Goal: Transaction & Acquisition: Purchase product/service

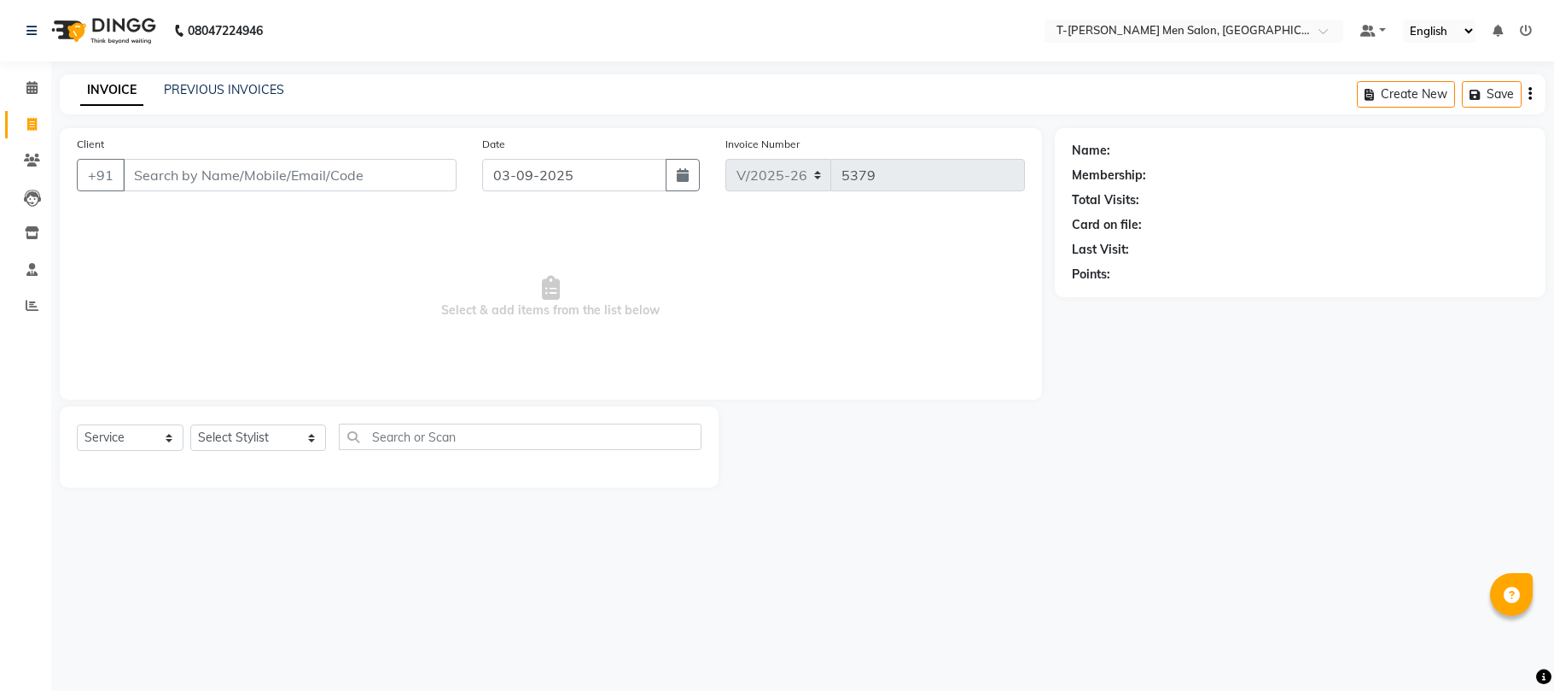
select select "4816"
select select "service"
drag, startPoint x: 234, startPoint y: 438, endPoint x: 234, endPoint y: 428, distance: 10.2
click at [234, 438] on select "Select Stylist [PERSON_NAME] (goru) [PERSON_NAME] [PERSON_NAME] ([PERSON_NAME])…" at bounding box center [258, 437] width 136 height 26
select select "29178"
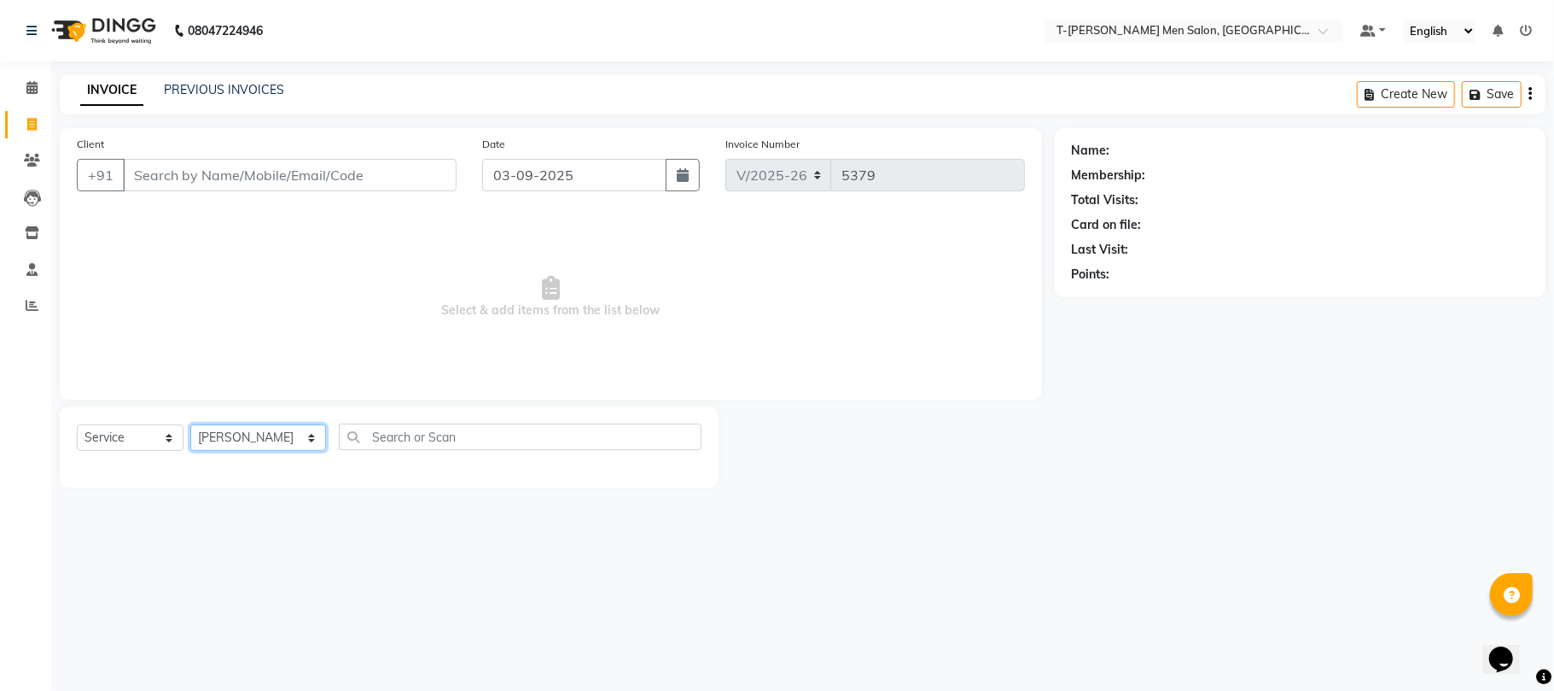
click at [190, 424] on select "Select Stylist [PERSON_NAME] (goru) [PERSON_NAME] [PERSON_NAME] ([PERSON_NAME])…" at bounding box center [258, 437] width 136 height 26
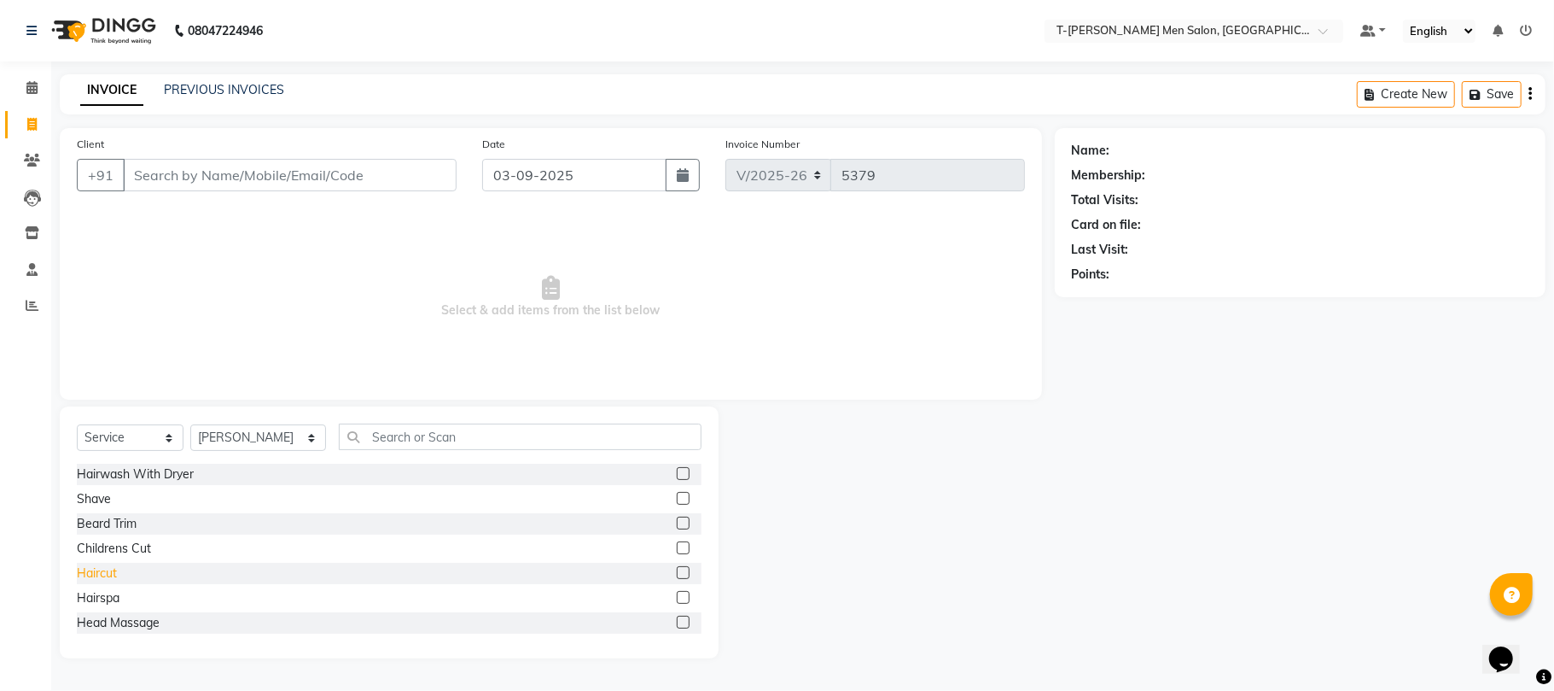
click at [94, 577] on div "Haircut" at bounding box center [97, 573] width 40 height 18
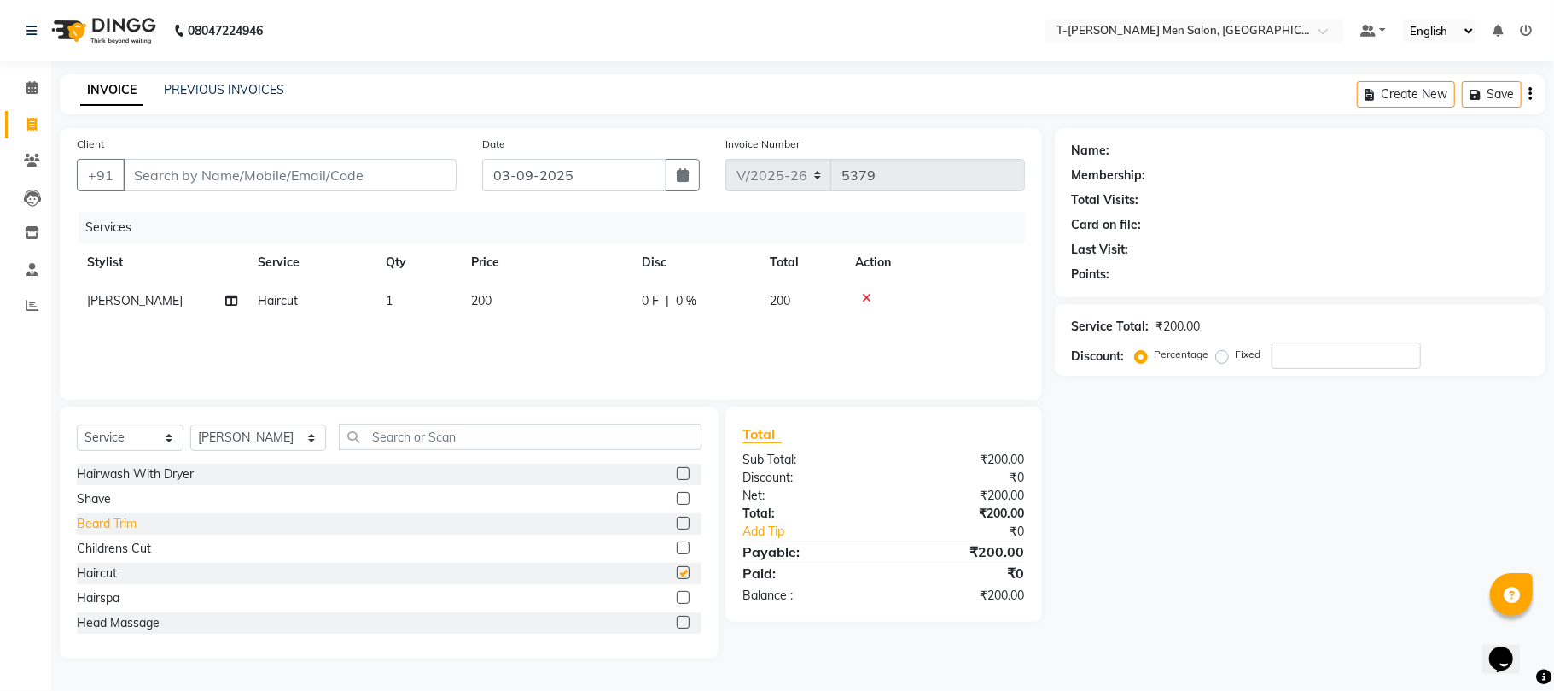
checkbox input "false"
click at [101, 526] on div "Beard Trim" at bounding box center [107, 524] width 60 height 18
checkbox input "false"
click at [308, 188] on input "Client" at bounding box center [290, 175] width 334 height 32
click at [364, 182] on input "Client" at bounding box center [290, 175] width 334 height 32
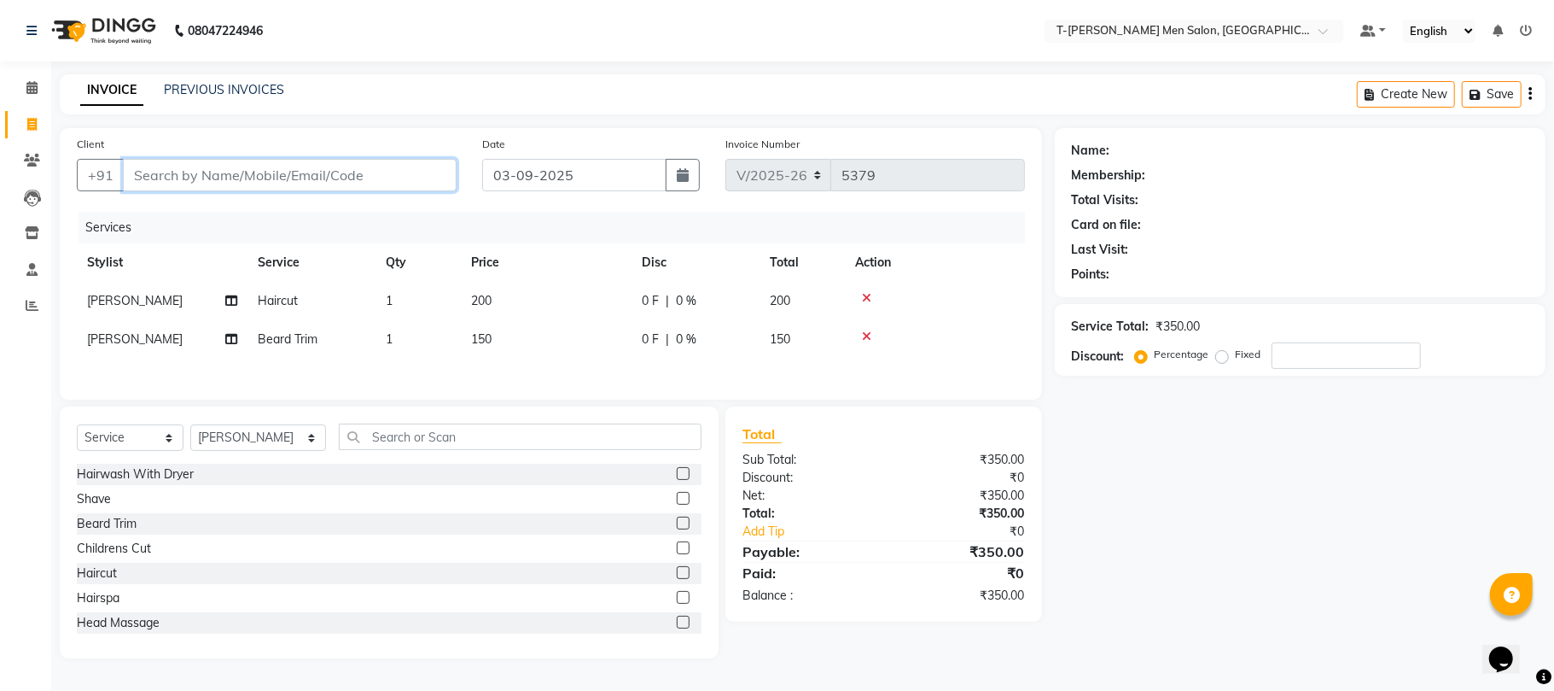
type input "9"
type input "0"
drag, startPoint x: 254, startPoint y: 174, endPoint x: 82, endPoint y: 232, distance: 181.9
click at [82, 232] on div "Client +91 9893455649 Add Client Date 03-09-2025 Invoice Number V/2025 V/2025-2…" at bounding box center [551, 263] width 983 height 271
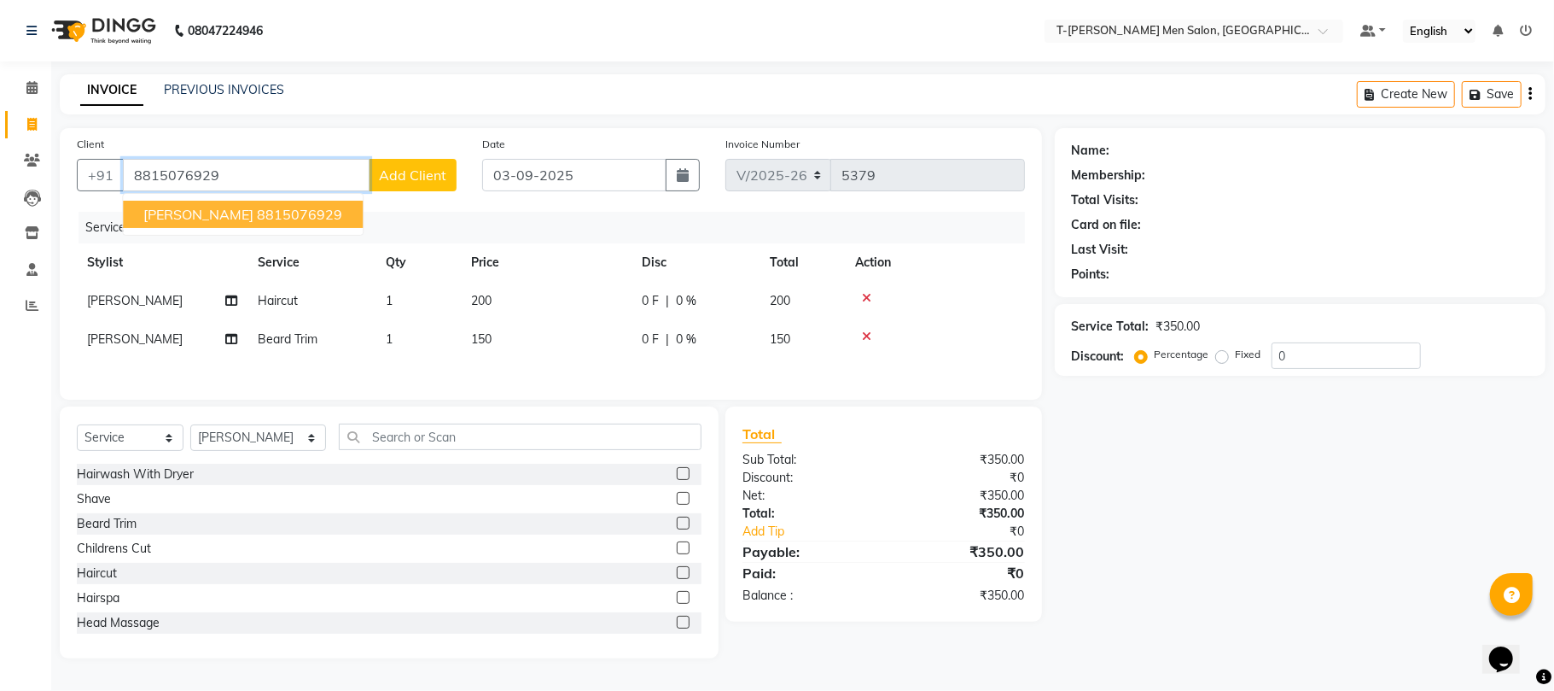
type input "8815076929"
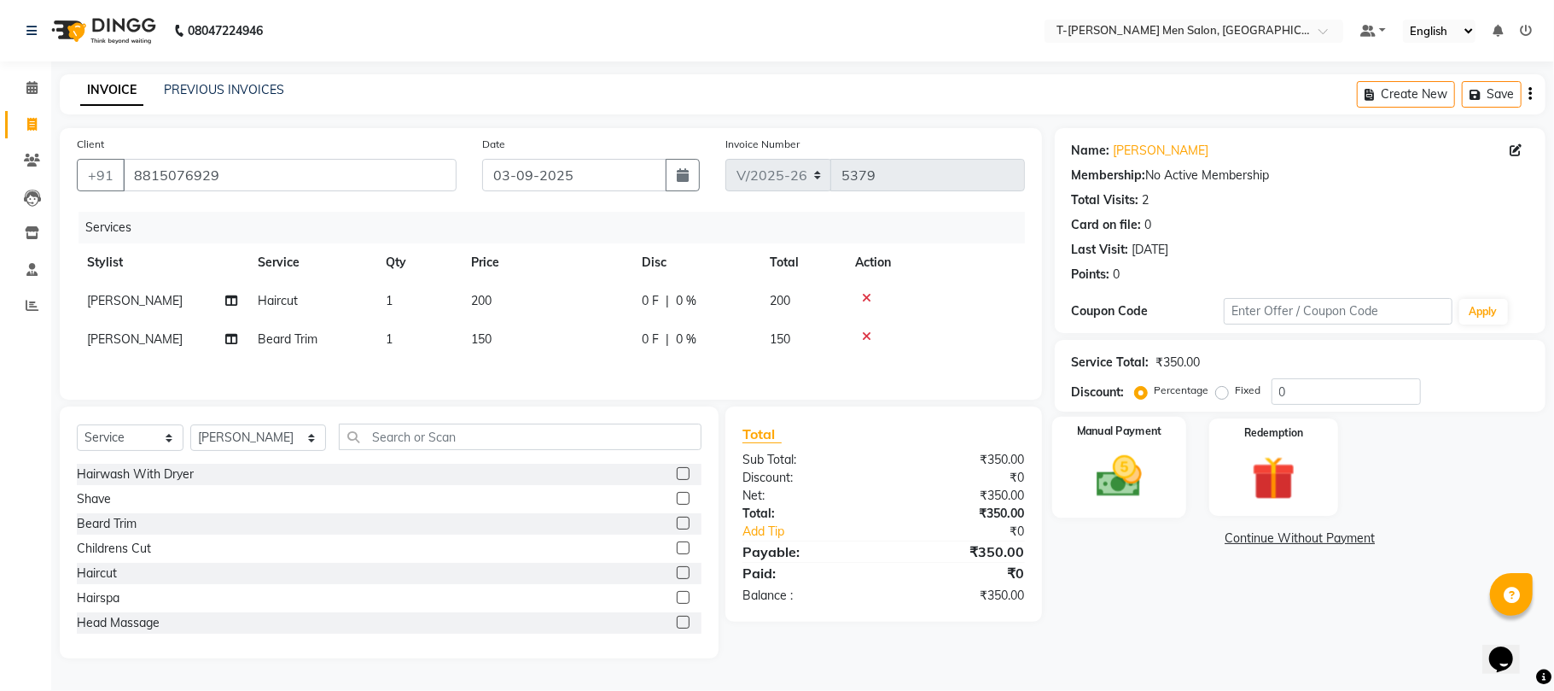
click at [1124, 478] on img at bounding box center [1119, 476] width 74 height 53
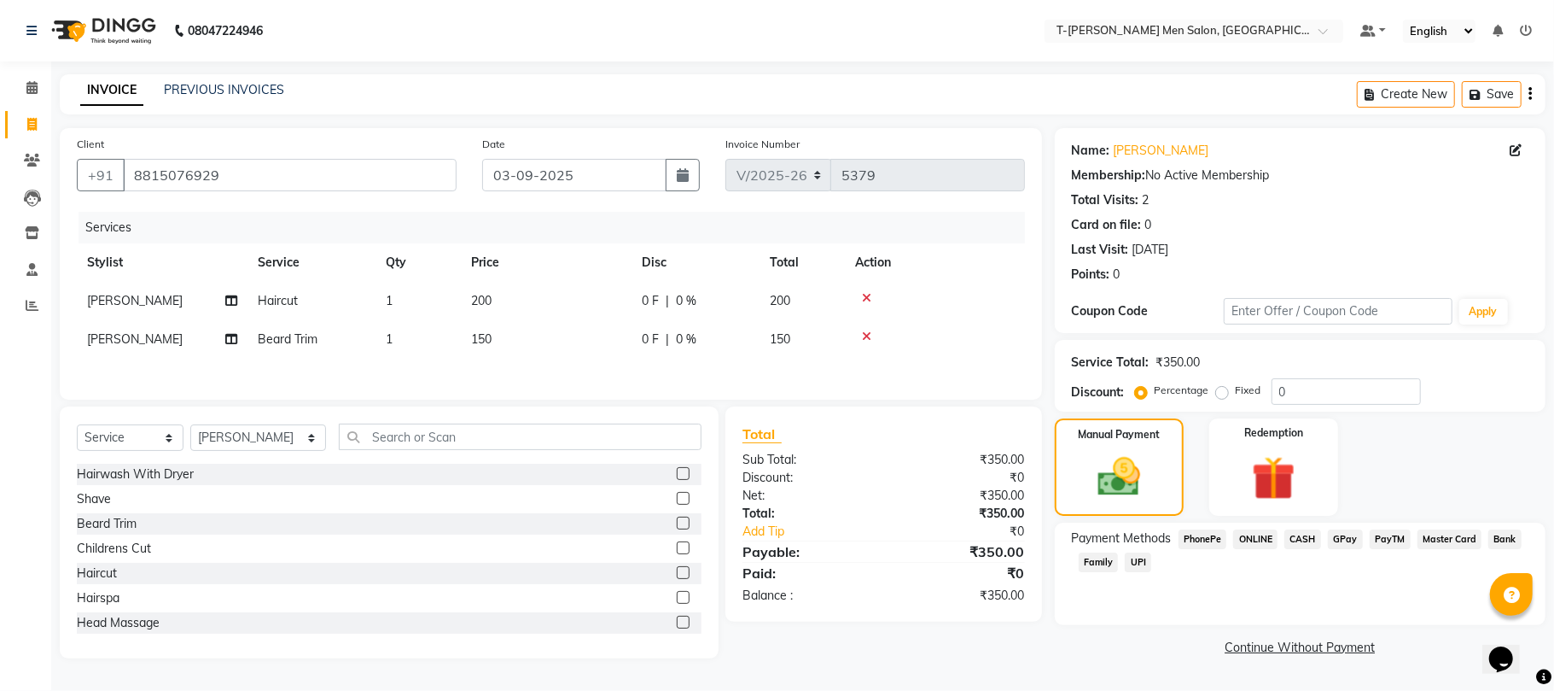
click at [1308, 540] on span "CASH" at bounding box center [1303, 539] width 37 height 20
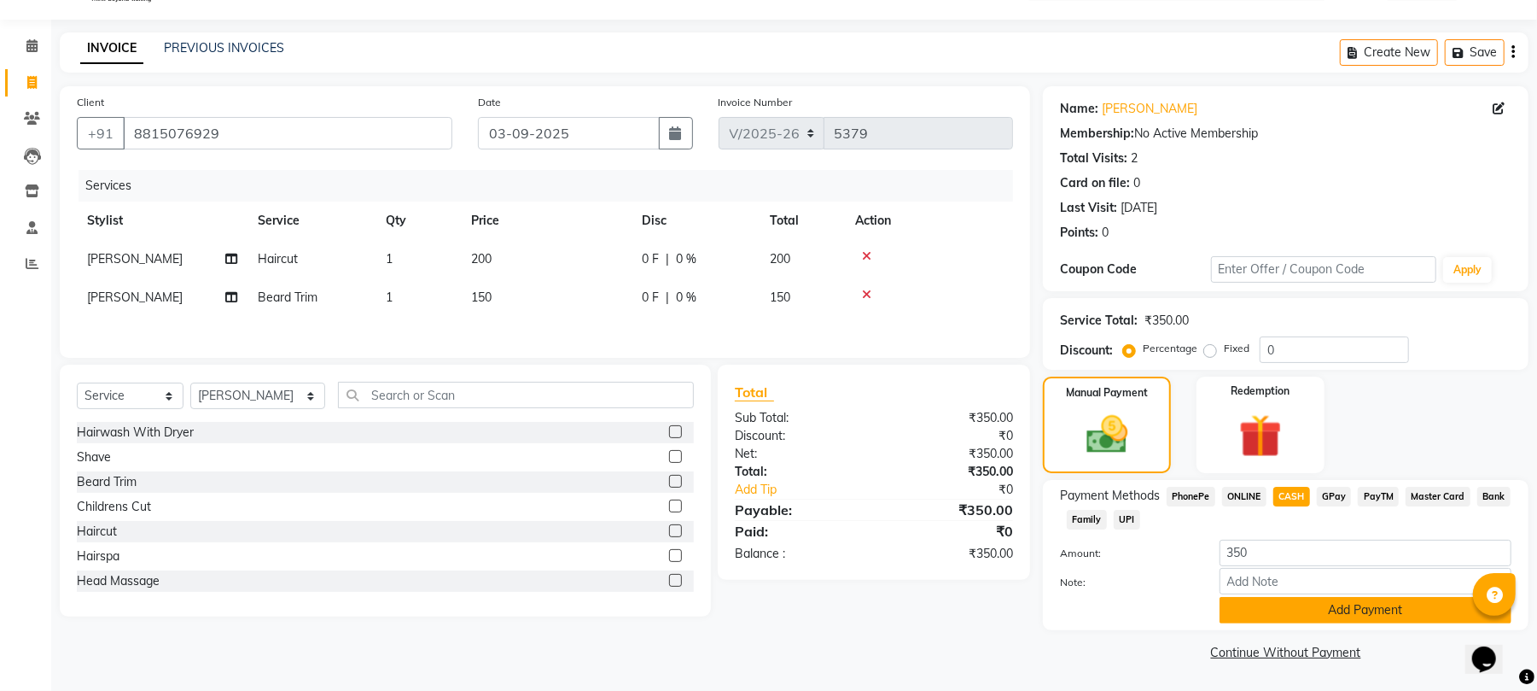
click at [1255, 605] on button "Add Payment" at bounding box center [1366, 610] width 292 height 26
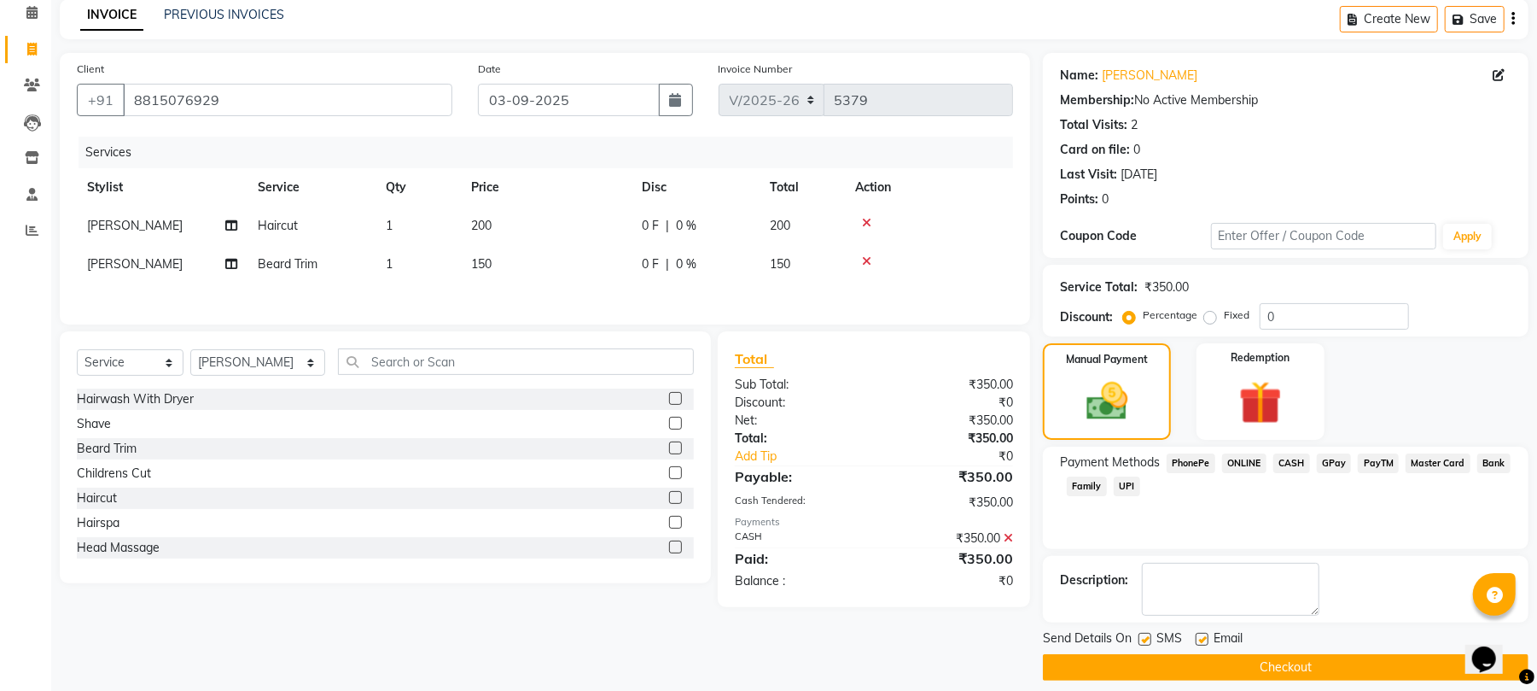
scroll to position [92, 0]
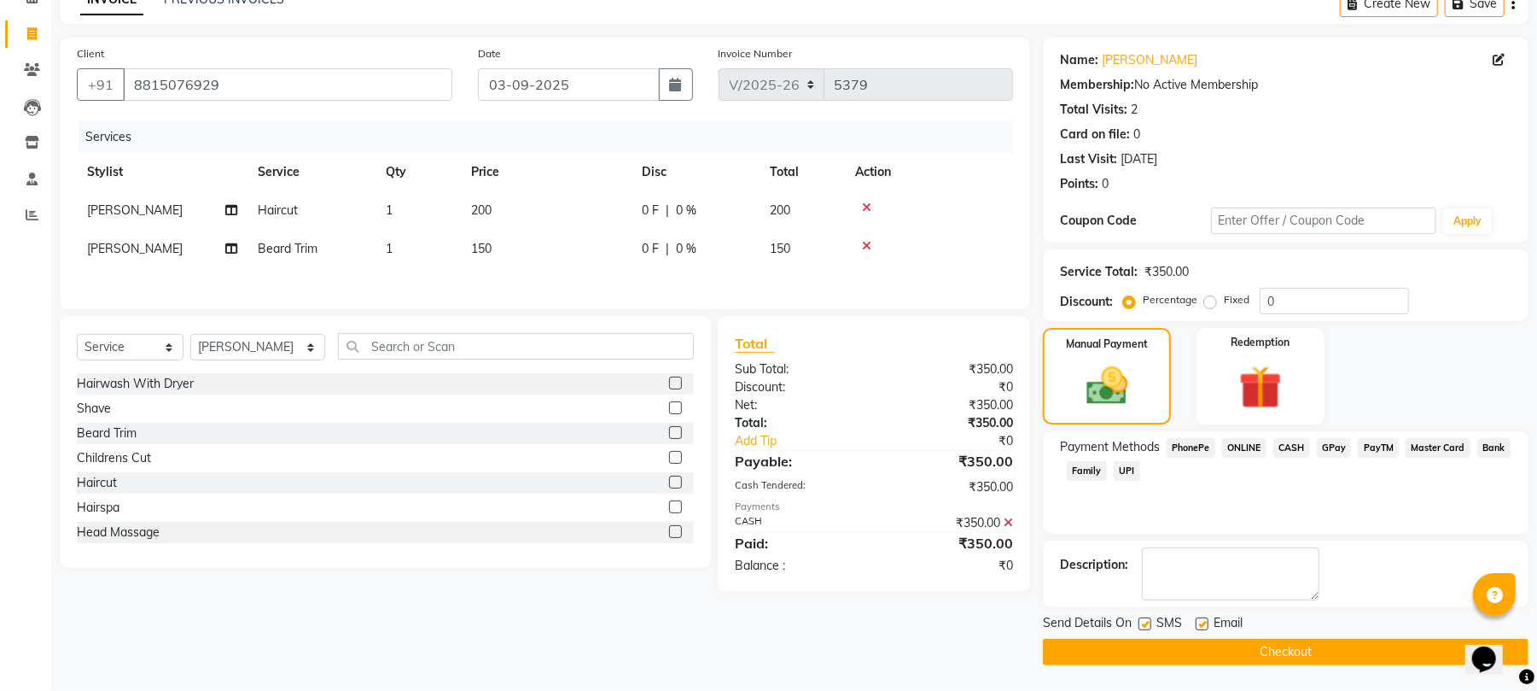
click at [1206, 627] on label at bounding box center [1202, 623] width 13 height 13
click at [1206, 627] on input "checkbox" at bounding box center [1201, 624] width 11 height 11
checkbox input "false"
drag, startPoint x: 1193, startPoint y: 660, endPoint x: 783, endPoint y: 557, distance: 422.6
click at [1192, 660] on button "Checkout" at bounding box center [1286, 652] width 486 height 26
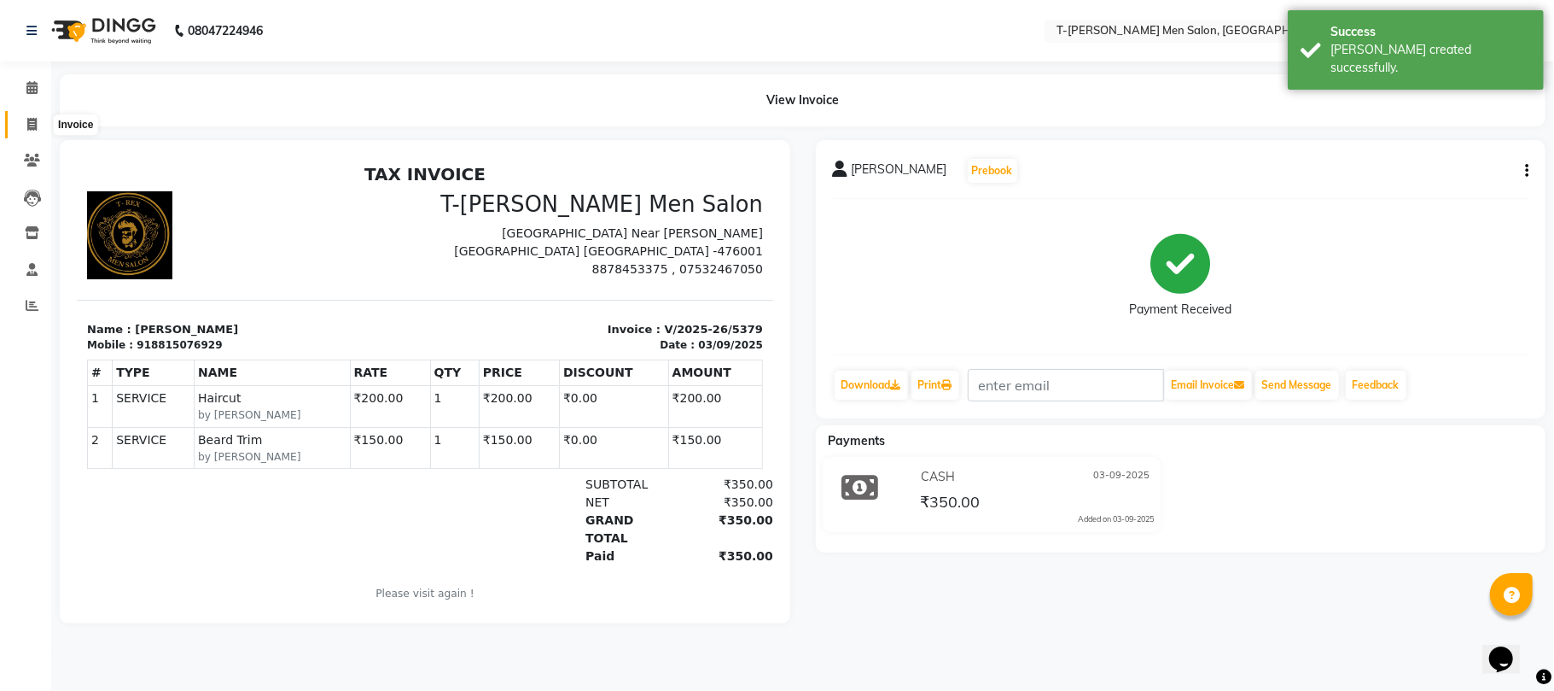
click at [32, 124] on icon at bounding box center [31, 124] width 9 height 13
select select "service"
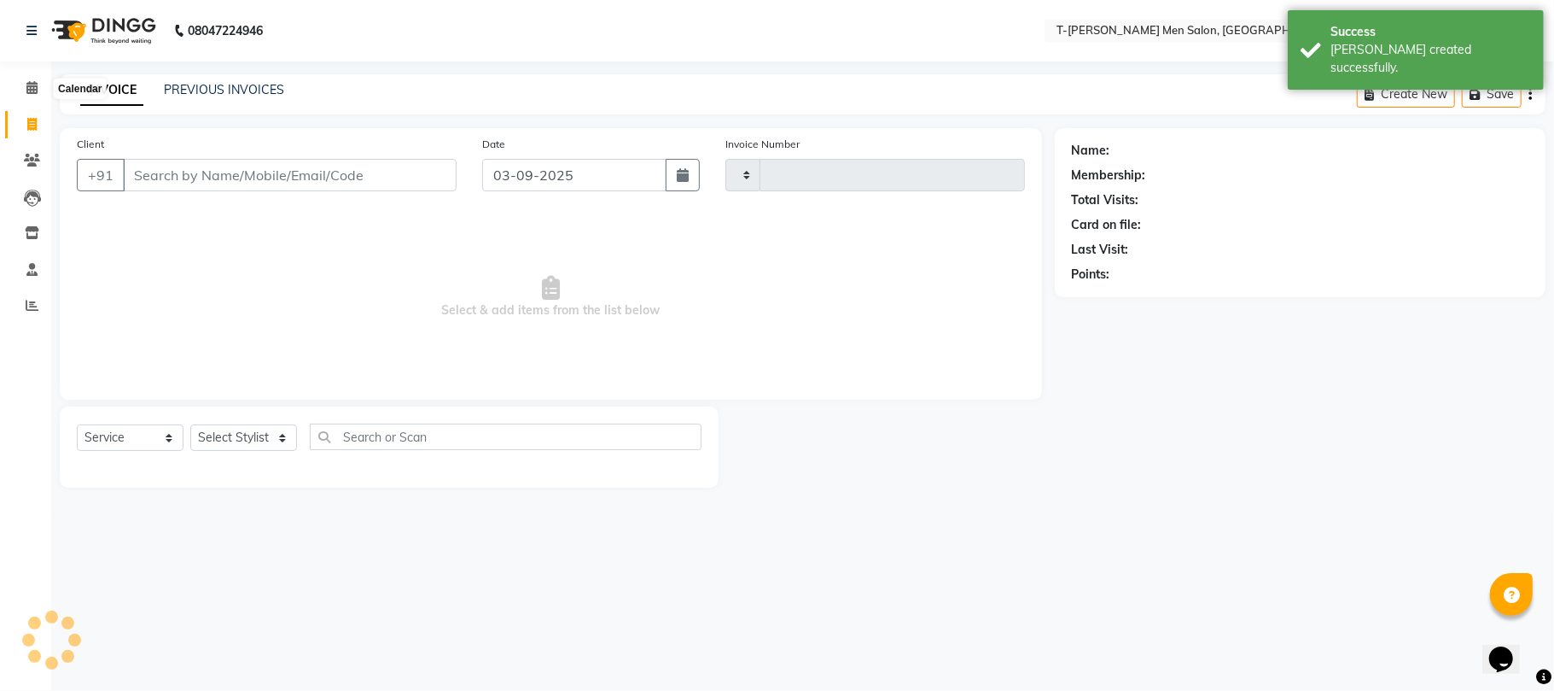
type input "5380"
select select "4816"
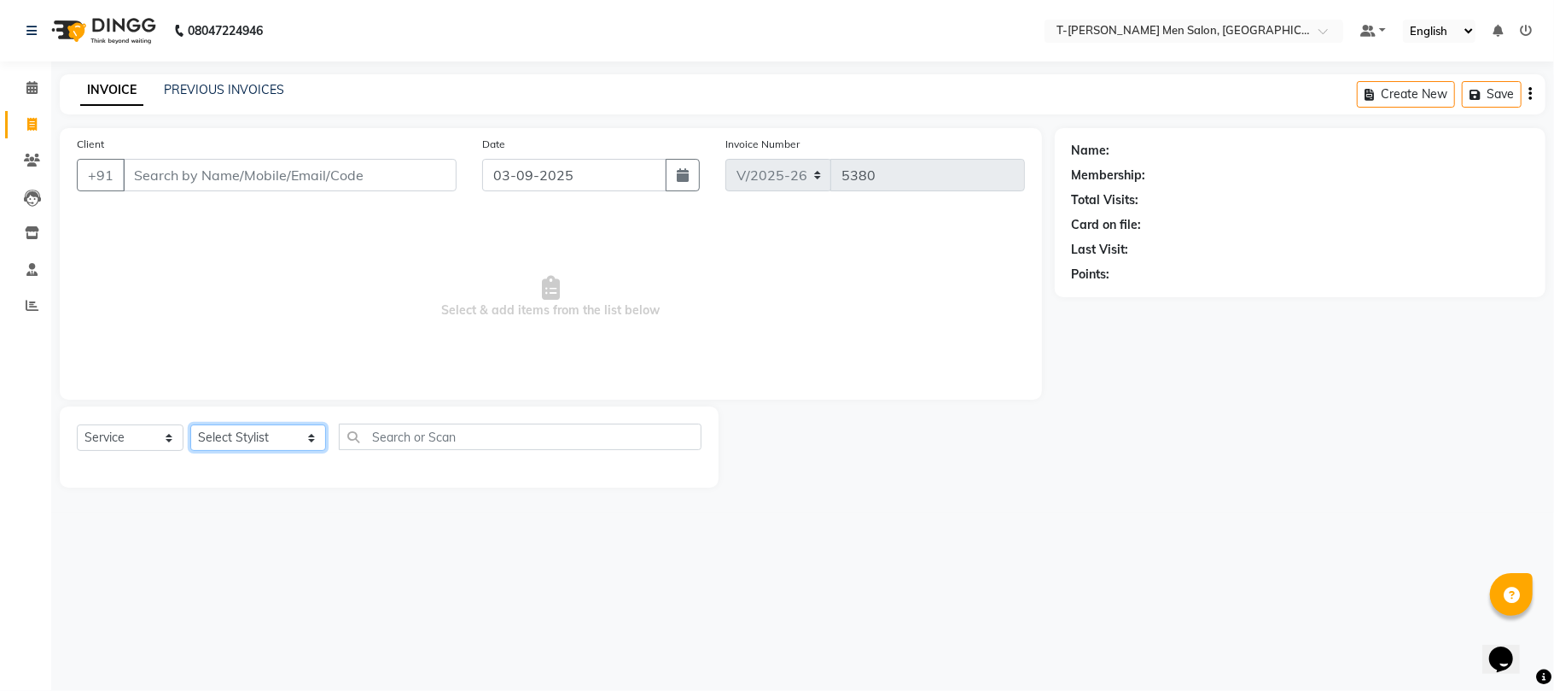
click at [257, 441] on select "Select Stylist [PERSON_NAME] (goru) [PERSON_NAME] [PERSON_NAME] ([PERSON_NAME])…" at bounding box center [258, 437] width 136 height 26
select select "29181"
click at [190, 424] on select "Select Stylist [PERSON_NAME] (goru) [PERSON_NAME] [PERSON_NAME] ([PERSON_NAME])…" at bounding box center [258, 437] width 136 height 26
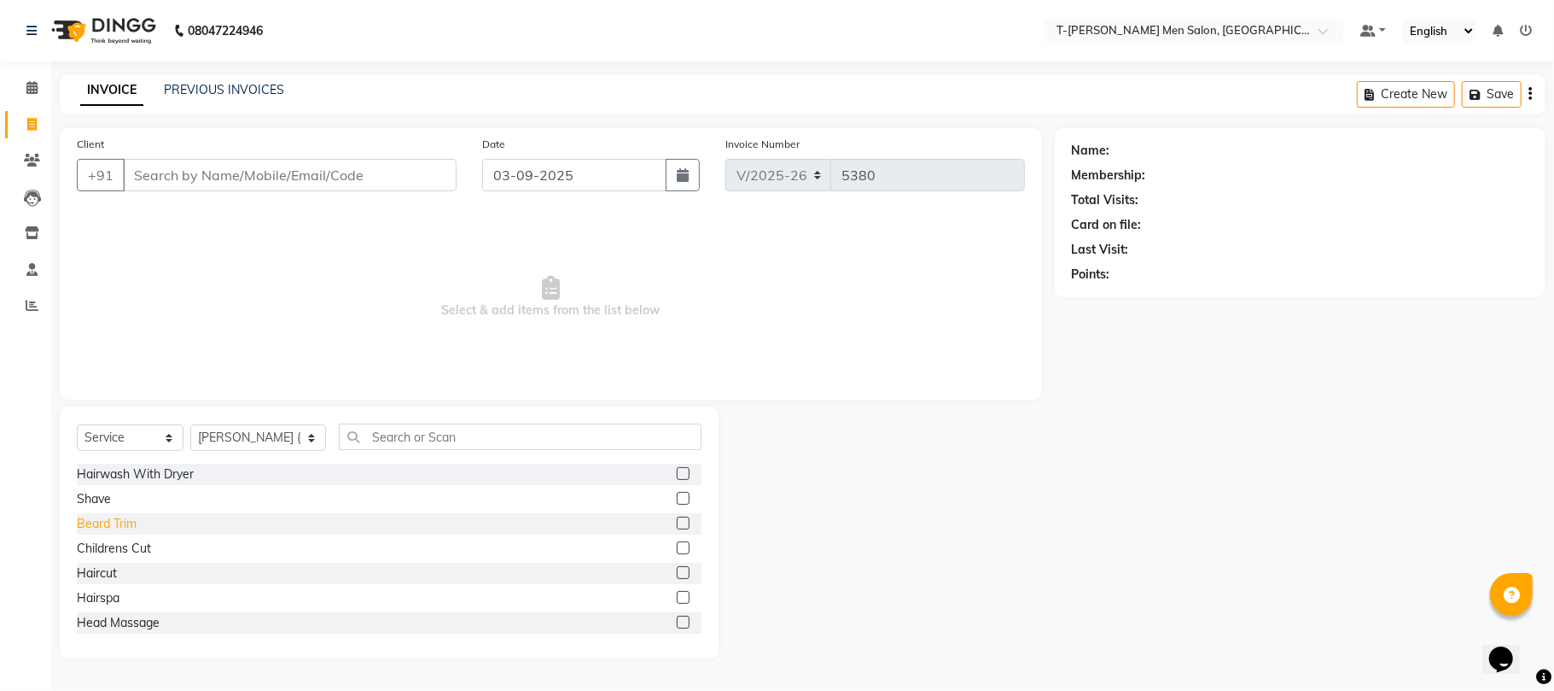
click at [130, 528] on div "Beard Trim" at bounding box center [107, 524] width 60 height 18
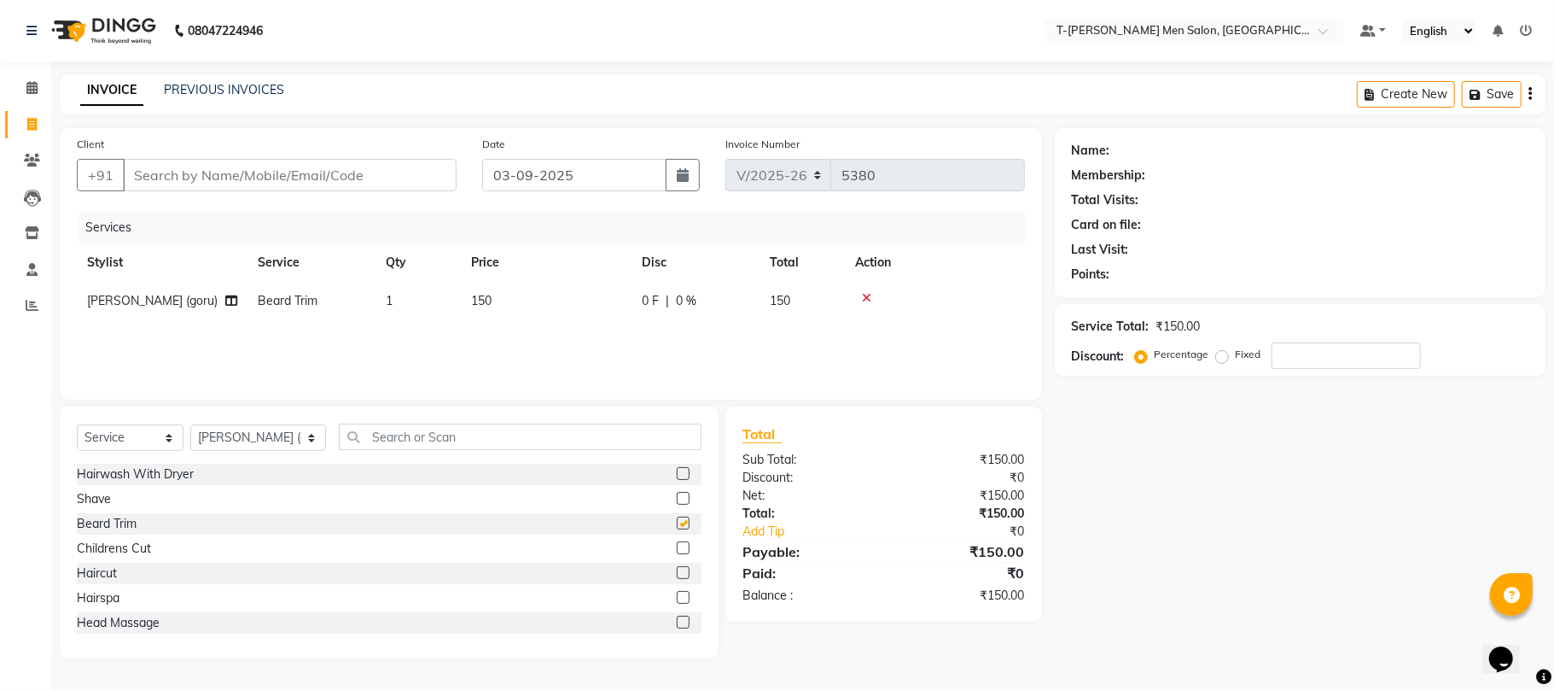
checkbox input "false"
click at [418, 428] on input "text" at bounding box center [520, 436] width 363 height 26
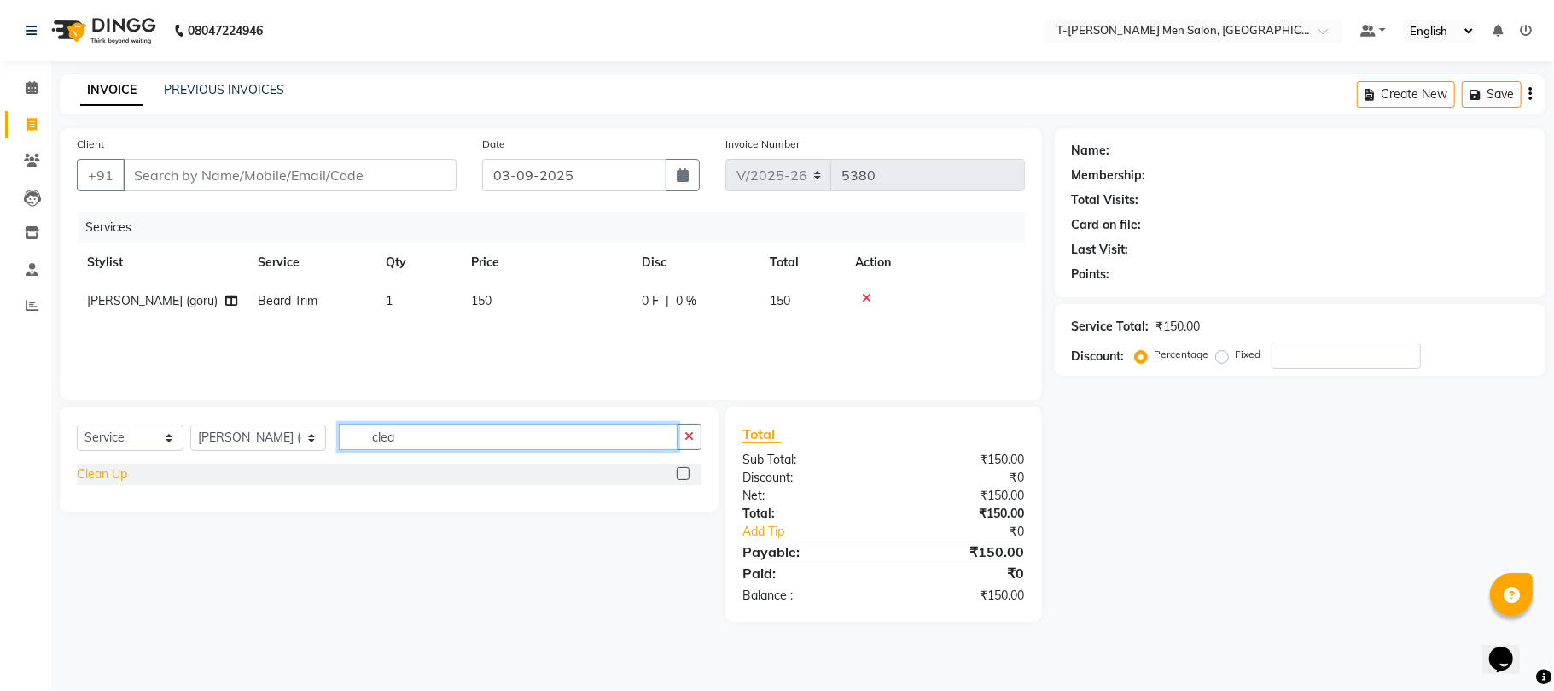
type input "clea"
click at [97, 479] on div "Clean Up" at bounding box center [102, 474] width 50 height 18
checkbox input "false"
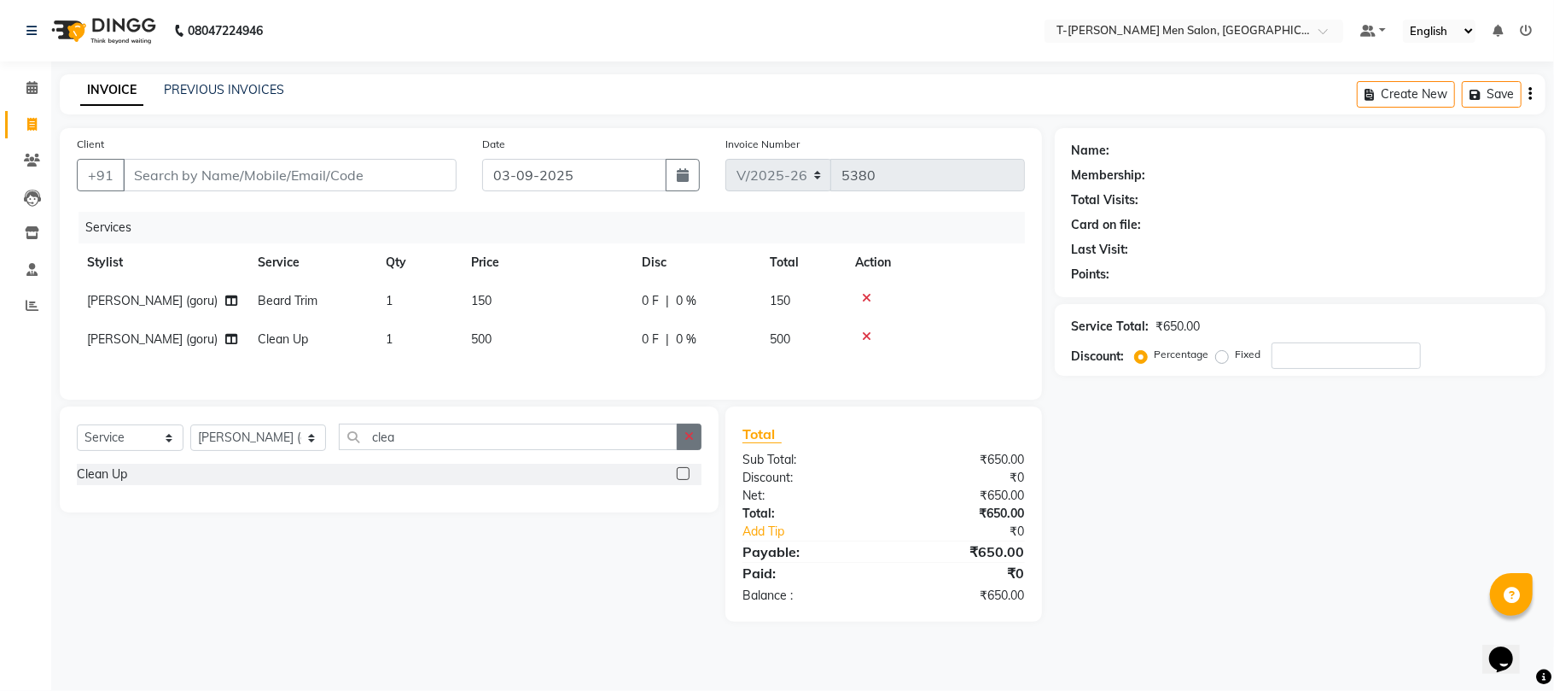
click at [677, 446] on button "button" at bounding box center [689, 436] width 25 height 26
click at [240, 179] on input "Client" at bounding box center [290, 175] width 334 height 32
type input "s"
type input "0"
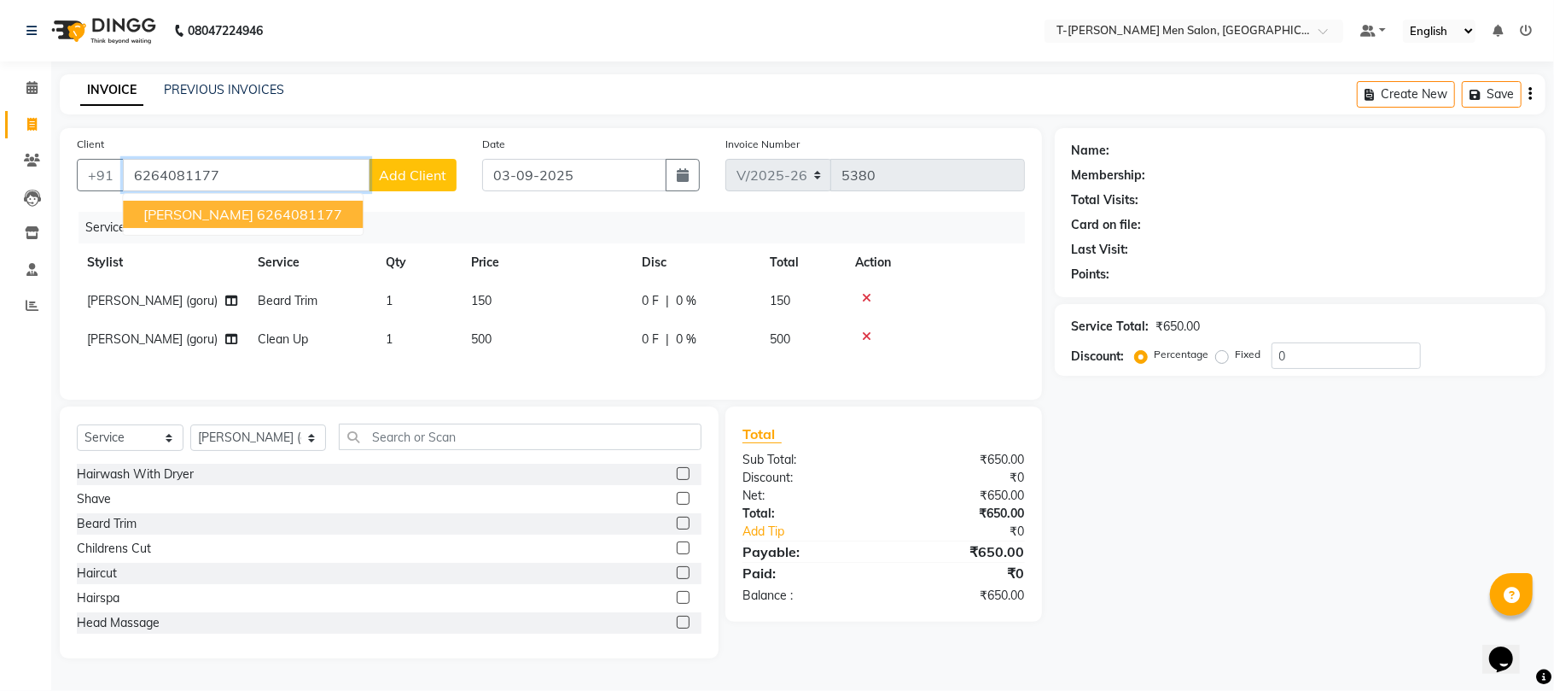
type input "6264081177"
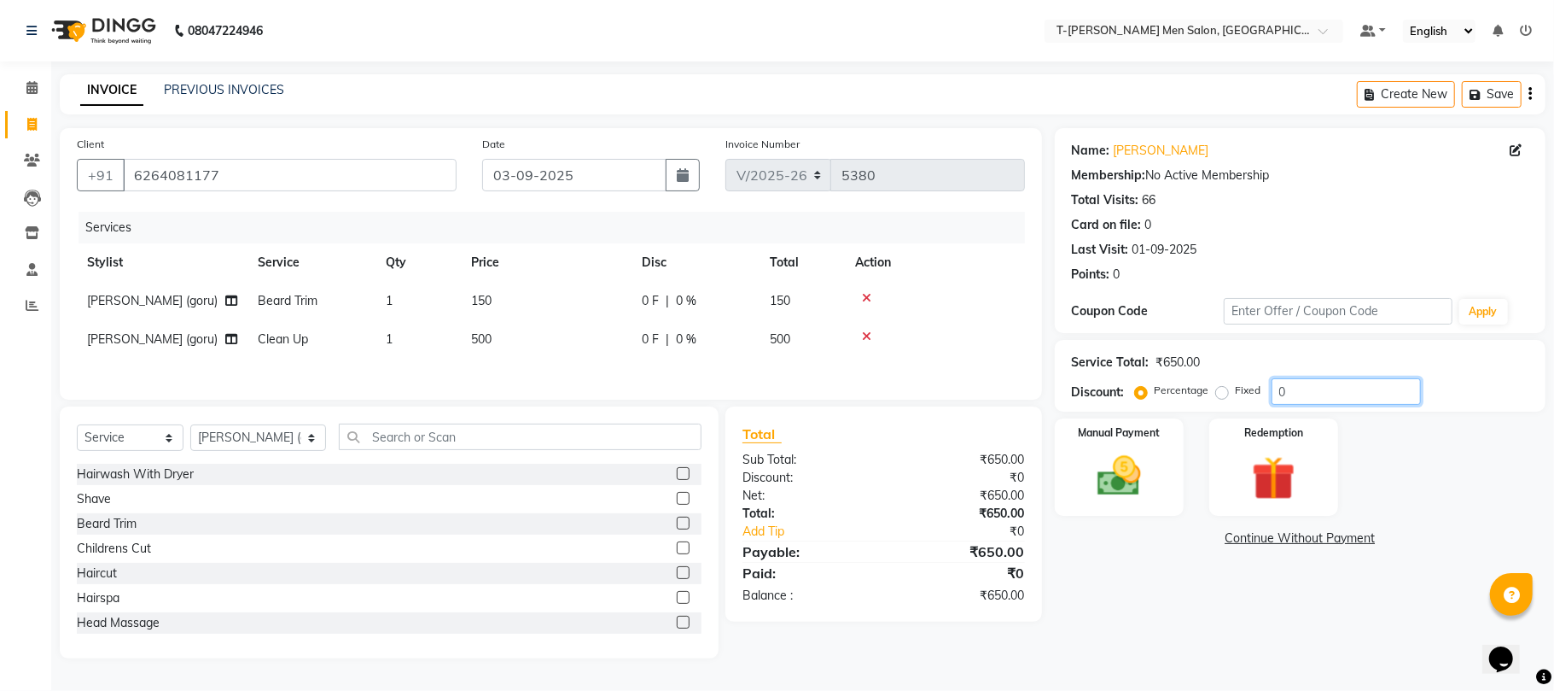
click at [1349, 391] on input "0" at bounding box center [1346, 391] width 149 height 26
type input "2"
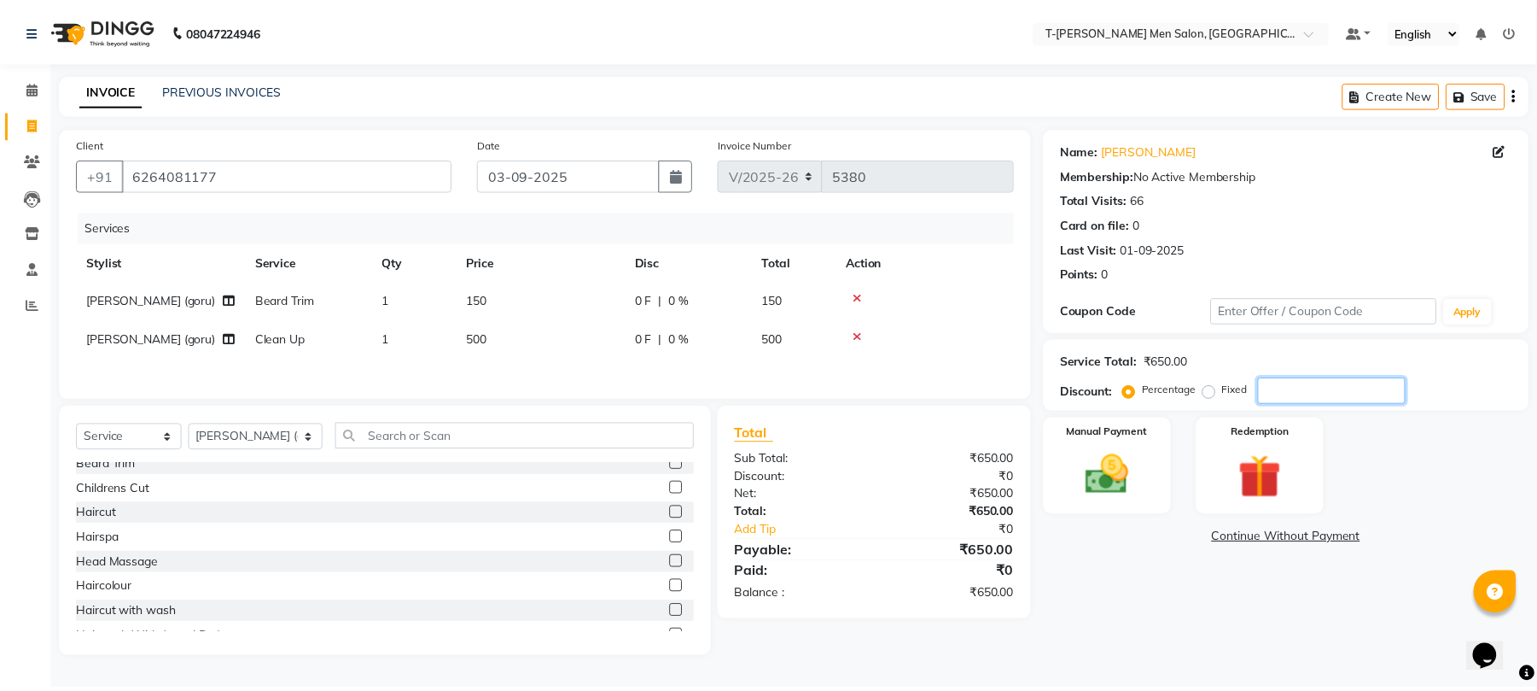
scroll to position [114, 0]
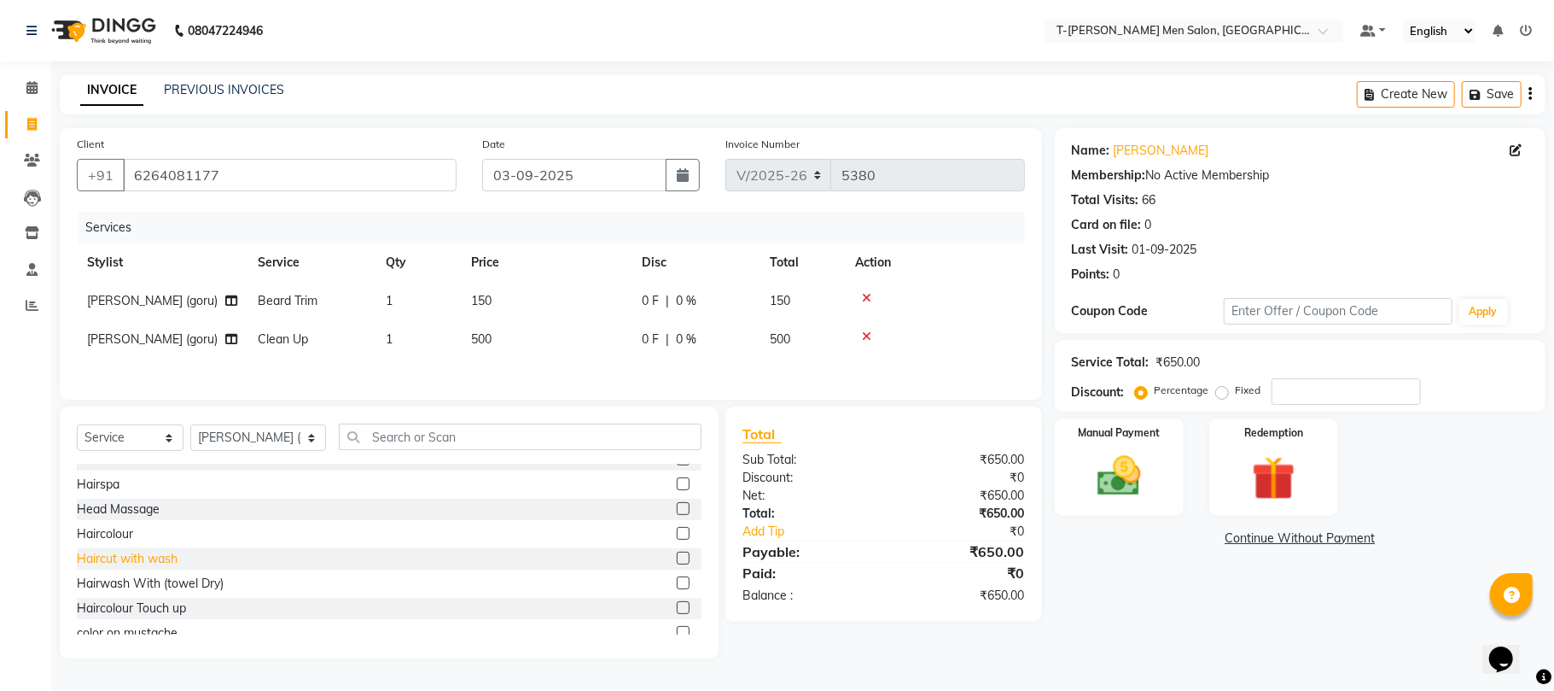
click at [158, 565] on div "Haircut with wash" at bounding box center [127, 559] width 101 height 18
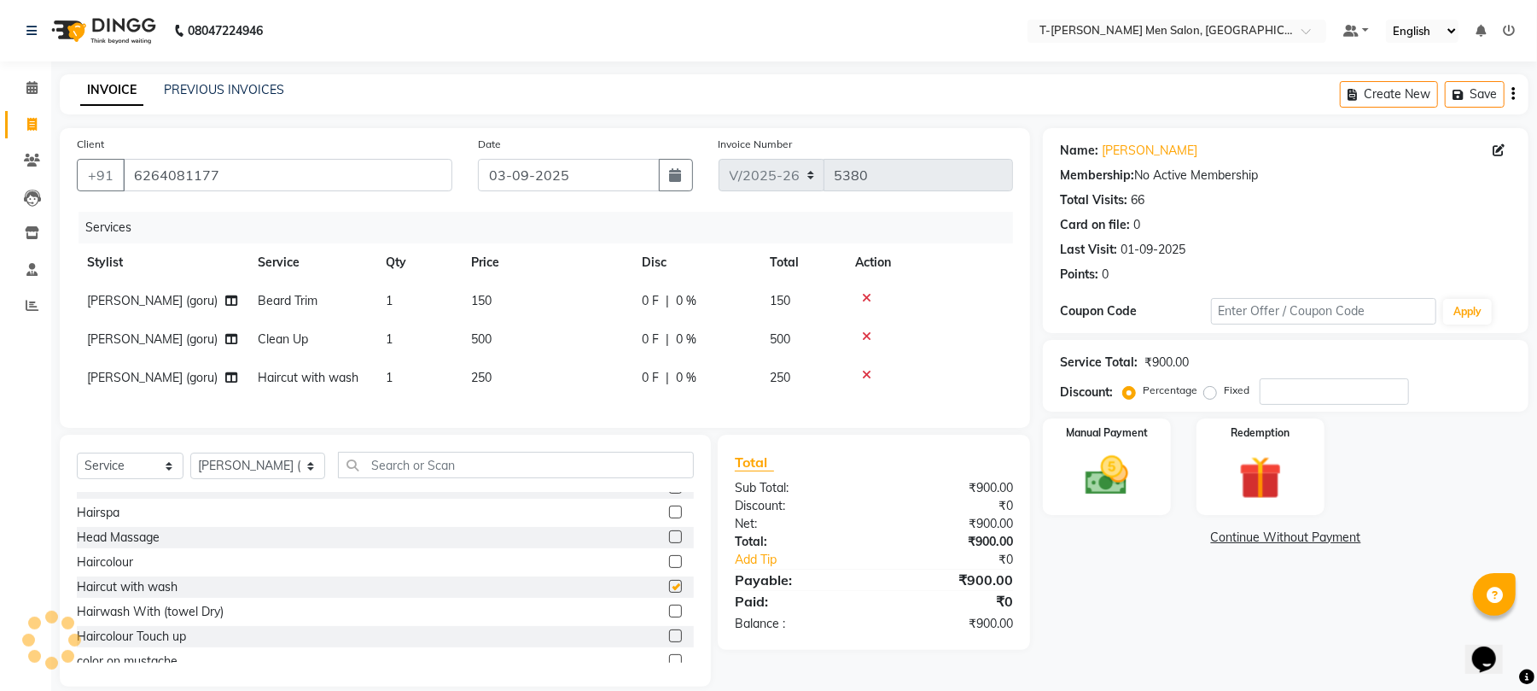
checkbox input "false"
drag, startPoint x: 287, startPoint y: 178, endPoint x: 103, endPoint y: 241, distance: 194.1
click at [104, 240] on div "Client +91 6264081177 Date 03-09-2025 Invoice Number V/2025 V/2025-26 5380 Serv…" at bounding box center [545, 278] width 971 height 300
type input "n"
type input "0"
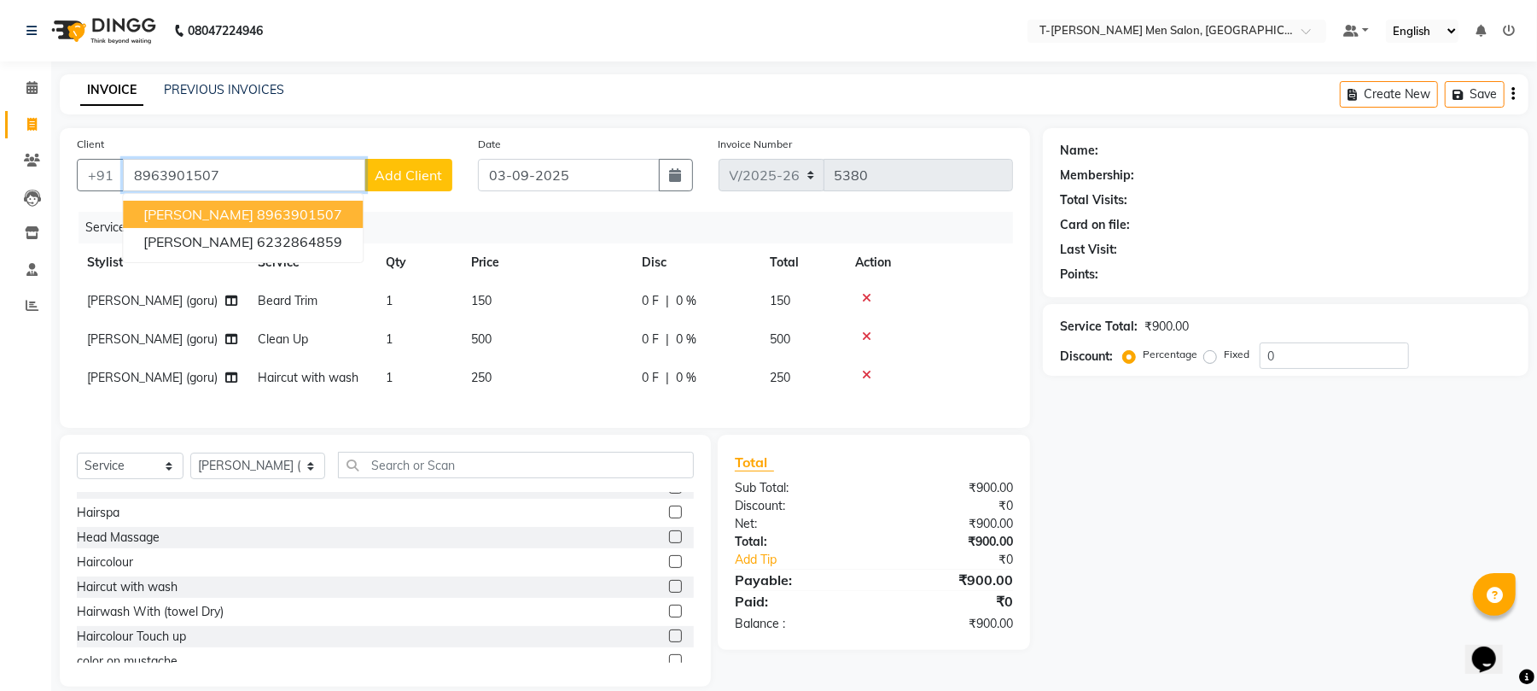
type input "8963901507"
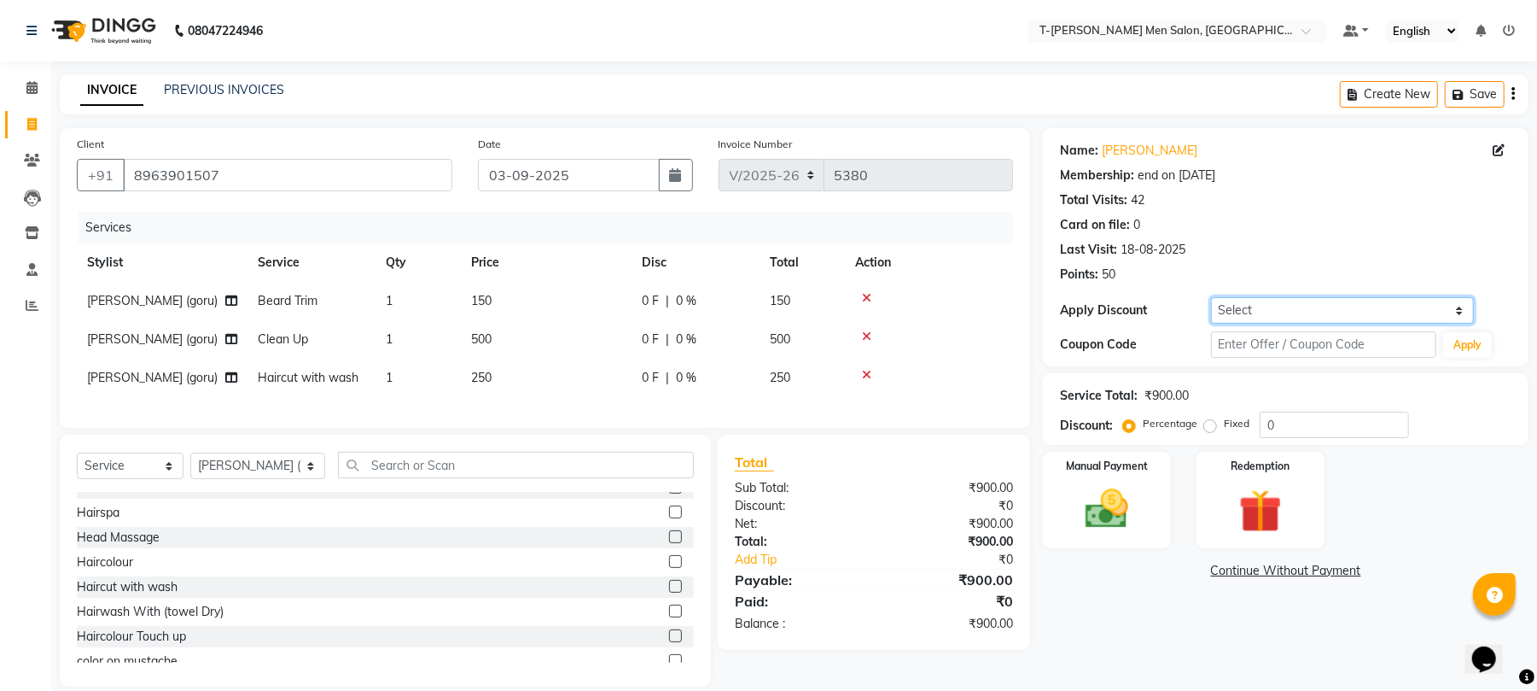
click at [1234, 314] on select "Select Membership → T - Rex Membership (wtih W end 10% & W day 20)%" at bounding box center [1342, 310] width 263 height 26
select select "1: Object"
click at [1211, 297] on select "Select Membership → T - Rex Membership (wtih W end 10% & W day 20)%" at bounding box center [1342, 310] width 263 height 26
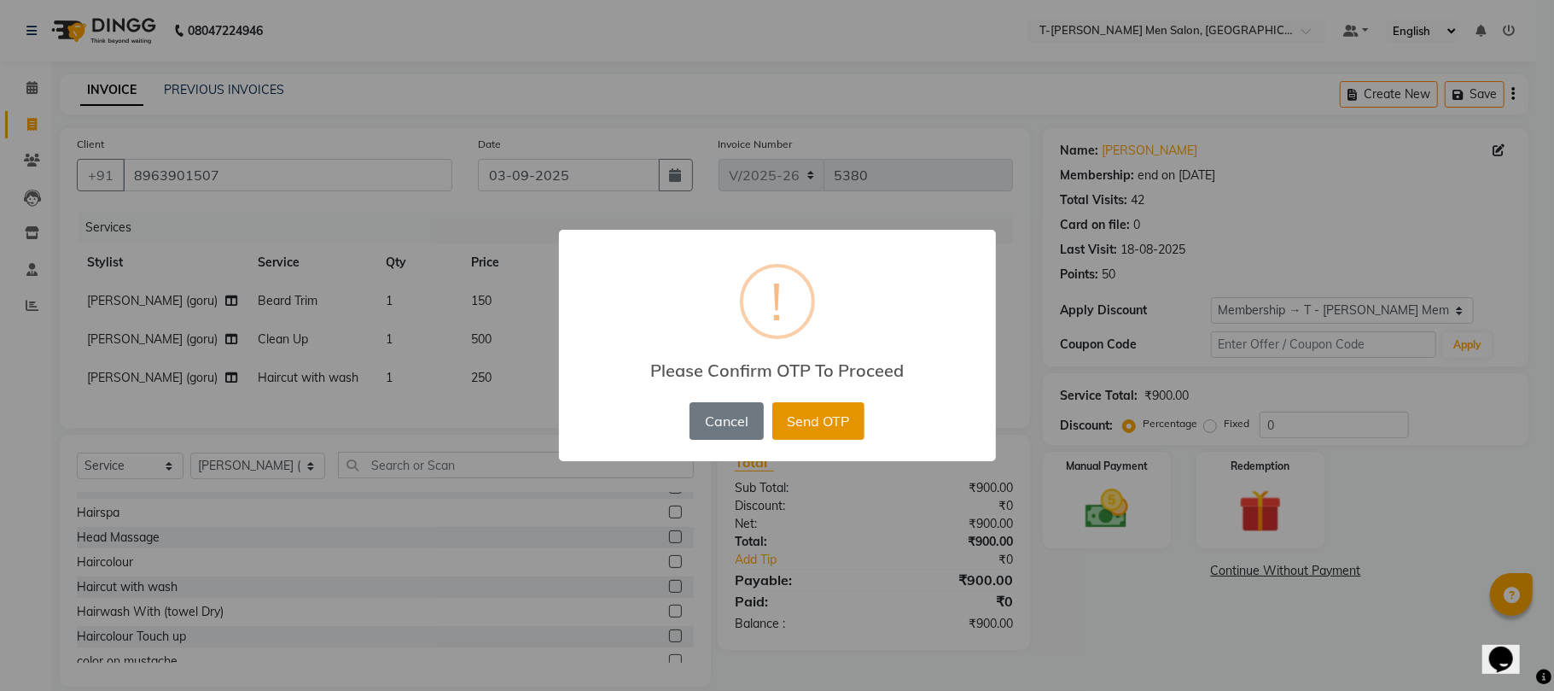
click at [807, 421] on button "Send OTP" at bounding box center [819, 421] width 92 height 38
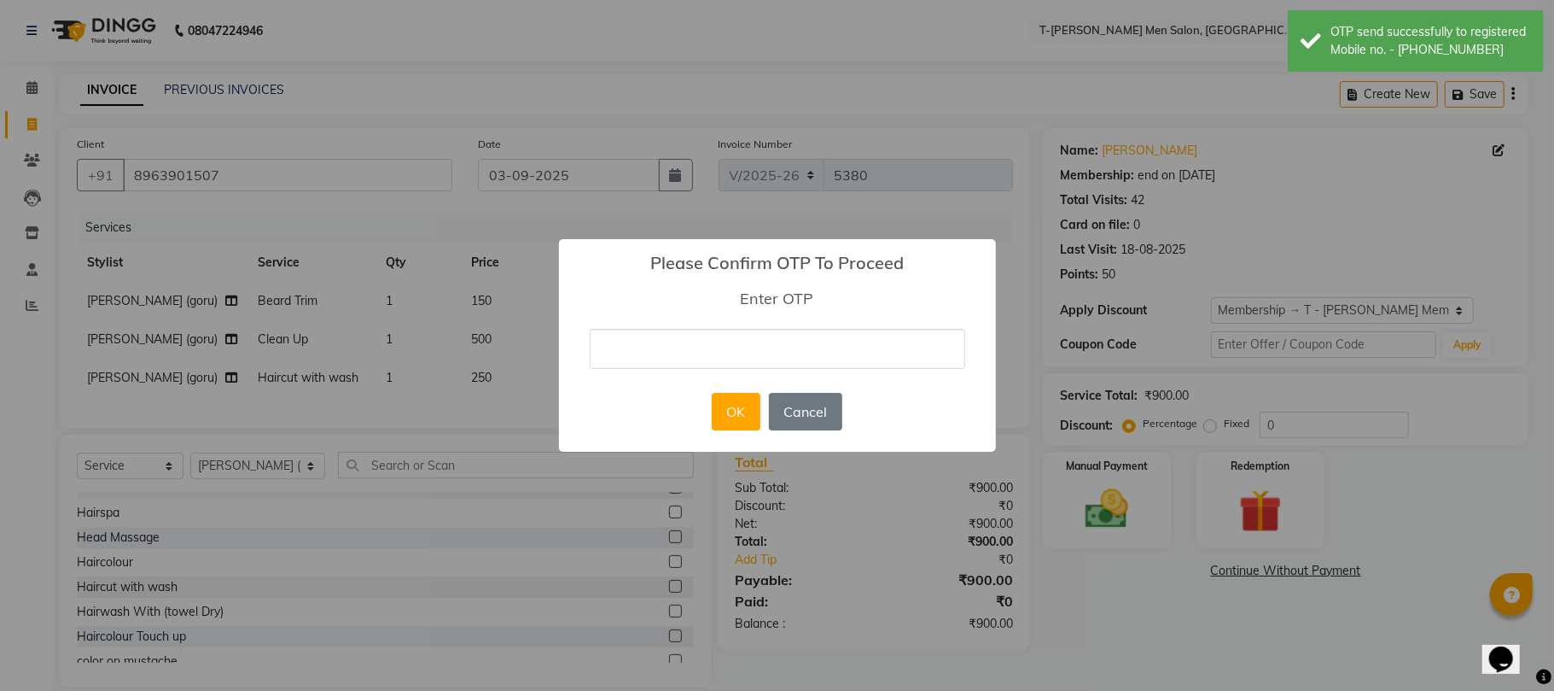
click at [797, 350] on input "text" at bounding box center [778, 349] width 376 height 40
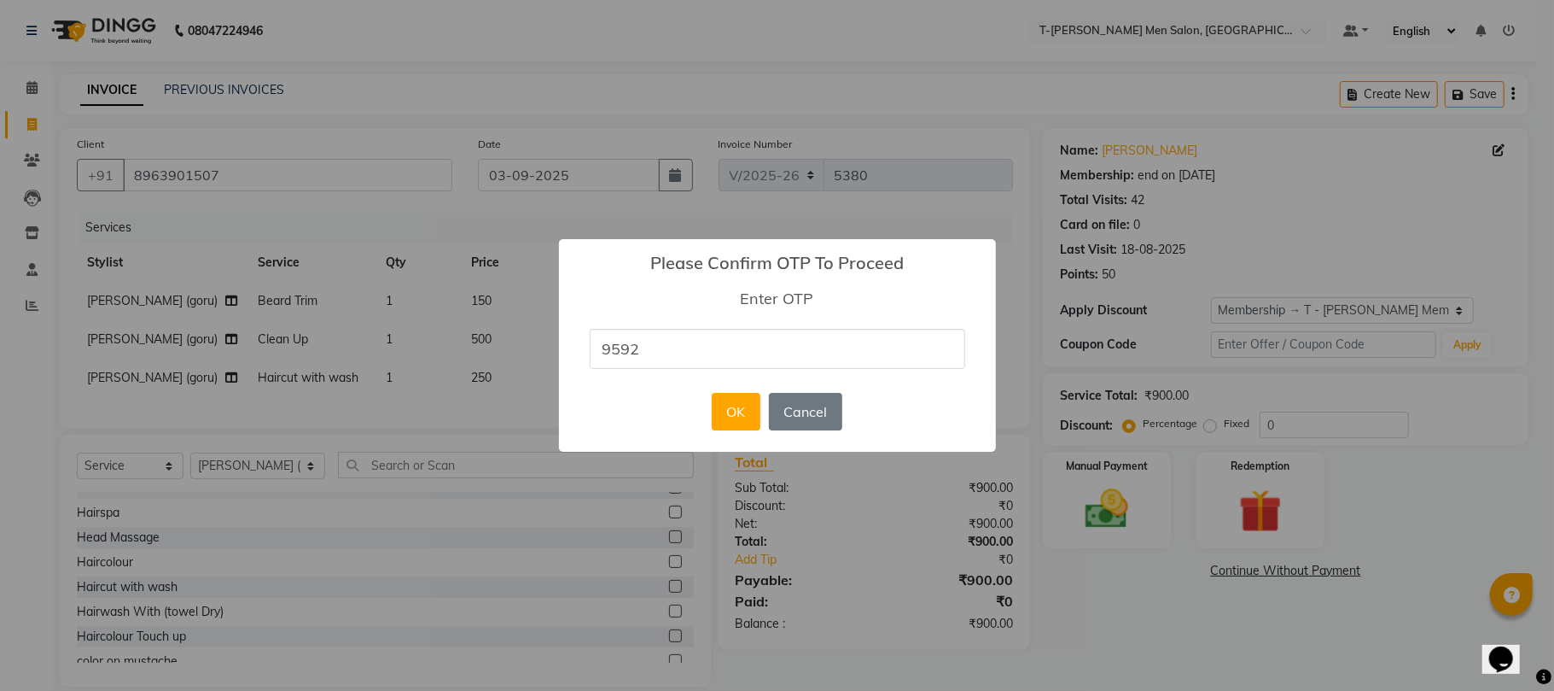
type input "9592"
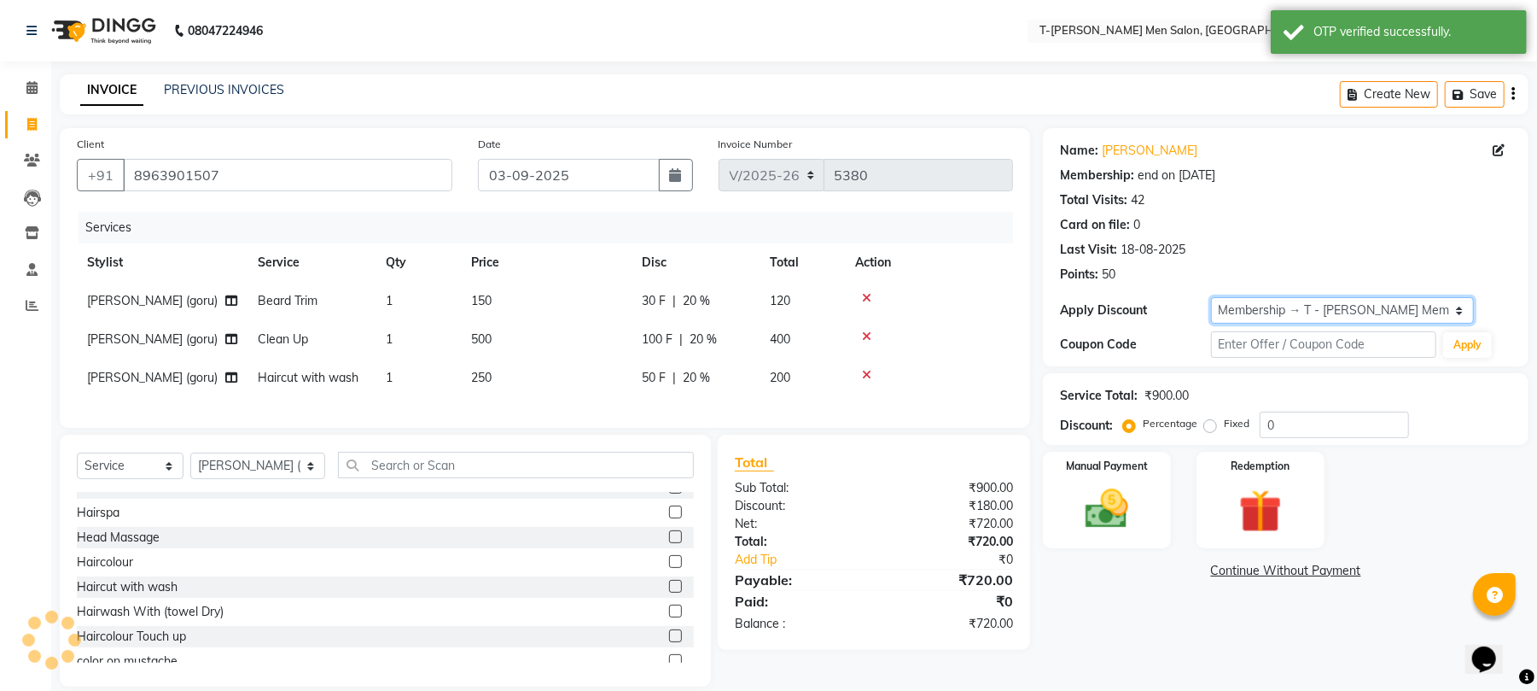
type input "20"
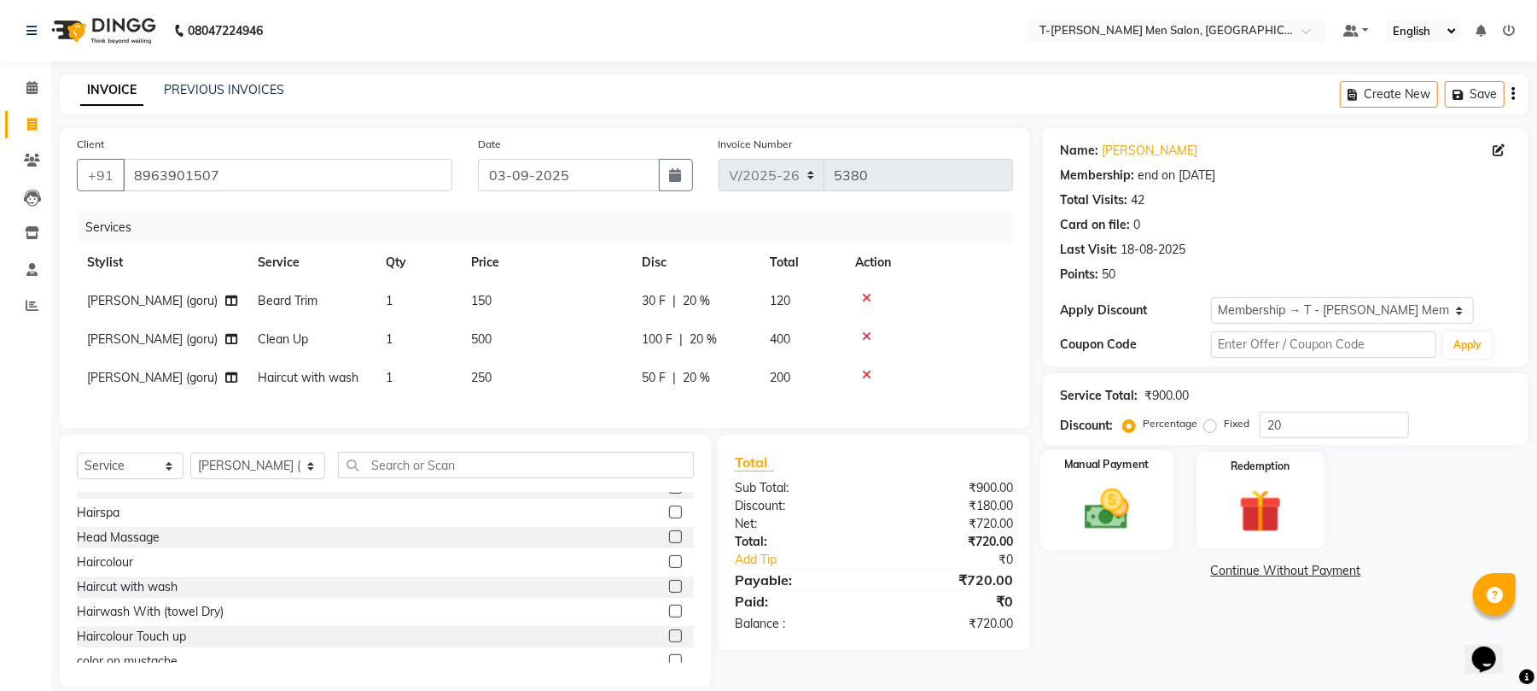
click at [1081, 472] on div "Manual Payment" at bounding box center [1107, 500] width 133 height 100
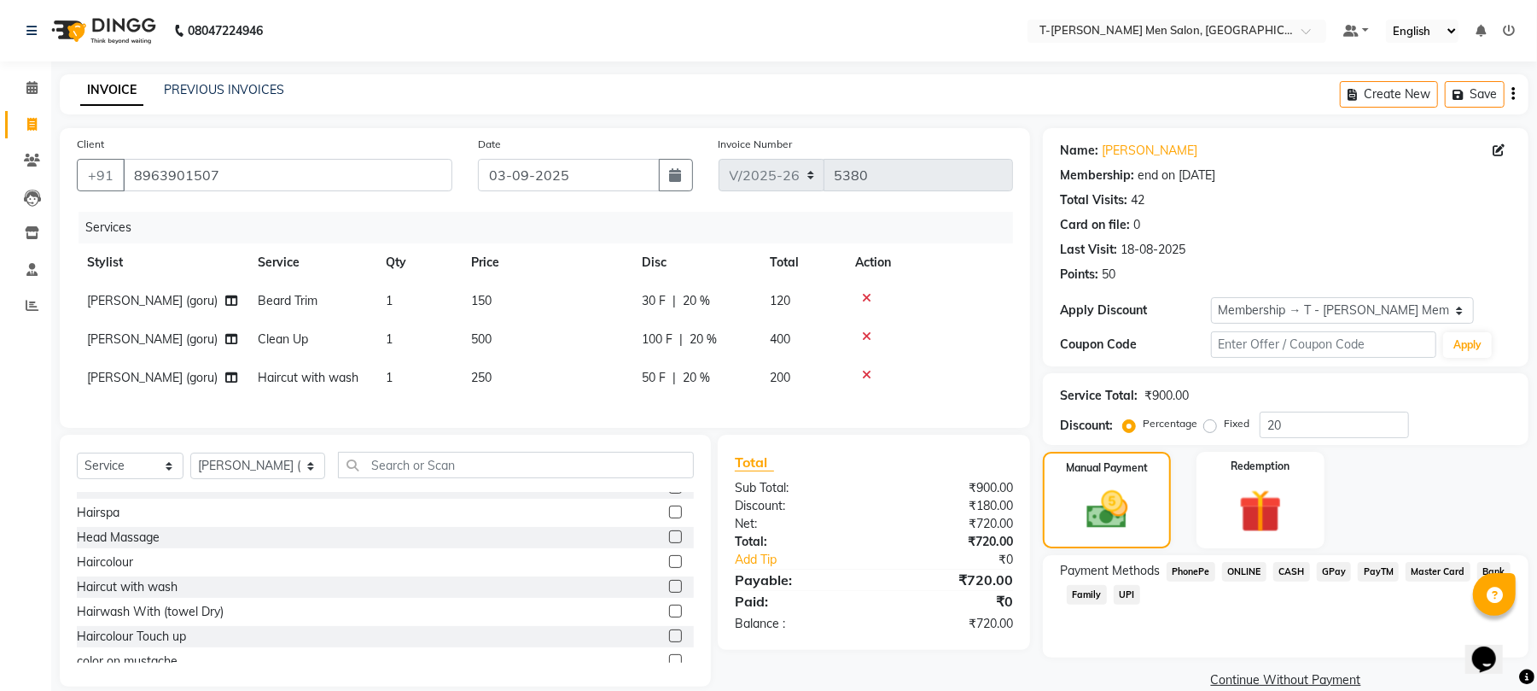
click at [1233, 571] on span "ONLINE" at bounding box center [1244, 572] width 44 height 20
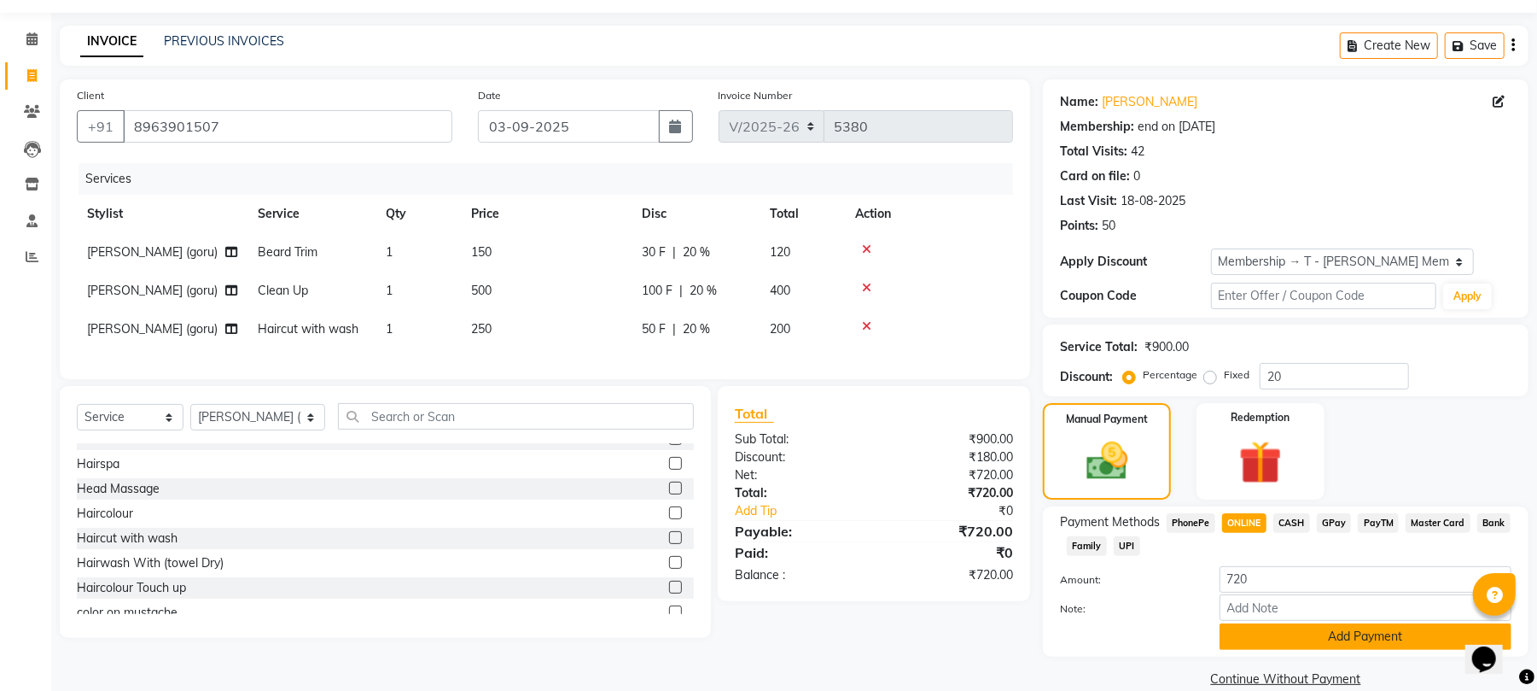
scroll to position [76, 0]
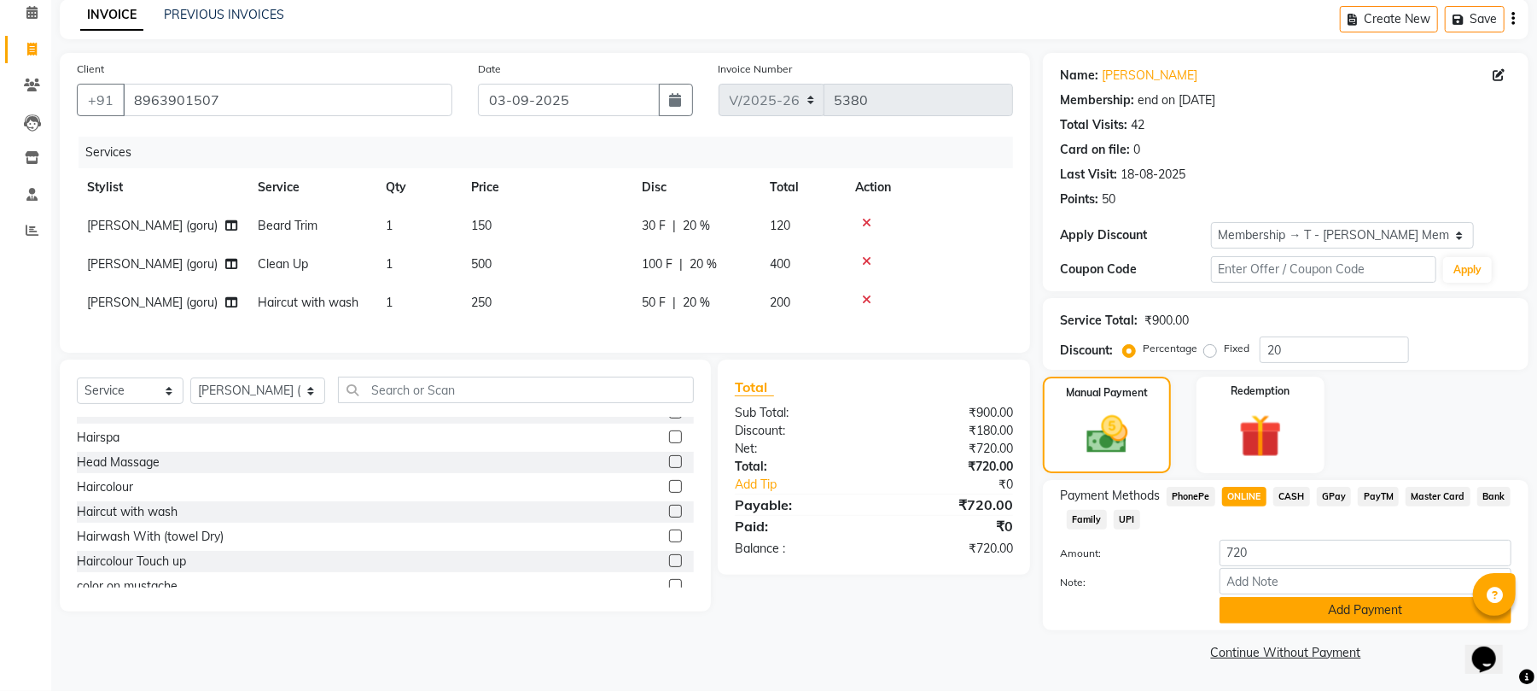
click at [1271, 608] on button "Add Payment" at bounding box center [1366, 610] width 292 height 26
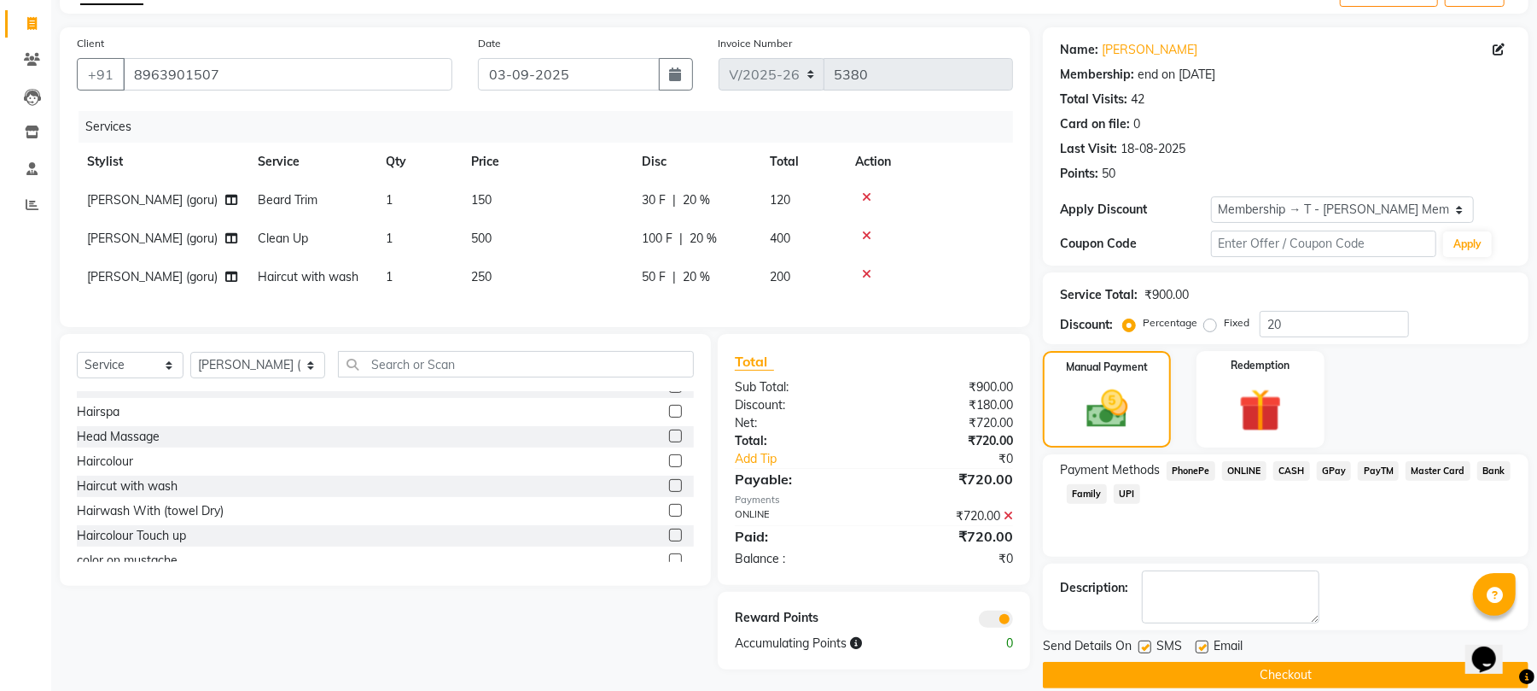
scroll to position [125, 0]
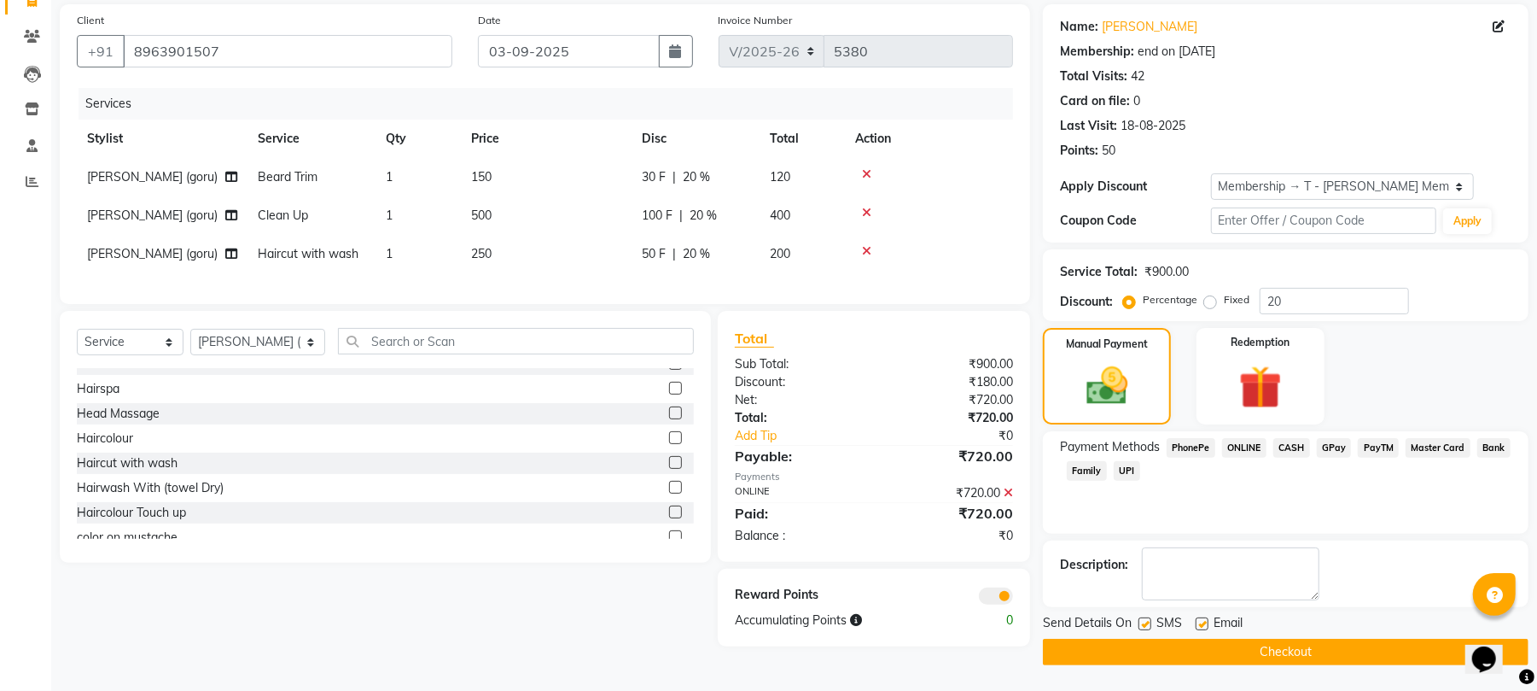
click at [1199, 623] on label at bounding box center [1202, 623] width 13 height 13
click at [1199, 623] on input "checkbox" at bounding box center [1201, 624] width 11 height 11
checkbox input "false"
click at [1175, 652] on button "Checkout" at bounding box center [1286, 652] width 486 height 26
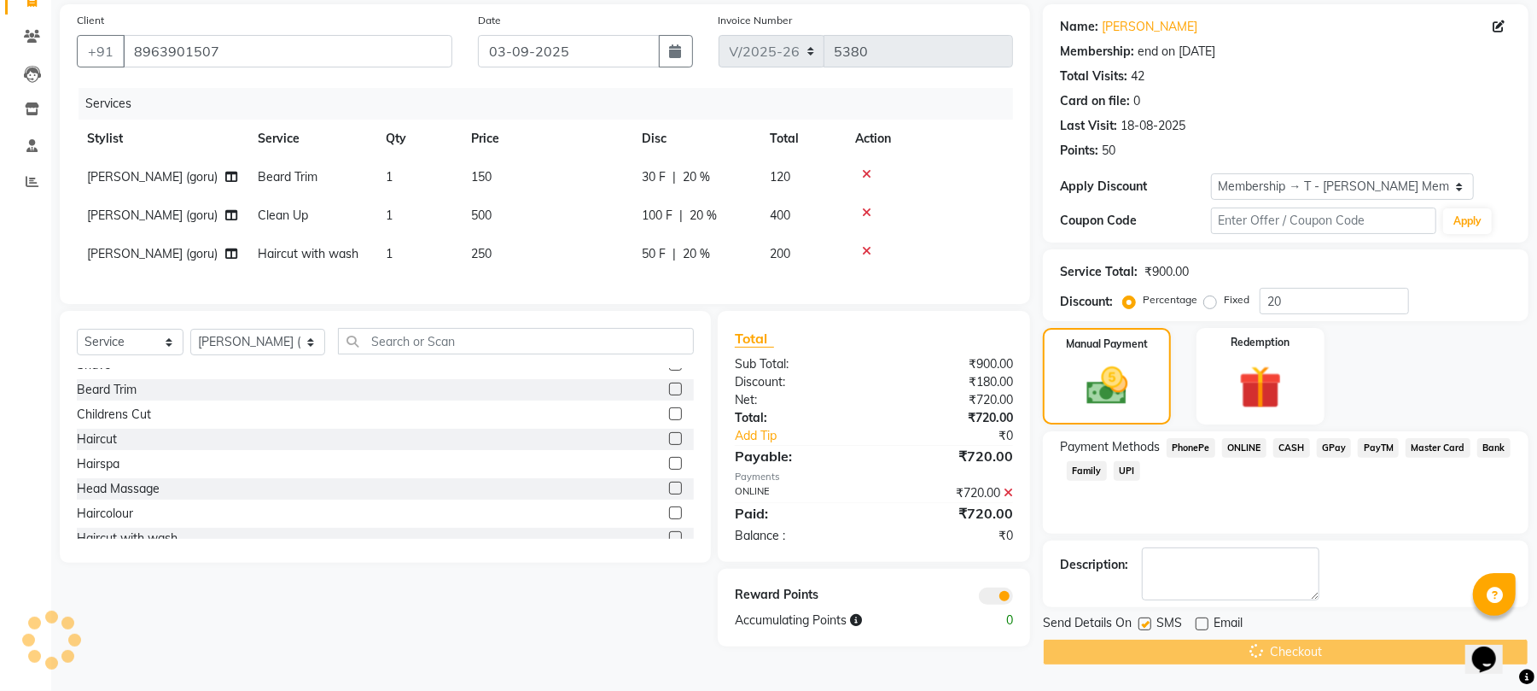
scroll to position [0, 0]
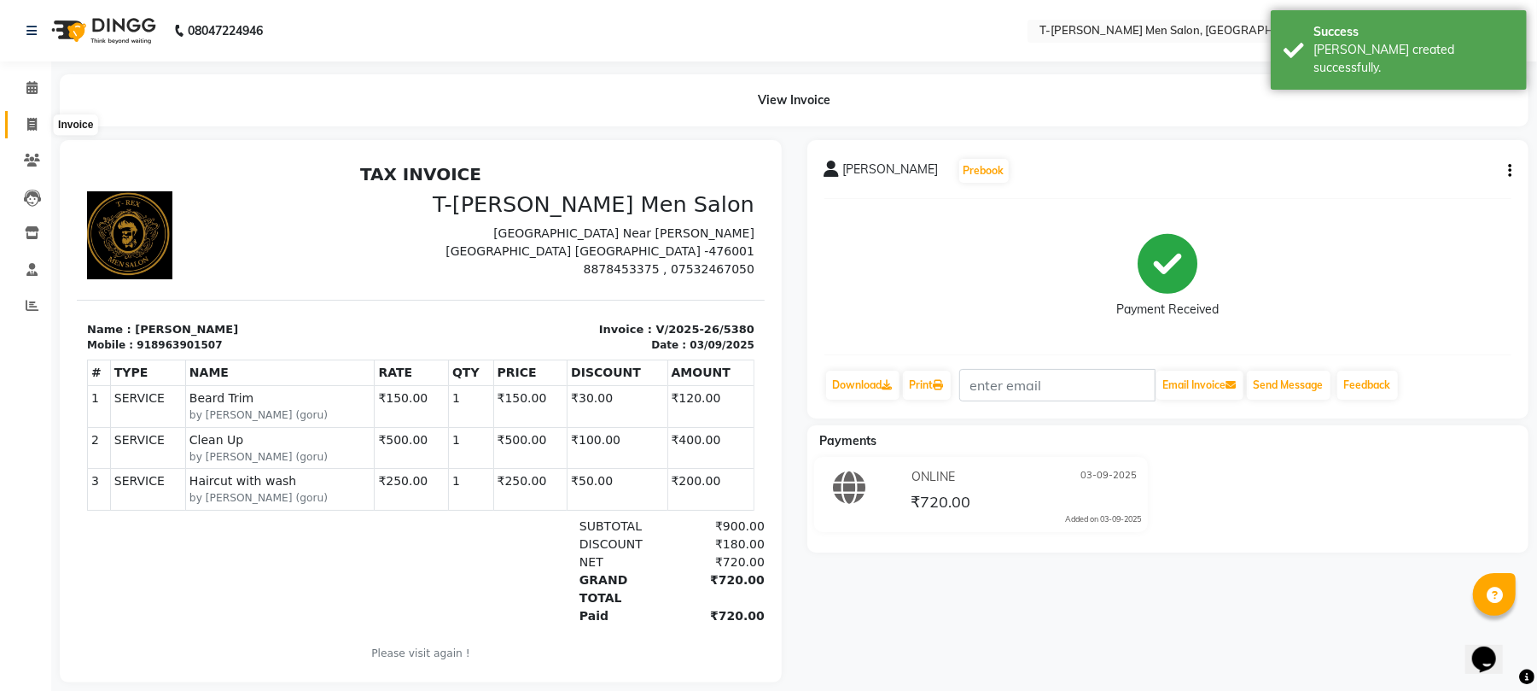
click at [28, 118] on icon at bounding box center [31, 124] width 9 height 13
select select "service"
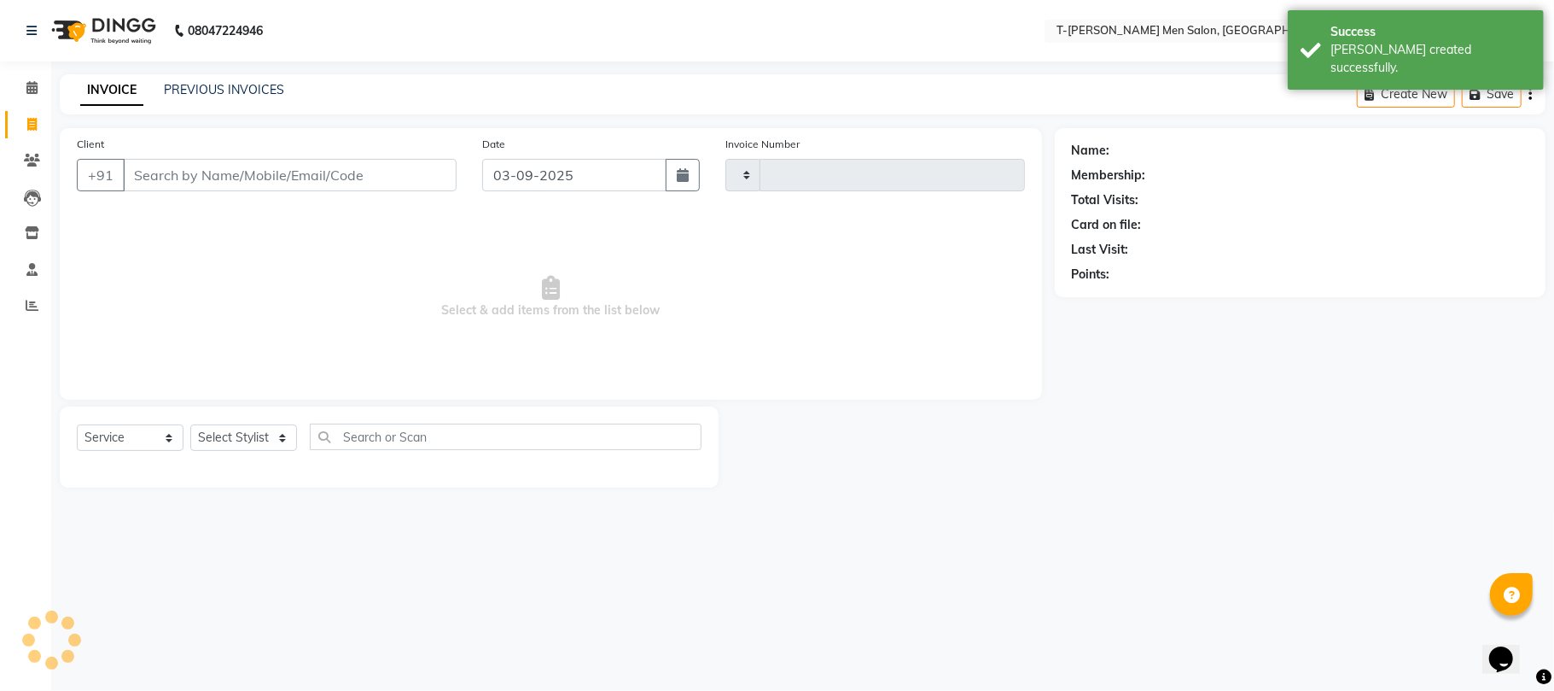
type input "5381"
select select "4816"
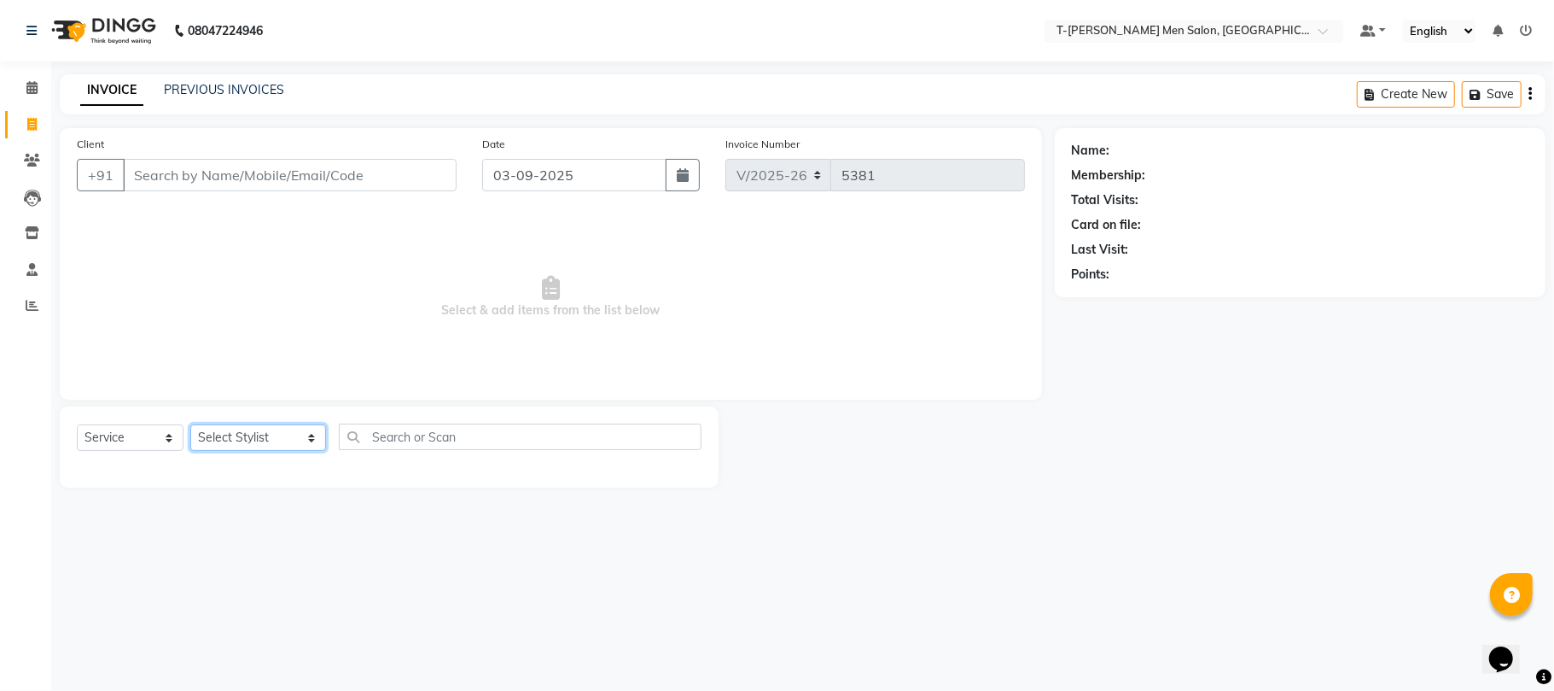
drag, startPoint x: 208, startPoint y: 442, endPoint x: 217, endPoint y: 428, distance: 16.8
click at [210, 440] on select "Select Stylist Gorkh nath (goru) Haneef khan Jaswinder singh (Veeru) Jitendra S…" at bounding box center [258, 437] width 136 height 26
select select "86290"
click at [190, 424] on select "Select Stylist Gorkh nath (goru) Haneef khan Jaswinder singh (Veeru) Jitendra S…" at bounding box center [258, 437] width 136 height 26
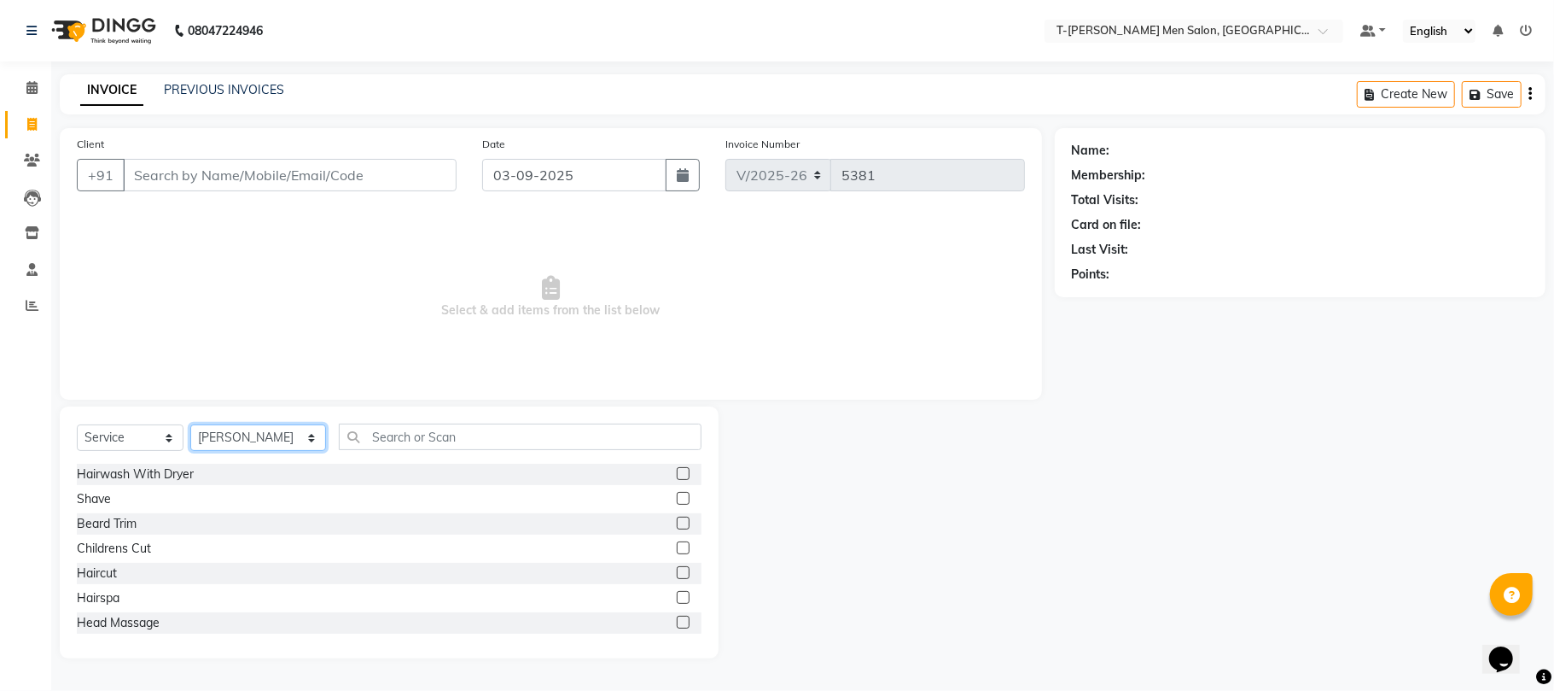
scroll to position [114, 0]
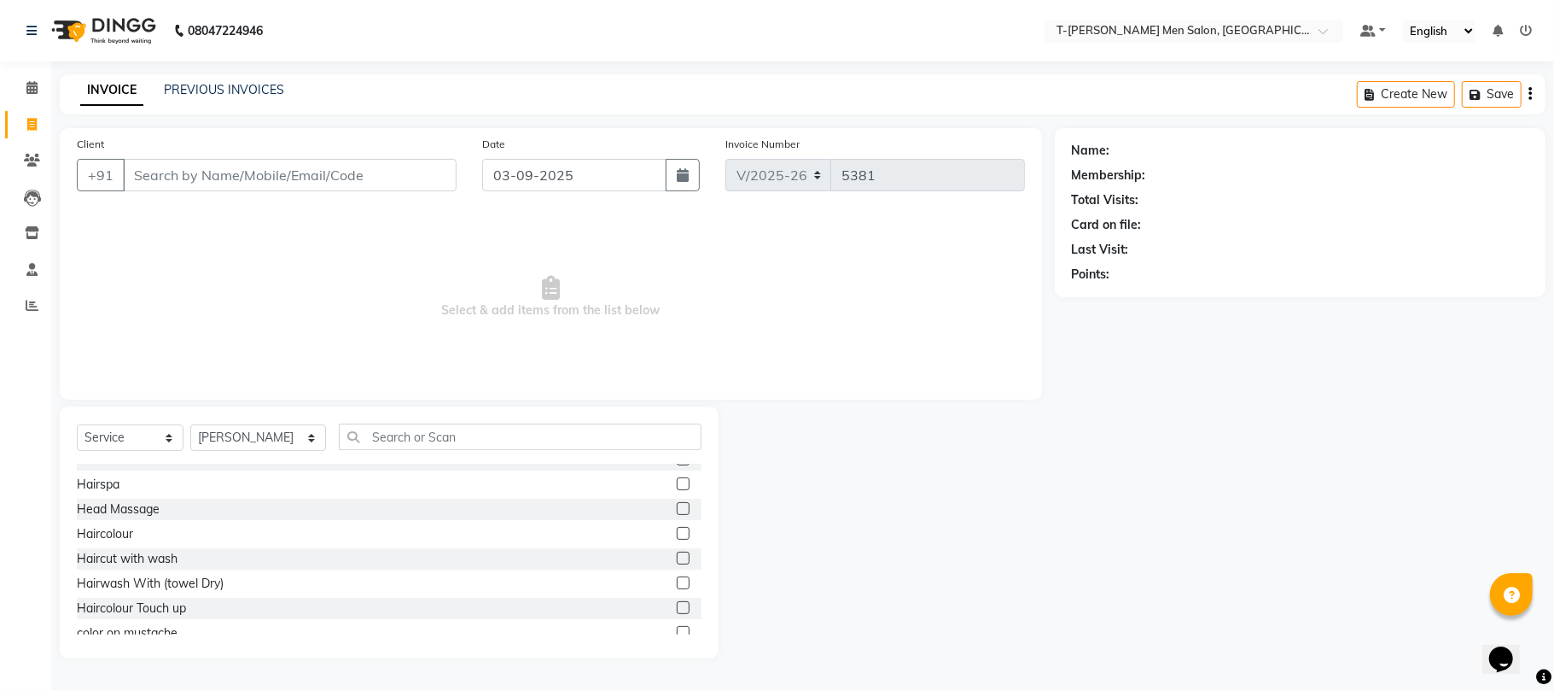
drag, startPoint x: 134, startPoint y: 551, endPoint x: 158, endPoint y: 495, distance: 60.4
click at [134, 550] on div "Haircut with wash" at bounding box center [127, 559] width 101 height 18
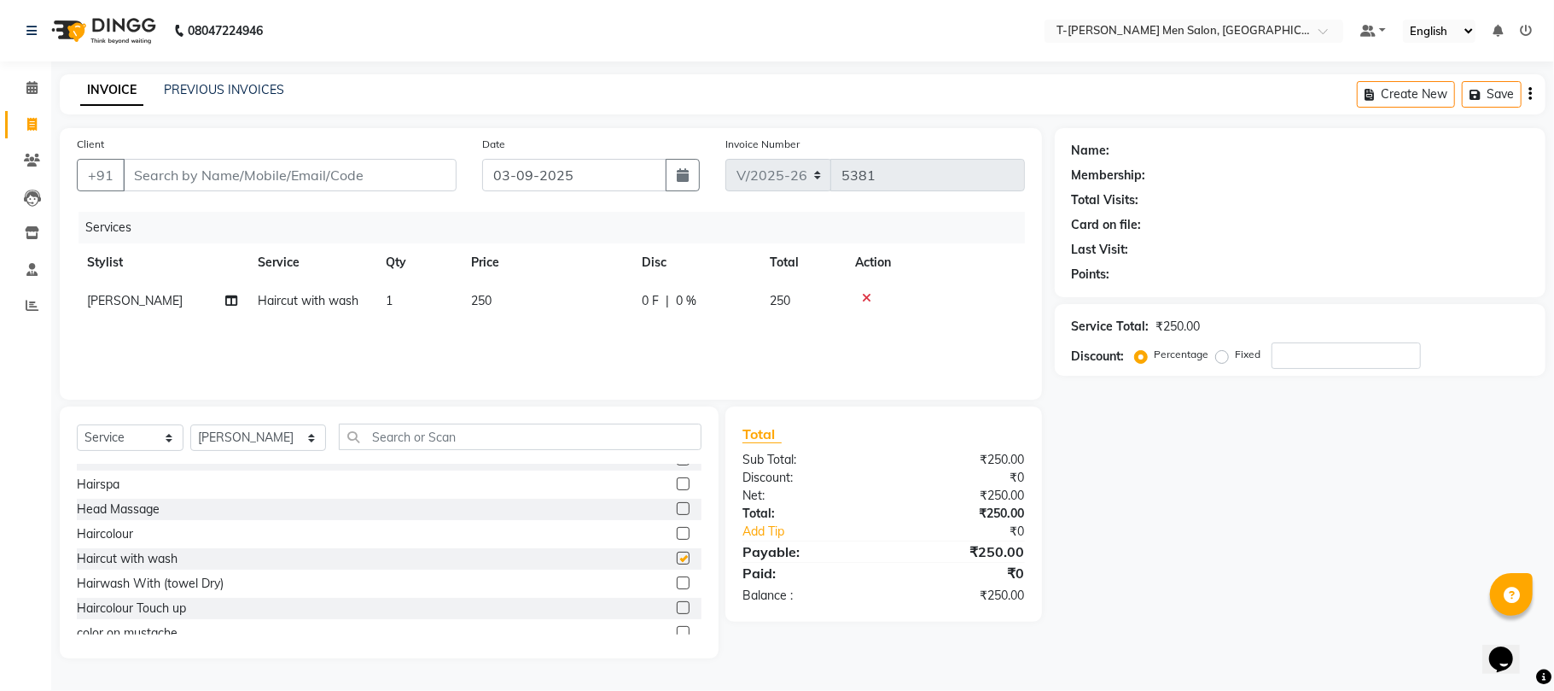
checkbox input "false"
click at [336, 167] on input "Client" at bounding box center [290, 175] width 334 height 32
type input "7"
type input "0"
type input "7827768234"
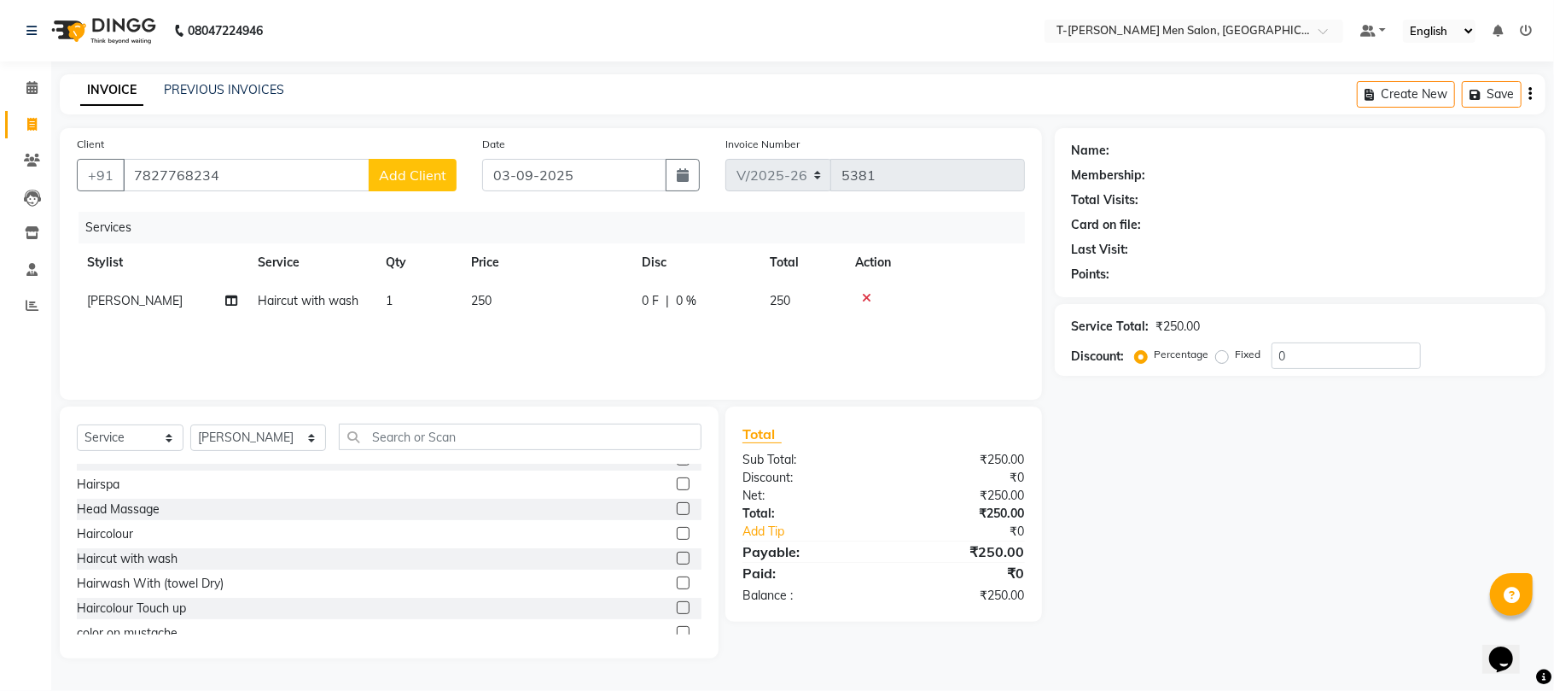
click at [410, 172] on span "Add Client" at bounding box center [412, 174] width 67 height 17
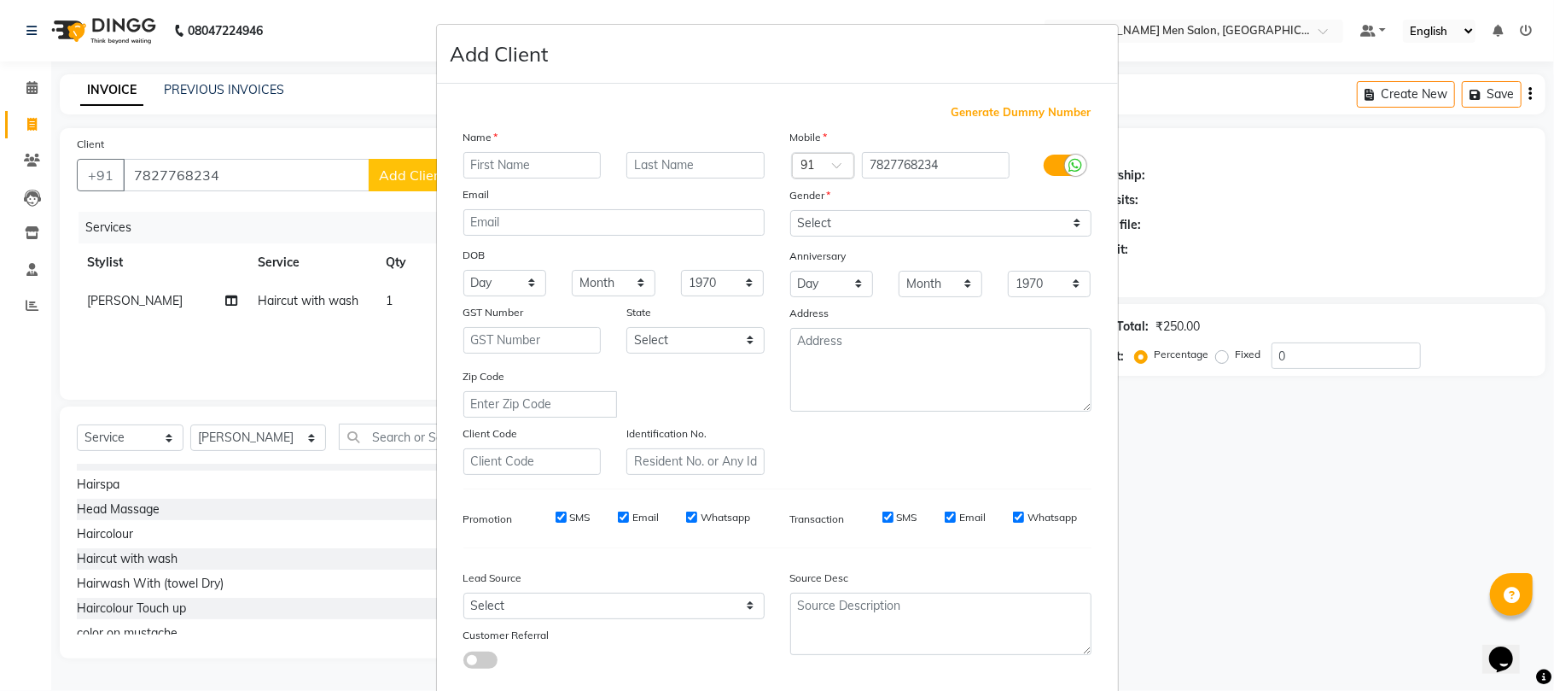
type input "<"
type input "Mr. Pravesh"
type input "[PERSON_NAME]"
click at [826, 227] on select "Select Male Female Other Prefer Not To Say" at bounding box center [940, 223] width 301 height 26
select select "[DEMOGRAPHIC_DATA]"
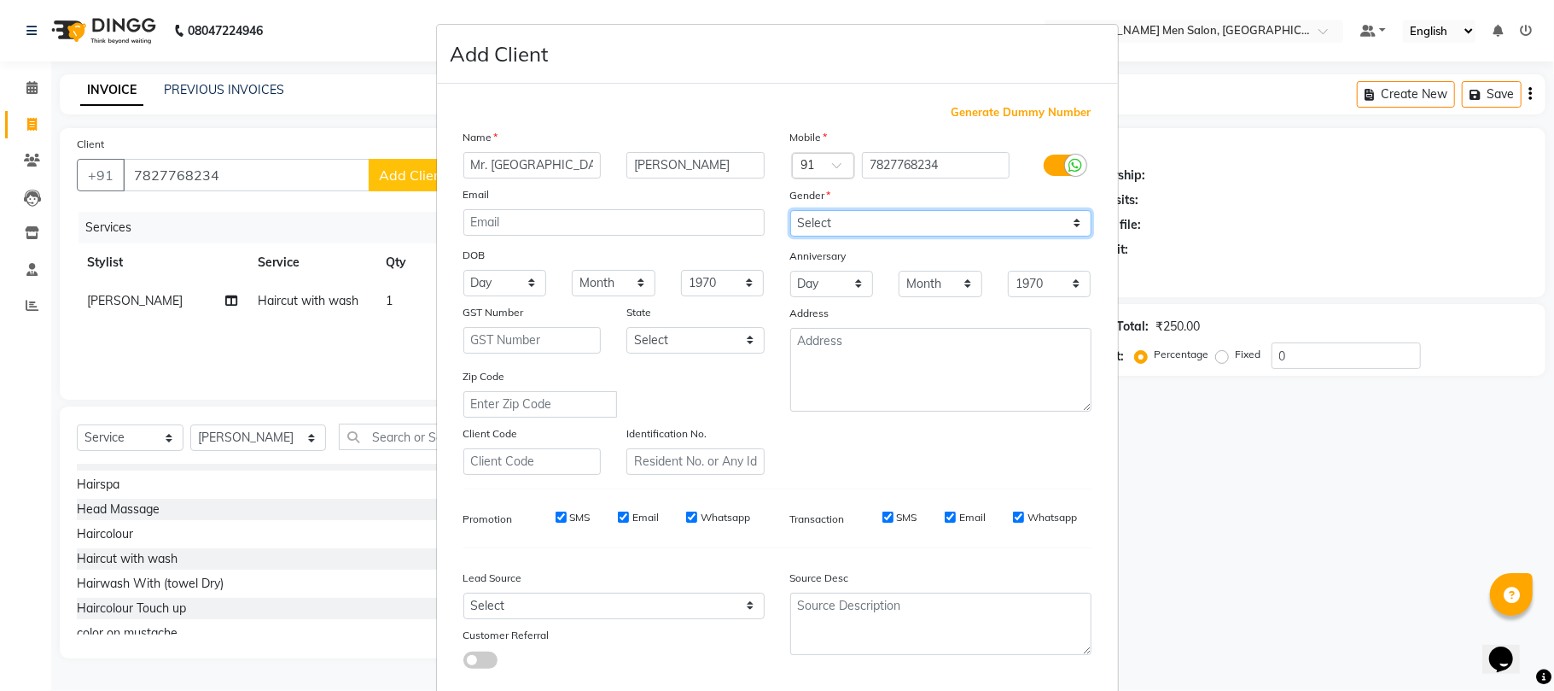
click at [790, 210] on select "Select Male Female Other Prefer Not To Say" at bounding box center [940, 223] width 301 height 26
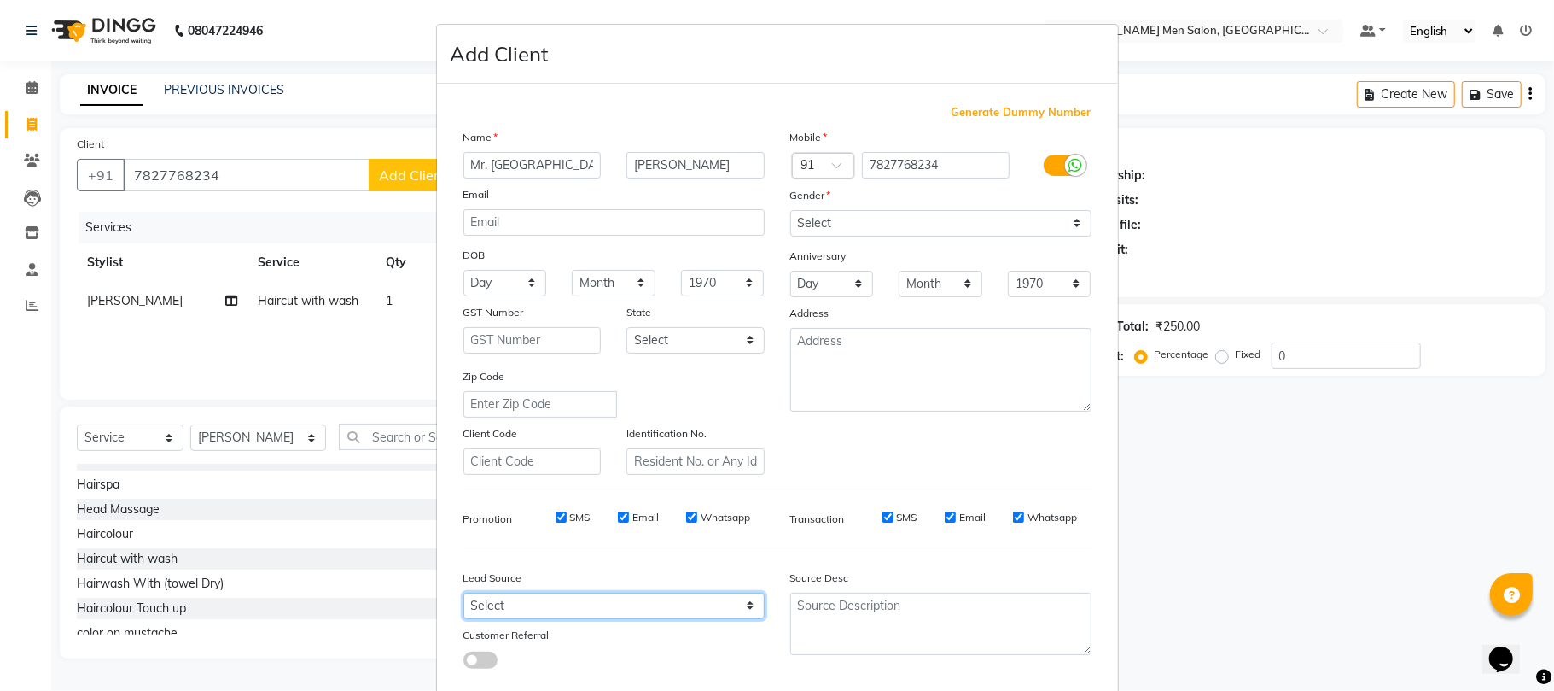
click at [659, 604] on select "Select Walk-in Referral Internet Friend Word of Mouth Advertisement Facebook Ju…" at bounding box center [614, 605] width 301 height 26
select select "32268"
click at [464, 592] on select "Select Walk-in Referral Internet Friend Word of Mouth Advertisement Facebook Ju…" at bounding box center [614, 605] width 301 height 26
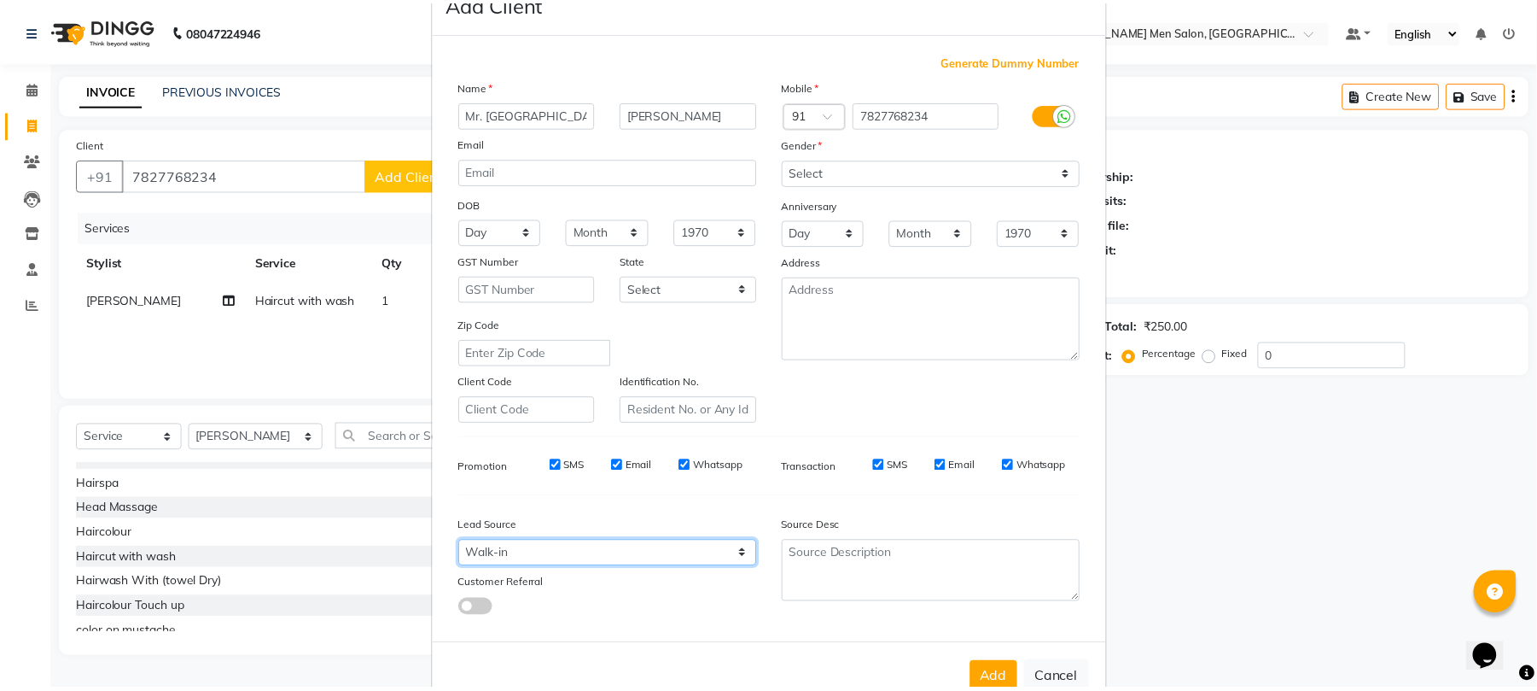
scroll to position [93, 0]
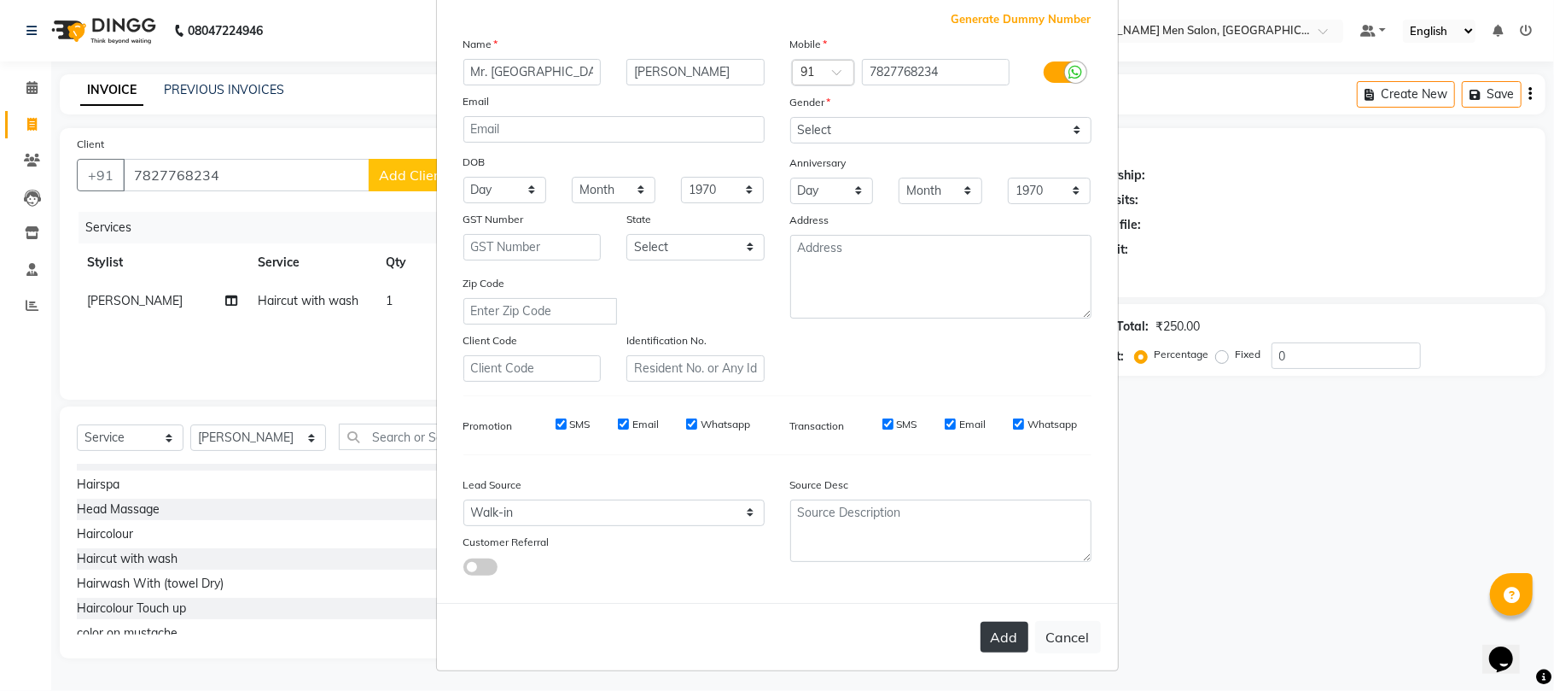
click at [981, 636] on button "Add" at bounding box center [1005, 636] width 48 height 31
select select
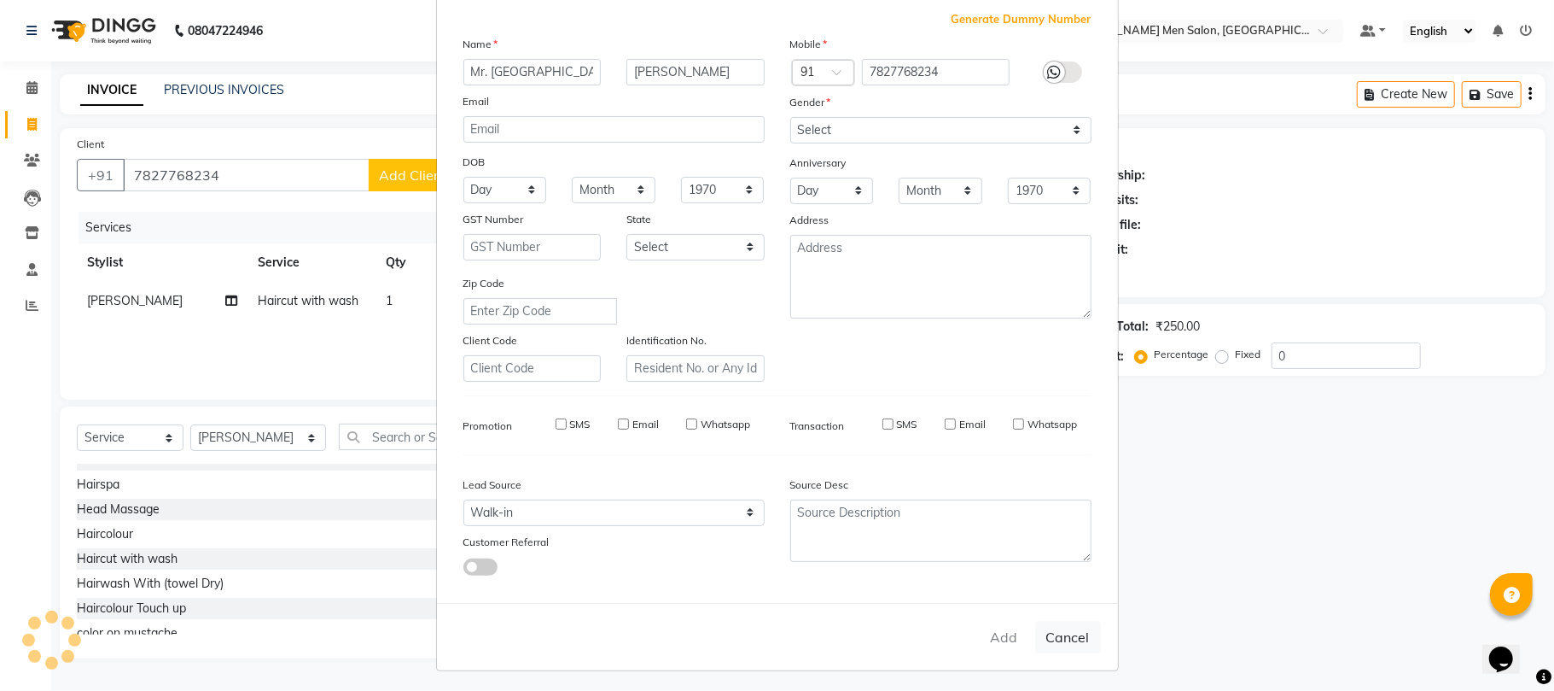
select select
checkbox input "false"
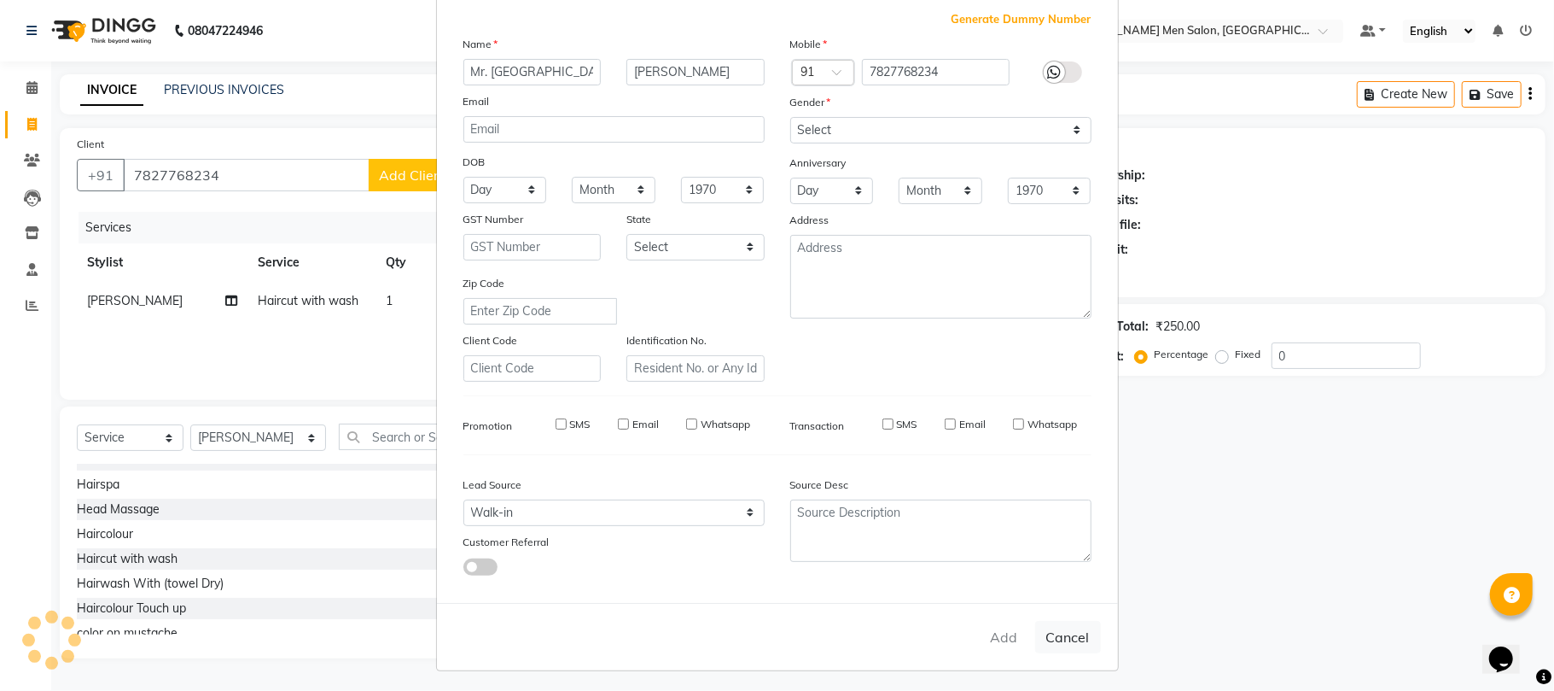
checkbox input "false"
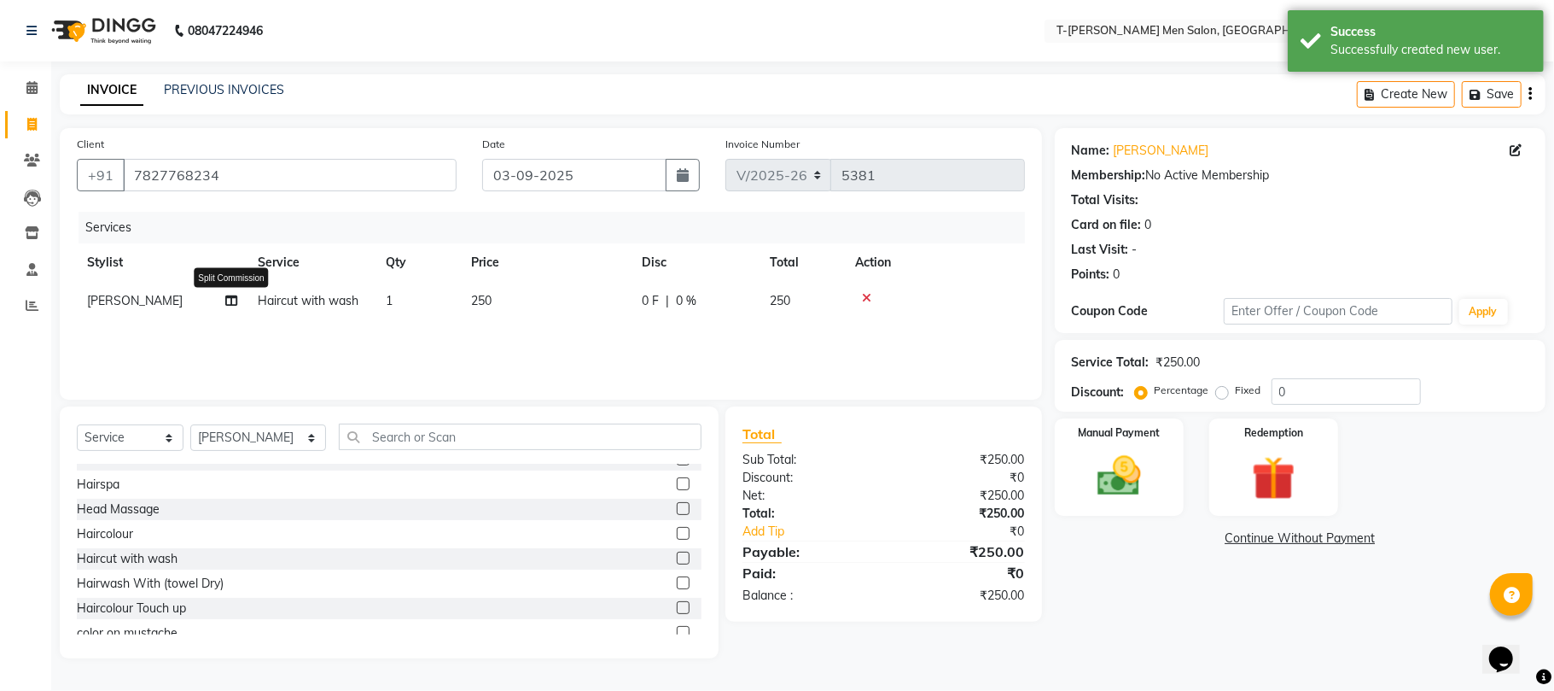
click at [233, 304] on icon at bounding box center [231, 301] width 12 height 12
select select "86290"
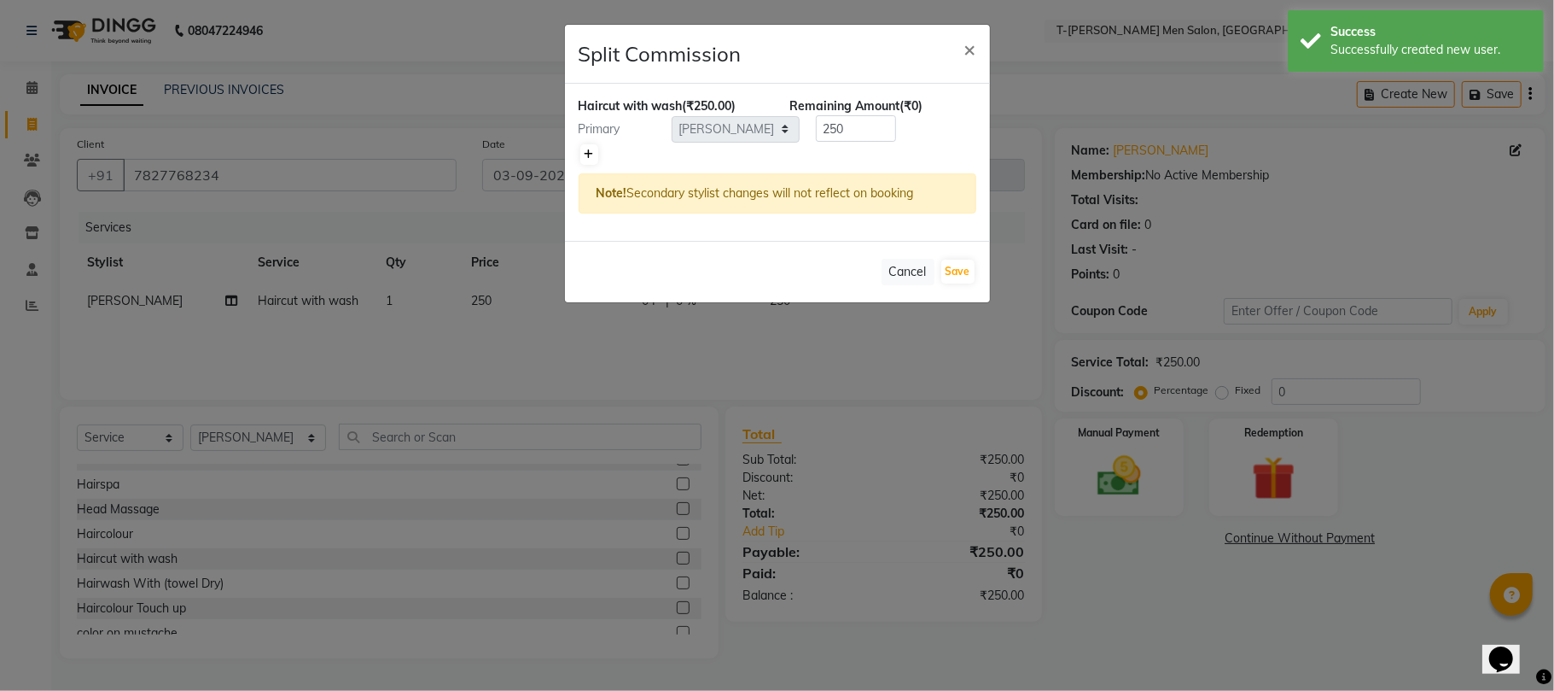
click at [582, 147] on link at bounding box center [589, 154] width 18 height 20
type input "125"
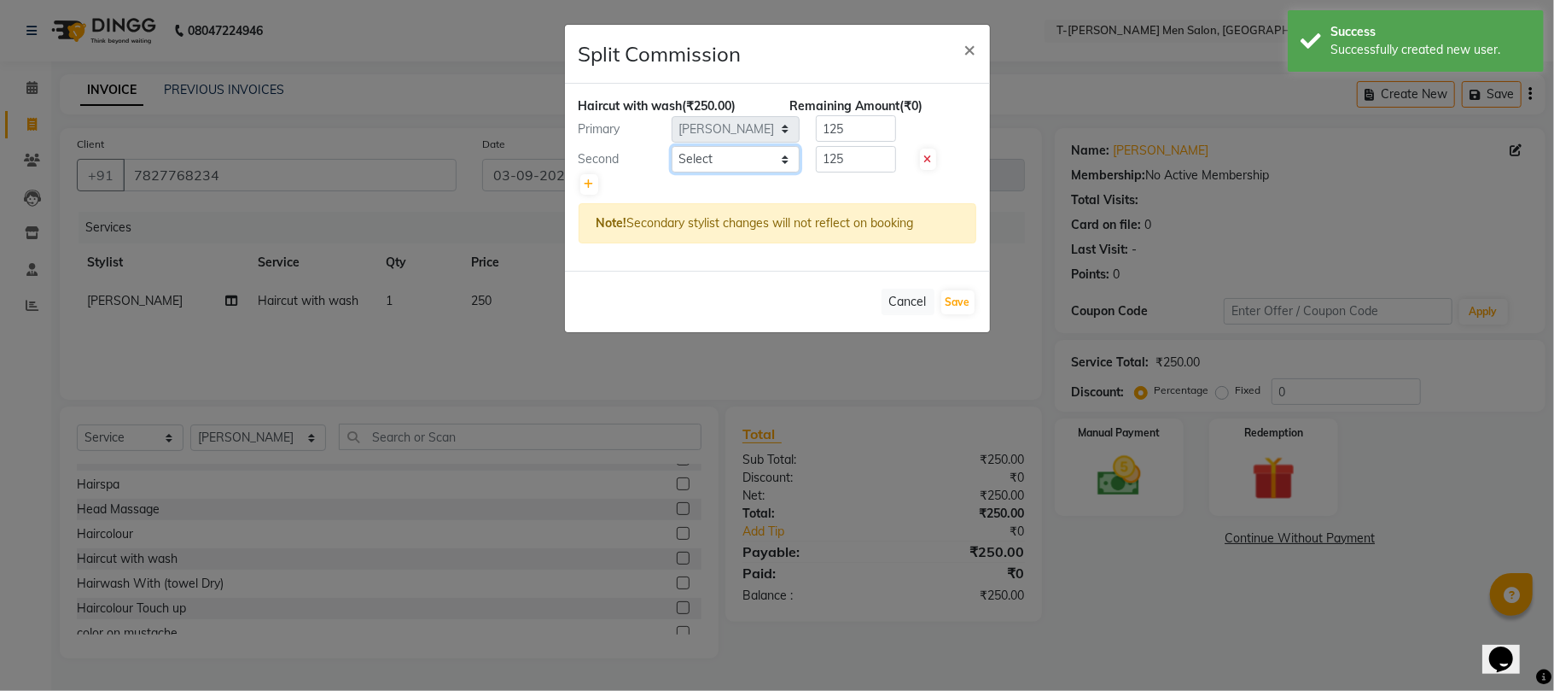
click at [705, 166] on select "Select Gorkh nath (goru) Haneef khan Jaswinder singh (Veeru) Jitendra Savita Ka…" at bounding box center [736, 159] width 128 height 26
select select "29178"
click at [672, 147] on select "Select Gorkh nath (goru) Haneef khan Jaswinder singh (Veeru) Jitendra Savita Ka…" at bounding box center [736, 159] width 128 height 26
drag, startPoint x: 854, startPoint y: 137, endPoint x: 793, endPoint y: 155, distance: 64.0
click at [793, 157] on div "Haircut with wash (₹250.00) Remaining Amount (₹0) Primary Select Gorkh nath (go…" at bounding box center [777, 177] width 425 height 187
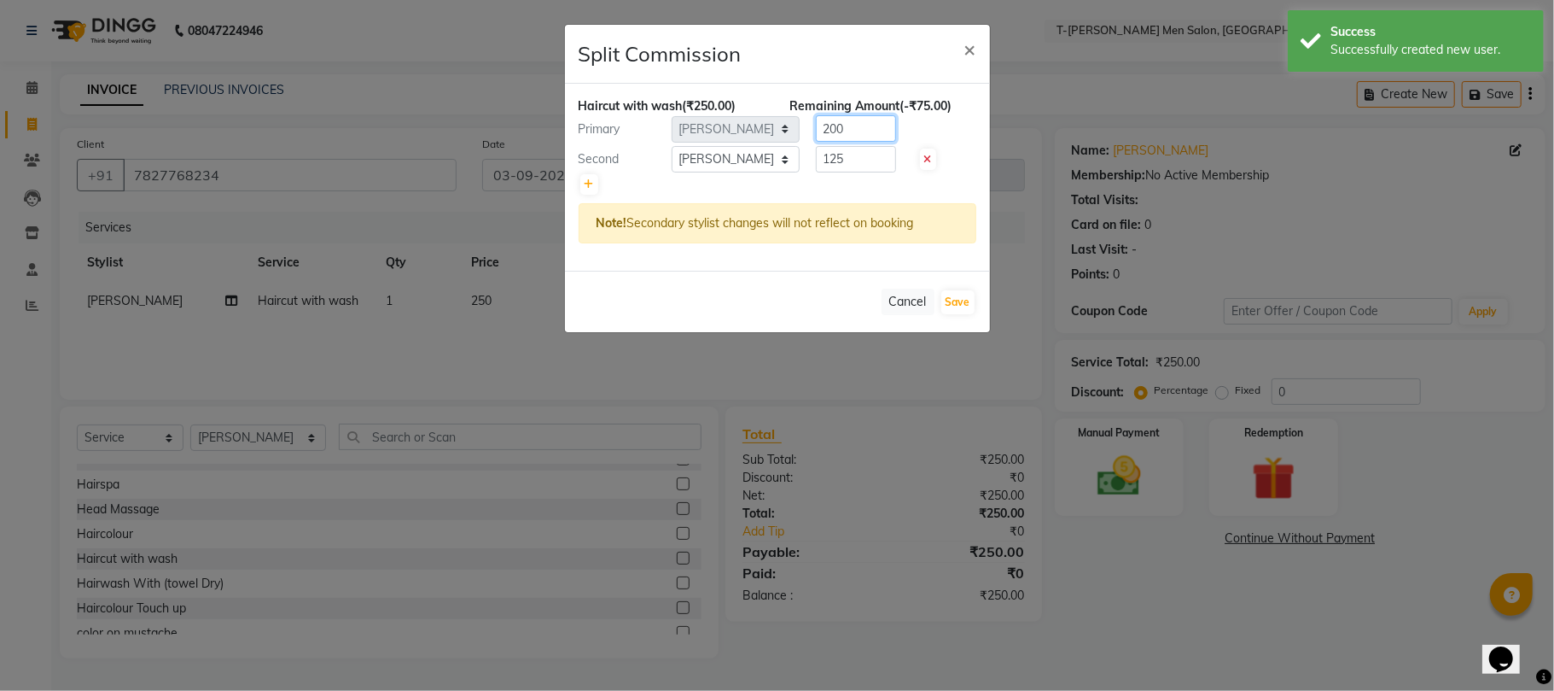
type input "200"
type input "50"
click at [956, 301] on button "Save" at bounding box center [958, 302] width 33 height 24
select select "Select"
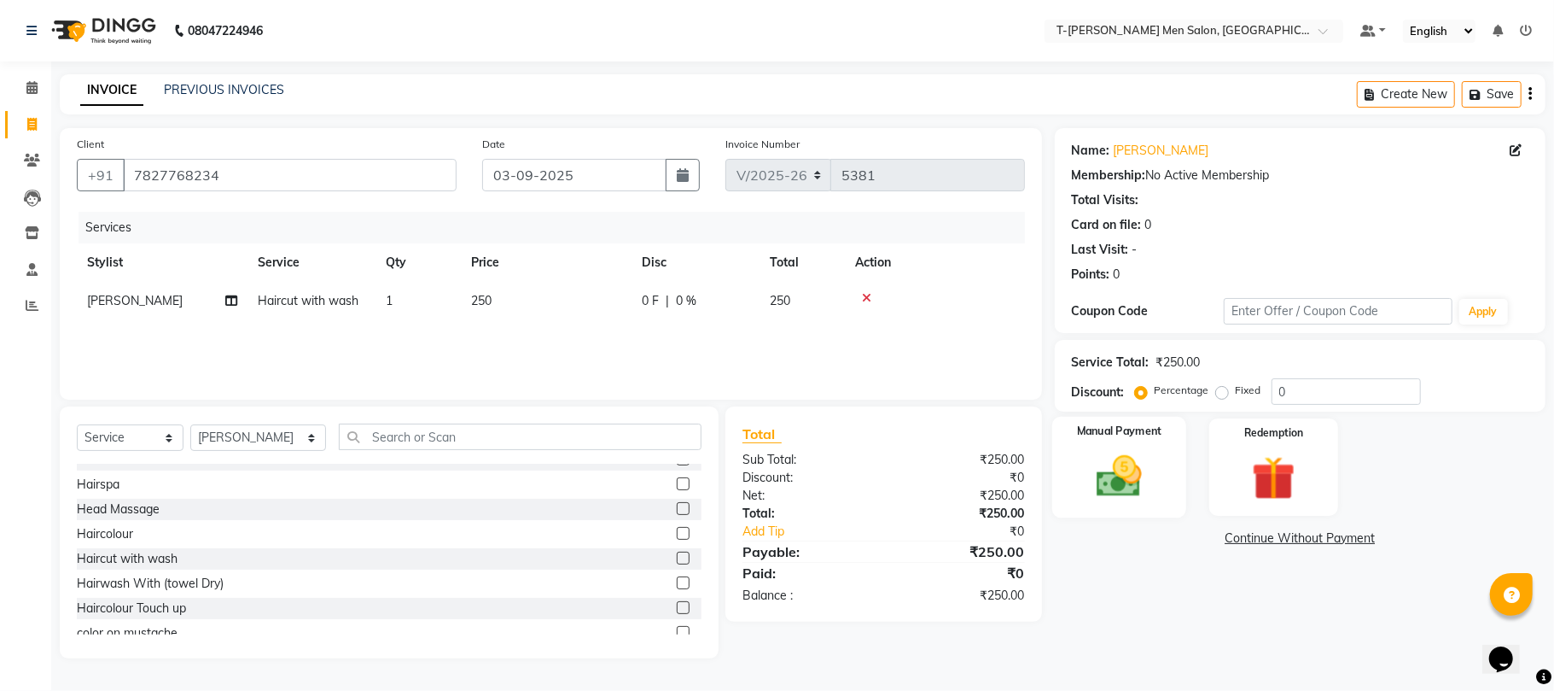
click at [1156, 480] on img at bounding box center [1119, 476] width 74 height 53
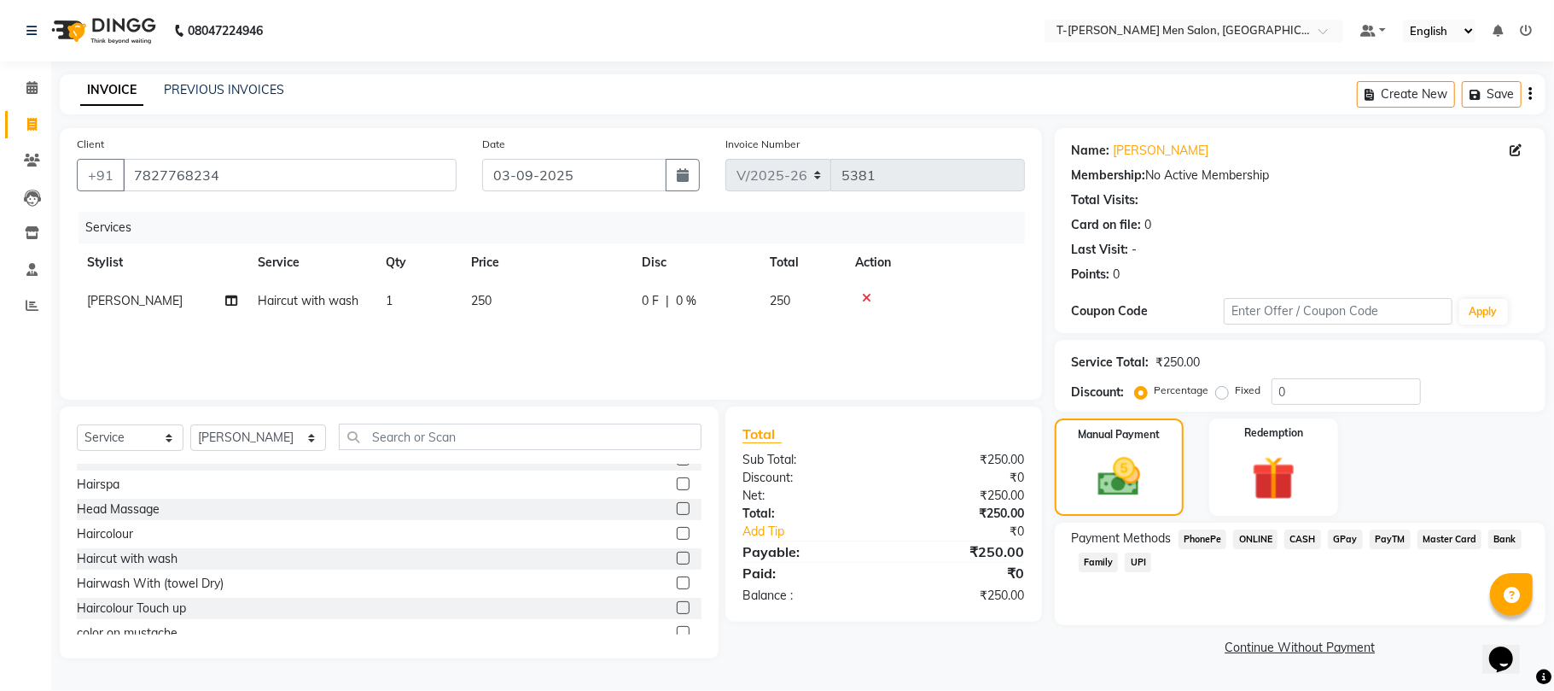
click at [1267, 546] on span "ONLINE" at bounding box center [1256, 539] width 44 height 20
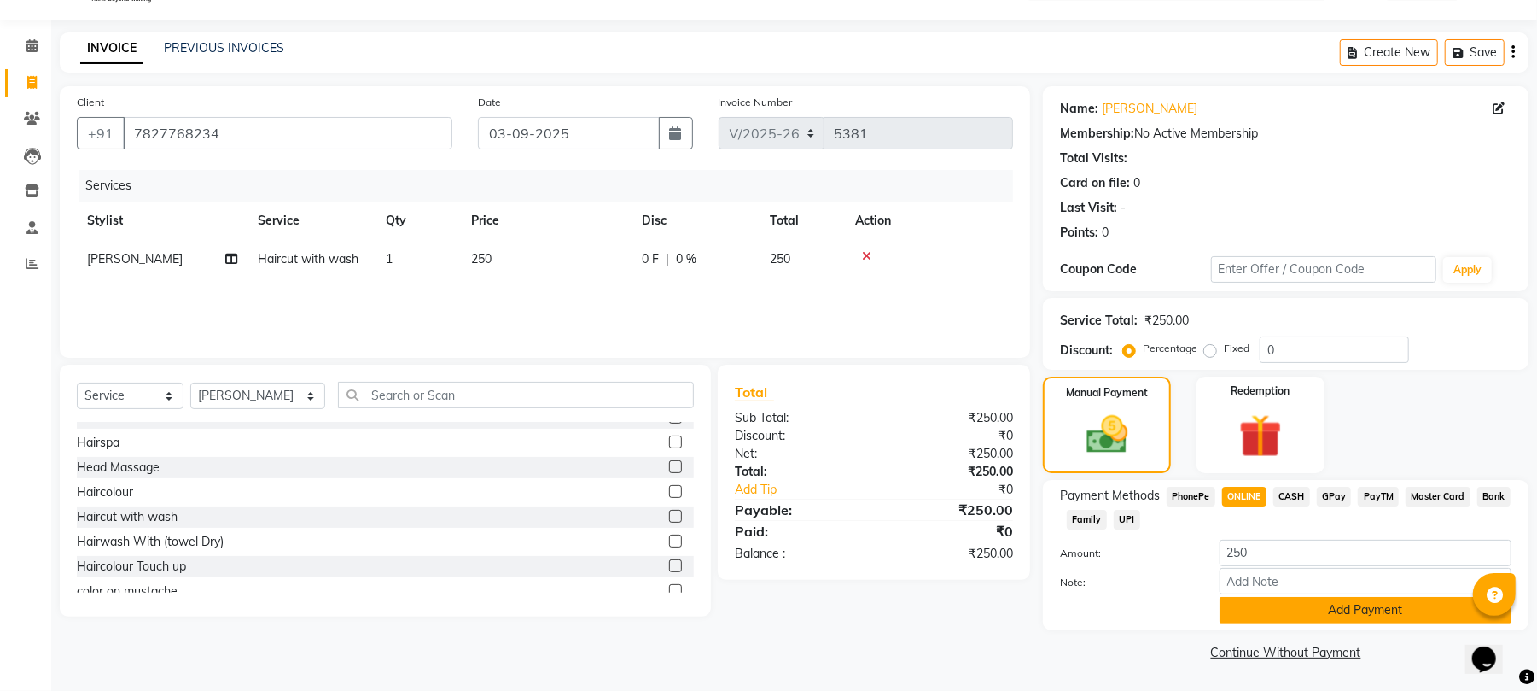
click at [1274, 618] on button "Add Payment" at bounding box center [1366, 610] width 292 height 26
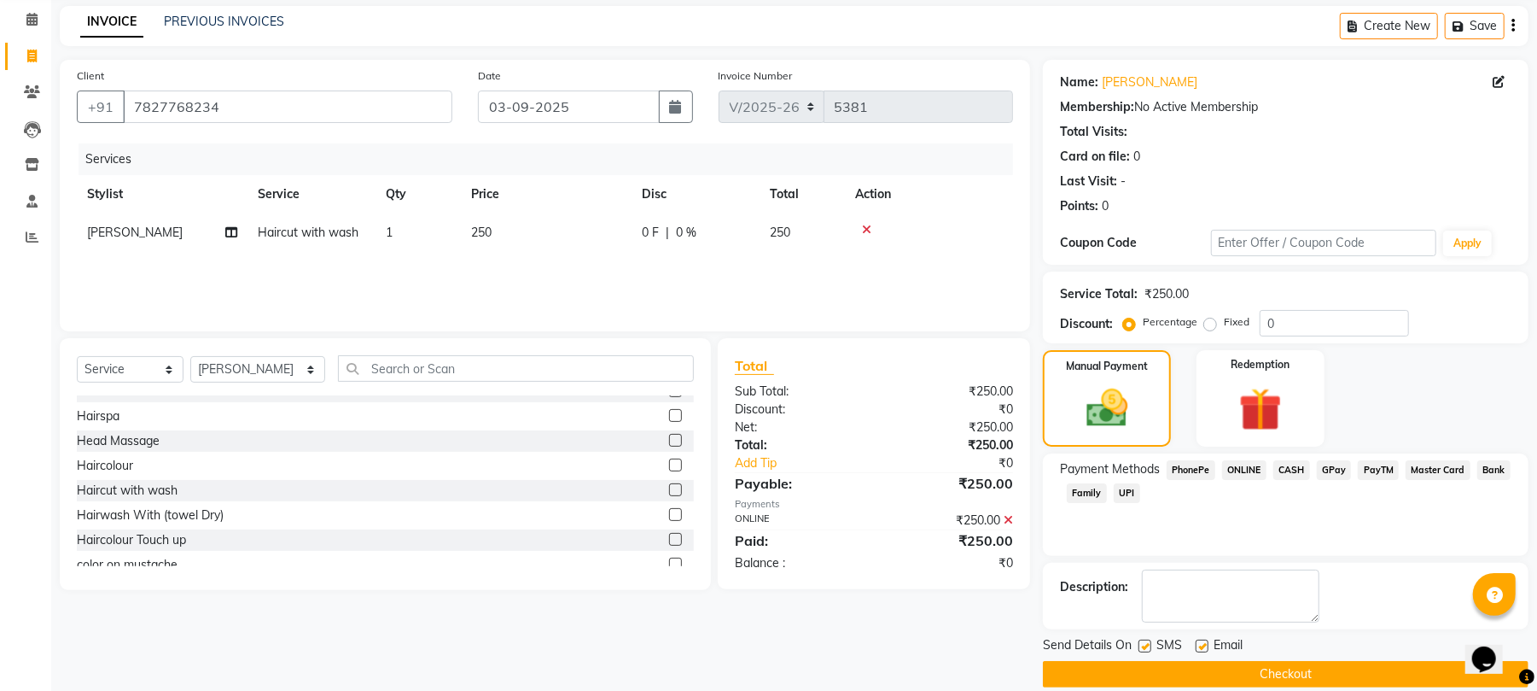
scroll to position [92, 0]
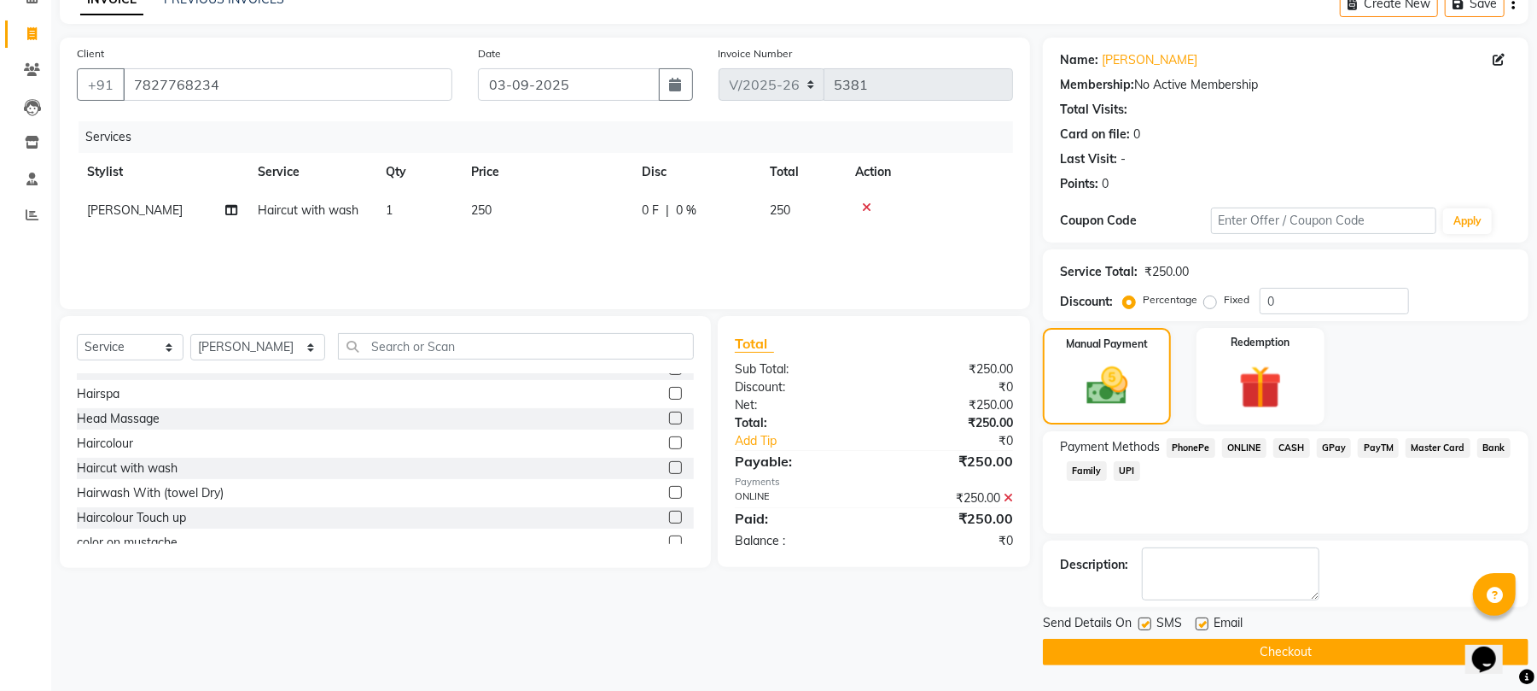
click at [1204, 623] on label at bounding box center [1202, 623] width 13 height 13
click at [1204, 623] on input "checkbox" at bounding box center [1201, 624] width 11 height 11
checkbox input "false"
click at [1196, 647] on button "Checkout" at bounding box center [1286, 652] width 486 height 26
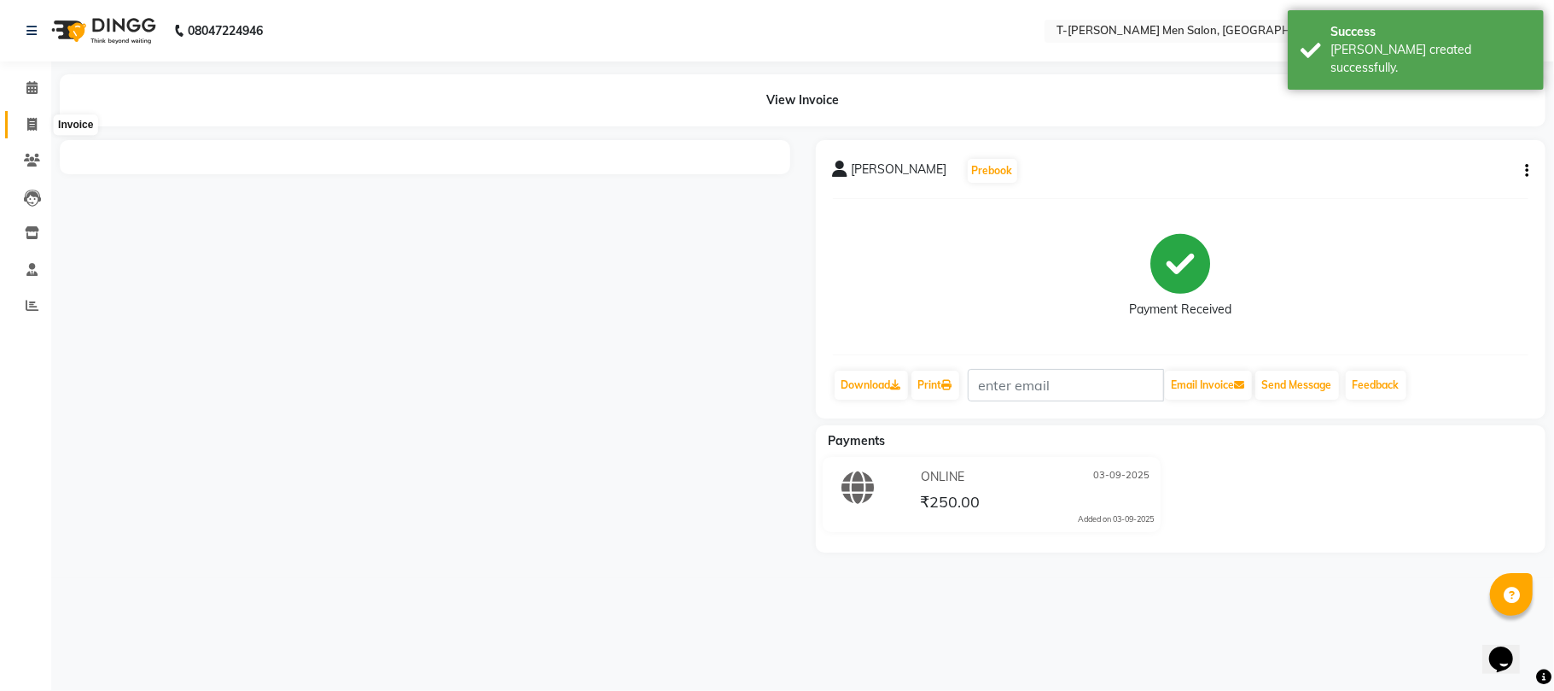
click at [32, 127] on icon at bounding box center [31, 124] width 9 height 13
select select "service"
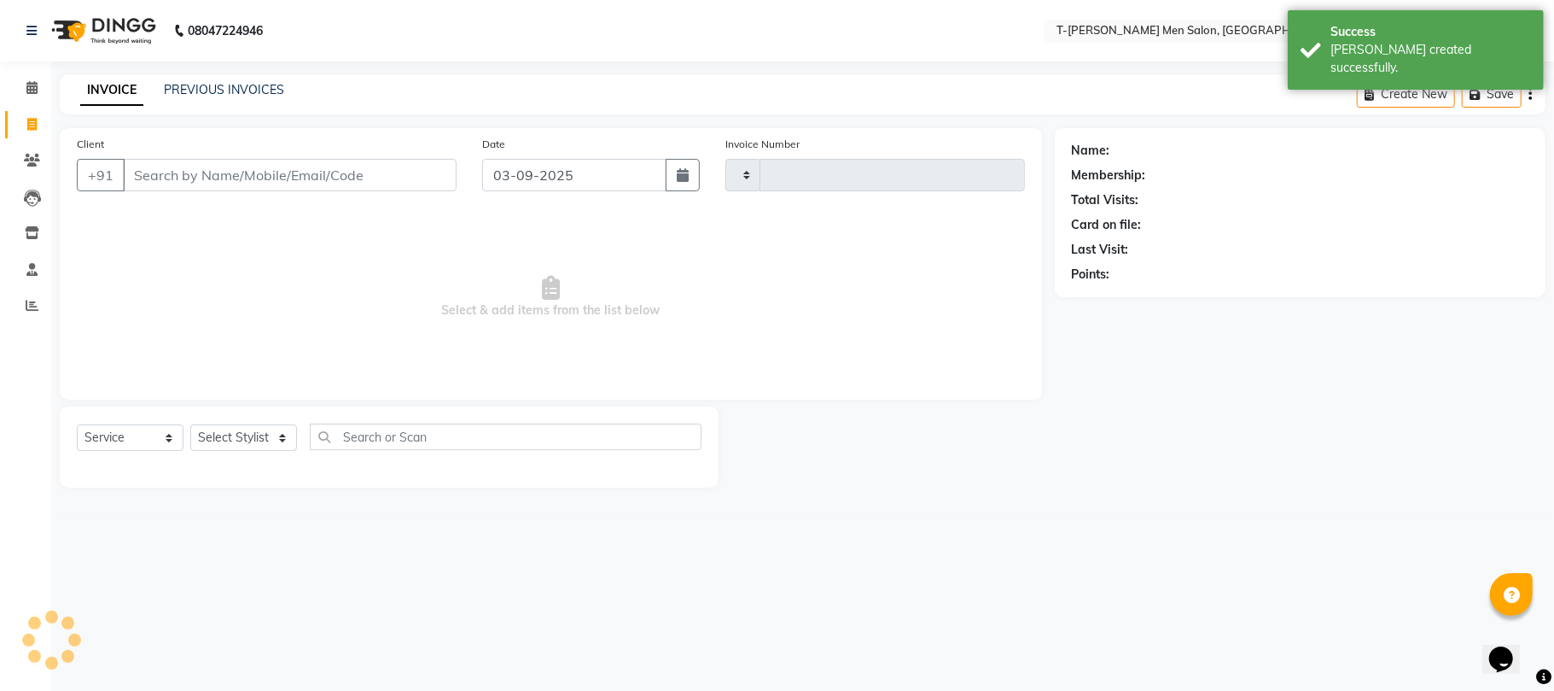
type input "5382"
select select "4816"
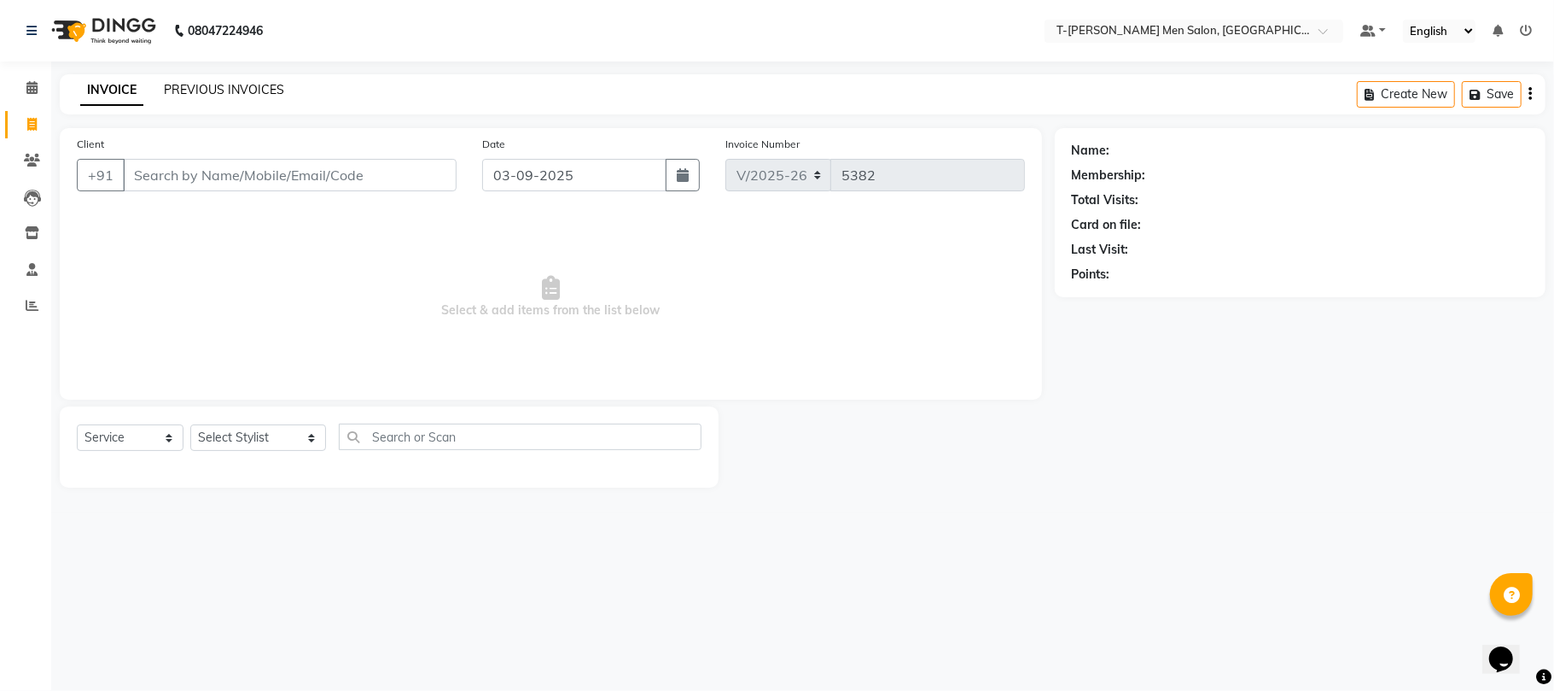
click at [217, 82] on link "PREVIOUS INVOICES" at bounding box center [224, 89] width 120 height 15
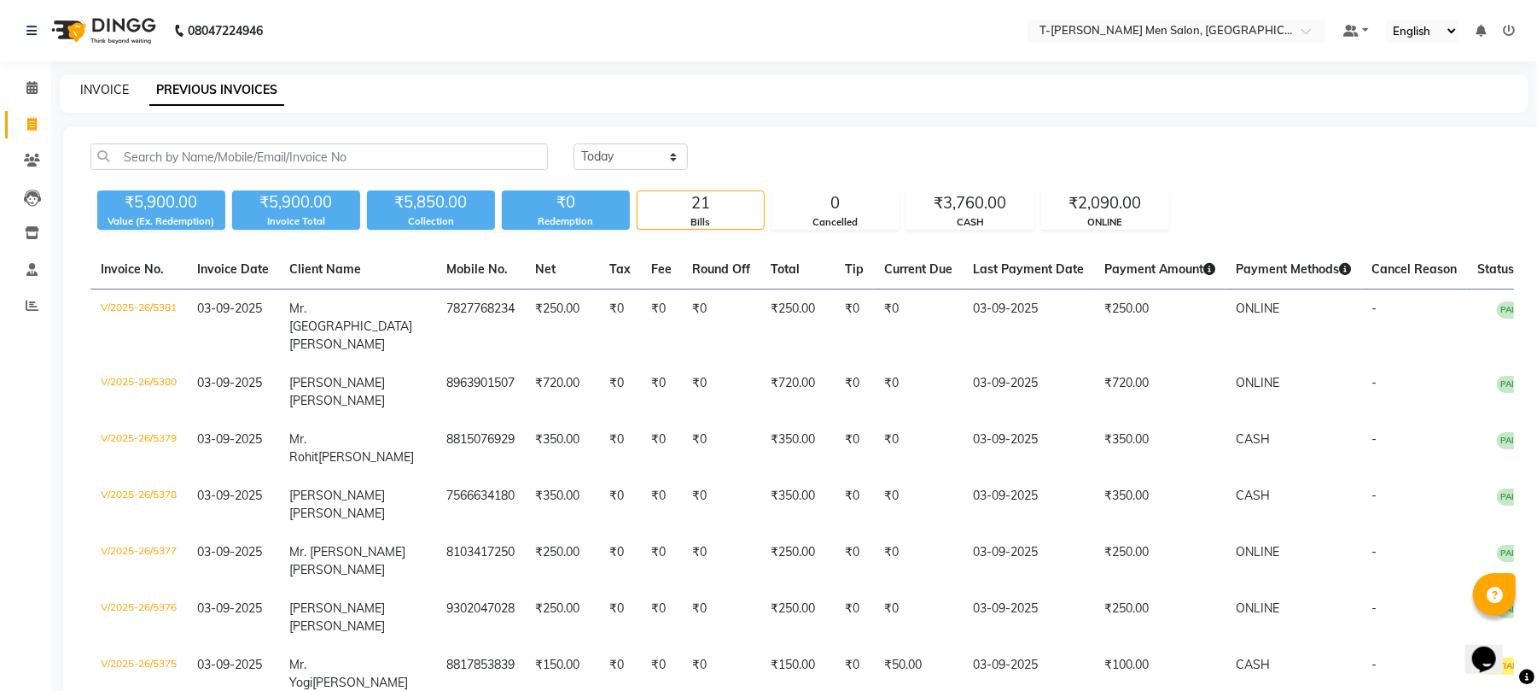
drag, startPoint x: 110, startPoint y: 96, endPoint x: 217, endPoint y: 4, distance: 140.5
click at [109, 92] on link "INVOICE" at bounding box center [104, 89] width 49 height 15
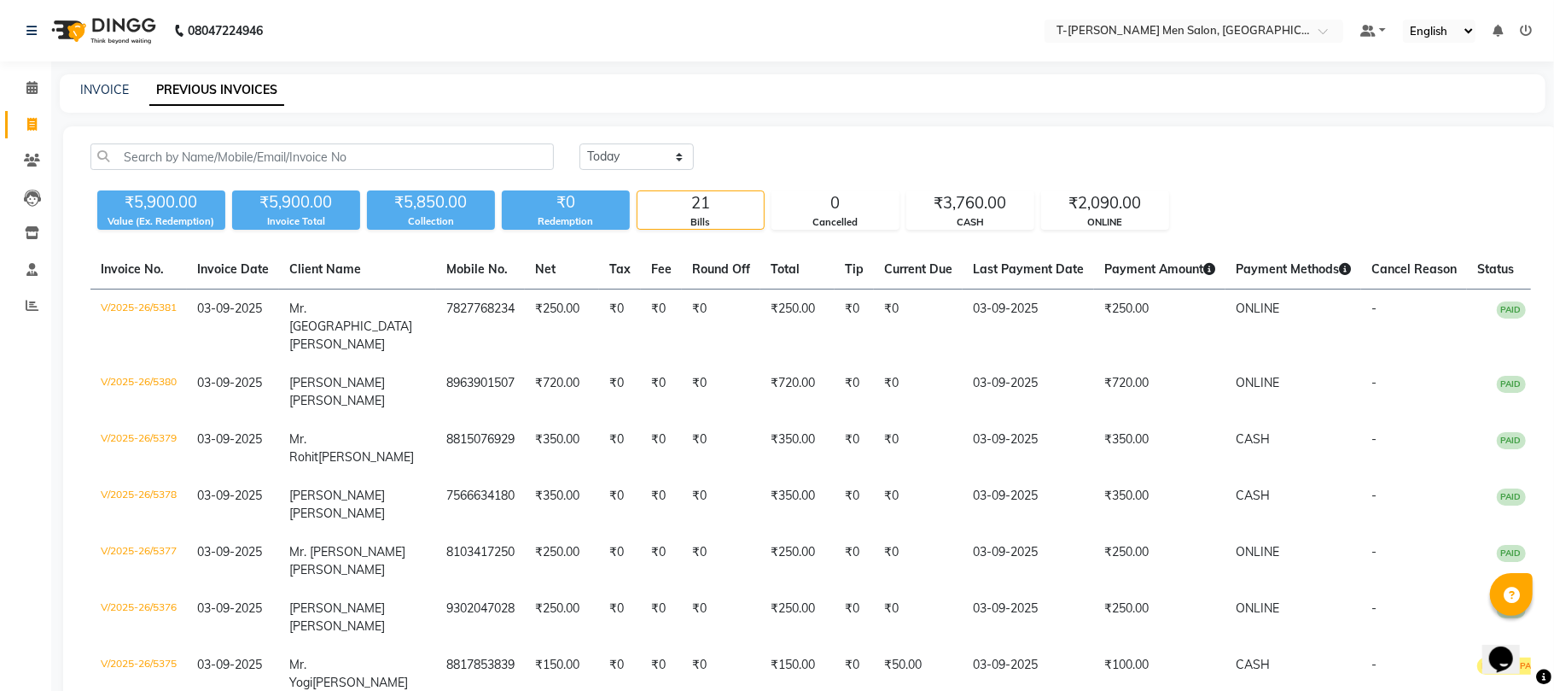
select select "4816"
select select "service"
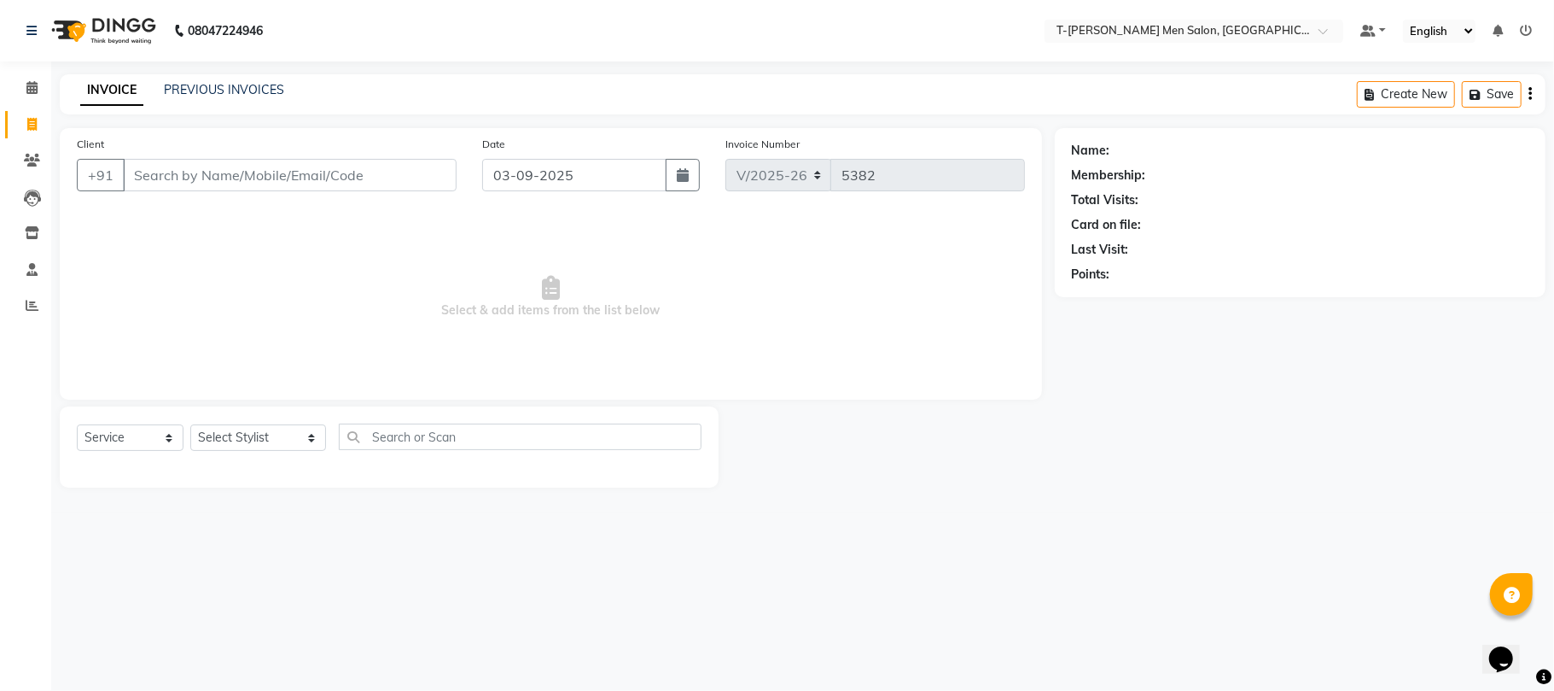
drag, startPoint x: 230, startPoint y: 452, endPoint x: 226, endPoint y: 440, distance: 11.6
click at [227, 446] on div "Select Service Product Membership Package Voucher Prepaid Gift Card Select Styl…" at bounding box center [389, 443] width 625 height 40
drag, startPoint x: 226, startPoint y: 440, endPoint x: 223, endPoint y: 432, distance: 9.2
click at [226, 440] on select "Select Stylist Gorkh nath (goru) Haneef khan Jaswinder singh (Veeru) Jitendra S…" at bounding box center [258, 437] width 136 height 26
select select "29432"
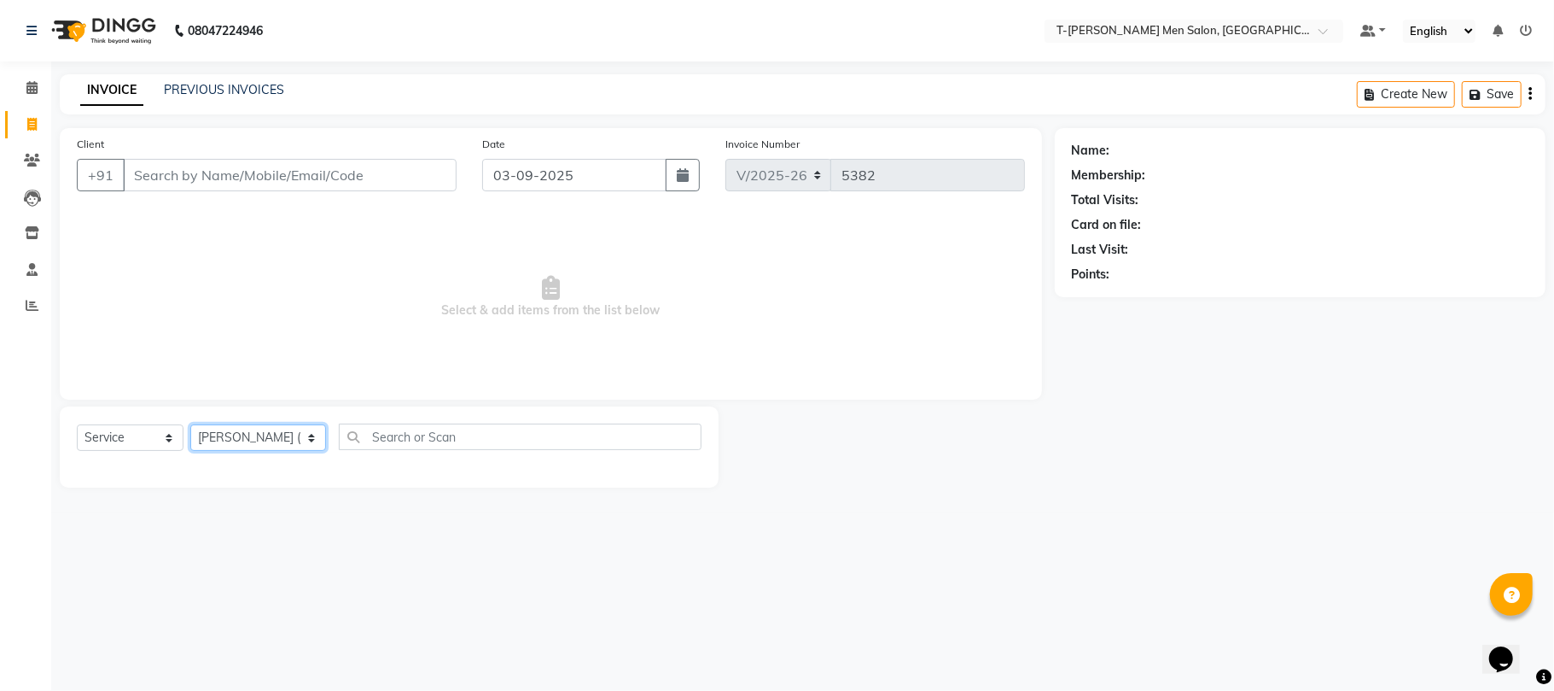
click at [190, 424] on select "Select Stylist Gorkh nath (goru) Haneef khan Jaswinder singh (Veeru) Jitendra S…" at bounding box center [258, 437] width 136 height 26
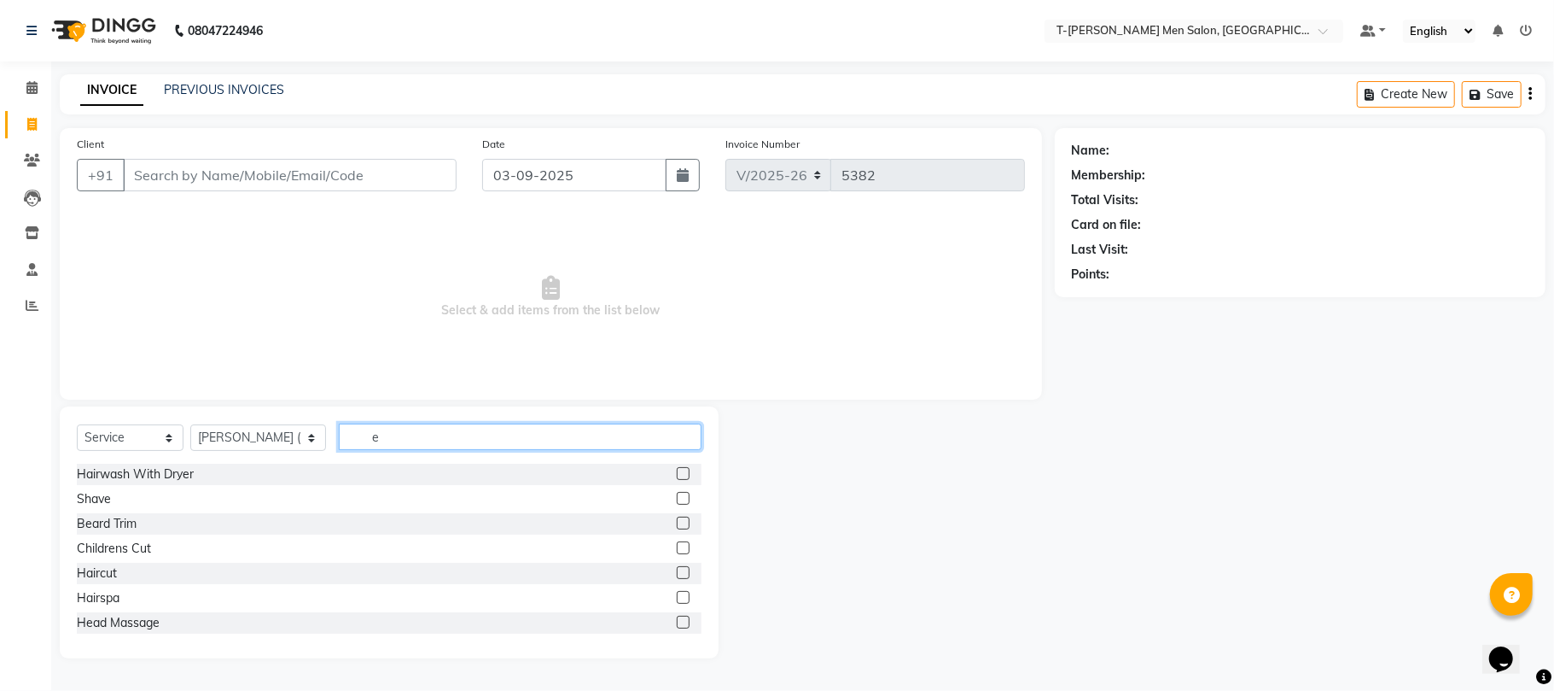
click at [369, 437] on input "e" at bounding box center [520, 436] width 363 height 26
type input "ext"
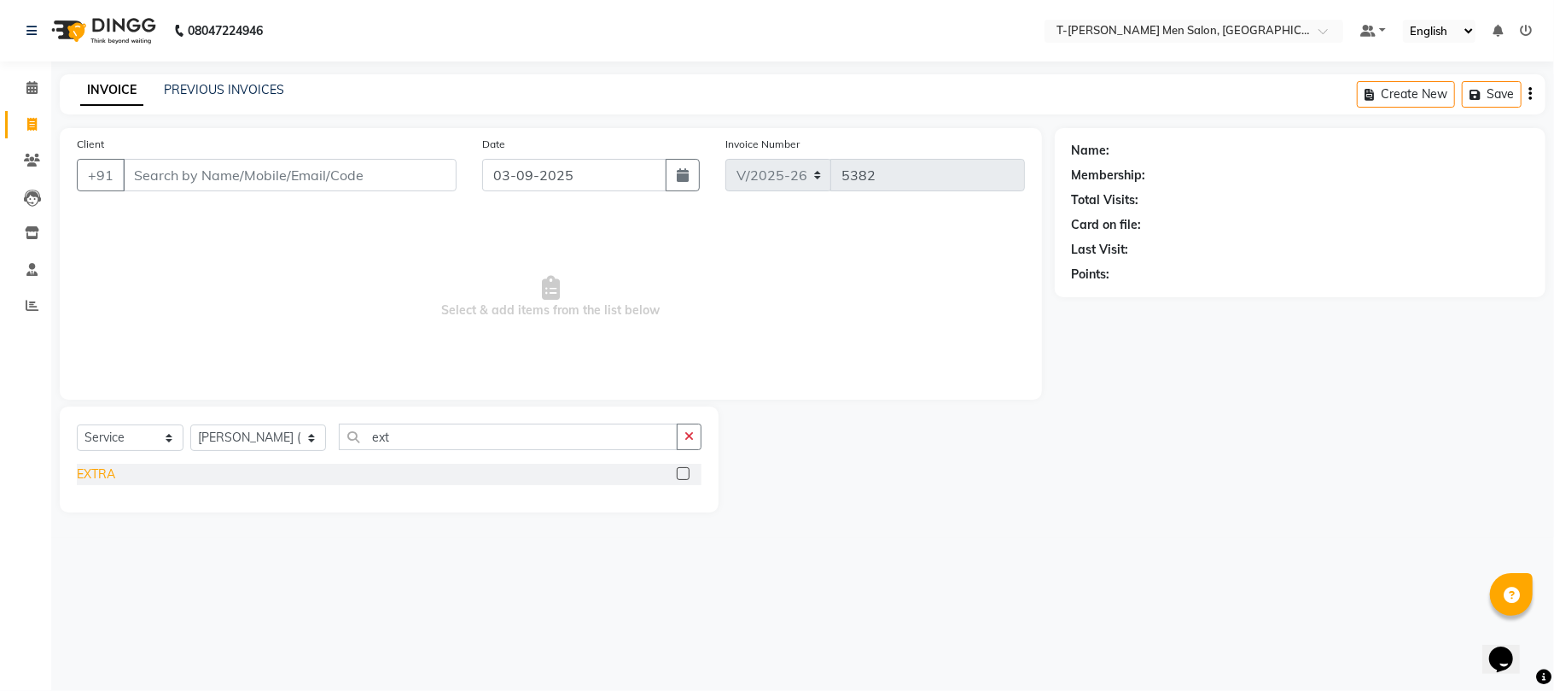
click at [80, 475] on div "EXTRA" at bounding box center [96, 474] width 38 height 18
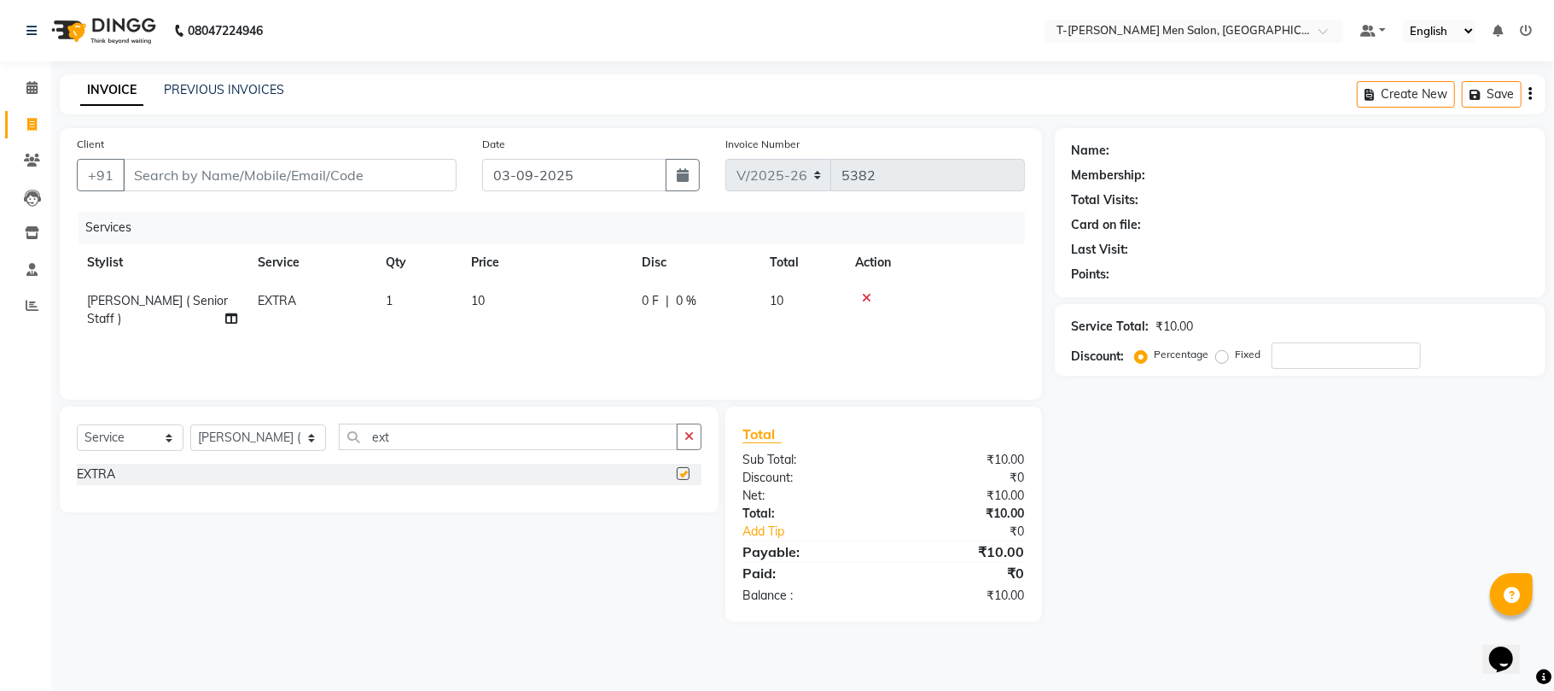
checkbox input "false"
click at [382, 330] on div "Services Stylist Service Qty Price Disc Total Action Santosh ( Senior Staff ) E…" at bounding box center [551, 297] width 948 height 171
click at [506, 288] on td "10" at bounding box center [546, 310] width 171 height 56
select select "29432"
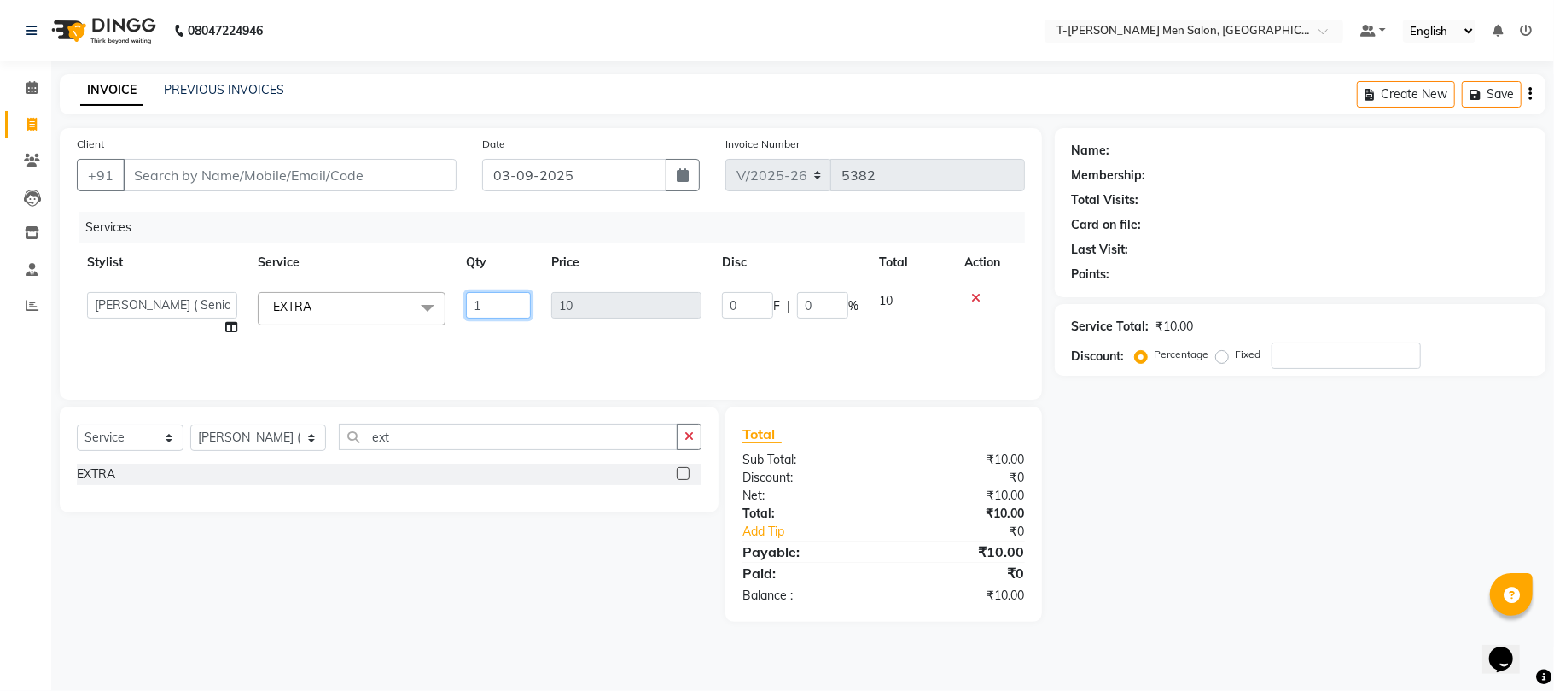
drag, startPoint x: 493, startPoint y: 291, endPoint x: 487, endPoint y: 299, distance: 10.3
click at [493, 294] on input "1" at bounding box center [498, 305] width 65 height 26
type input "30"
drag, startPoint x: 487, startPoint y: 299, endPoint x: 394, endPoint y: 324, distance: 95.7
click at [394, 324] on div "Services Stylist Service Qty Price Disc Total Action Gorkh nath (goru) Haneef k…" at bounding box center [551, 297] width 948 height 171
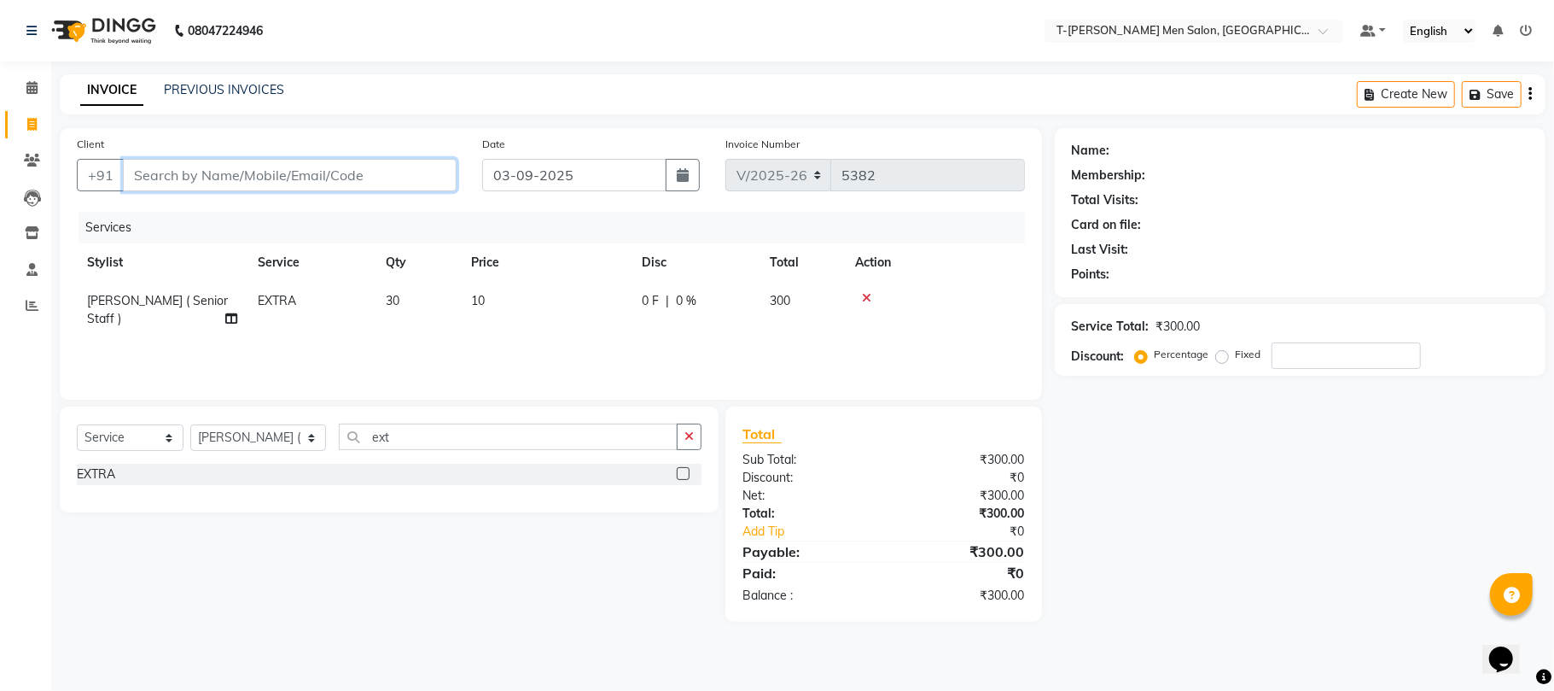
click at [323, 174] on input "Client" at bounding box center [290, 175] width 334 height 32
click at [294, 182] on input "Client" at bounding box center [290, 175] width 334 height 32
type input "s"
type input "0"
type input "8085470629"
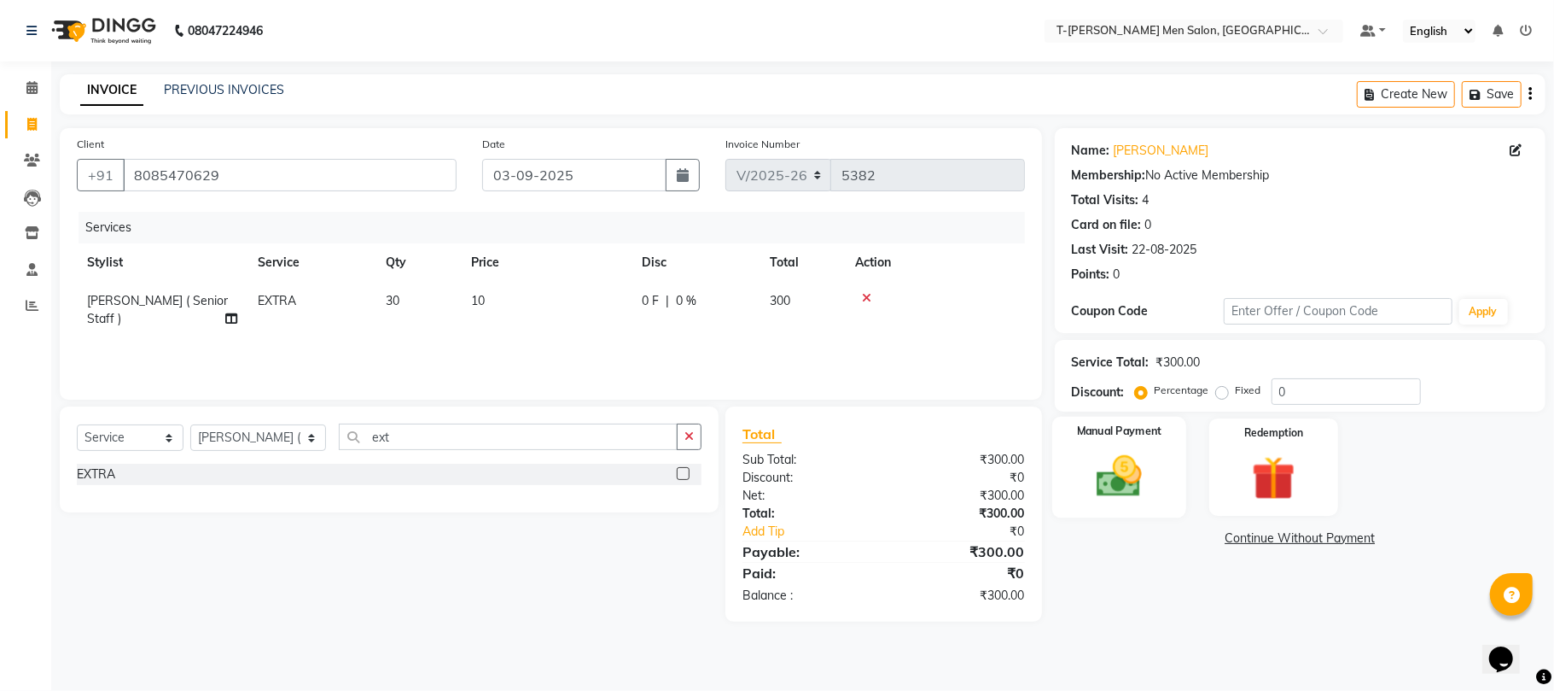
click at [1108, 490] on img at bounding box center [1119, 476] width 74 height 53
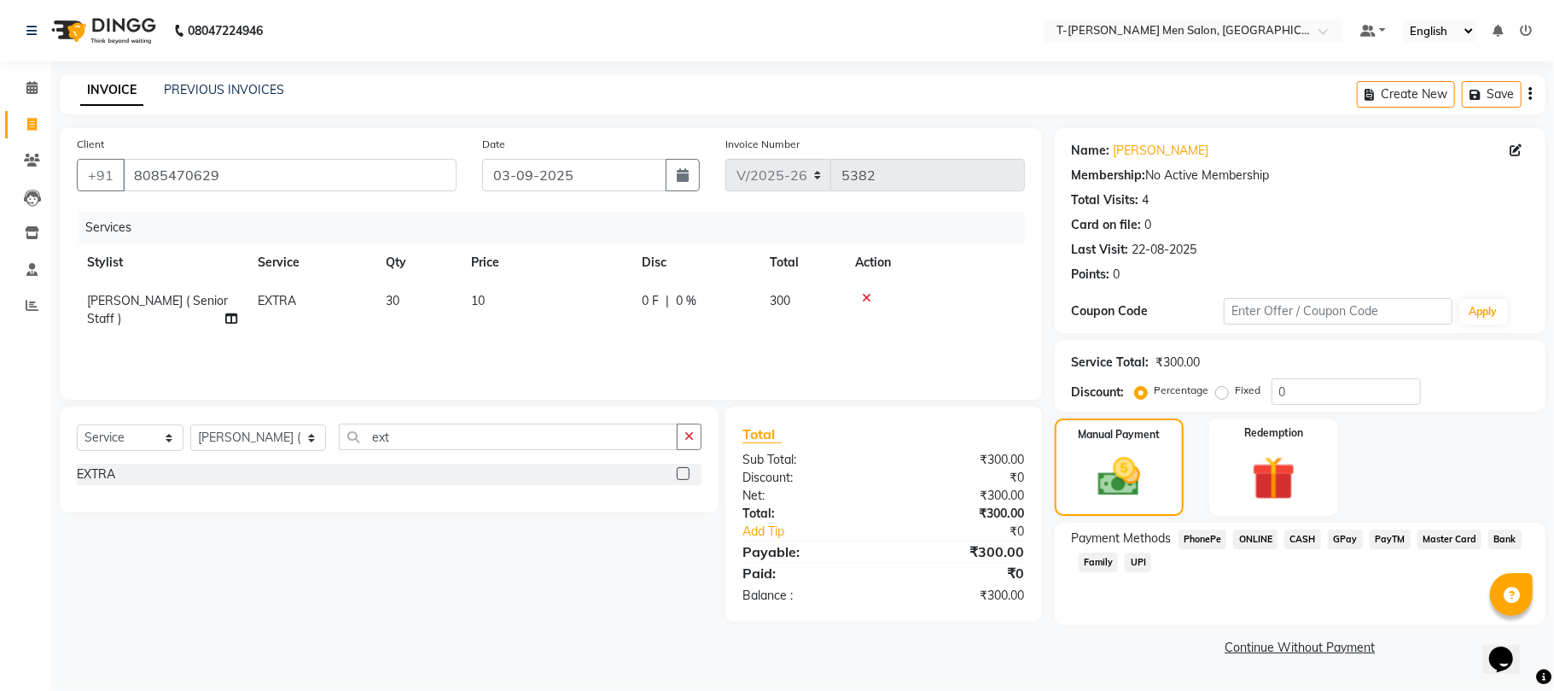
click at [1318, 536] on span "CASH" at bounding box center [1303, 539] width 37 height 20
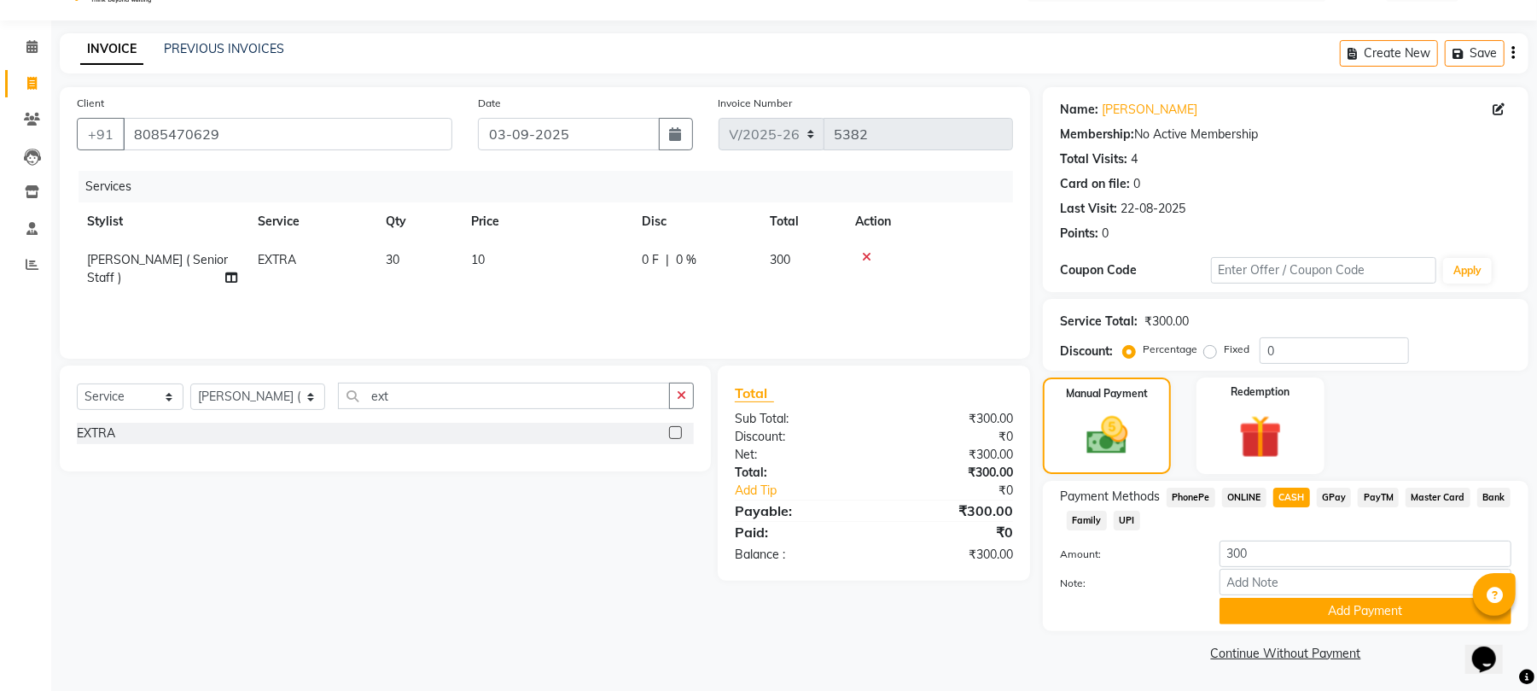
scroll to position [43, 0]
click at [1285, 603] on button "Add Payment" at bounding box center [1366, 610] width 292 height 26
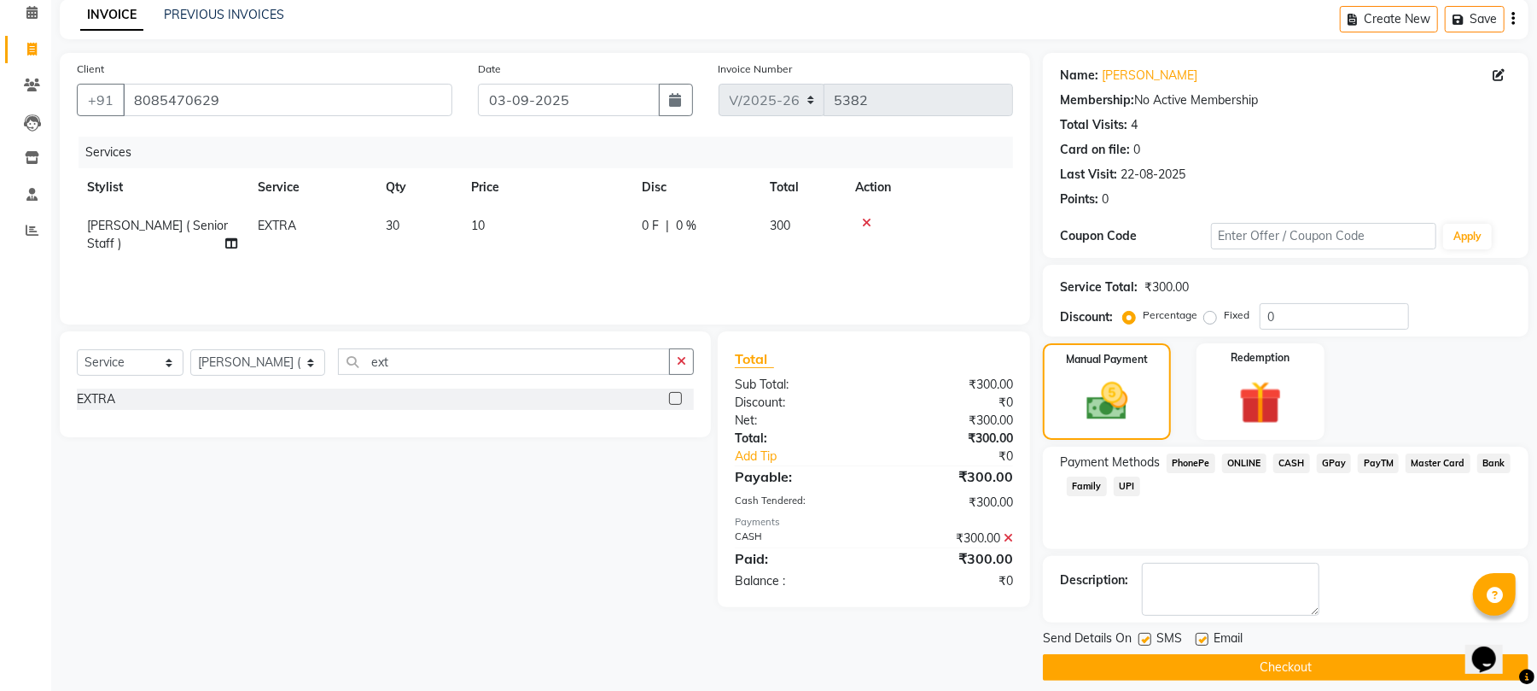
scroll to position [92, 0]
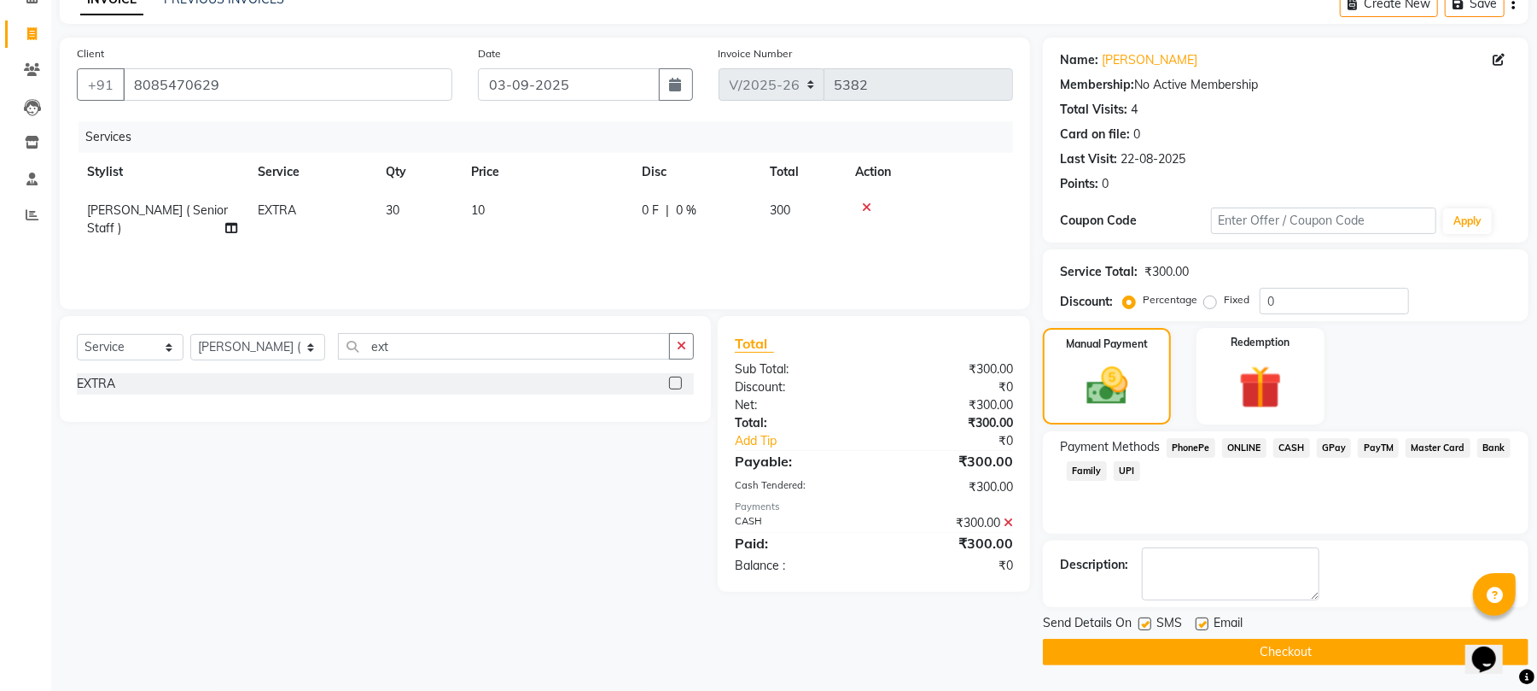
click at [1196, 617] on div at bounding box center [1201, 626] width 11 height 18
click at [1203, 622] on label at bounding box center [1202, 623] width 13 height 13
click at [1203, 622] on input "checkbox" at bounding box center [1201, 624] width 11 height 11
checkbox input "false"
drag, startPoint x: 1209, startPoint y: 646, endPoint x: 1169, endPoint y: 639, distance: 40.7
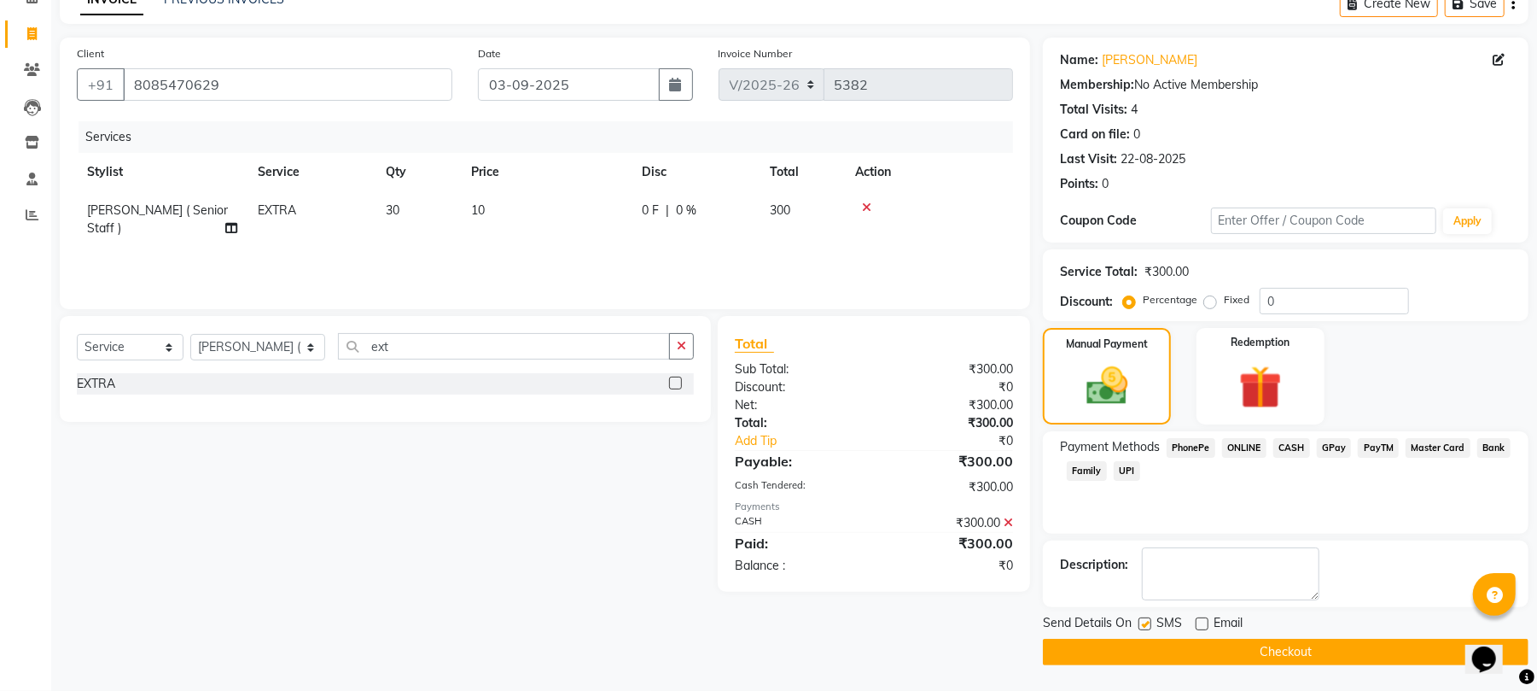
click at [1207, 646] on button "Checkout" at bounding box center [1286, 652] width 486 height 26
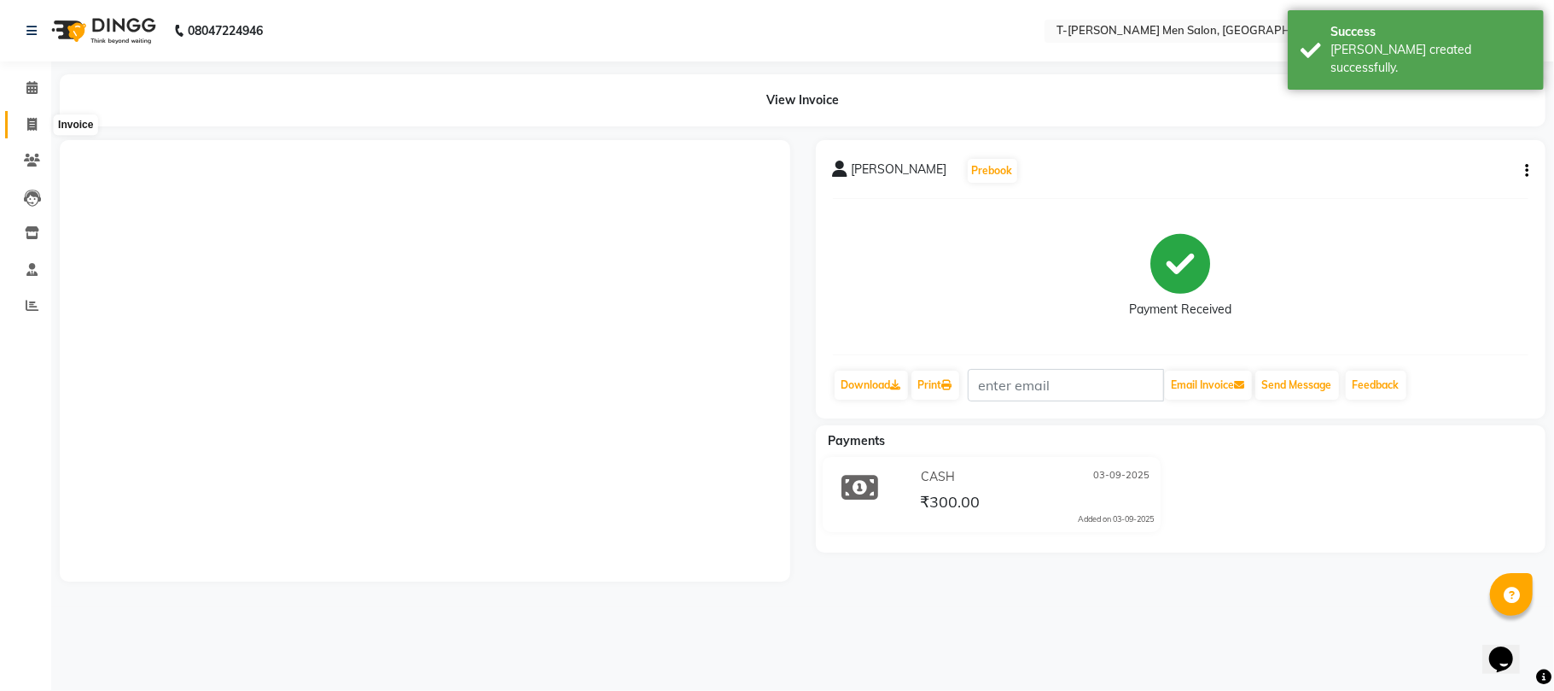
click at [25, 125] on span at bounding box center [32, 125] width 30 height 20
select select "service"
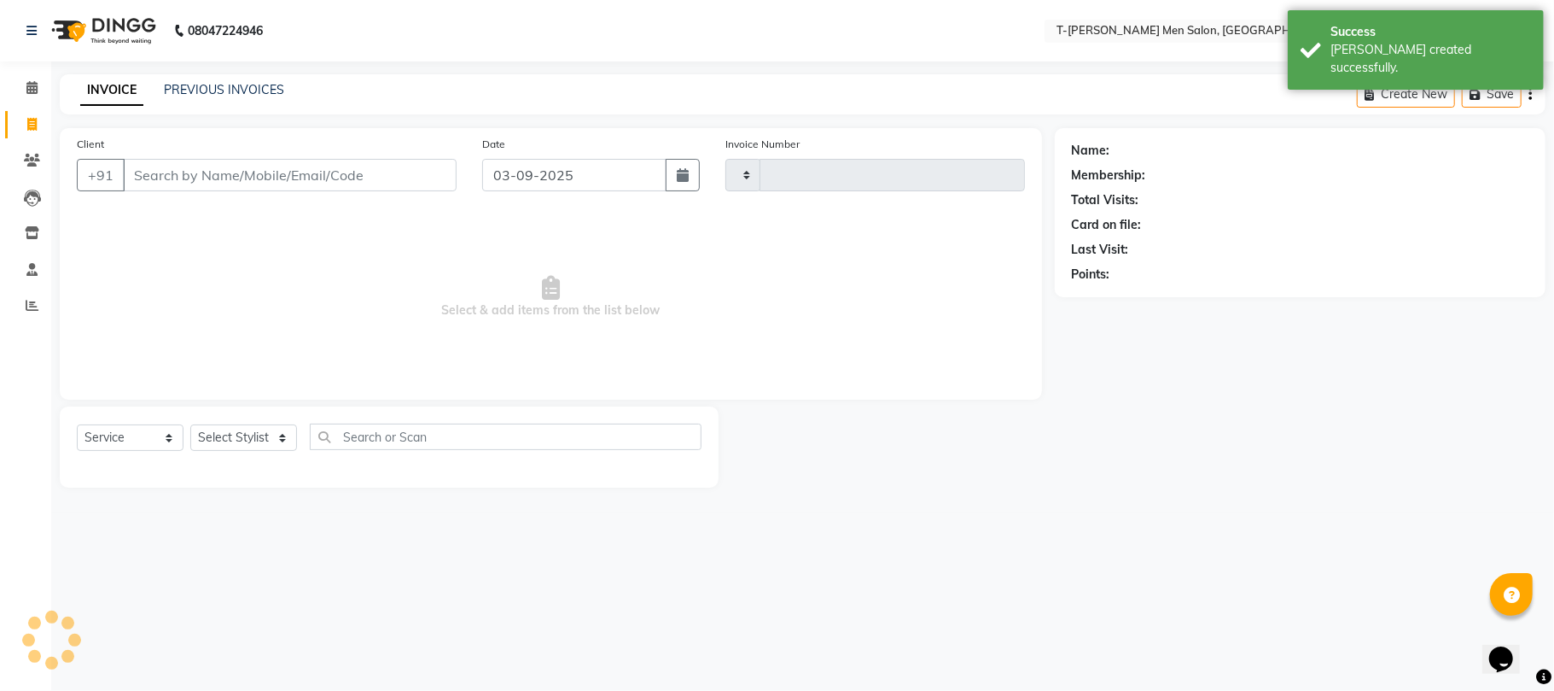
type input "5383"
select select "4816"
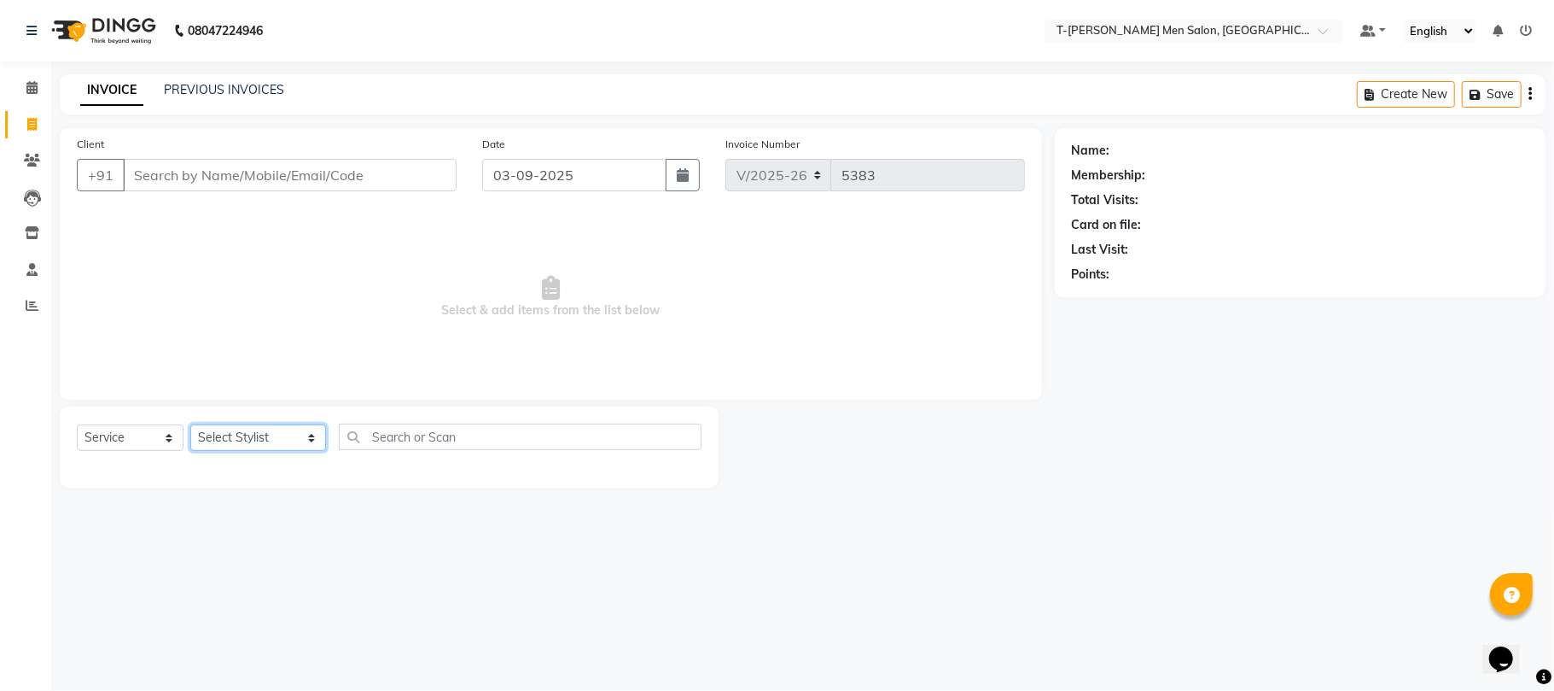
click at [253, 447] on select "Select Stylist Gorkh nath (goru) Haneef khan Jaswinder singh (Veeru) Jitendra S…" at bounding box center [258, 437] width 136 height 26
select select "29177"
click at [190, 424] on select "Select Stylist Gorkh nath (goru) Haneef khan Jaswinder singh (Veeru) Jitendra S…" at bounding box center [258, 437] width 136 height 26
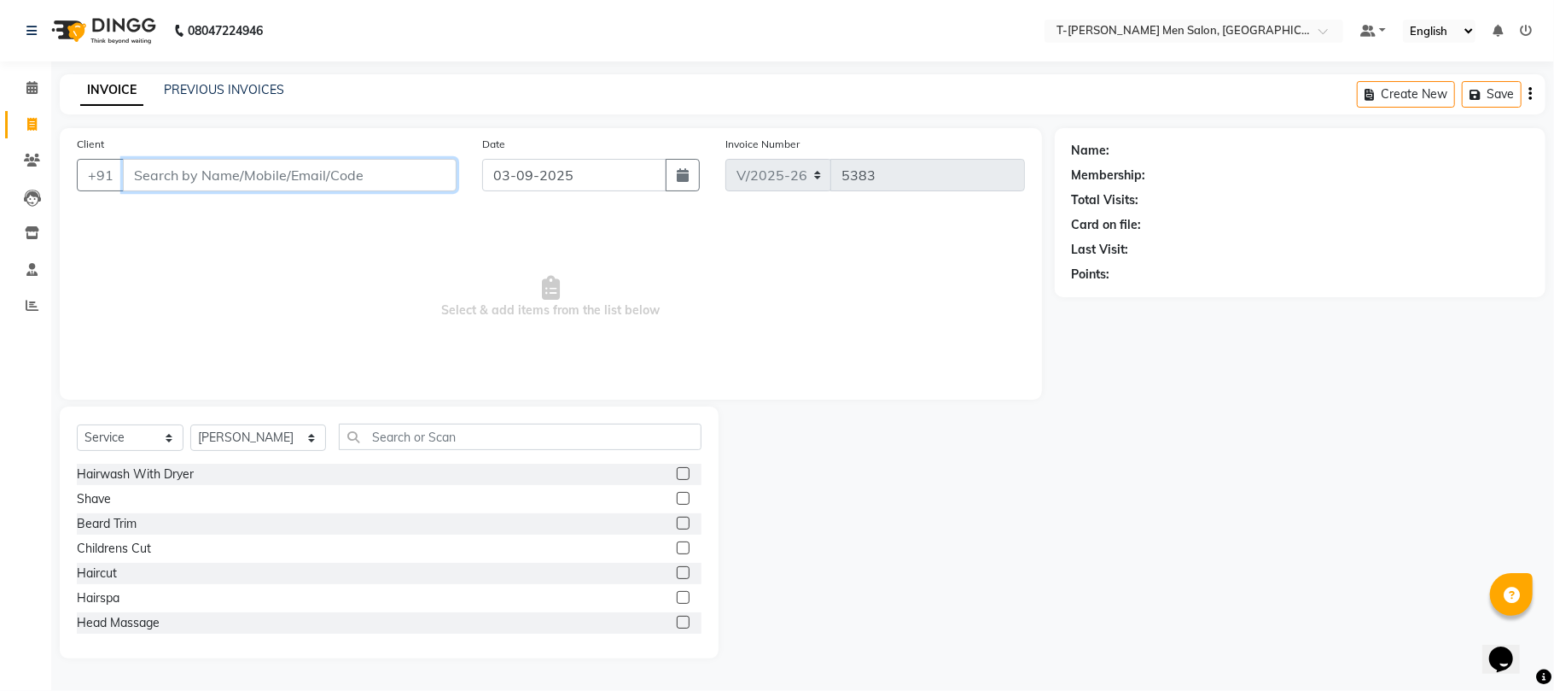
click at [243, 172] on input "Client" at bounding box center [290, 175] width 334 height 32
type input "f"
type input "b"
type input "d ta"
click at [551, 472] on div "Hairwash With Dryer" at bounding box center [389, 474] width 625 height 21
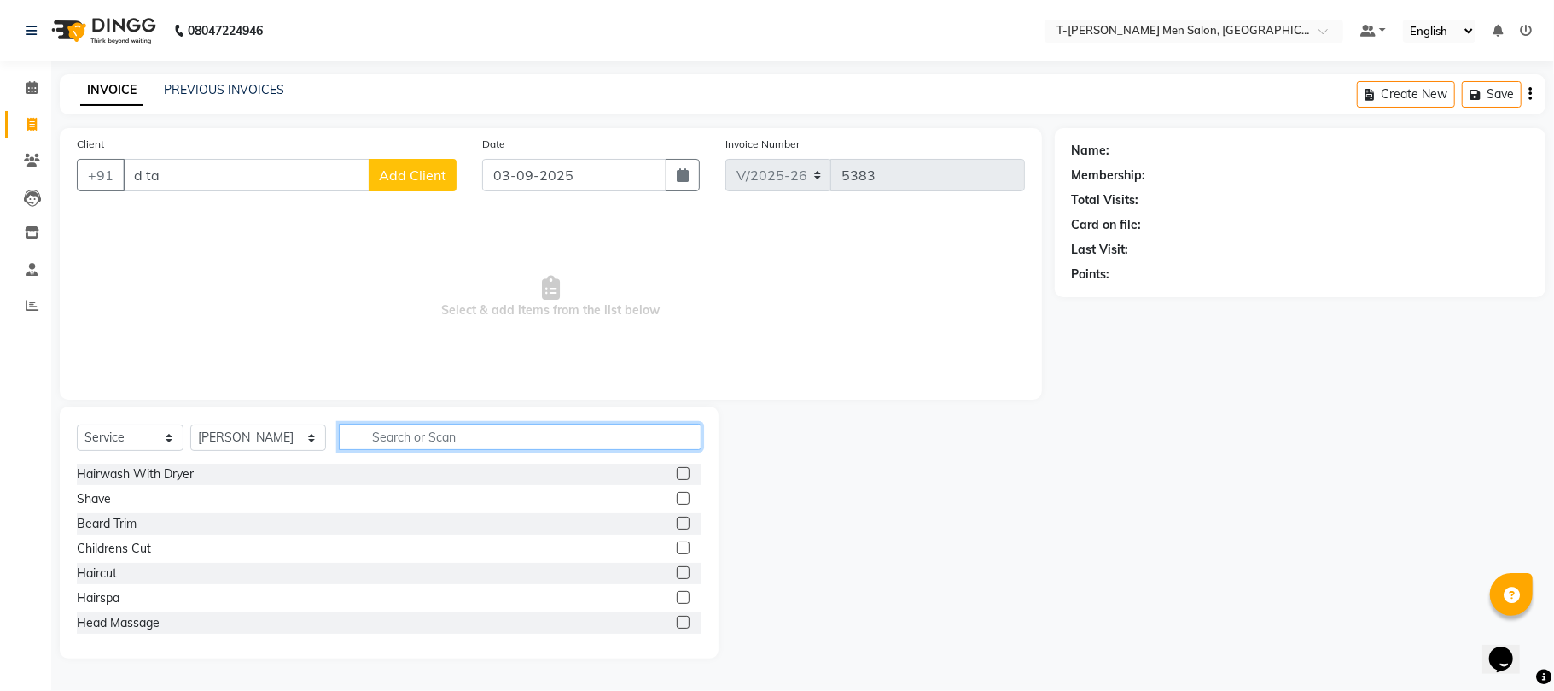
click at [548, 444] on input "text" at bounding box center [520, 436] width 363 height 26
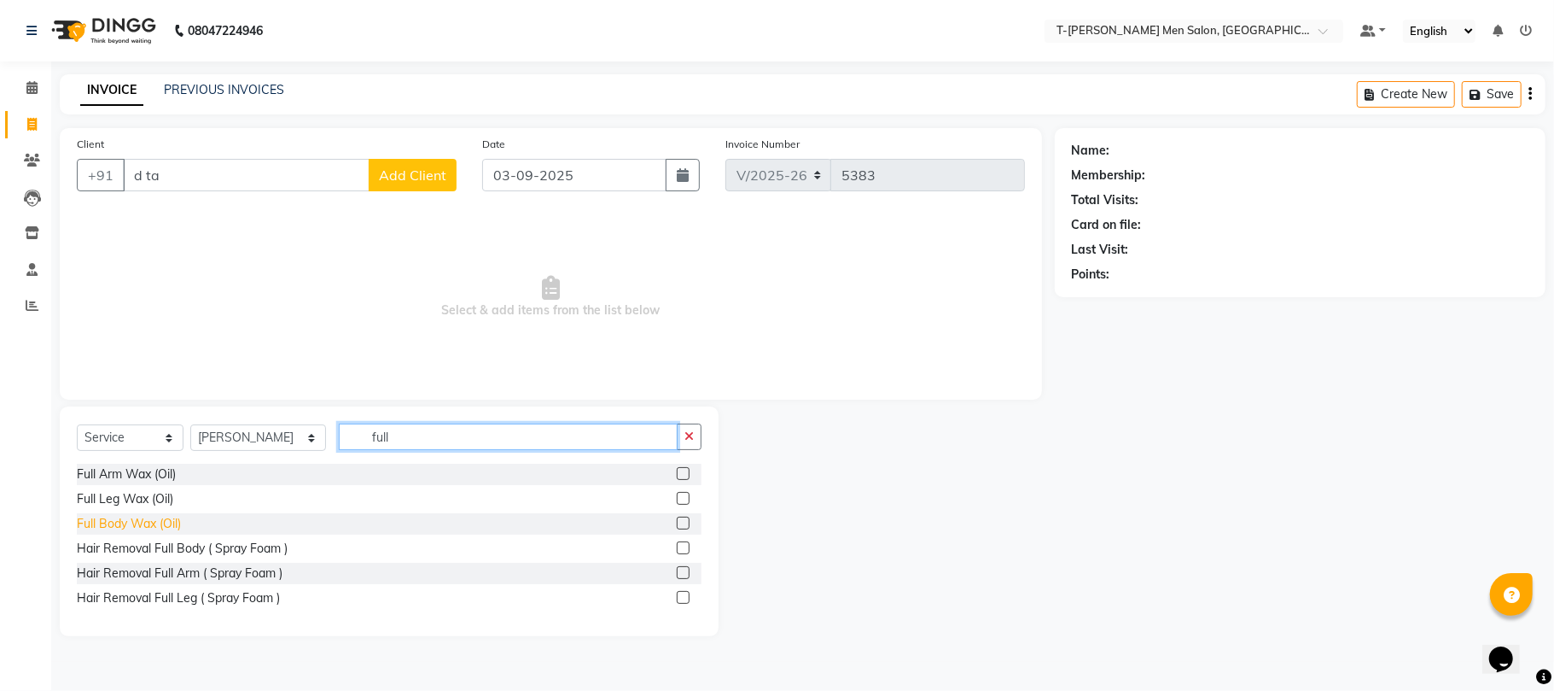
type input "full"
click at [147, 524] on div "Full Body Wax (Oil)" at bounding box center [129, 524] width 104 height 18
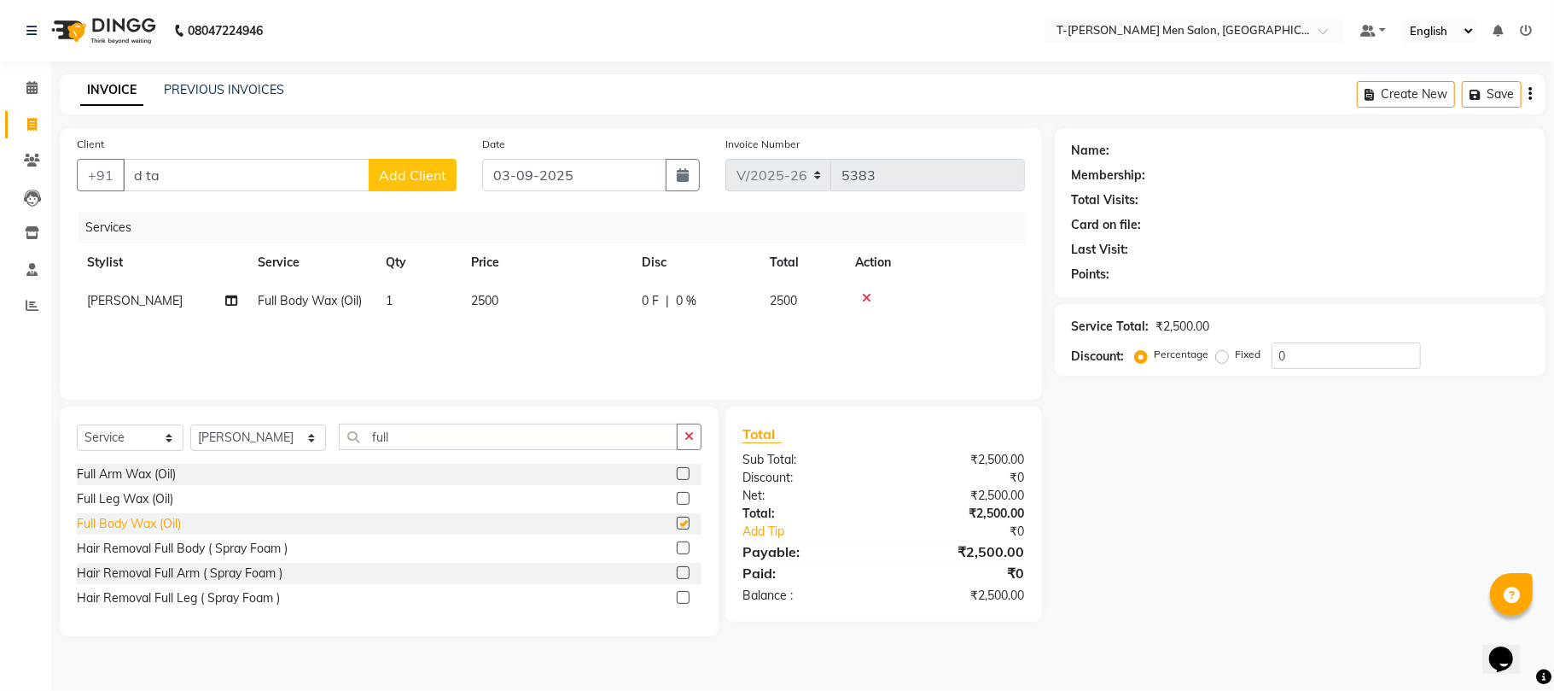
checkbox input "false"
click at [866, 294] on icon at bounding box center [866, 298] width 9 height 12
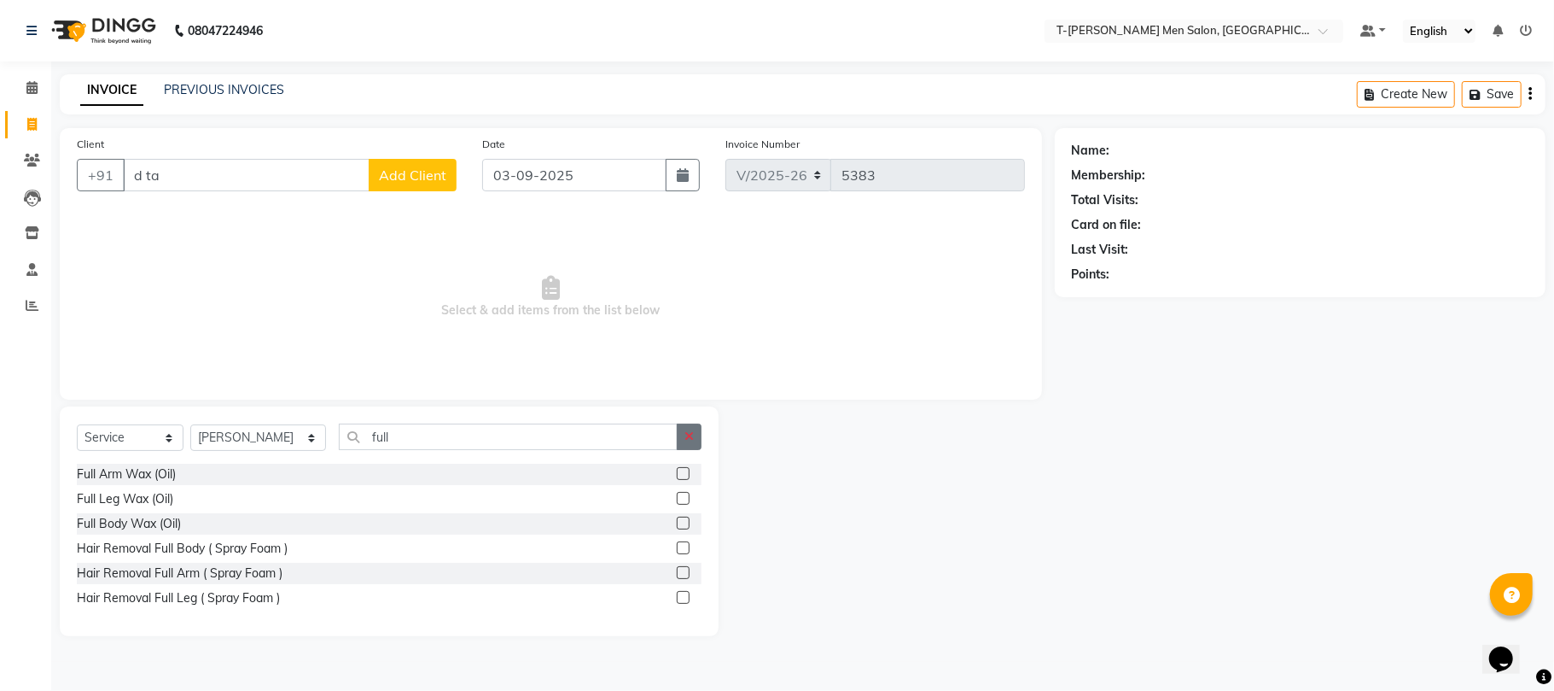
click at [693, 440] on icon "button" at bounding box center [689, 436] width 9 height 12
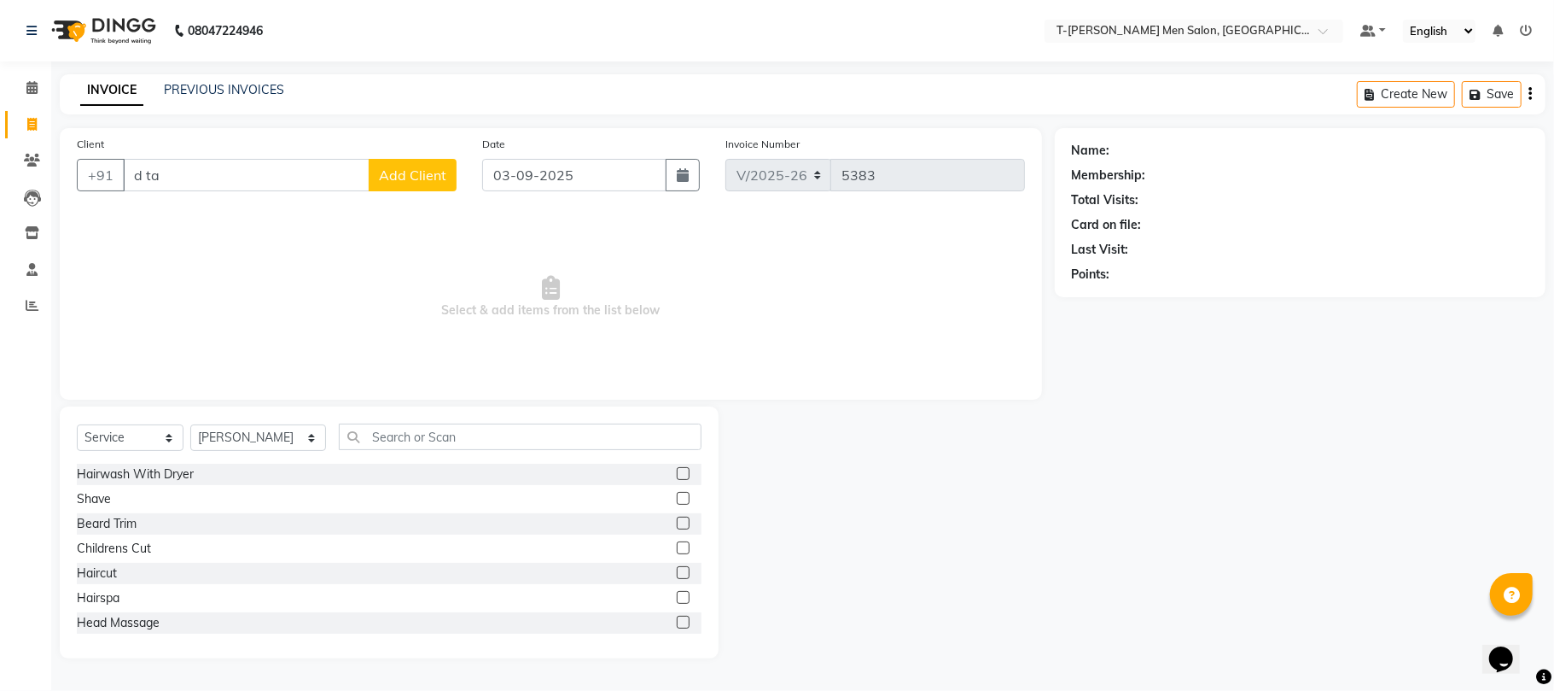
click at [603, 458] on div "Select Service Product Membership Package Voucher Prepaid Gift Card Select Styl…" at bounding box center [389, 443] width 625 height 40
click at [586, 425] on input "text" at bounding box center [520, 436] width 363 height 26
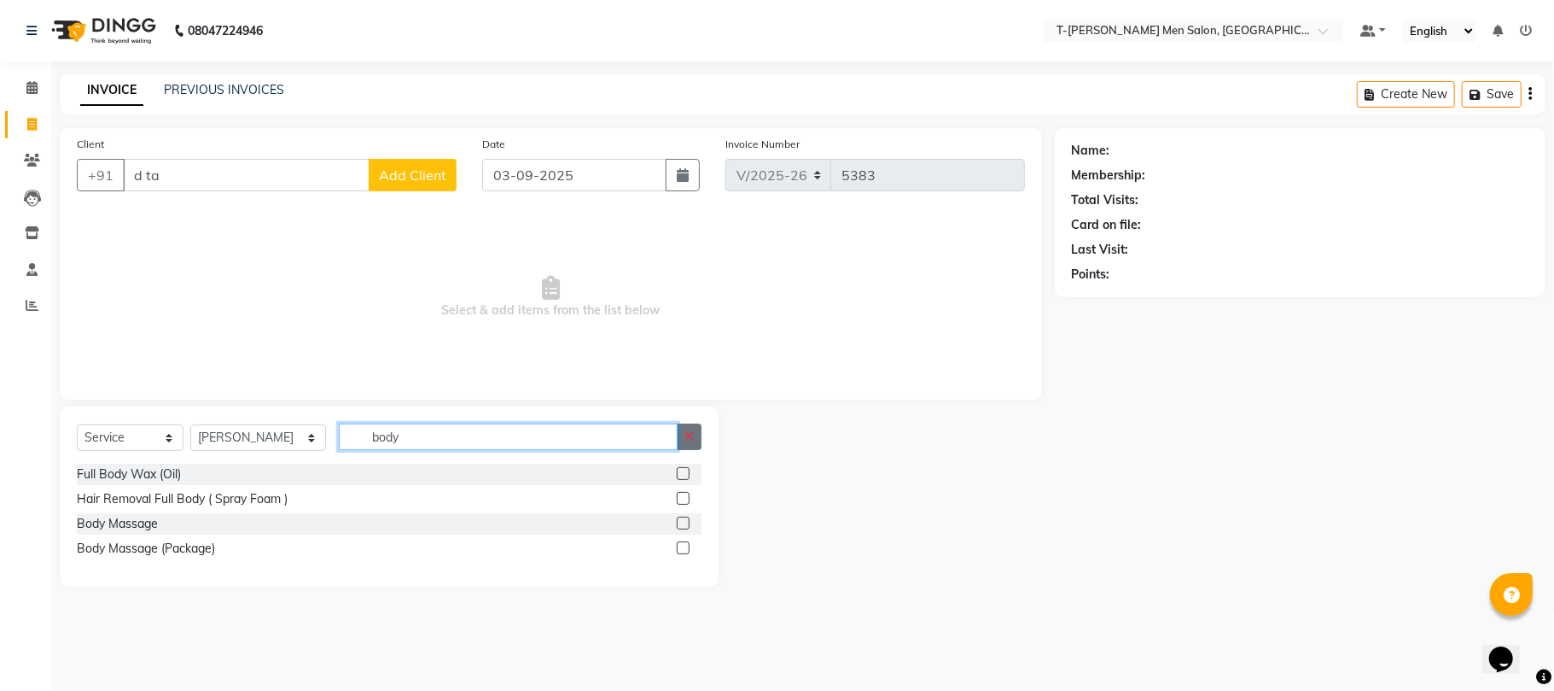
type input "body"
drag, startPoint x: 688, startPoint y: 431, endPoint x: 609, endPoint y: 428, distance: 79.5
click at [683, 430] on button "button" at bounding box center [689, 436] width 25 height 26
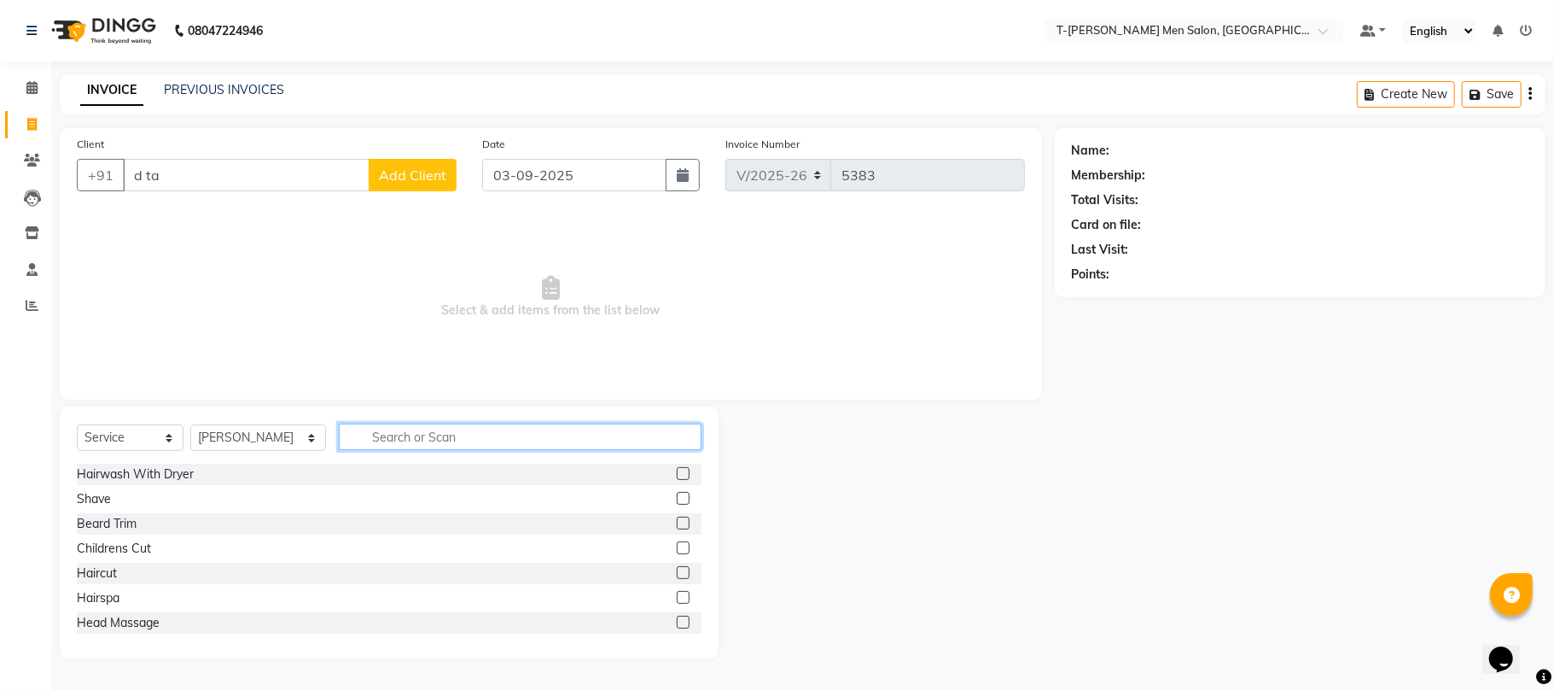
click at [608, 427] on input "text" at bounding box center [520, 436] width 363 height 26
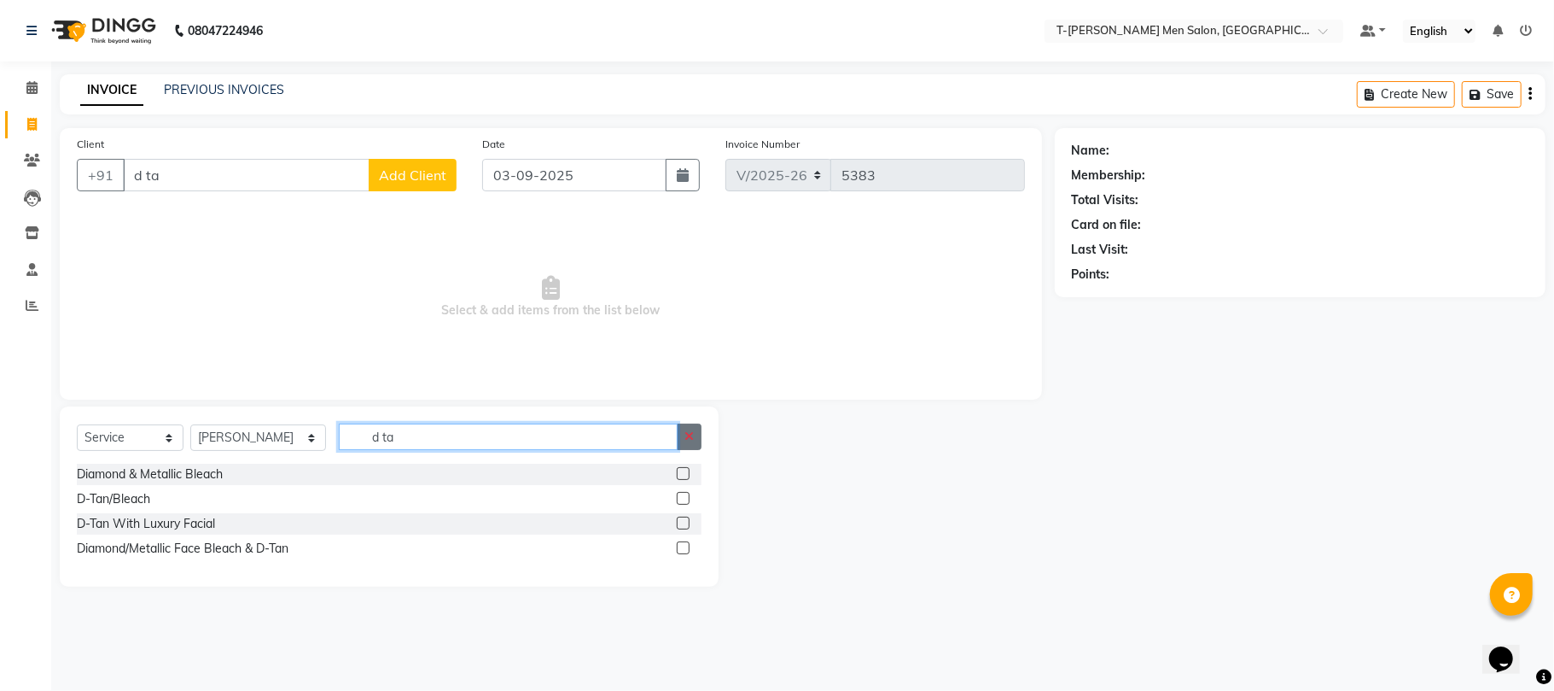
type input "d ta"
click at [688, 441] on icon "button" at bounding box center [689, 436] width 9 height 12
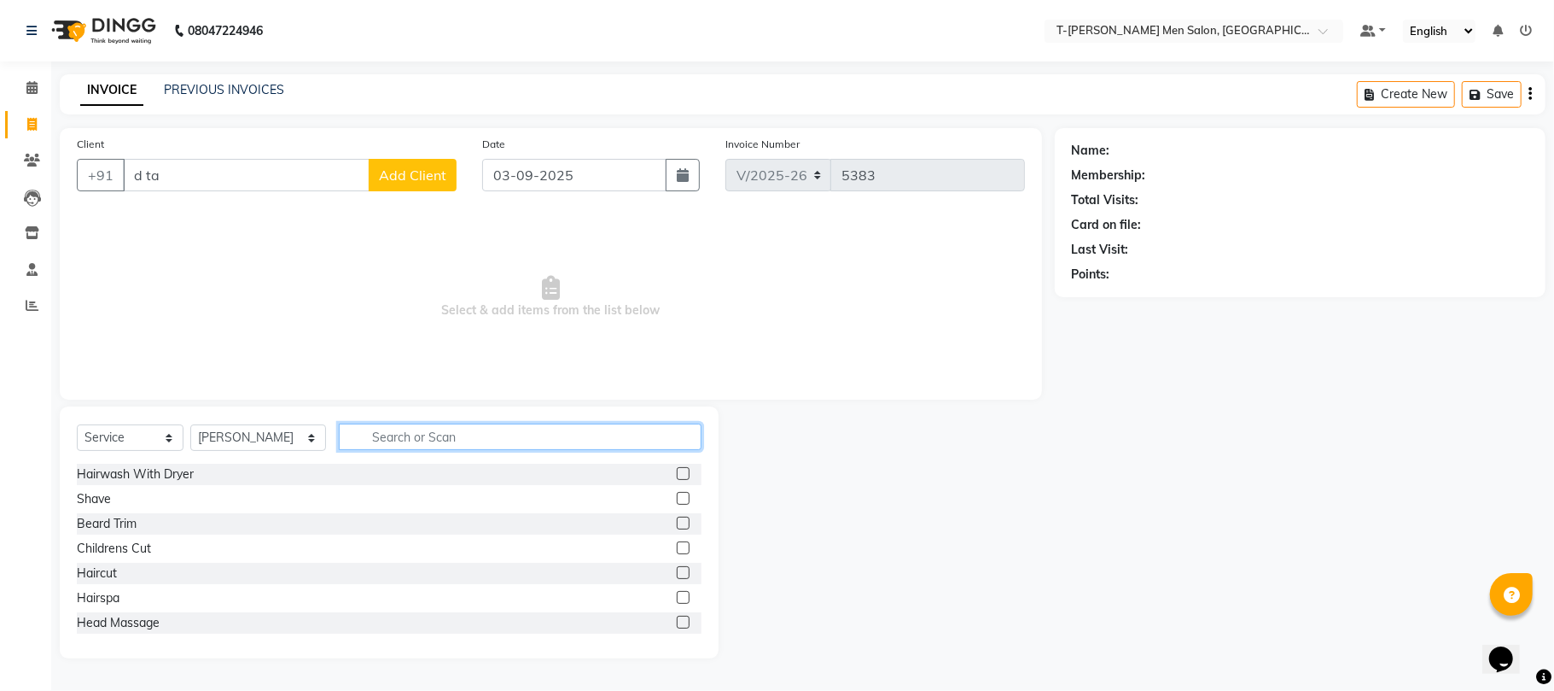
click at [619, 444] on input "text" at bounding box center [520, 436] width 363 height 26
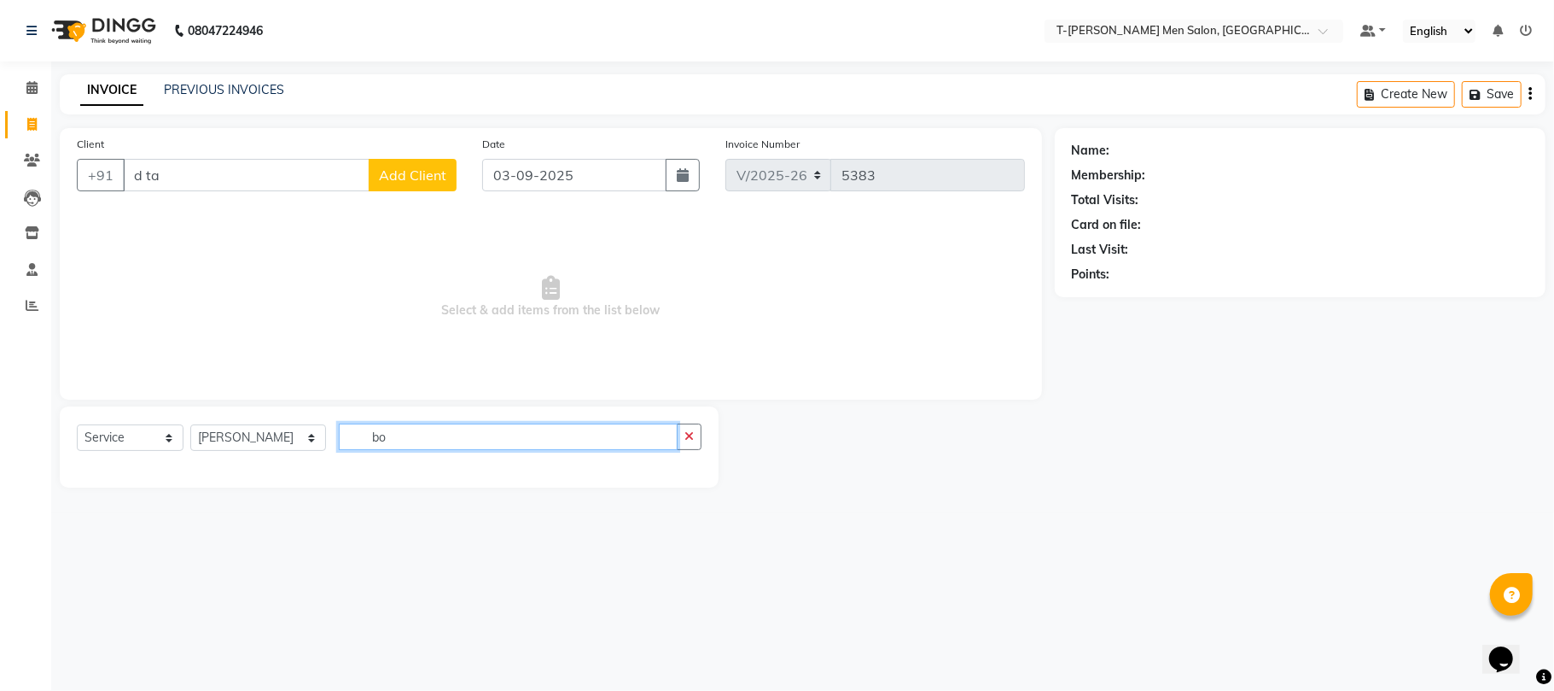
type input "b"
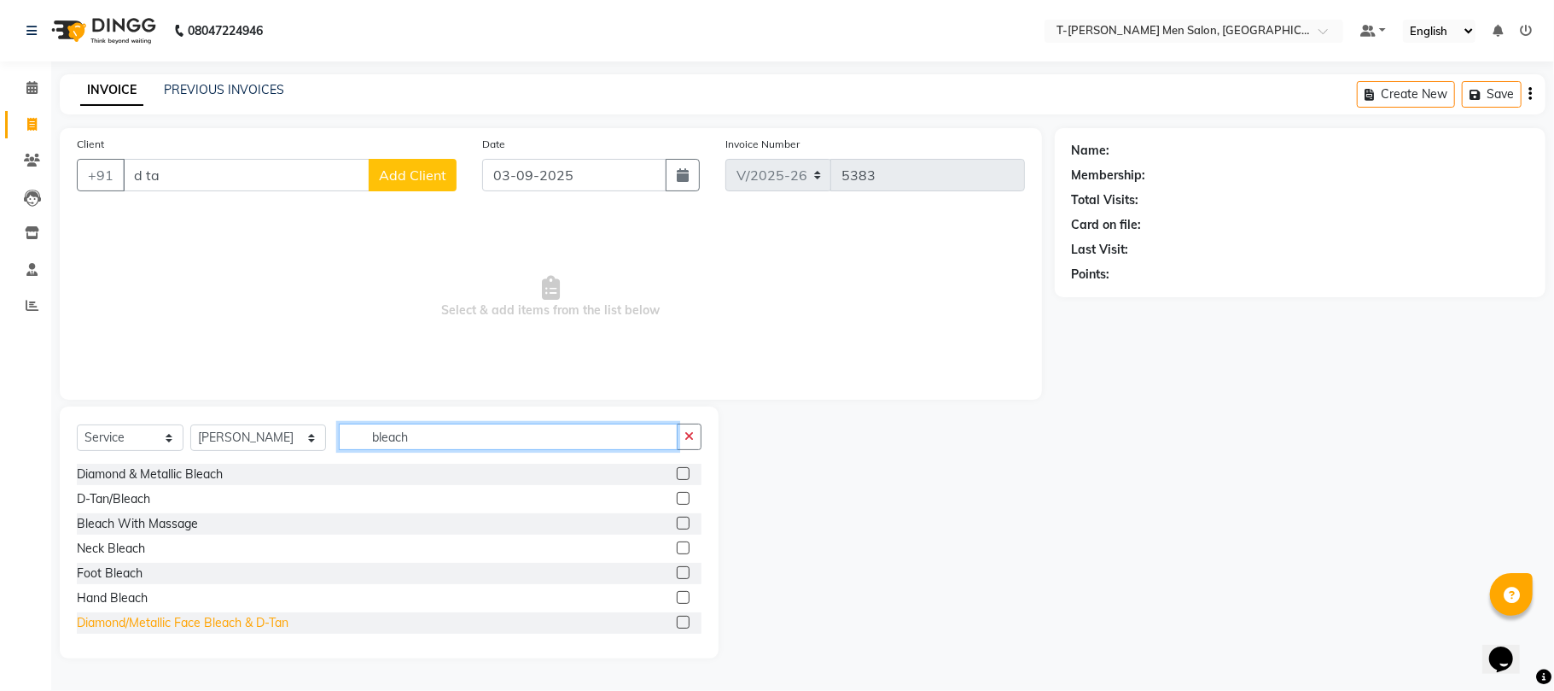
type input "bleach"
click at [160, 630] on div "Diamond/Metallic Face Bleach & D-Tan" at bounding box center [183, 623] width 212 height 18
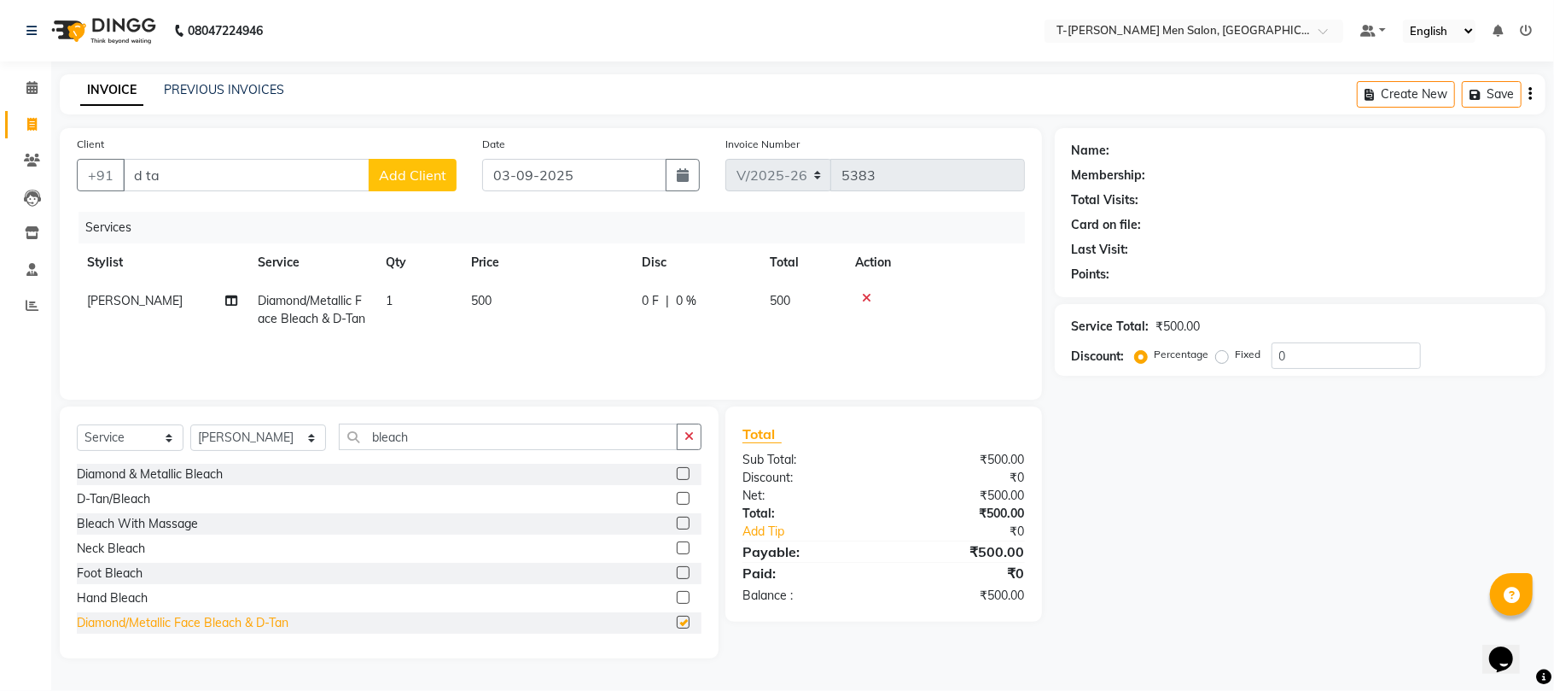
checkbox input "false"
click at [866, 292] on icon at bounding box center [866, 298] width 9 height 12
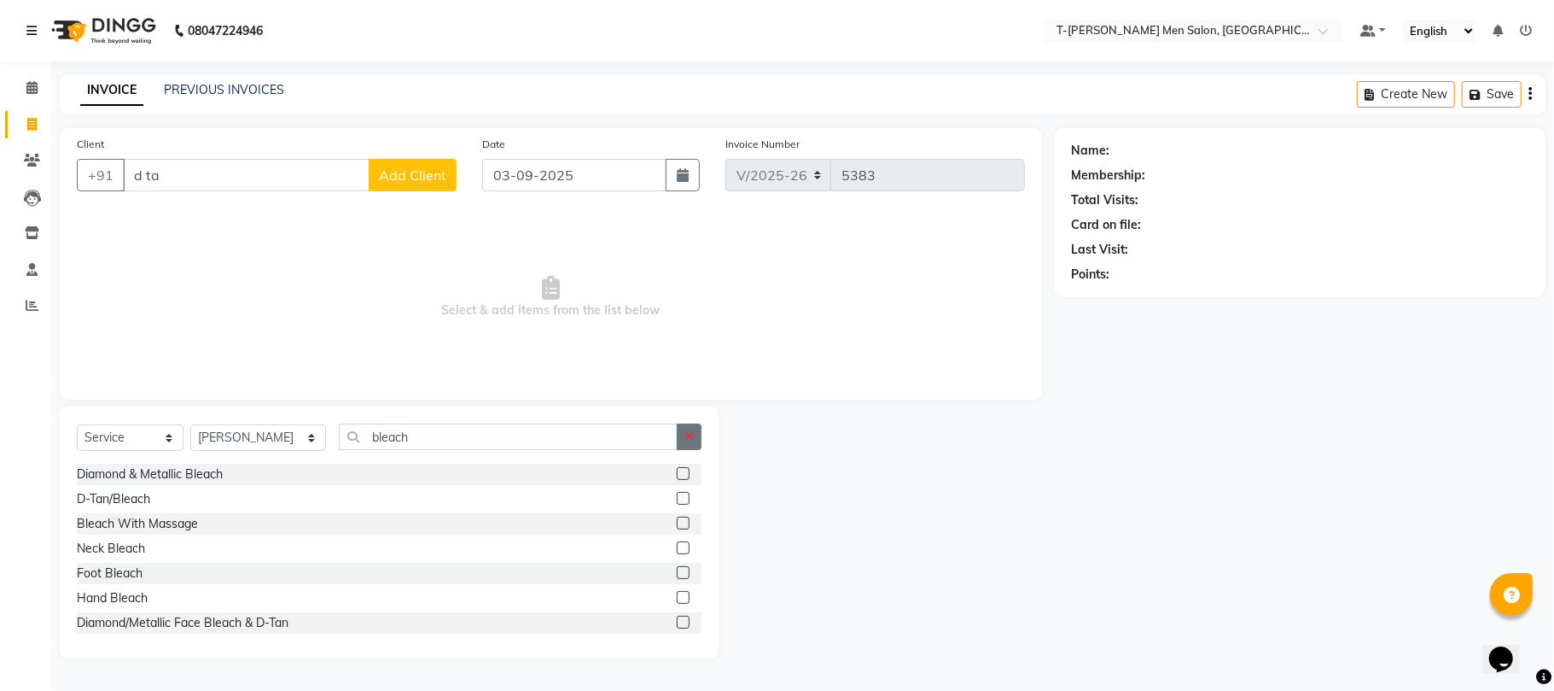
click at [687, 434] on icon "button" at bounding box center [689, 436] width 9 height 12
drag, startPoint x: 207, startPoint y: 181, endPoint x: 5, endPoint y: 202, distance: 202.6
click at [5, 202] on app-home "08047224946 Select Location × T-rex Men Salon, Morena Default Panel My Panel En…" at bounding box center [777, 342] width 1554 height 684
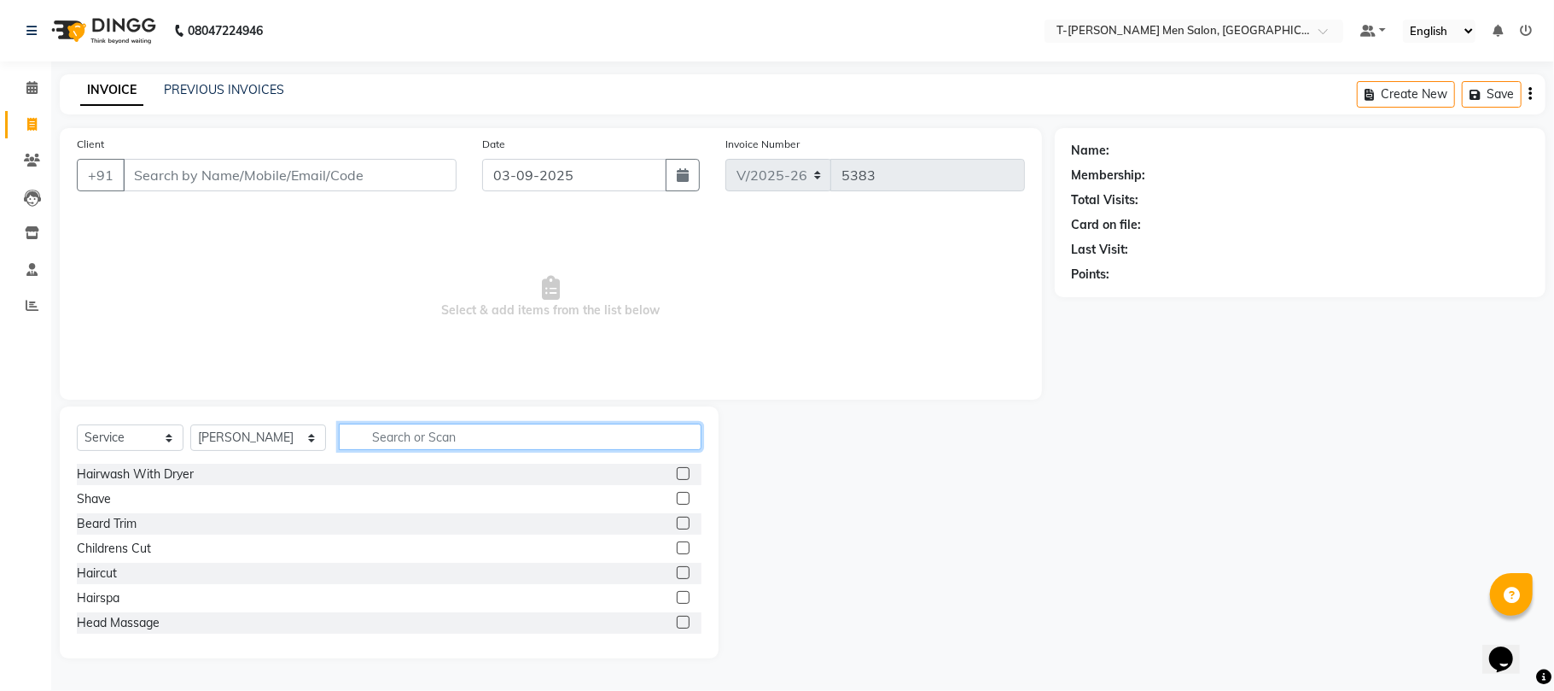
click at [389, 427] on input "text" at bounding box center [520, 436] width 363 height 26
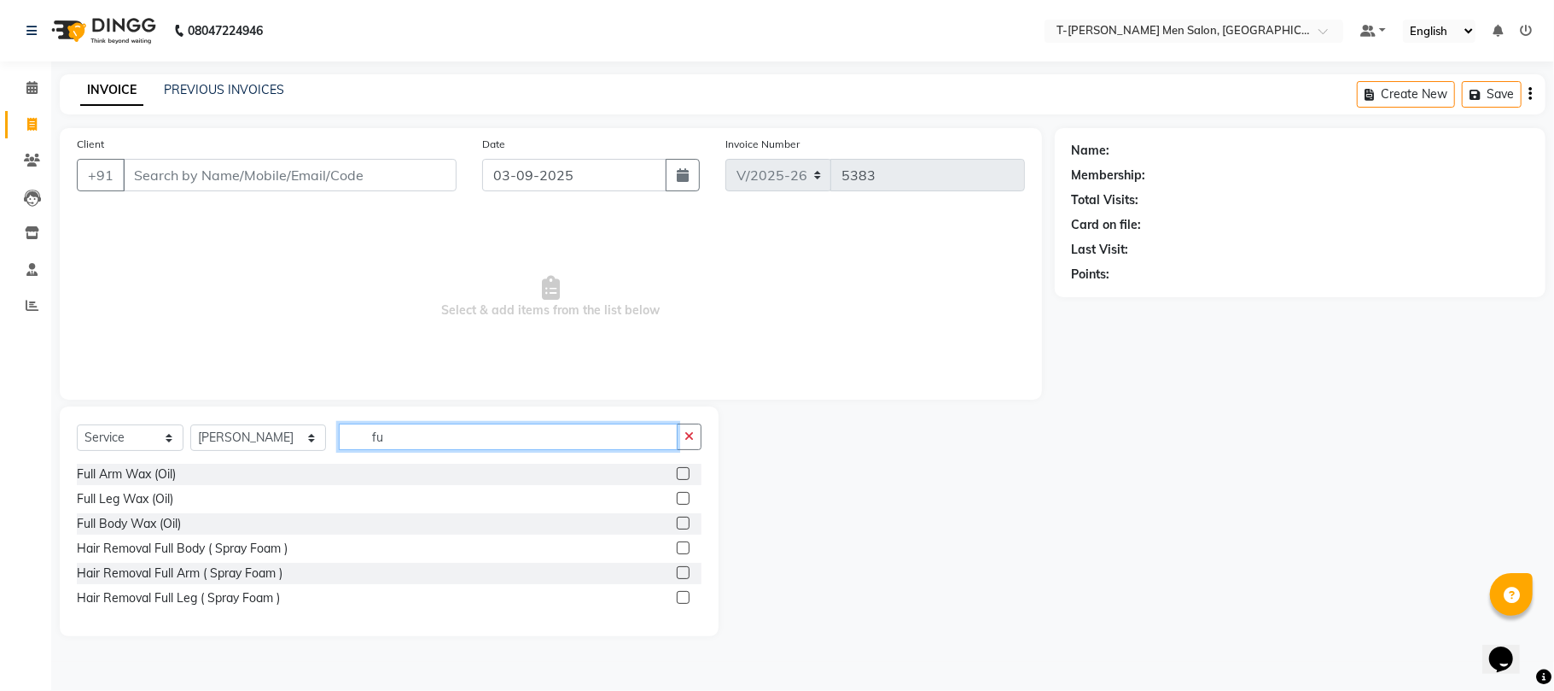
type input "f"
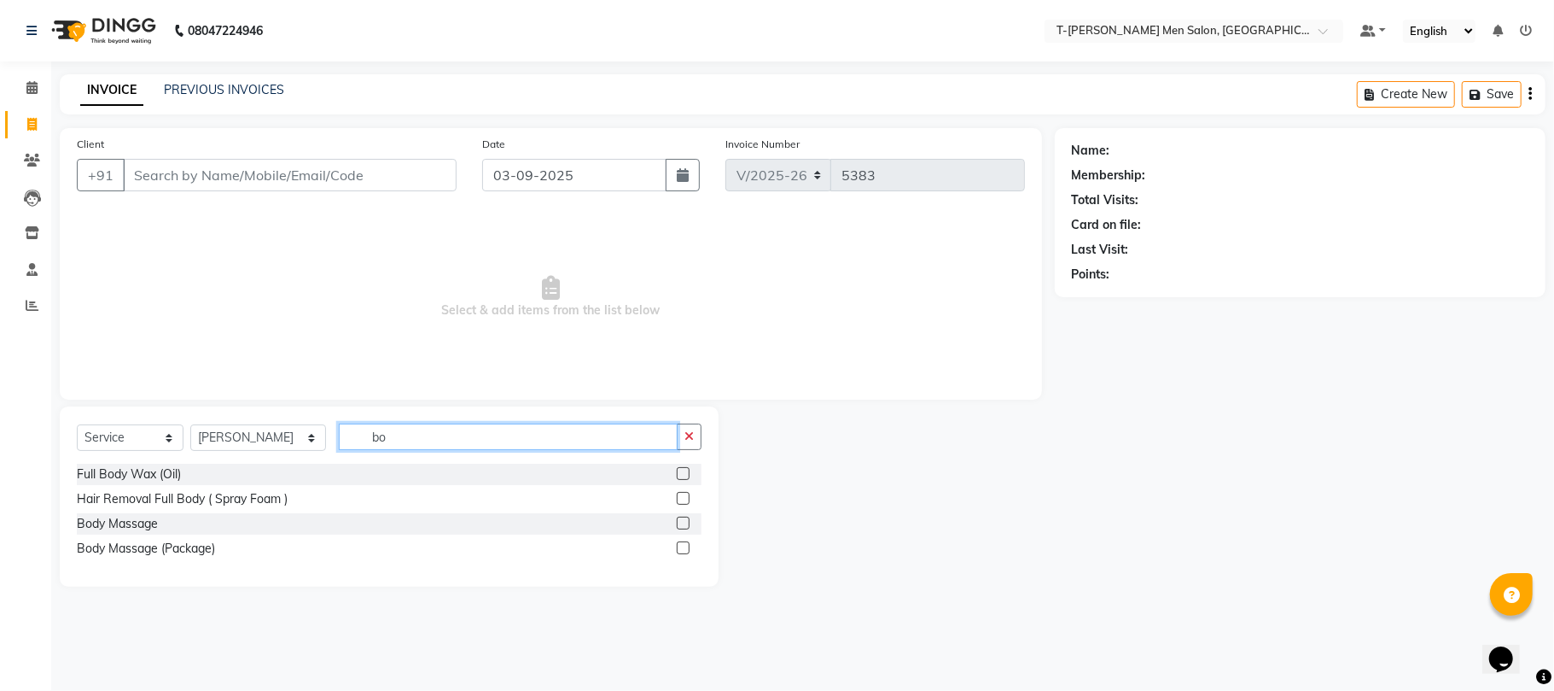
type input "b"
type input "f"
type input "b"
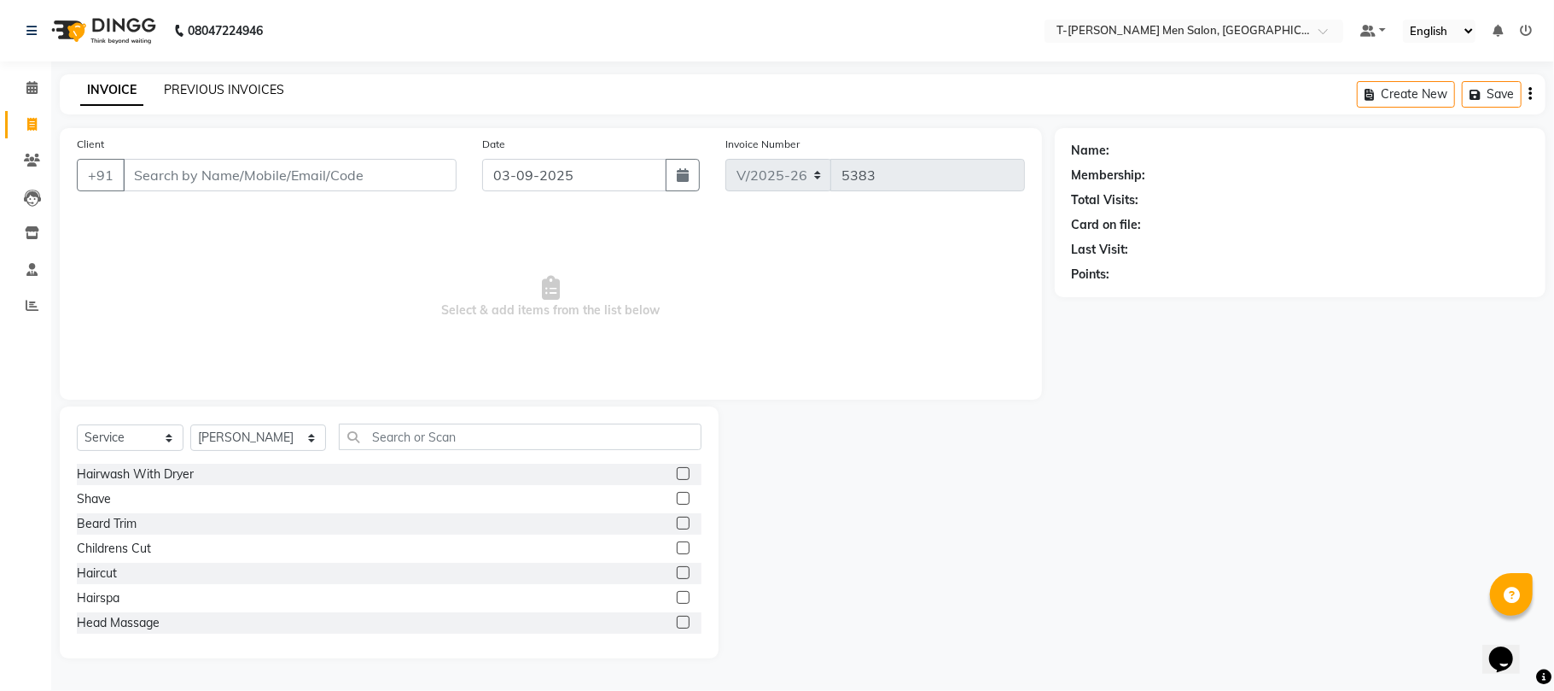
click at [220, 86] on link "PREVIOUS INVOICES" at bounding box center [224, 89] width 120 height 15
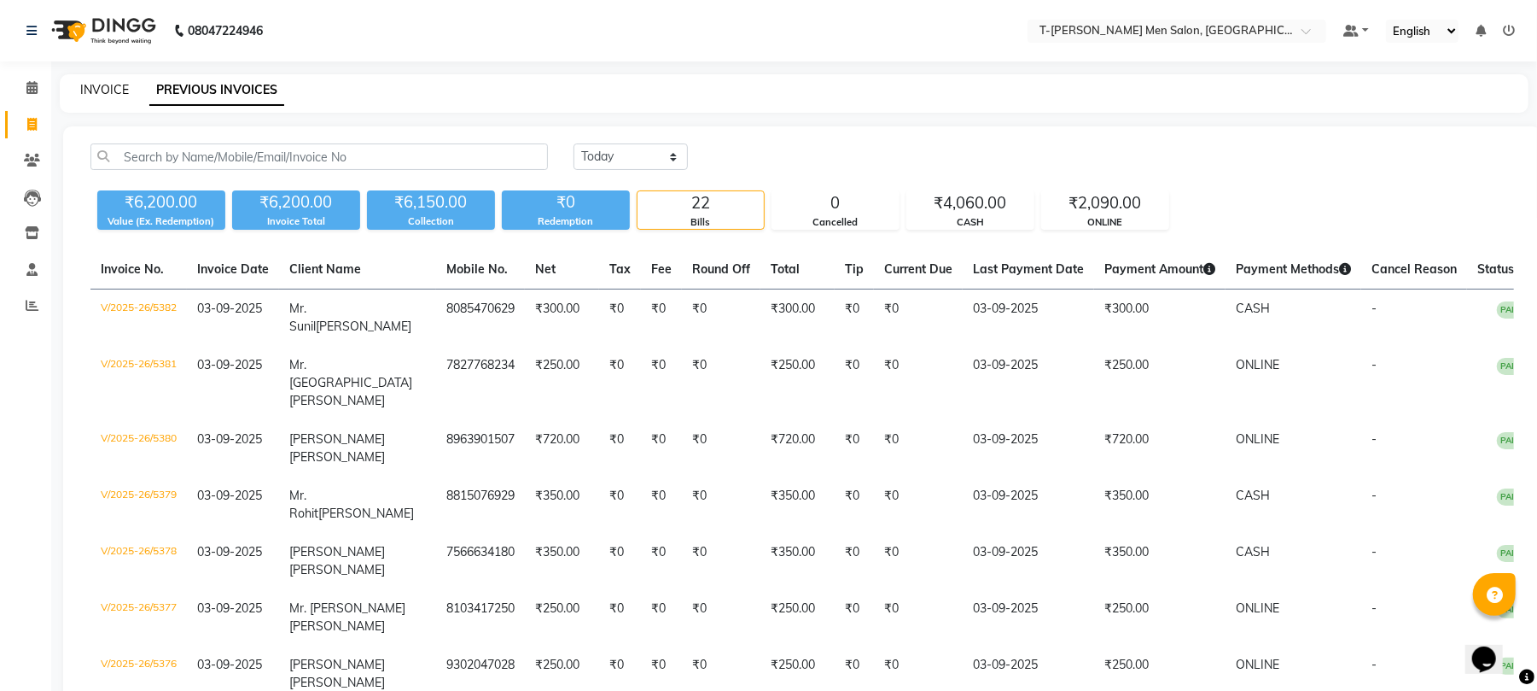
click at [110, 87] on link "INVOICE" at bounding box center [104, 89] width 49 height 15
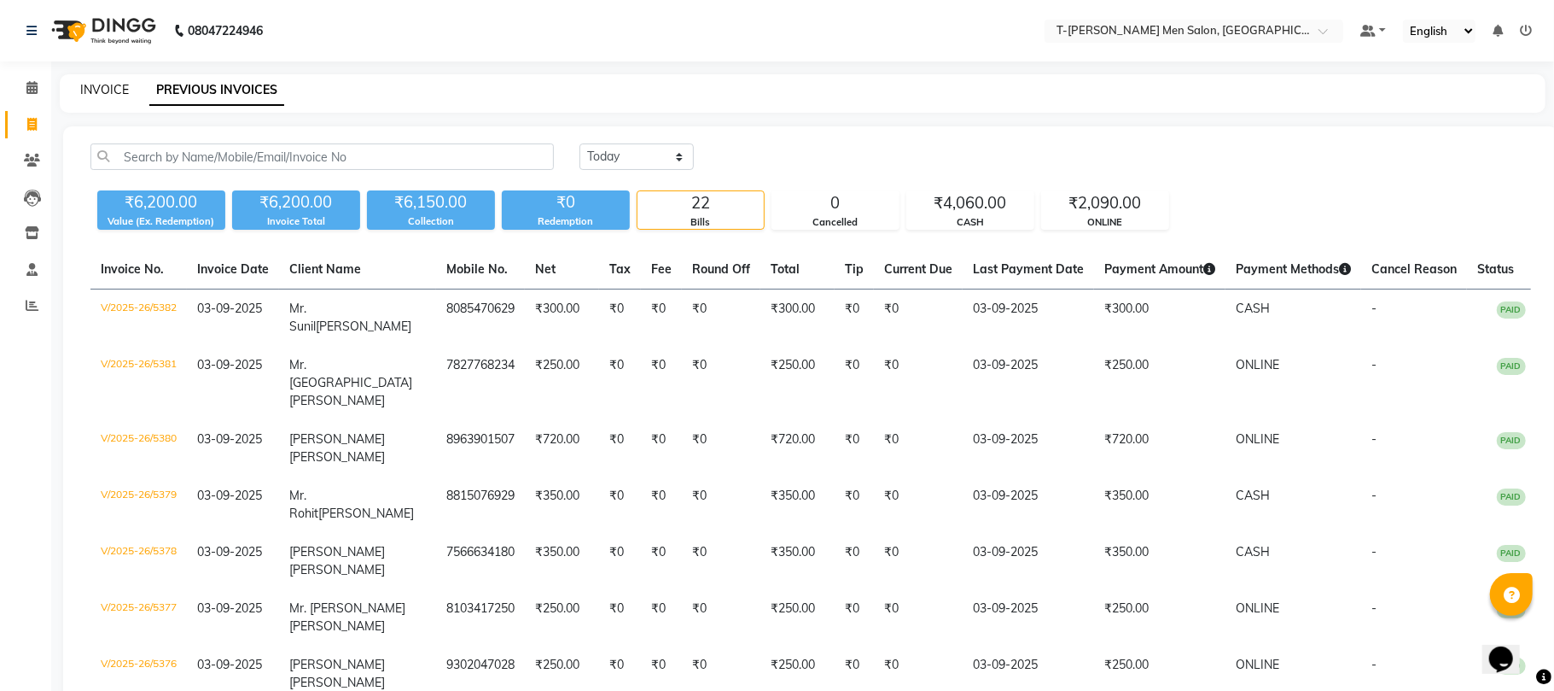
select select "4816"
select select "service"
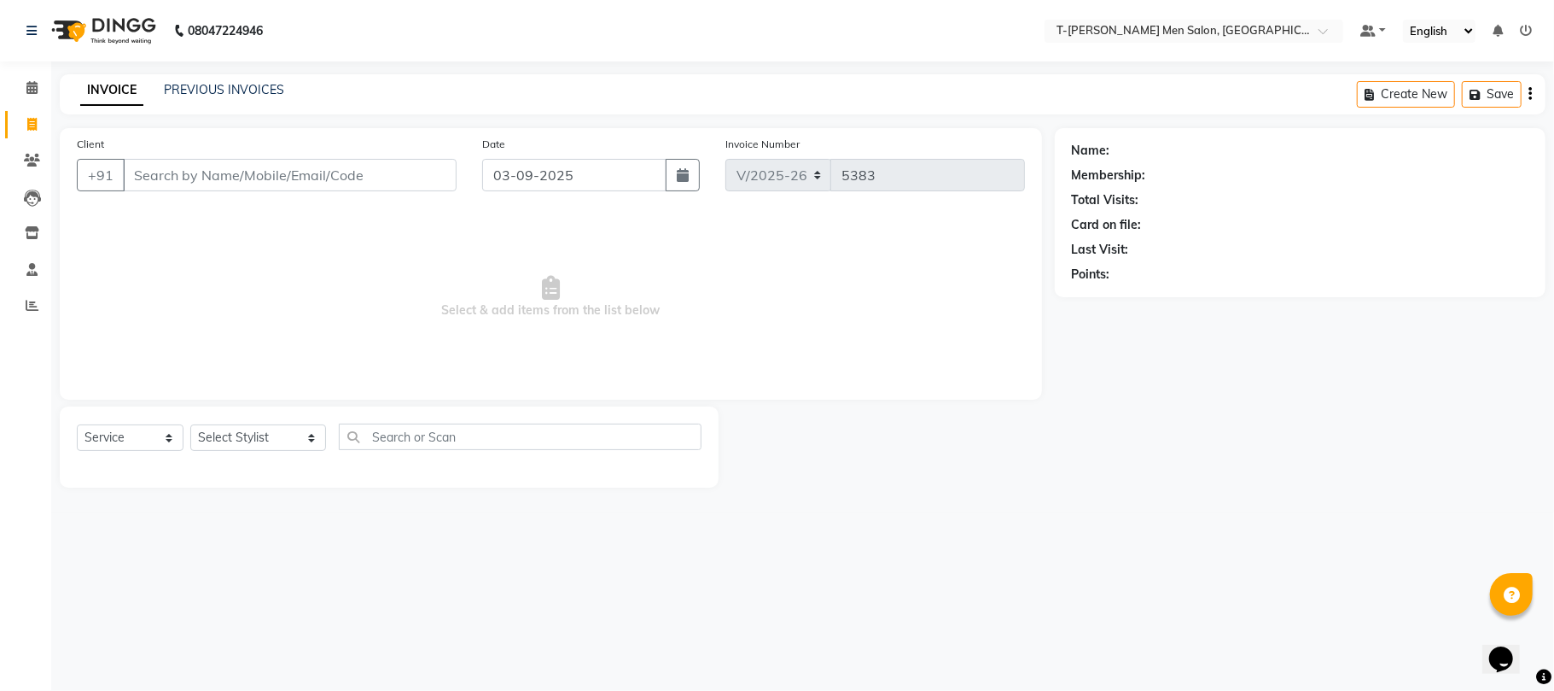
click at [241, 421] on div "Select Service Product Membership Package Voucher Prepaid Gift Card Select Styl…" at bounding box center [389, 446] width 659 height 81
click at [236, 429] on select "Select Stylist Gorkh nath (goru) Haneef khan Jaswinder singh (Veeru) Jitendra S…" at bounding box center [258, 437] width 136 height 26
select select "80929"
click at [190, 424] on select "Select Stylist Gorkh nath (goru) Haneef khan Jaswinder singh (Veeru) Jitendra S…" at bounding box center [258, 437] width 136 height 26
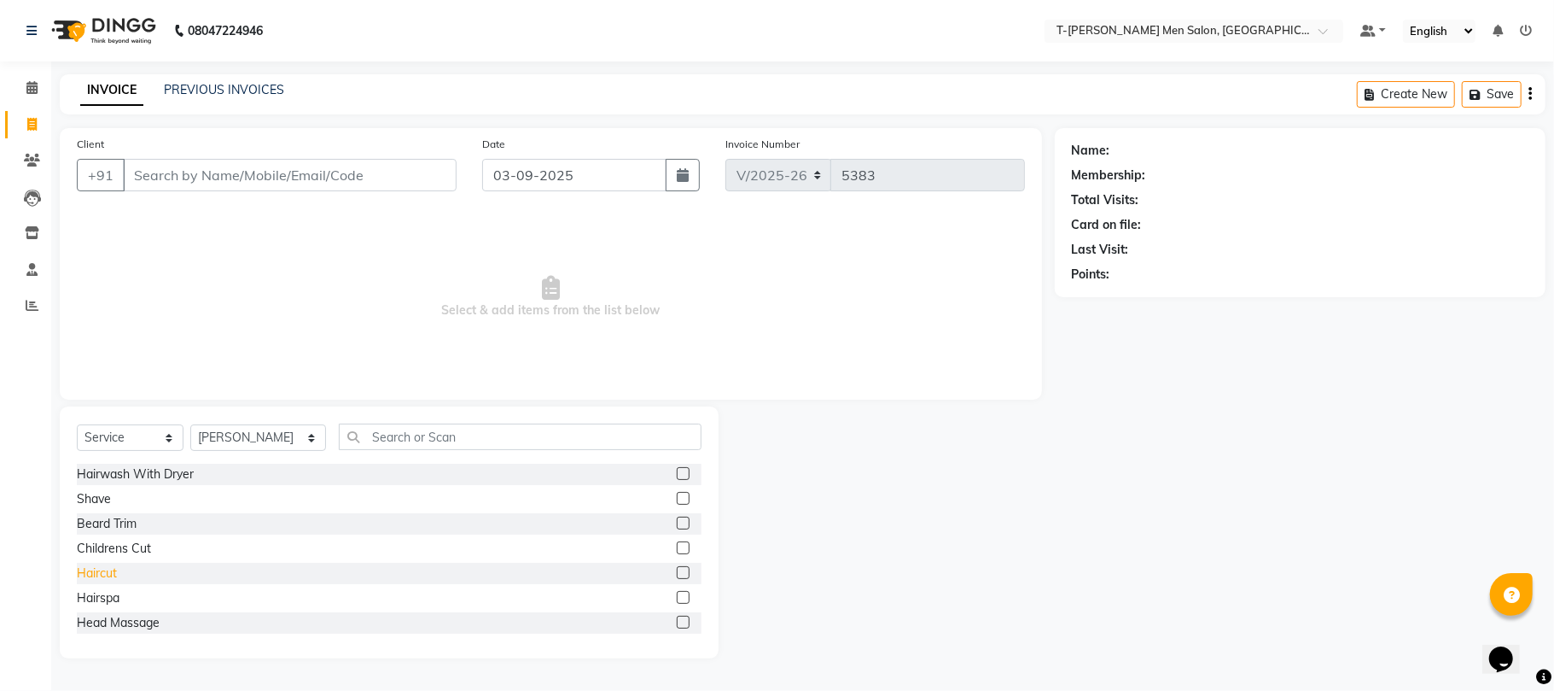
click at [107, 565] on div "Haircut" at bounding box center [97, 573] width 40 height 18
checkbox input "false"
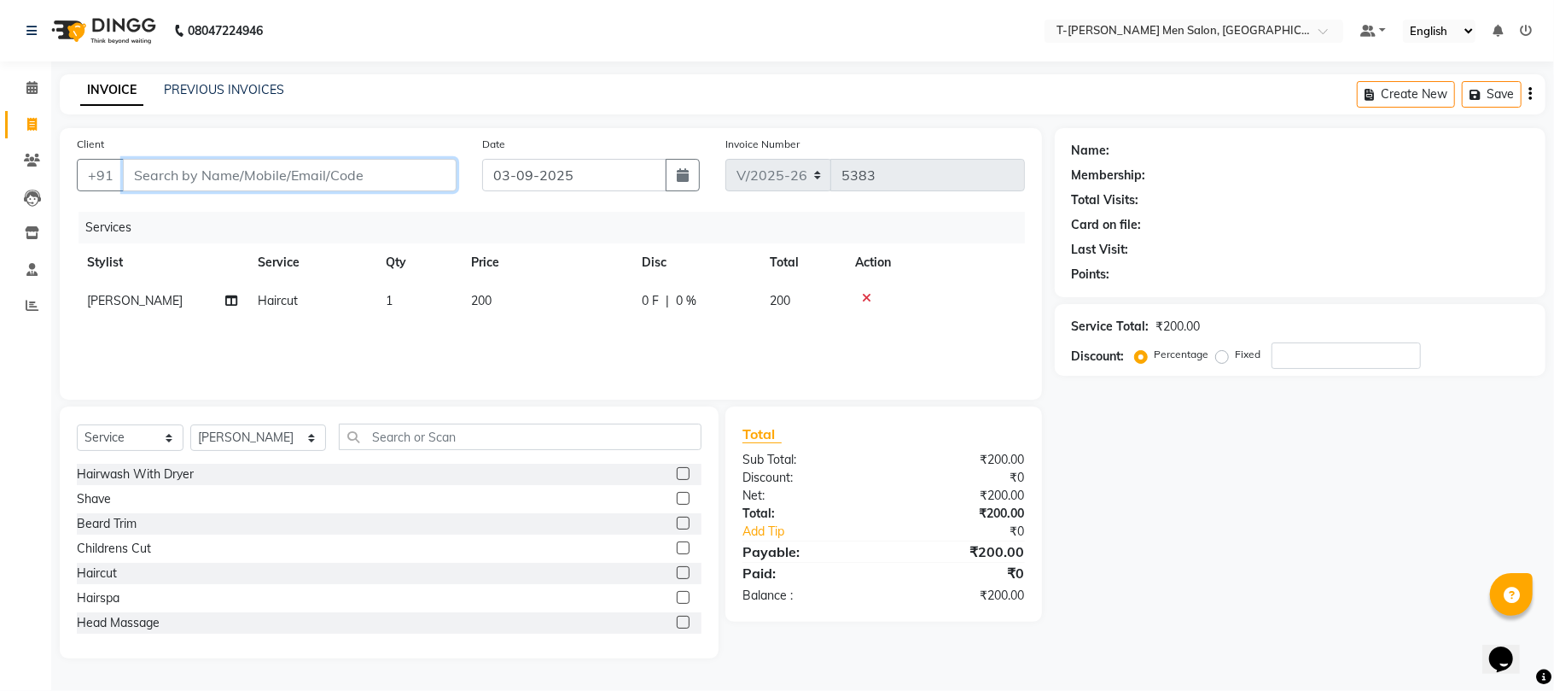
click at [290, 189] on input "Client" at bounding box center [290, 175] width 334 height 32
type input "c"
type input "0"
type input "12024000001"
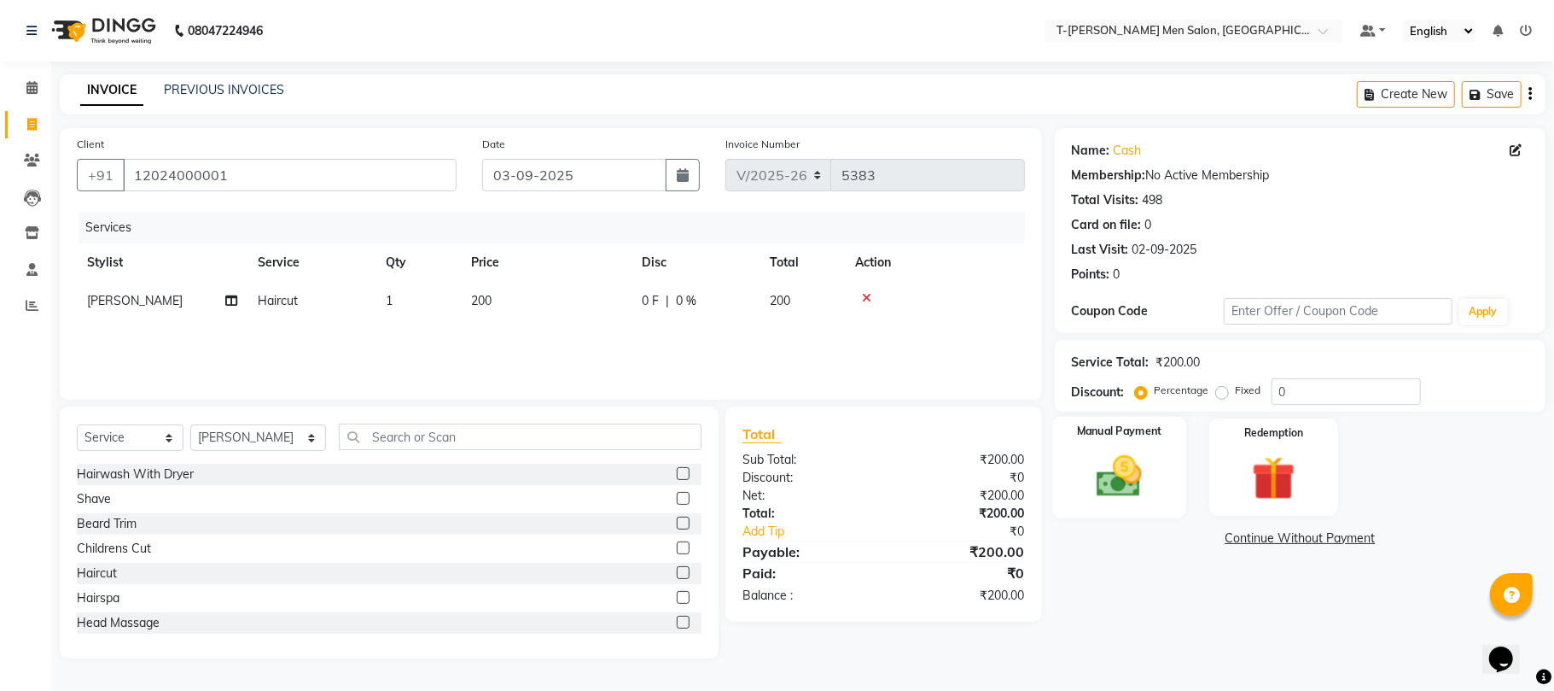
click at [1156, 476] on img at bounding box center [1119, 476] width 74 height 53
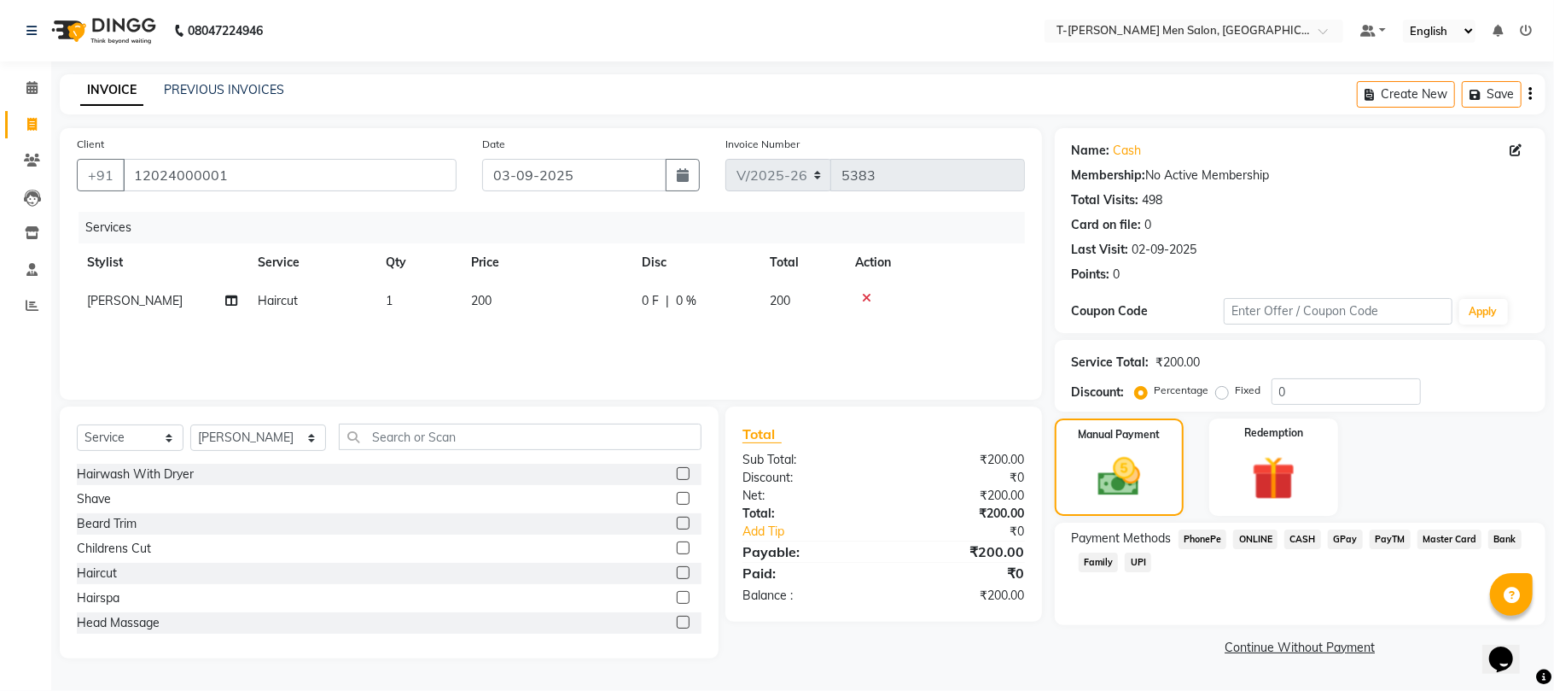
click at [1301, 540] on span "CASH" at bounding box center [1303, 539] width 37 height 20
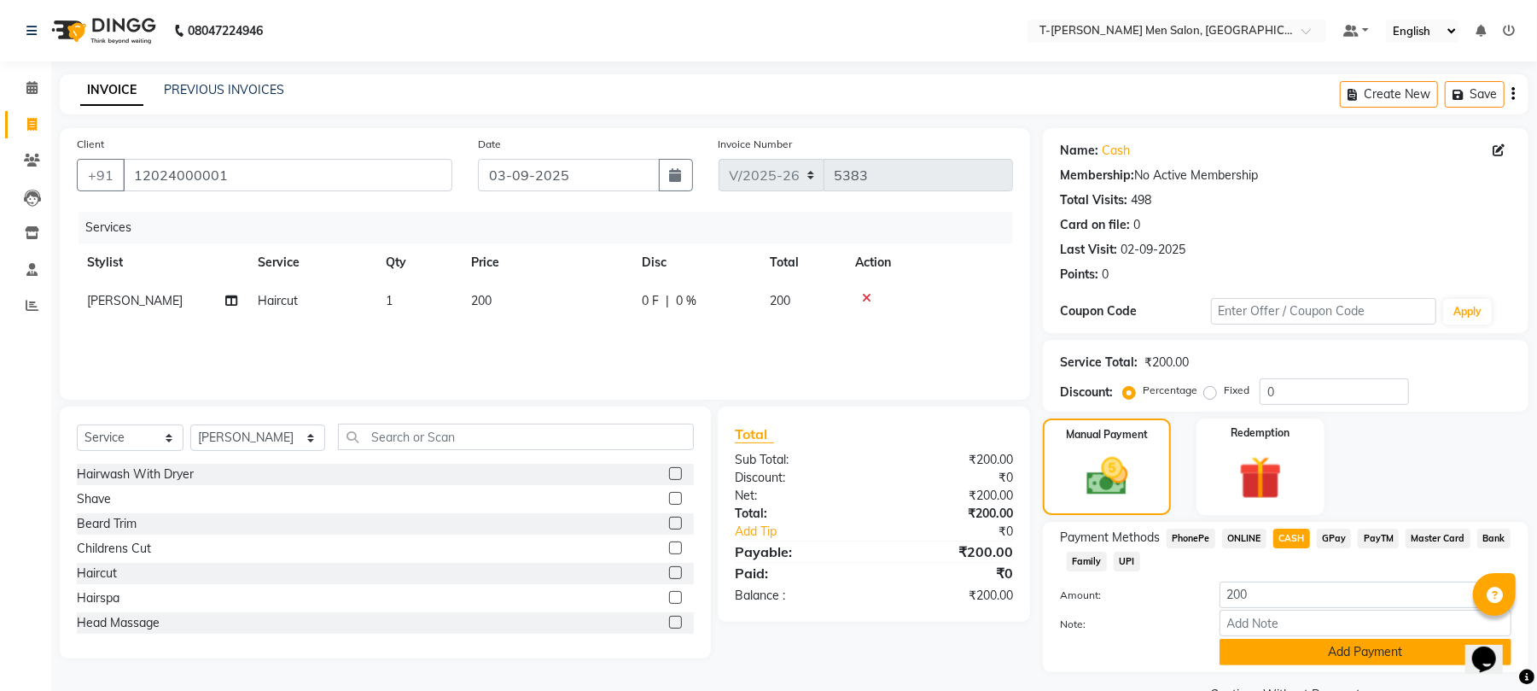
click at [1257, 652] on button "Add Payment" at bounding box center [1366, 652] width 292 height 26
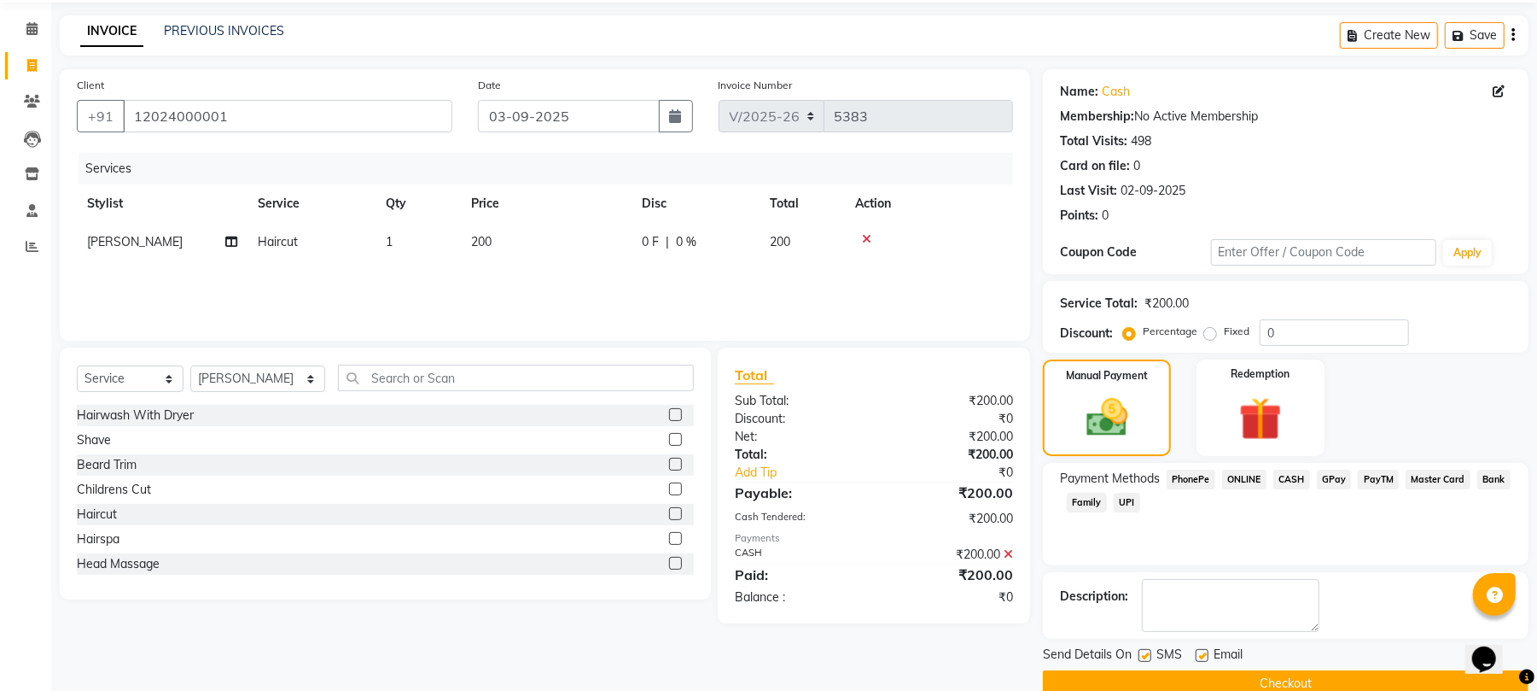
scroll to position [92, 0]
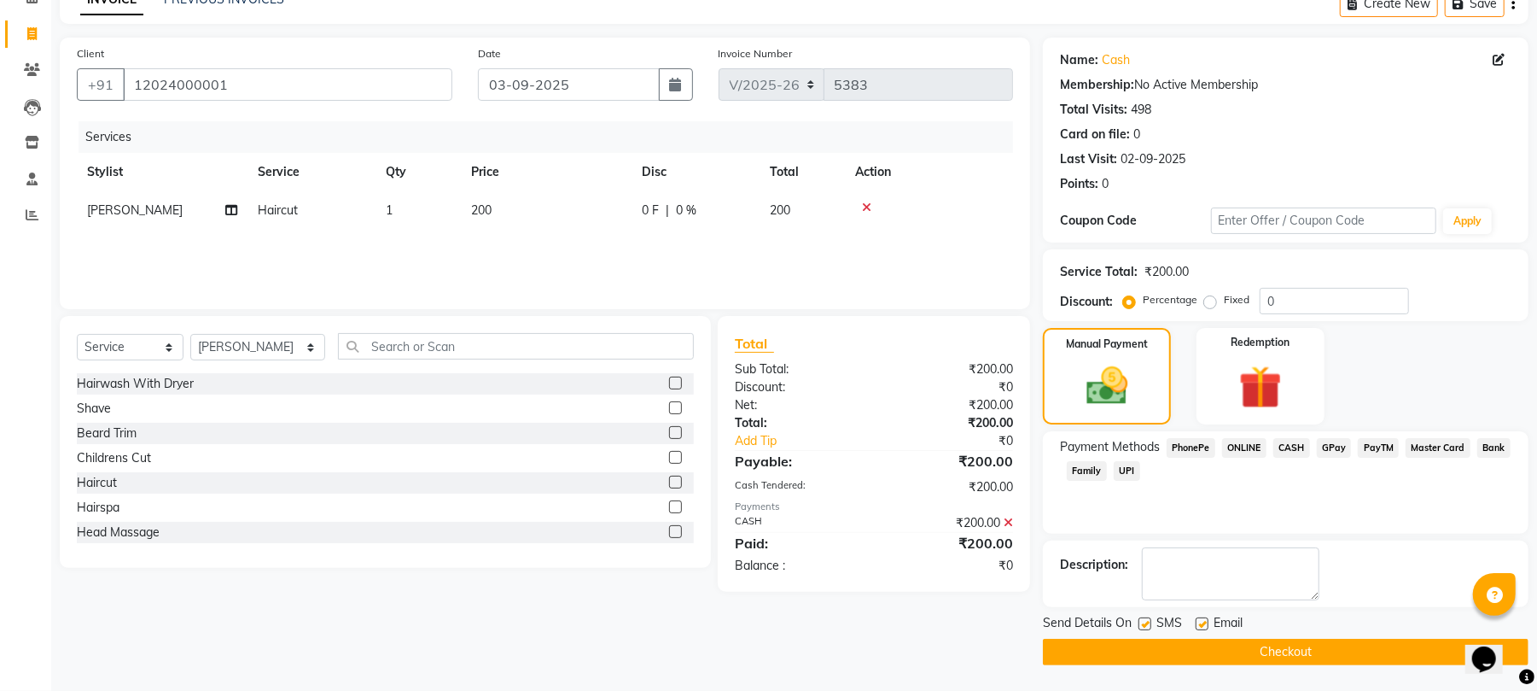
click at [1202, 621] on label at bounding box center [1202, 623] width 13 height 13
click at [1202, 621] on input "checkbox" at bounding box center [1201, 624] width 11 height 11
checkbox input "false"
click at [1142, 626] on label at bounding box center [1145, 623] width 13 height 13
click at [1142, 626] on input "checkbox" at bounding box center [1144, 624] width 11 height 11
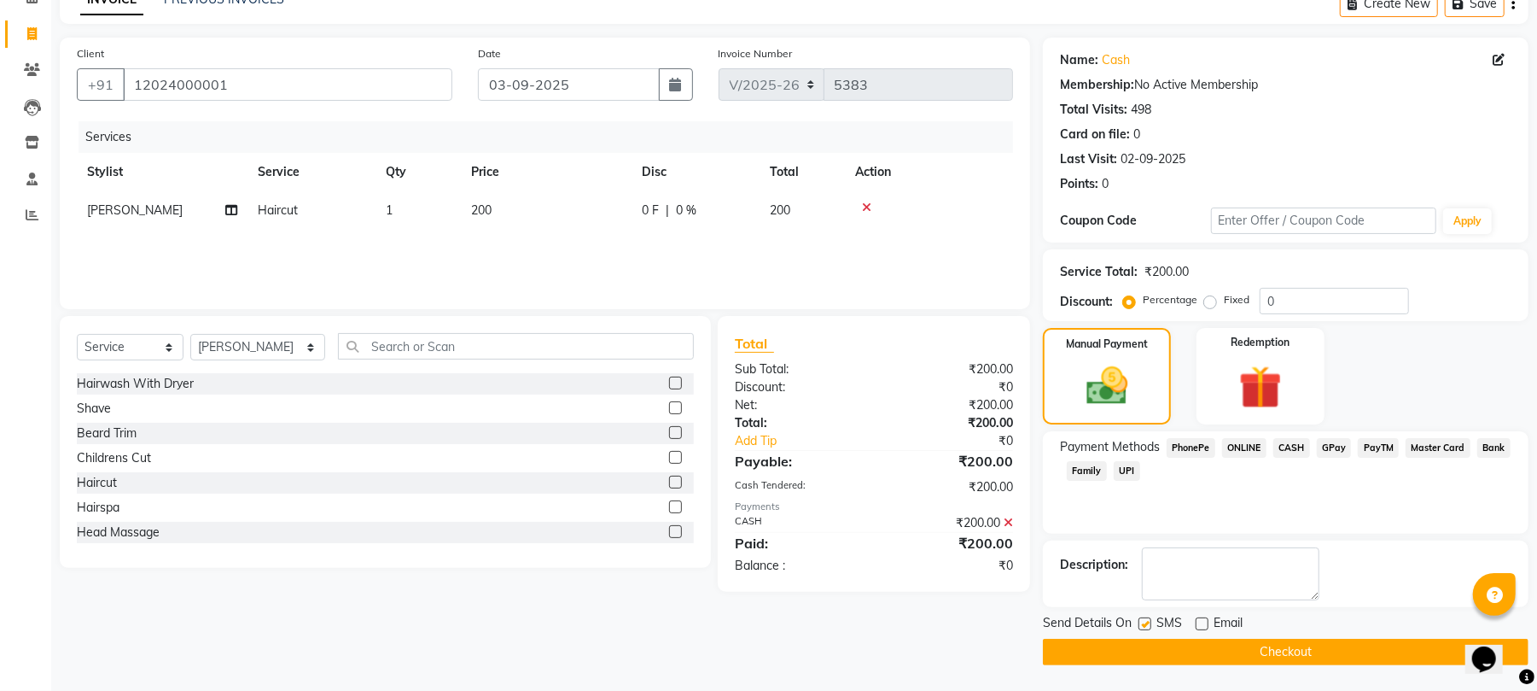
checkbox input "false"
click at [1159, 650] on button "Checkout" at bounding box center [1286, 652] width 486 height 26
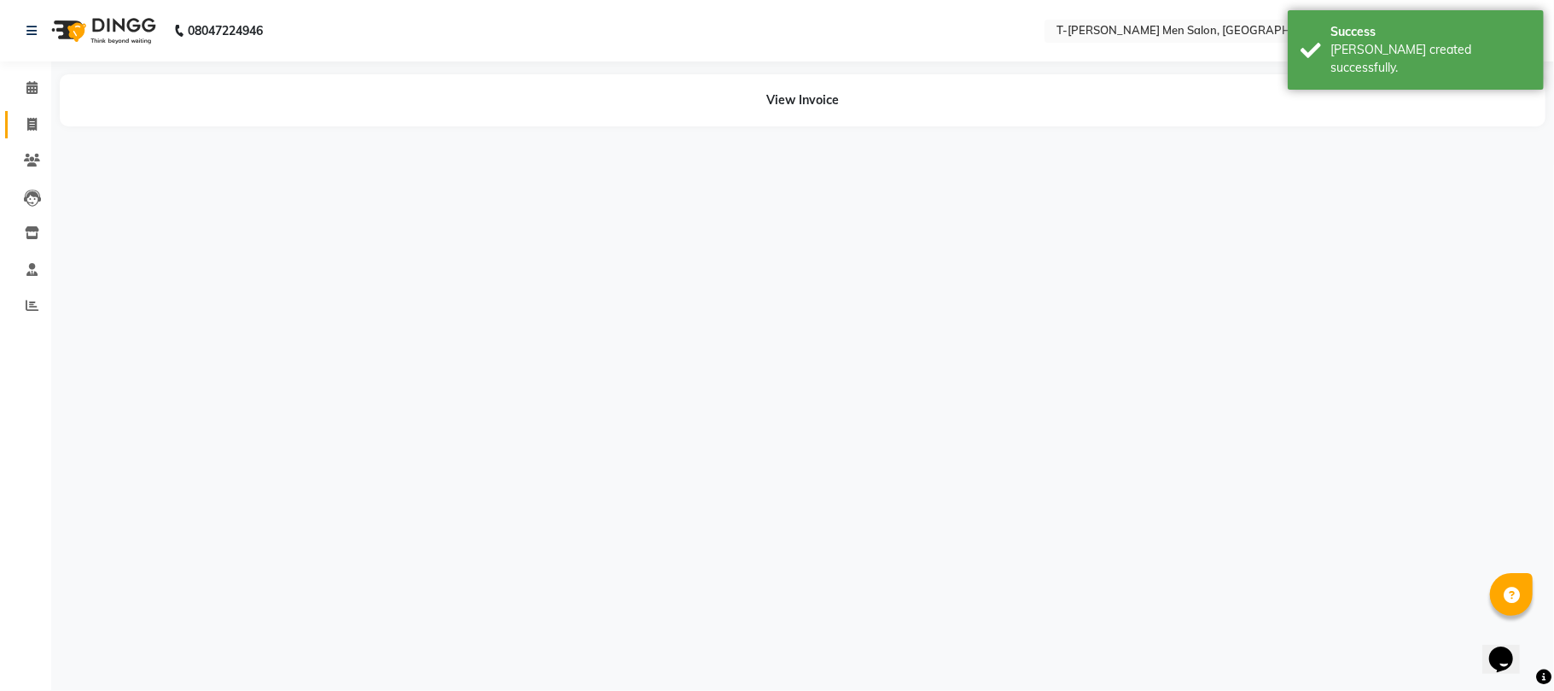
click at [36, 124] on icon at bounding box center [31, 124] width 9 height 13
select select "service"
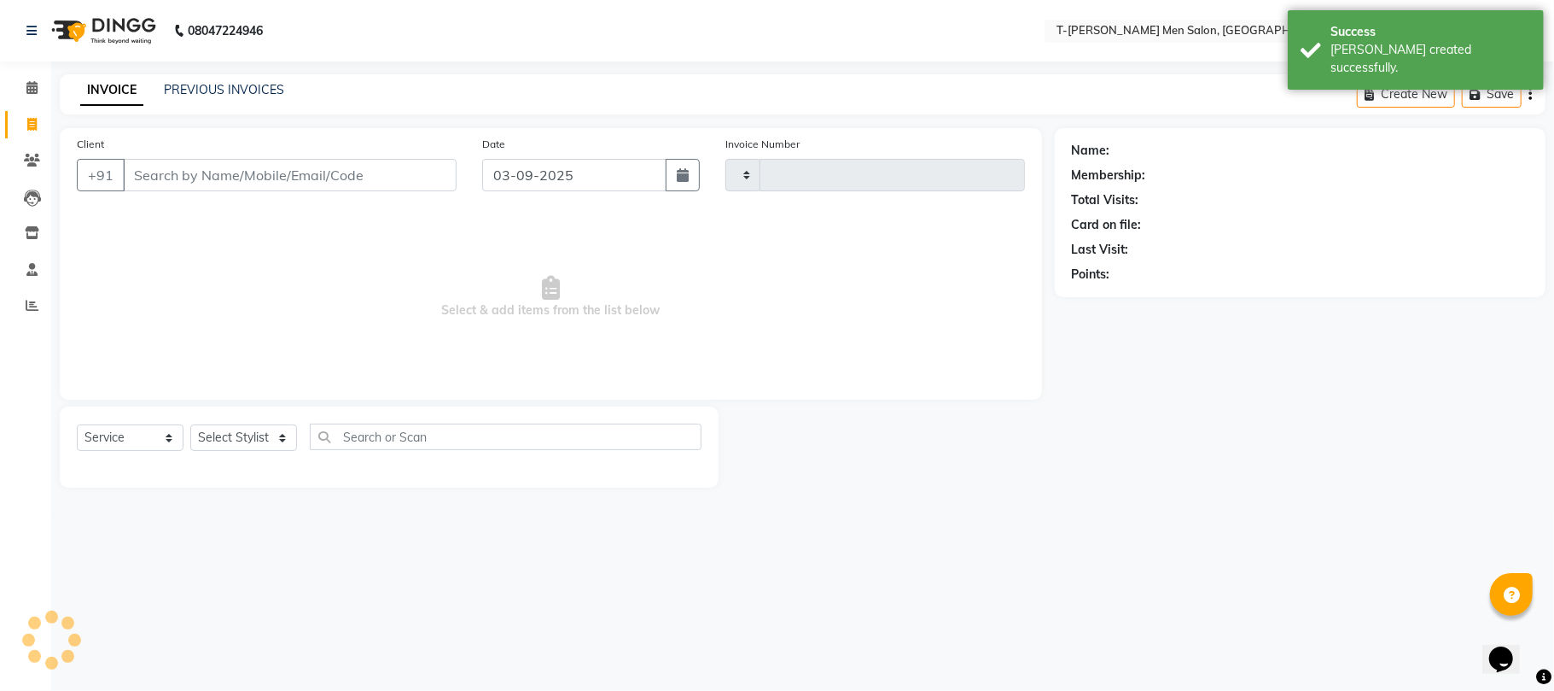
type input "5384"
select select "4816"
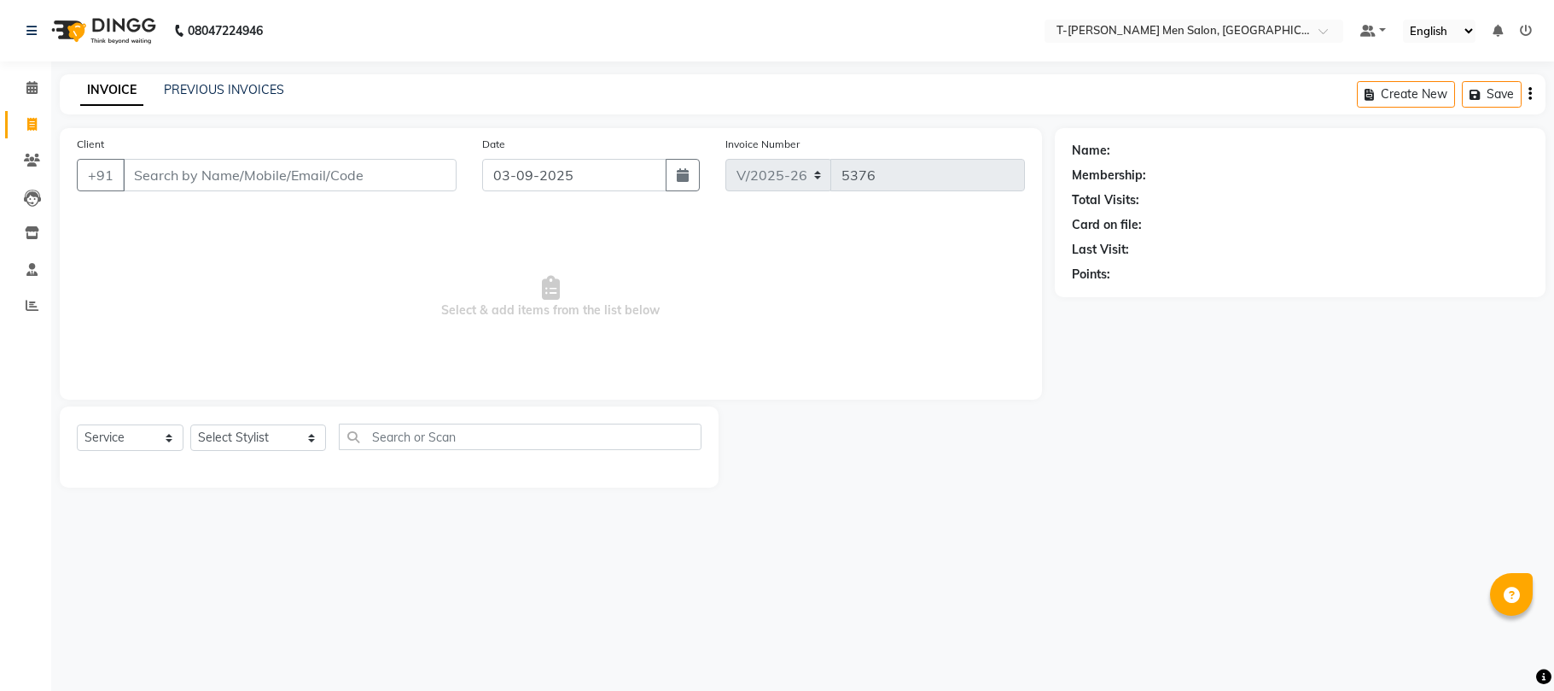
select select "4816"
select select "service"
click at [236, 431] on select "Select Stylist [PERSON_NAME] (goru) [PERSON_NAME] [PERSON_NAME] ([PERSON_NAME])…" at bounding box center [258, 437] width 136 height 26
select select "29432"
click at [190, 424] on select "Select Stylist [PERSON_NAME] (goru) [PERSON_NAME] [PERSON_NAME] ([PERSON_NAME])…" at bounding box center [258, 437] width 136 height 26
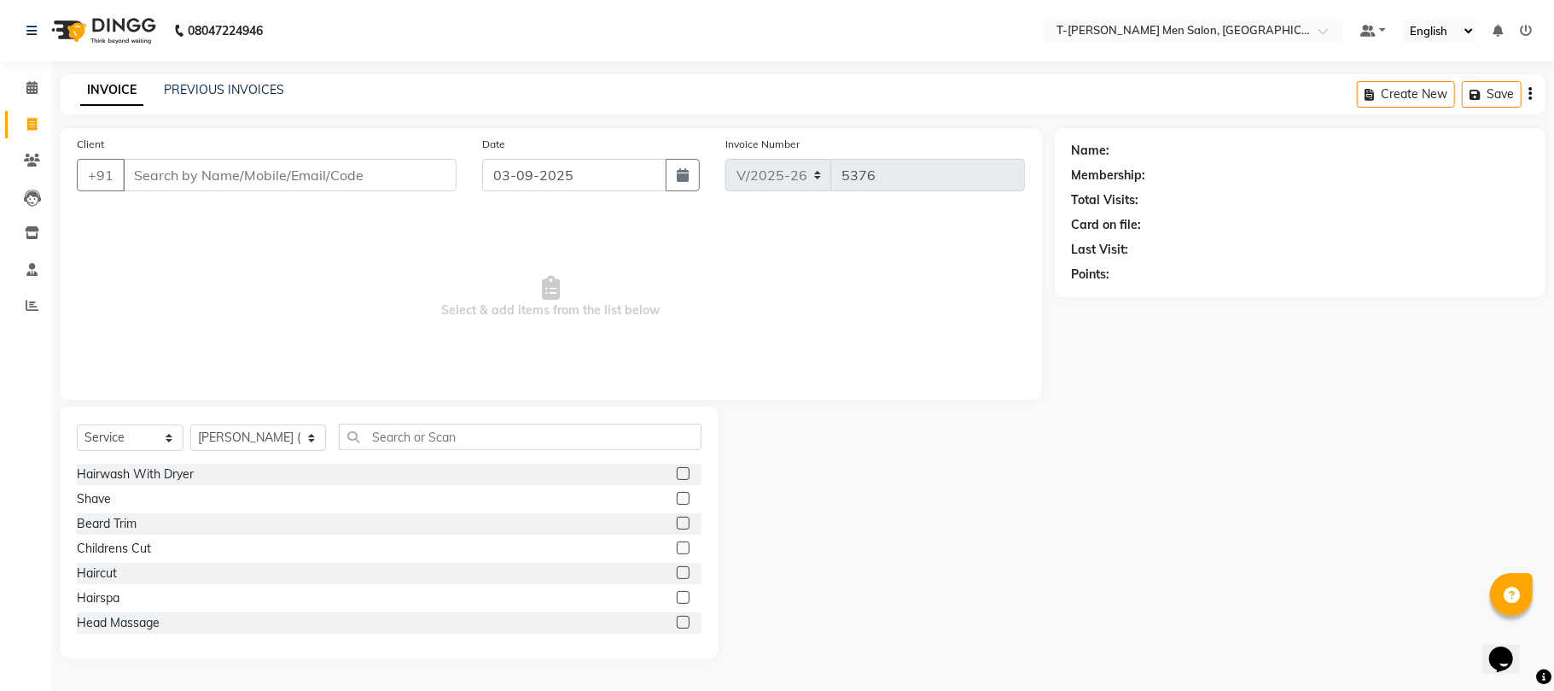
drag, startPoint x: 113, startPoint y: 572, endPoint x: 196, endPoint y: 372, distance: 216.6
click at [111, 571] on div "Haircut" at bounding box center [97, 573] width 40 height 18
checkbox input "false"
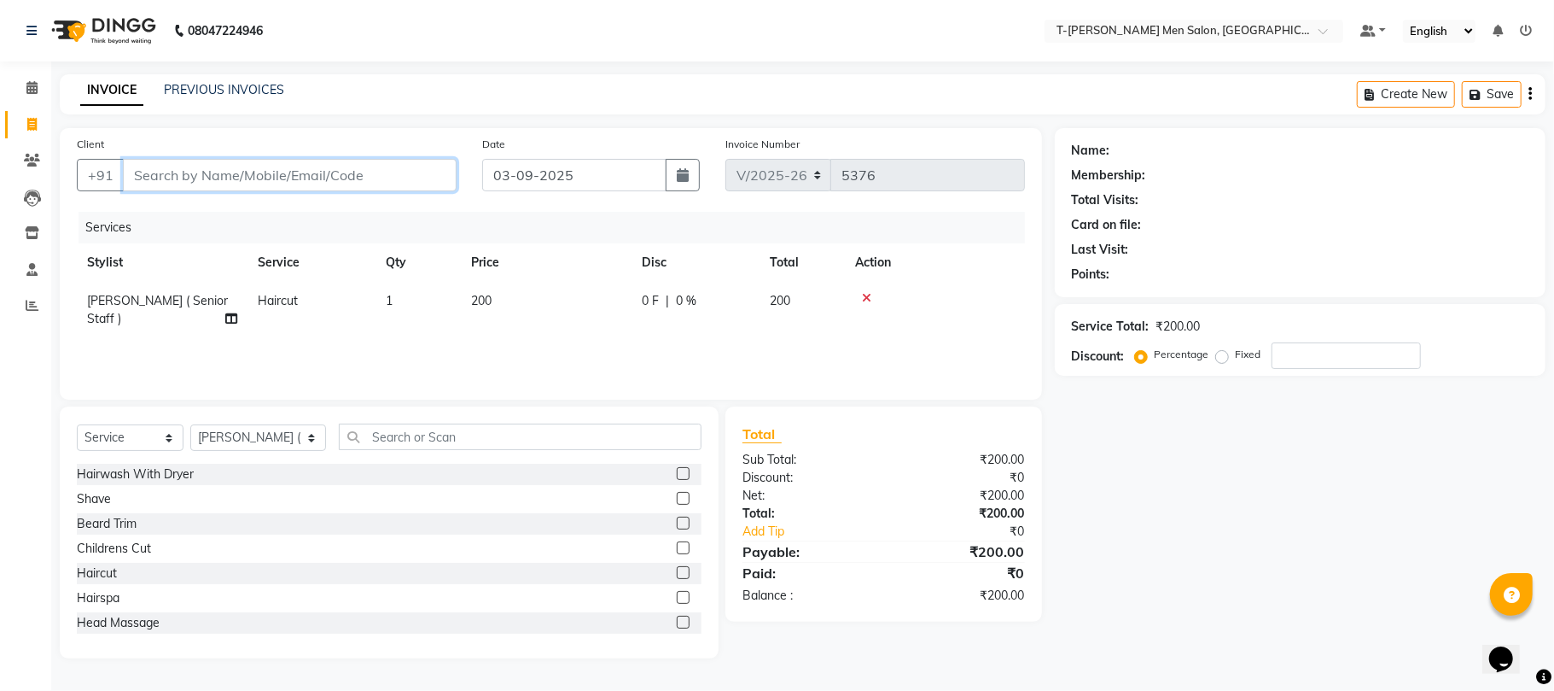
click at [270, 178] on input "Client" at bounding box center [290, 175] width 334 height 32
type input "8"
type input "0"
type input "8349409204"
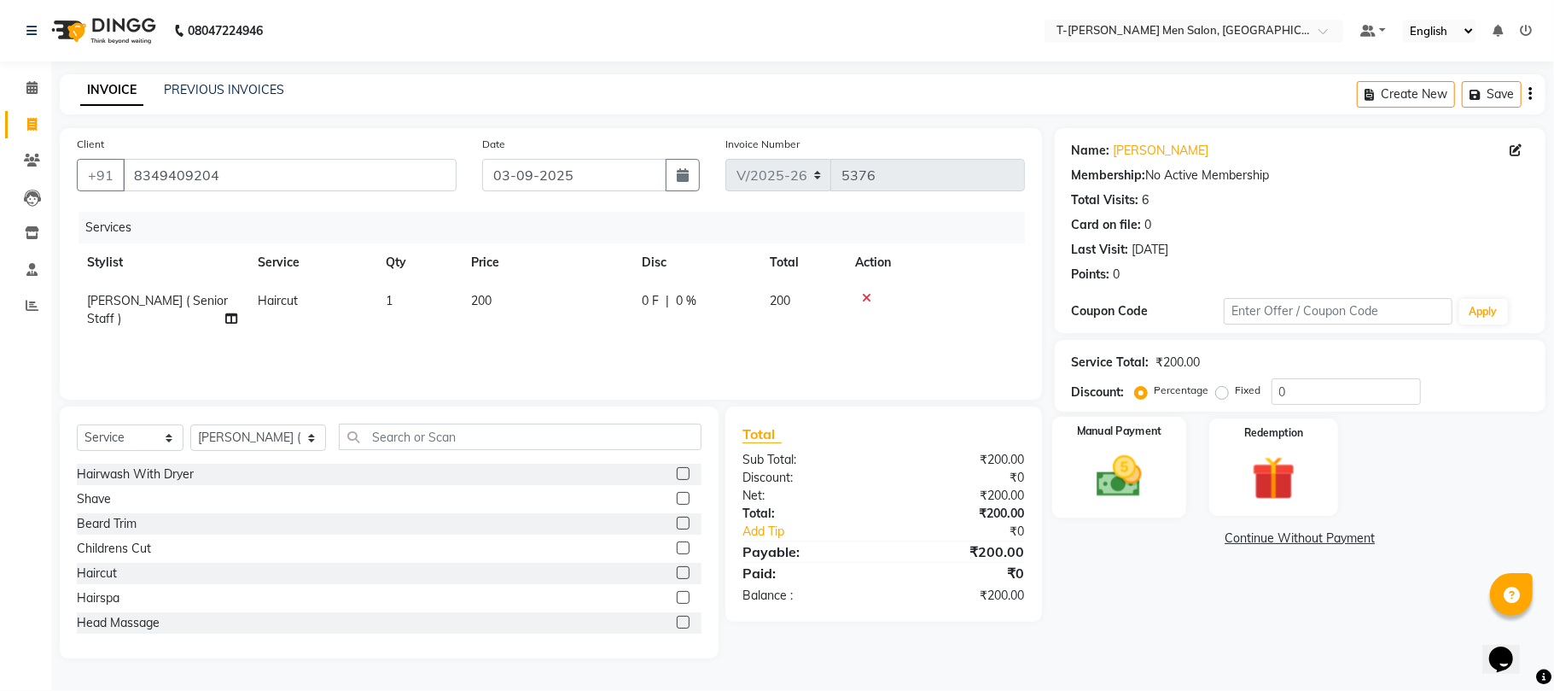
drag, startPoint x: 1099, startPoint y: 468, endPoint x: 1114, endPoint y: 475, distance: 16.4
click at [1100, 468] on img at bounding box center [1119, 476] width 74 height 53
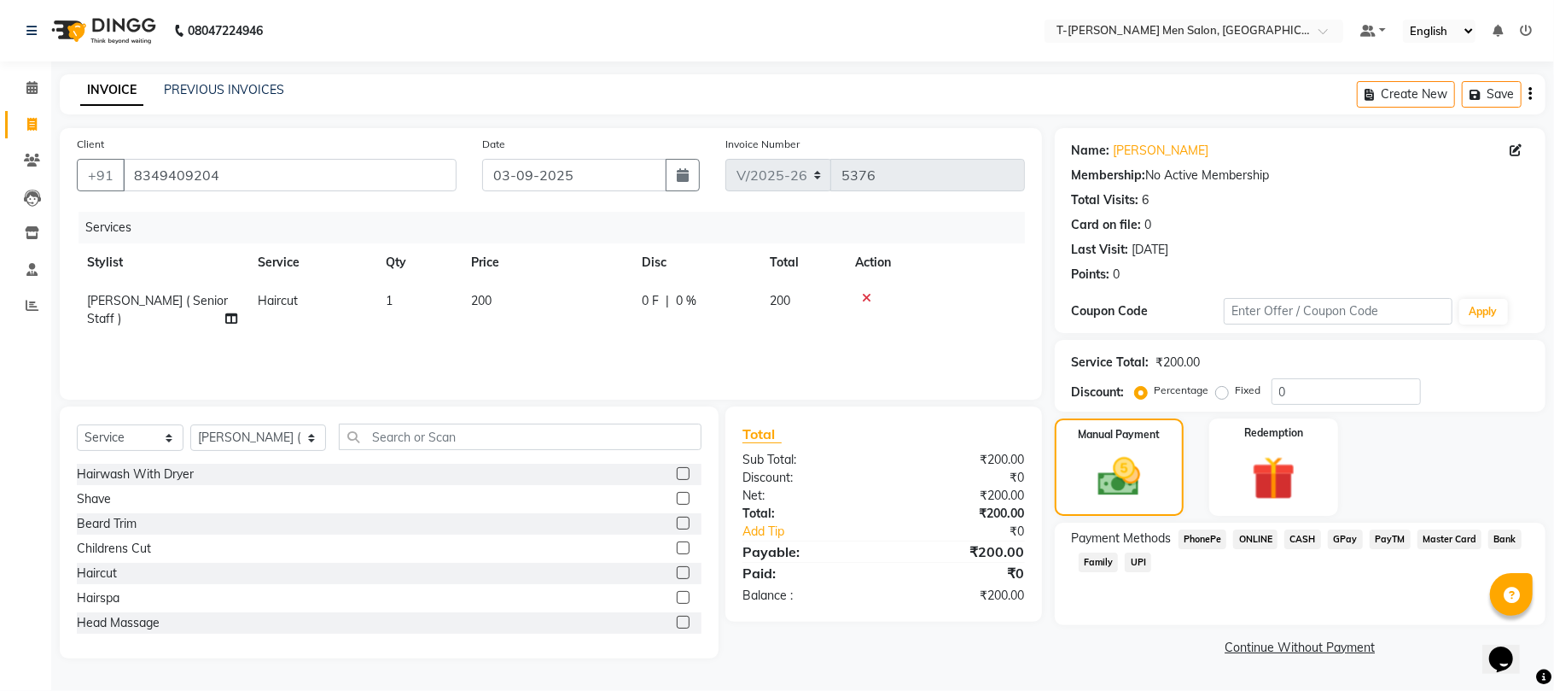
click at [1296, 530] on span "CASH" at bounding box center [1303, 539] width 37 height 20
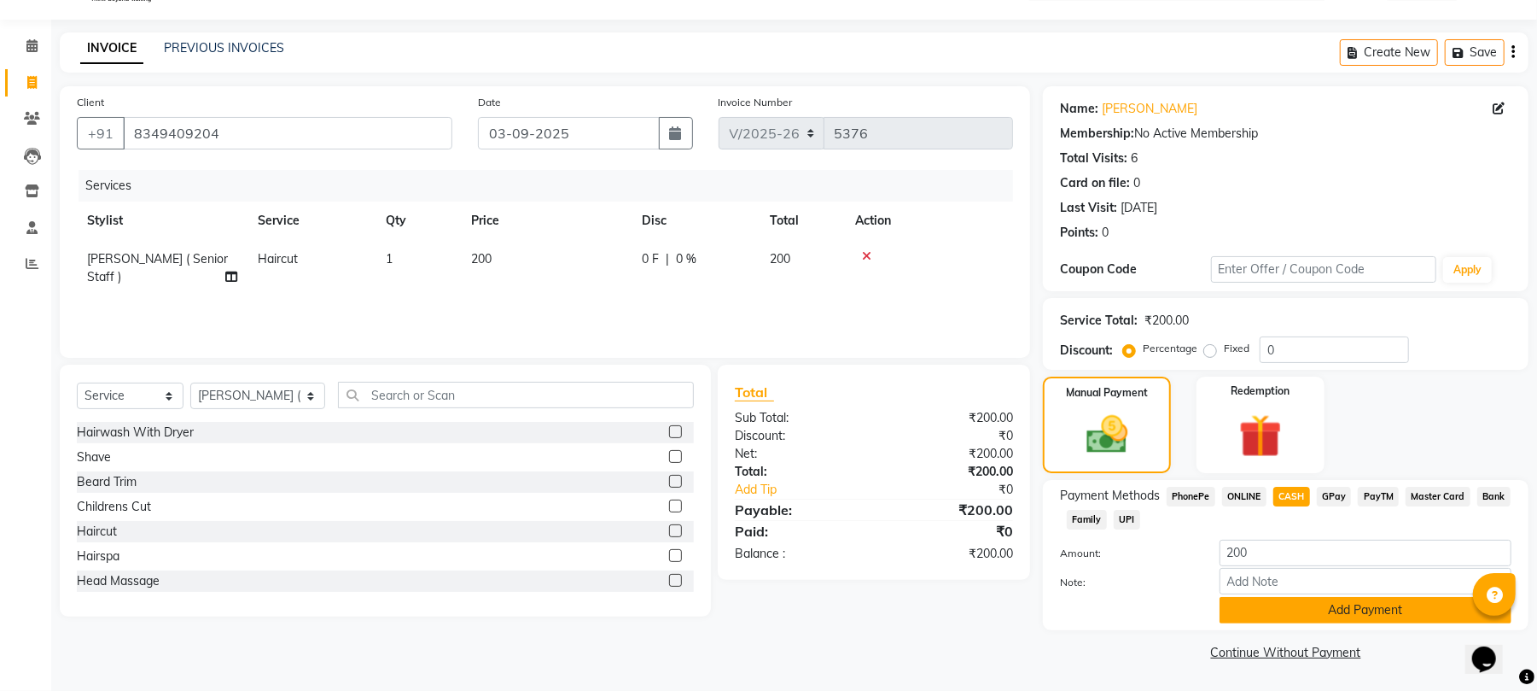
click at [1292, 610] on button "Add Payment" at bounding box center [1366, 610] width 292 height 26
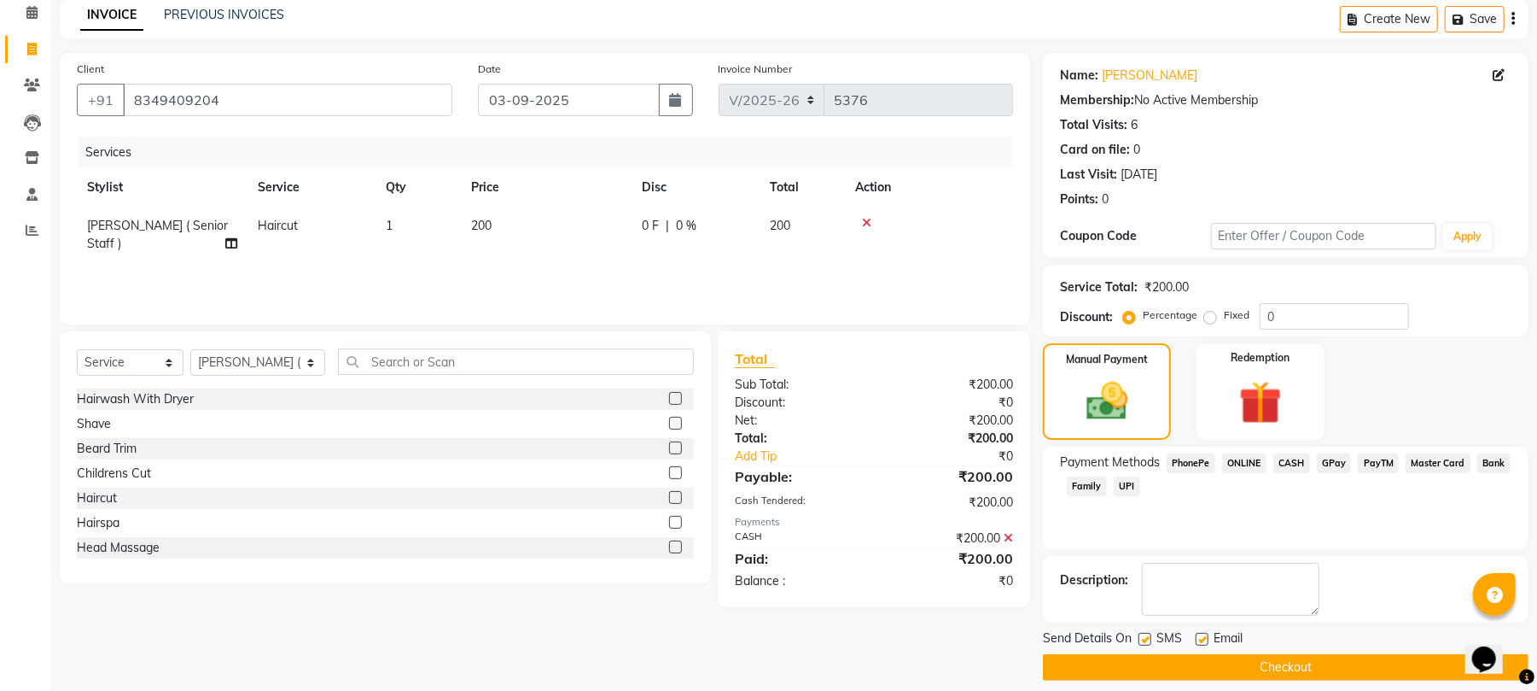
scroll to position [92, 0]
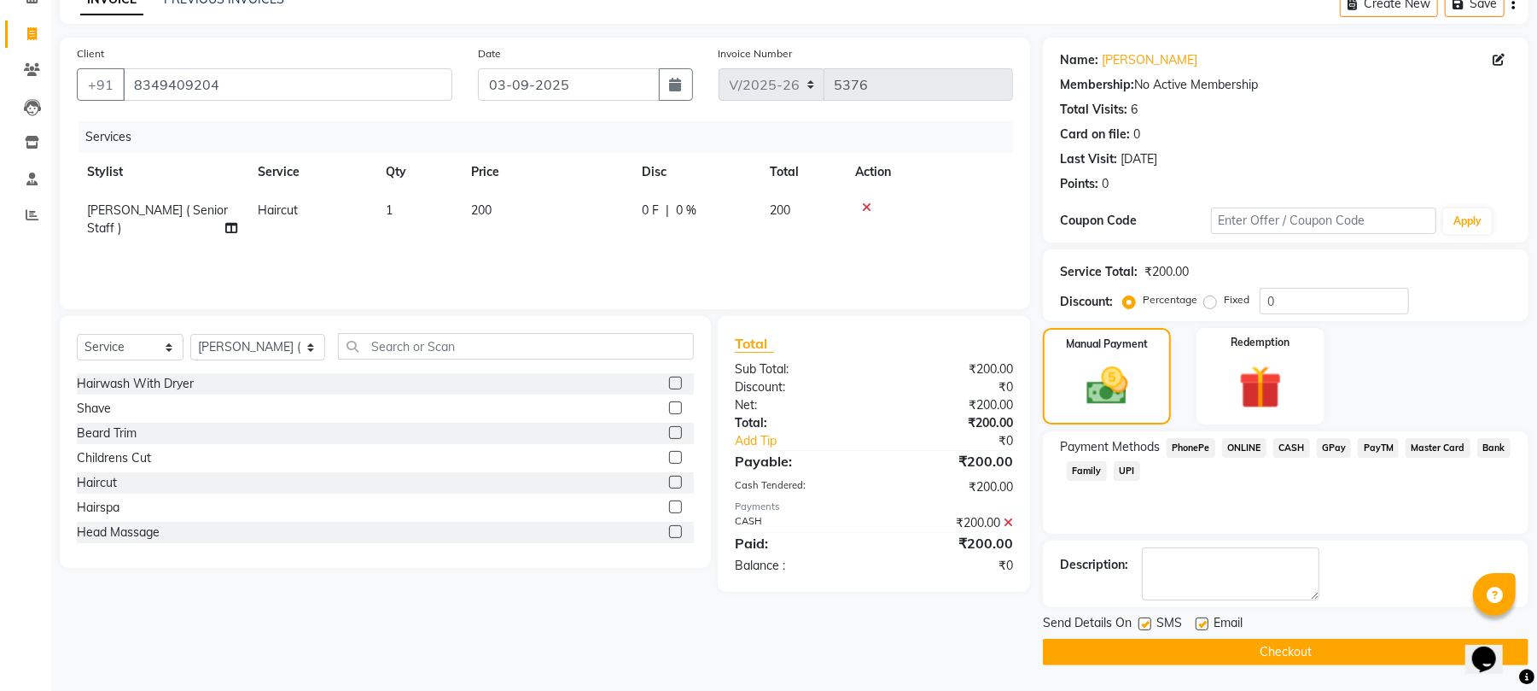
click at [1203, 626] on label at bounding box center [1202, 623] width 13 height 13
click at [1203, 626] on input "checkbox" at bounding box center [1201, 624] width 11 height 11
checkbox input "false"
click at [1210, 646] on button "Checkout" at bounding box center [1286, 652] width 486 height 26
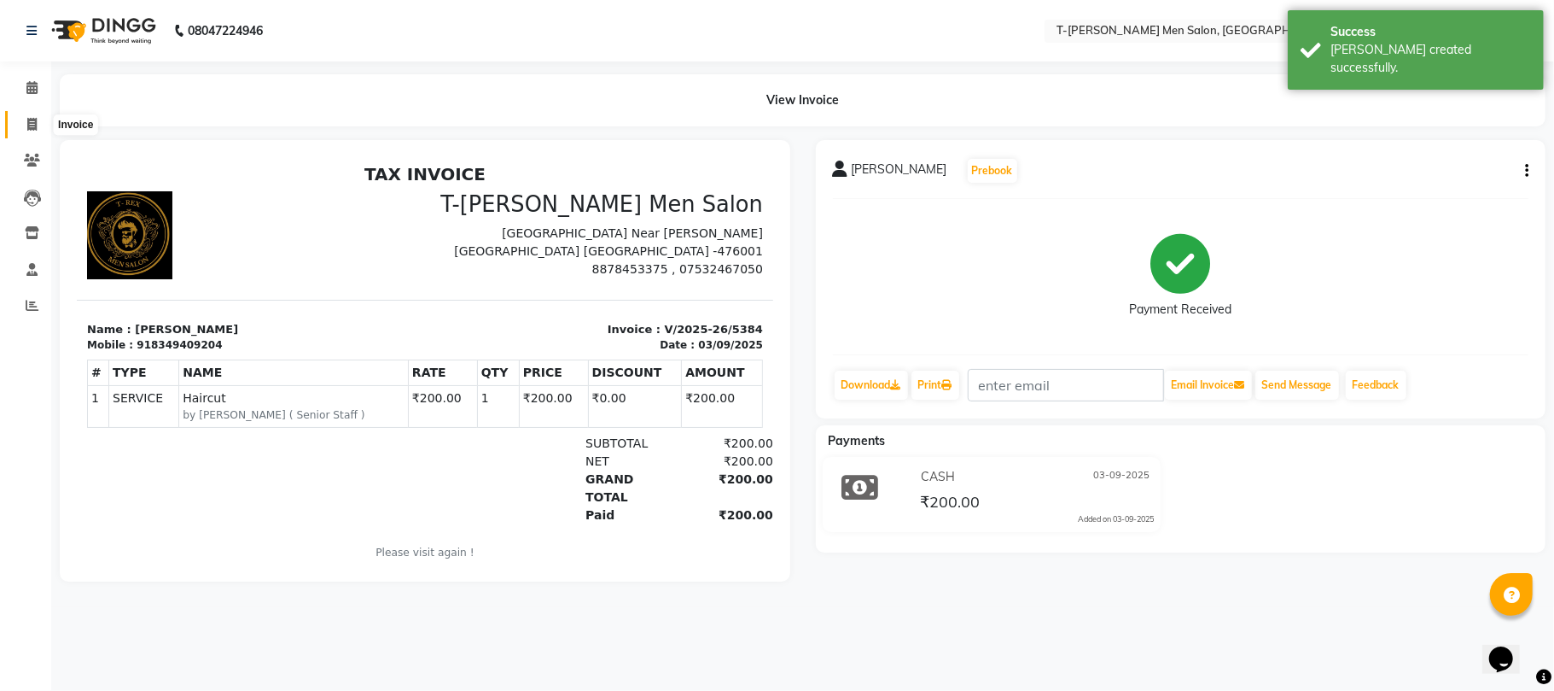
click at [32, 124] on icon at bounding box center [31, 124] width 9 height 13
select select "service"
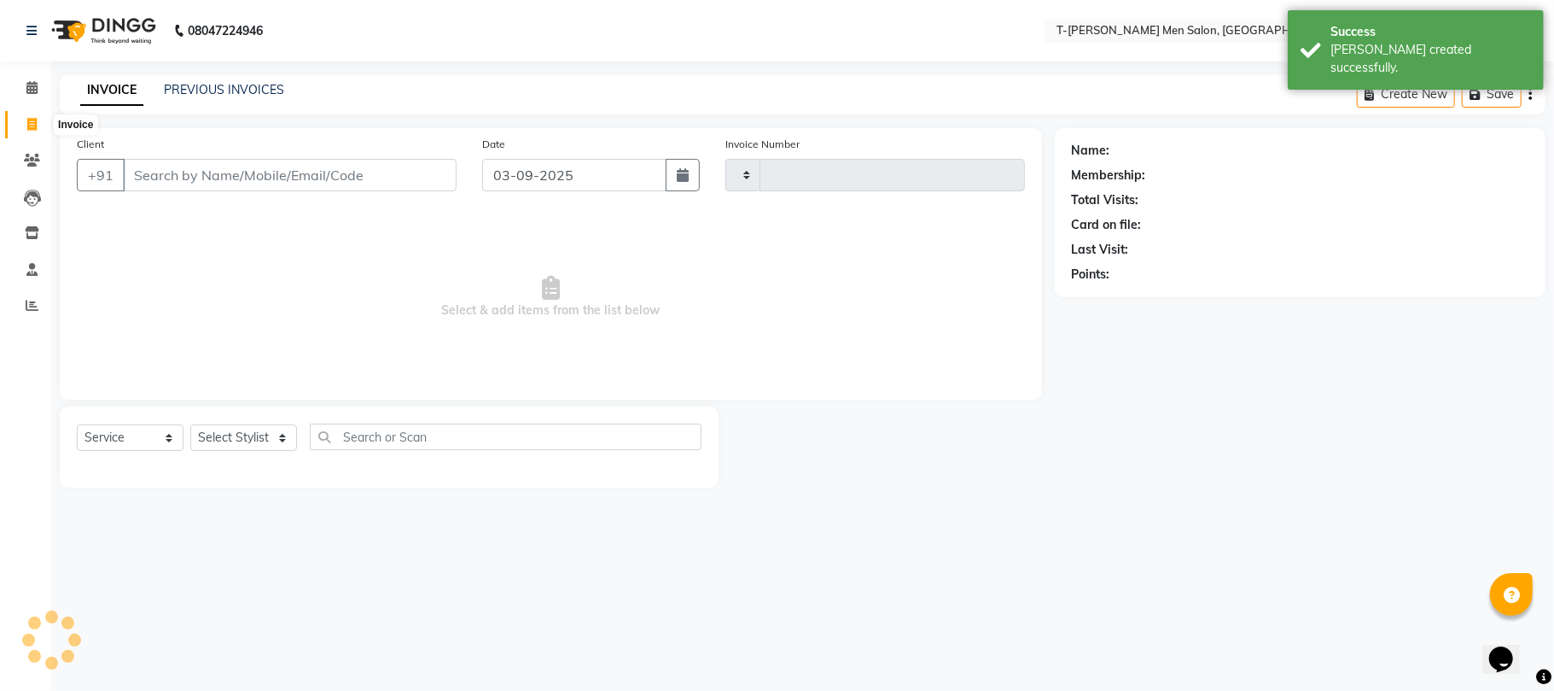
type input "5385"
select select "4816"
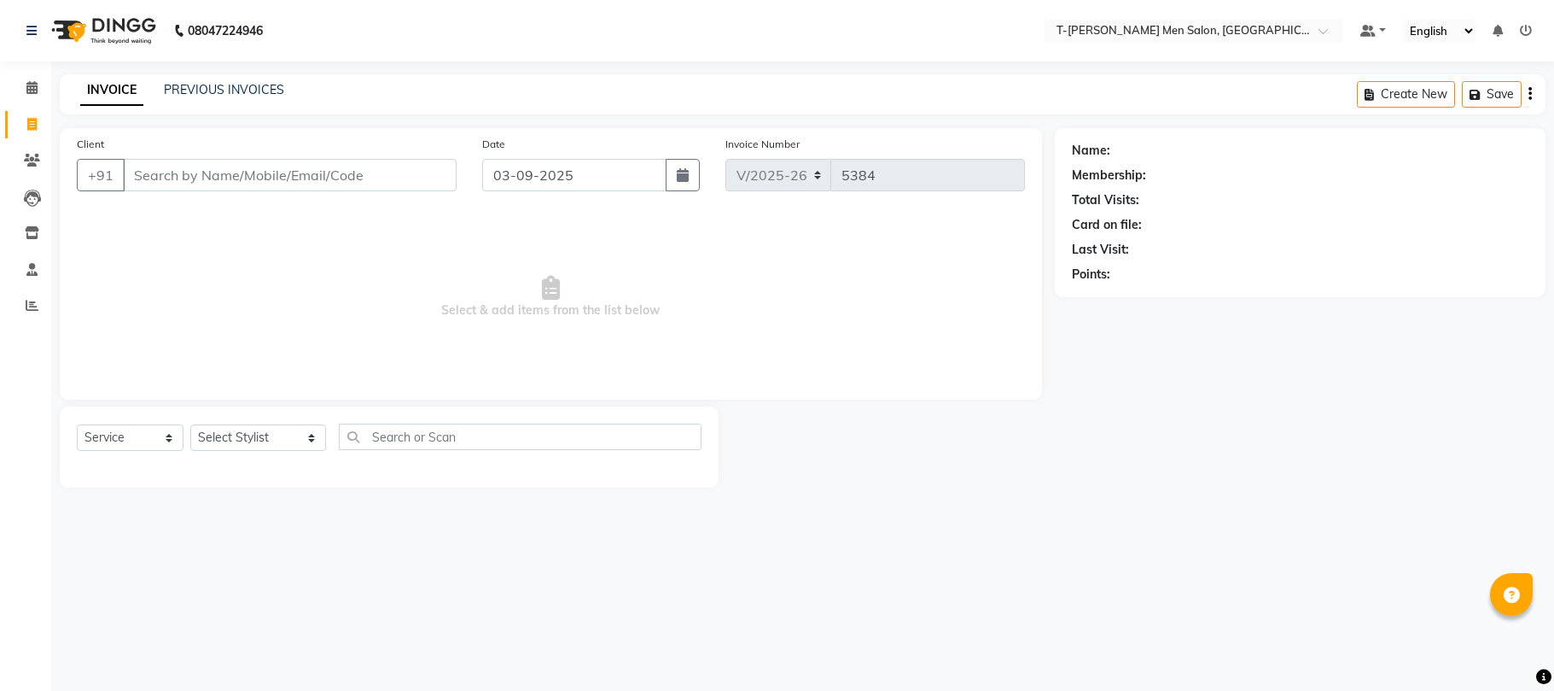
select select "4816"
select select "service"
select select "86290"
click at [190, 424] on select "Select Stylist [PERSON_NAME] (goru) [PERSON_NAME] [PERSON_NAME] ([PERSON_NAME])…" at bounding box center [258, 437] width 136 height 26
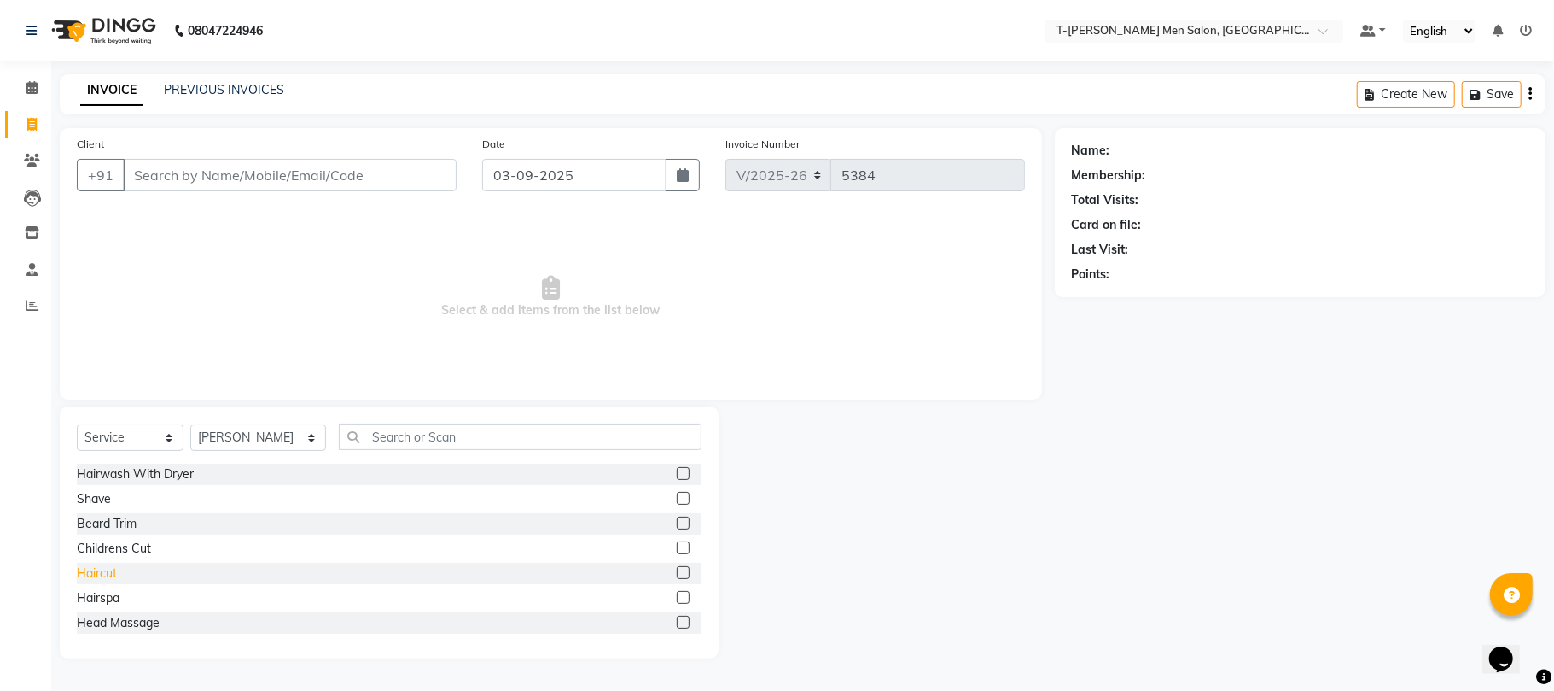
click at [107, 579] on div "Haircut" at bounding box center [97, 573] width 40 height 18
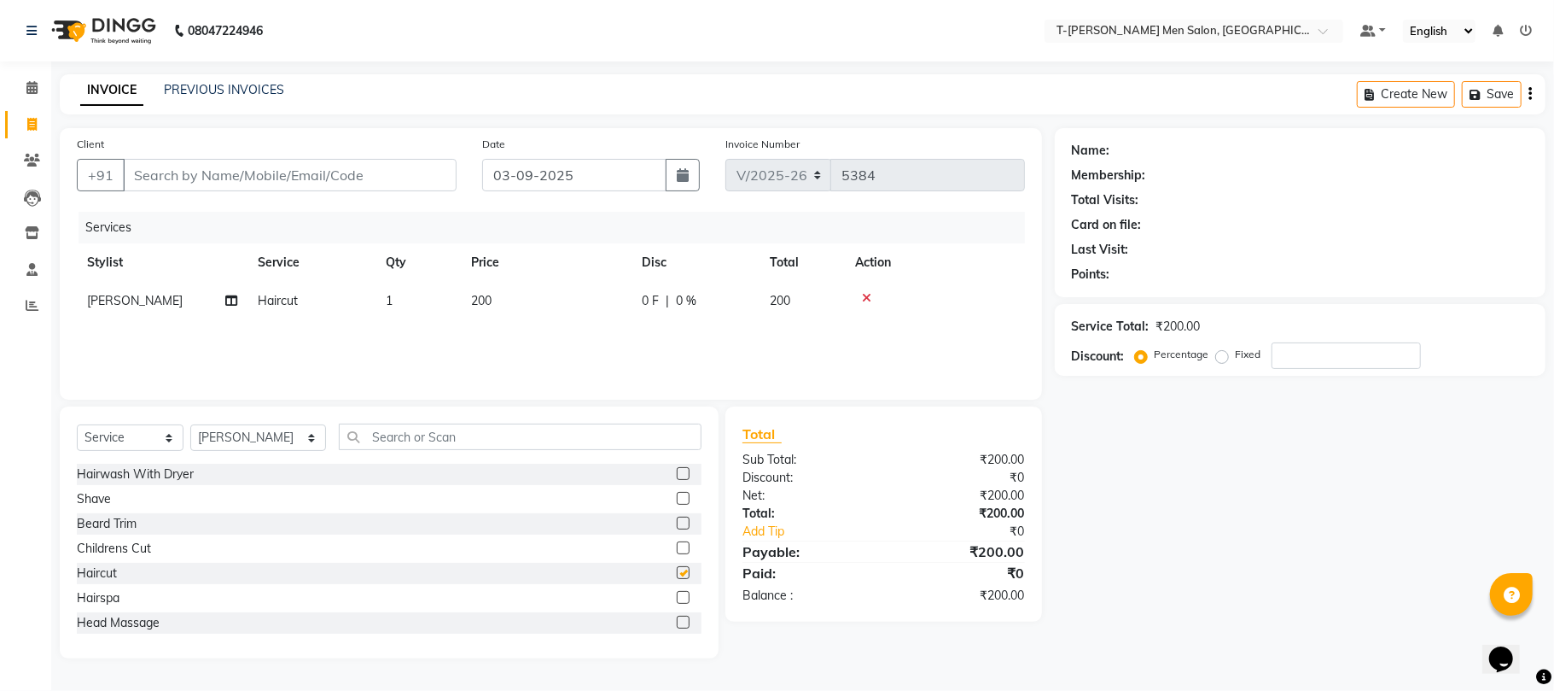
checkbox input "false"
click at [224, 172] on input "Client" at bounding box center [290, 175] width 334 height 32
drag, startPoint x: 110, startPoint y: 524, endPoint x: 174, endPoint y: 369, distance: 168.0
click at [111, 523] on div "Beard Trim" at bounding box center [107, 524] width 60 height 18
checkbox input "false"
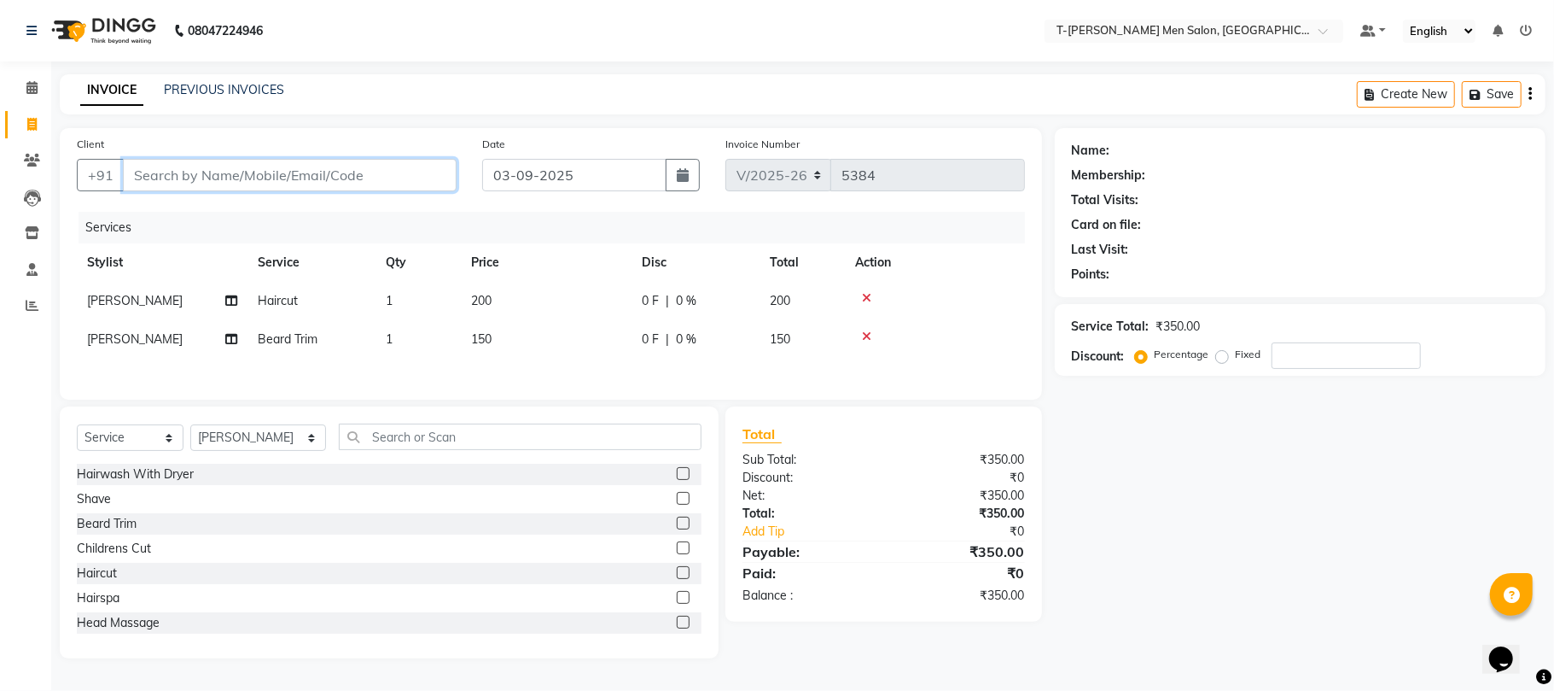
click at [290, 179] on input "Client" at bounding box center [290, 175] width 334 height 32
click at [323, 168] on input "Client" at bounding box center [290, 175] width 334 height 32
type input "9"
type input "0"
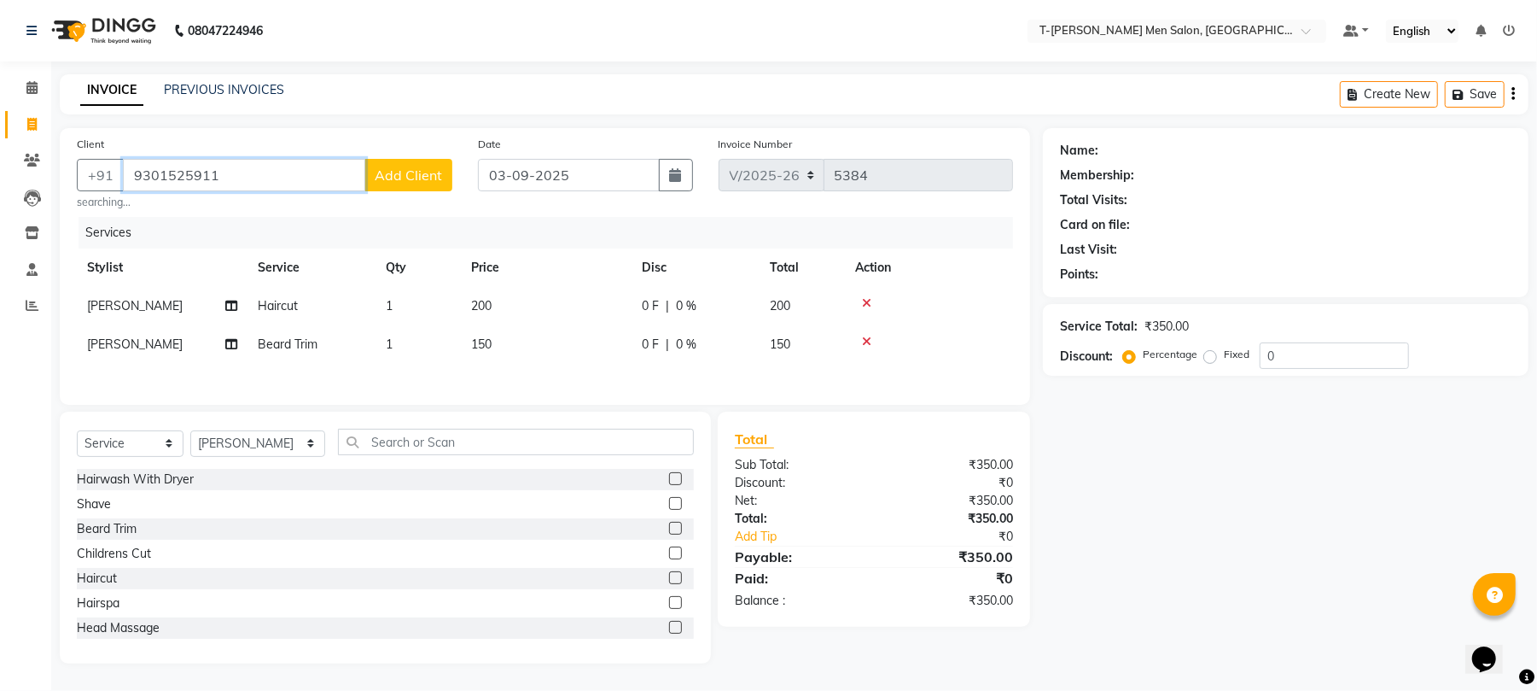
type input "9301525911"
click at [374, 185] on button "Add Client" at bounding box center [409, 175] width 88 height 32
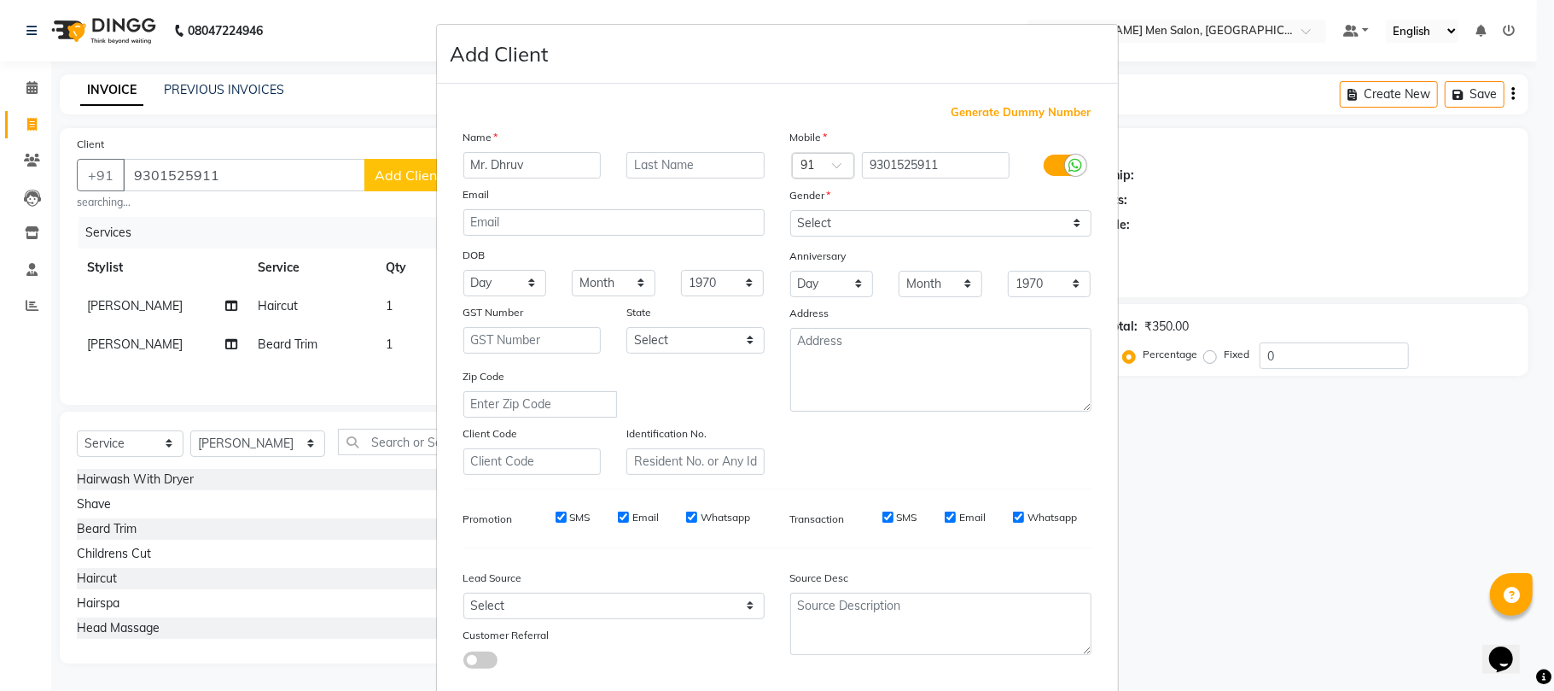
type input "Mr. Dhruv"
type input "R"
type input "Rajoriya"
click at [807, 222] on select "Select Male Female Other Prefer Not To Say" at bounding box center [940, 223] width 301 height 26
click at [790, 210] on select "Select Male Female Other Prefer Not To Say" at bounding box center [940, 223] width 301 height 26
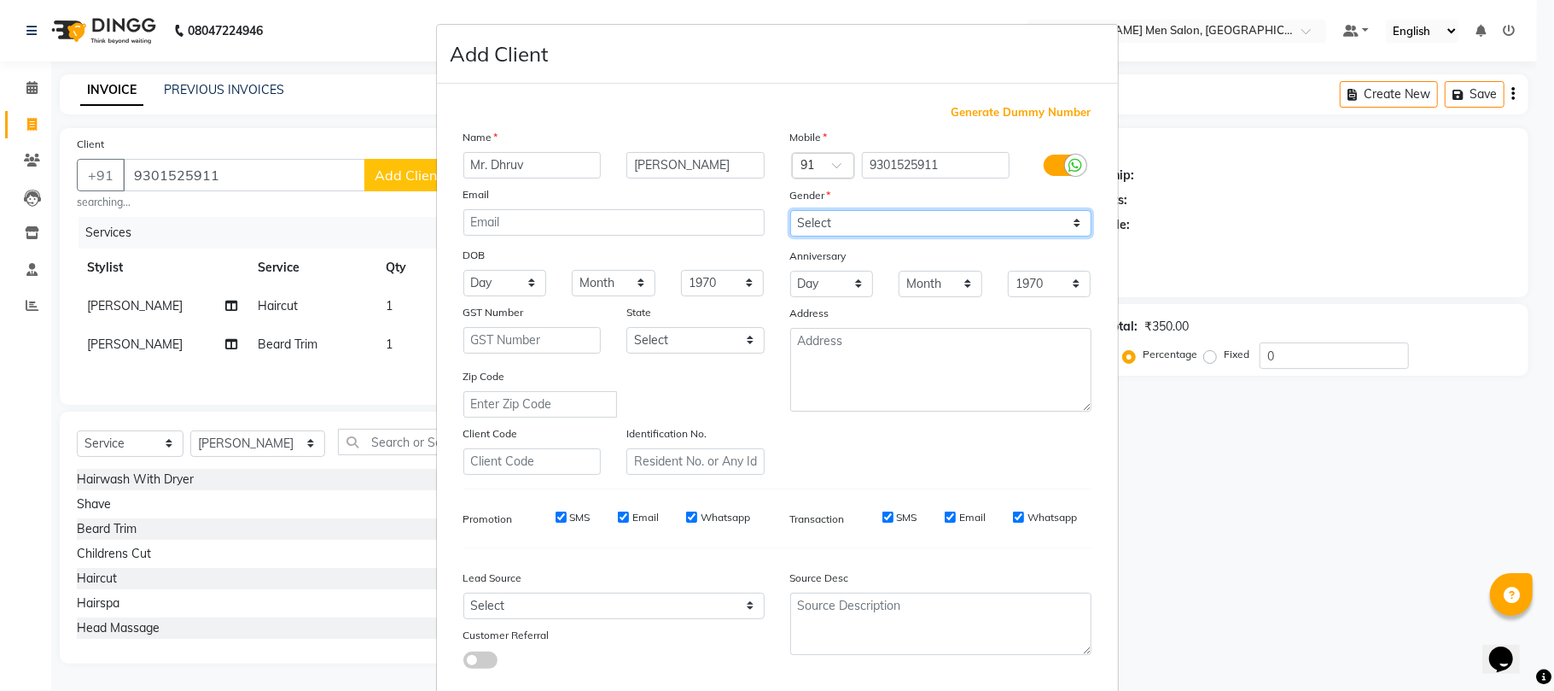
click at [796, 219] on select "Select Male Female Other Prefer Not To Say" at bounding box center [940, 223] width 301 height 26
select select "[DEMOGRAPHIC_DATA]"
click at [790, 210] on select "Select Male Female Other Prefer Not To Say" at bounding box center [940, 223] width 301 height 26
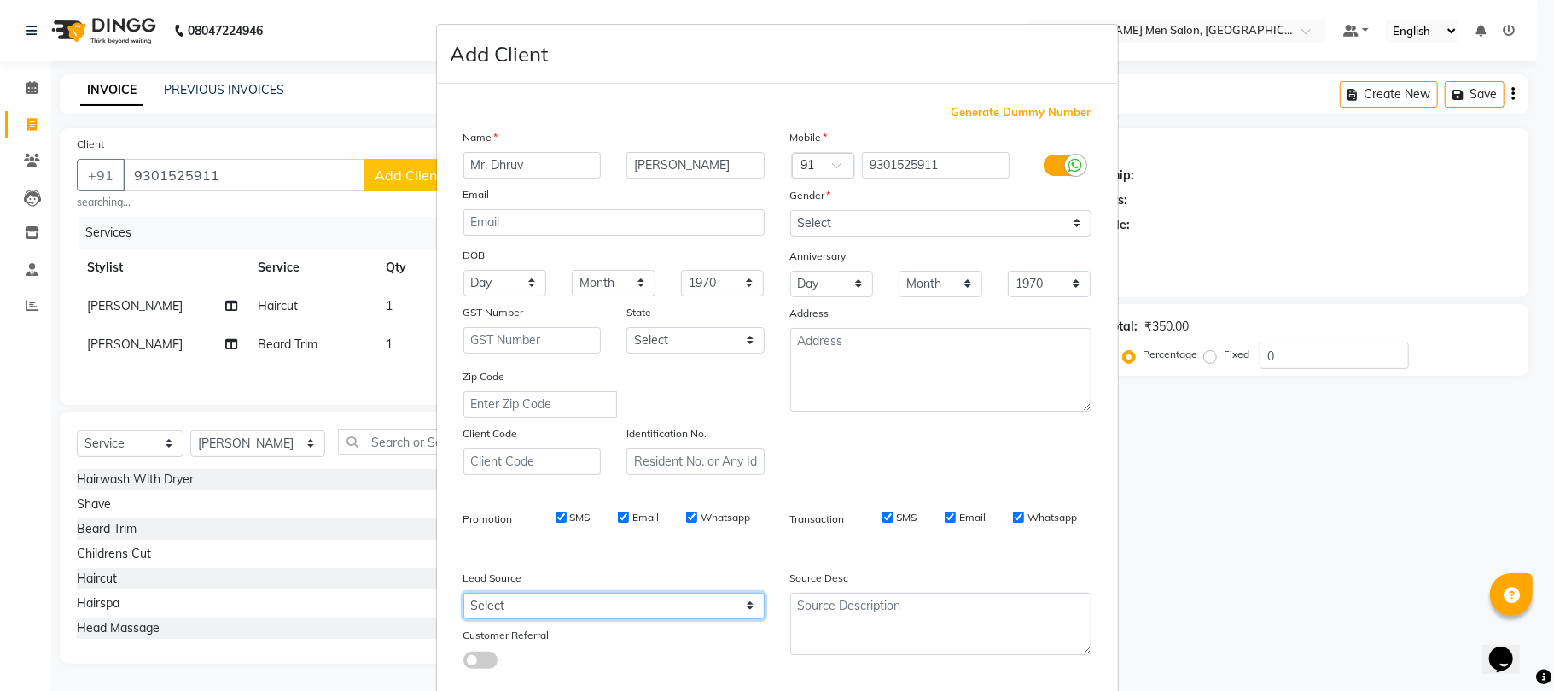
drag, startPoint x: 560, startPoint y: 598, endPoint x: 557, endPoint y: 588, distance: 9.7
click at [560, 598] on select "Select Walk-in Referral Internet Friend Word of Mouth Advertisement Facebook Ju…" at bounding box center [614, 605] width 301 height 26
select select "32268"
click at [464, 592] on select "Select Walk-in Referral Internet Friend Word of Mouth Advertisement Facebook Ju…" at bounding box center [614, 605] width 301 height 26
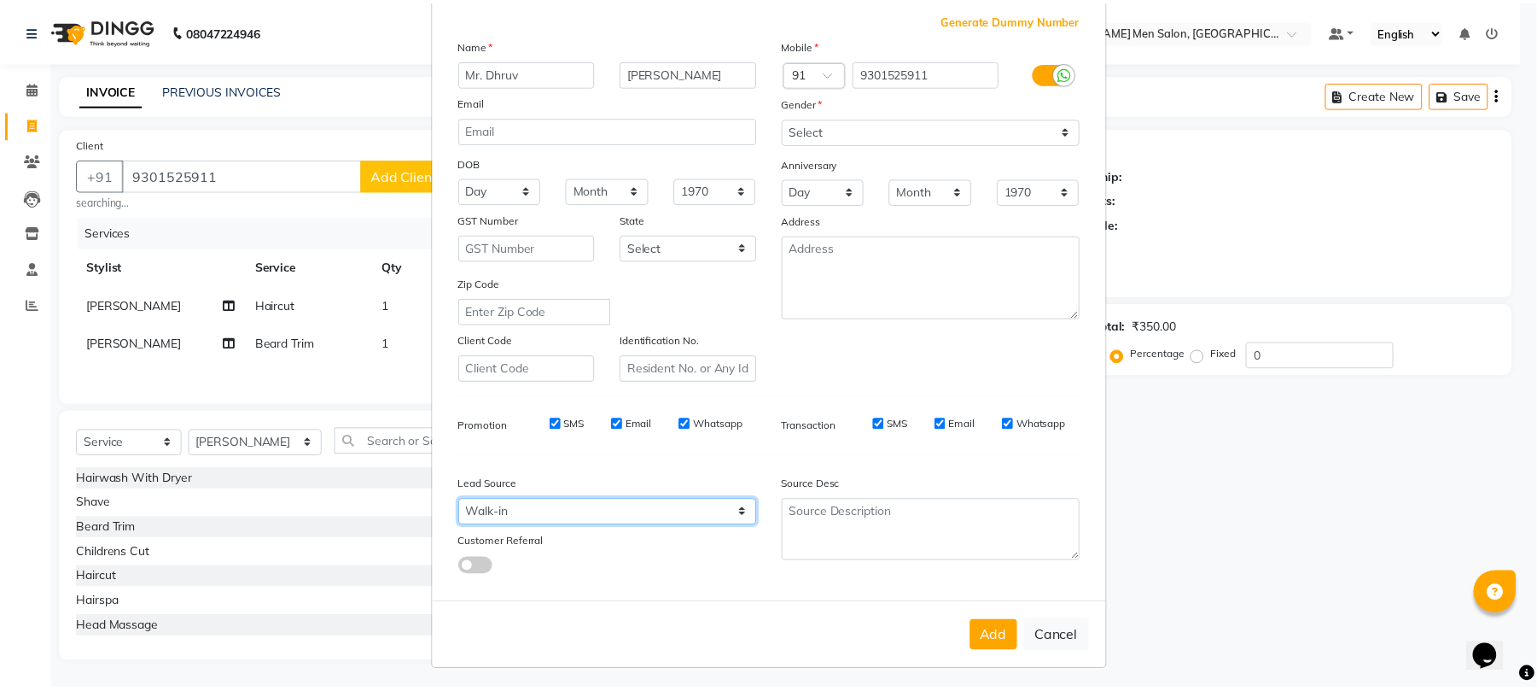
scroll to position [93, 0]
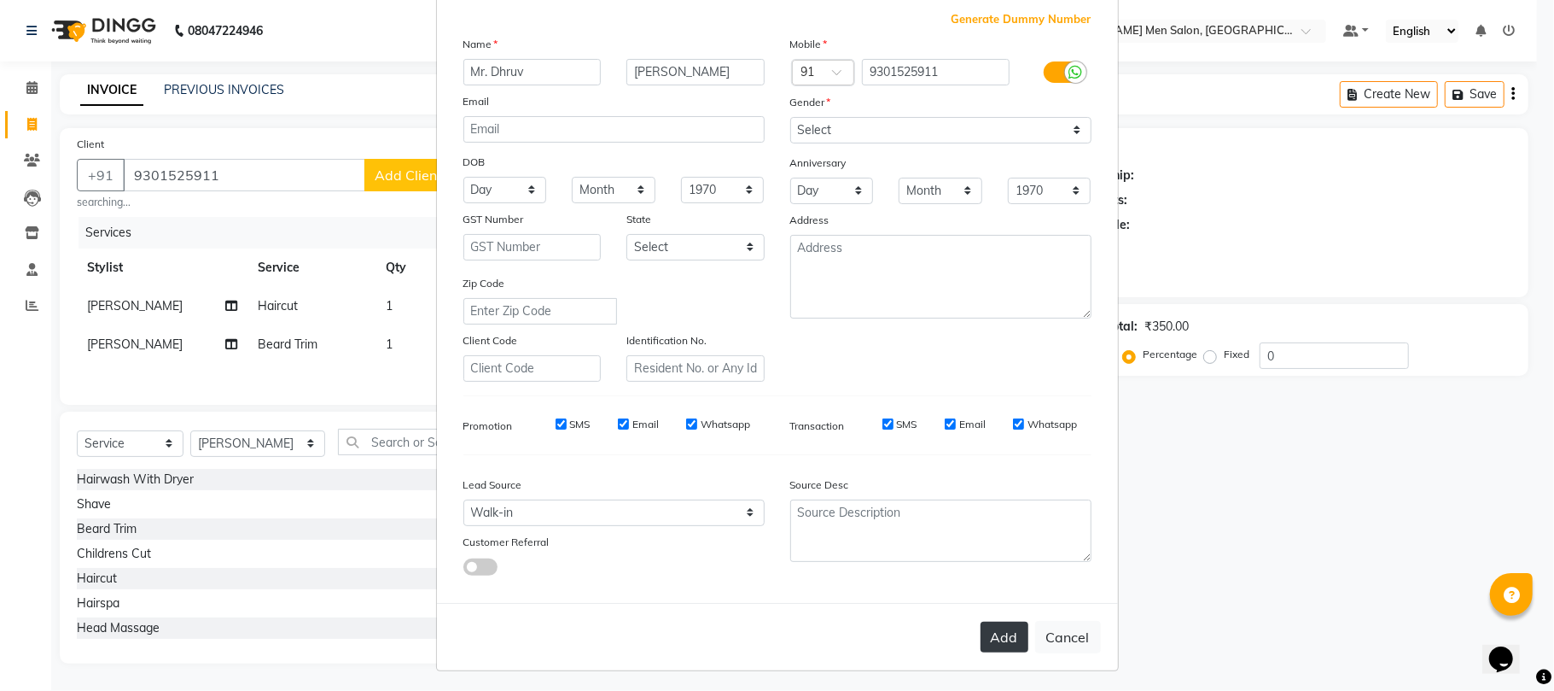
click at [981, 628] on button "Add" at bounding box center [1005, 636] width 48 height 31
select select
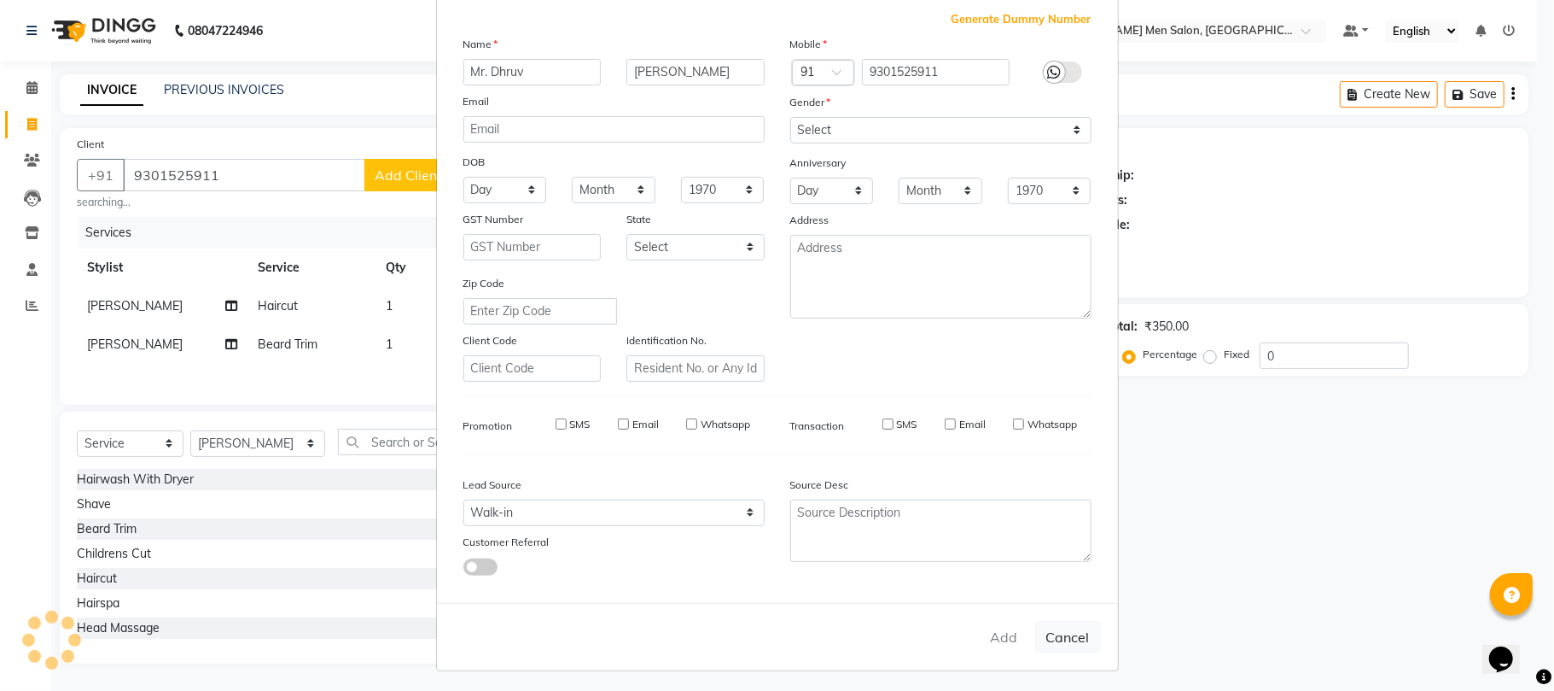
select select
checkbox input "false"
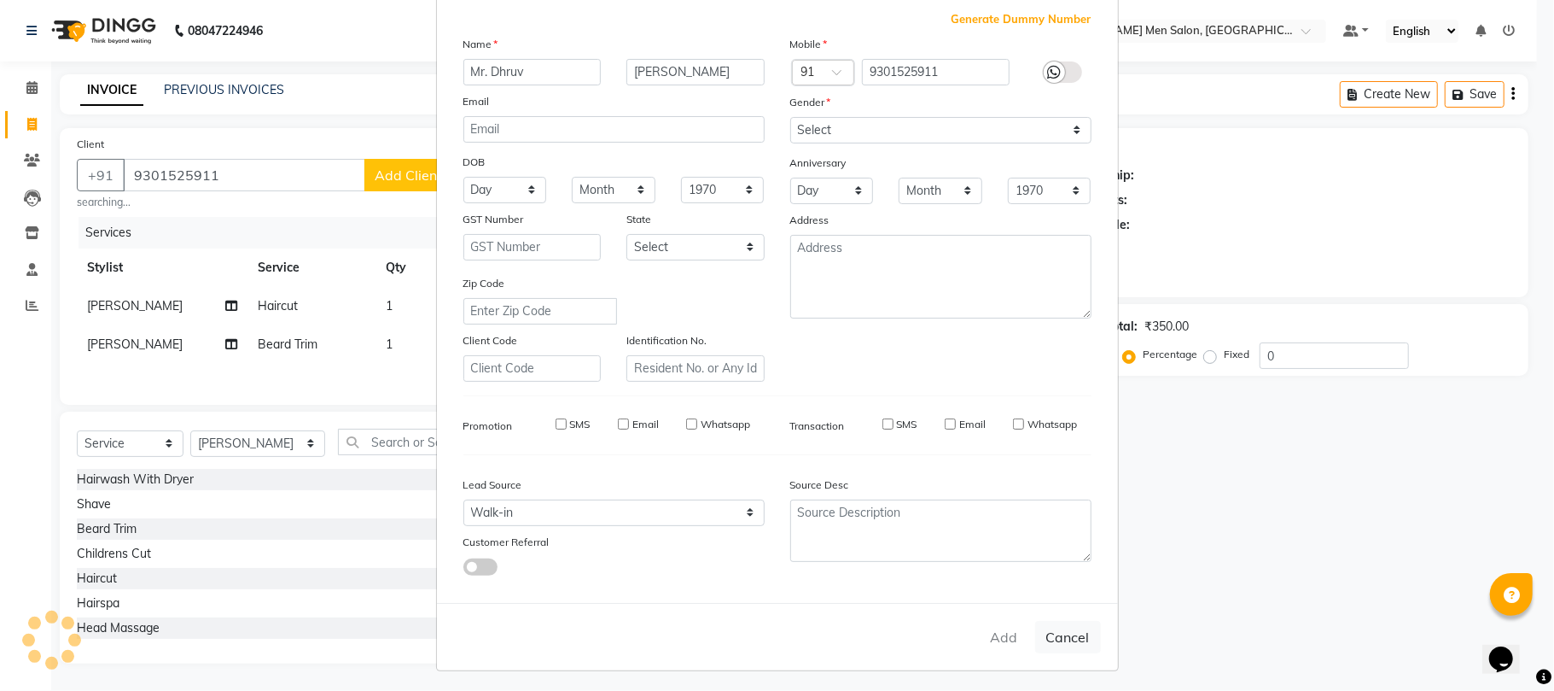
checkbox input "false"
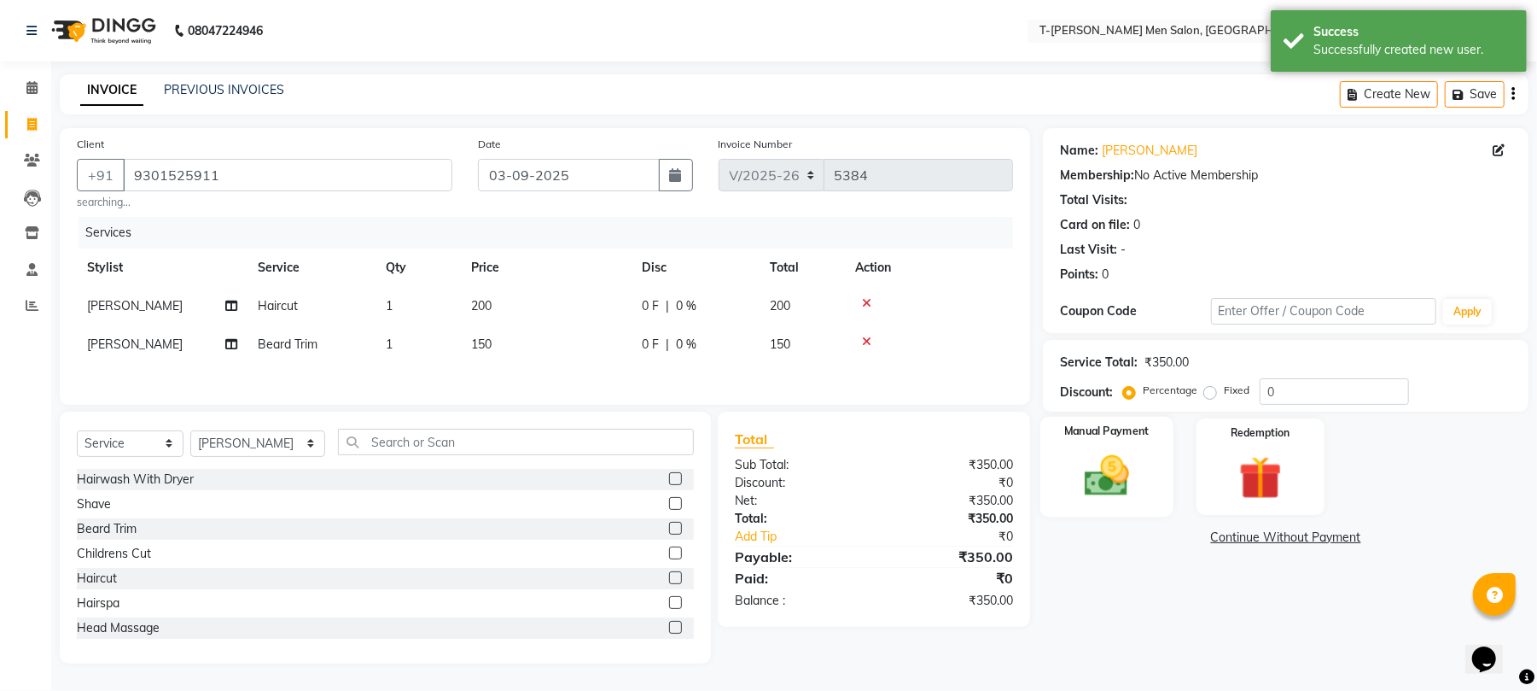
click at [1124, 465] on img at bounding box center [1106, 476] width 73 height 52
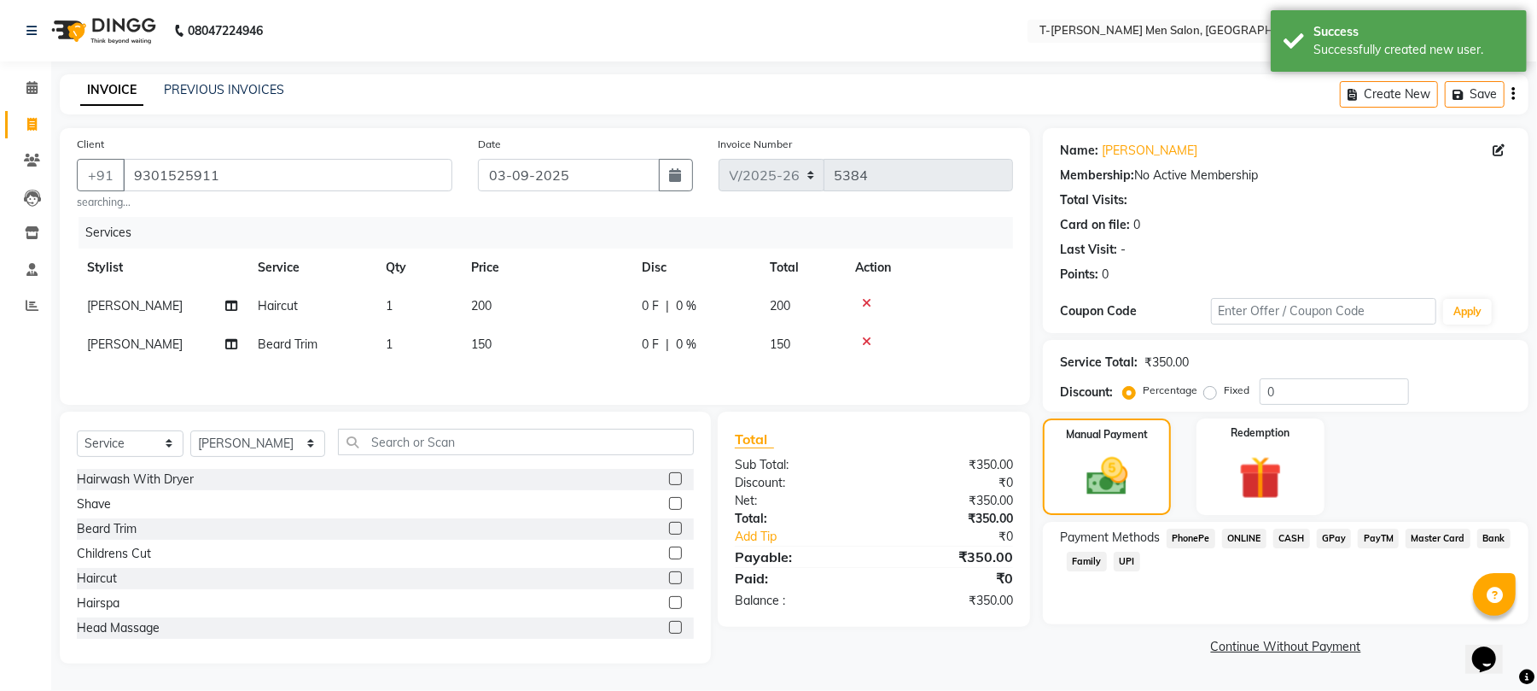
click at [1238, 537] on span "ONLINE" at bounding box center [1244, 538] width 44 height 20
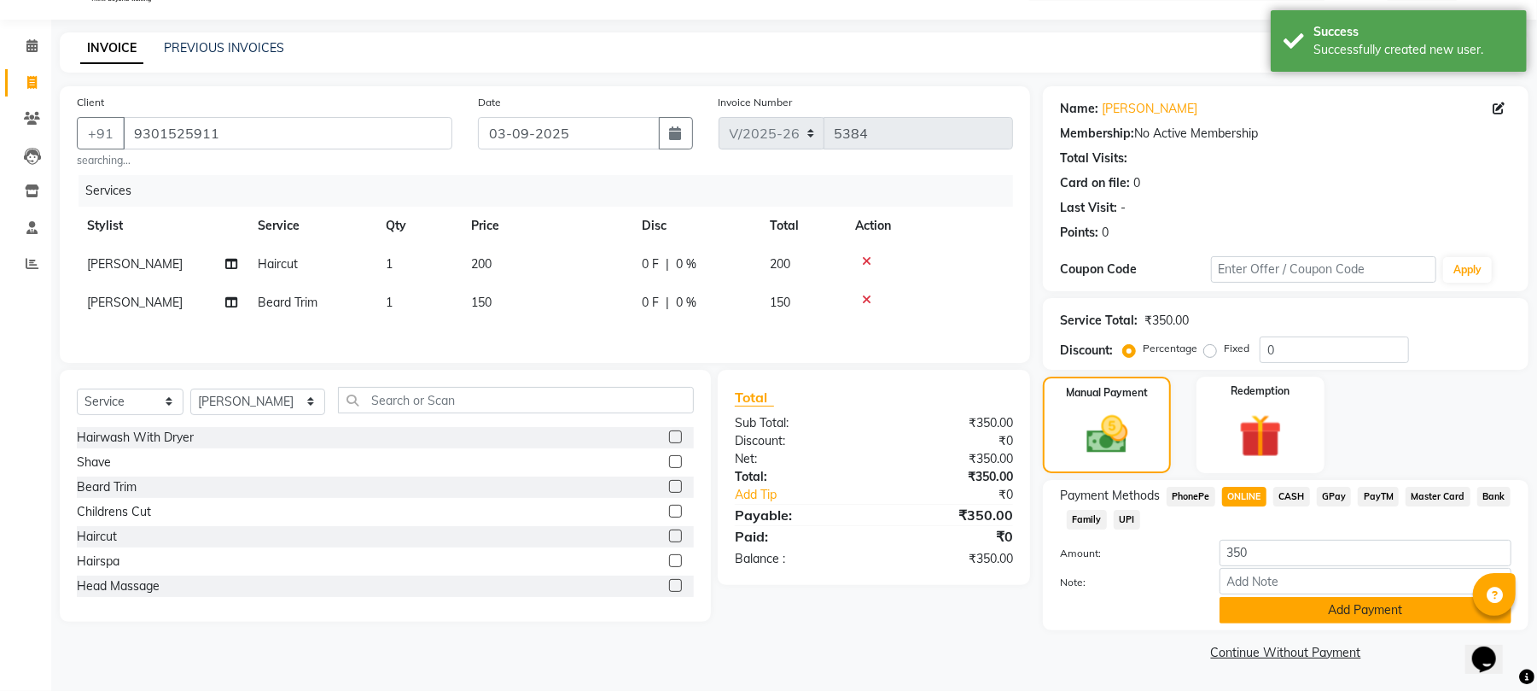
click at [1255, 611] on button "Add Payment" at bounding box center [1366, 610] width 292 height 26
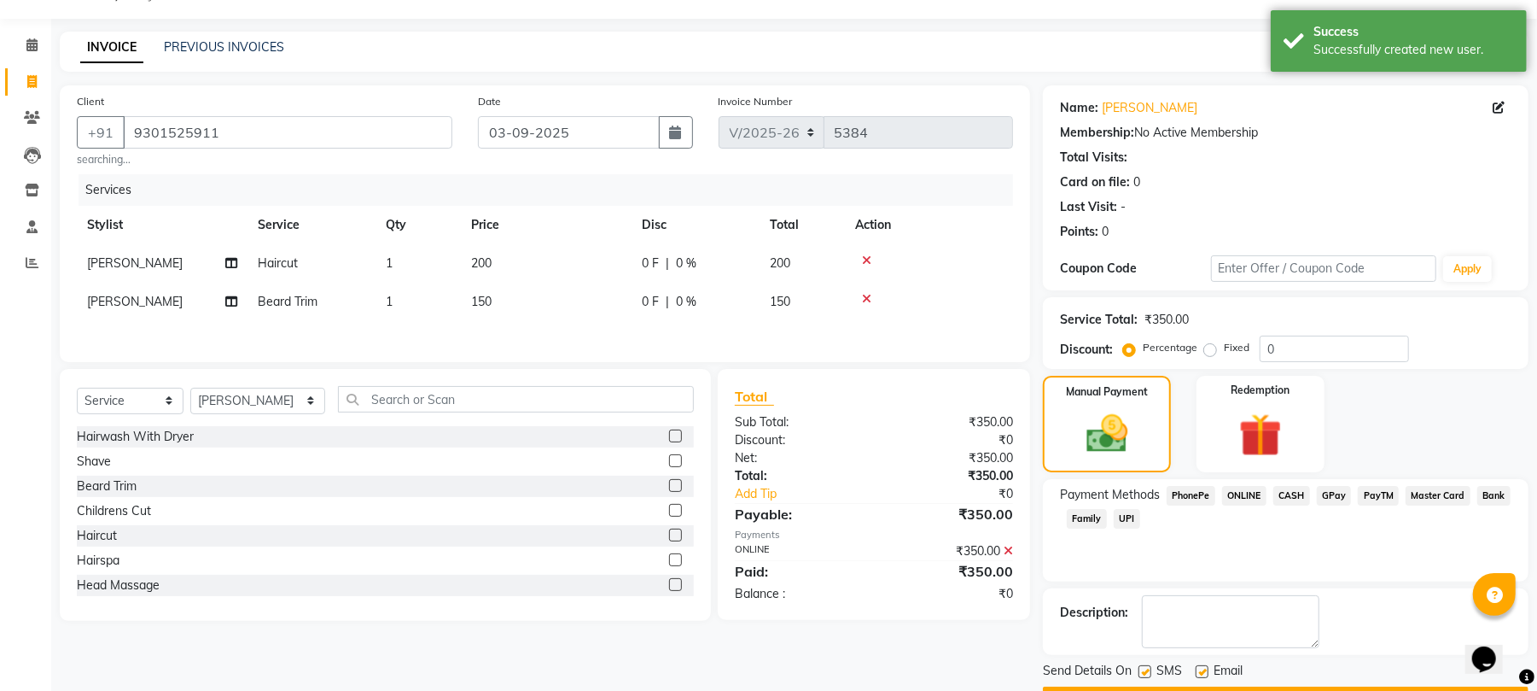
scroll to position [92, 0]
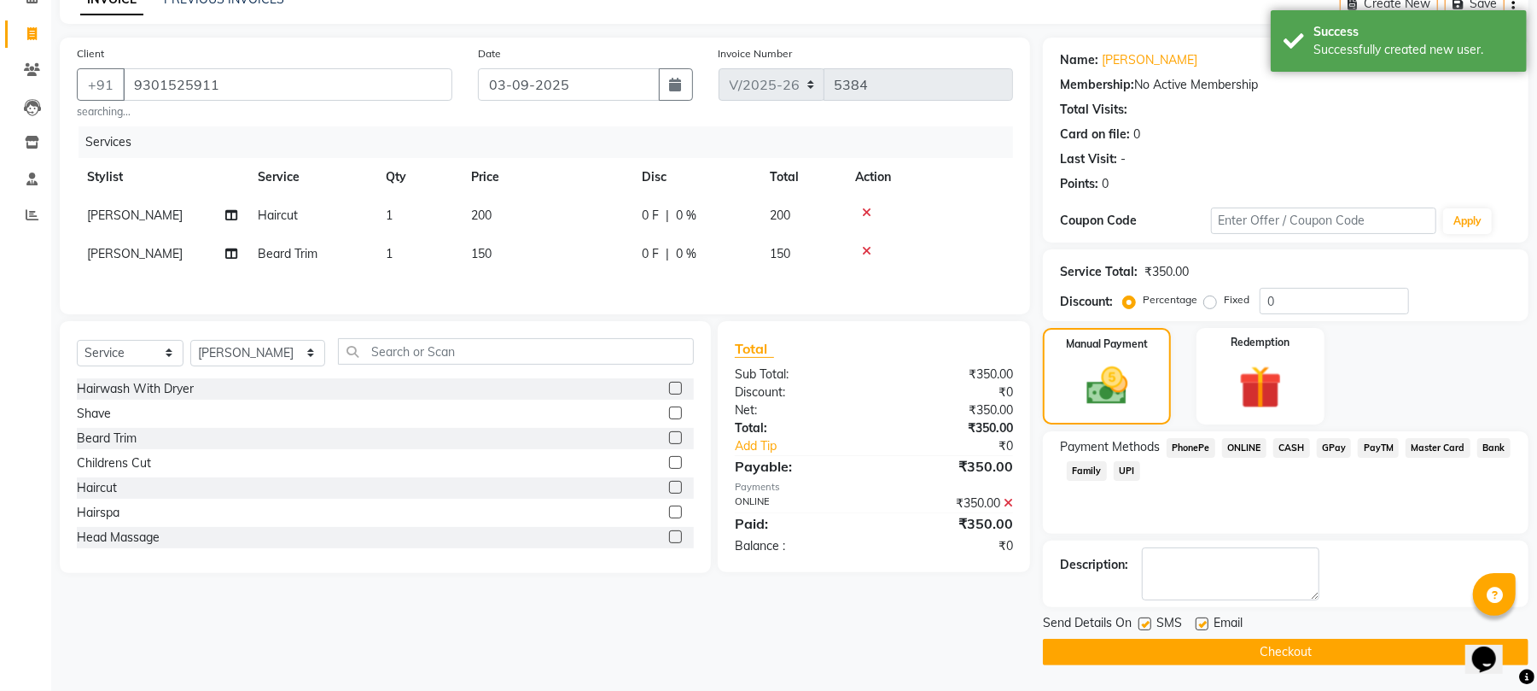
drag, startPoint x: 1207, startPoint y: 622, endPoint x: 1189, endPoint y: 615, distance: 19.2
click at [1206, 622] on label at bounding box center [1202, 623] width 13 height 13
click at [1206, 622] on input "checkbox" at bounding box center [1201, 624] width 11 height 11
checkbox input "false"
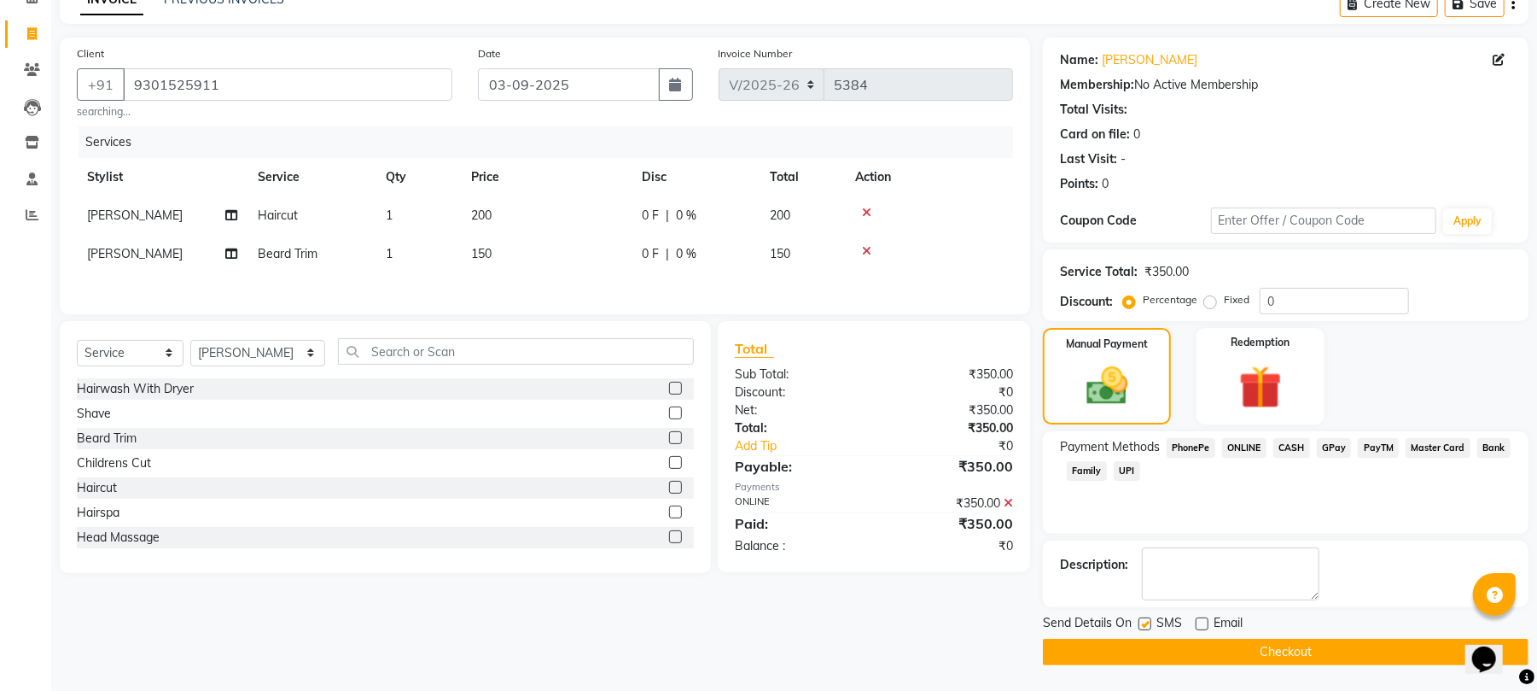
click at [1163, 650] on button "Checkout" at bounding box center [1286, 652] width 486 height 26
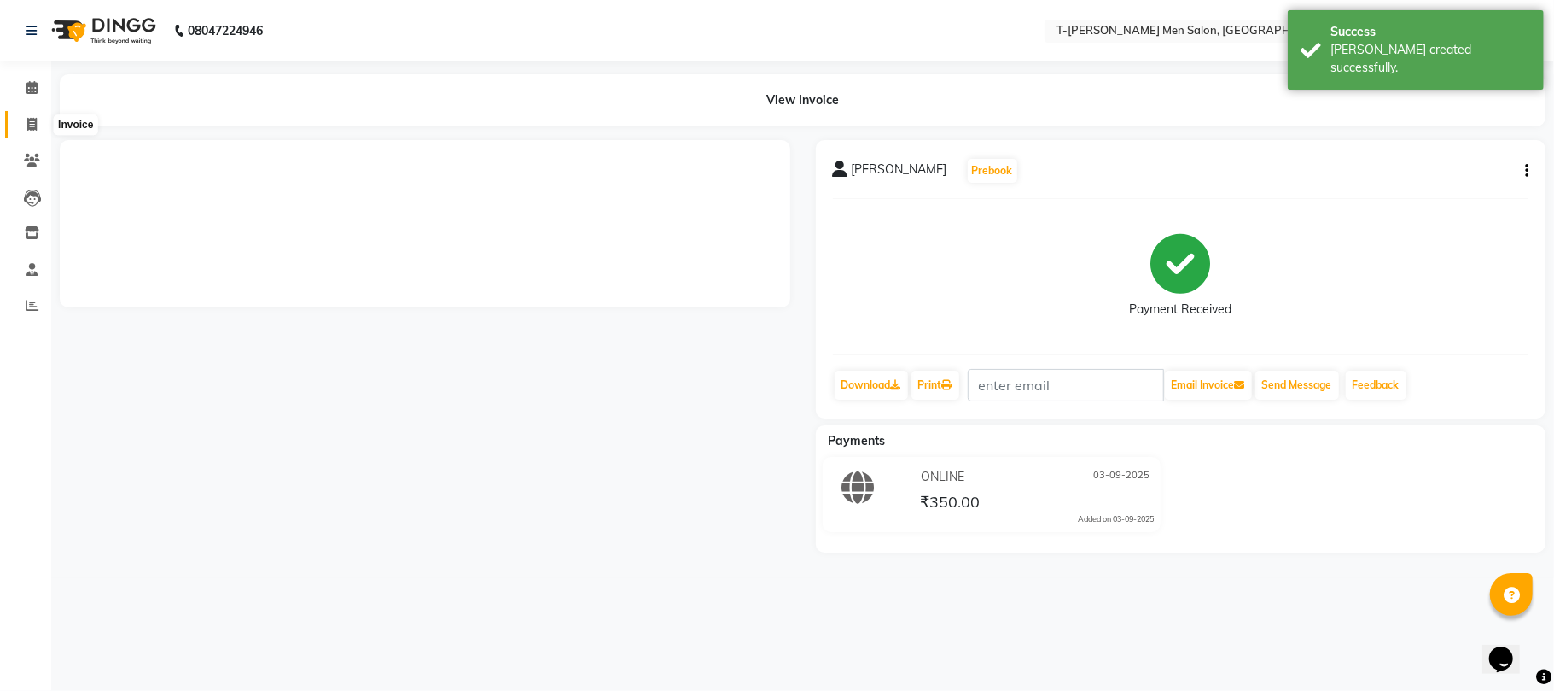
click at [31, 120] on icon at bounding box center [31, 124] width 9 height 13
select select "service"
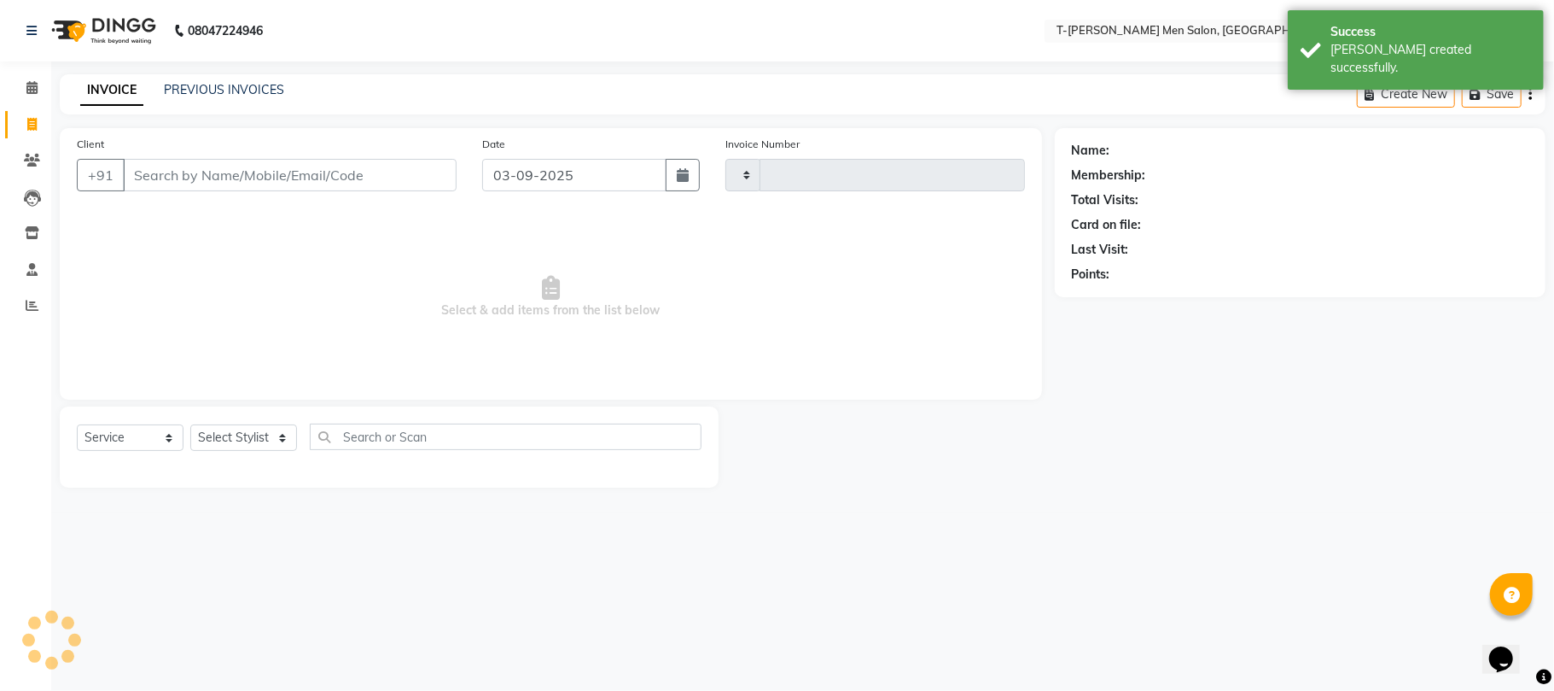
type input "5386"
select select "4816"
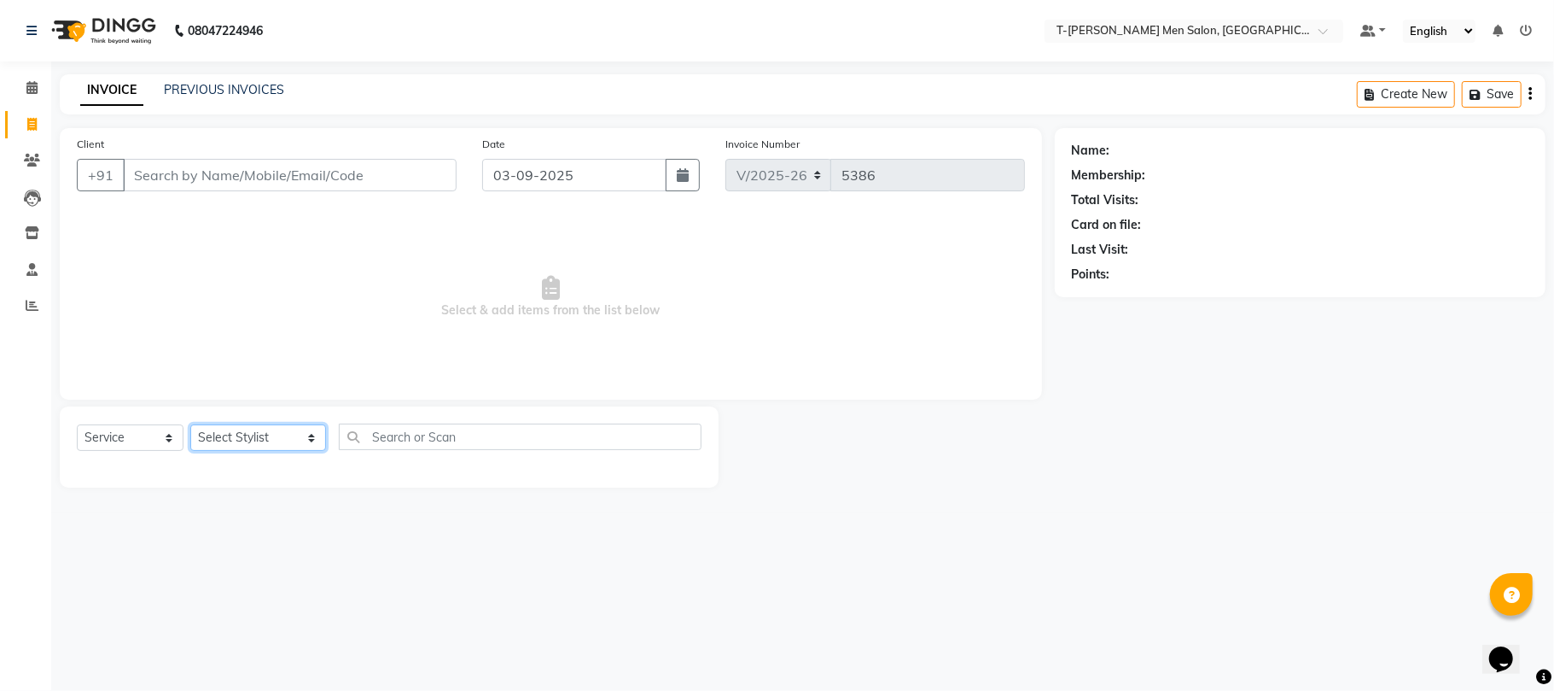
click at [254, 428] on select "Select Stylist Gorkh nath (goru) Haneef khan Jaswinder singh (Veeru) Jitendra S…" at bounding box center [258, 437] width 136 height 26
select select "29432"
click at [190, 424] on select "Select Stylist Gorkh nath (goru) Haneef khan Jaswinder singh (Veeru) Jitendra S…" at bounding box center [258, 437] width 136 height 26
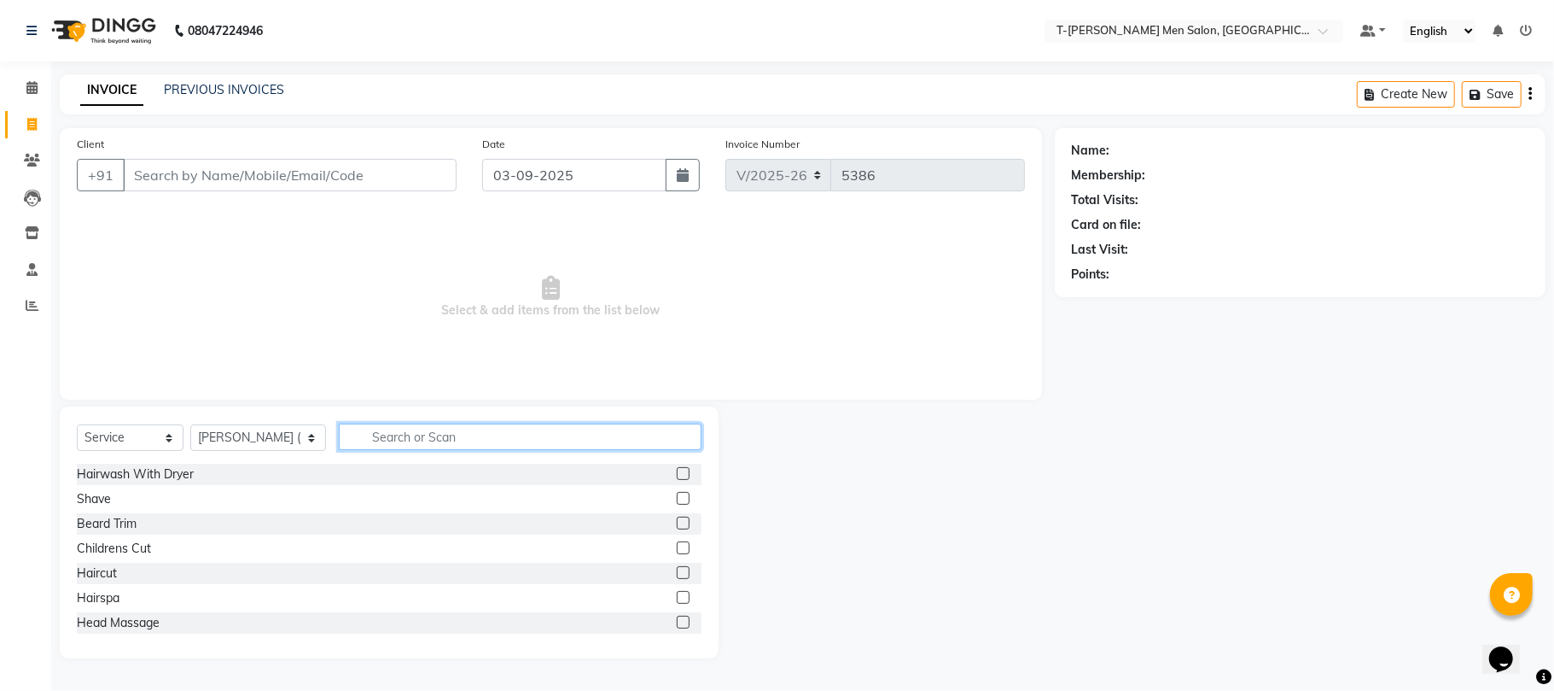
click at [373, 434] on input "text" at bounding box center [520, 436] width 363 height 26
type input "hand"
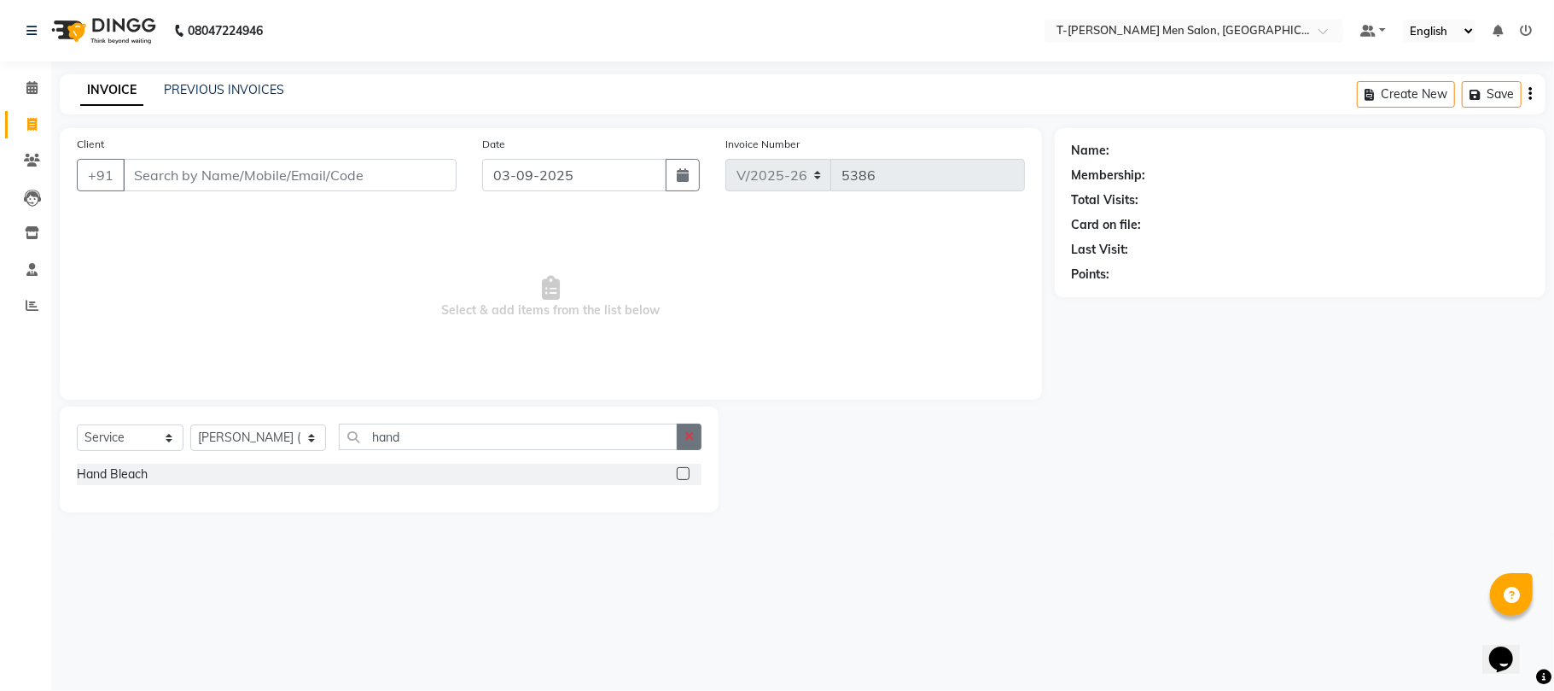
click at [695, 435] on button "button" at bounding box center [689, 436] width 25 height 26
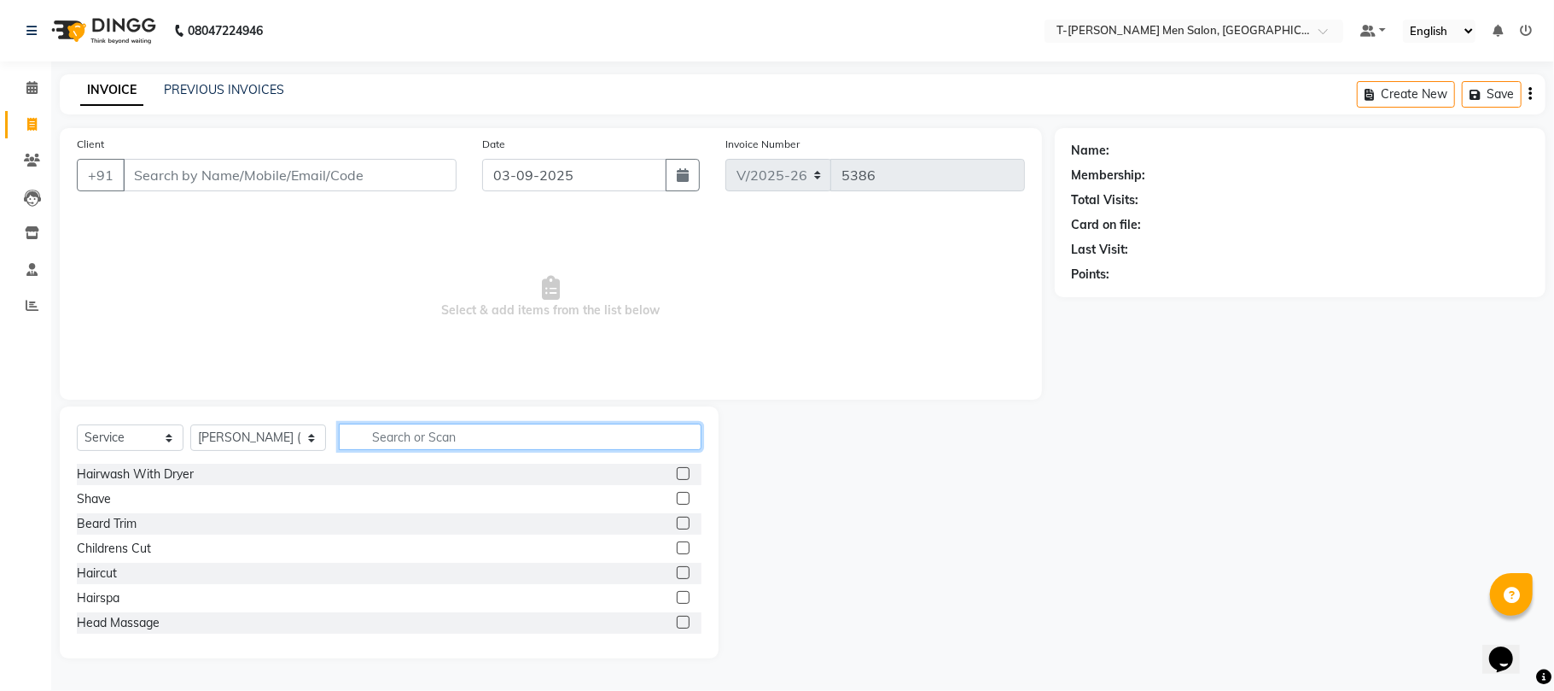
click at [642, 431] on input "text" at bounding box center [520, 436] width 363 height 26
type input "wax"
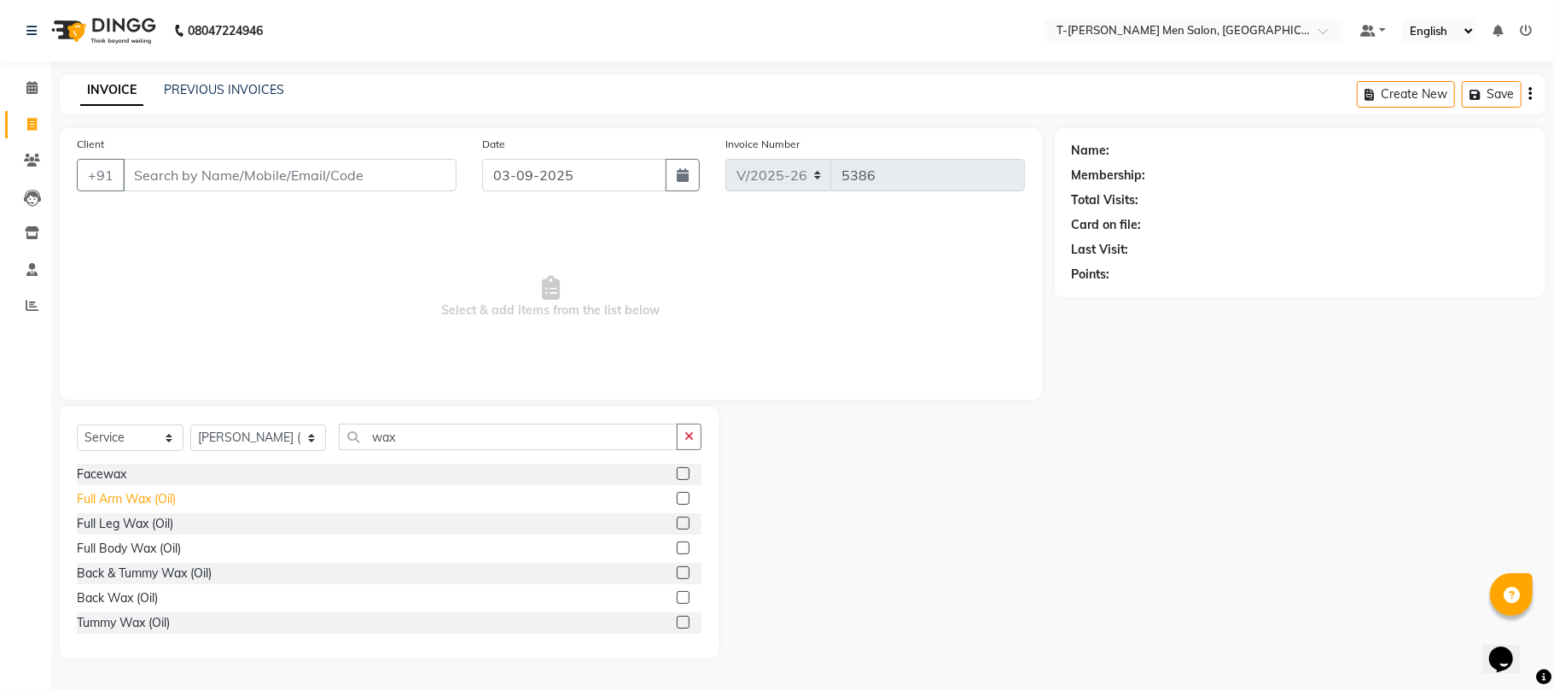
click at [149, 503] on div "Full Arm Wax (Oil)" at bounding box center [126, 499] width 99 height 18
checkbox input "false"
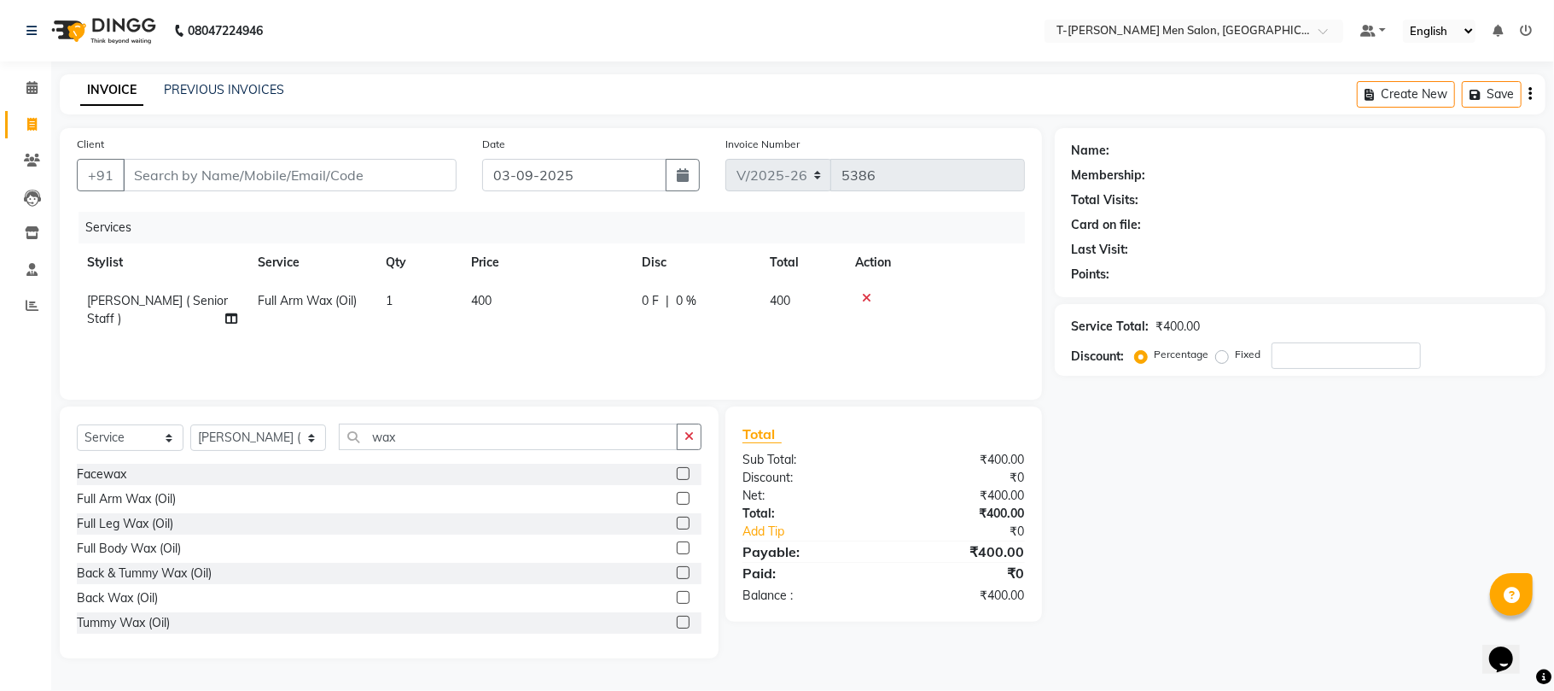
click at [872, 300] on div at bounding box center [935, 298] width 160 height 12
drag, startPoint x: 871, startPoint y: 298, endPoint x: 599, endPoint y: 389, distance: 286.4
click at [871, 299] on icon at bounding box center [866, 298] width 9 height 12
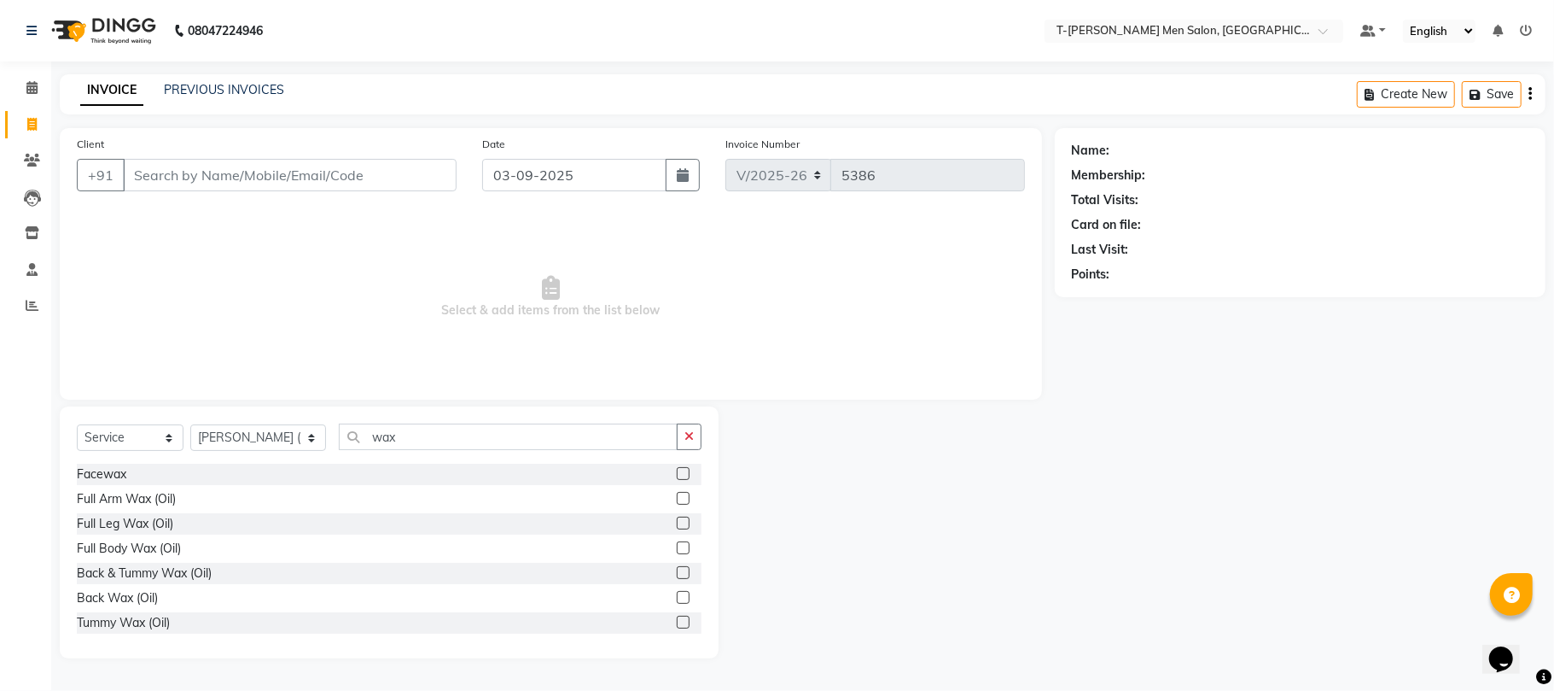
drag, startPoint x: 683, startPoint y: 430, endPoint x: 620, endPoint y: 439, distance: 63.7
click at [681, 430] on button "button" at bounding box center [689, 436] width 25 height 26
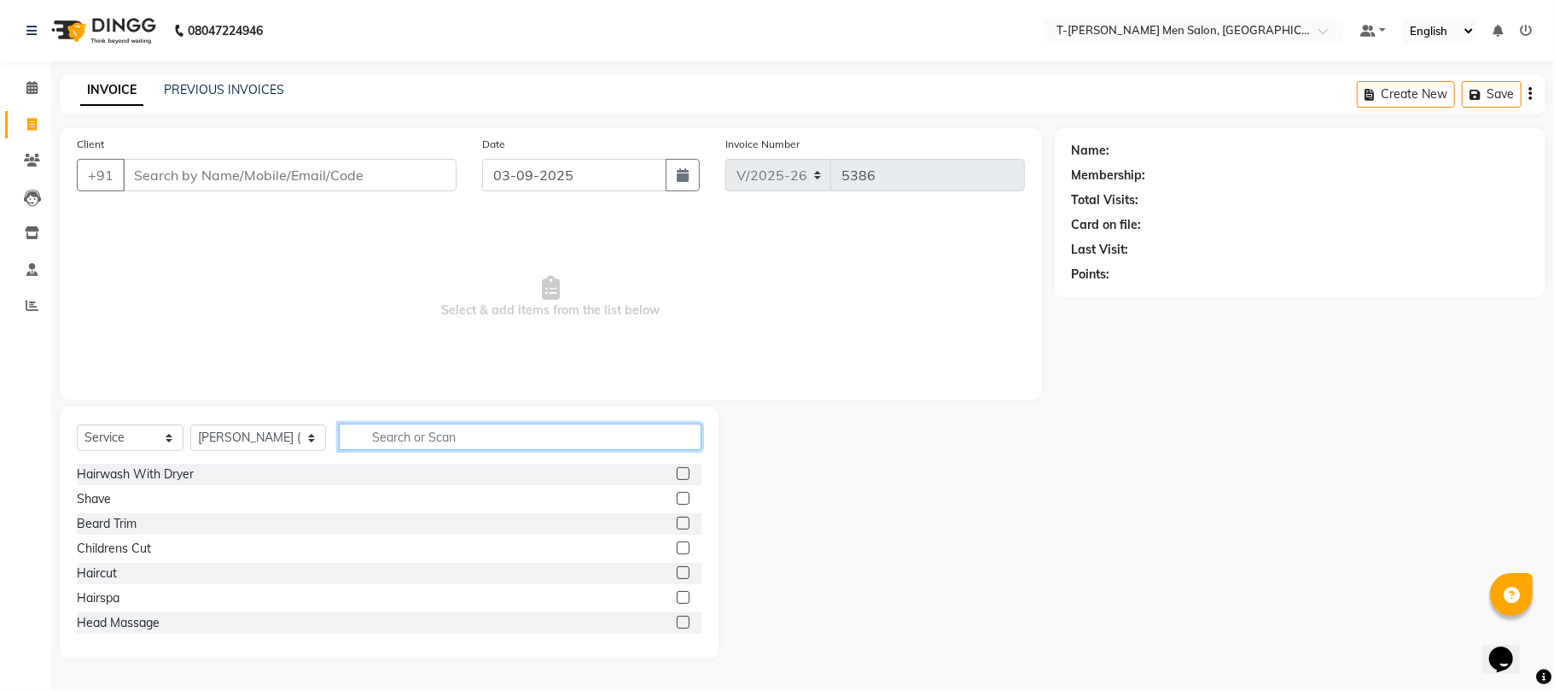
click at [620, 439] on input "text" at bounding box center [520, 436] width 363 height 26
type input "hand"
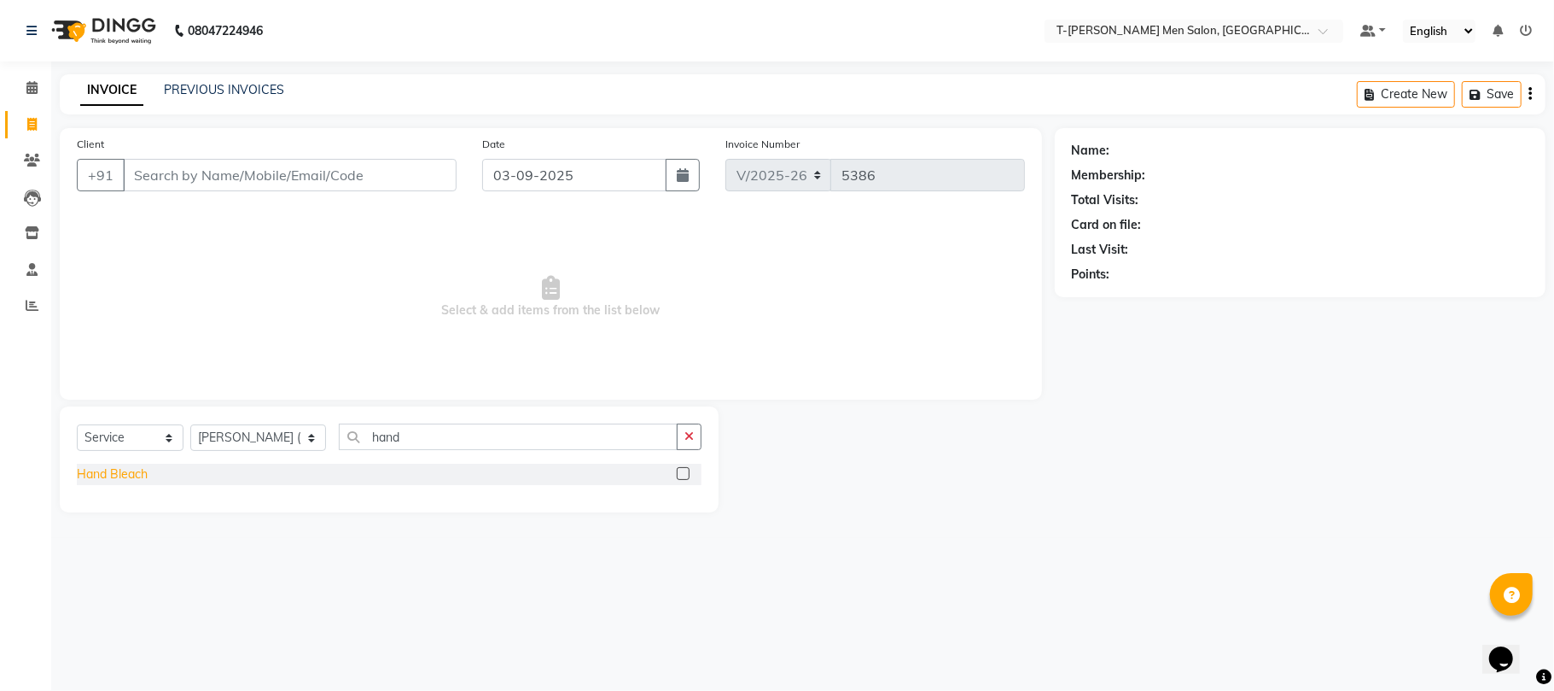
click at [133, 468] on div "Hand Bleach" at bounding box center [112, 474] width 71 height 18
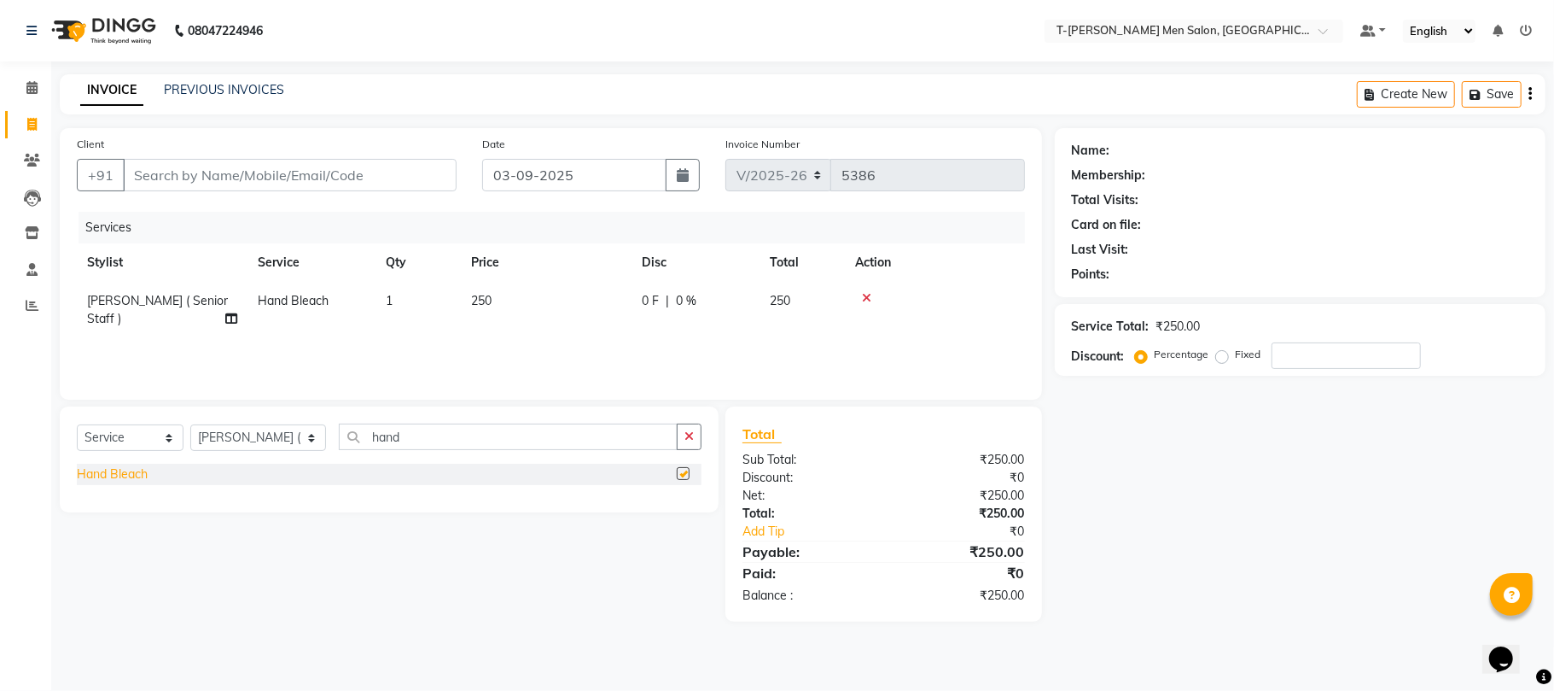
checkbox input "false"
click at [685, 439] on icon "button" at bounding box center [689, 436] width 9 height 12
click at [864, 299] on icon at bounding box center [866, 298] width 9 height 12
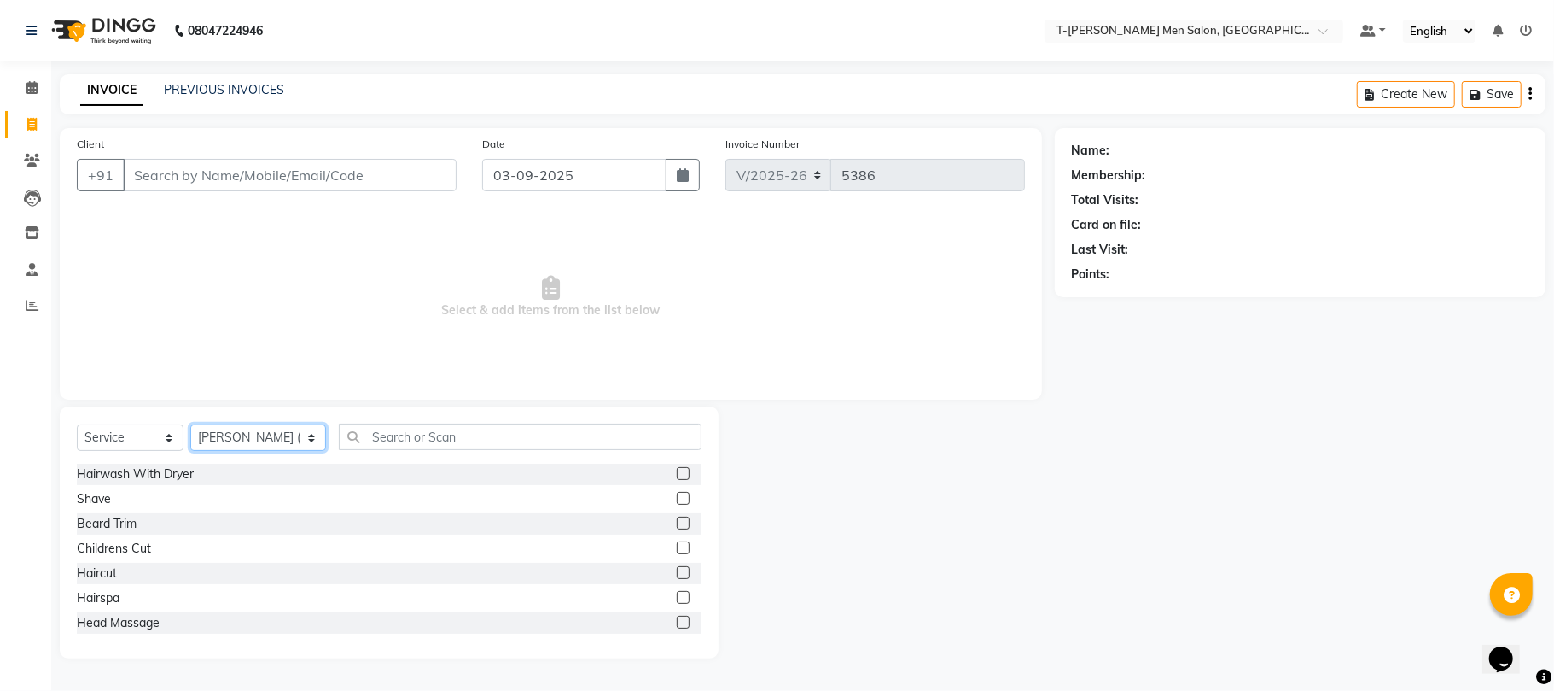
click at [266, 434] on select "Select Stylist Gorkh nath (goru) Haneef khan Jaswinder singh (Veeru) Jitendra S…" at bounding box center [258, 437] width 136 height 26
select select "29181"
click at [190, 424] on select "Select Stylist Gorkh nath (goru) Haneef khan Jaswinder singh (Veeru) Jitendra S…" at bounding box center [258, 437] width 136 height 26
click at [118, 521] on div "Beard Trim" at bounding box center [107, 524] width 60 height 18
checkbox input "false"
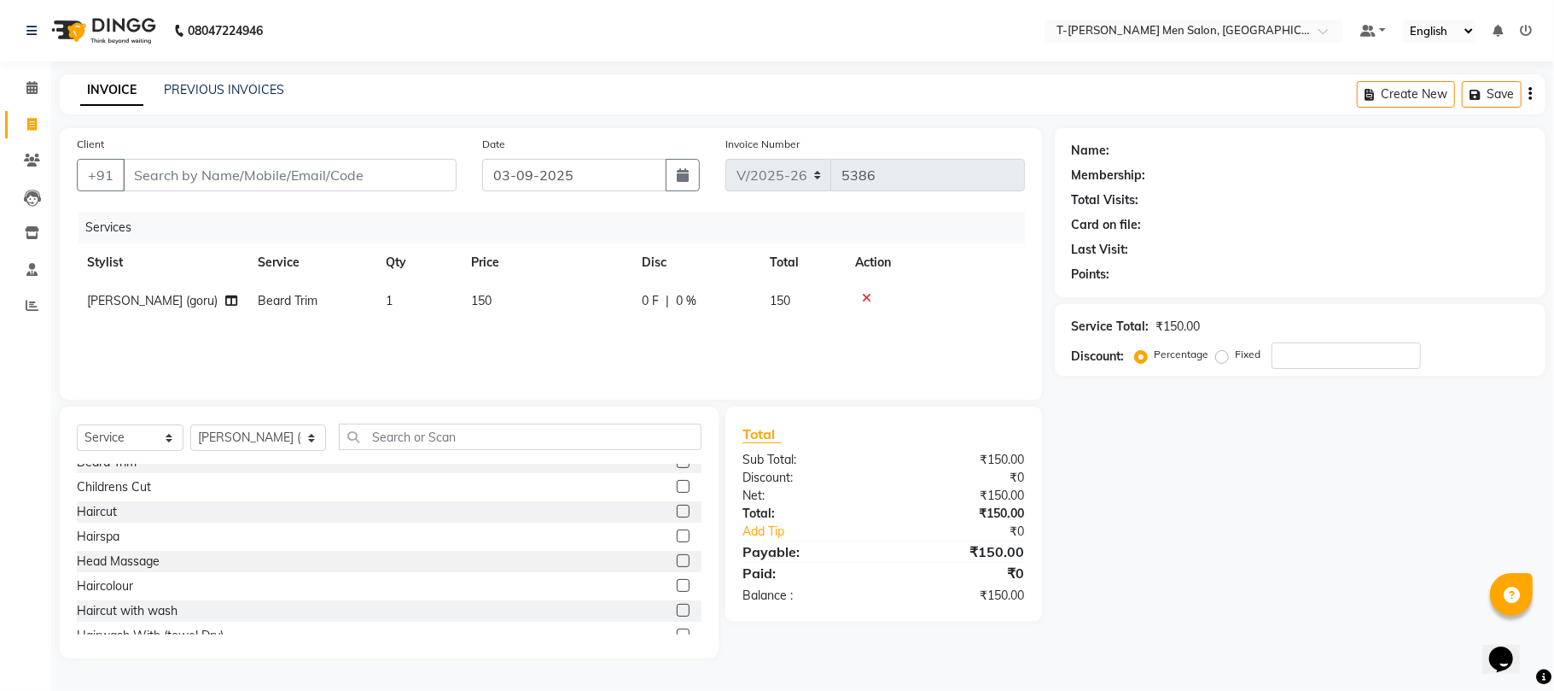
scroll to position [114, 0]
click at [123, 564] on div "Haircut with wash" at bounding box center [127, 559] width 101 height 18
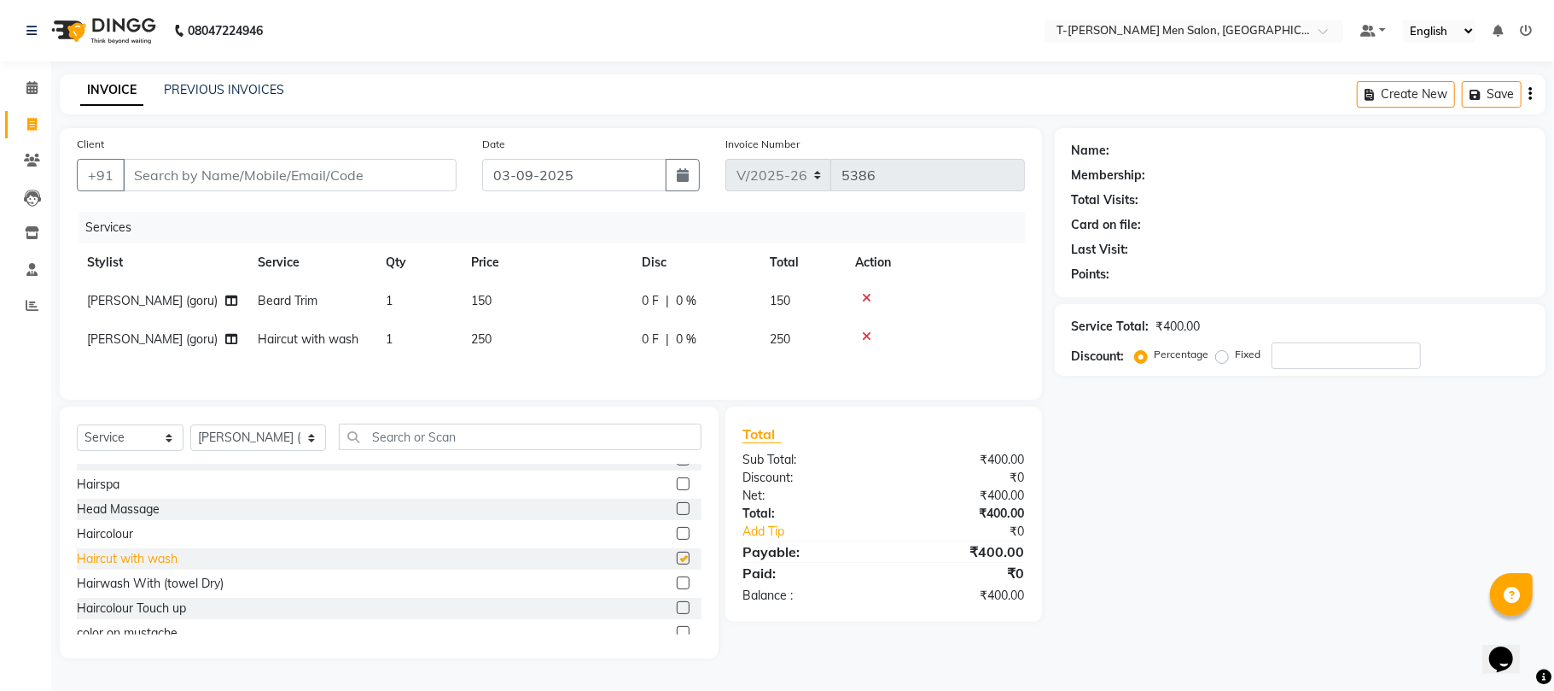
checkbox input "false"
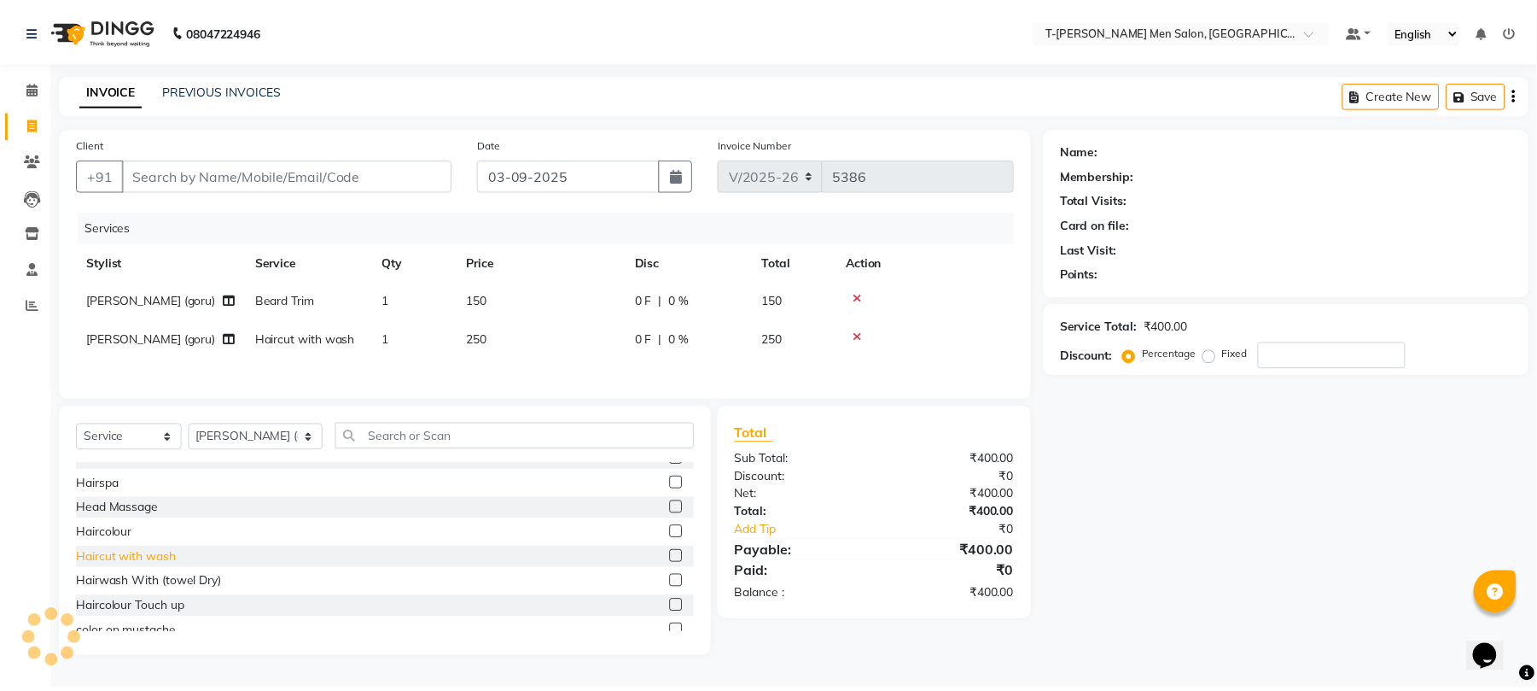
scroll to position [0, 0]
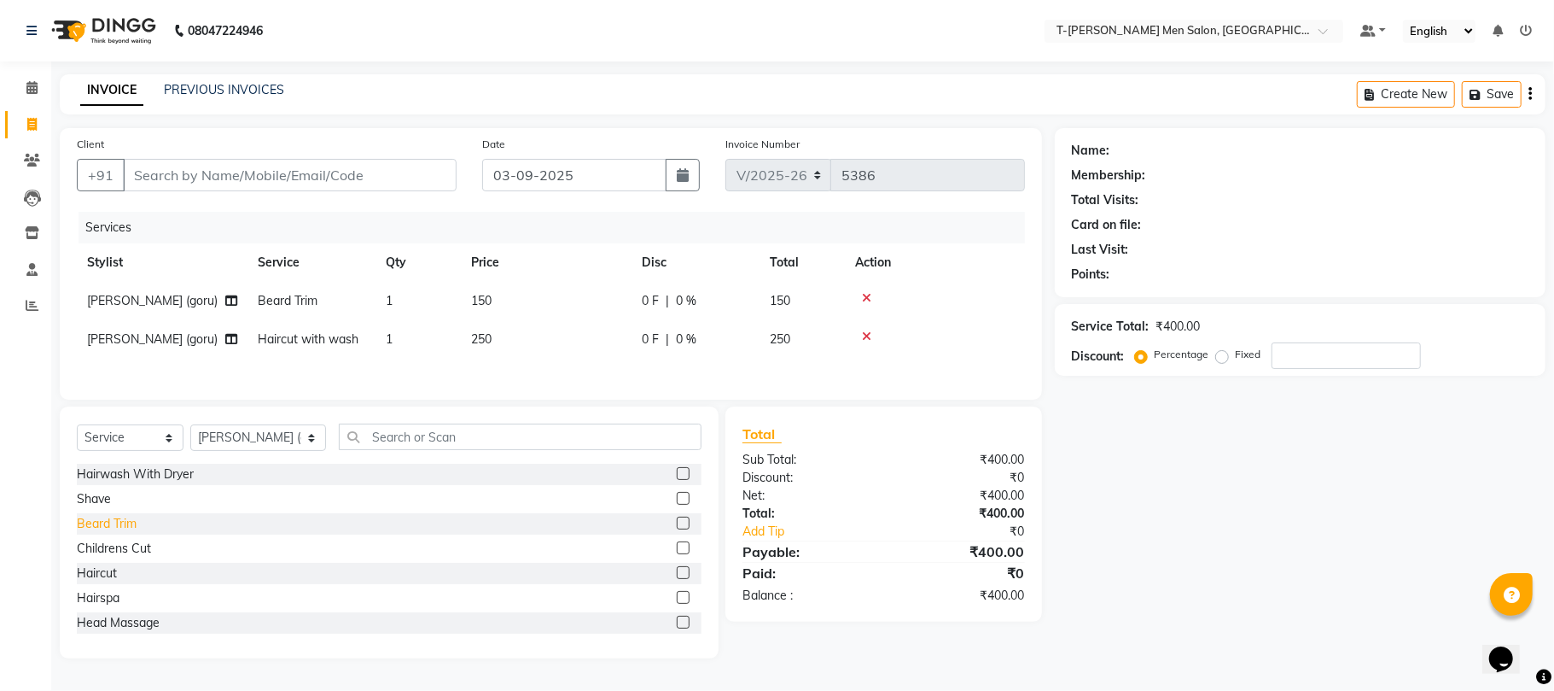
click at [111, 533] on div "Beard Trim" at bounding box center [107, 524] width 60 height 18
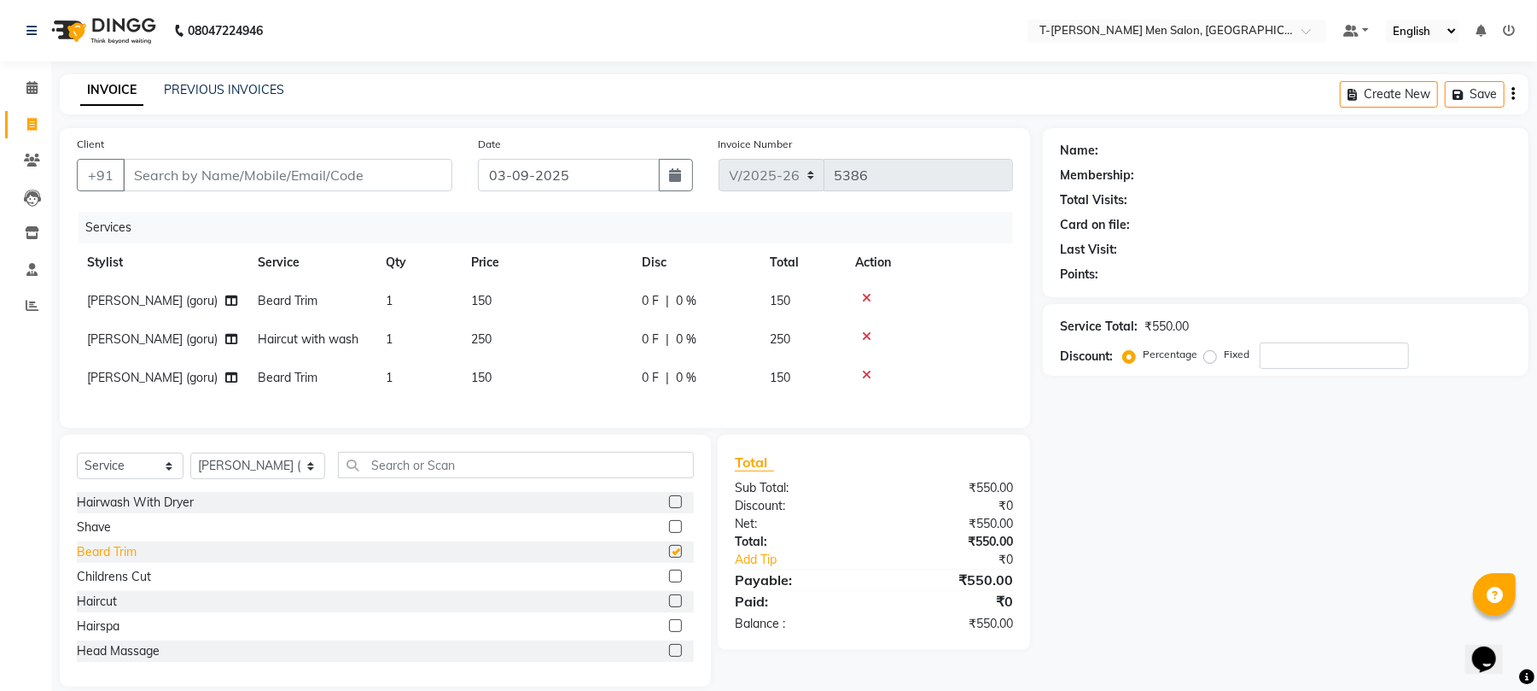
checkbox input "false"
click at [100, 606] on div "Hairwash With Dryer Shave Beard Trim Childrens Cut Haircut Hairspa Head Massage…" at bounding box center [385, 577] width 617 height 171
drag, startPoint x: 288, startPoint y: 182, endPoint x: 267, endPoint y: 186, distance: 20.9
click at [288, 181] on input "Client" at bounding box center [288, 175] width 330 height 32
click at [396, 475] on input "text" at bounding box center [516, 465] width 356 height 26
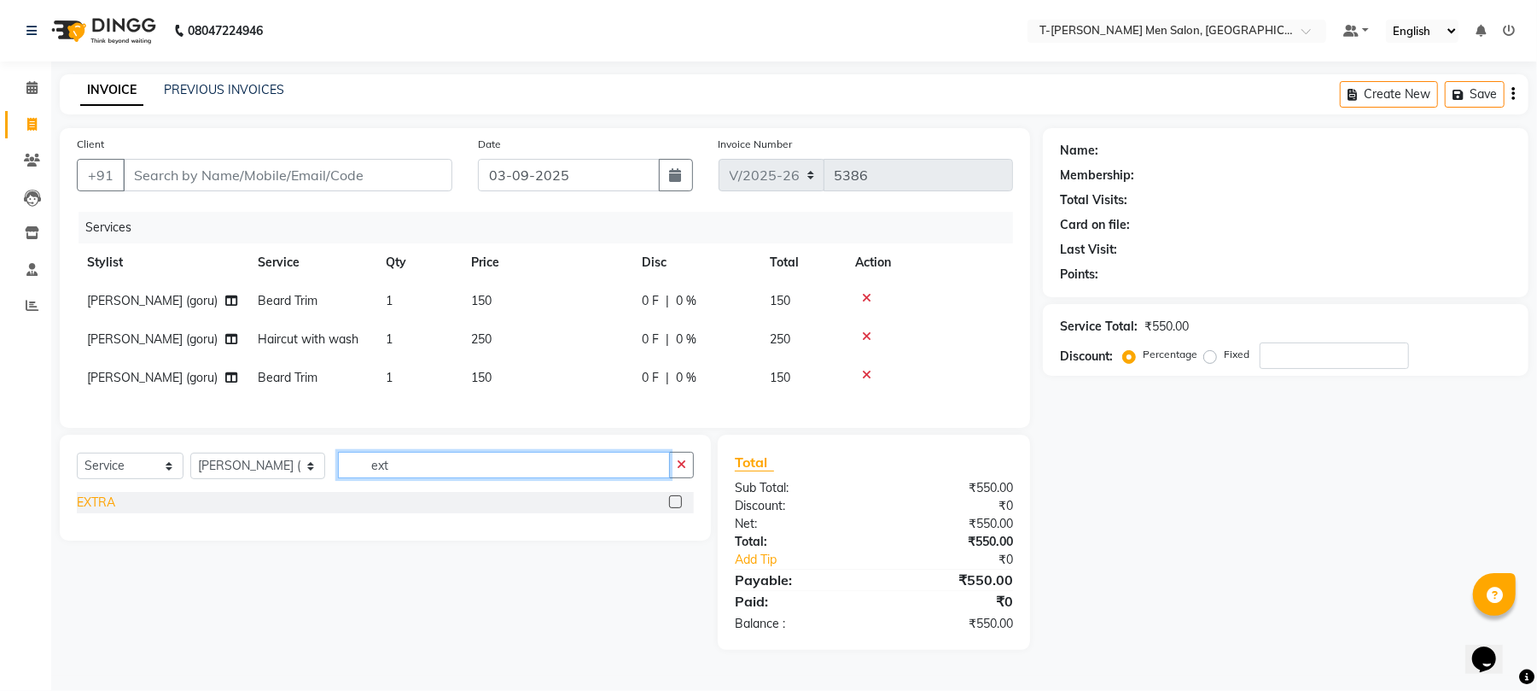
type input "ext"
click at [104, 511] on div "EXTRA" at bounding box center [96, 502] width 38 height 18
checkbox input "false"
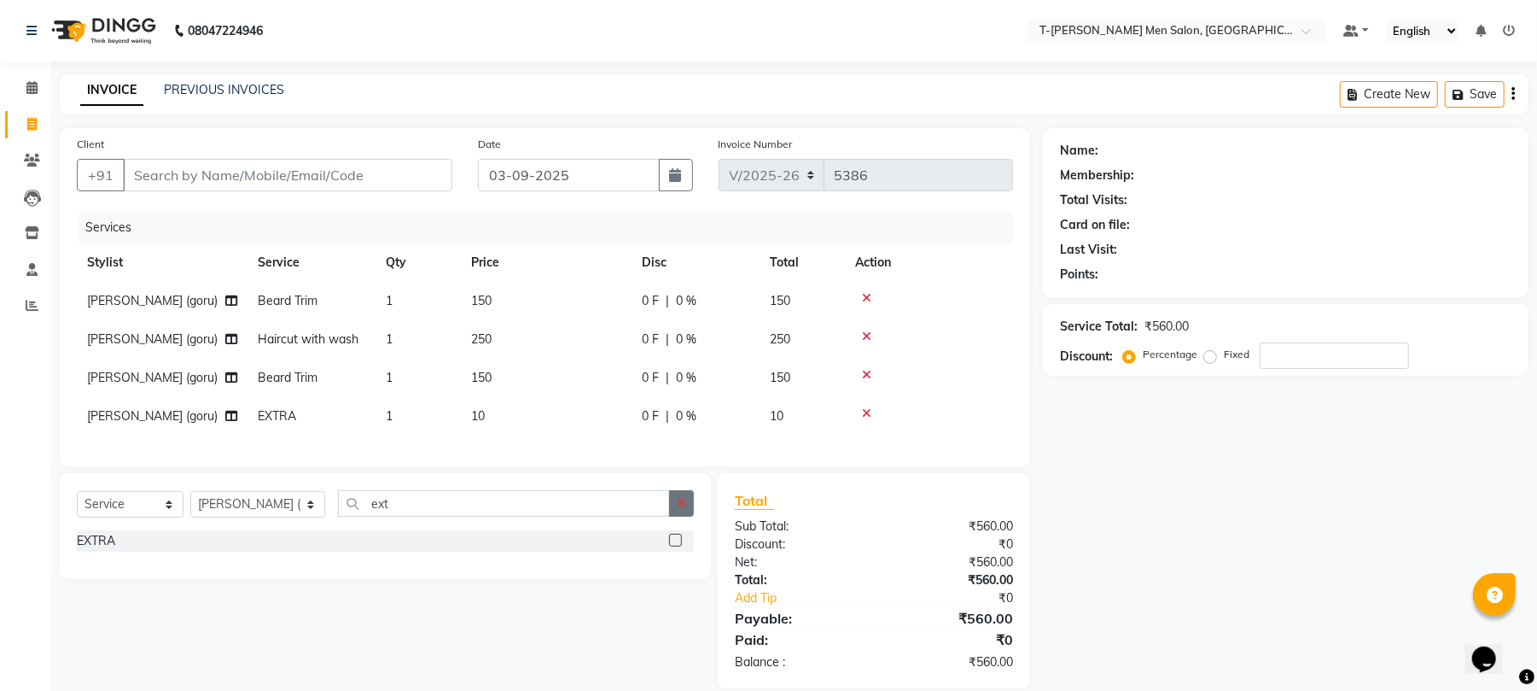
click at [687, 516] on button "button" at bounding box center [681, 503] width 25 height 26
click at [442, 446] on div "Services Stylist Service Qty Price Disc Total Action Gorkh nath (goru) Beard Tr…" at bounding box center [545, 330] width 936 height 237
click at [497, 417] on td "10" at bounding box center [546, 416] width 171 height 38
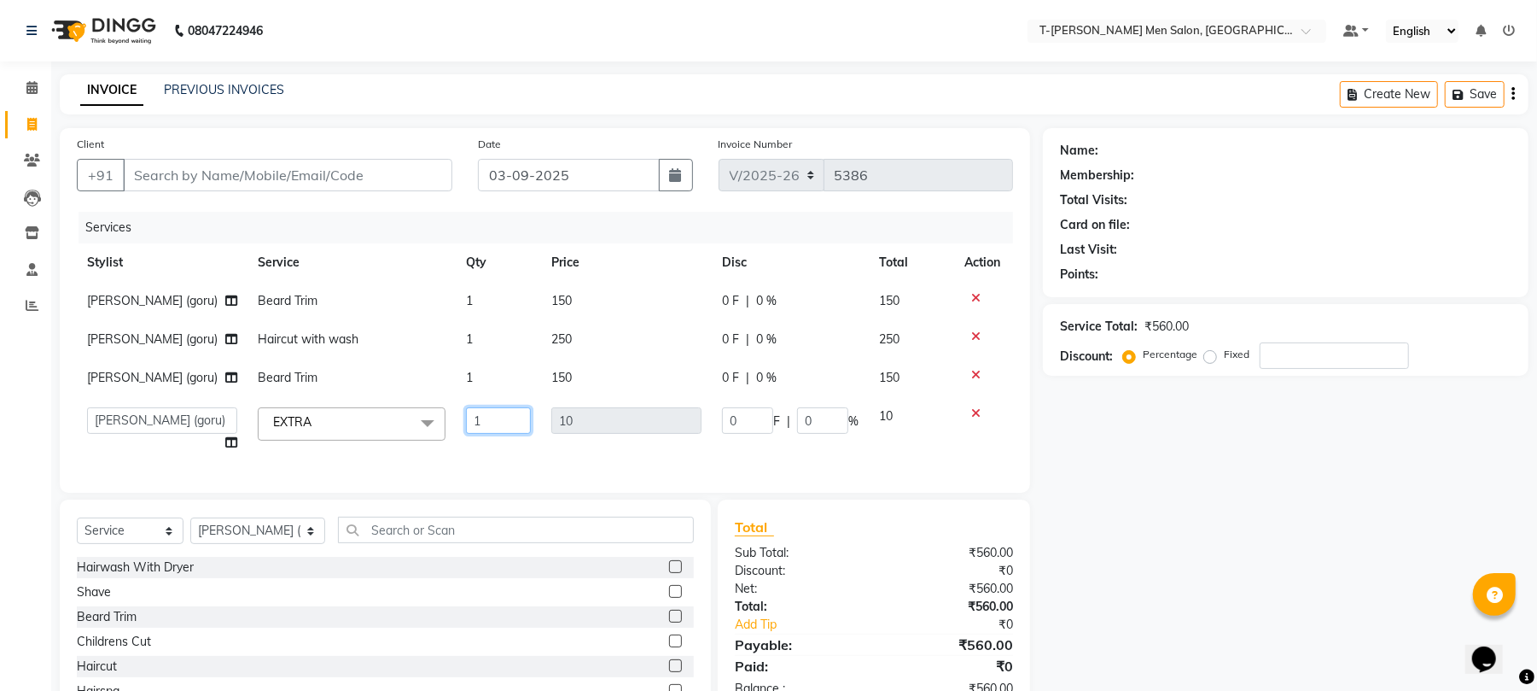
click at [519, 420] on input "1" at bounding box center [498, 420] width 65 height 26
type input "10"
click at [522, 449] on div "Services Stylist Service Qty Price Disc Total Action Gorkh nath (goru) Beard Tr…" at bounding box center [545, 344] width 936 height 264
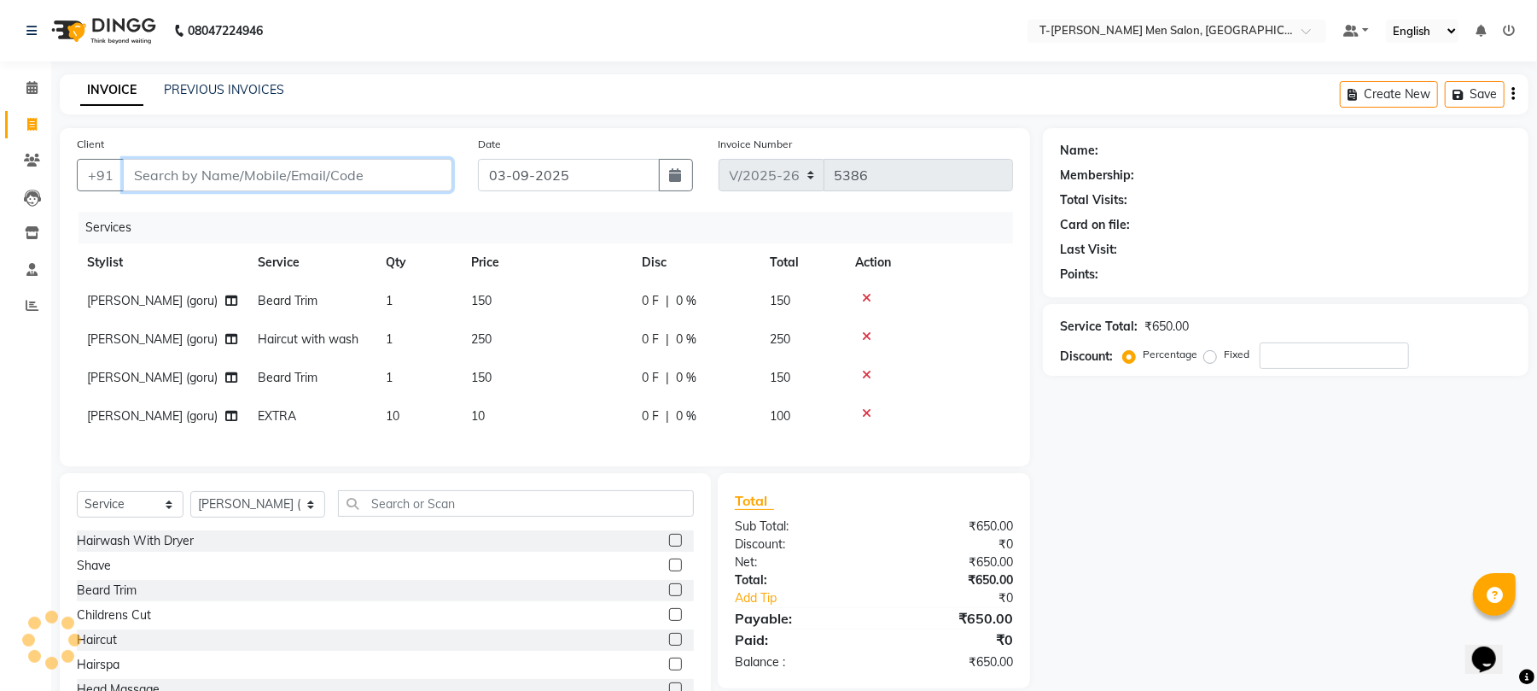
click at [287, 166] on input "Client" at bounding box center [288, 175] width 330 height 32
type input "p"
type input "0"
type input "9340257137"
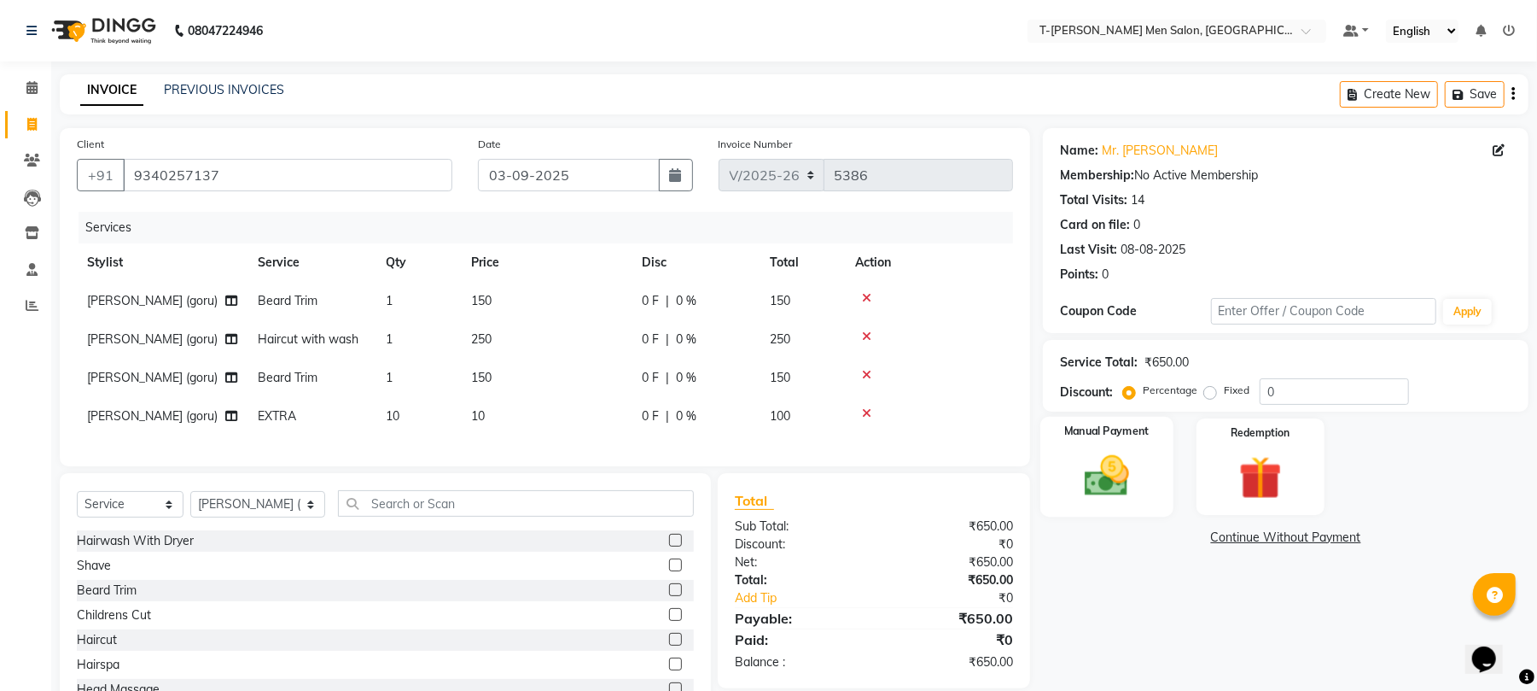
click at [1145, 492] on div "Manual Payment" at bounding box center [1107, 467] width 133 height 100
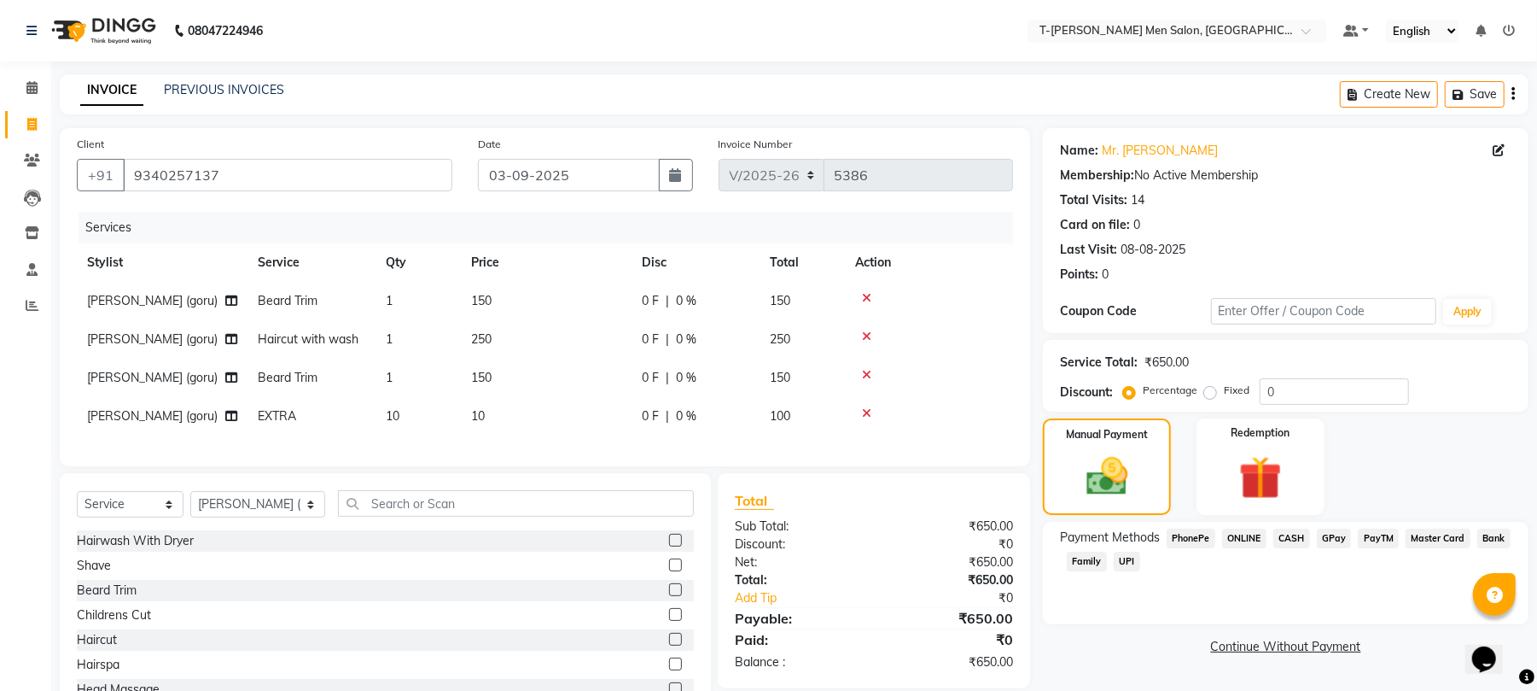
click at [1251, 540] on span "ONLINE" at bounding box center [1244, 538] width 44 height 20
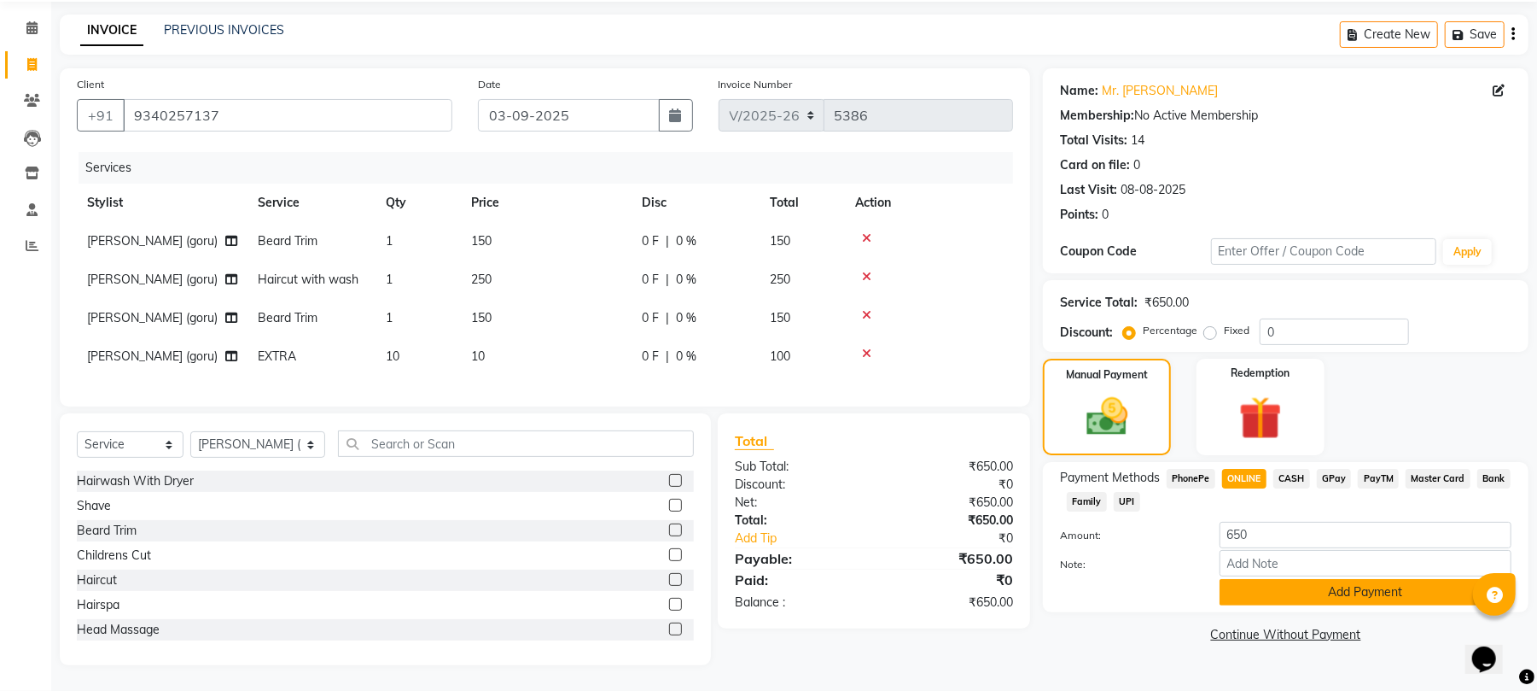
click at [1239, 579] on button "Add Payment" at bounding box center [1366, 592] width 292 height 26
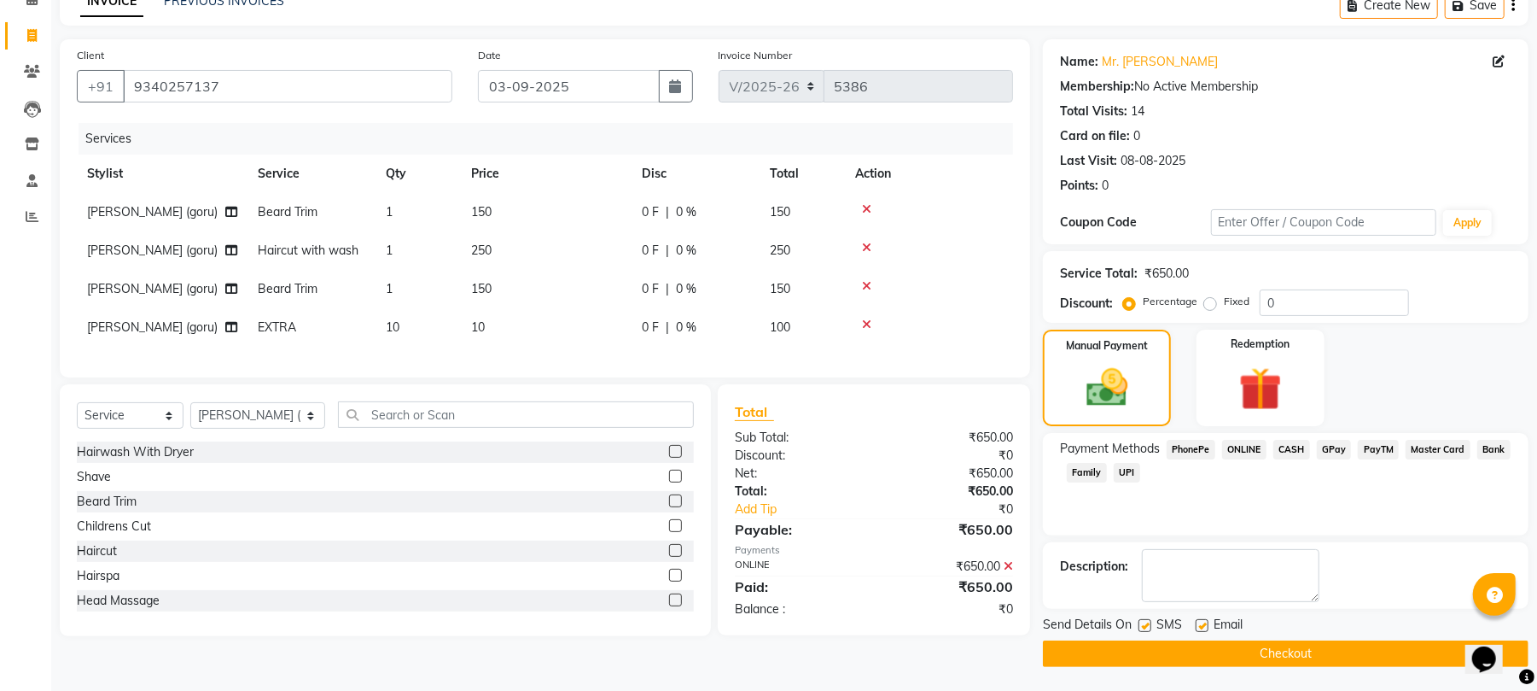
scroll to position [92, 0]
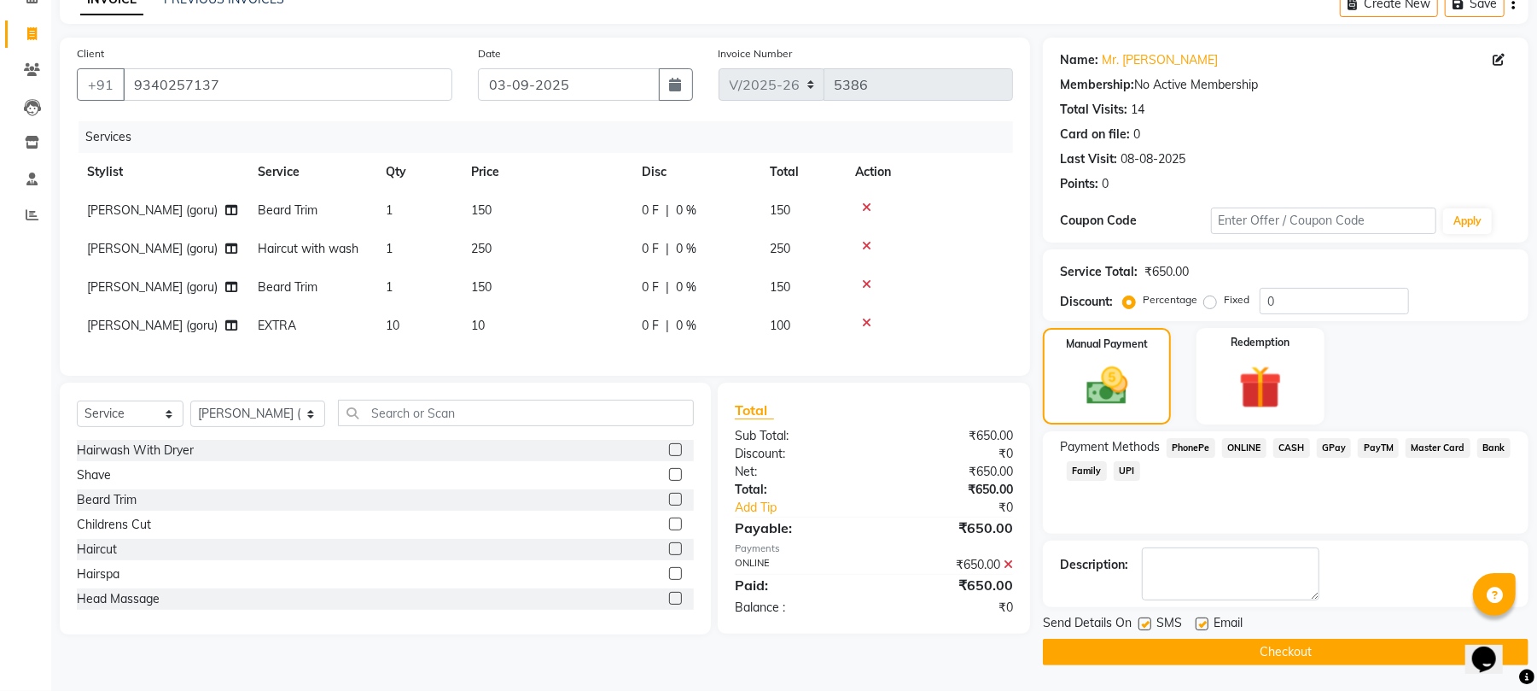
click at [1199, 622] on label at bounding box center [1202, 623] width 13 height 13
click at [1199, 622] on input "checkbox" at bounding box center [1201, 624] width 11 height 11
checkbox input "false"
click at [1202, 661] on button "Checkout" at bounding box center [1286, 652] width 486 height 26
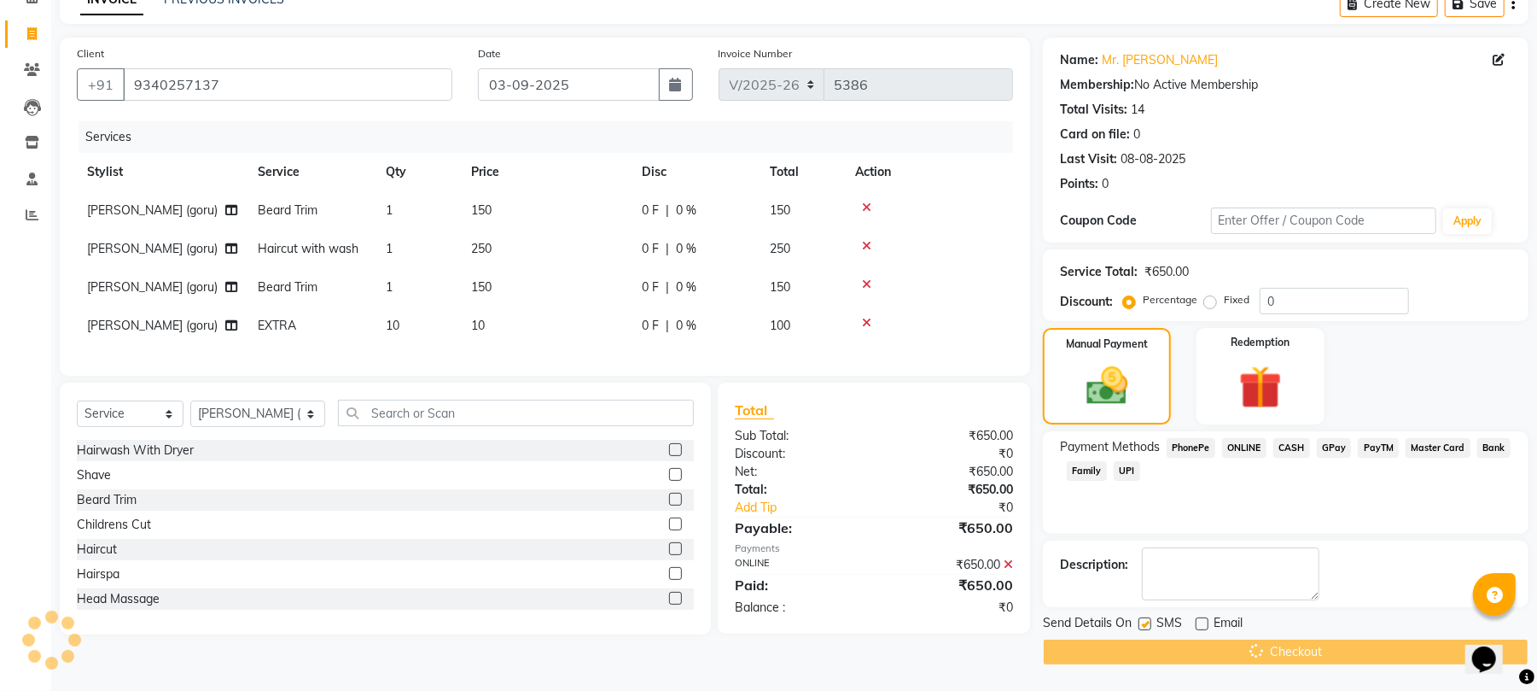
scroll to position [43, 0]
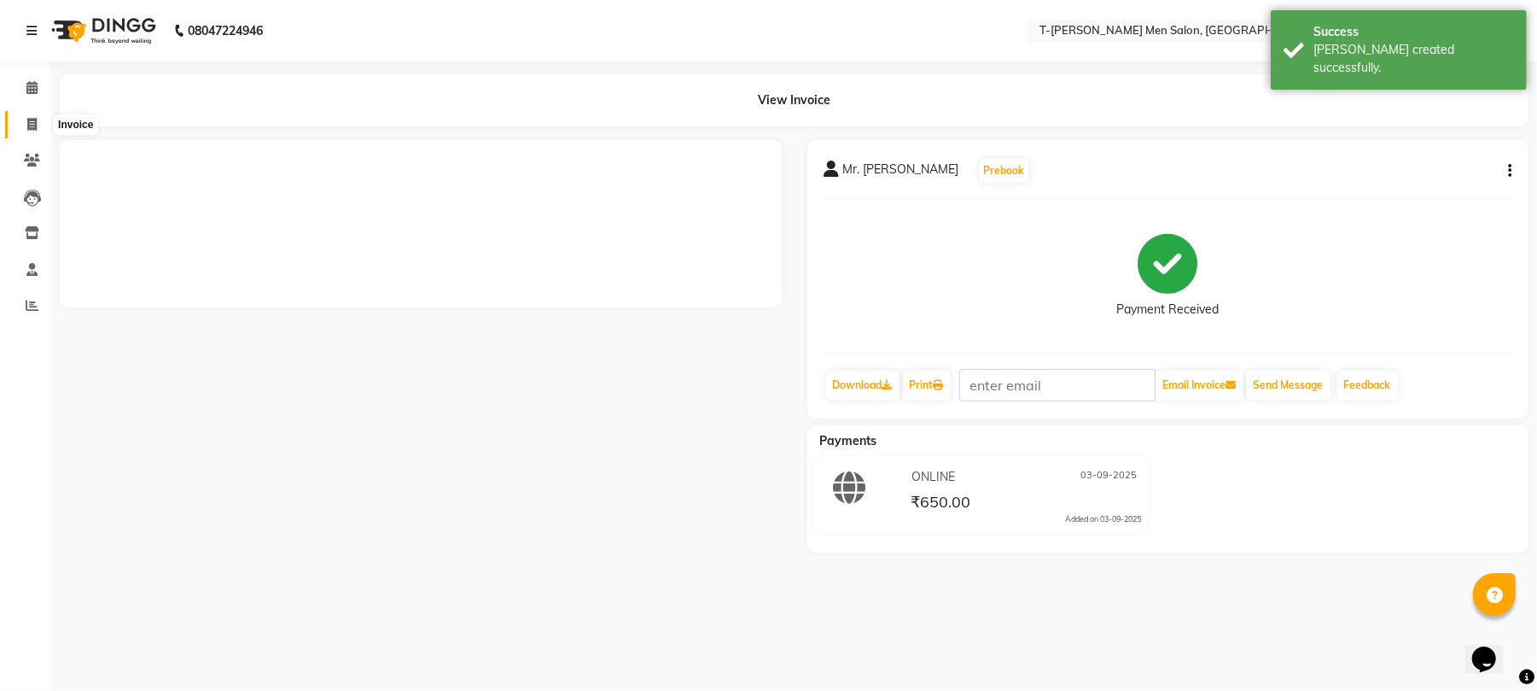
click at [22, 120] on span at bounding box center [32, 125] width 30 height 20
select select "service"
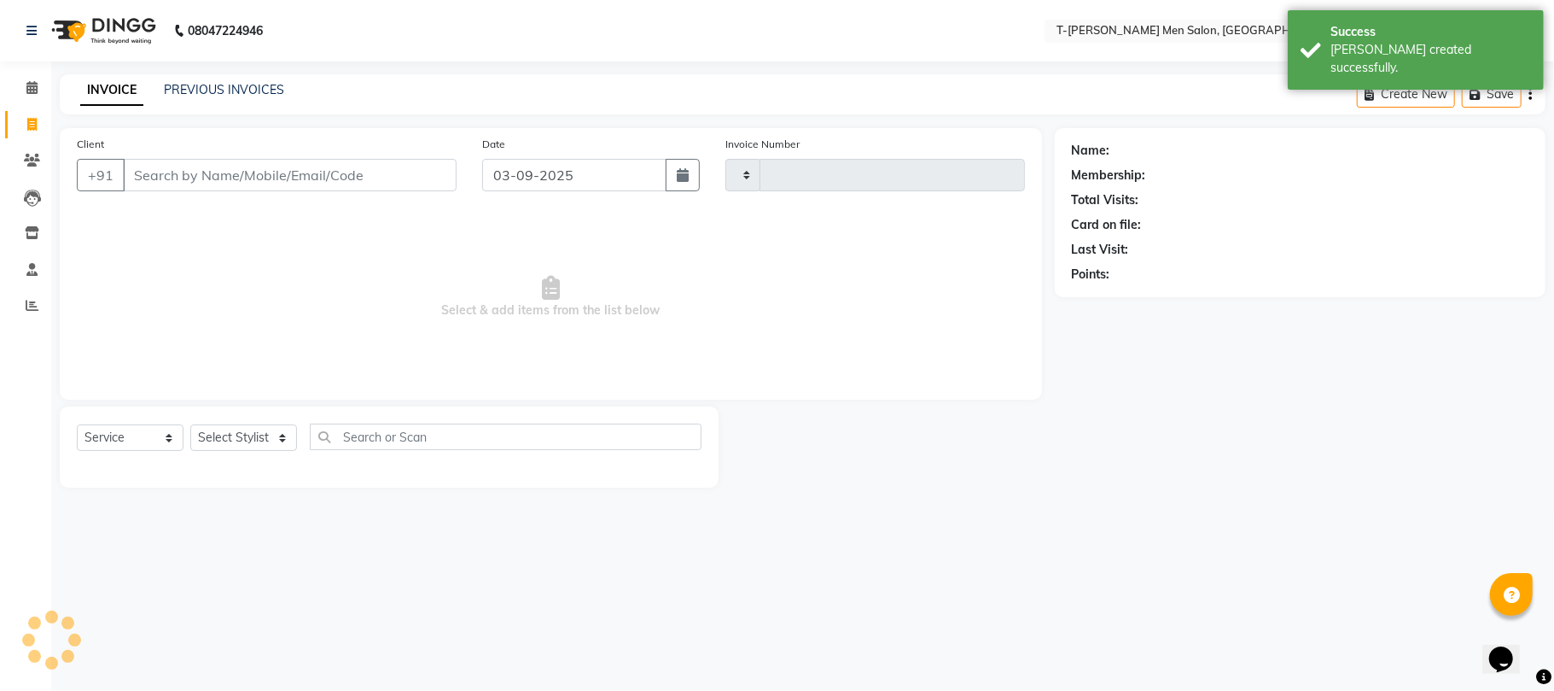
type input "5387"
select select "4816"
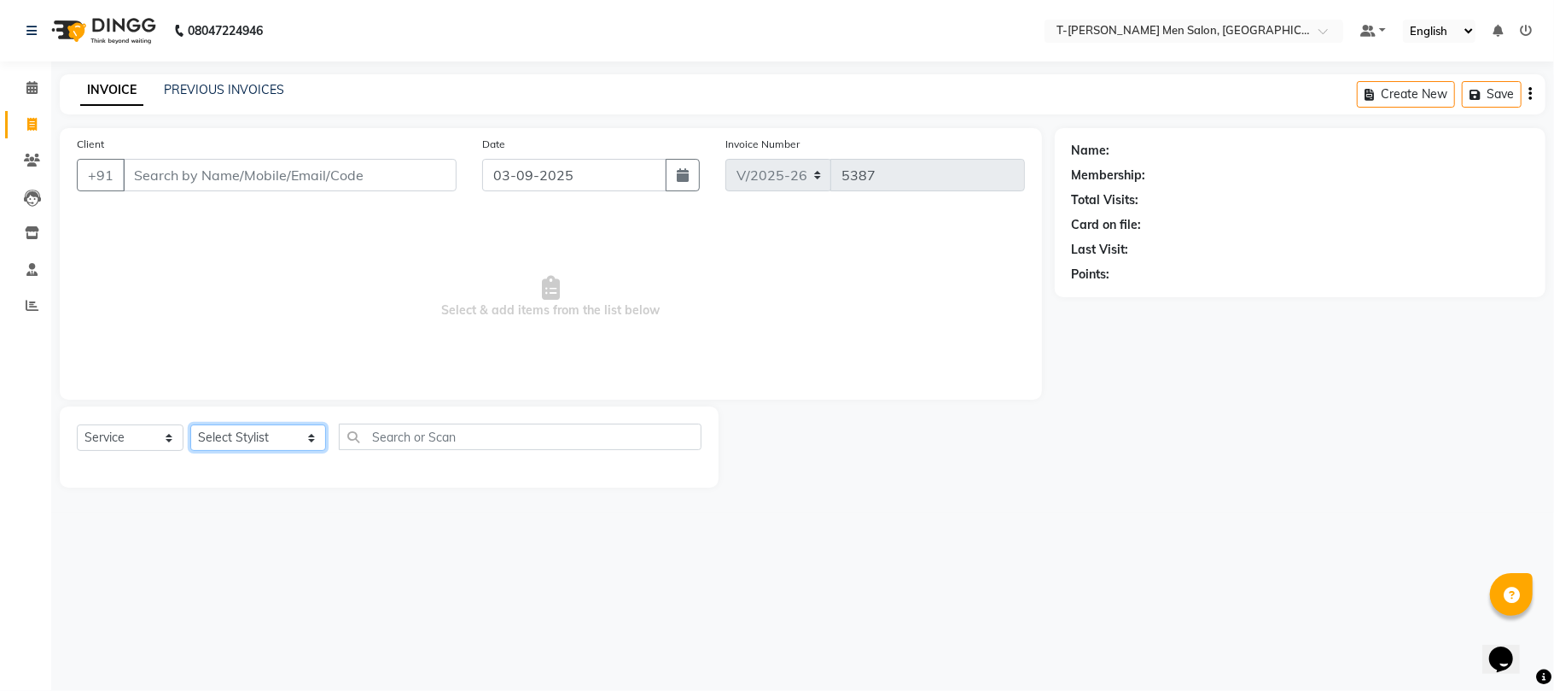
click at [260, 439] on select "Select Stylist Gorkh nath (goru) Haneef khan Jaswinder singh (Veeru) Jitendra S…" at bounding box center [258, 437] width 136 height 26
select select "29178"
click at [190, 424] on select "Select Stylist Gorkh nath (goru) Haneef khan Jaswinder singh (Veeru) Jitendra S…" at bounding box center [258, 437] width 136 height 26
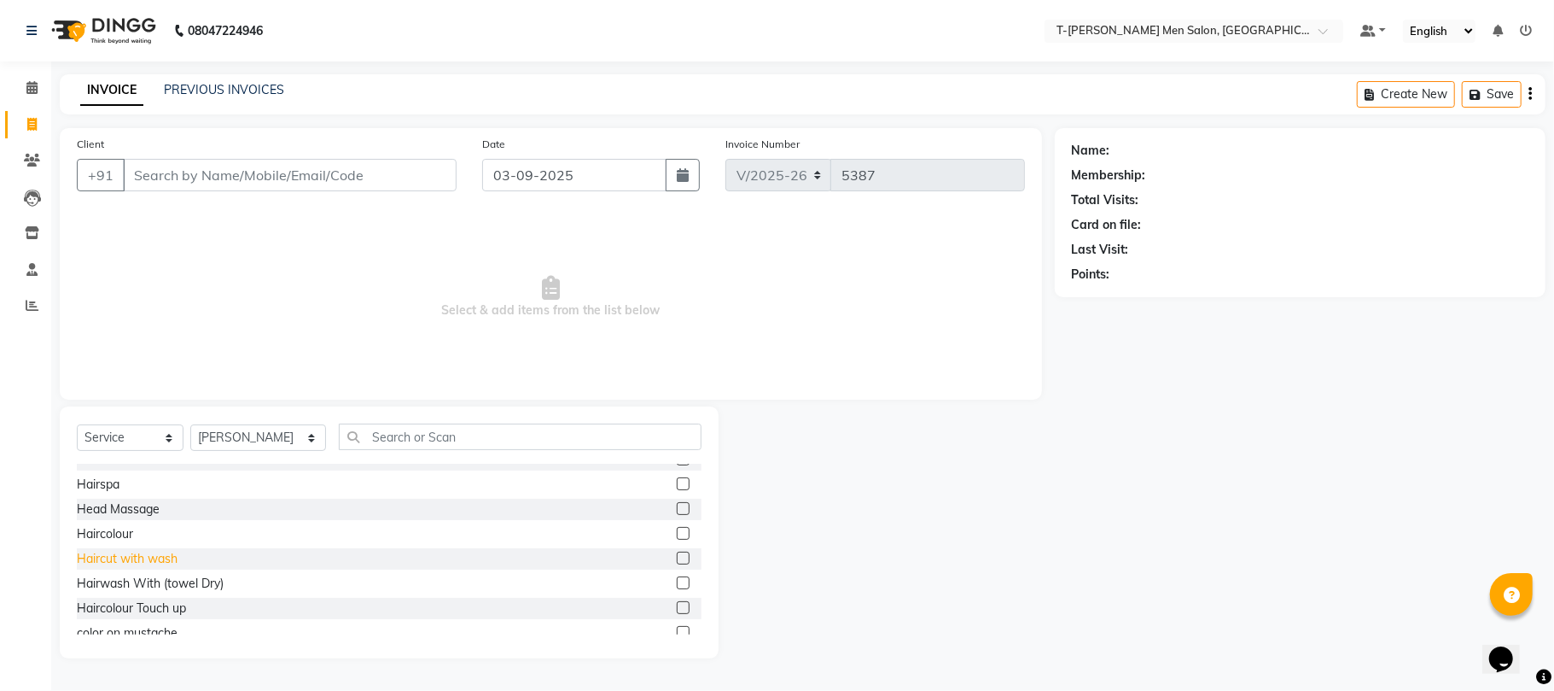
click at [172, 557] on div "Haircut with wash" at bounding box center [127, 559] width 101 height 18
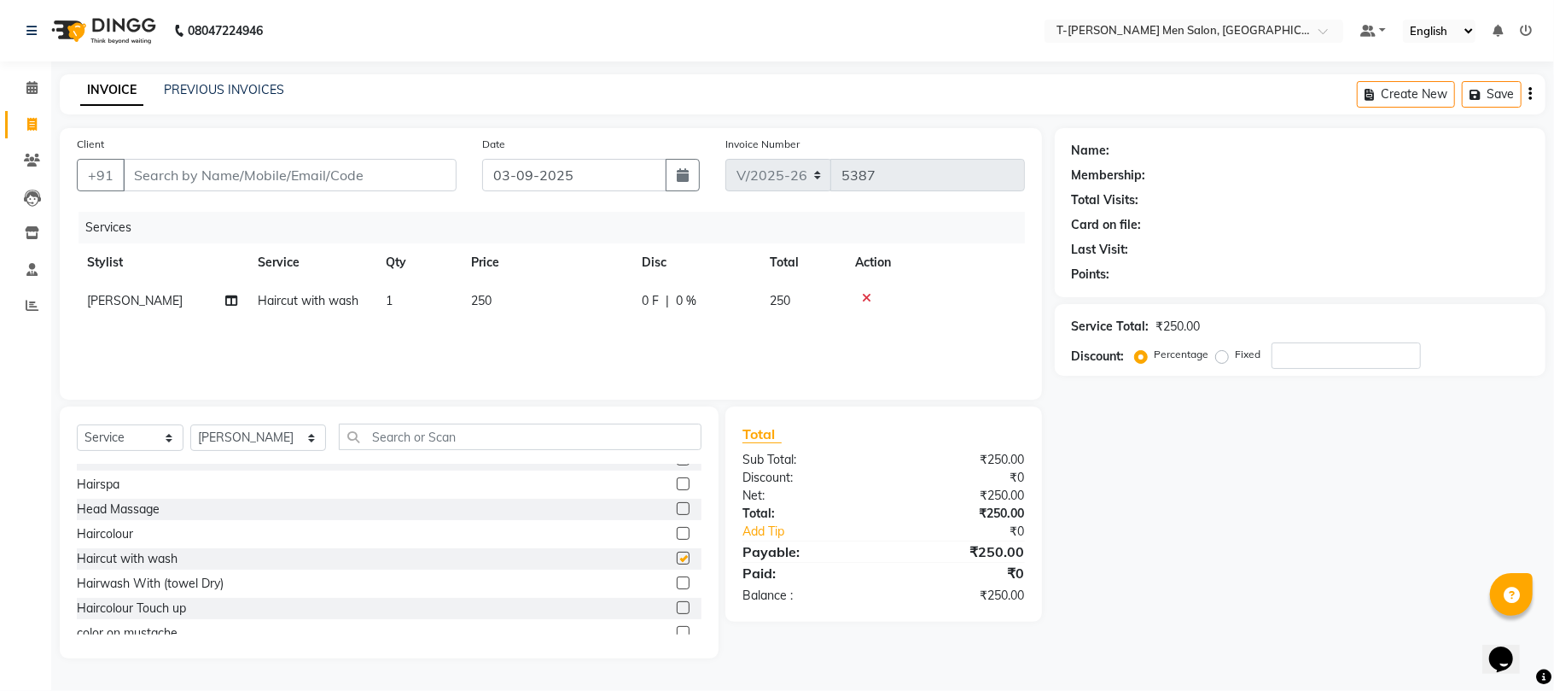
checkbox input "false"
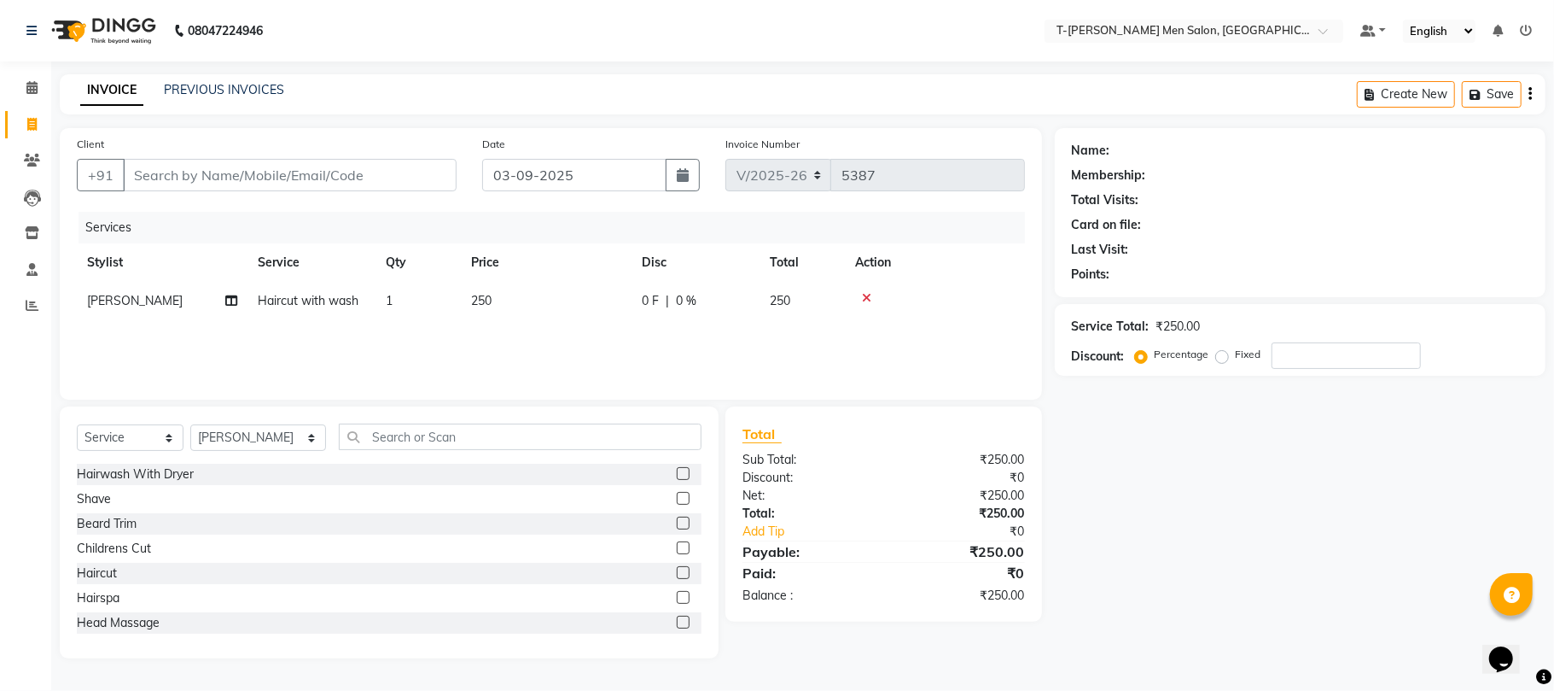
click at [100, 513] on div "Beard Trim" at bounding box center [389, 523] width 625 height 21
click at [104, 517] on div "Beard Trim" at bounding box center [107, 524] width 60 height 18
click at [248, 165] on input "Client" at bounding box center [290, 175] width 334 height 32
click at [133, 529] on div "Beard Trim" at bounding box center [107, 524] width 60 height 18
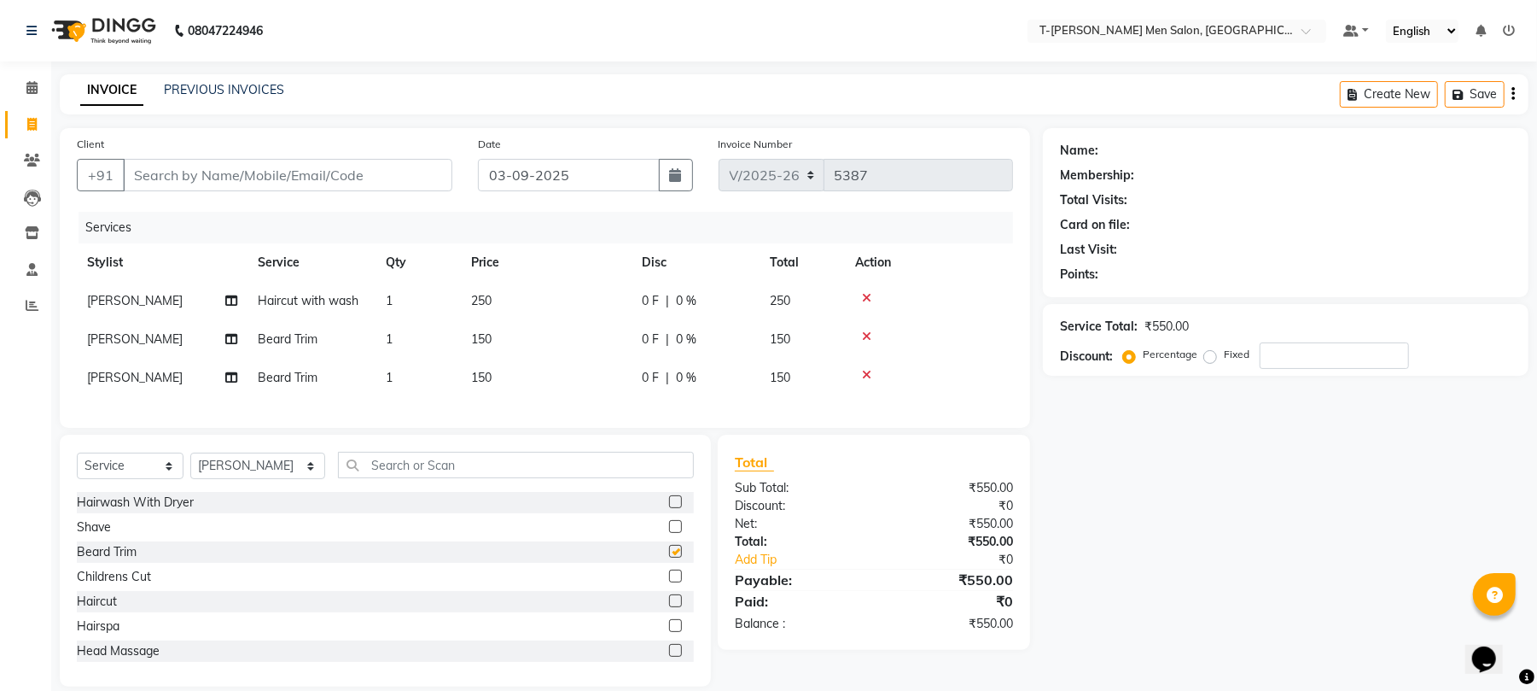
checkbox input "false"
click at [306, 175] on input "Client" at bounding box center [288, 175] width 330 height 32
type input "7"
type input "0"
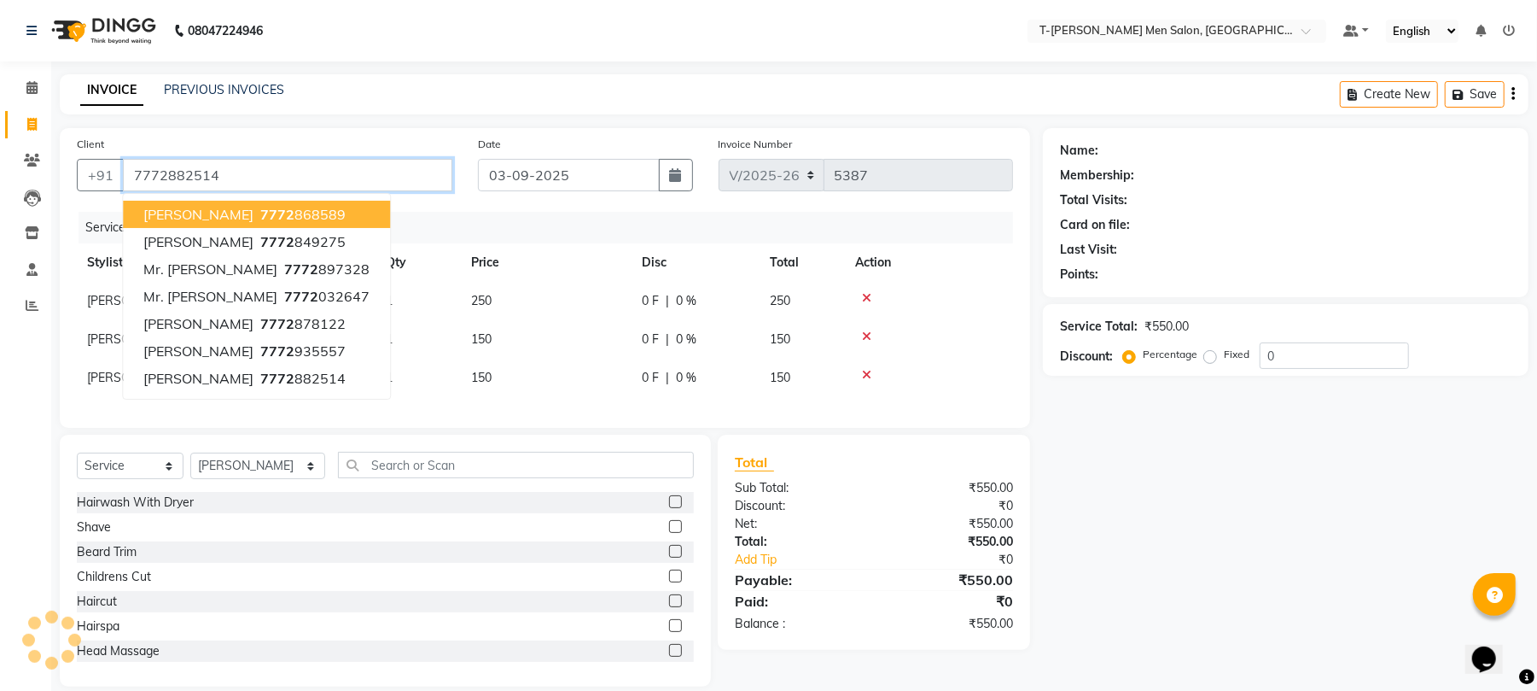
type input "7772882514"
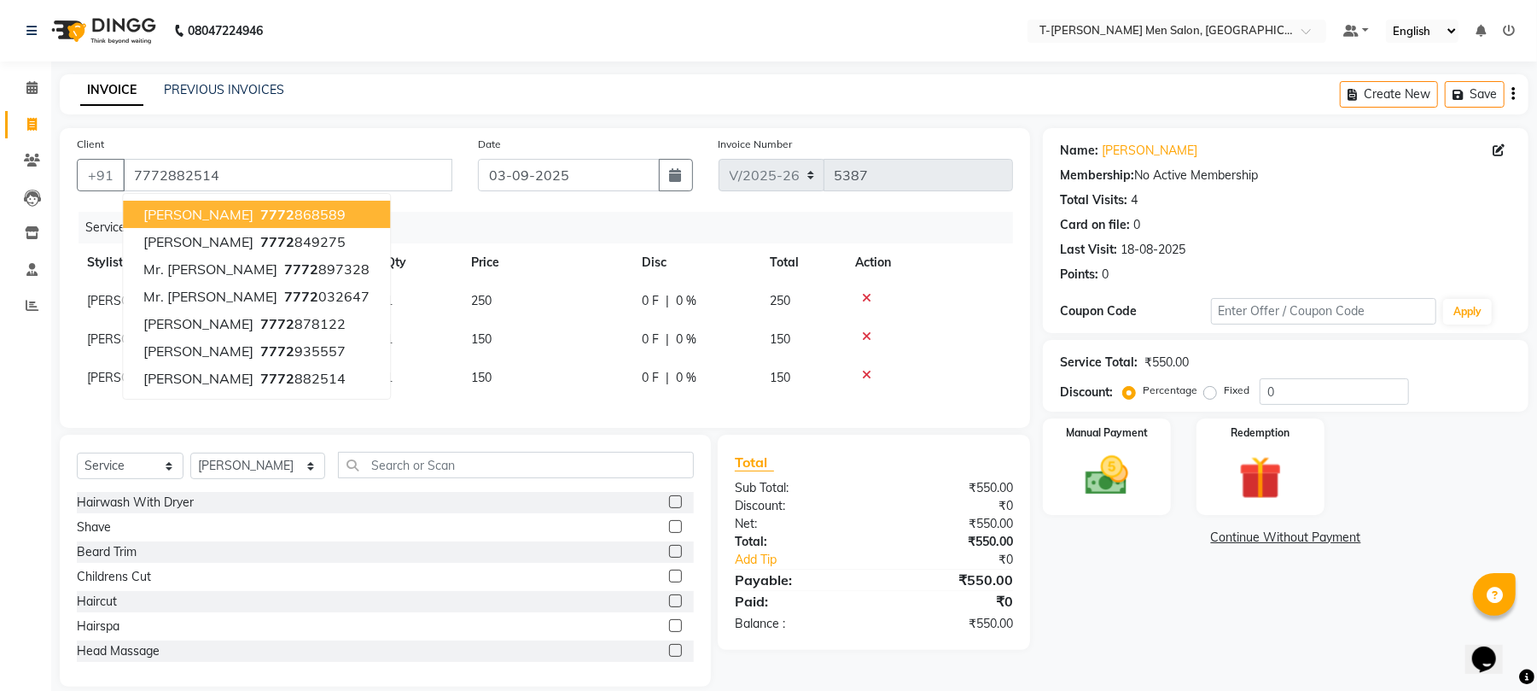
click at [446, 135] on div "Client +91 7772882514 Mr. Vikash Rathore 7772 868589 Mr.Aayush Sharma 7772 8492…" at bounding box center [264, 170] width 401 height 70
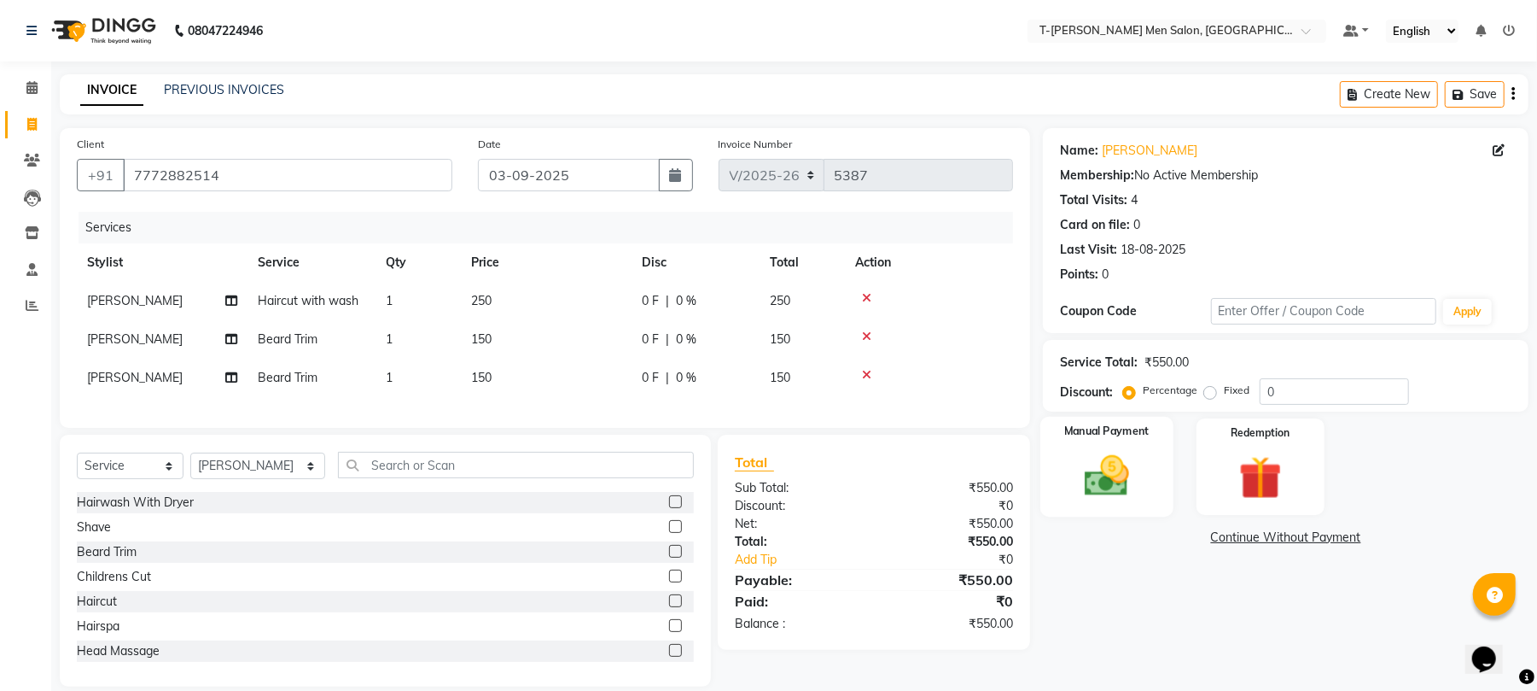
click at [1132, 479] on img at bounding box center [1106, 476] width 73 height 52
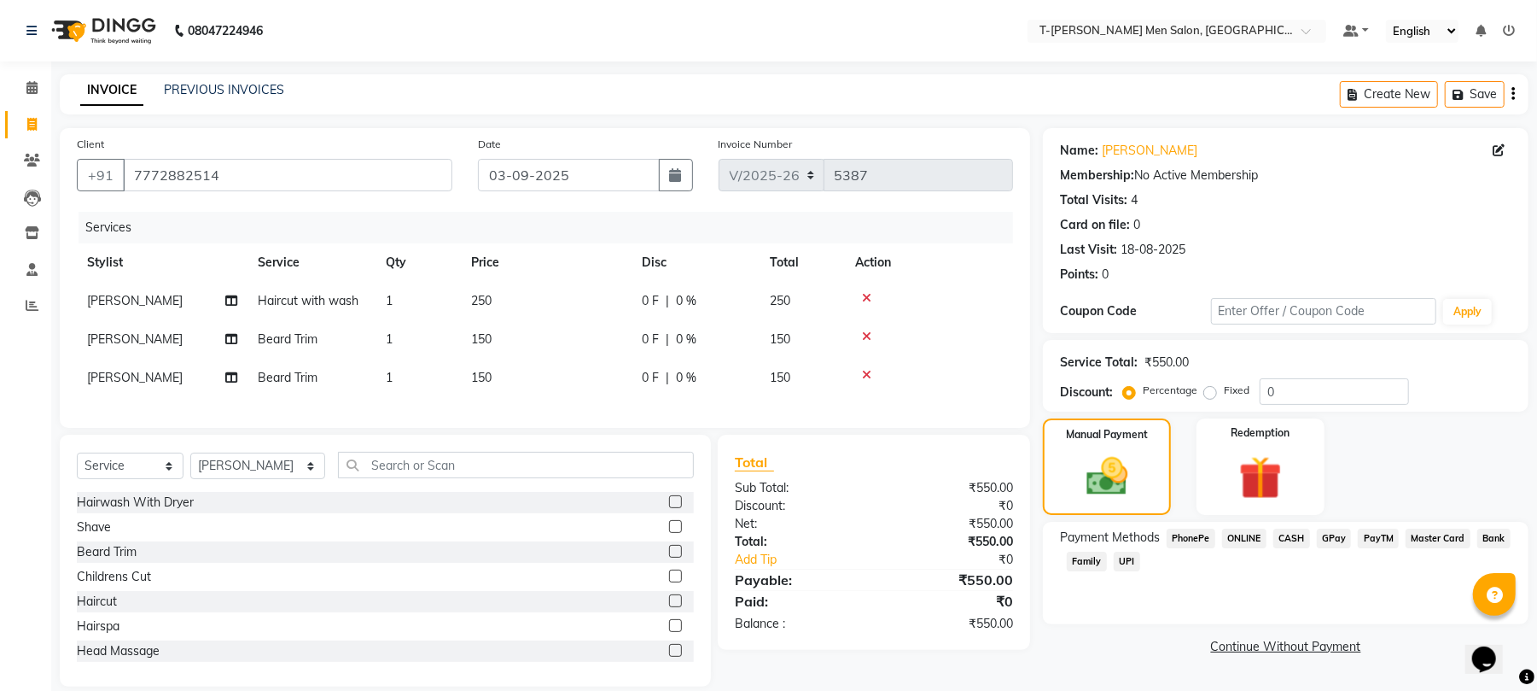
click at [1251, 537] on span "ONLINE" at bounding box center [1244, 538] width 44 height 20
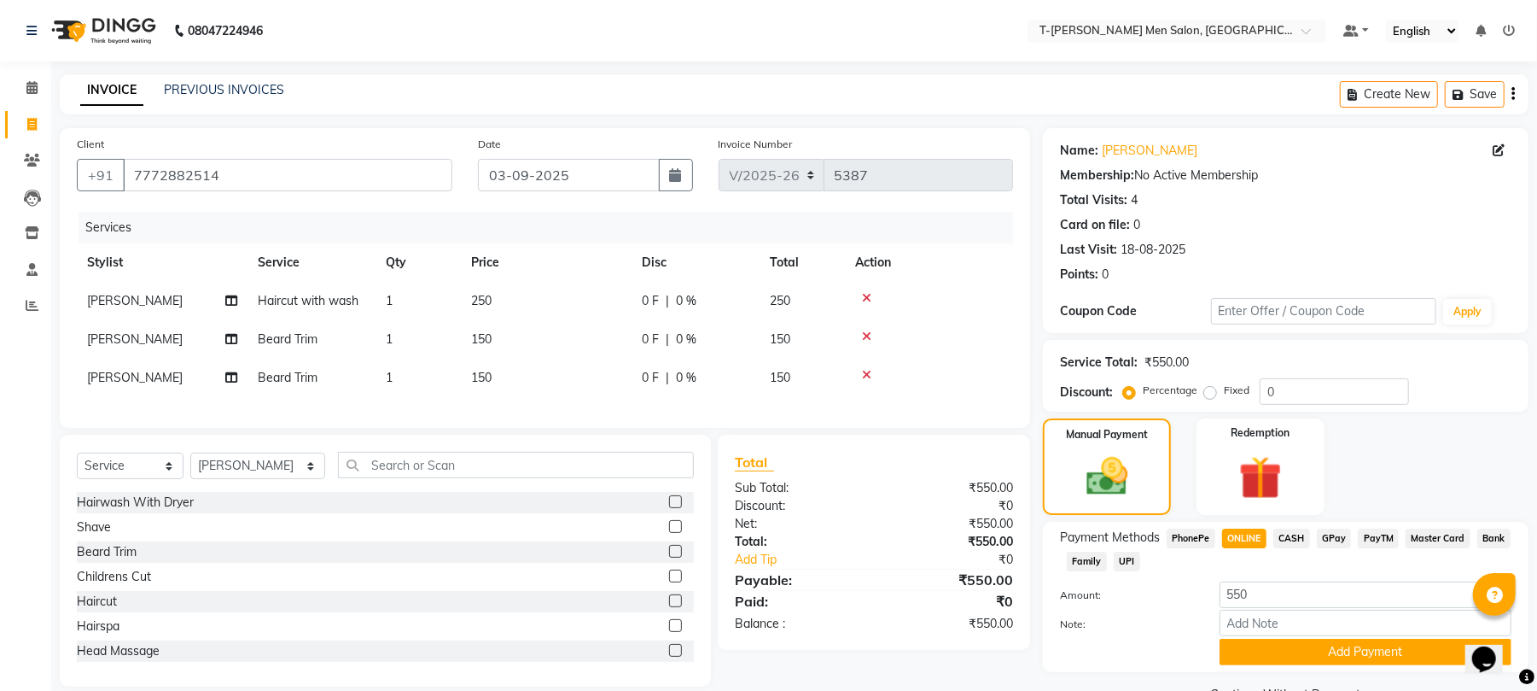
scroll to position [43, 0]
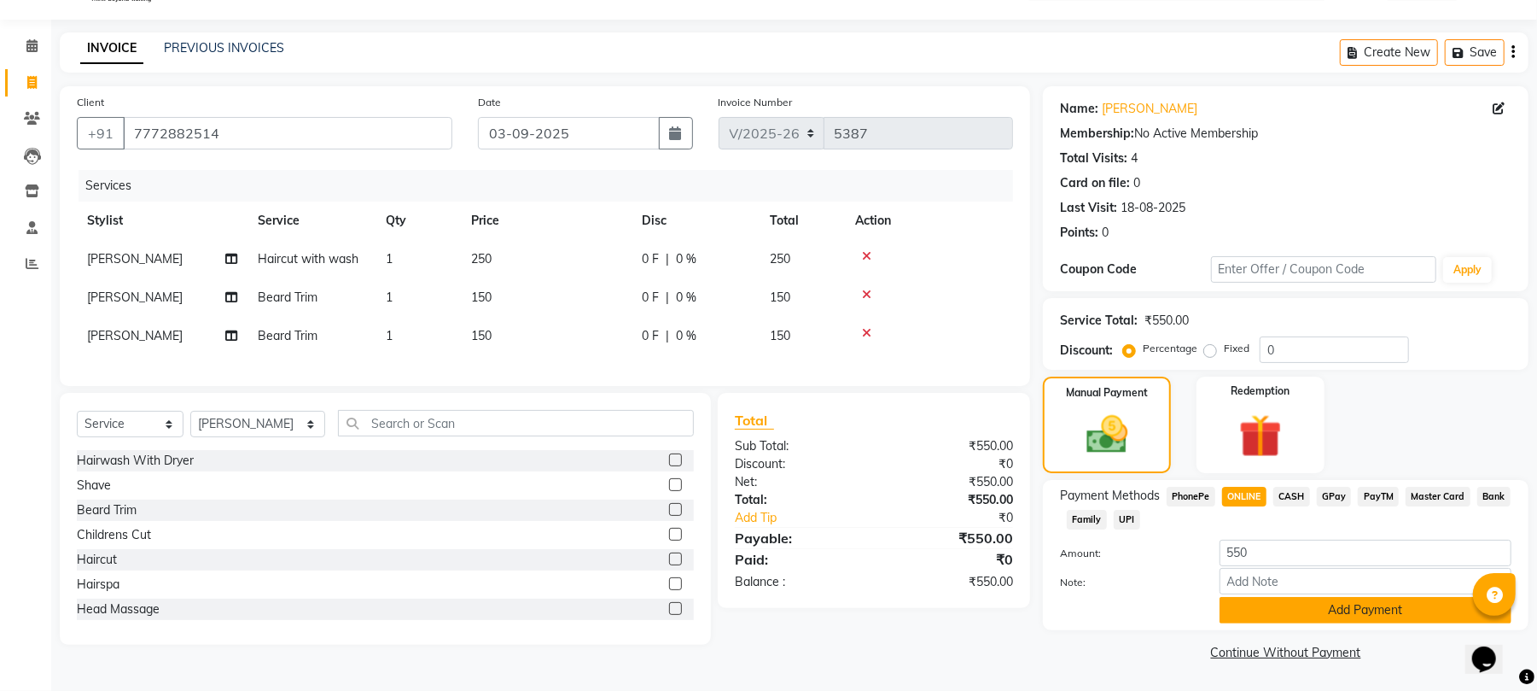
click at [1236, 611] on button "Add Payment" at bounding box center [1366, 610] width 292 height 26
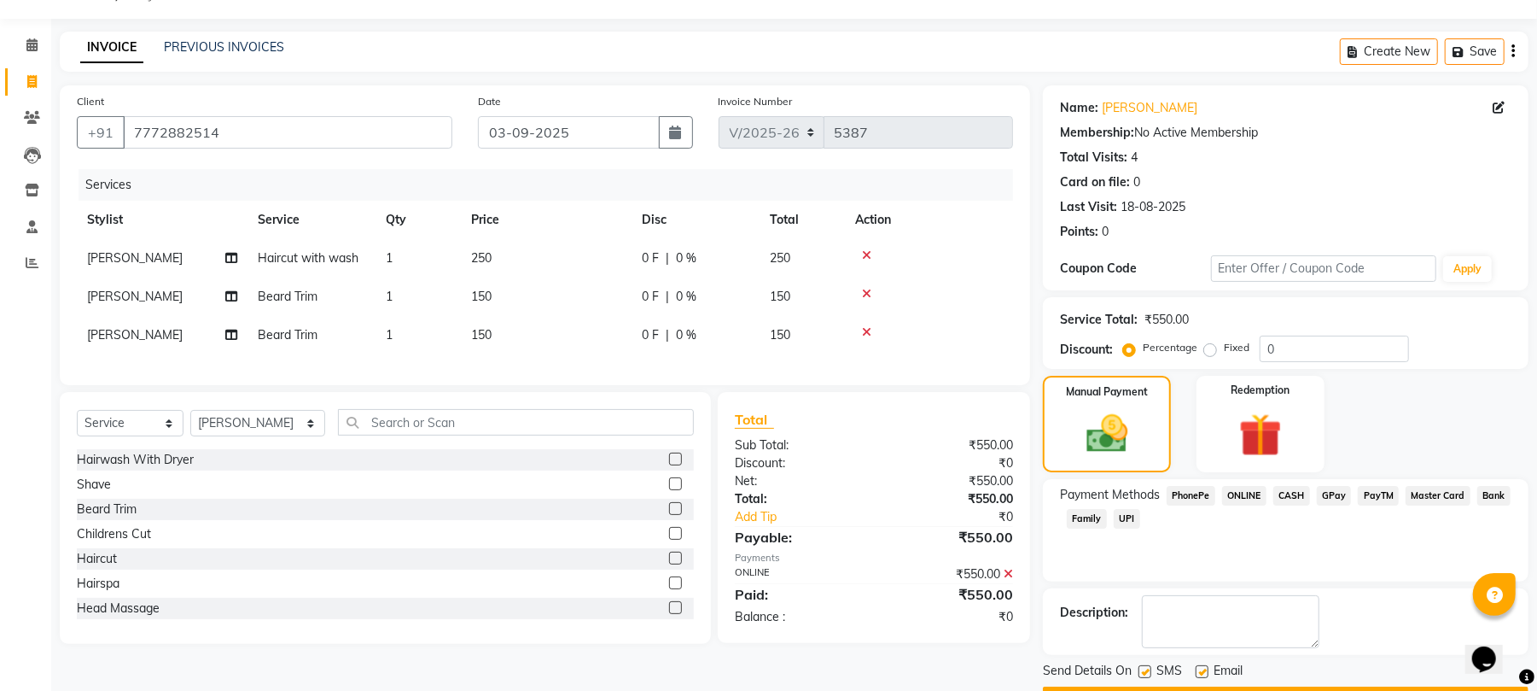
scroll to position [92, 0]
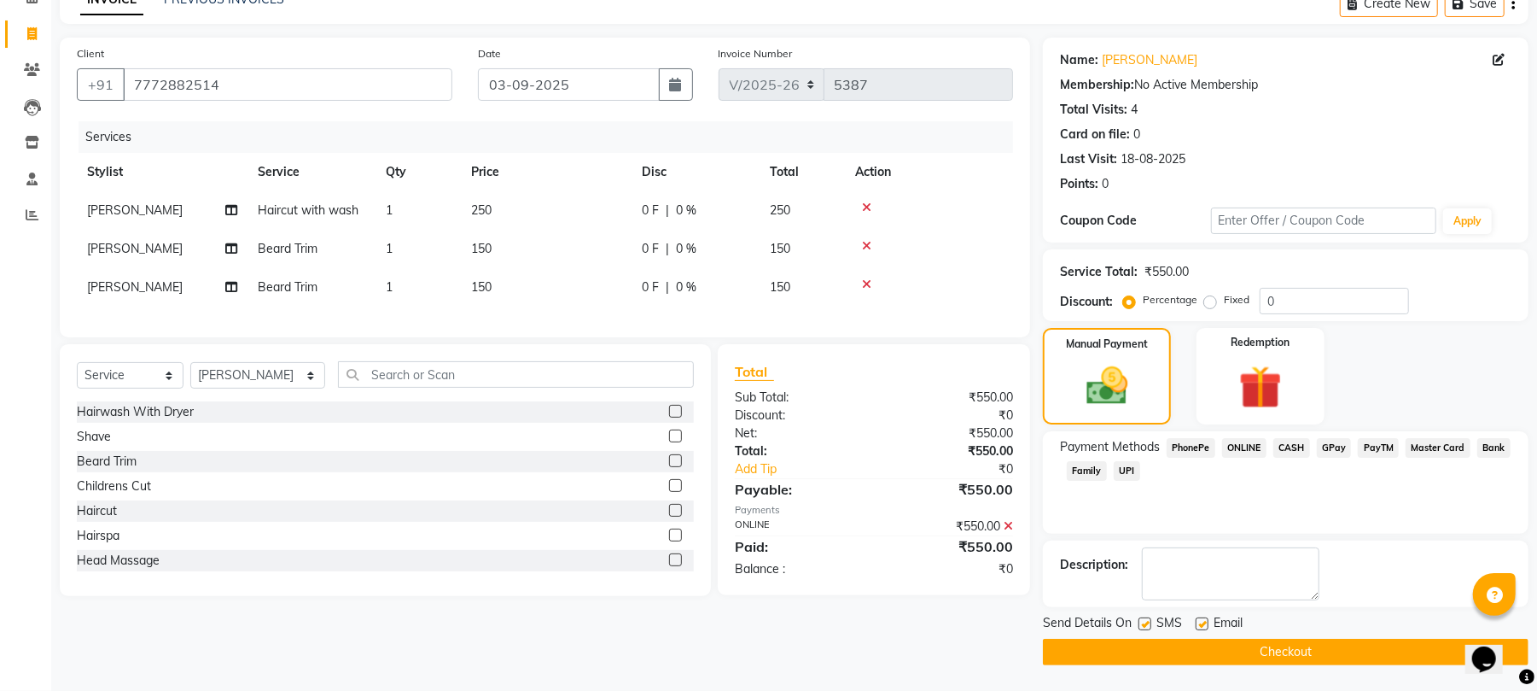
click at [1200, 621] on label at bounding box center [1202, 623] width 13 height 13
click at [1200, 621] on input "checkbox" at bounding box center [1201, 624] width 11 height 11
checkbox input "false"
click at [1248, 644] on button "Checkout" at bounding box center [1286, 652] width 486 height 26
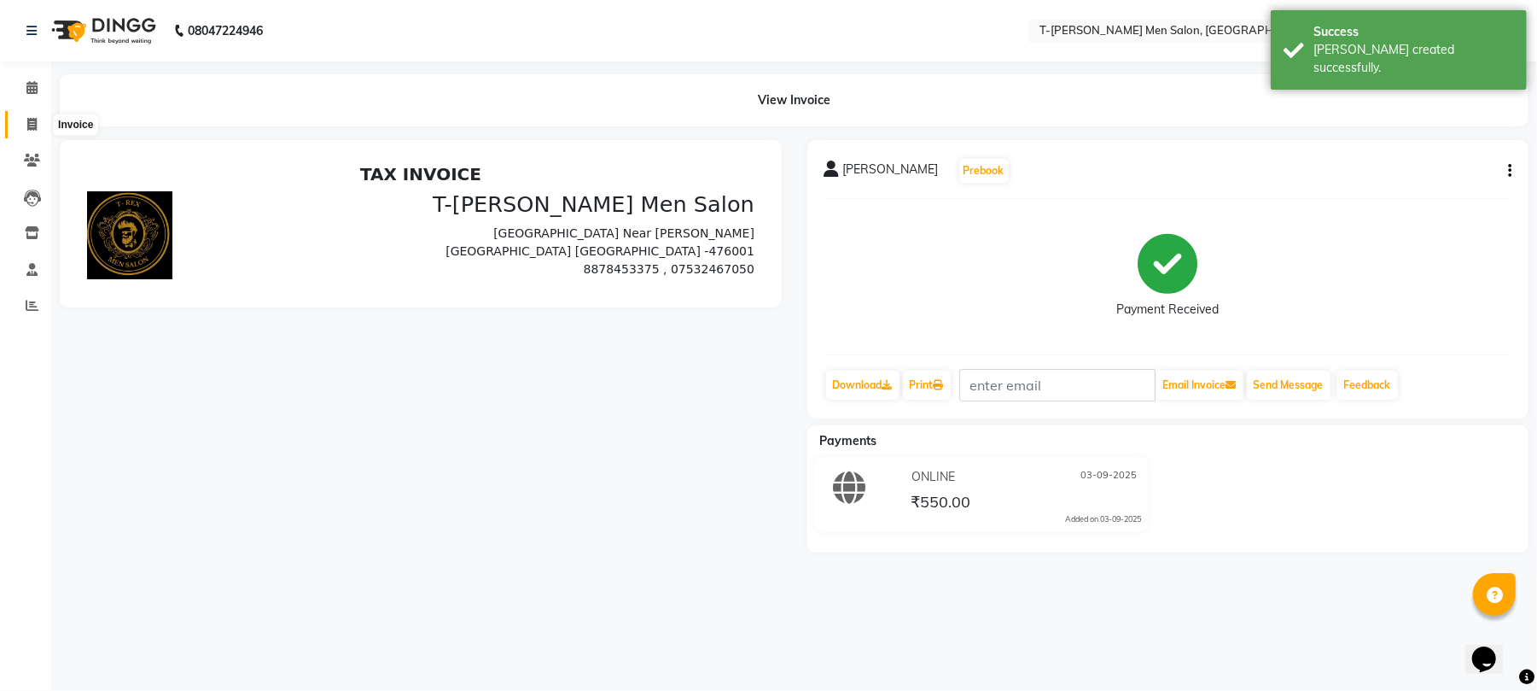
click at [26, 116] on span at bounding box center [32, 125] width 30 height 20
select select "service"
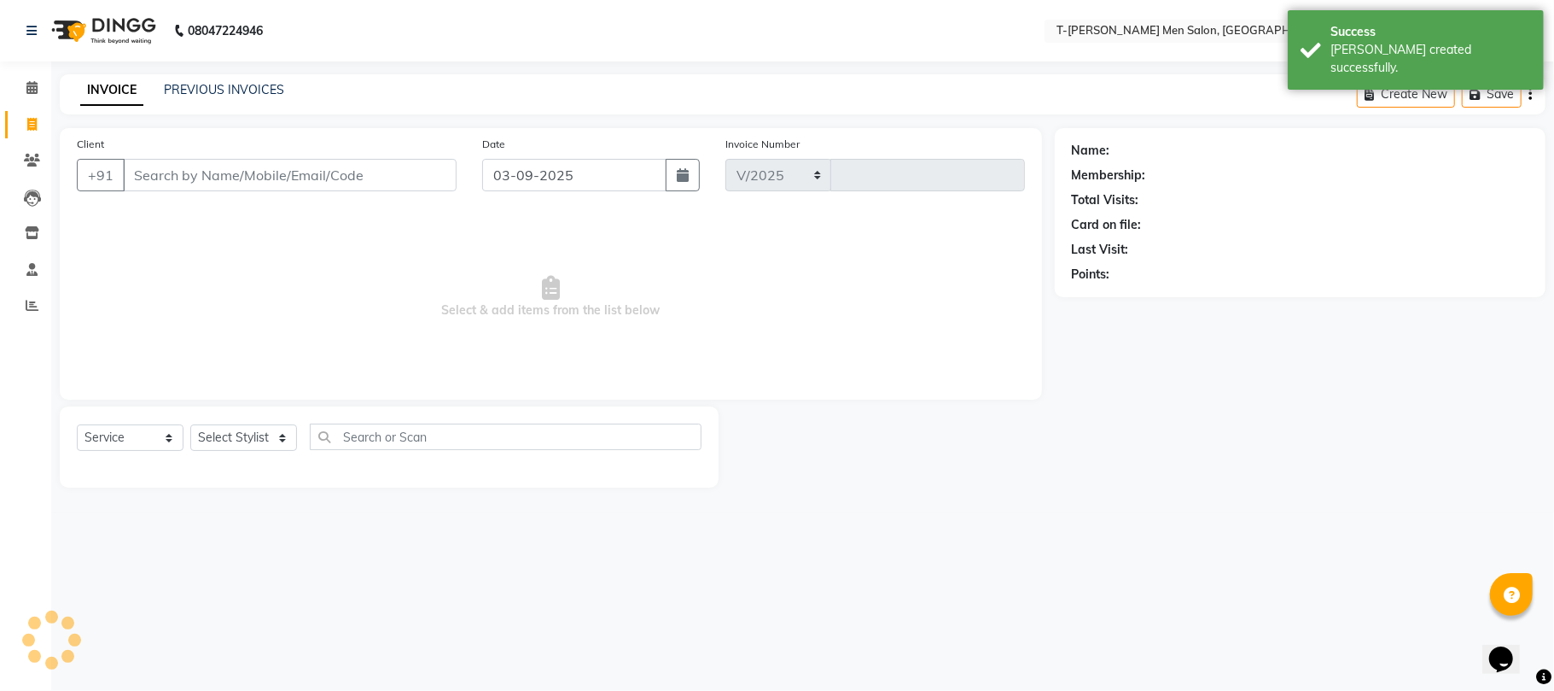
select select "4816"
type input "5389"
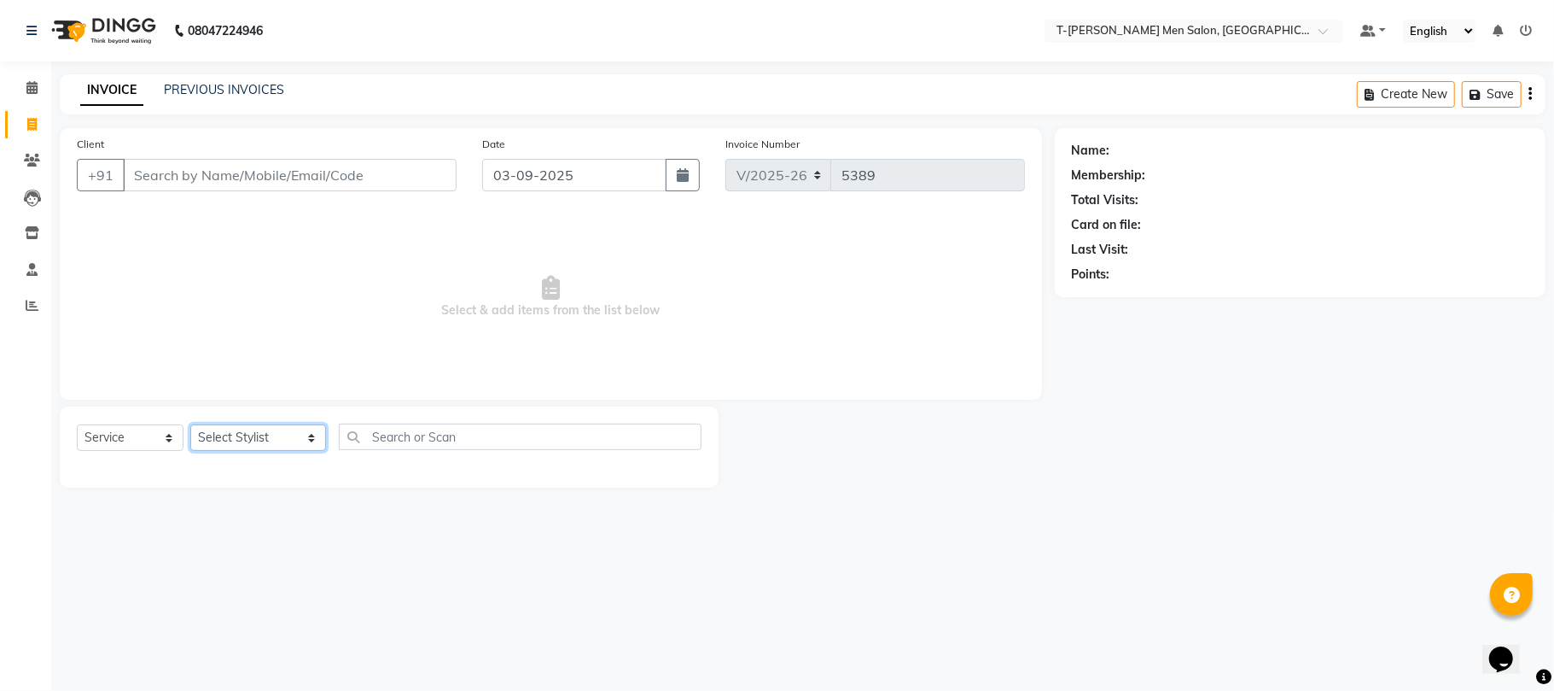
drag, startPoint x: 216, startPoint y: 442, endPoint x: 212, endPoint y: 430, distance: 12.7
click at [216, 442] on select "Select Stylist Gorkh nath (goru) Haneef khan Jaswinder singh (Veeru) Jitendra S…" at bounding box center [258, 437] width 136 height 26
select select "29432"
click at [190, 424] on select "Select Stylist Gorkh nath (goru) Haneef khan Jaswinder singh (Veeru) Jitendra S…" at bounding box center [258, 437] width 136 height 26
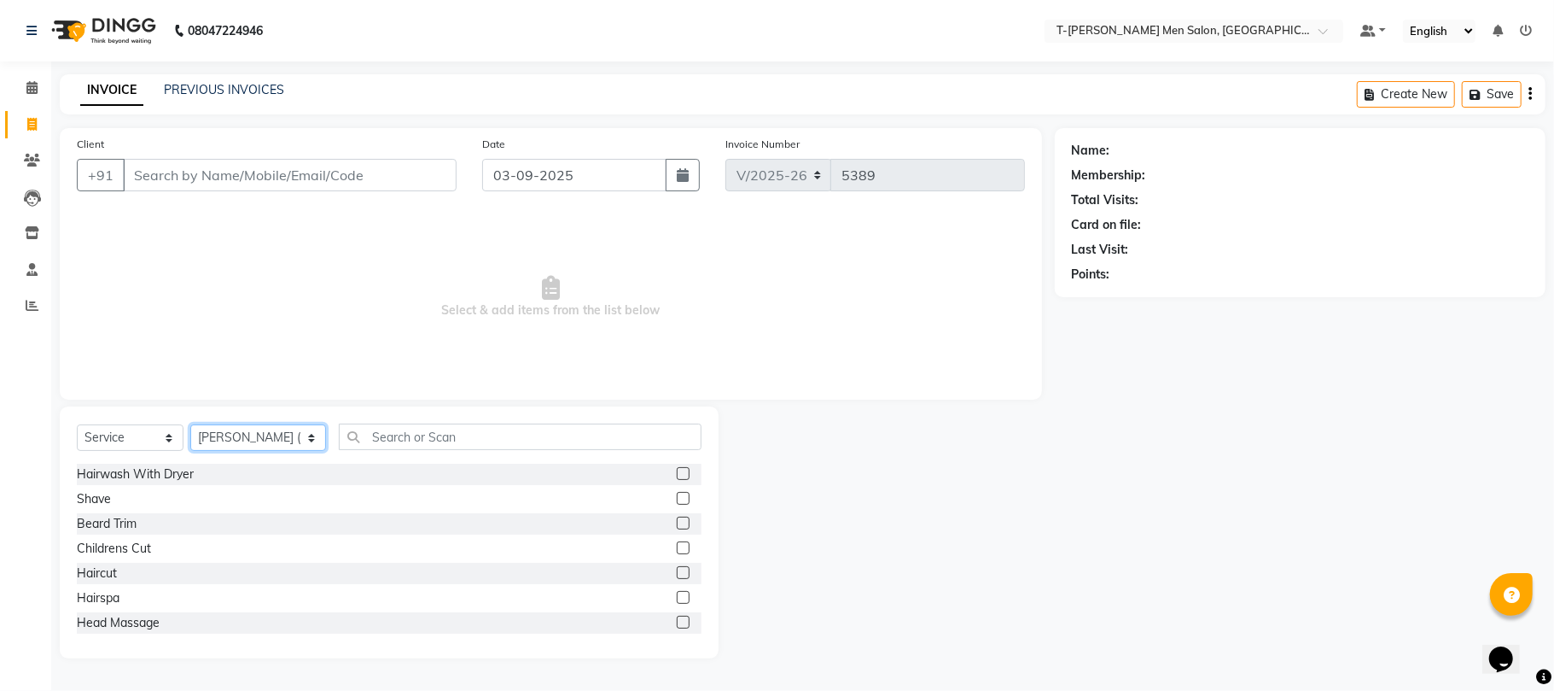
scroll to position [114, 0]
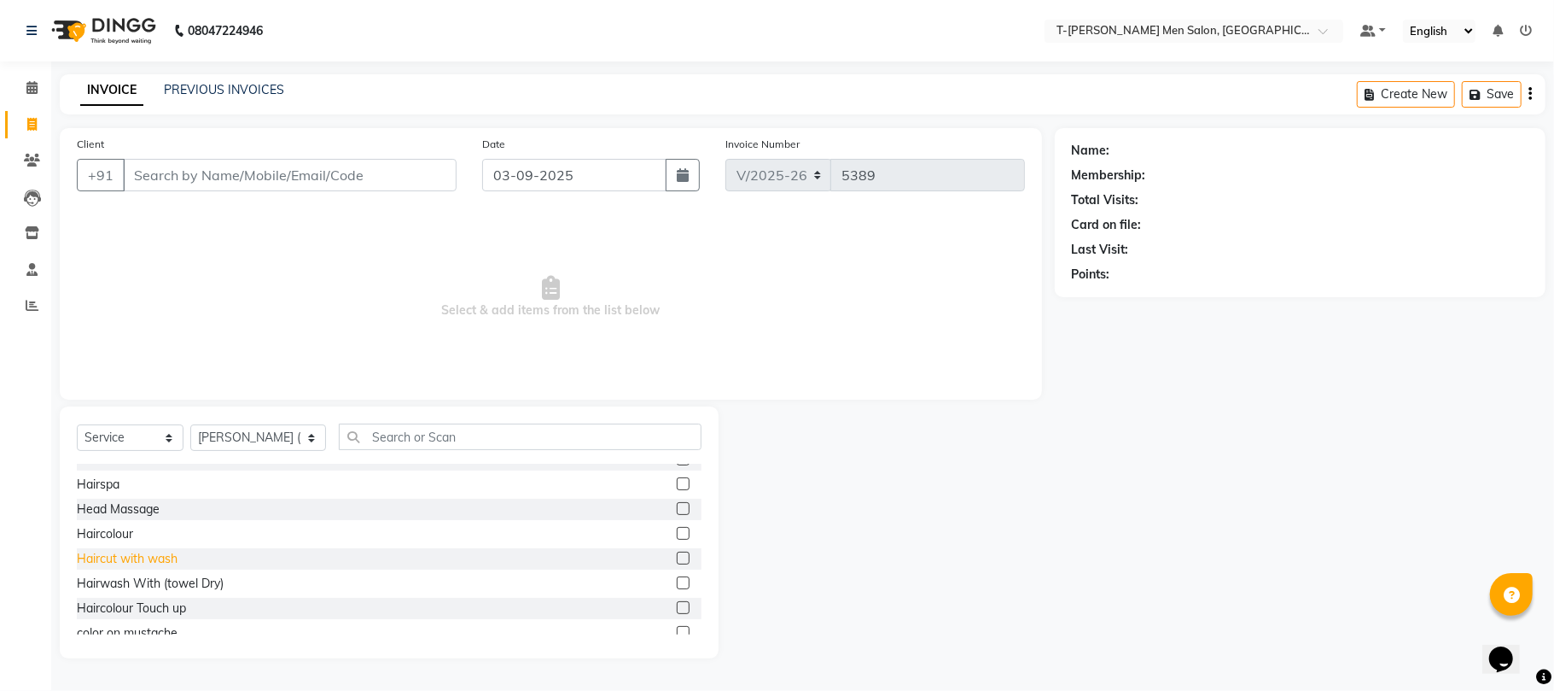
click at [110, 562] on div "Haircut with wash" at bounding box center [127, 559] width 101 height 18
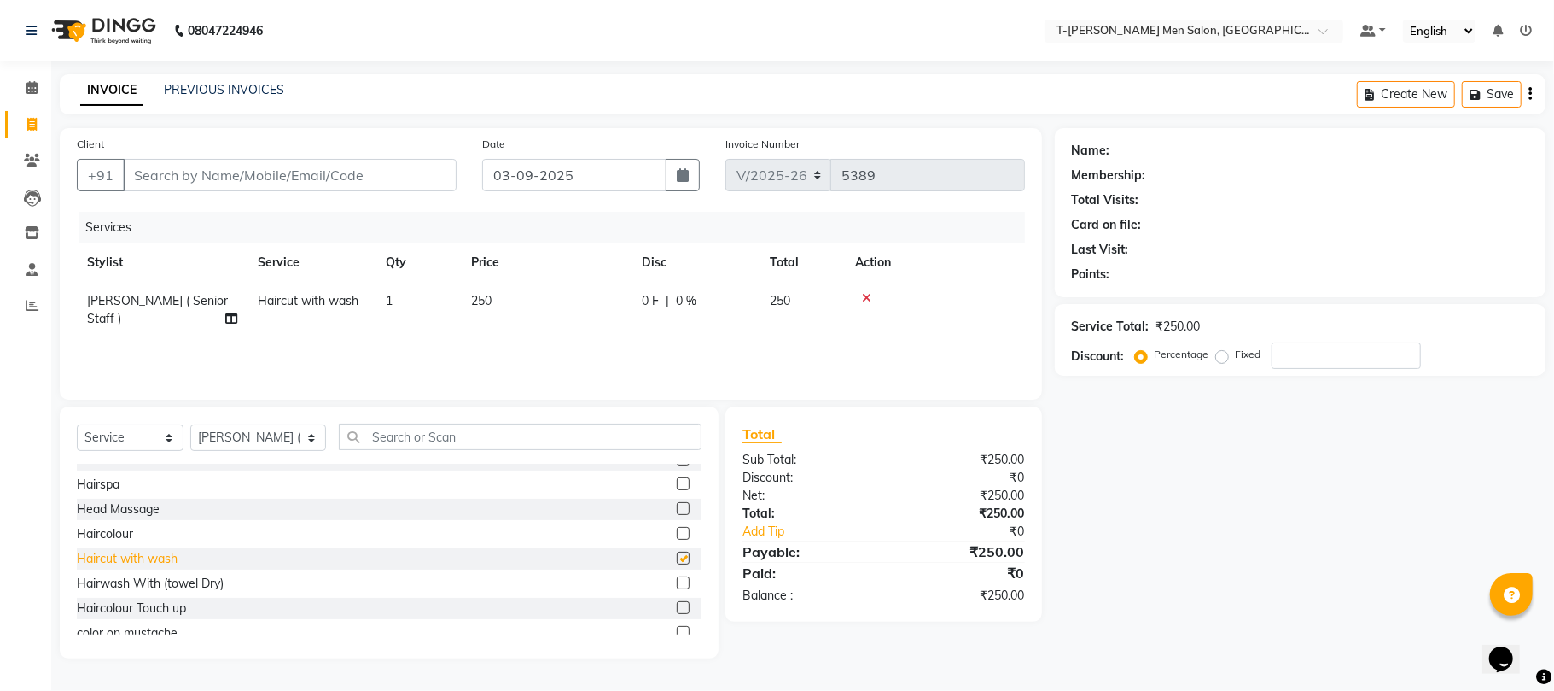
checkbox input "false"
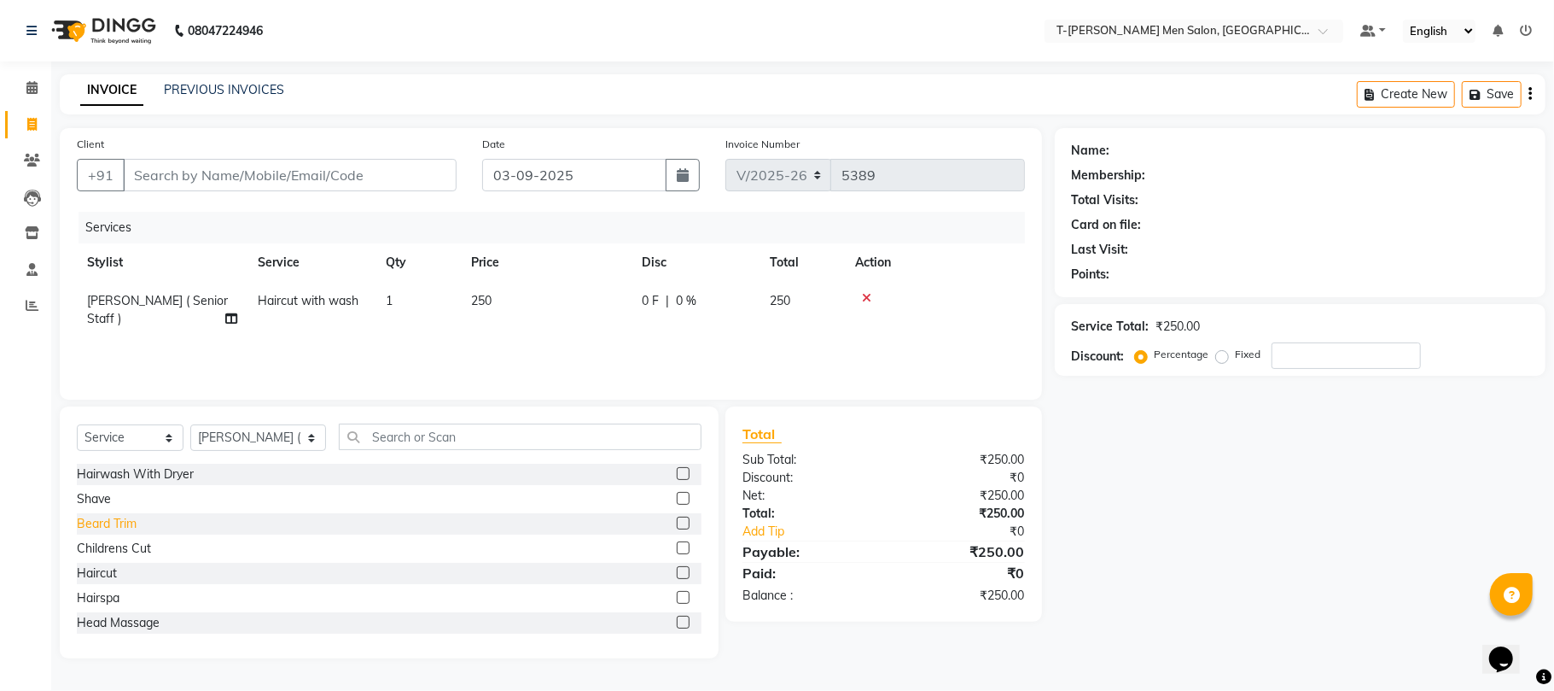
click at [99, 527] on div "Beard Trim" at bounding box center [107, 524] width 60 height 18
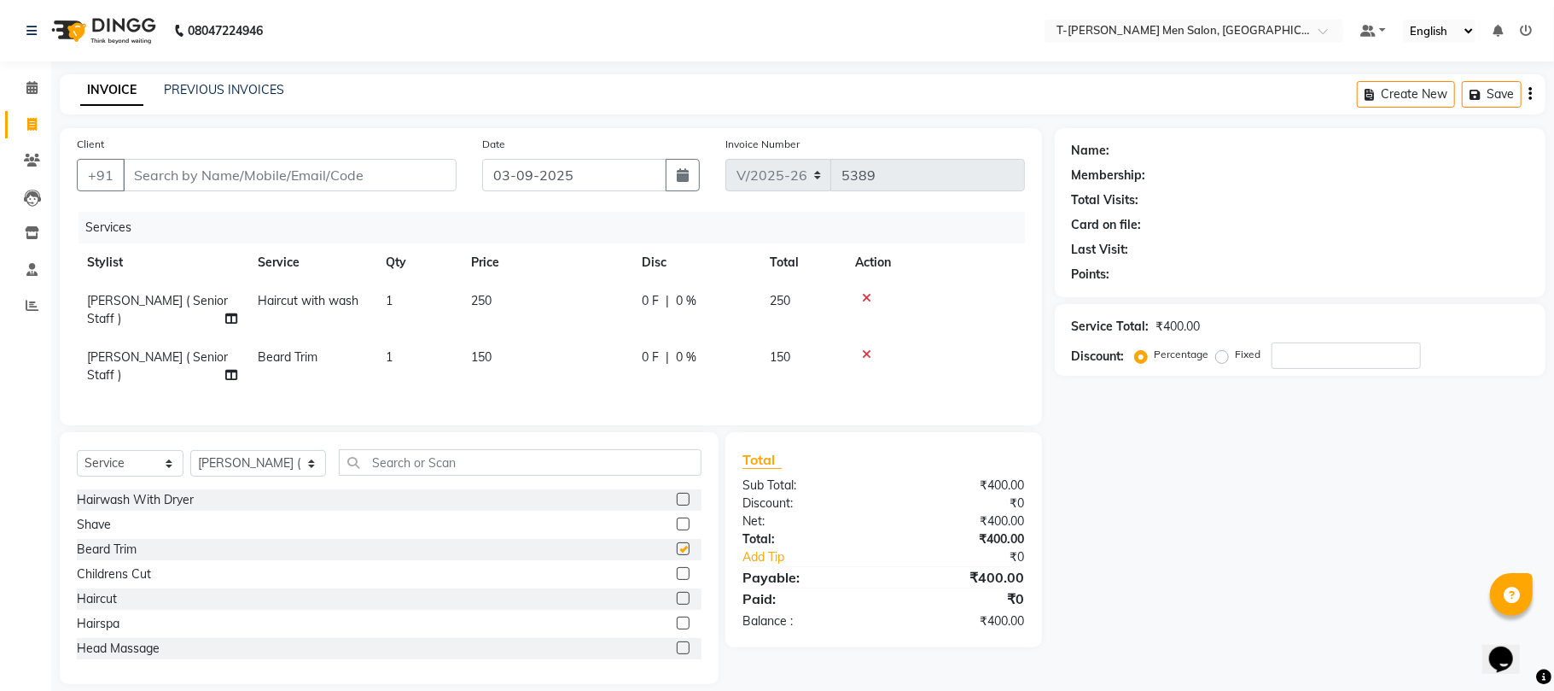
checkbox input "false"
click at [281, 191] on div "+91" at bounding box center [267, 175] width 380 height 32
click at [282, 182] on input "Client" at bounding box center [290, 175] width 334 height 32
click at [285, 176] on input "Client" at bounding box center [290, 175] width 334 height 32
click at [213, 175] on input "Client" at bounding box center [290, 175] width 334 height 32
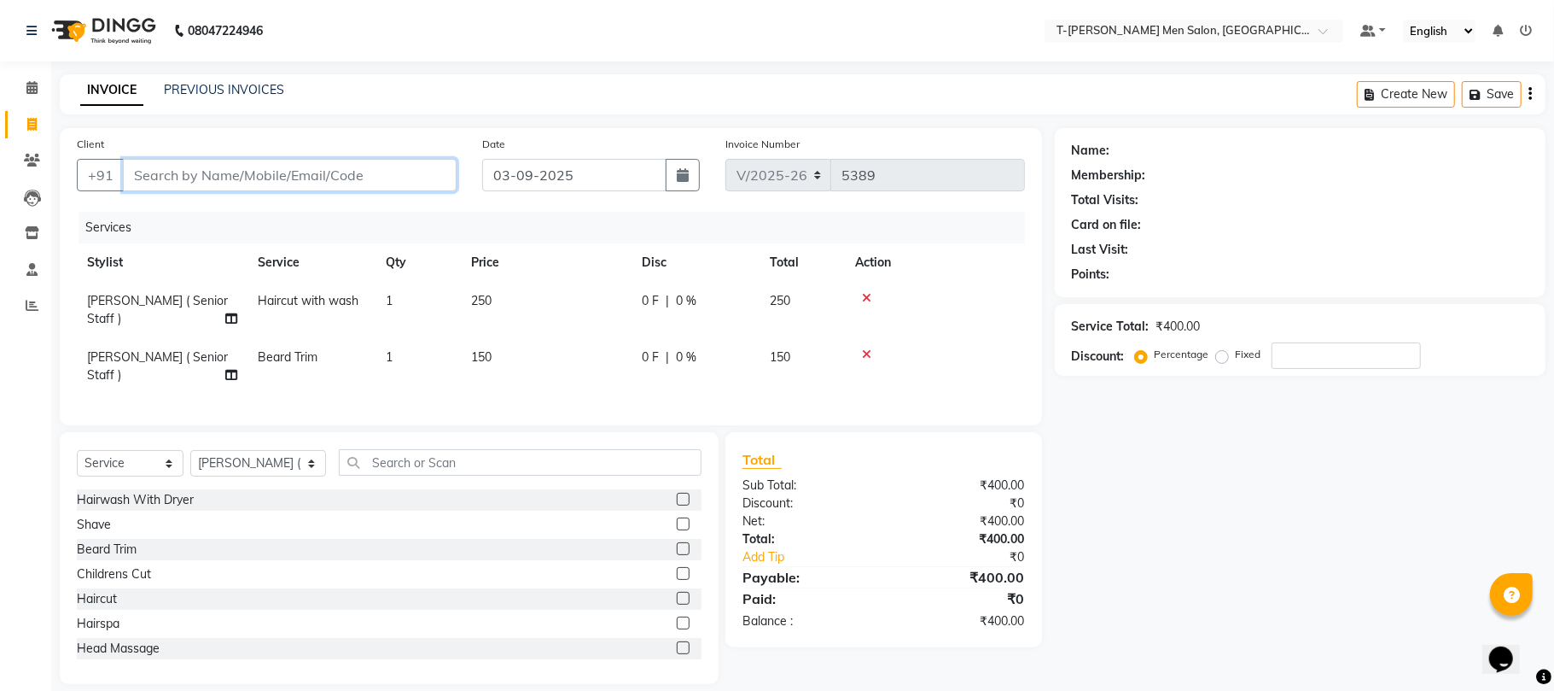
click at [370, 184] on input "Client" at bounding box center [290, 175] width 334 height 32
type input "7"
type input "0"
type input "7723854427"
click at [408, 190] on button "Add Client" at bounding box center [413, 175] width 88 height 32
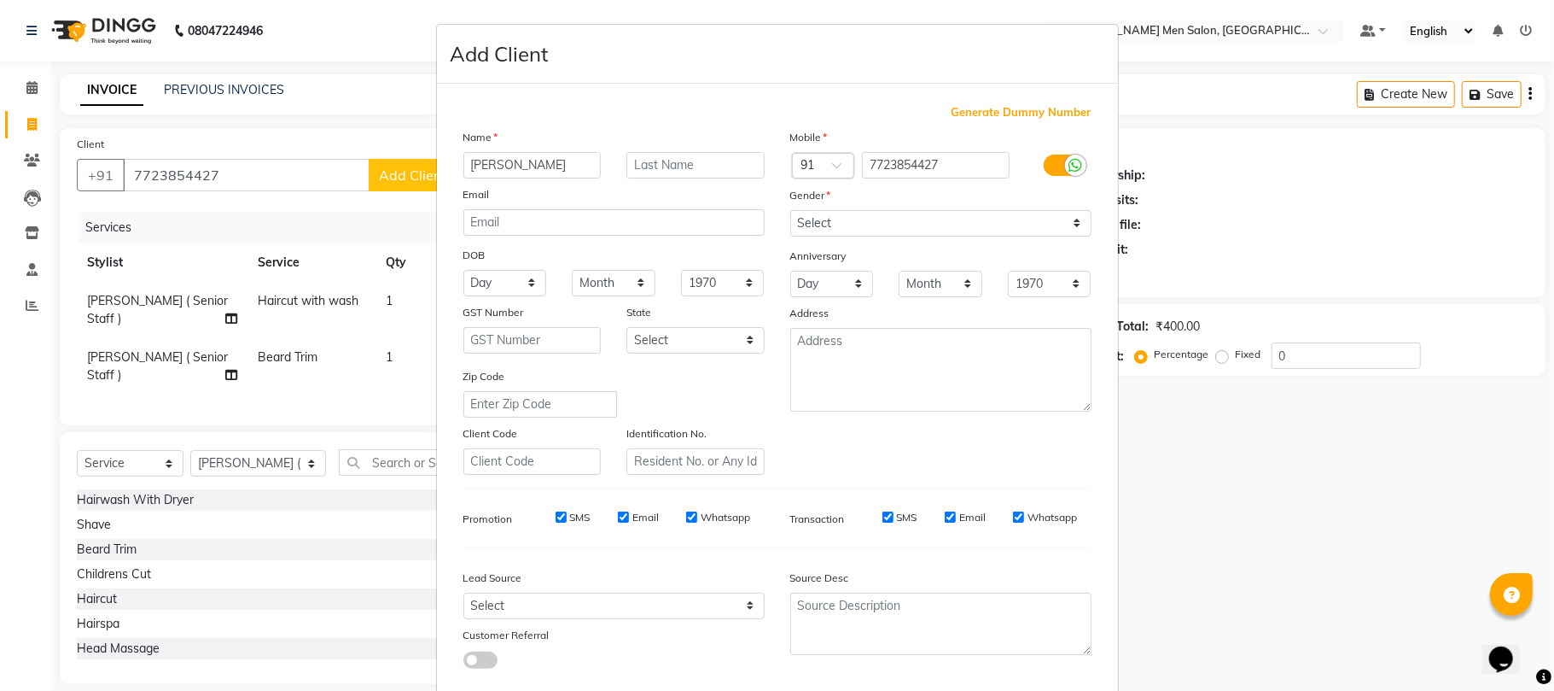
type input "Mr. Megah"
type input "Deep"
click at [831, 222] on select "Select Male Female Other Prefer Not To Say" at bounding box center [940, 223] width 301 height 26
select select "[DEMOGRAPHIC_DATA]"
click at [790, 210] on select "Select Male Female Other Prefer Not To Say" at bounding box center [940, 223] width 301 height 26
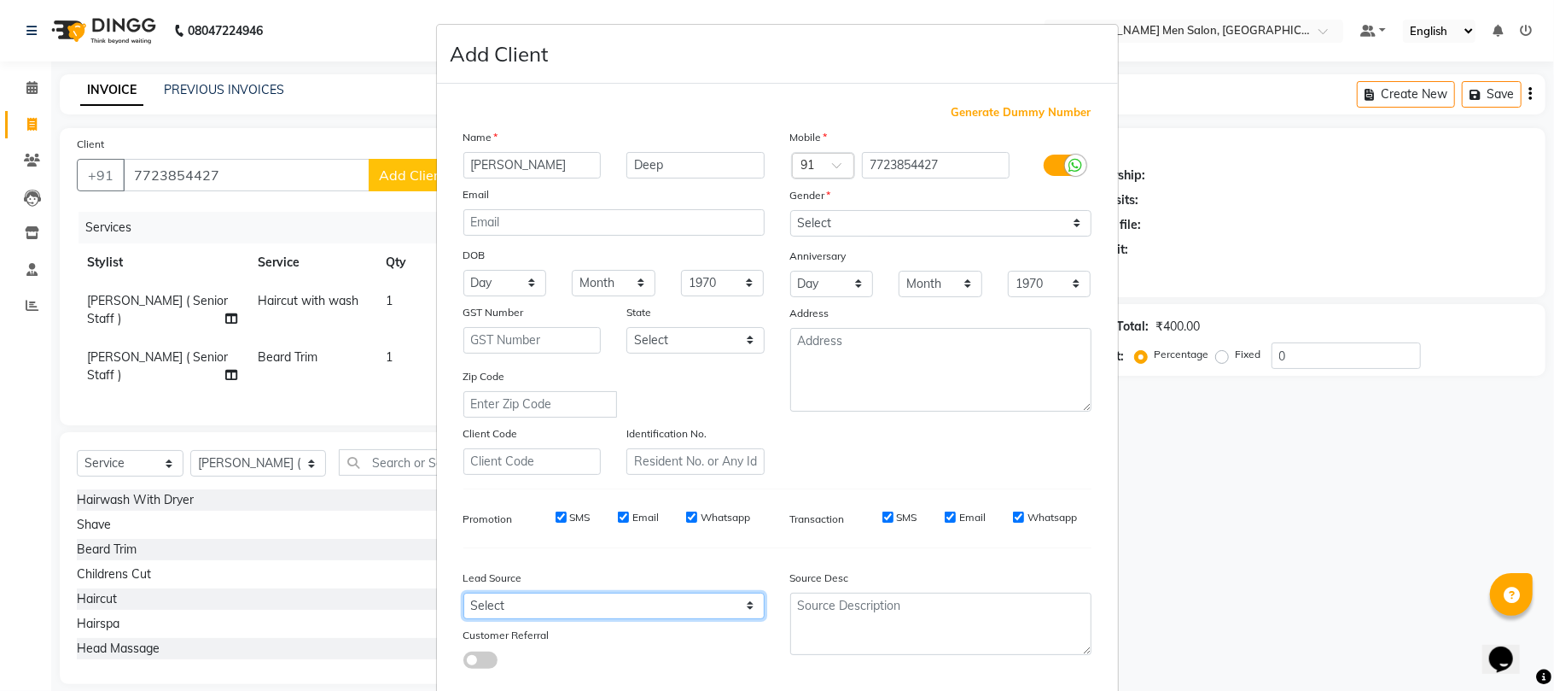
click at [637, 592] on select "Select Walk-in Referral Internet Friend Word of Mouth Advertisement Facebook Ju…" at bounding box center [614, 605] width 301 height 26
select select "32268"
click at [464, 592] on select "Select Walk-in Referral Internet Friend Word of Mouth Advertisement Facebook Ju…" at bounding box center [614, 605] width 301 height 26
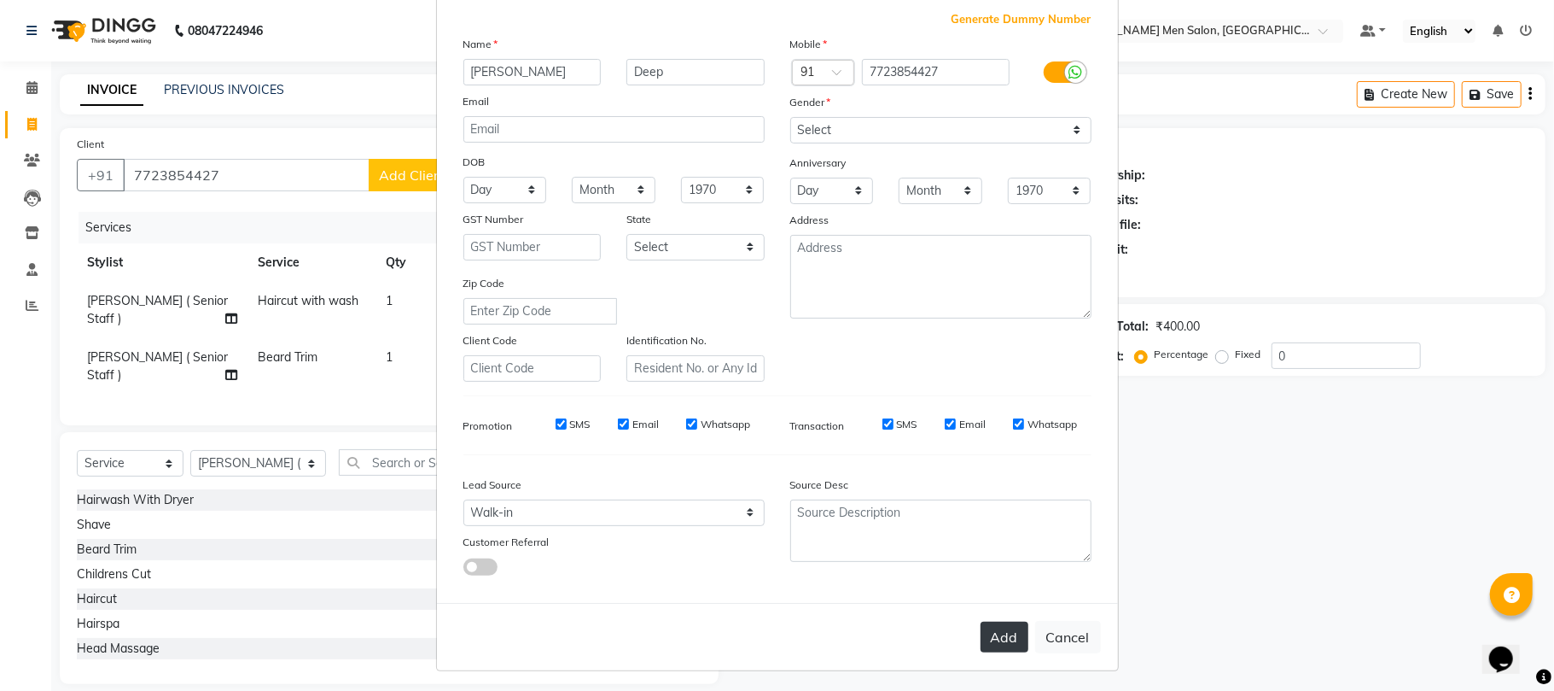
click at [983, 640] on button "Add" at bounding box center [1005, 636] width 48 height 31
select select
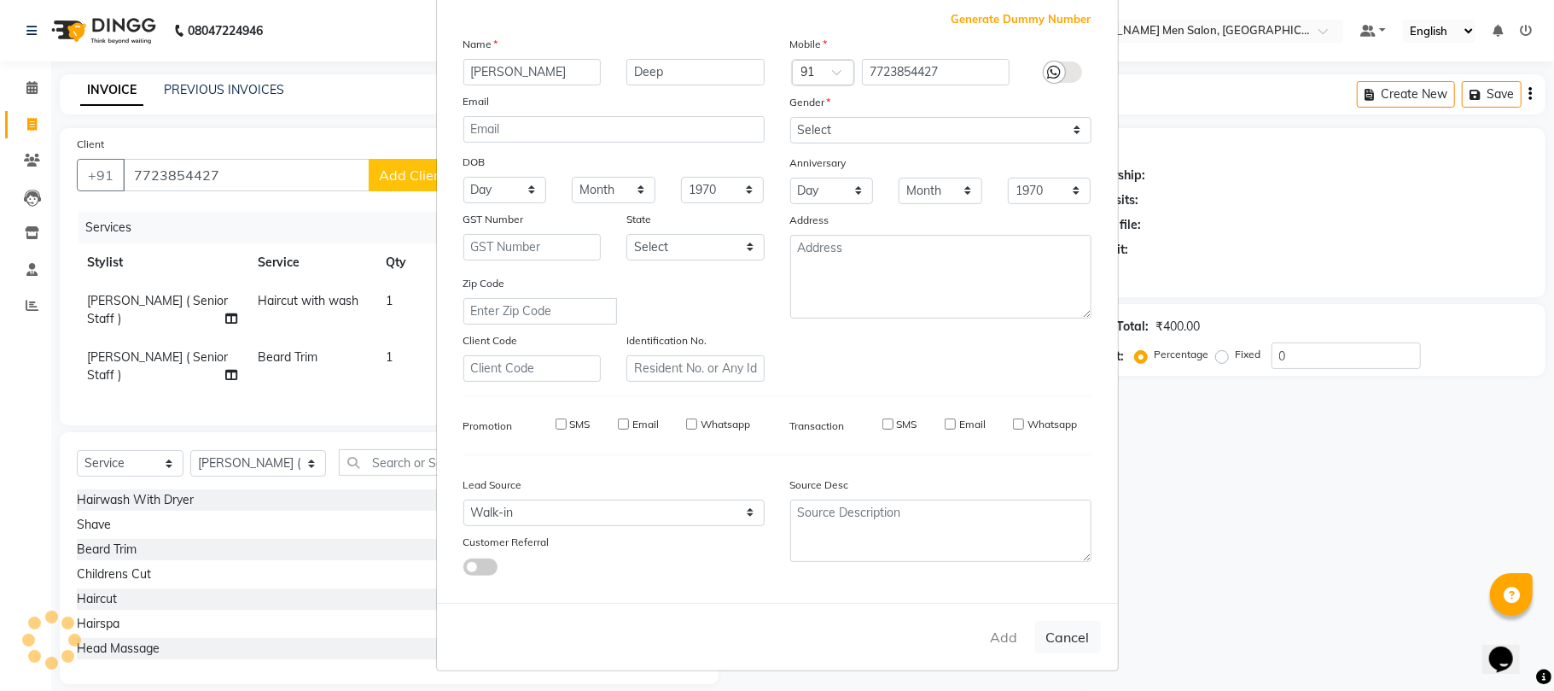
select select
checkbox input "false"
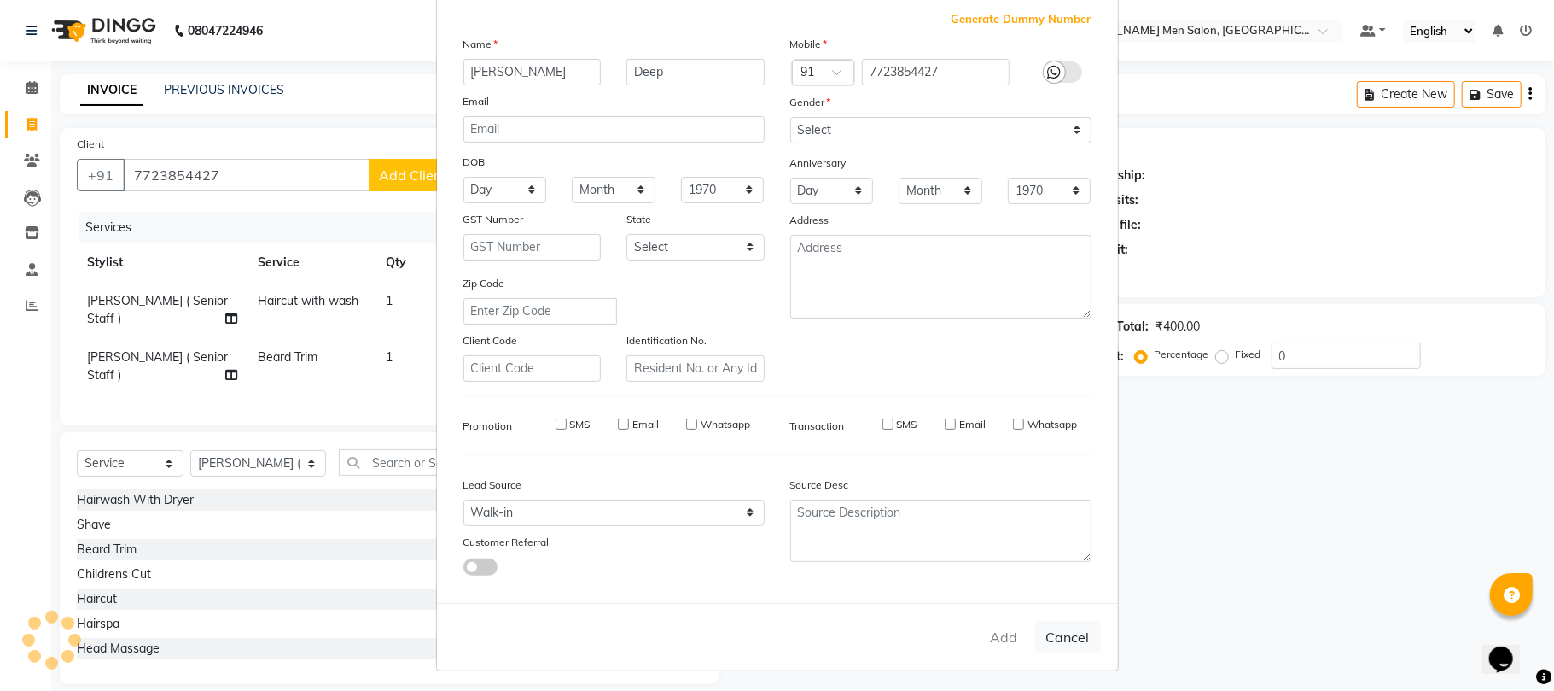
checkbox input "false"
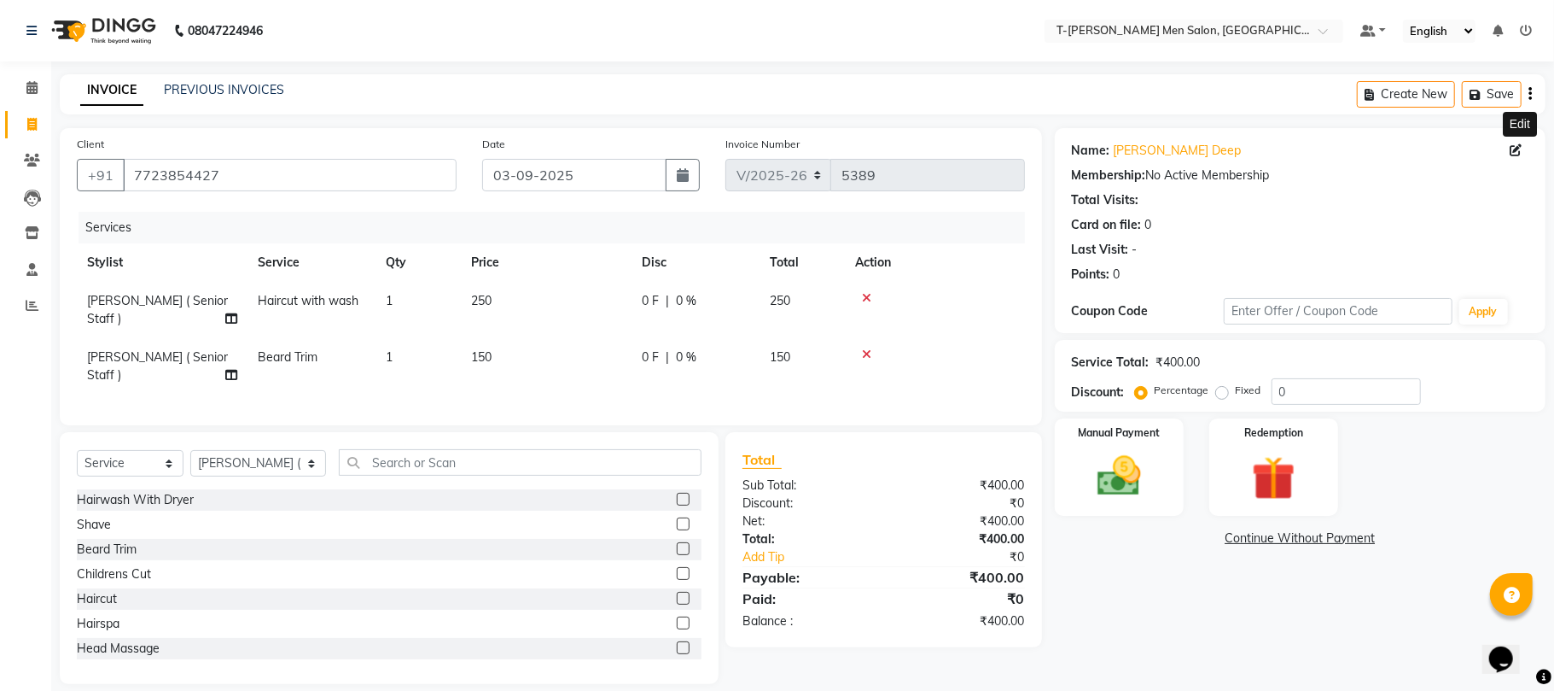
click at [1514, 155] on icon at bounding box center [1516, 150] width 12 height 12
select select "[DEMOGRAPHIC_DATA]"
select select "32268"
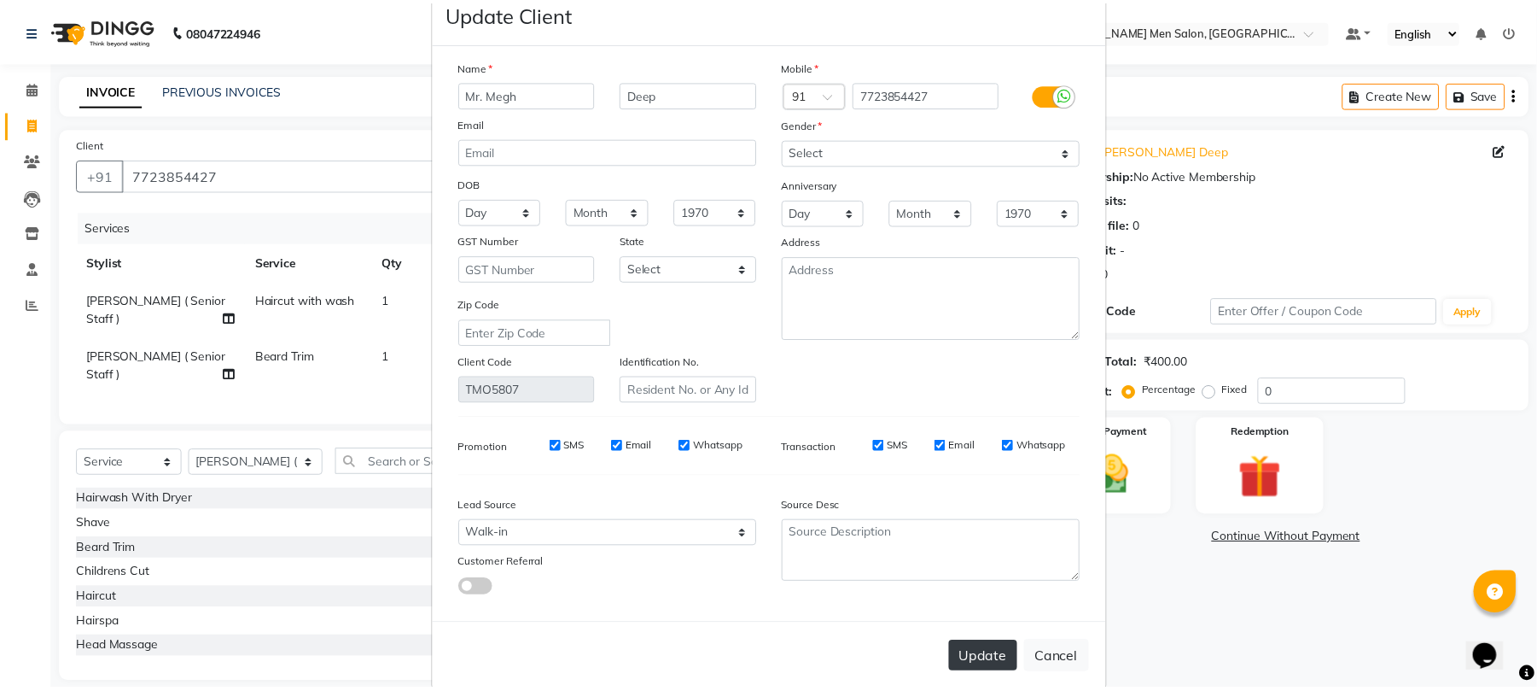
scroll to position [62, 0]
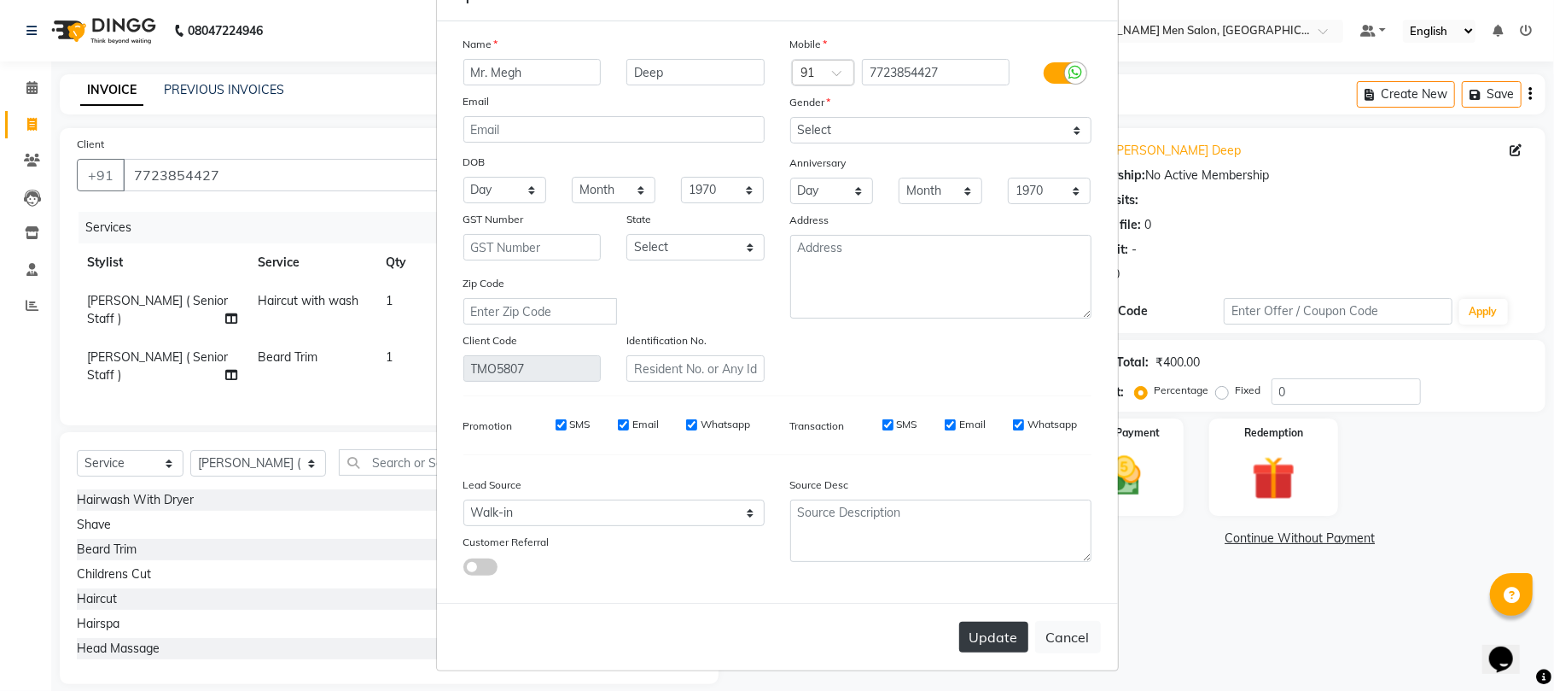
type input "Mr. Megh"
click at [970, 633] on button "Update" at bounding box center [993, 636] width 69 height 31
select select
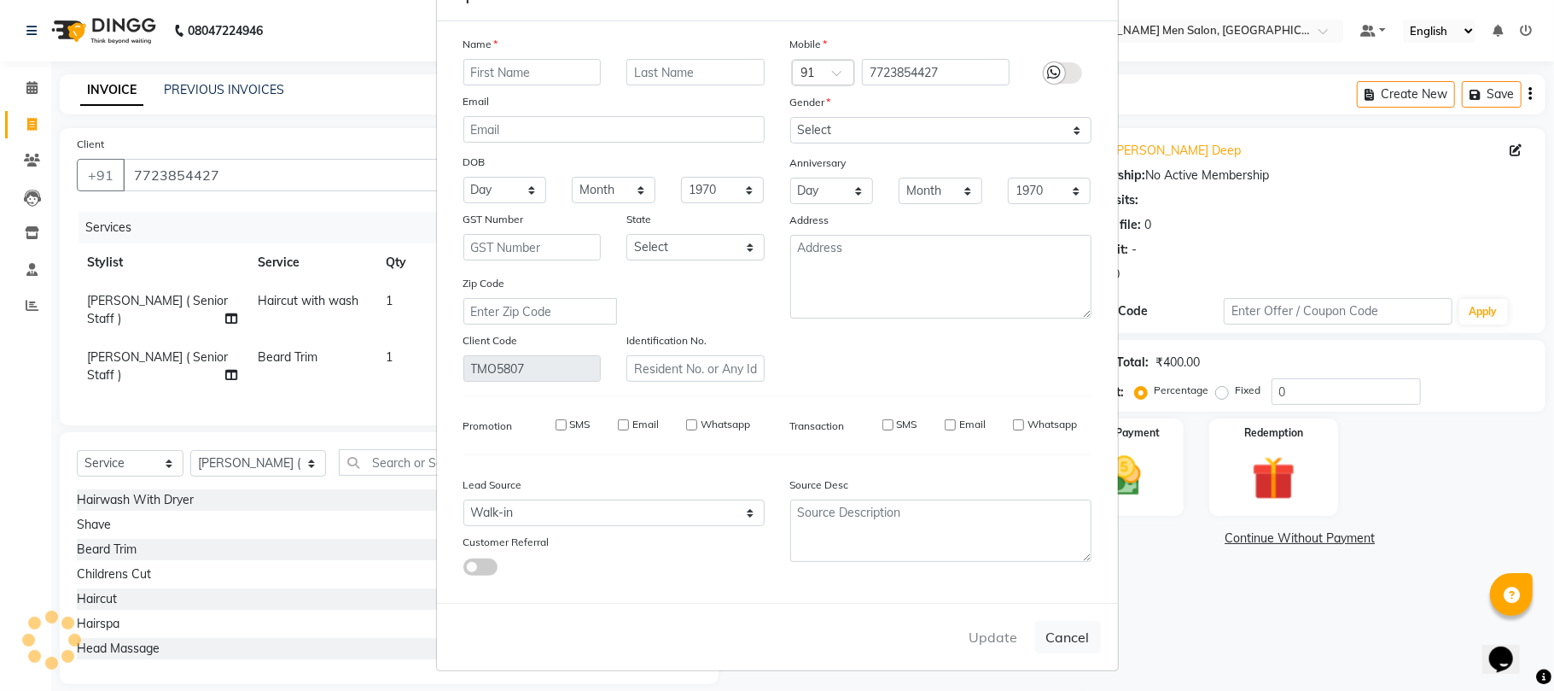
select select
checkbox input "false"
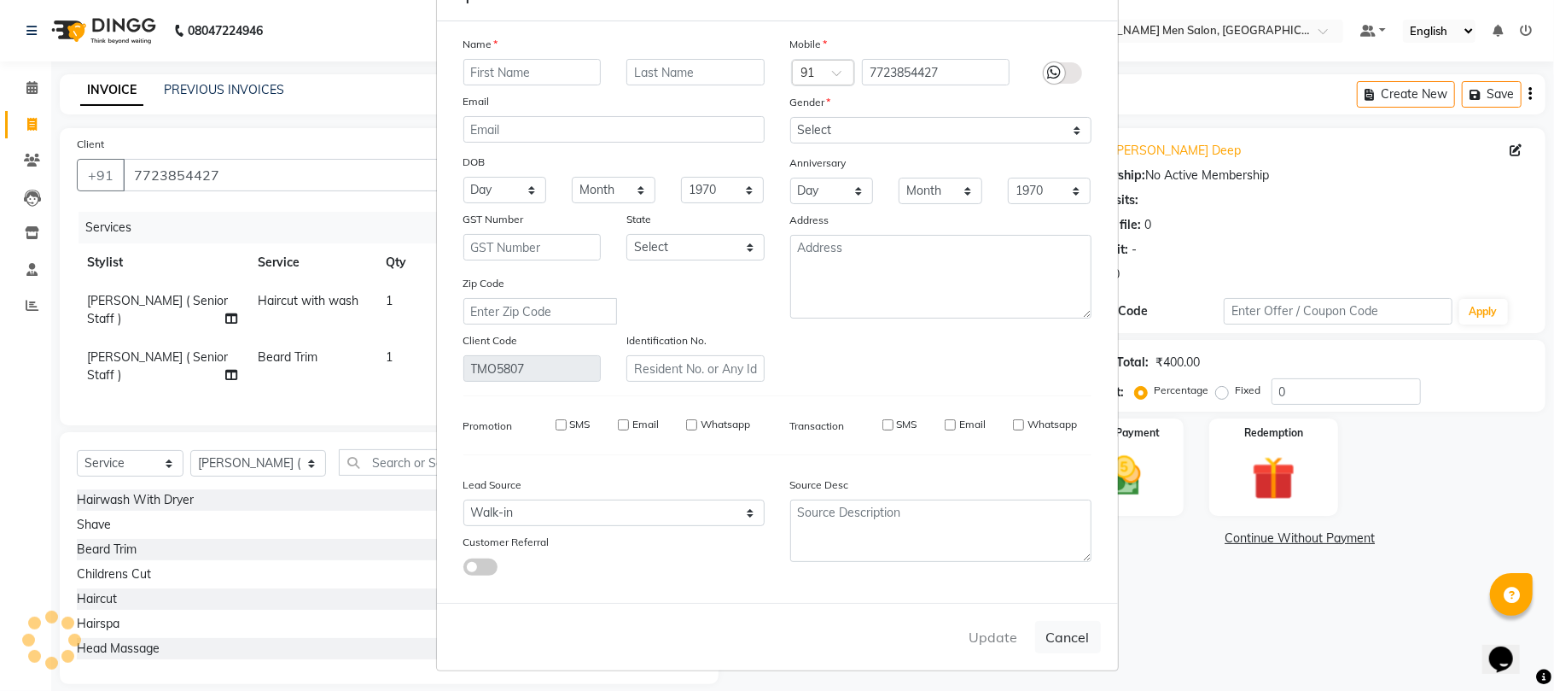
checkbox input "false"
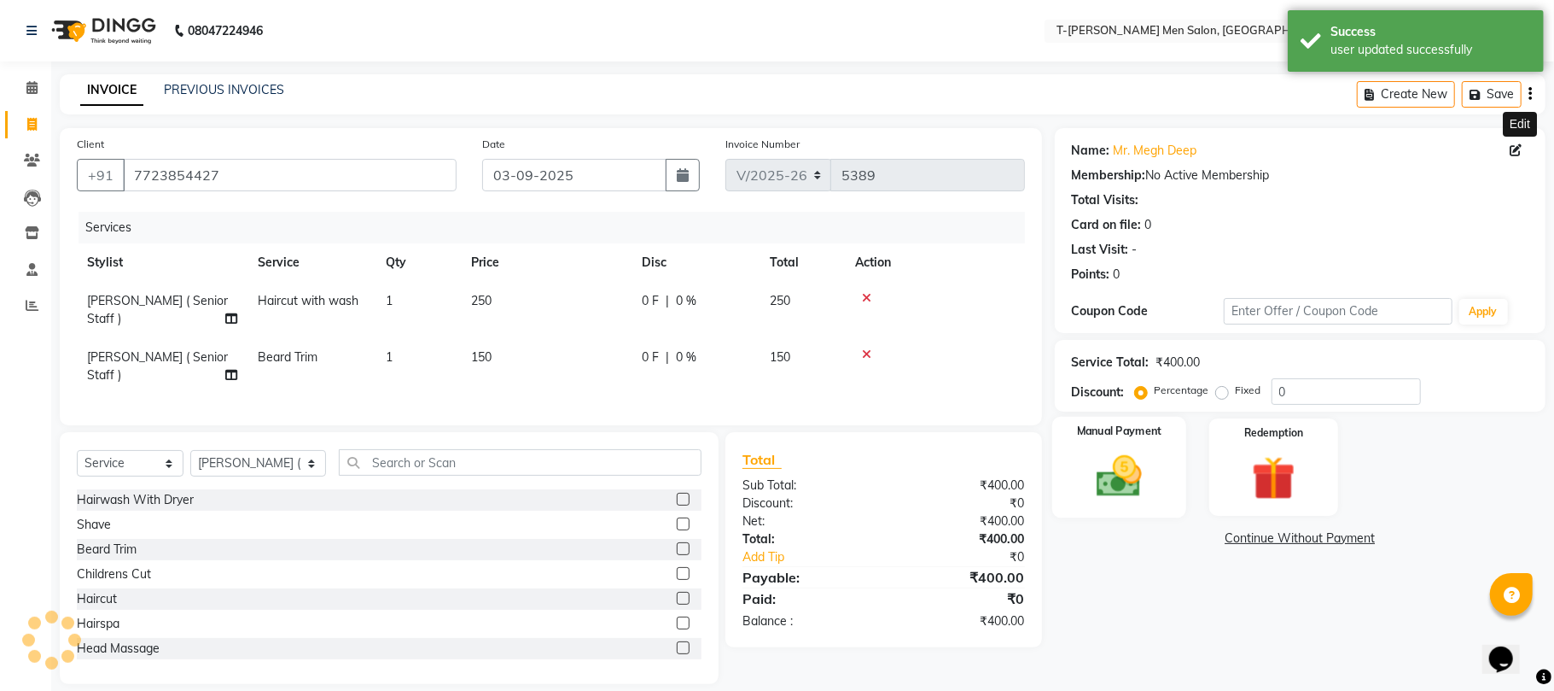
click at [1149, 472] on img at bounding box center [1119, 476] width 74 height 53
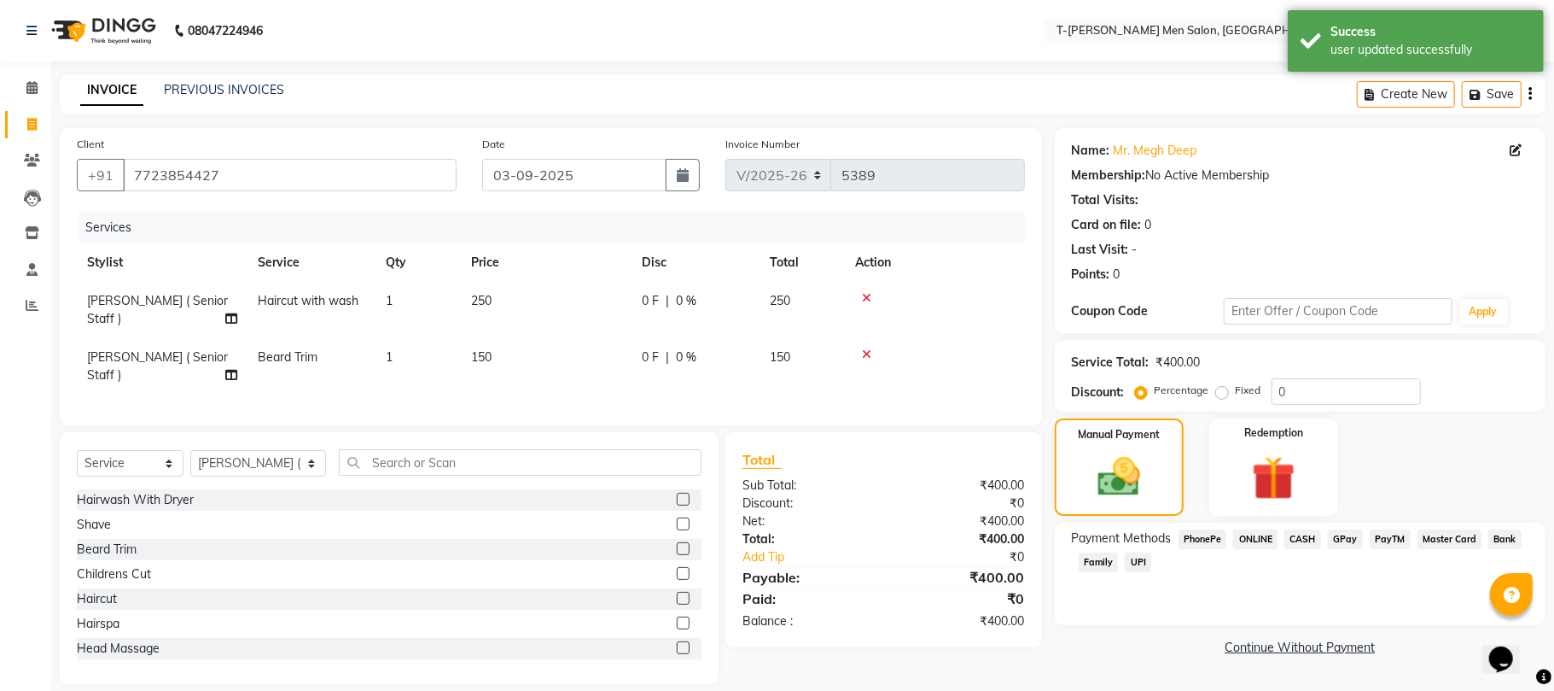
click at [1308, 546] on span "CASH" at bounding box center [1303, 539] width 37 height 20
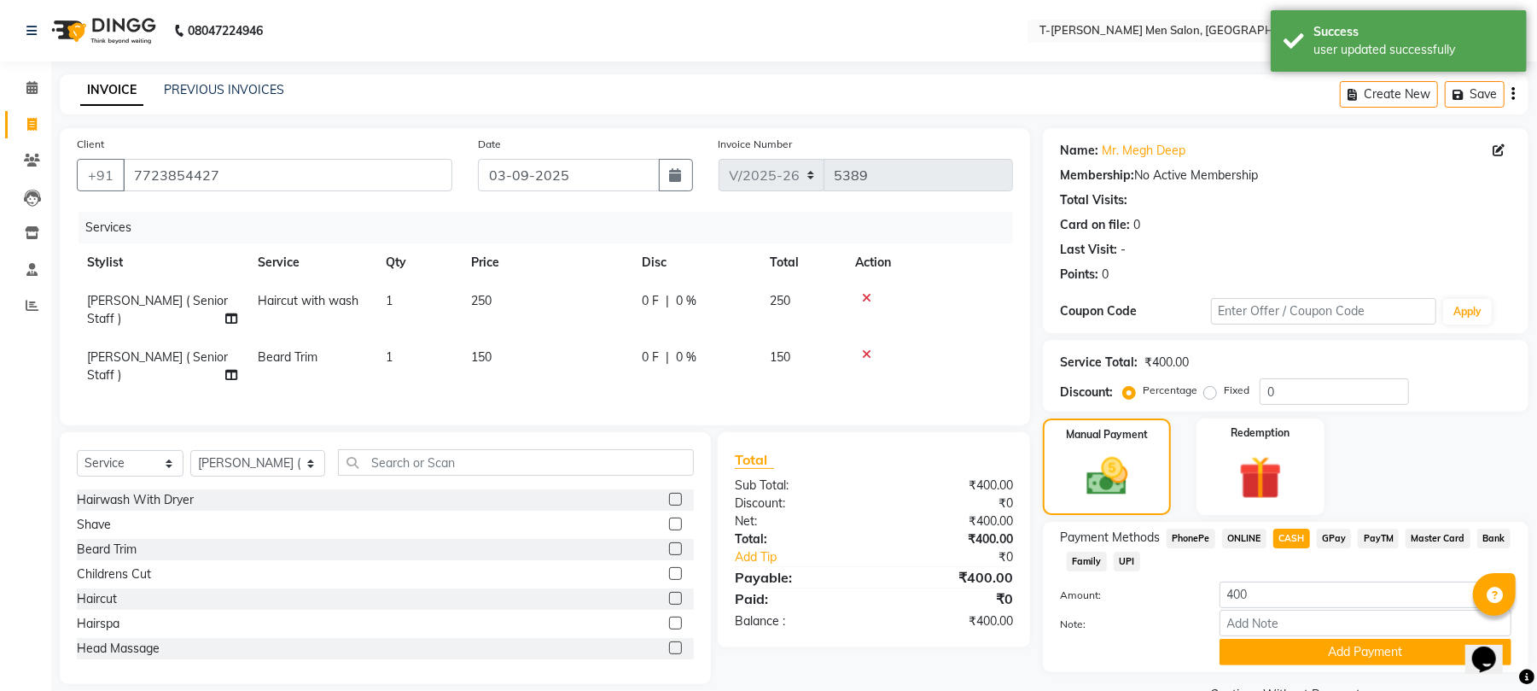
drag, startPoint x: 1298, startPoint y: 656, endPoint x: 1227, endPoint y: 627, distance: 76.9
click at [1292, 656] on button "Add Payment" at bounding box center [1366, 652] width 292 height 26
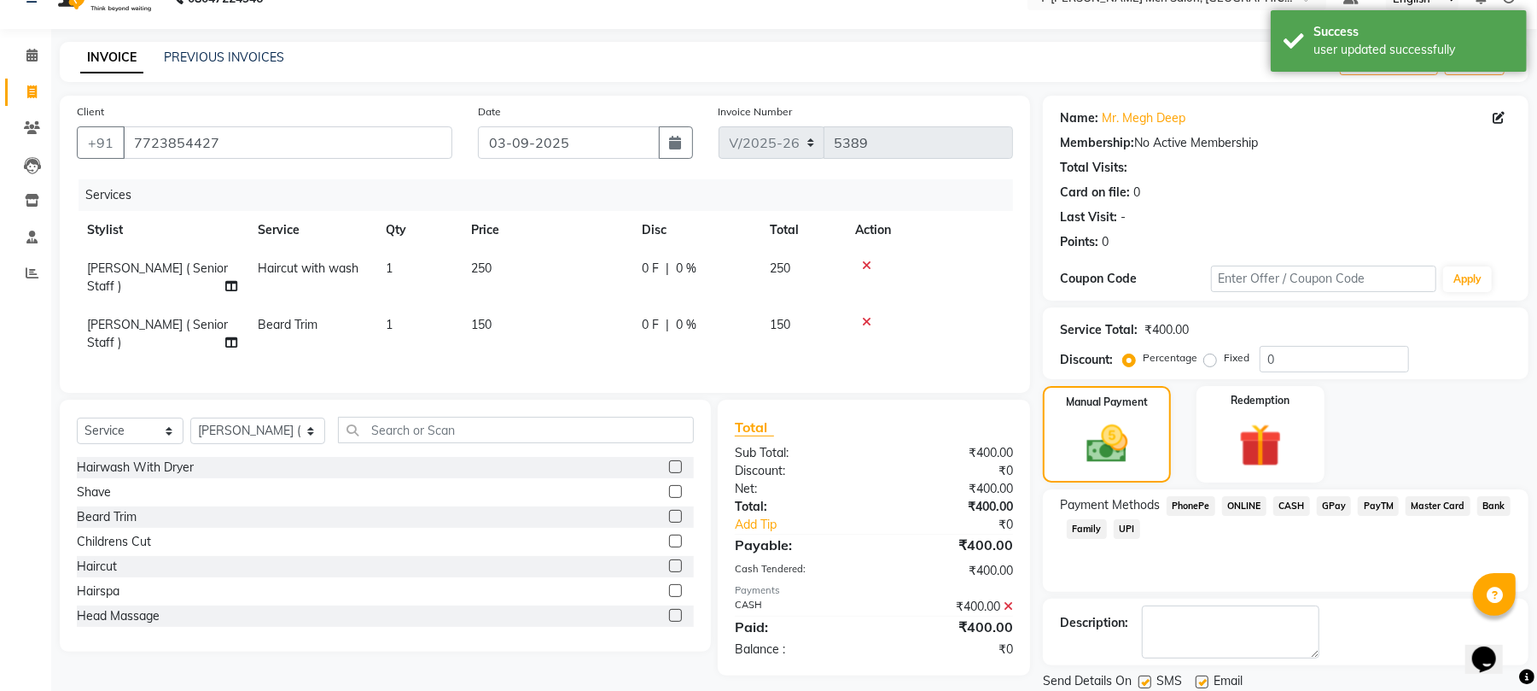
scroll to position [92, 0]
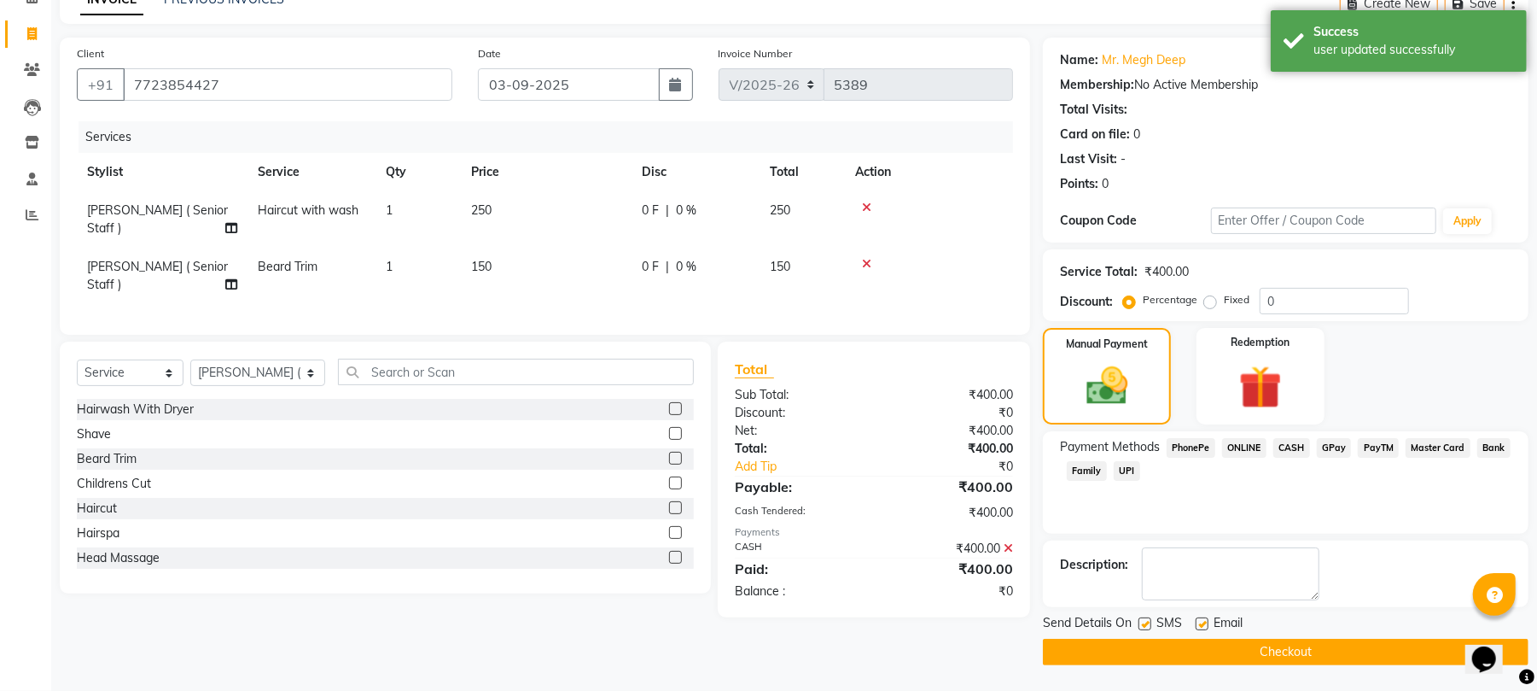
drag, startPoint x: 1209, startPoint y: 622, endPoint x: 1204, endPoint y: 649, distance: 27.0
click at [1207, 622] on label at bounding box center [1202, 623] width 13 height 13
click at [1207, 622] on input "checkbox" at bounding box center [1201, 624] width 11 height 11
checkbox input "false"
click at [1203, 653] on button "Checkout" at bounding box center [1286, 652] width 486 height 26
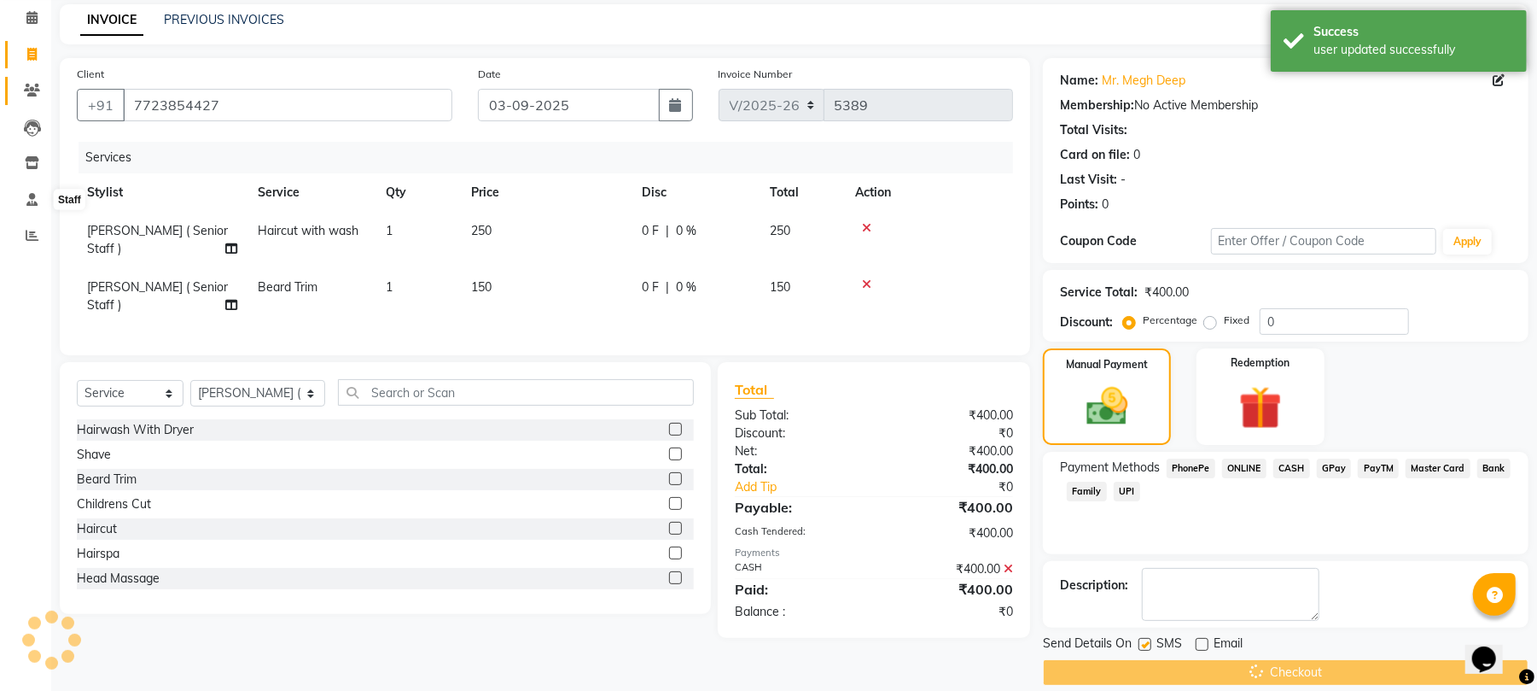
scroll to position [32, 0]
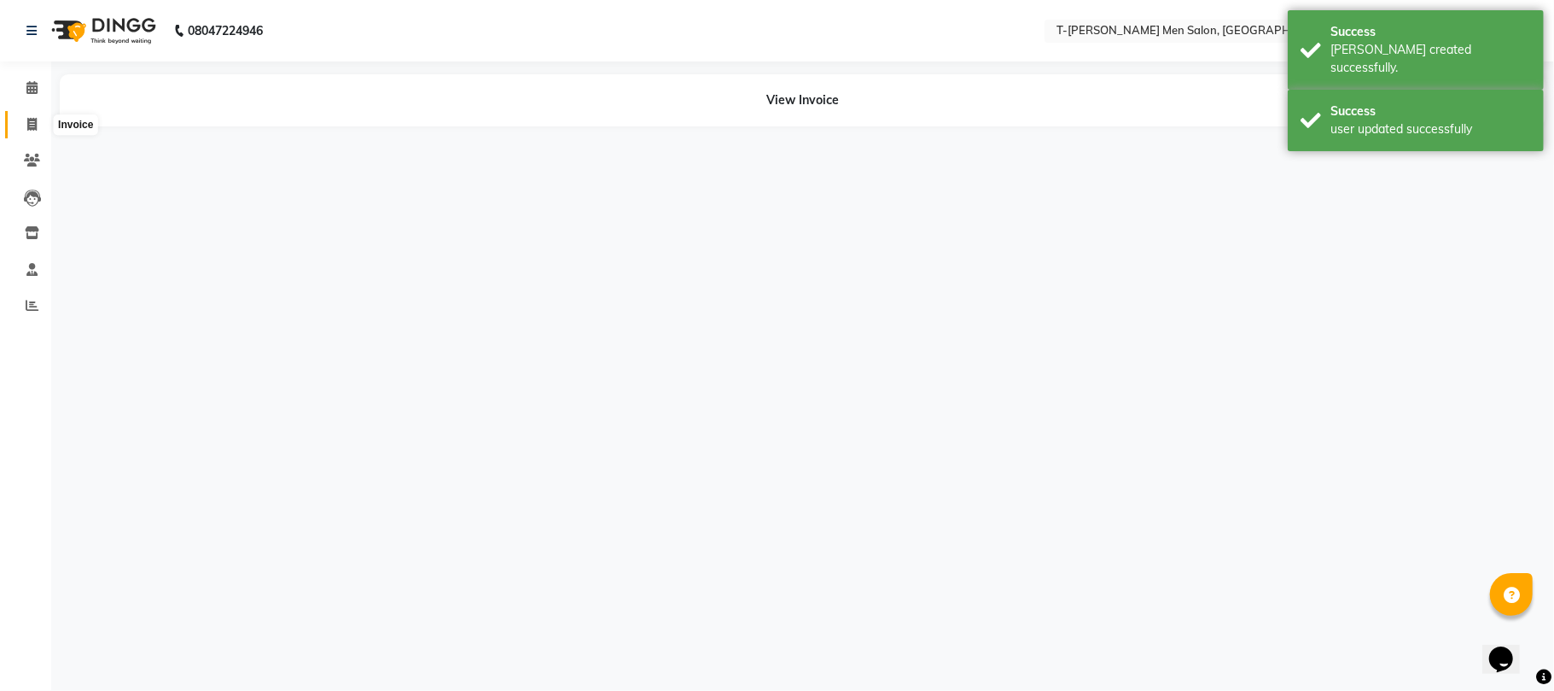
click at [22, 113] on link "Invoice" at bounding box center [25, 125] width 41 height 28
select select "service"
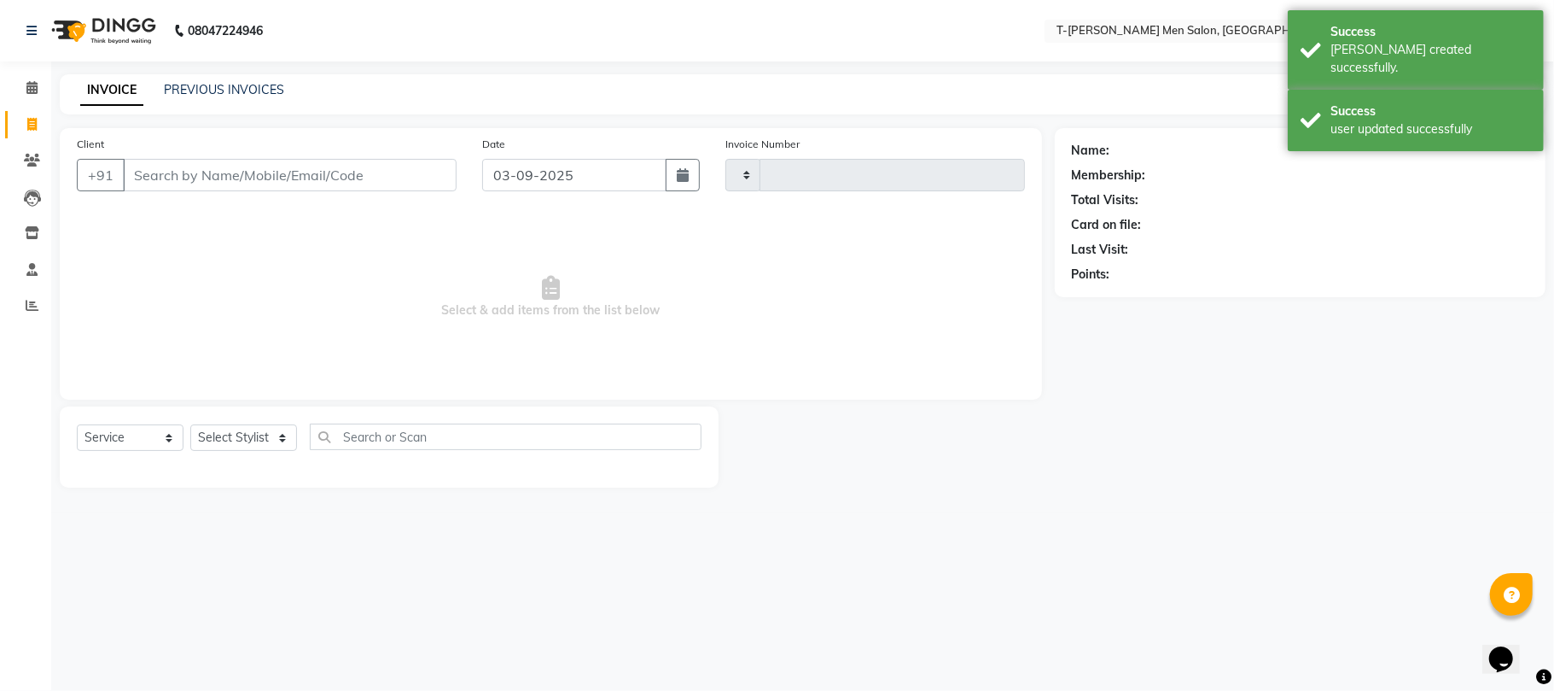
type input "5390"
select select "4816"
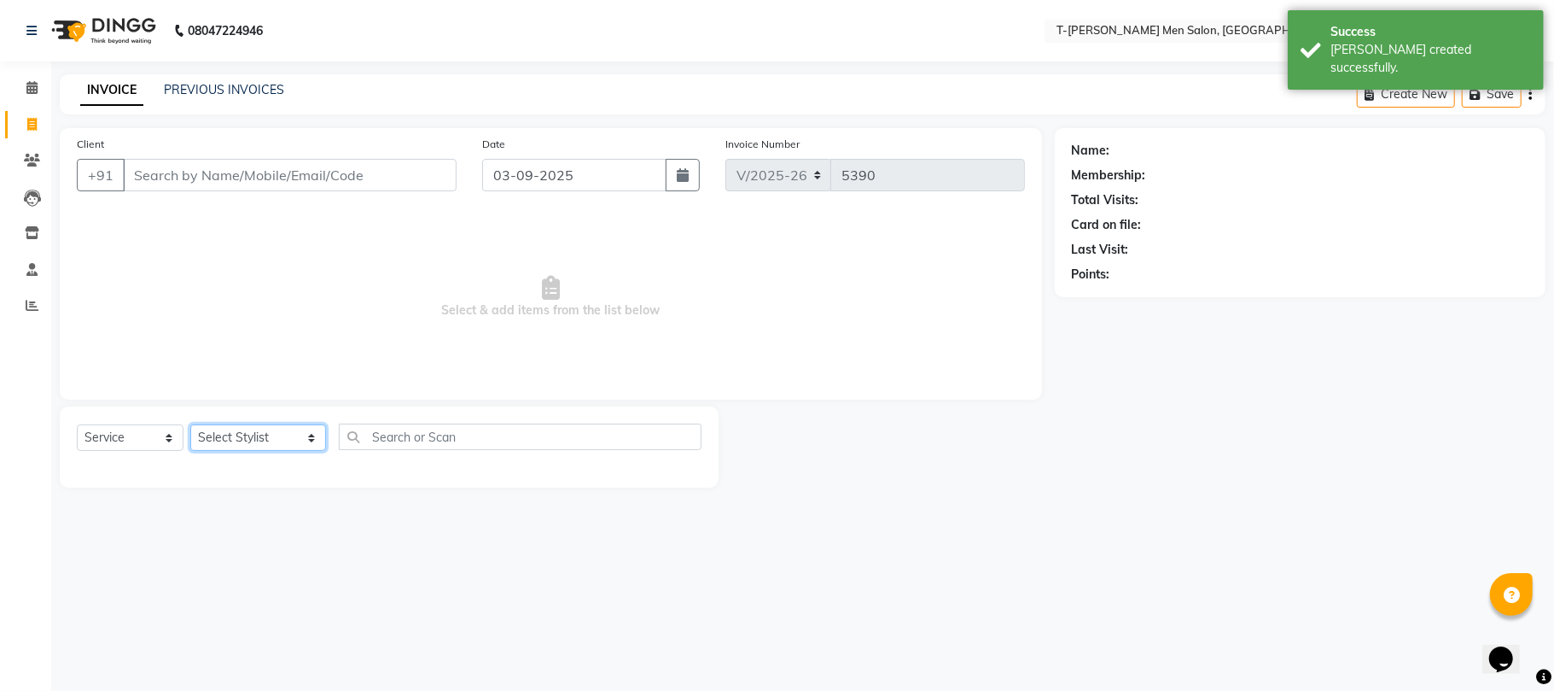
click at [233, 438] on select "Select Stylist Gorkh nath (goru) Haneef khan Jaswinder singh (Veeru) Jitendra S…" at bounding box center [258, 437] width 136 height 26
select select "29178"
click at [190, 424] on select "Select Stylist Gorkh nath (goru) Haneef khan Jaswinder singh (Veeru) Jitendra S…" at bounding box center [258, 437] width 136 height 26
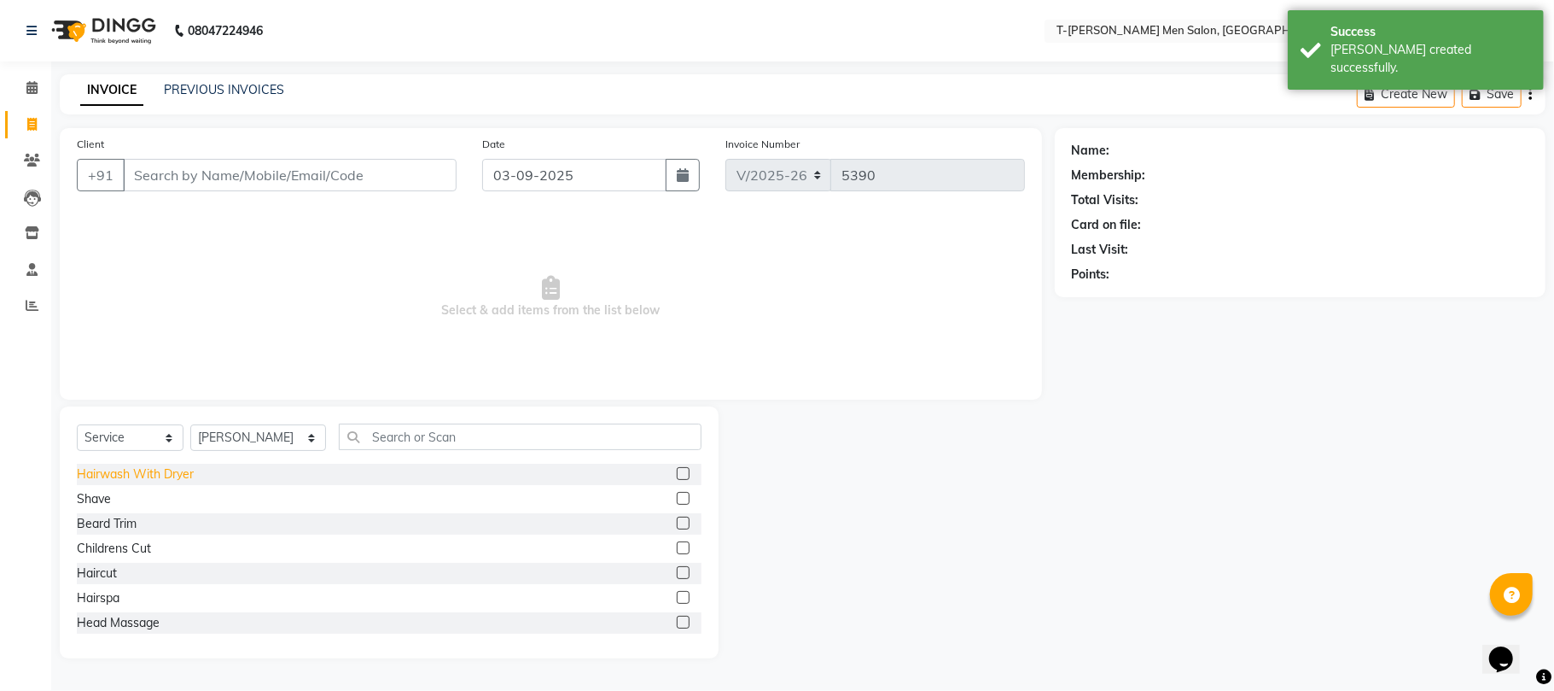
drag, startPoint x: 84, startPoint y: 500, endPoint x: 92, endPoint y: 482, distance: 19.9
click at [86, 499] on div "Shave" at bounding box center [94, 499] width 34 height 18
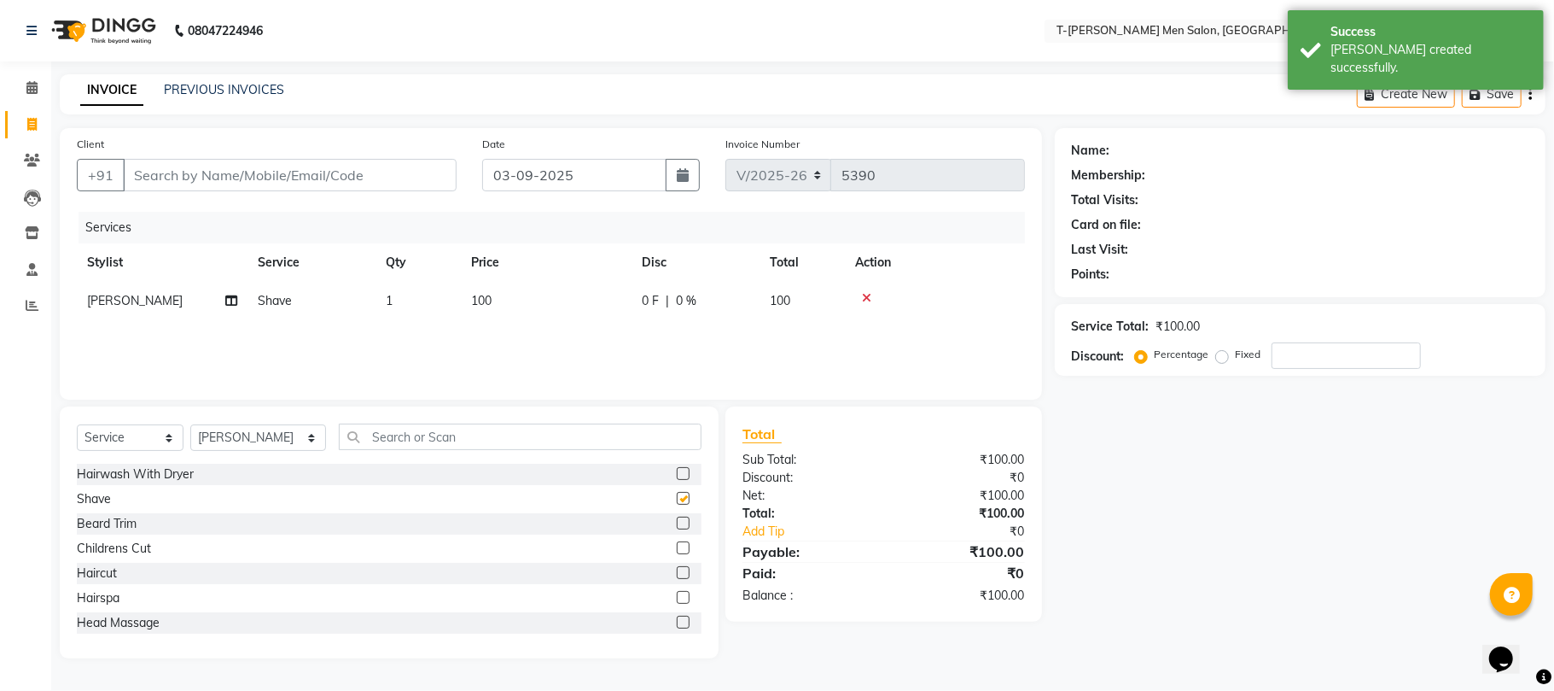
checkbox input "false"
click at [246, 168] on input "Client" at bounding box center [290, 175] width 334 height 32
type input "a"
type input "0"
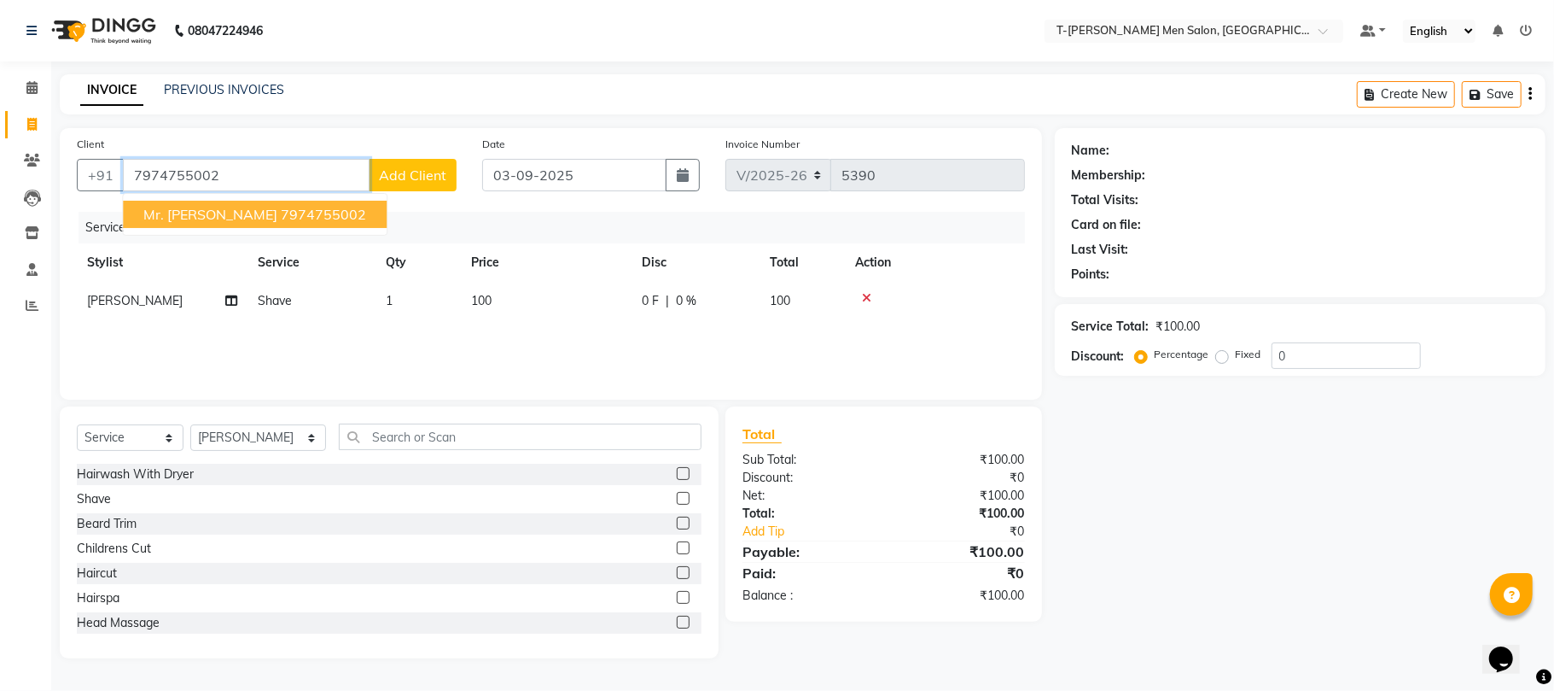
type input "7974755002"
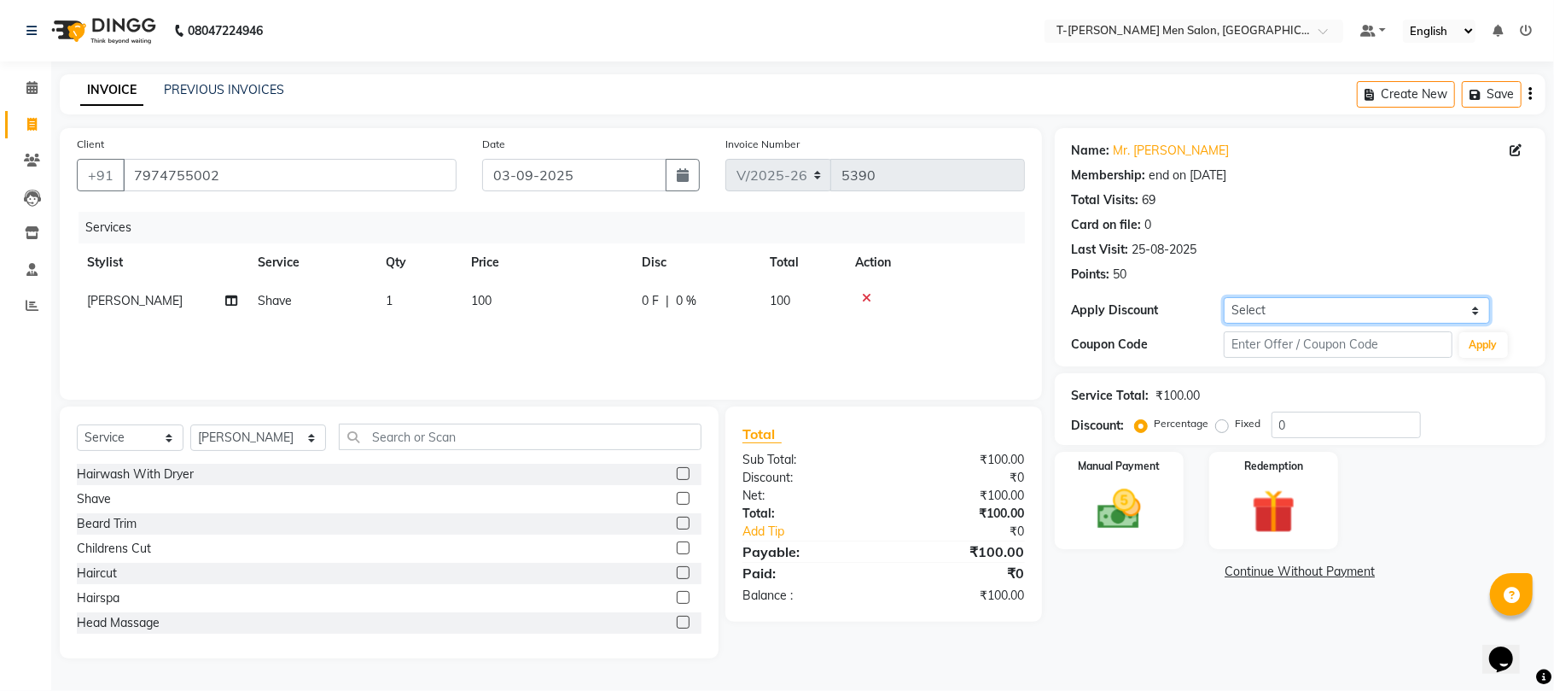
click at [1258, 312] on select "Select Membership → T - Rex Membership (wtih W end 10% & W day 20)%" at bounding box center [1357, 310] width 266 height 26
select select "1: Object"
click at [1224, 297] on select "Select Membership → T - Rex Membership (wtih W end 10% & W day 20)%" at bounding box center [1357, 310] width 266 height 26
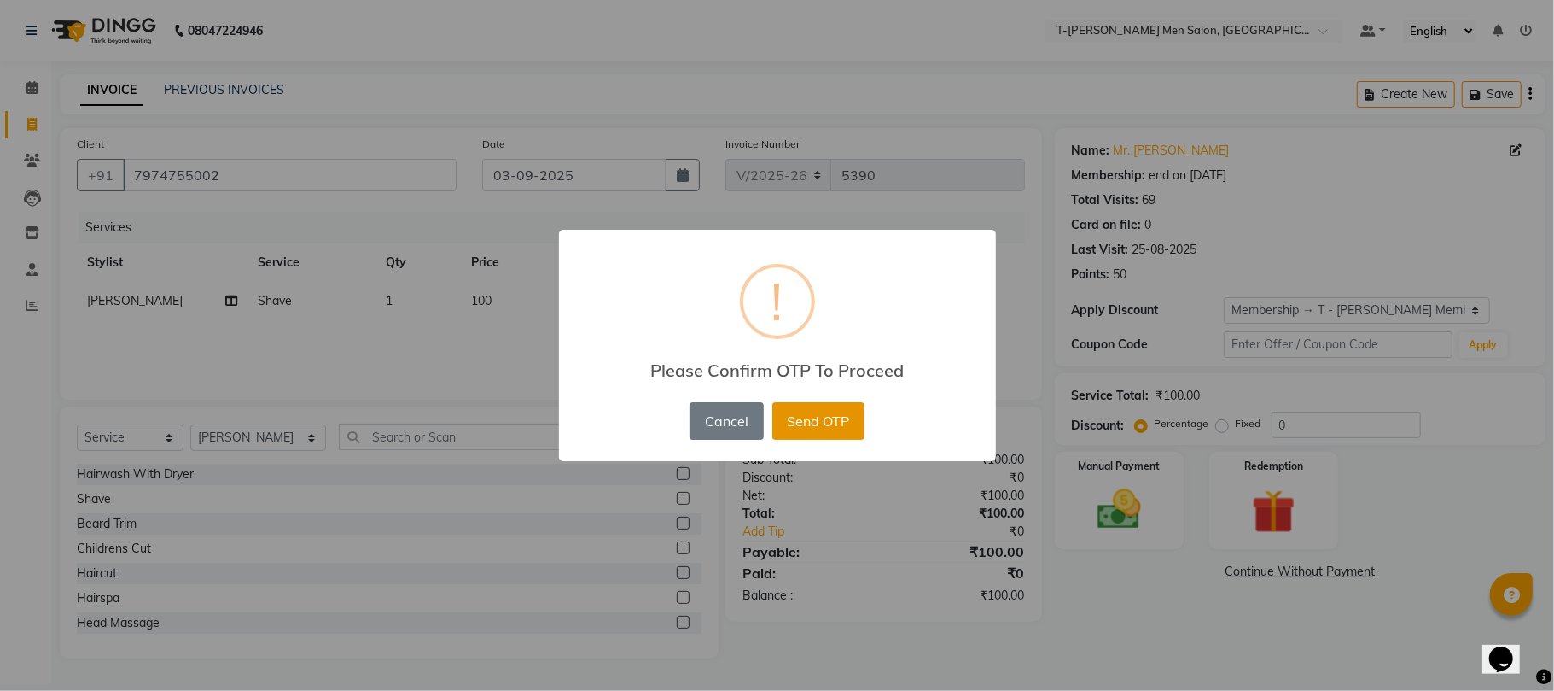
click at [855, 413] on button "Send OTP" at bounding box center [819, 421] width 92 height 38
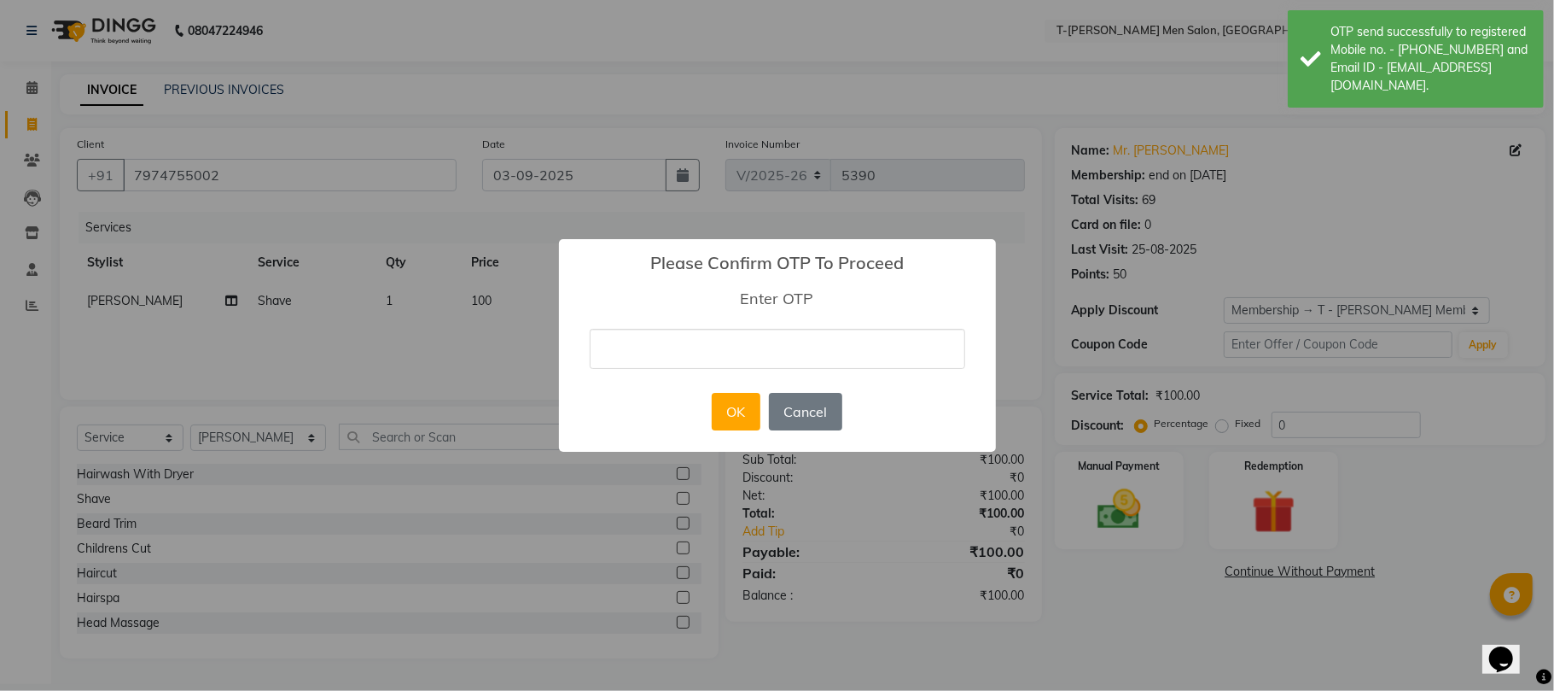
click at [819, 352] on input "text" at bounding box center [778, 349] width 376 height 40
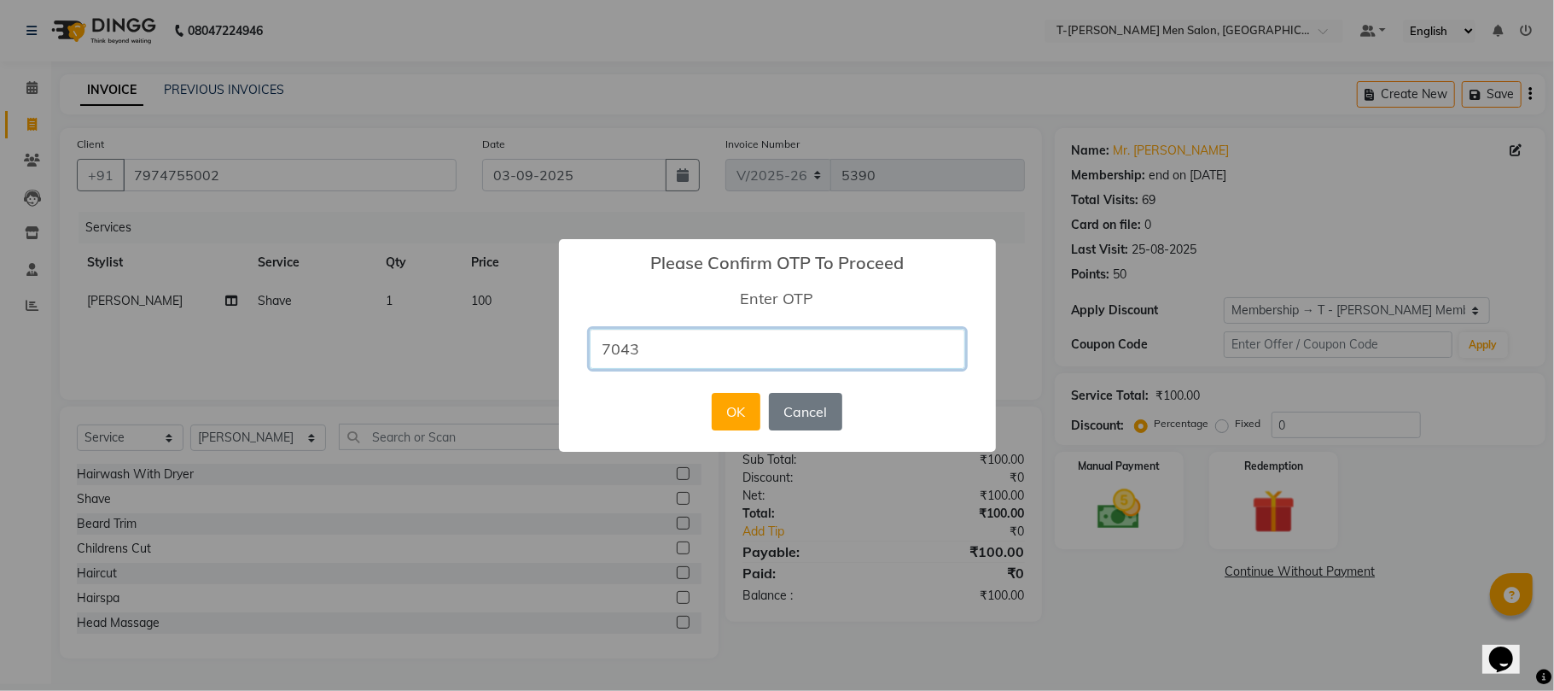
type input "7043"
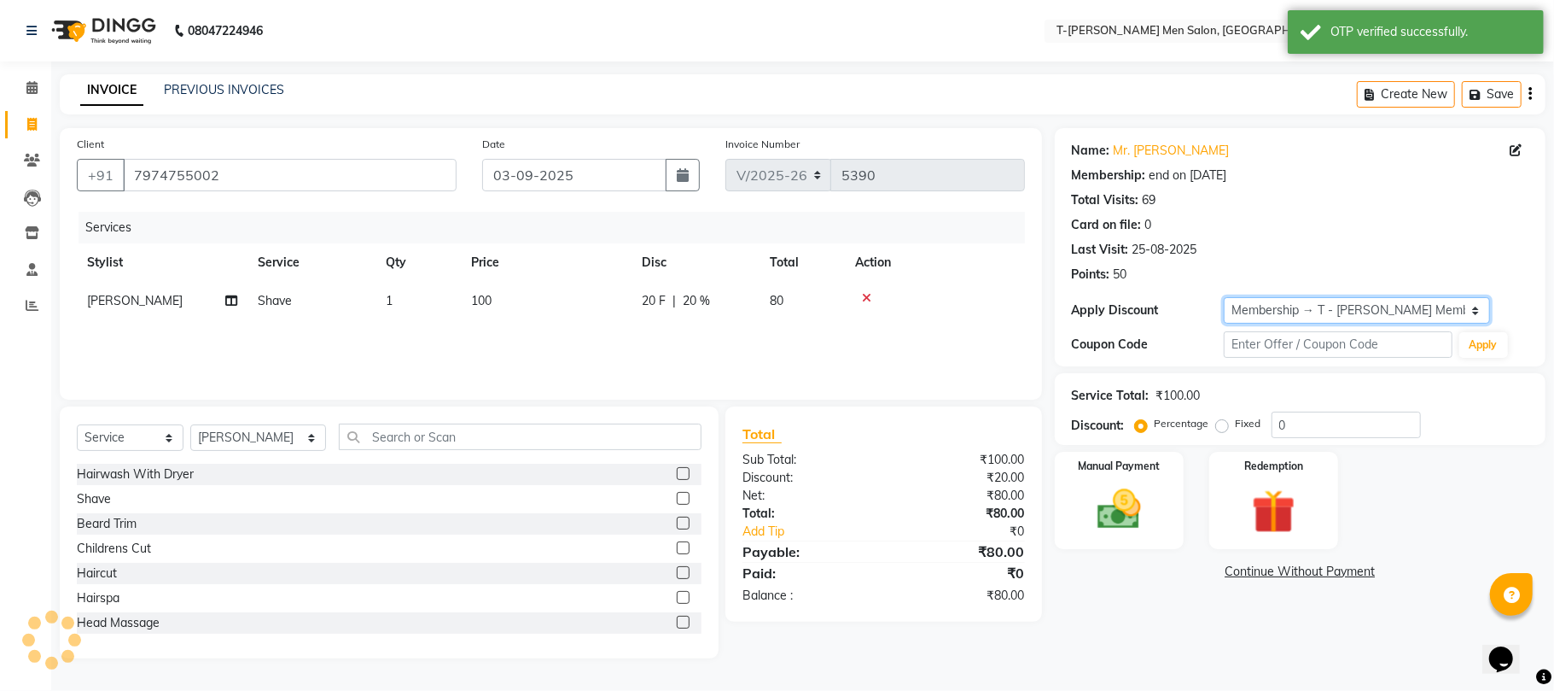
type input "20"
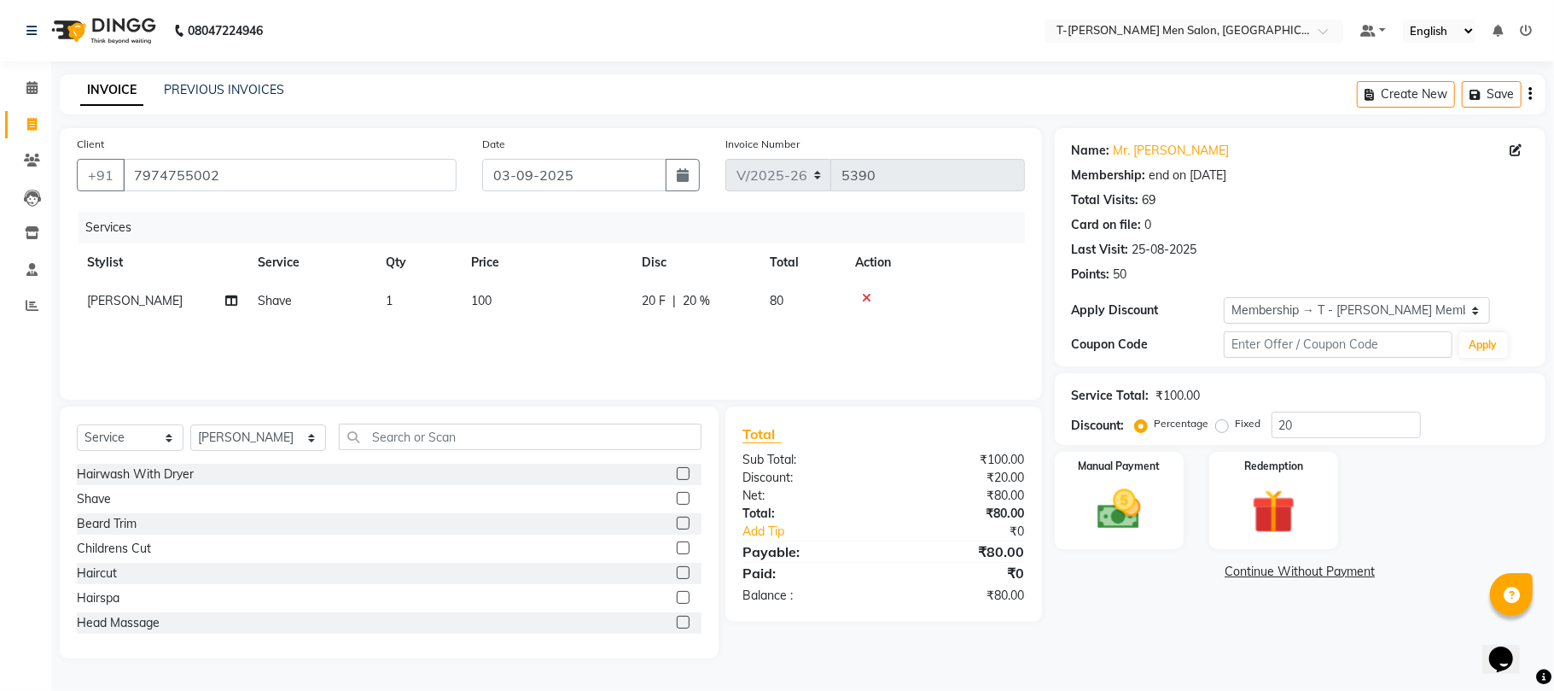
click at [1265, 577] on link "Continue Without Payment" at bounding box center [1301, 572] width 484 height 18
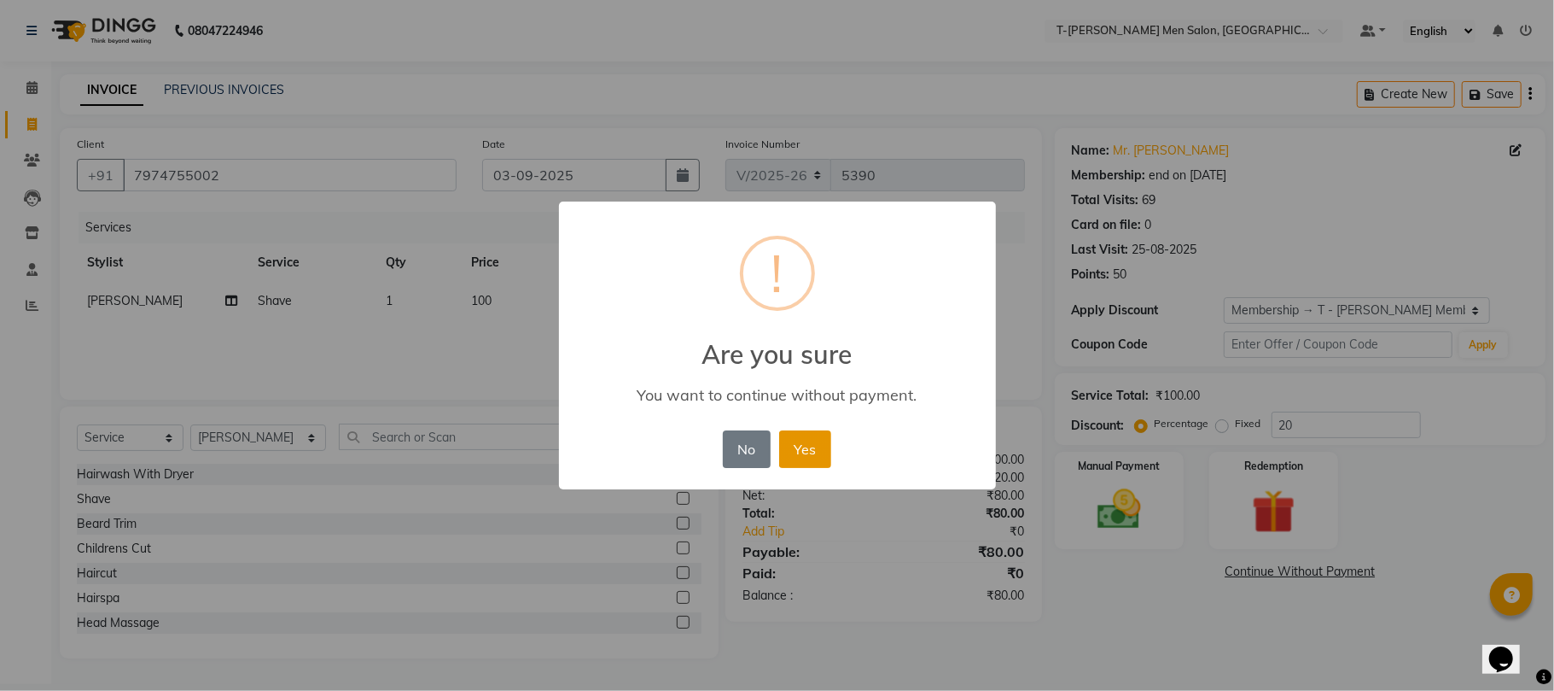
click at [799, 448] on button "Yes" at bounding box center [805, 449] width 52 height 38
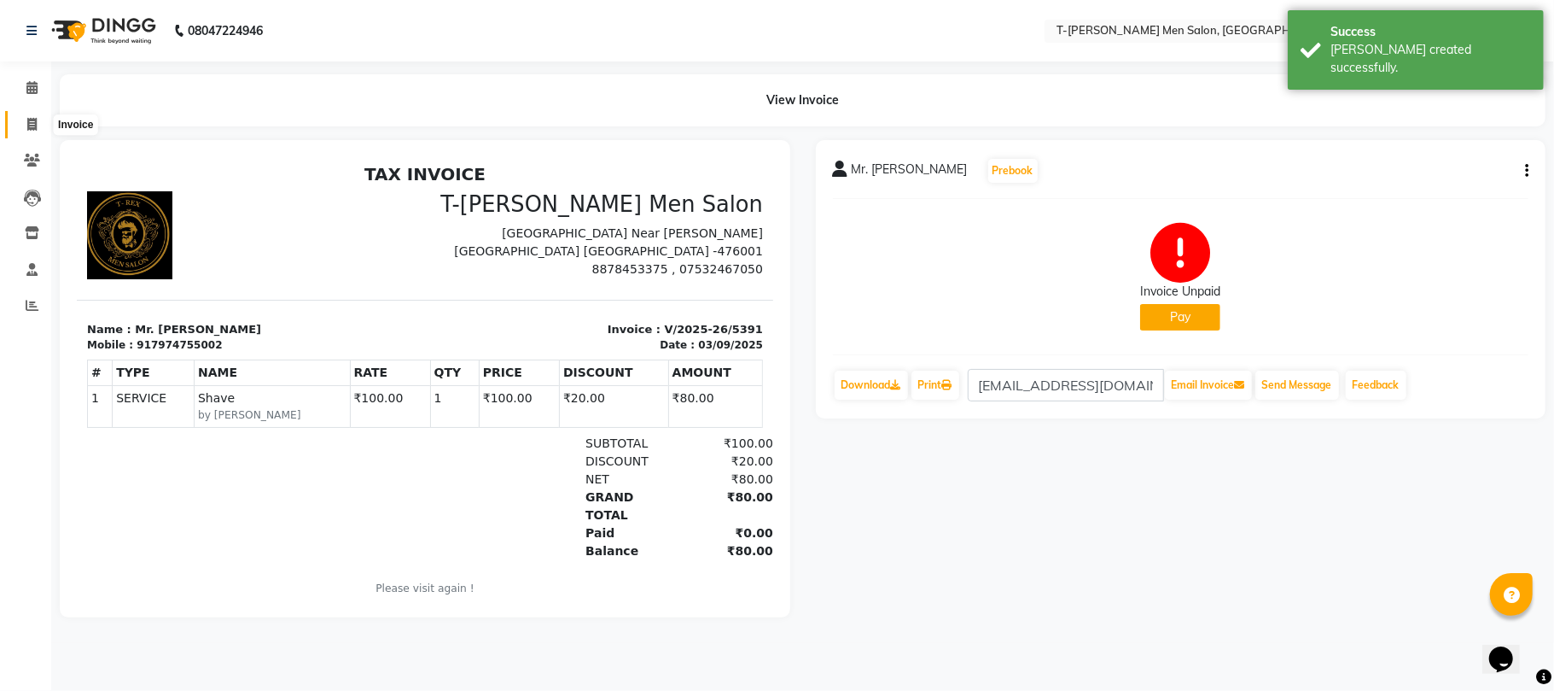
click at [27, 127] on icon at bounding box center [31, 124] width 9 height 13
select select "service"
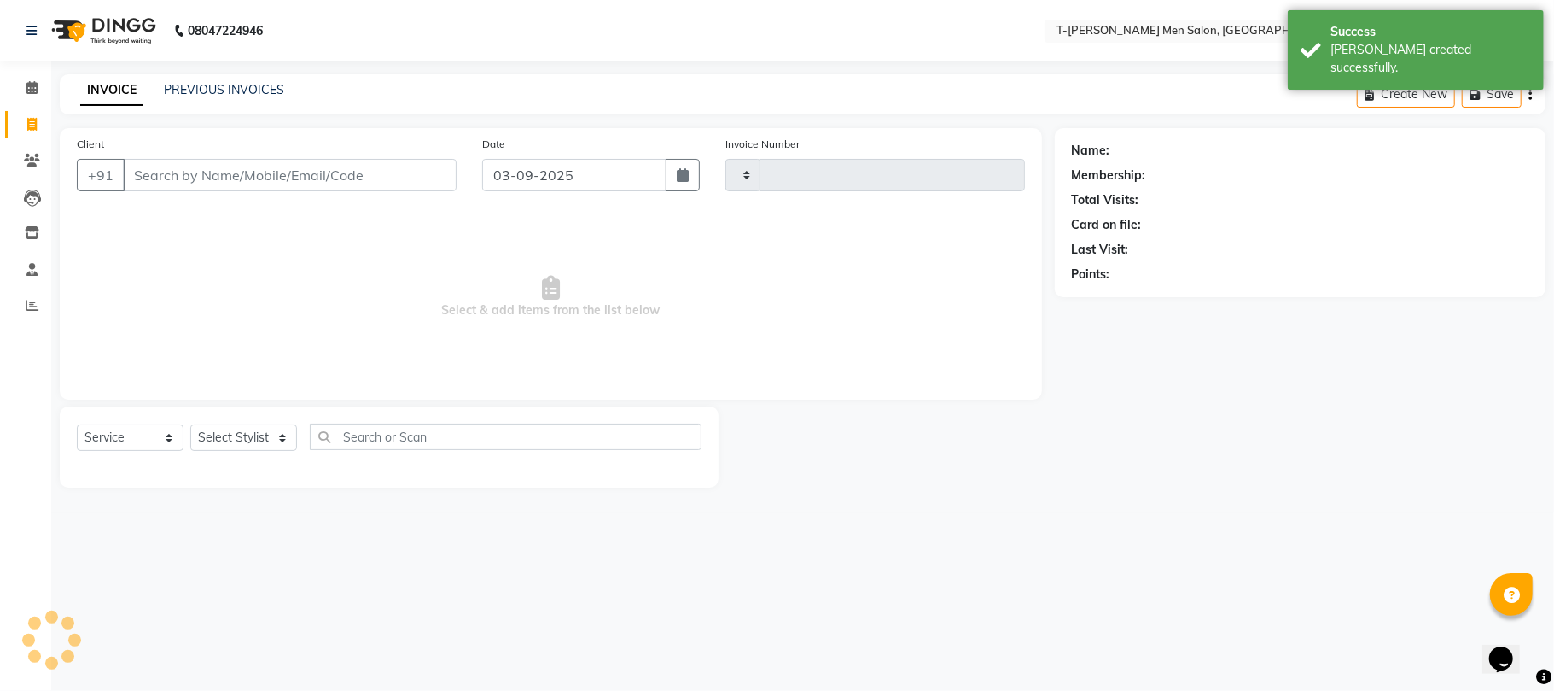
type input "5392"
select select "4816"
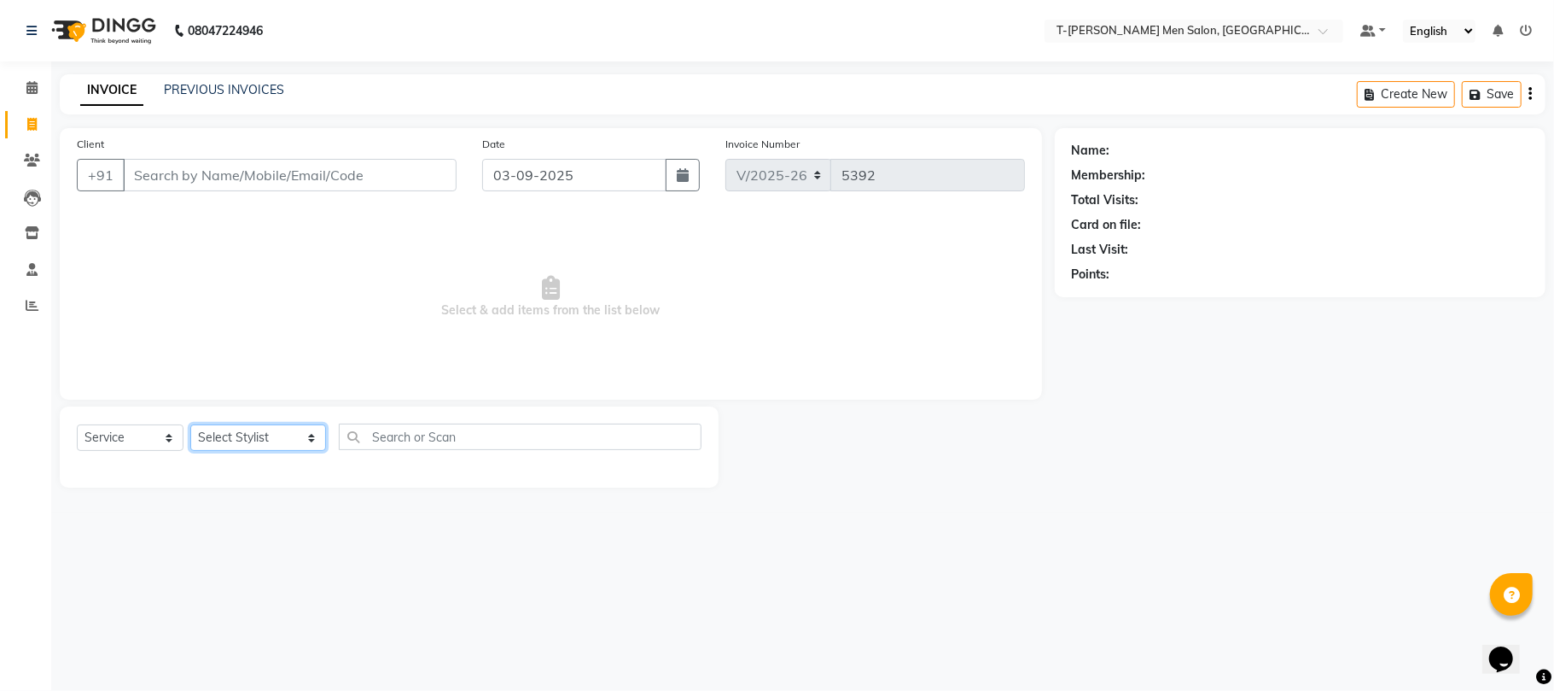
click at [233, 445] on select "Select Stylist Gorkh nath (goru) Haneef khan Jaswinder singh (Veeru) Jitendra S…" at bounding box center [258, 437] width 136 height 26
select select "29184"
click at [190, 424] on select "Select Stylist Gorkh nath (goru) Haneef khan Jaswinder singh (Veeru) Jitendra S…" at bounding box center [258, 437] width 136 height 26
click at [128, 439] on select "Select Service Product Membership Package Voucher Prepaid Gift Card" at bounding box center [130, 437] width 107 height 26
select select "product"
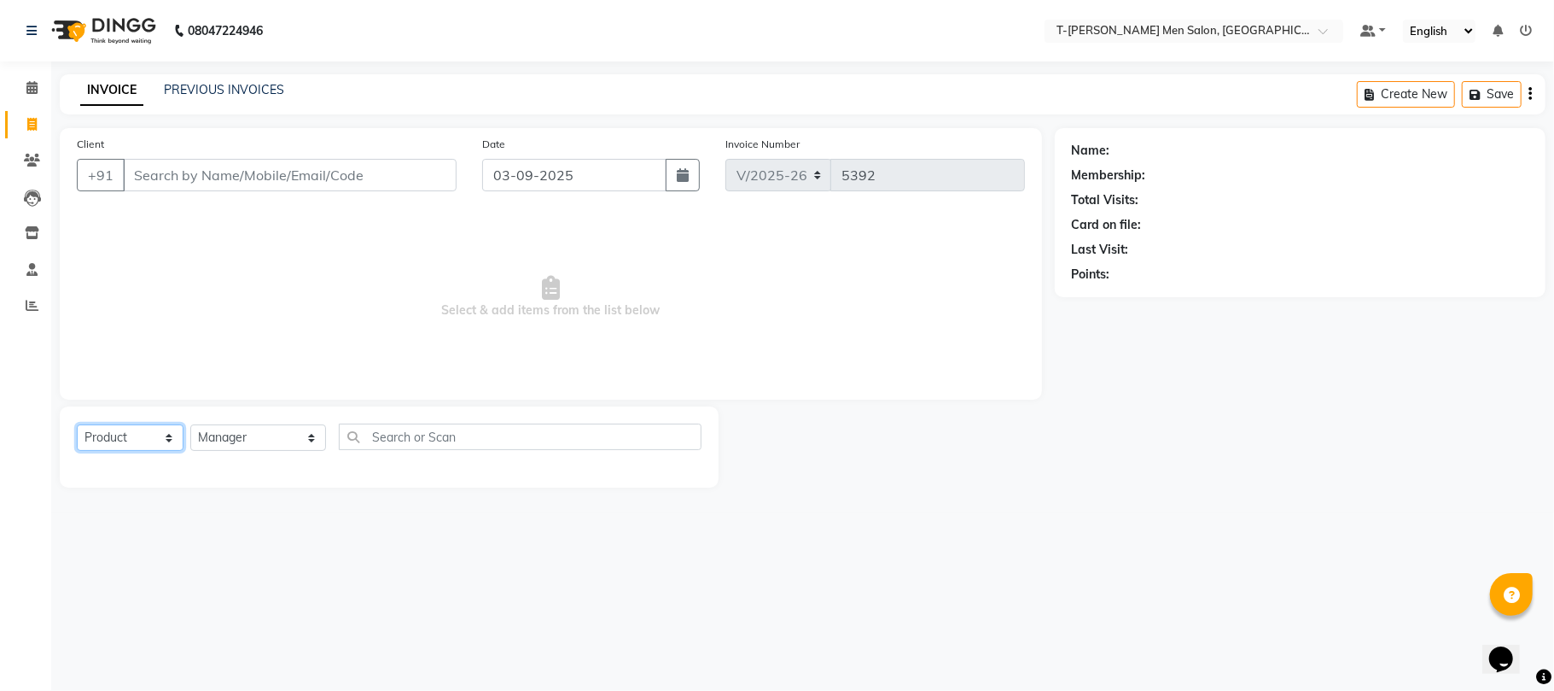
click at [77, 424] on select "Select Service Product Membership Package Voucher Prepaid Gift Card" at bounding box center [130, 437] width 107 height 26
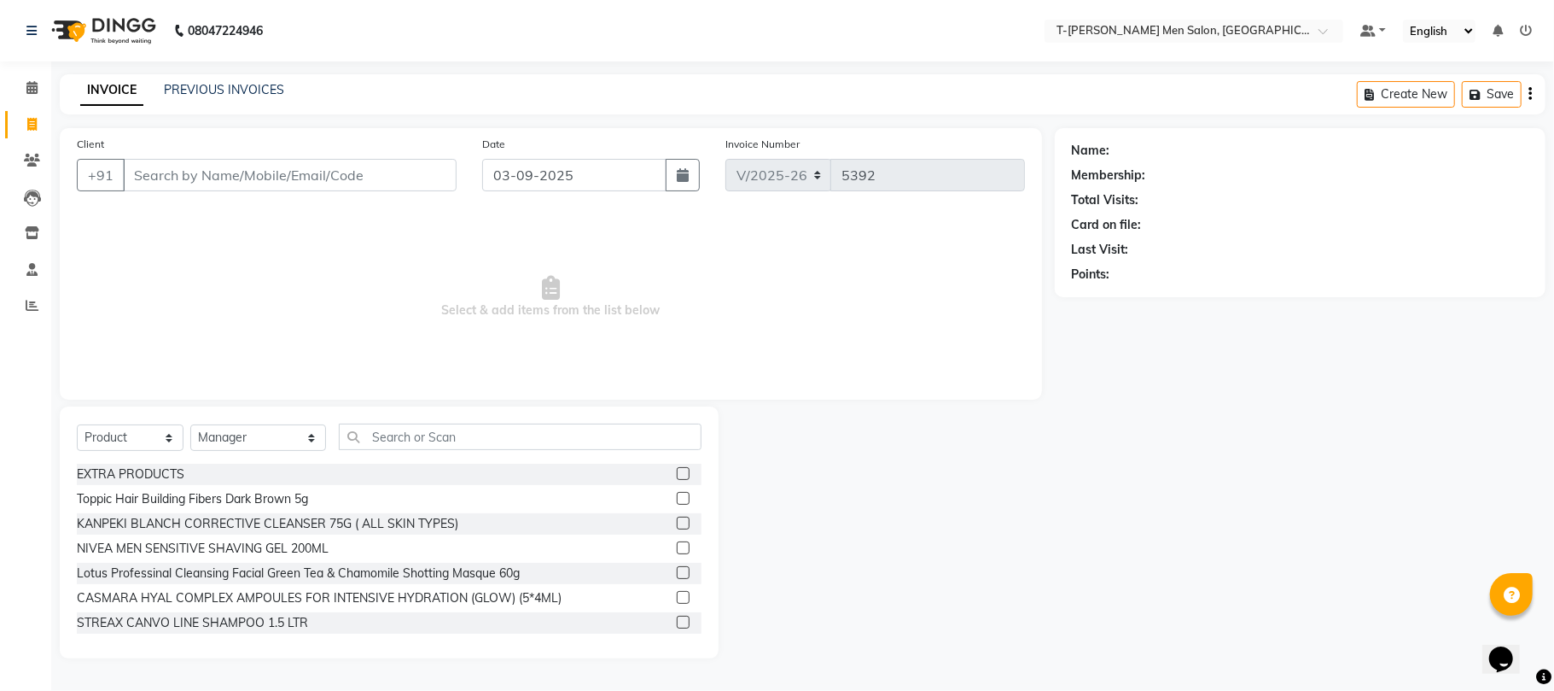
click at [369, 422] on div "Select Service Product Membership Package Voucher Prepaid Gift Card Select Styl…" at bounding box center [389, 532] width 659 height 252
click at [280, 174] on input "Client" at bounding box center [290, 175] width 334 height 32
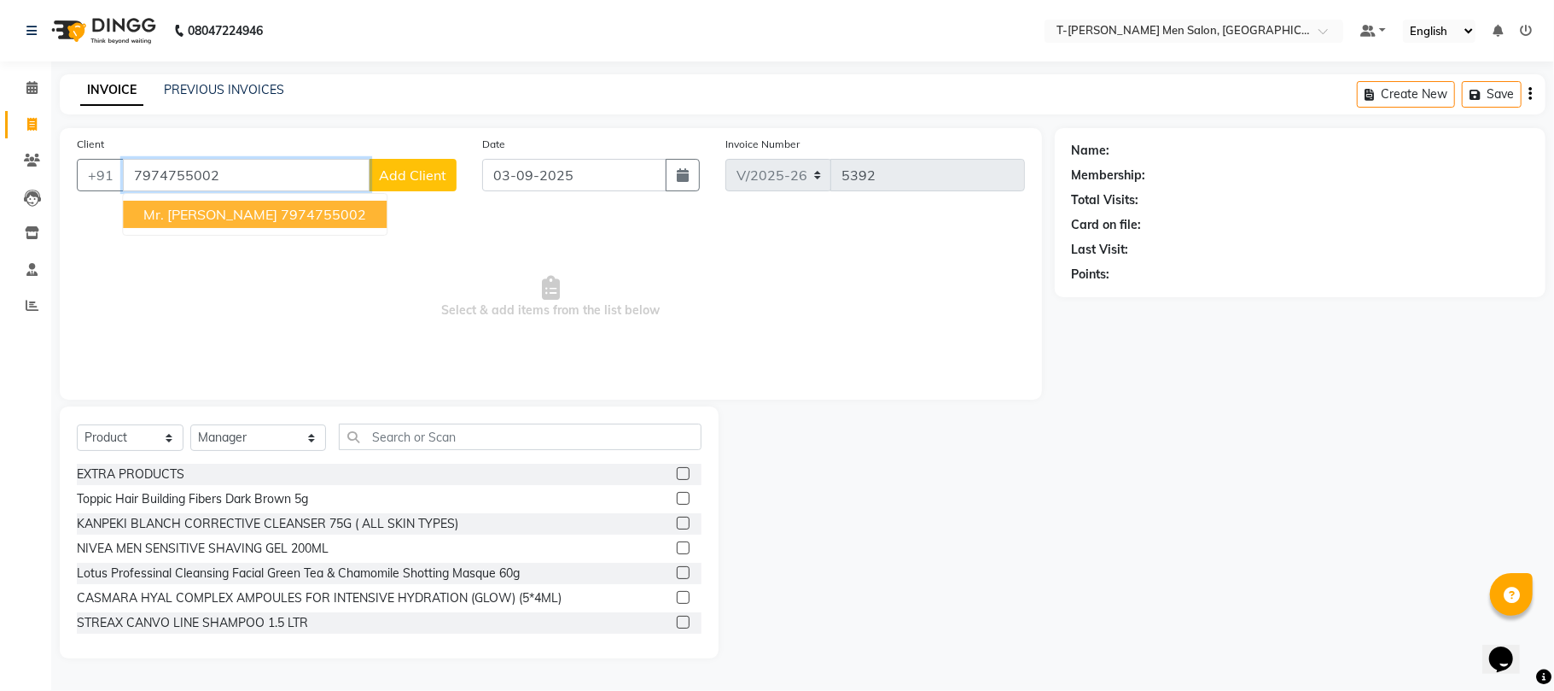
type input "7974755002"
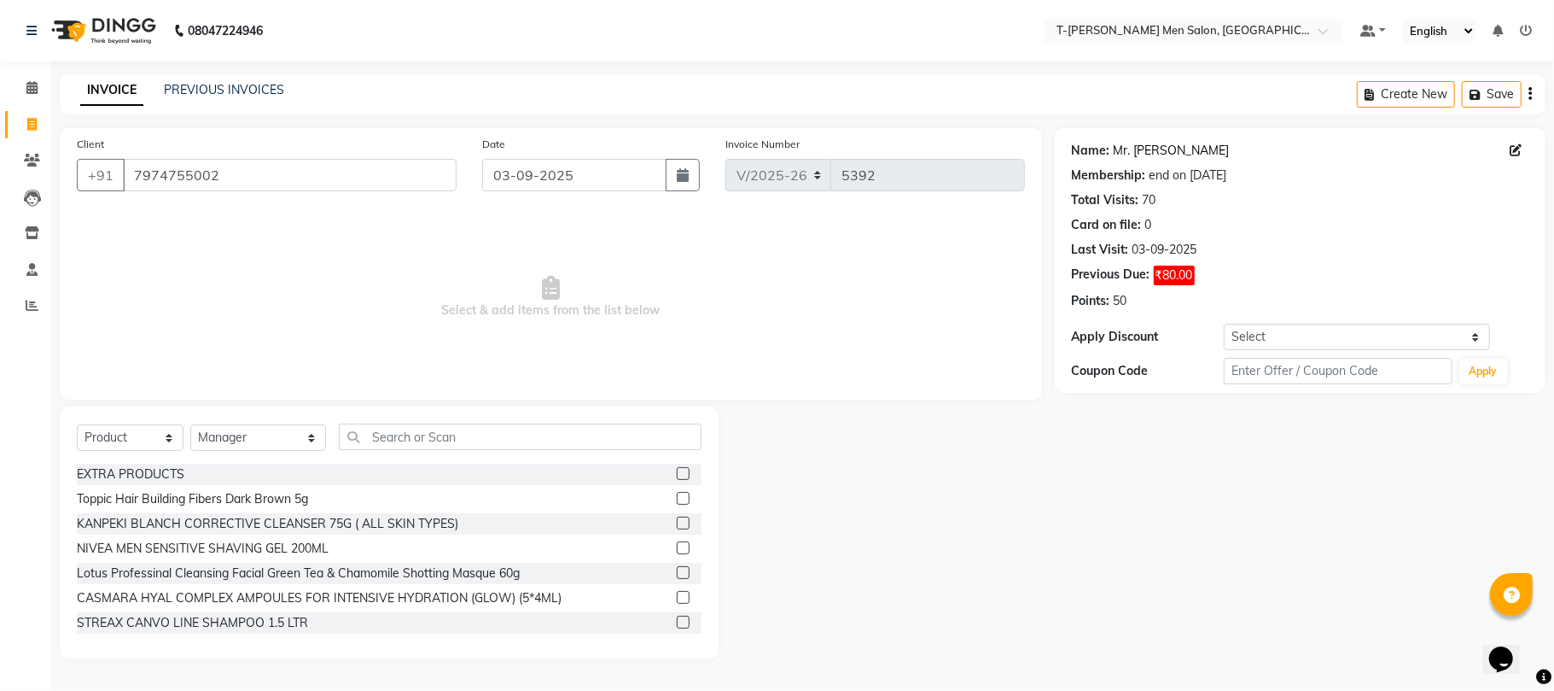
click at [1158, 150] on link "Mr. [PERSON_NAME]" at bounding box center [1172, 151] width 116 height 18
click at [413, 432] on input "text" at bounding box center [520, 436] width 363 height 26
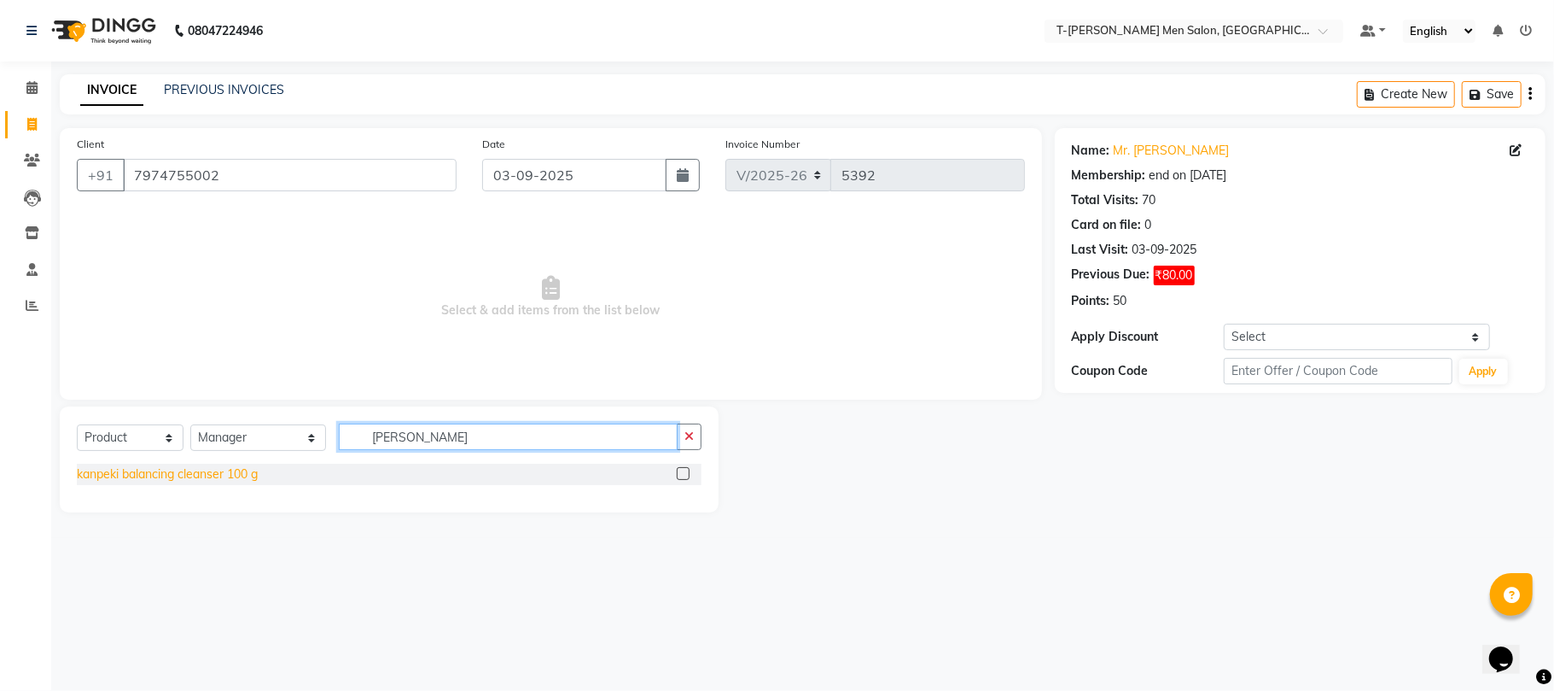
type input "balan"
click at [227, 480] on div "kanpeki balancing cleanser 100 g" at bounding box center [167, 474] width 181 height 18
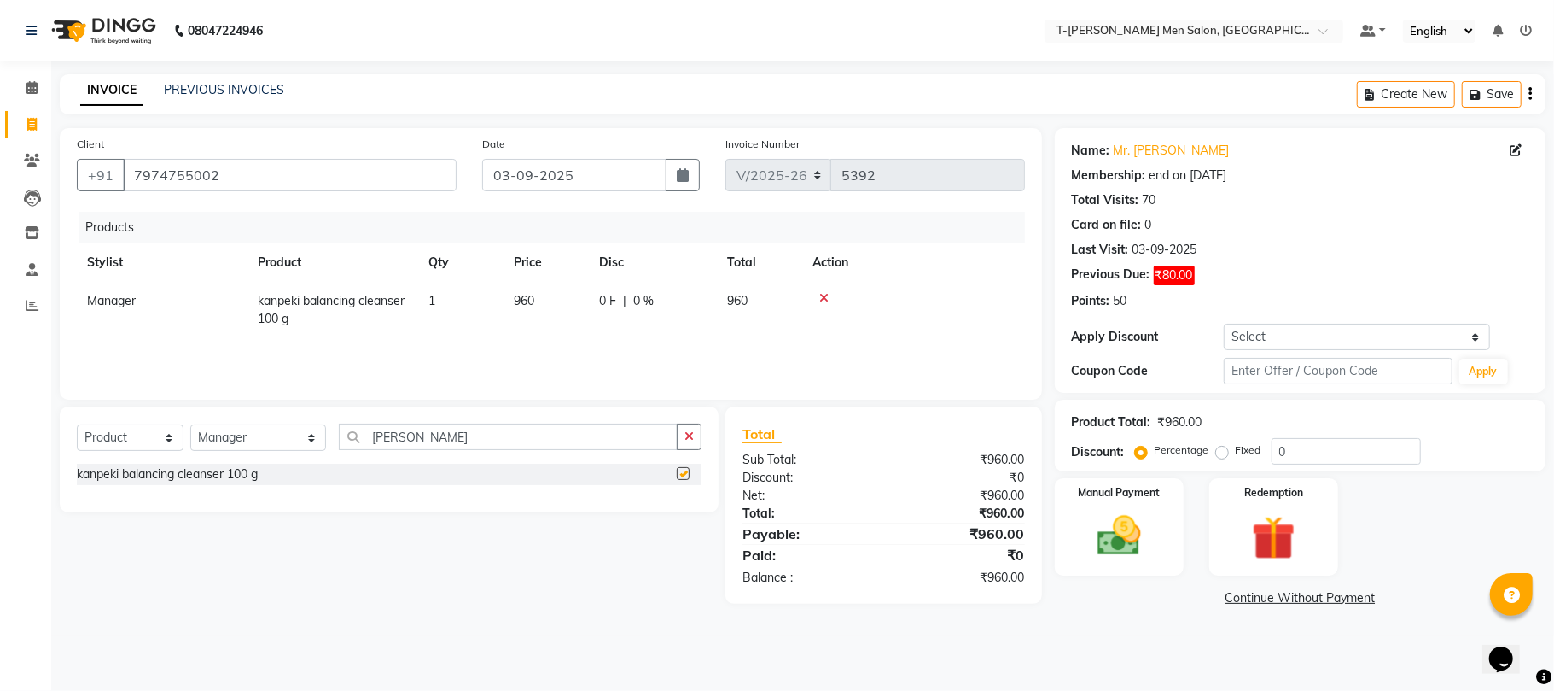
checkbox input "false"
click at [691, 429] on button "button" at bounding box center [689, 436] width 25 height 26
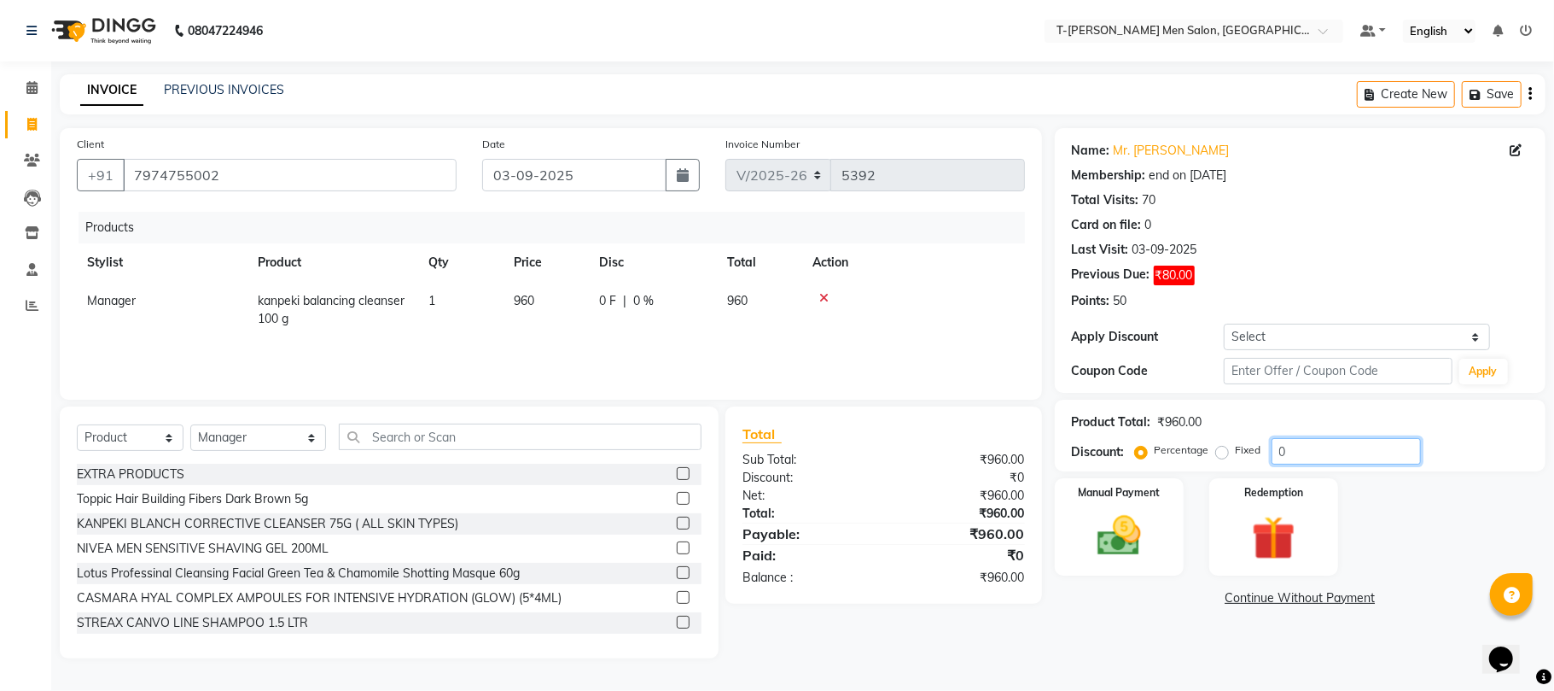
click at [1305, 452] on input "0" at bounding box center [1346, 451] width 149 height 26
type input "10"
click at [1258, 601] on link "Continue Without Payment" at bounding box center [1301, 598] width 484 height 18
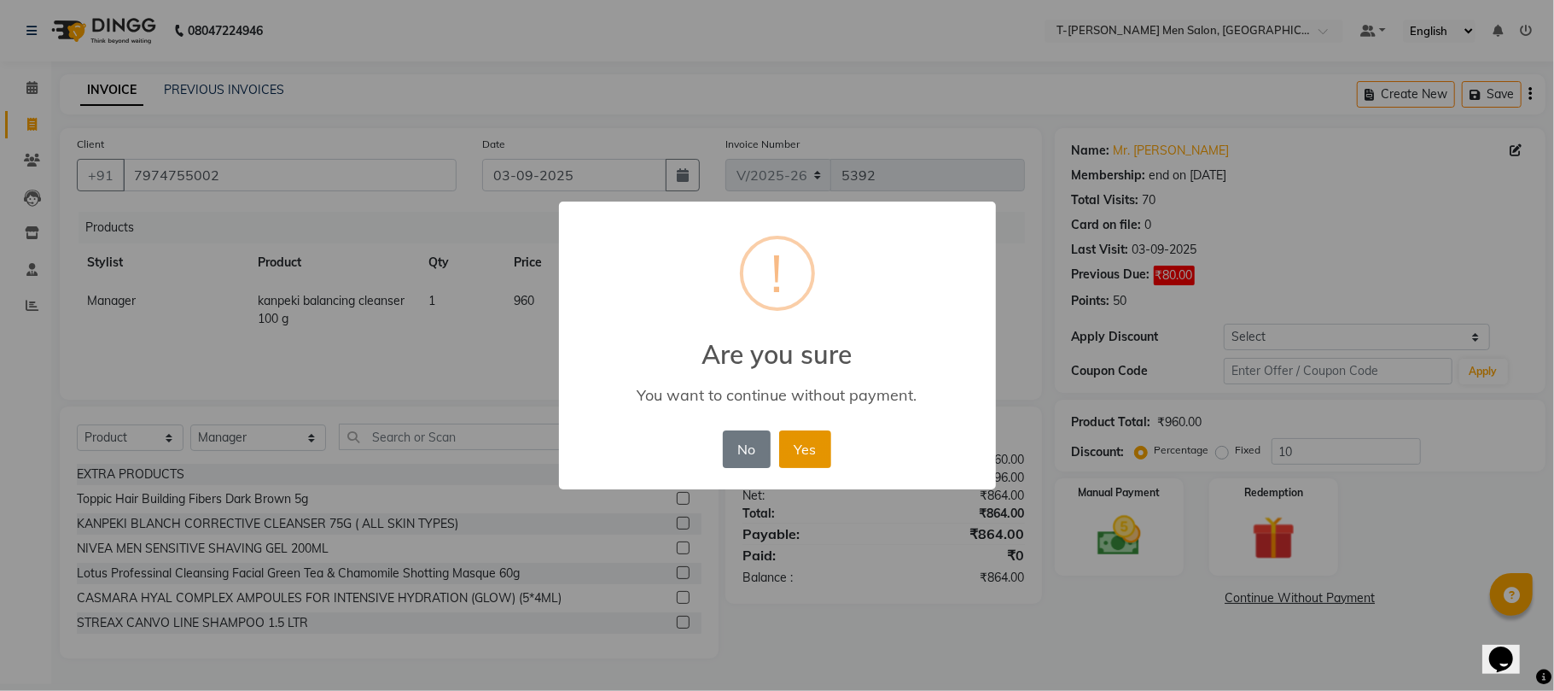
click at [804, 442] on button "Yes" at bounding box center [805, 449] width 52 height 38
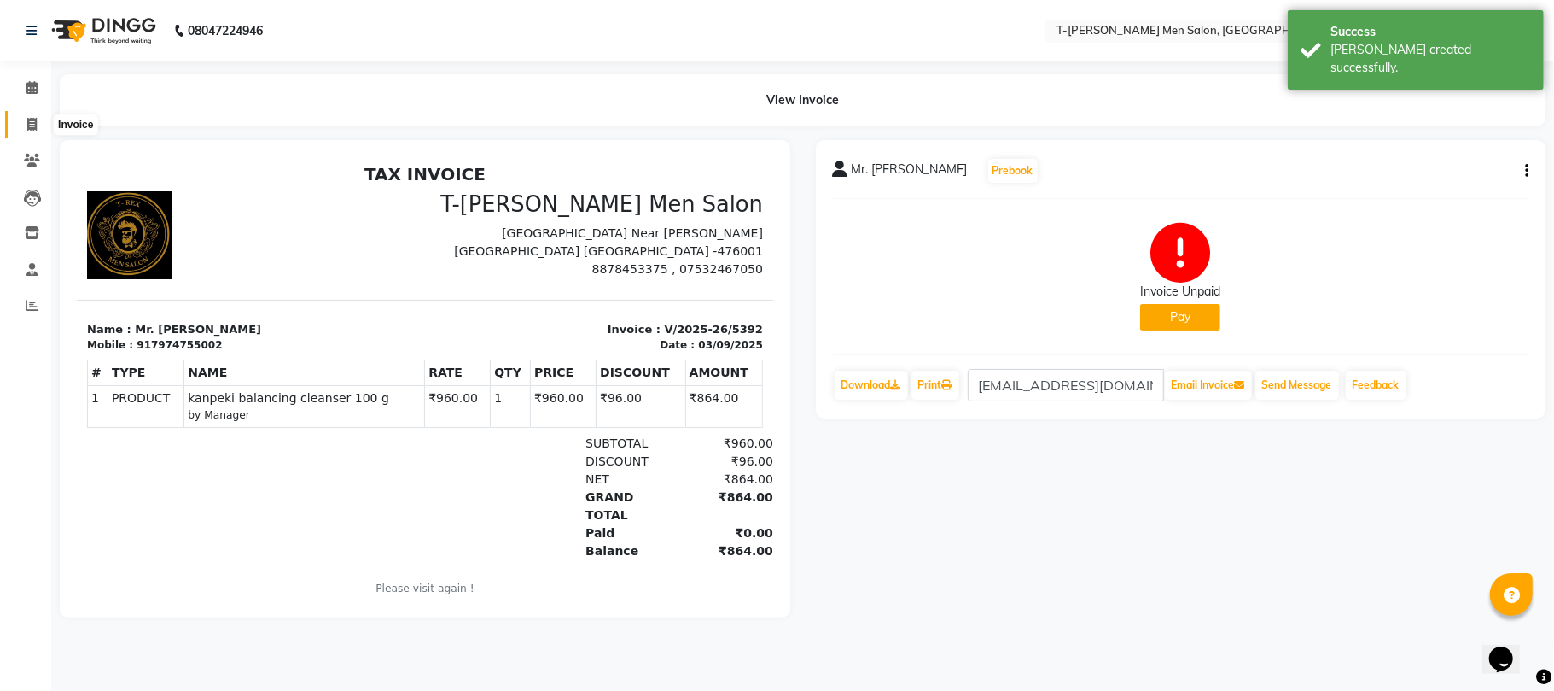
click at [25, 126] on span at bounding box center [32, 125] width 30 height 20
select select "service"
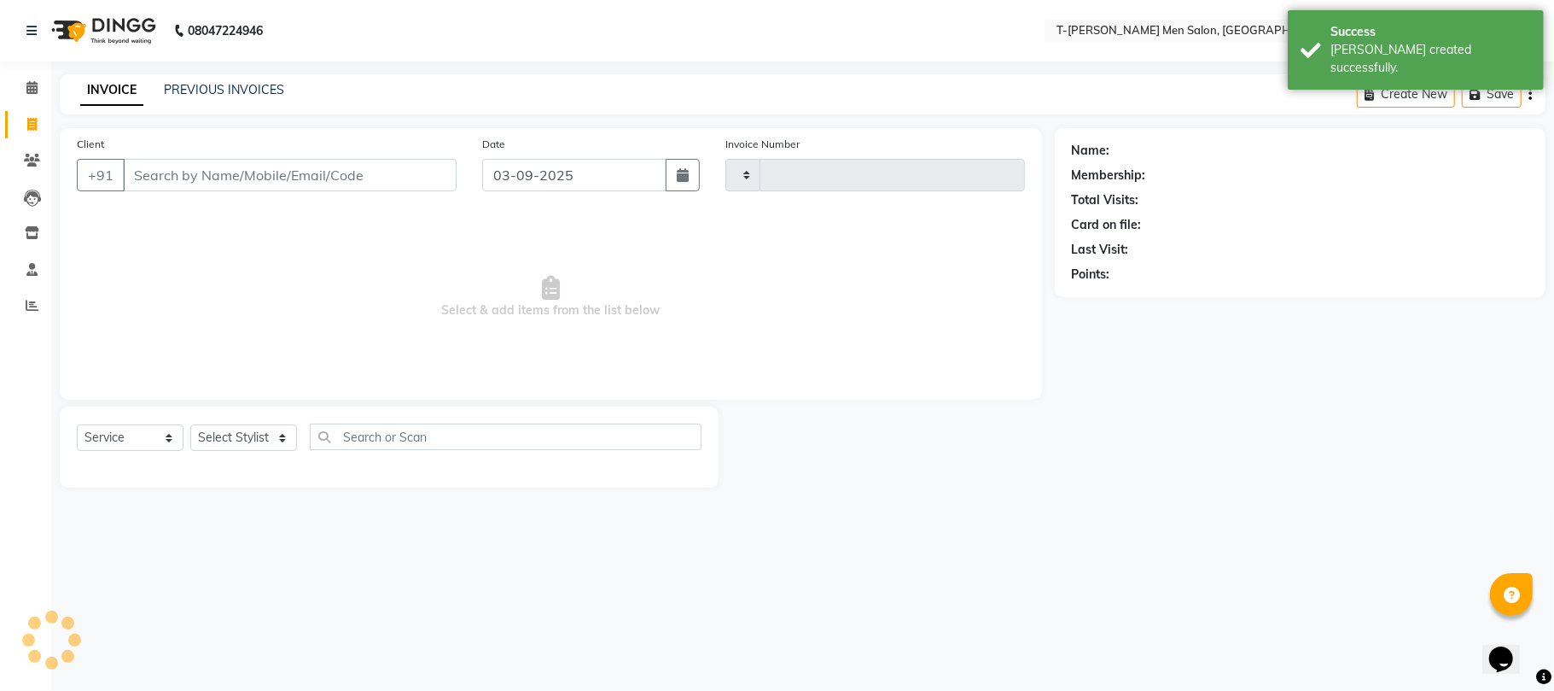
type input "5393"
select select "4816"
click at [210, 84] on link "PREVIOUS INVOICES" at bounding box center [224, 89] width 120 height 15
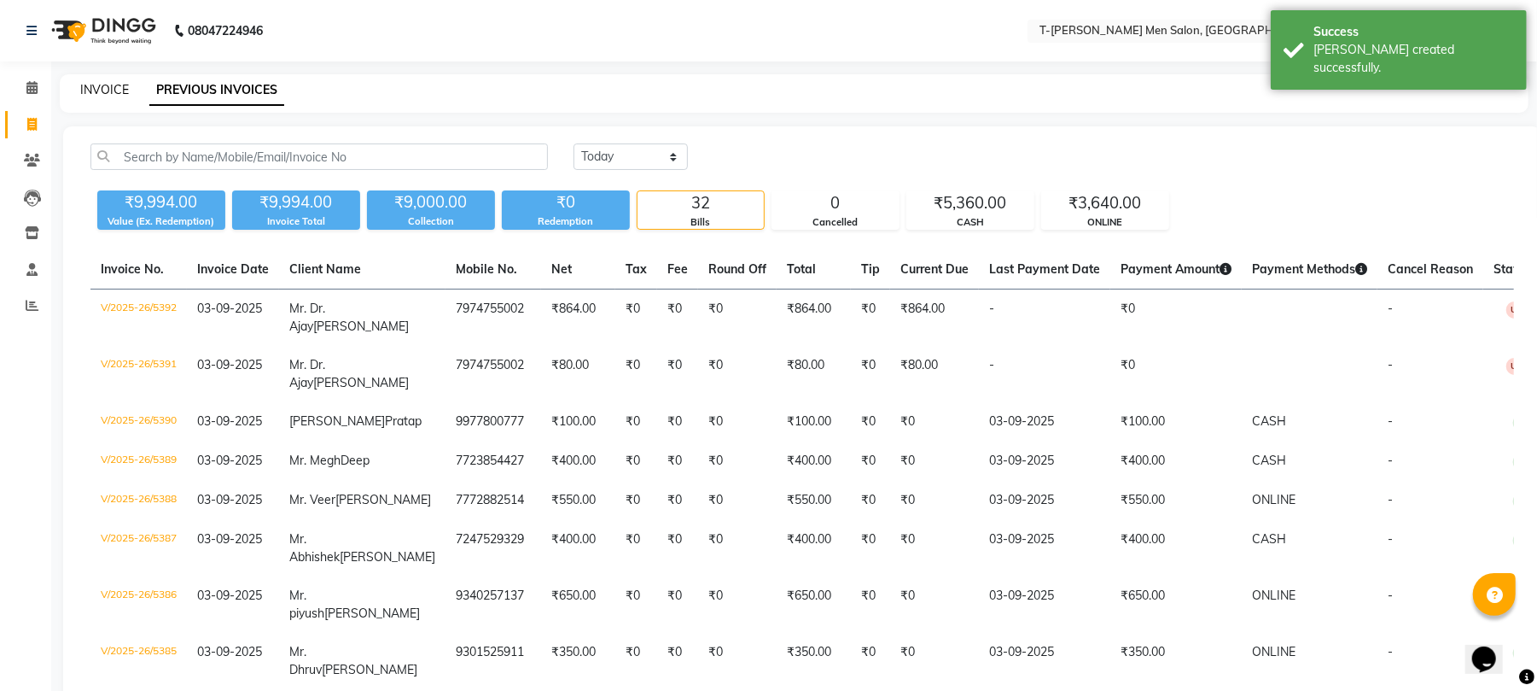
click at [120, 92] on link "INVOICE" at bounding box center [104, 89] width 49 height 15
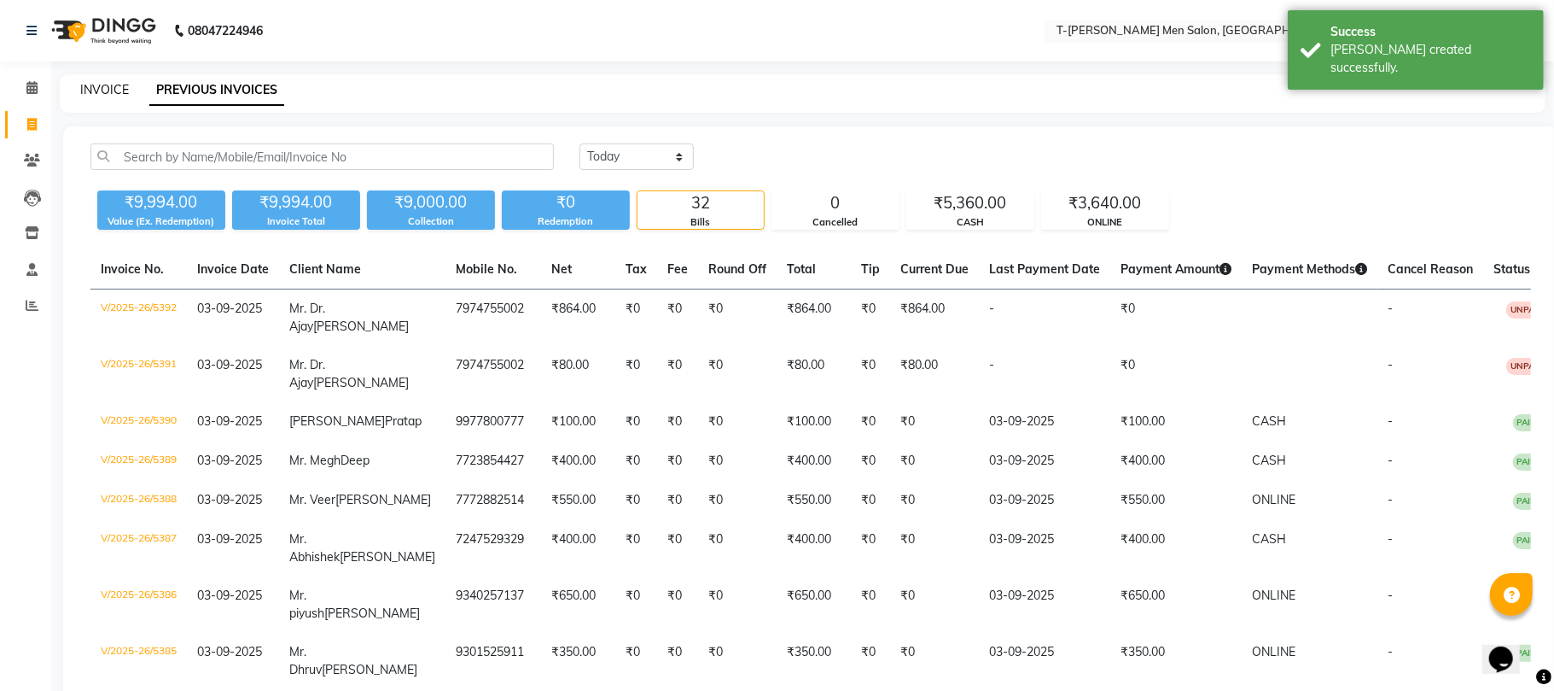
select select "service"
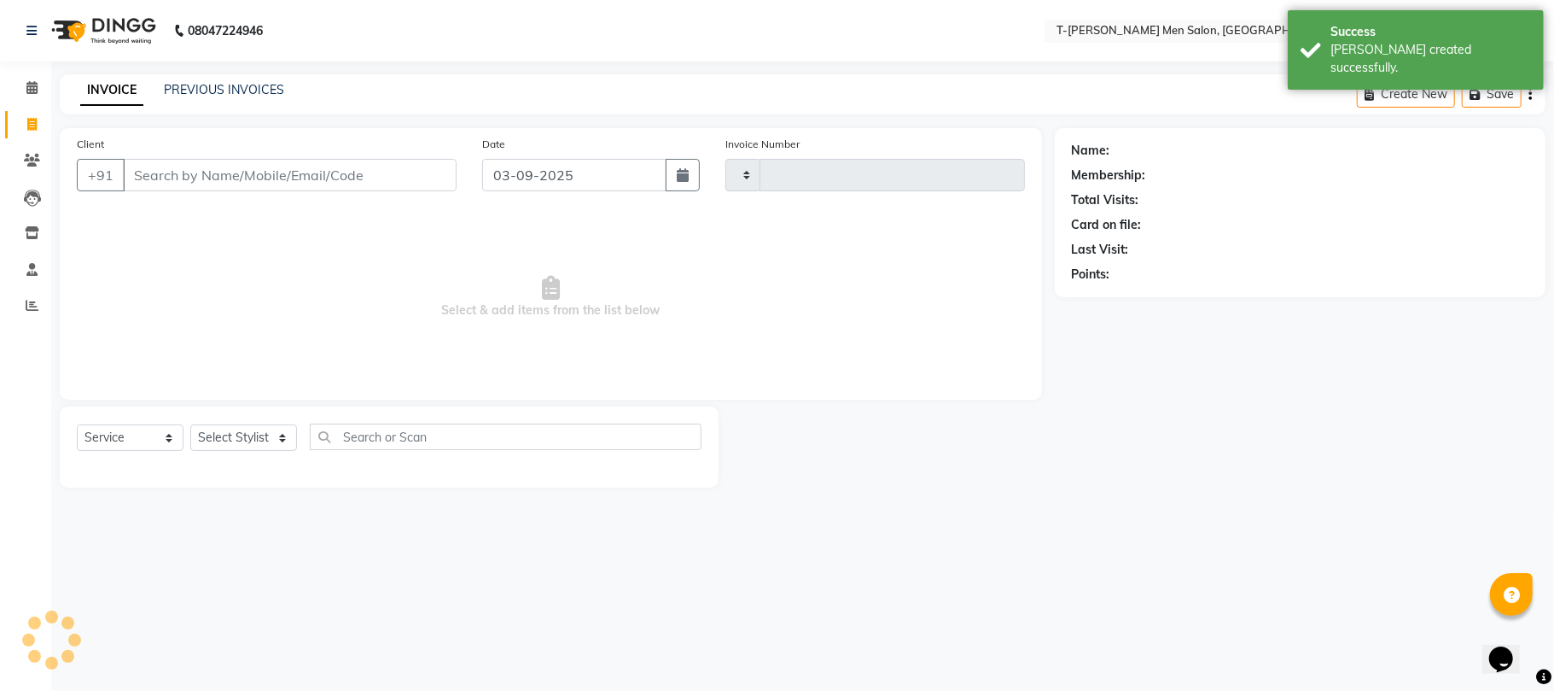
type input "5393"
select select "4816"
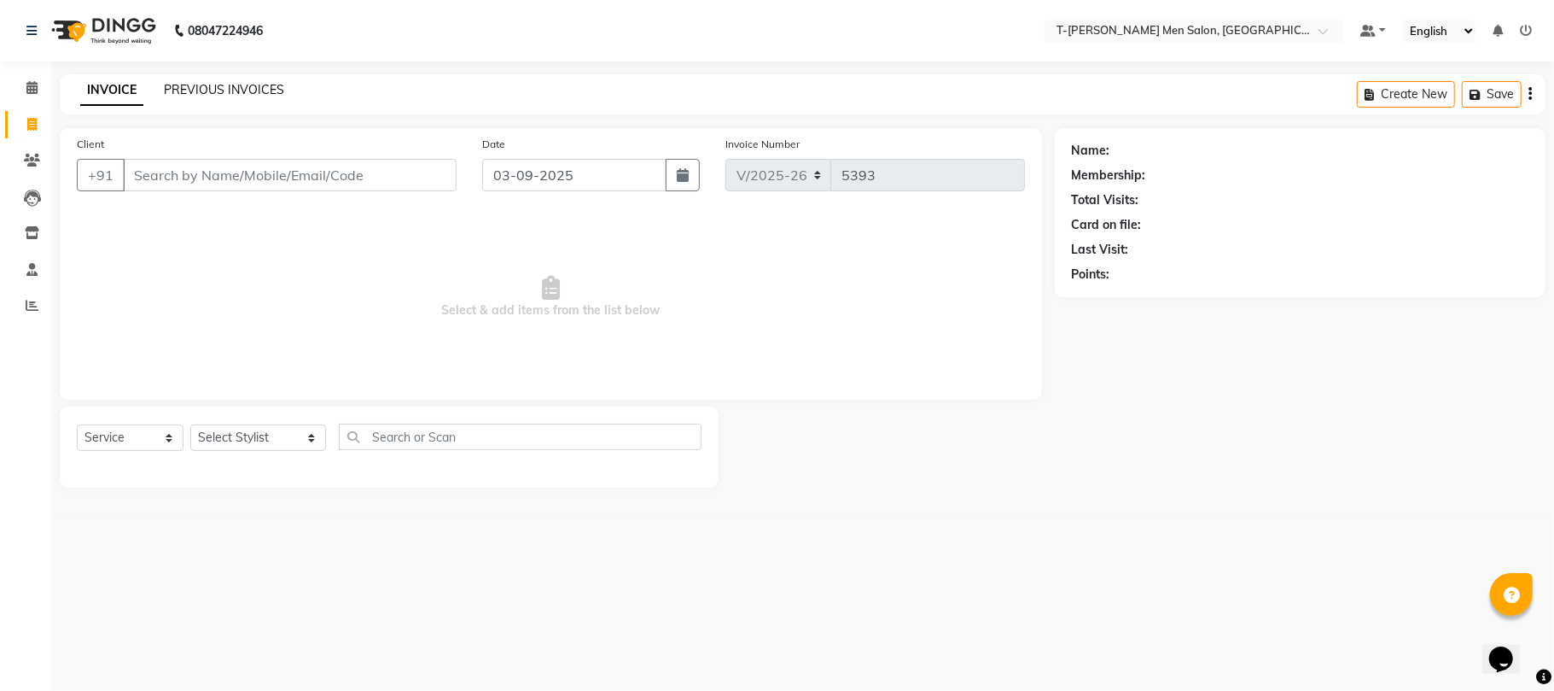
click at [247, 86] on link "PREVIOUS INVOICES" at bounding box center [224, 89] width 120 height 15
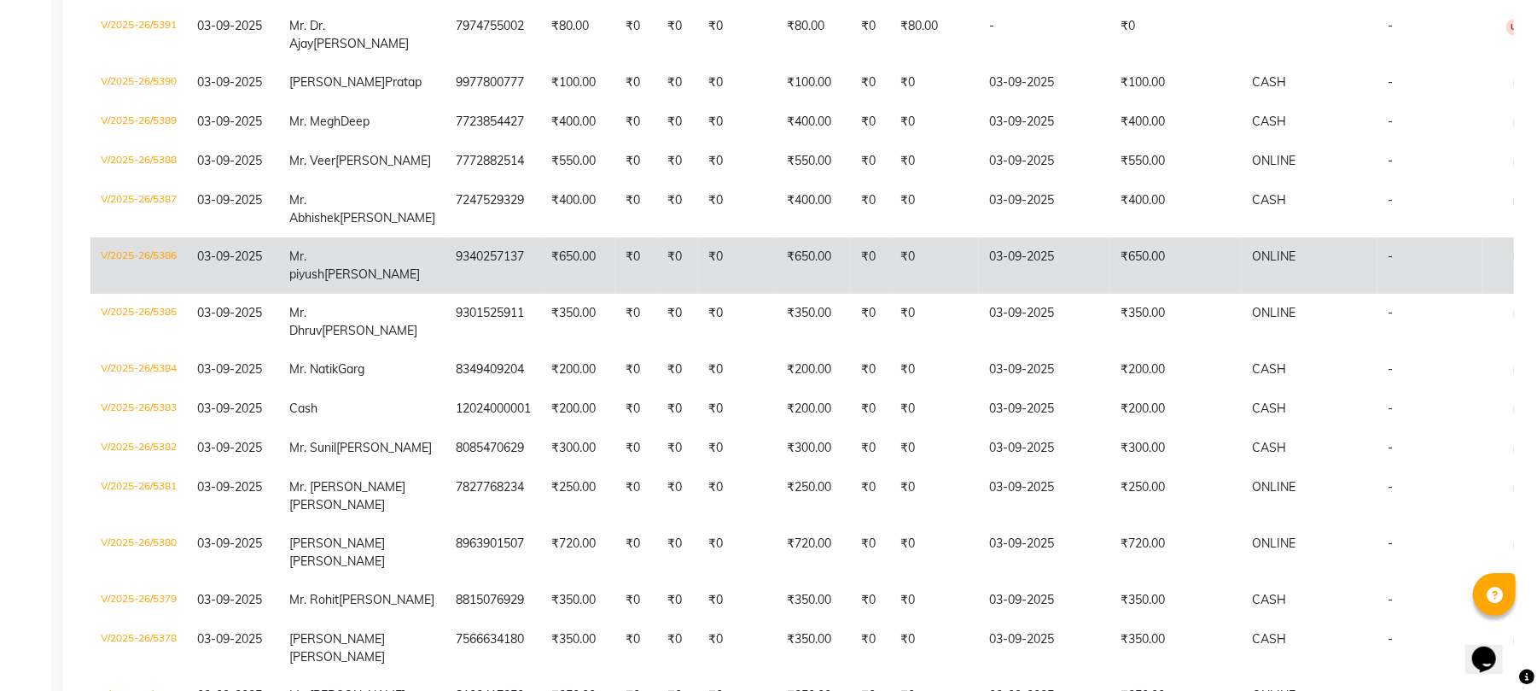
scroll to position [341, 0]
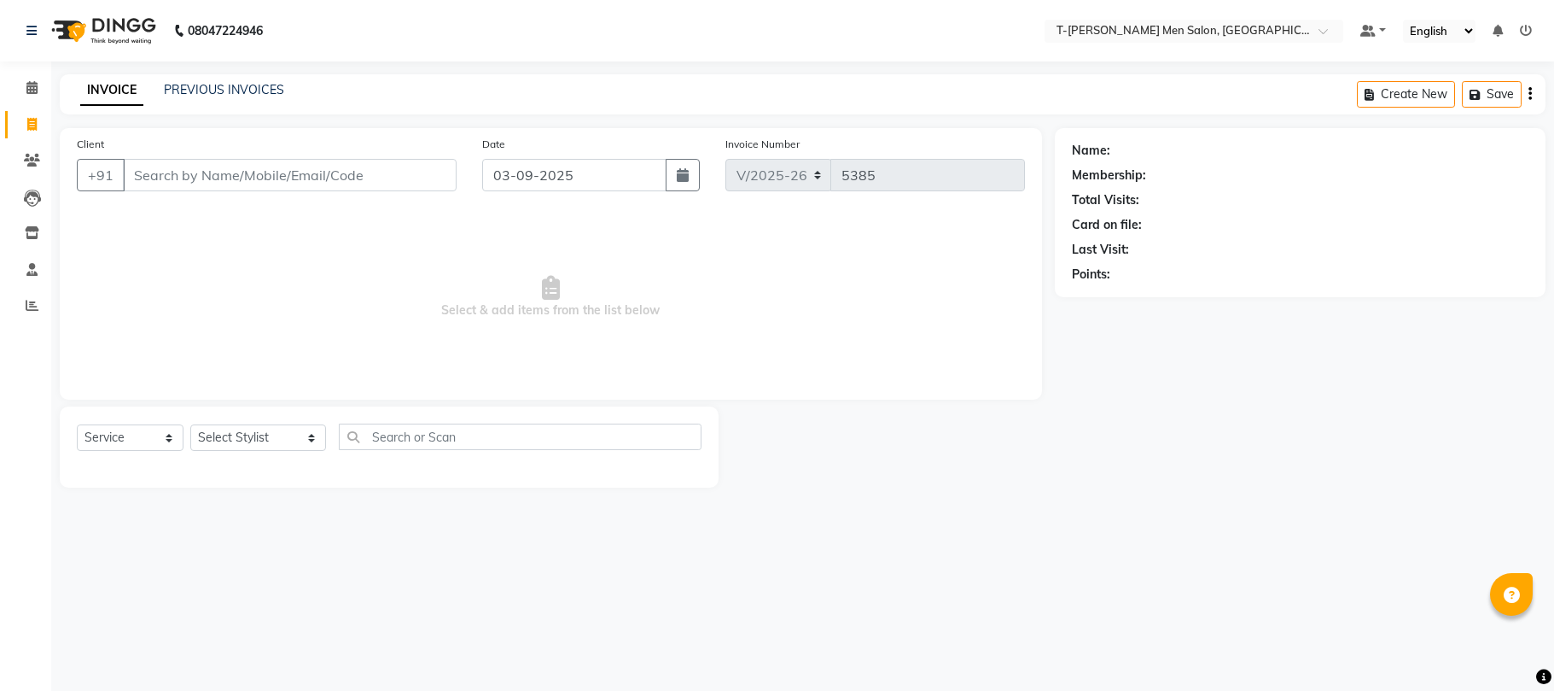
select select "4816"
select select "service"
click at [248, 439] on select "Select Stylist [PERSON_NAME] (goru) [PERSON_NAME] [PERSON_NAME] ([PERSON_NAME])…" at bounding box center [258, 437] width 136 height 26
select select "80929"
click at [190, 424] on select "Select Stylist [PERSON_NAME] (goru) [PERSON_NAME] [PERSON_NAME] ([PERSON_NAME])…" at bounding box center [258, 437] width 136 height 26
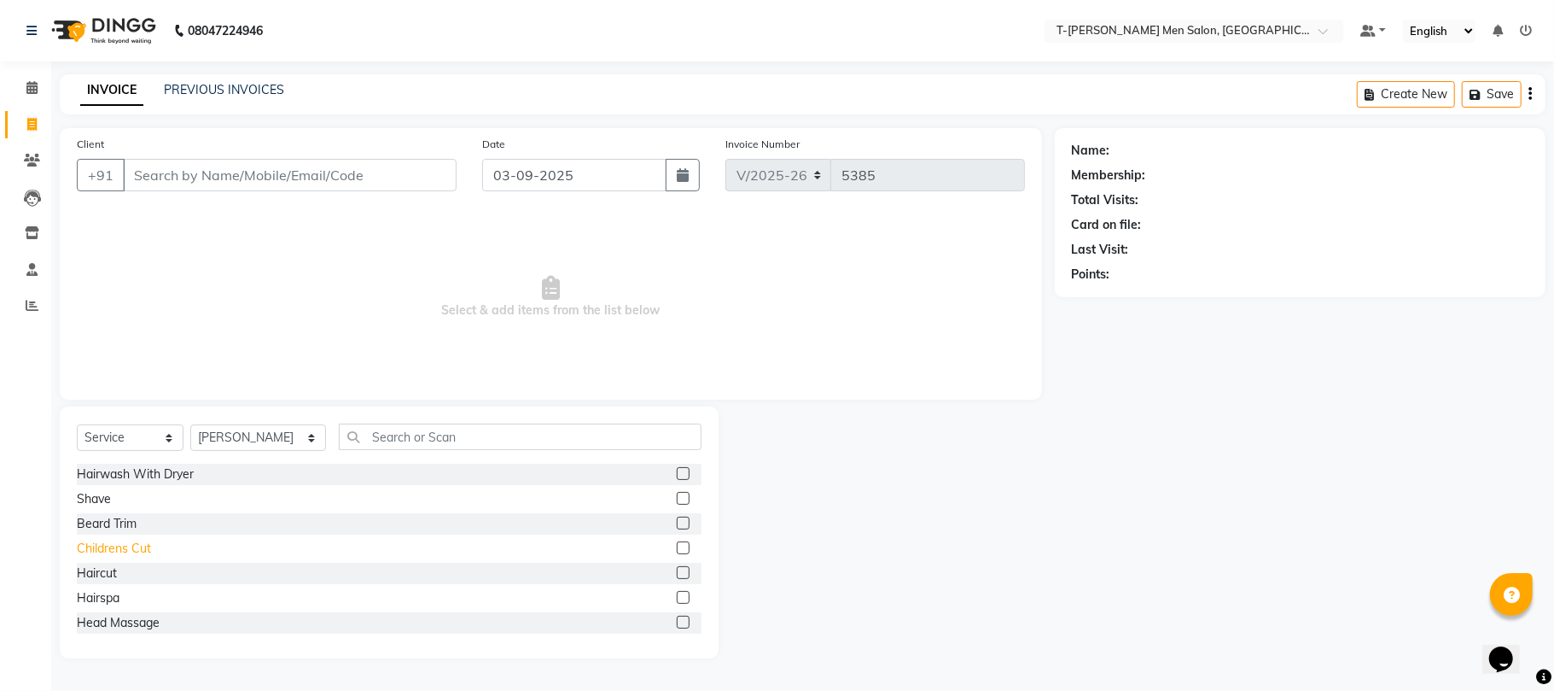
click at [140, 541] on div "Childrens Cut" at bounding box center [114, 549] width 74 height 18
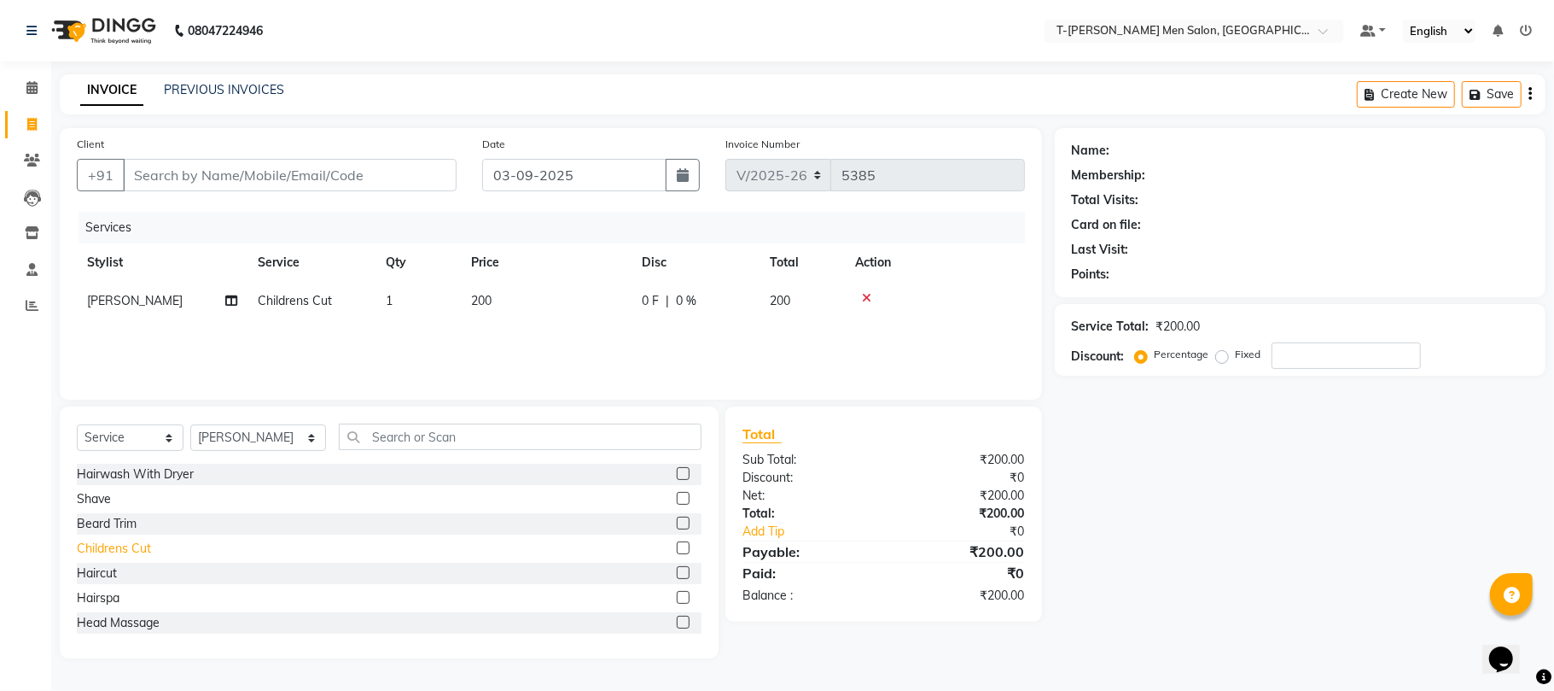
click at [140, 541] on div "Childrens Cut" at bounding box center [114, 549] width 74 height 18
checkbox input "false"
click at [215, 182] on input "Client" at bounding box center [290, 175] width 334 height 32
type input "a"
type input "0"
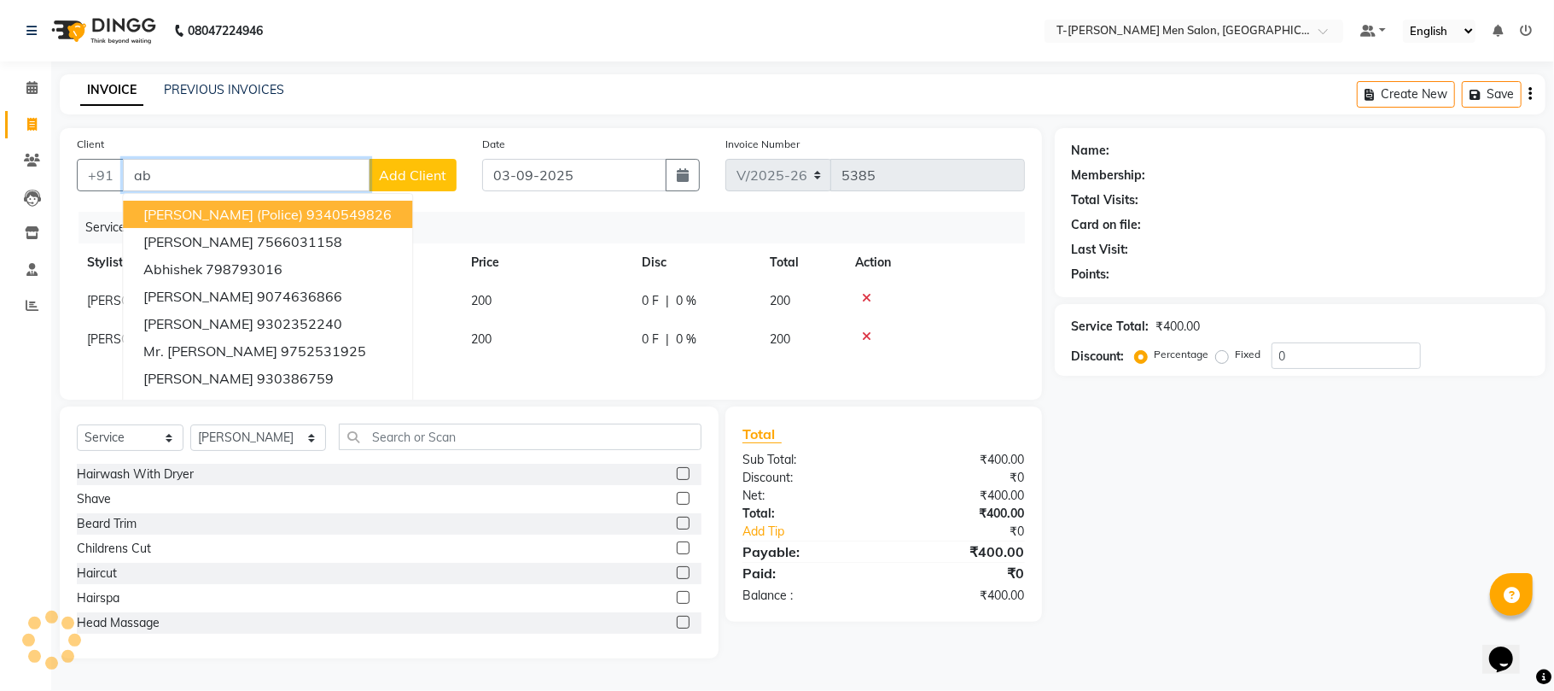
type input "a"
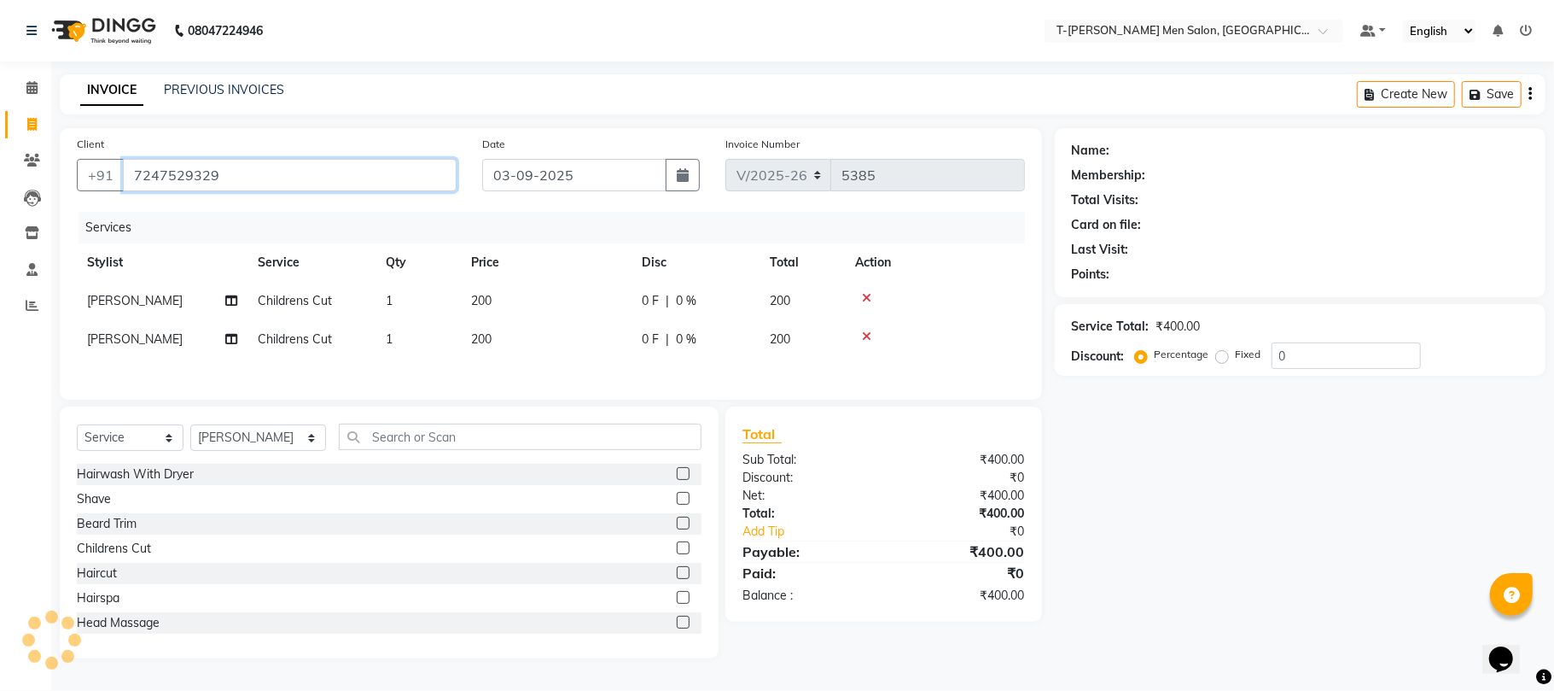
type input "7247529329"
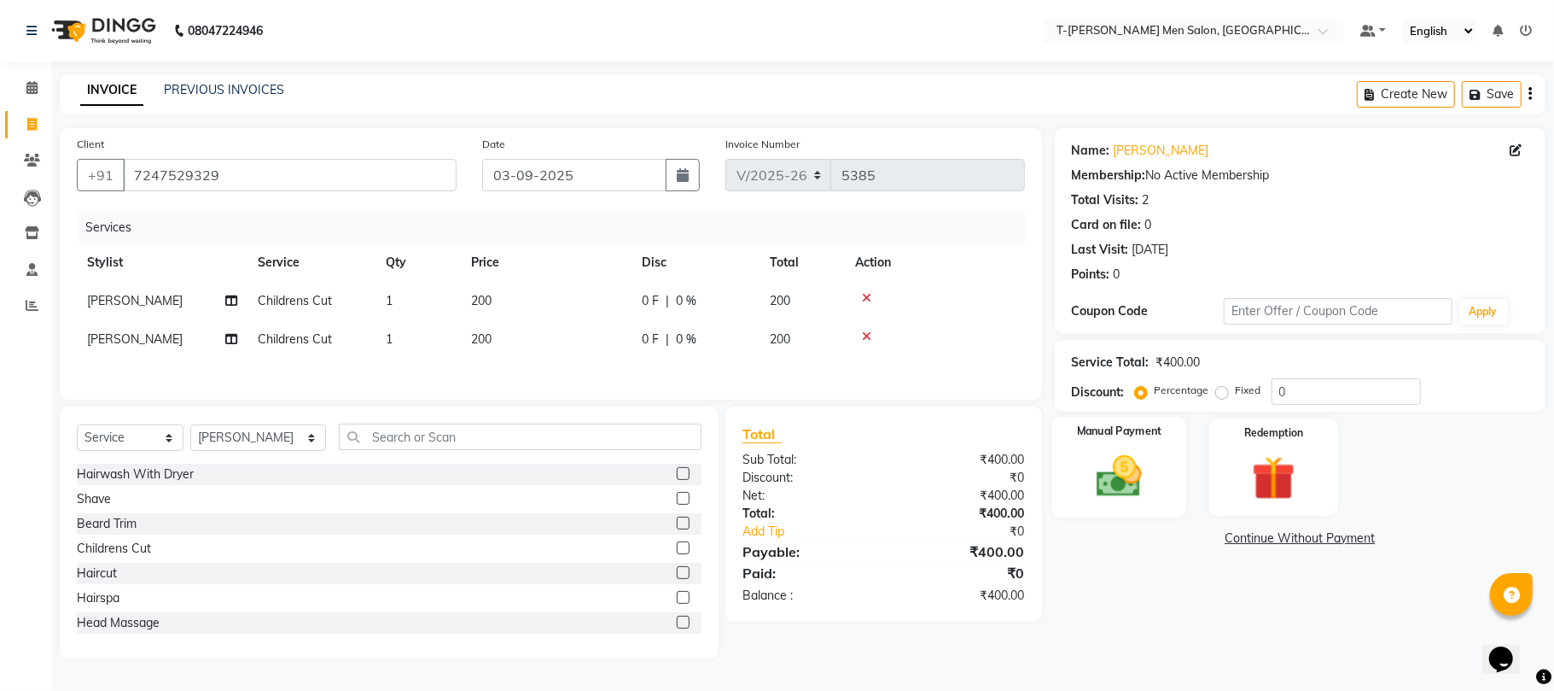
click at [1137, 481] on img at bounding box center [1119, 476] width 74 height 53
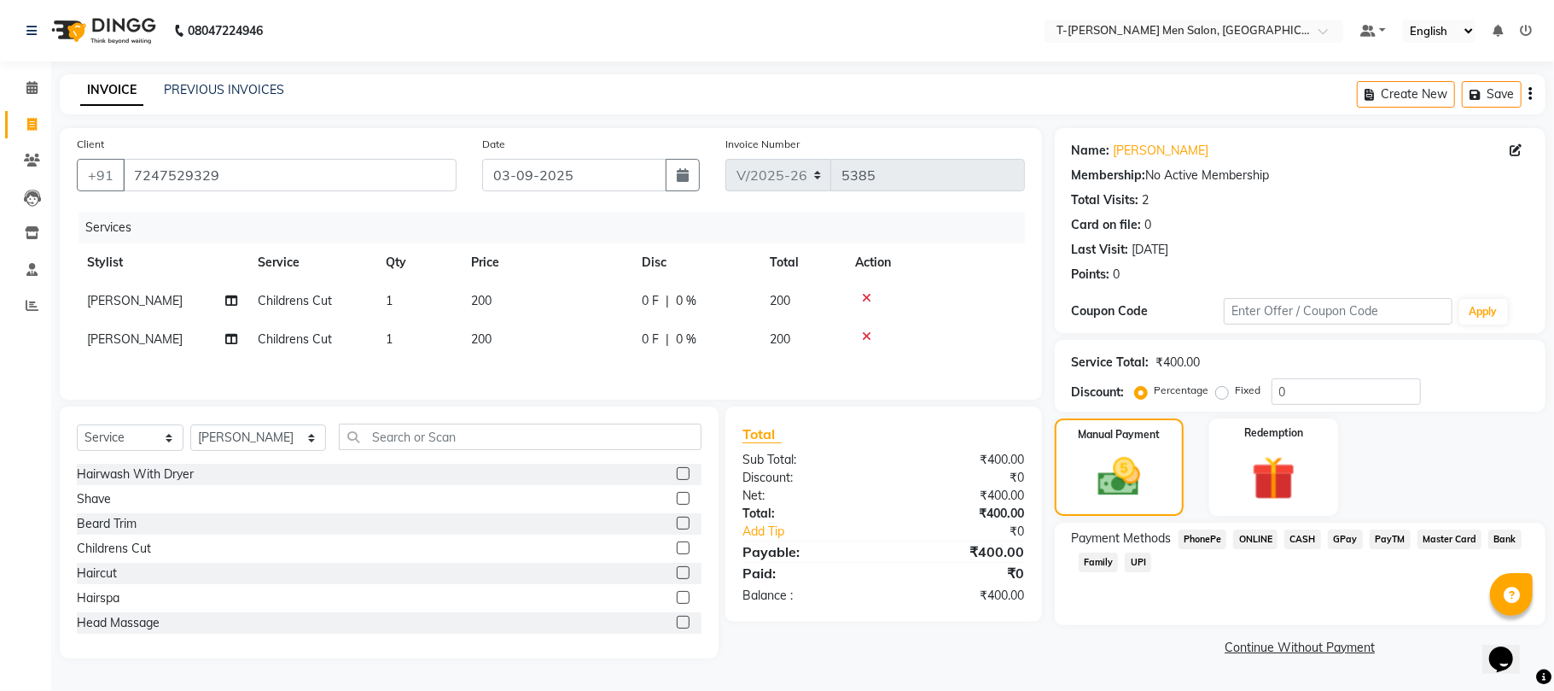
click at [1294, 536] on span "CASH" at bounding box center [1303, 539] width 37 height 20
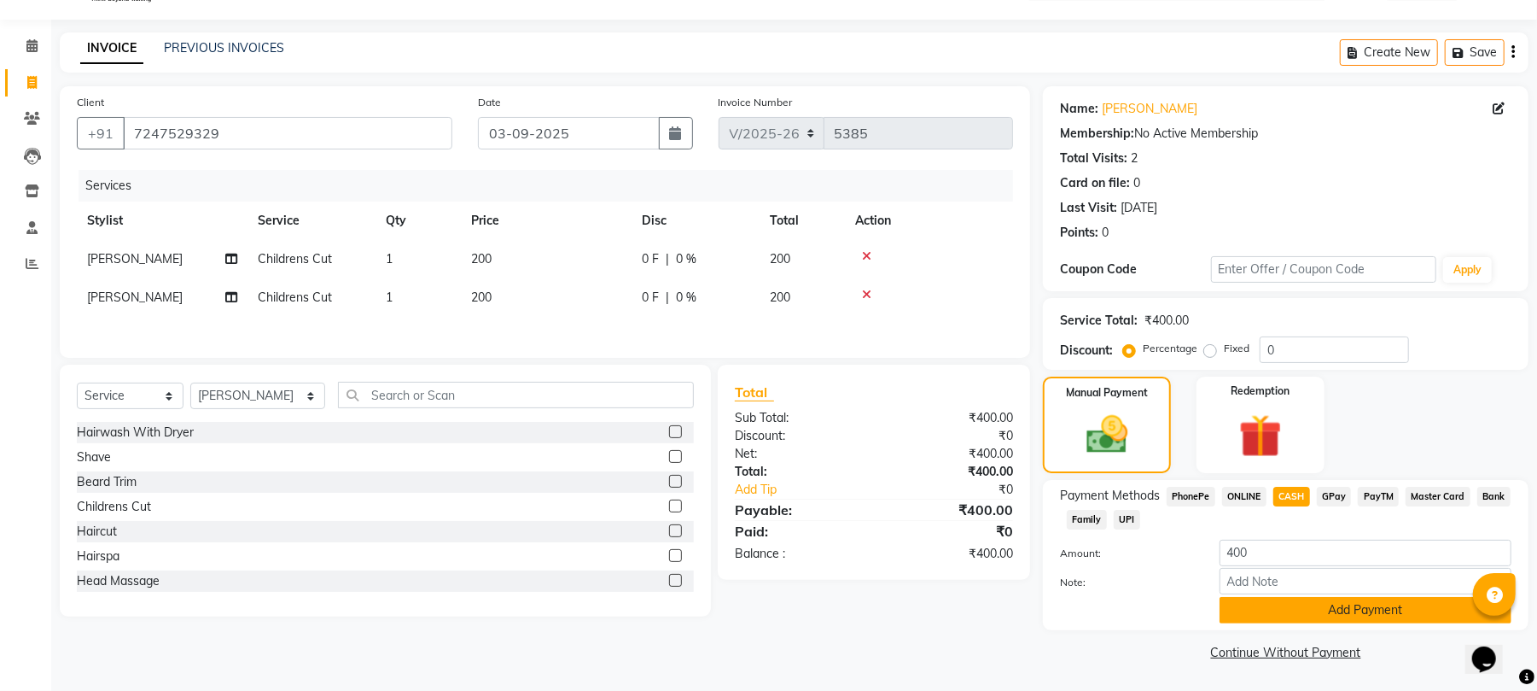
click at [1269, 608] on button "Add Payment" at bounding box center [1366, 610] width 292 height 26
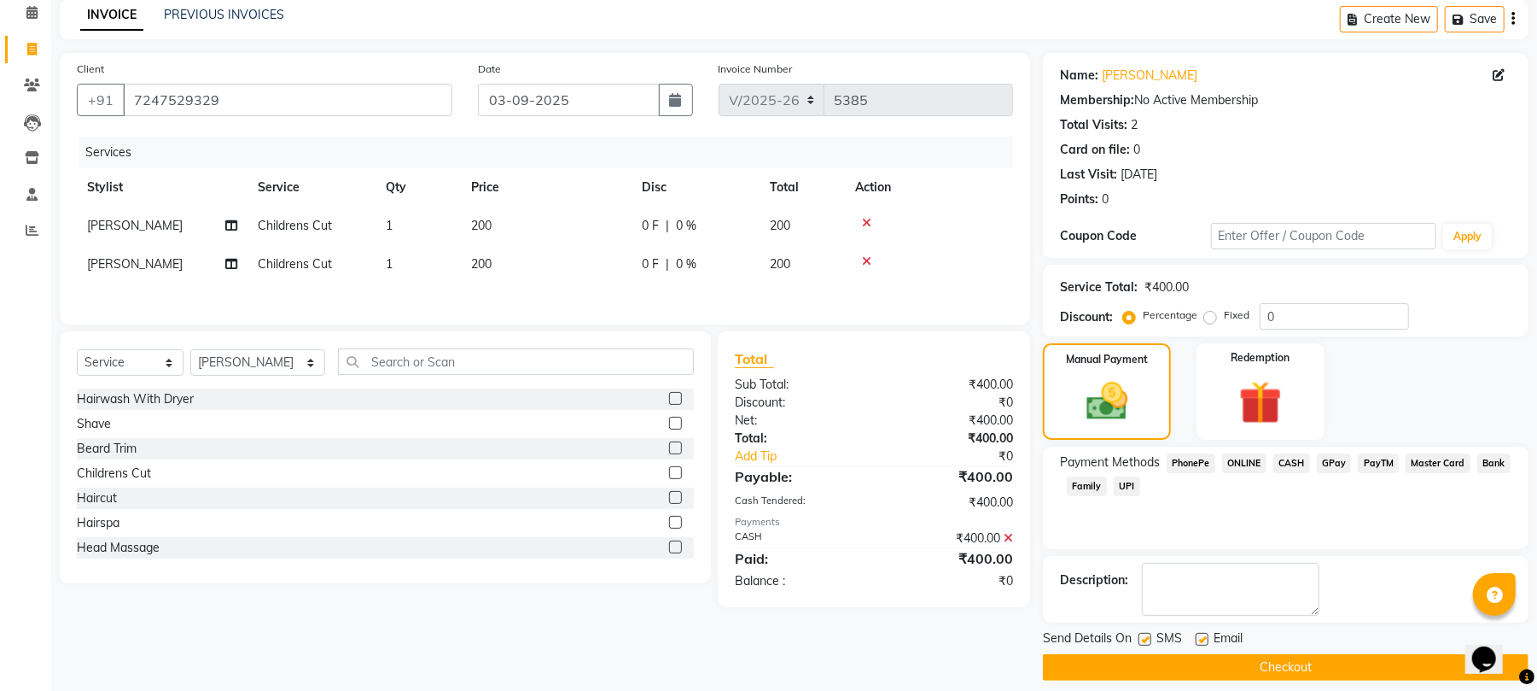
scroll to position [92, 0]
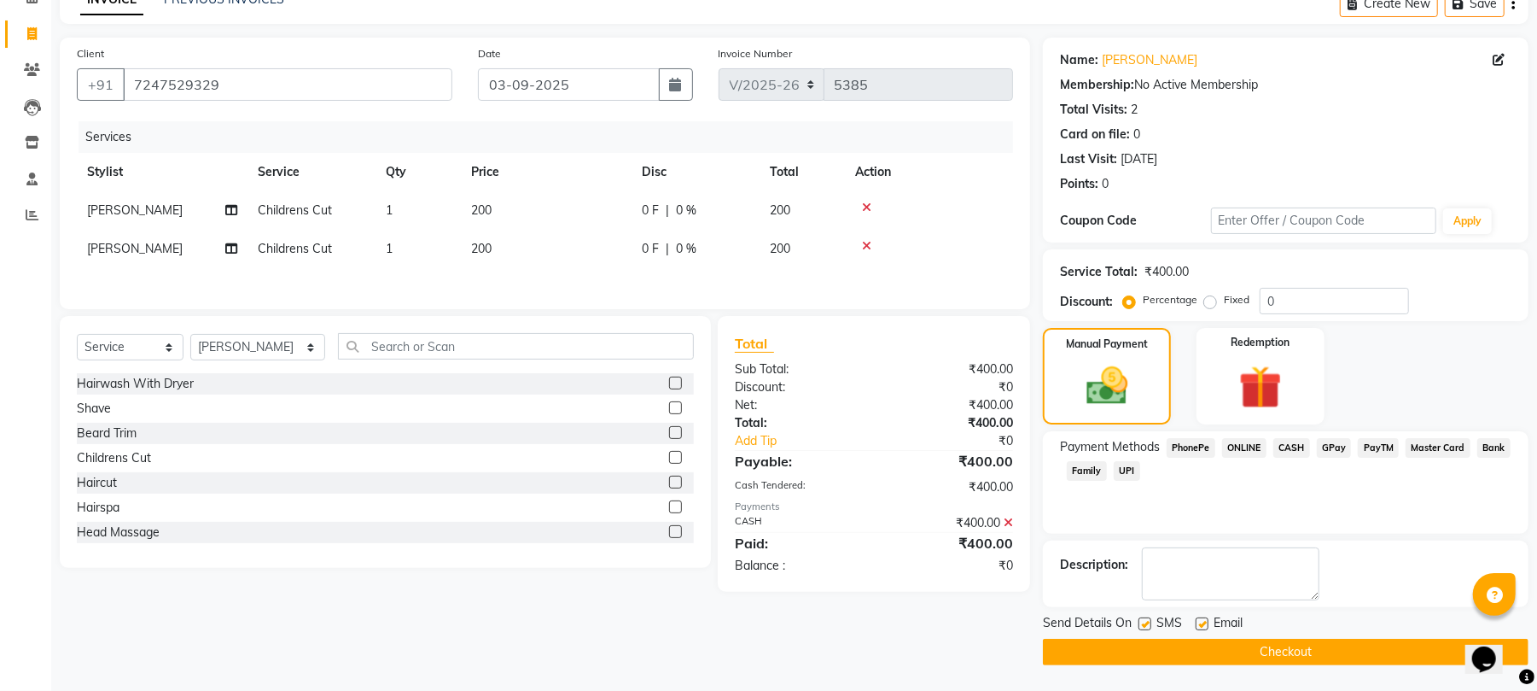
click at [1202, 627] on label at bounding box center [1202, 623] width 13 height 13
click at [1202, 627] on input "checkbox" at bounding box center [1201, 624] width 11 height 11
checkbox input "false"
click at [1204, 649] on button "Checkout" at bounding box center [1286, 652] width 486 height 26
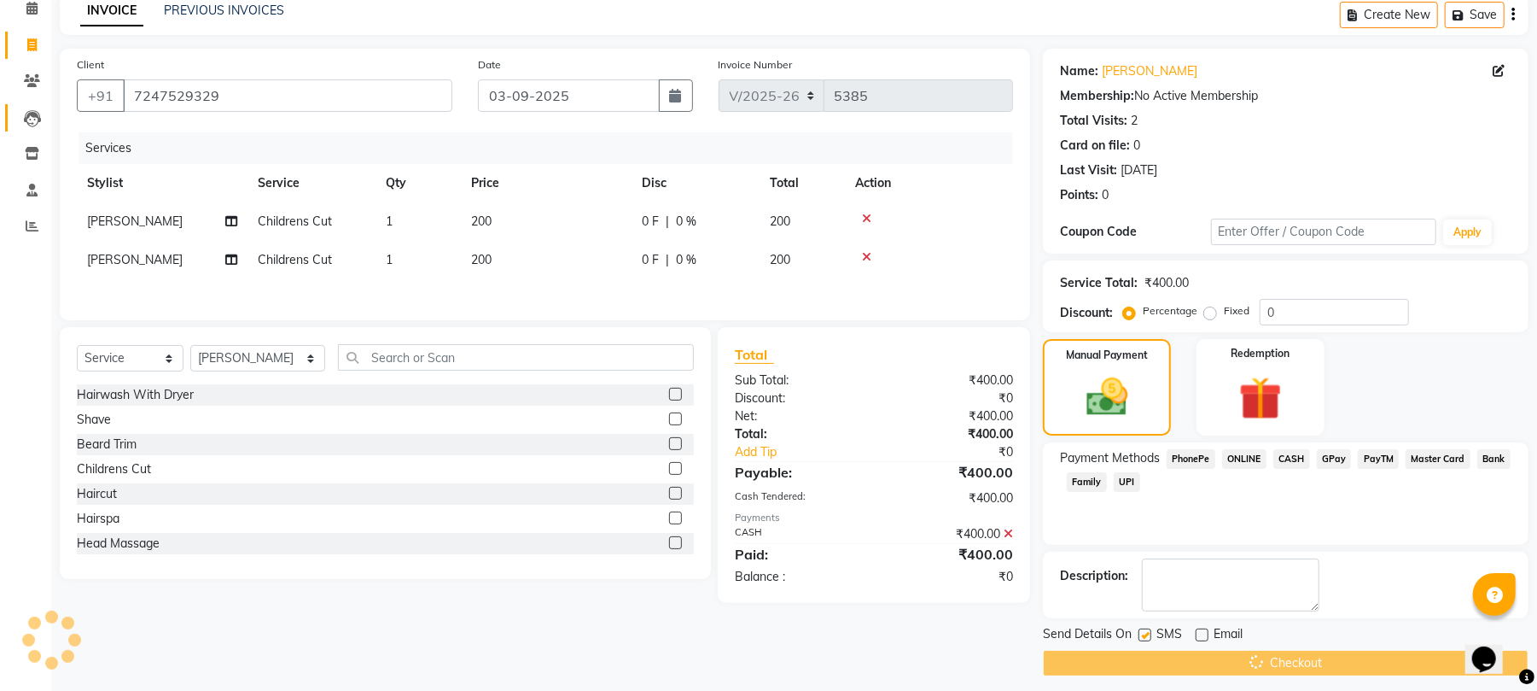
scroll to position [32, 0]
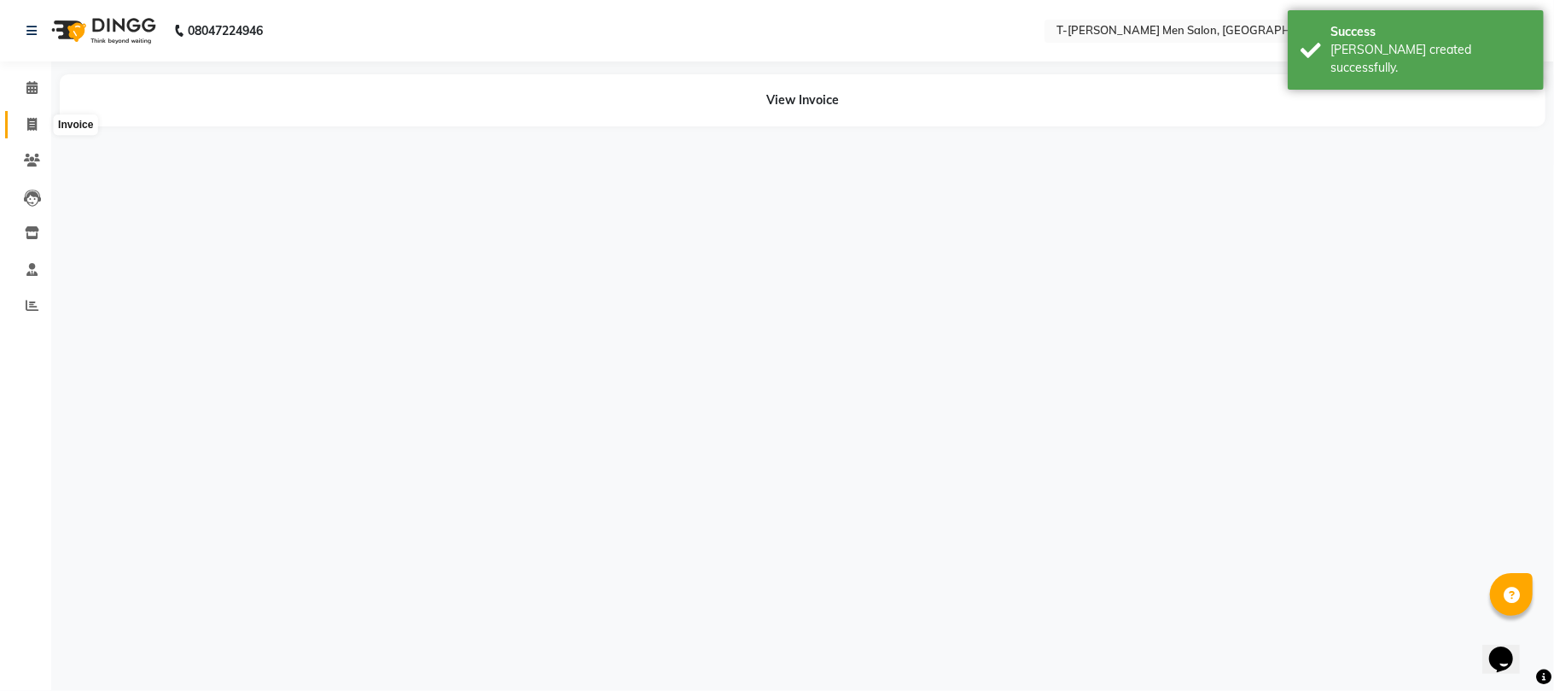
click at [32, 123] on icon at bounding box center [31, 124] width 9 height 13
select select "service"
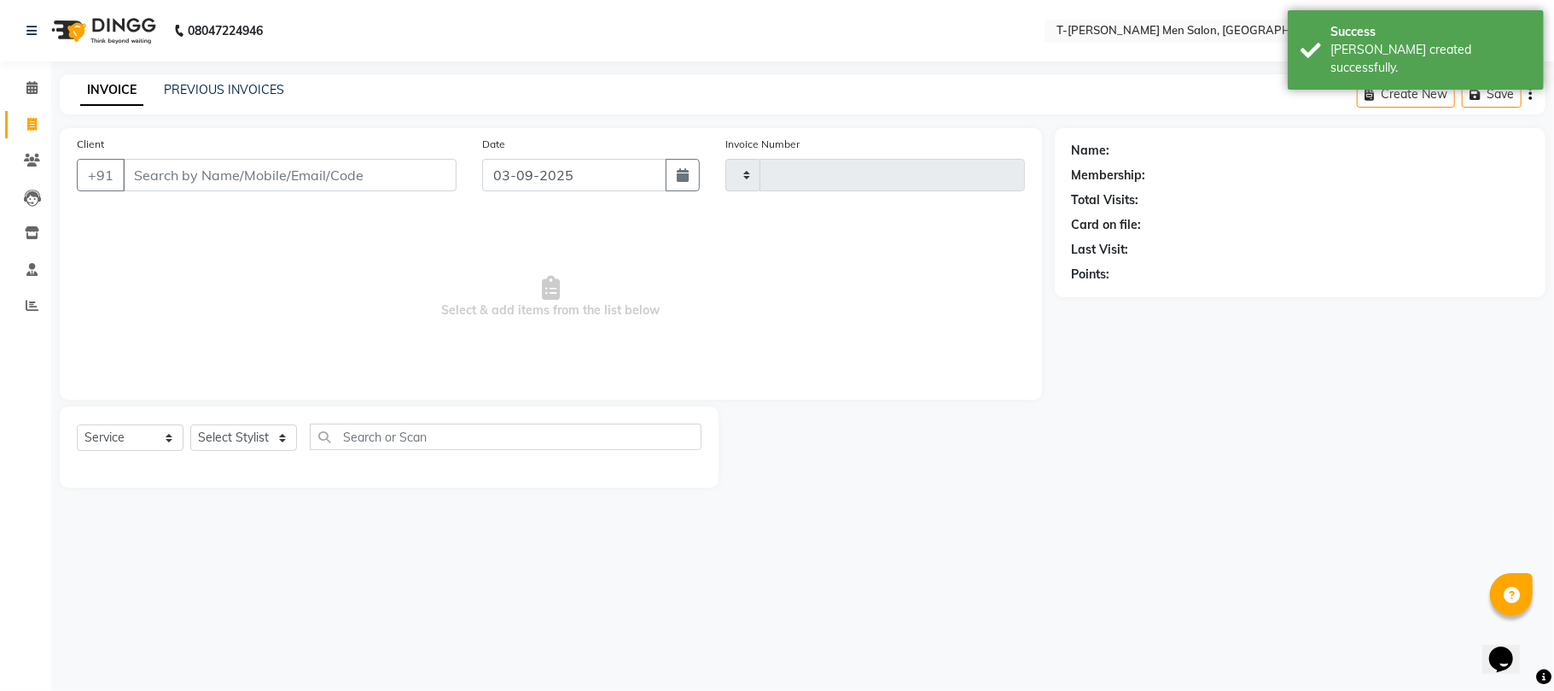
type input "5388"
select select "4816"
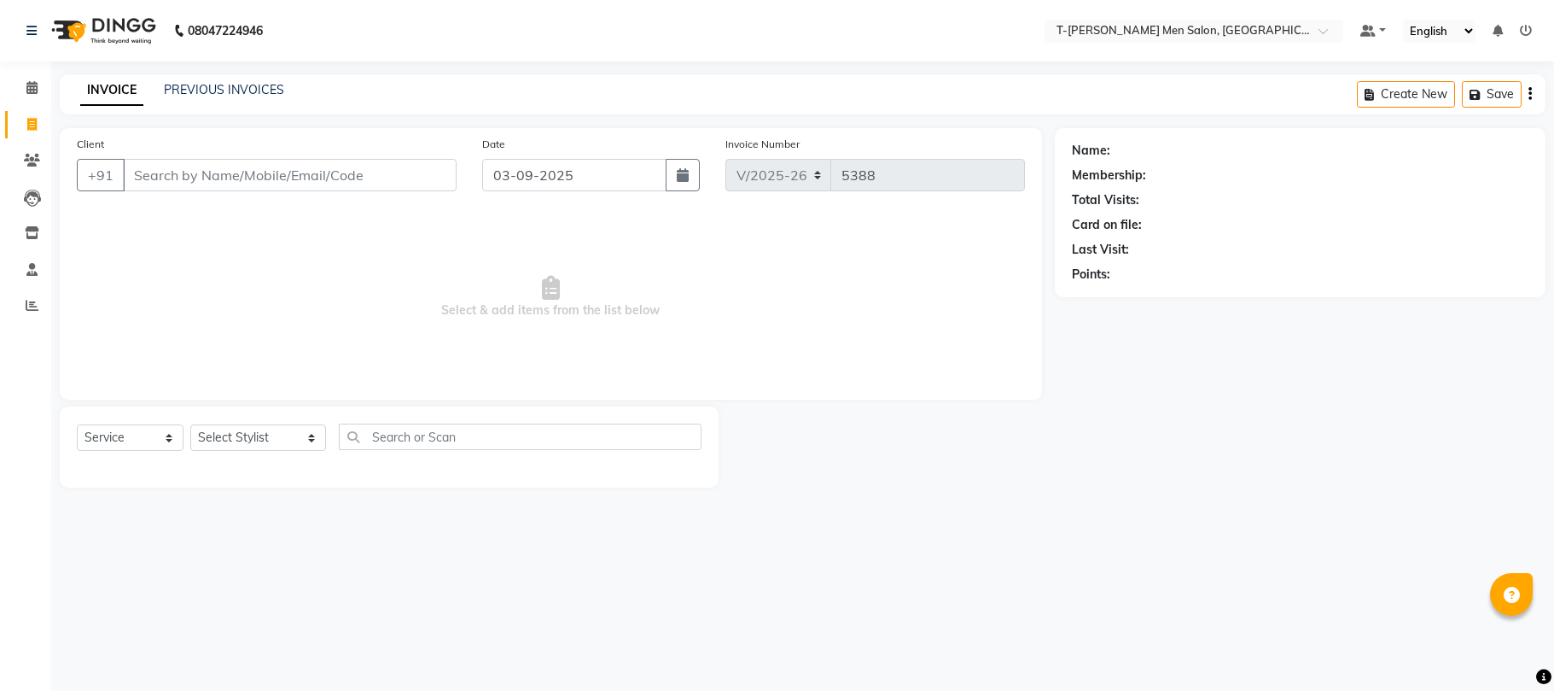
select select "4816"
select select "service"
select select "29432"
click at [190, 424] on select "Select Stylist [PERSON_NAME] (goru) [PERSON_NAME] [PERSON_NAME] ([PERSON_NAME])…" at bounding box center [258, 437] width 136 height 26
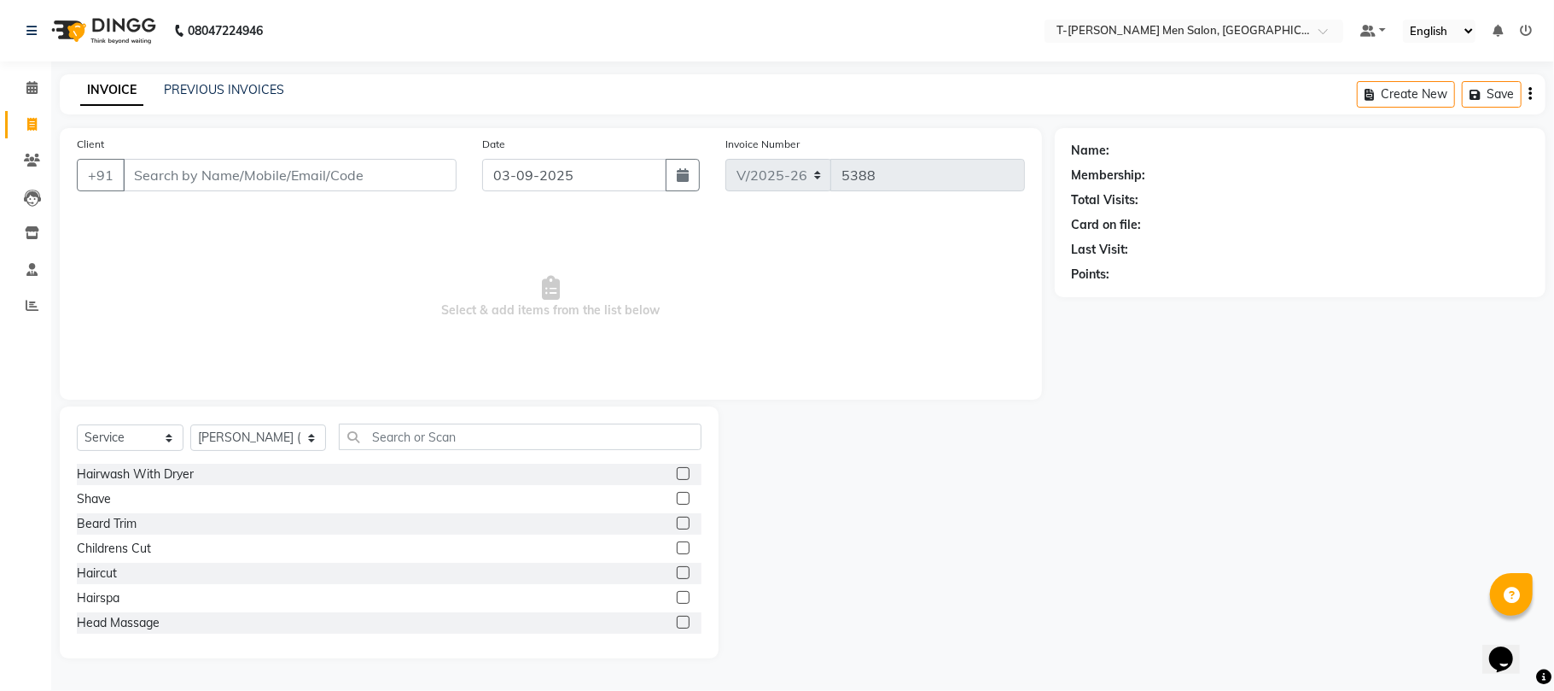
drag, startPoint x: 85, startPoint y: 504, endPoint x: 113, endPoint y: 452, distance: 58.8
click at [87, 497] on div "Shave" at bounding box center [94, 499] width 34 height 18
checkbox input "false"
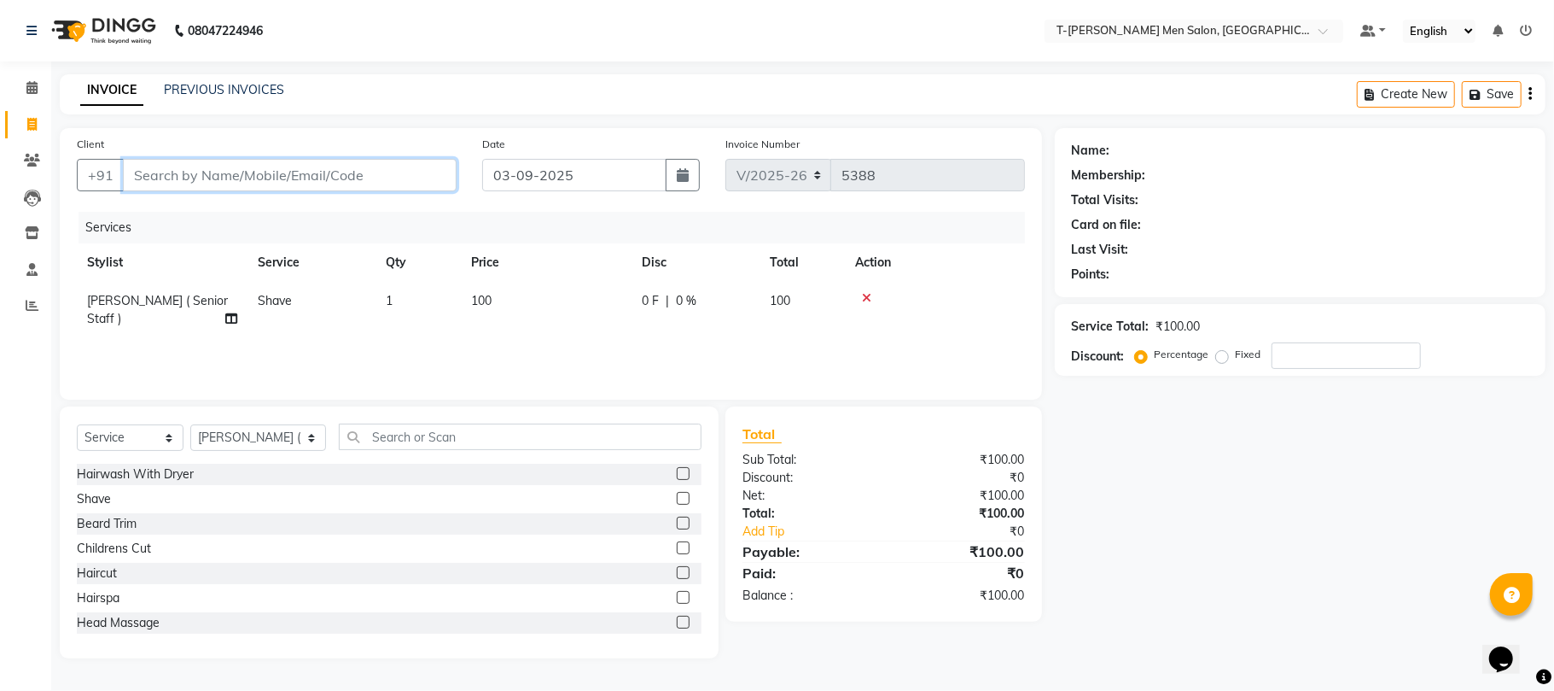
click at [199, 167] on input "Client" at bounding box center [290, 175] width 334 height 32
type input "b"
type input "0"
type input "9977800777"
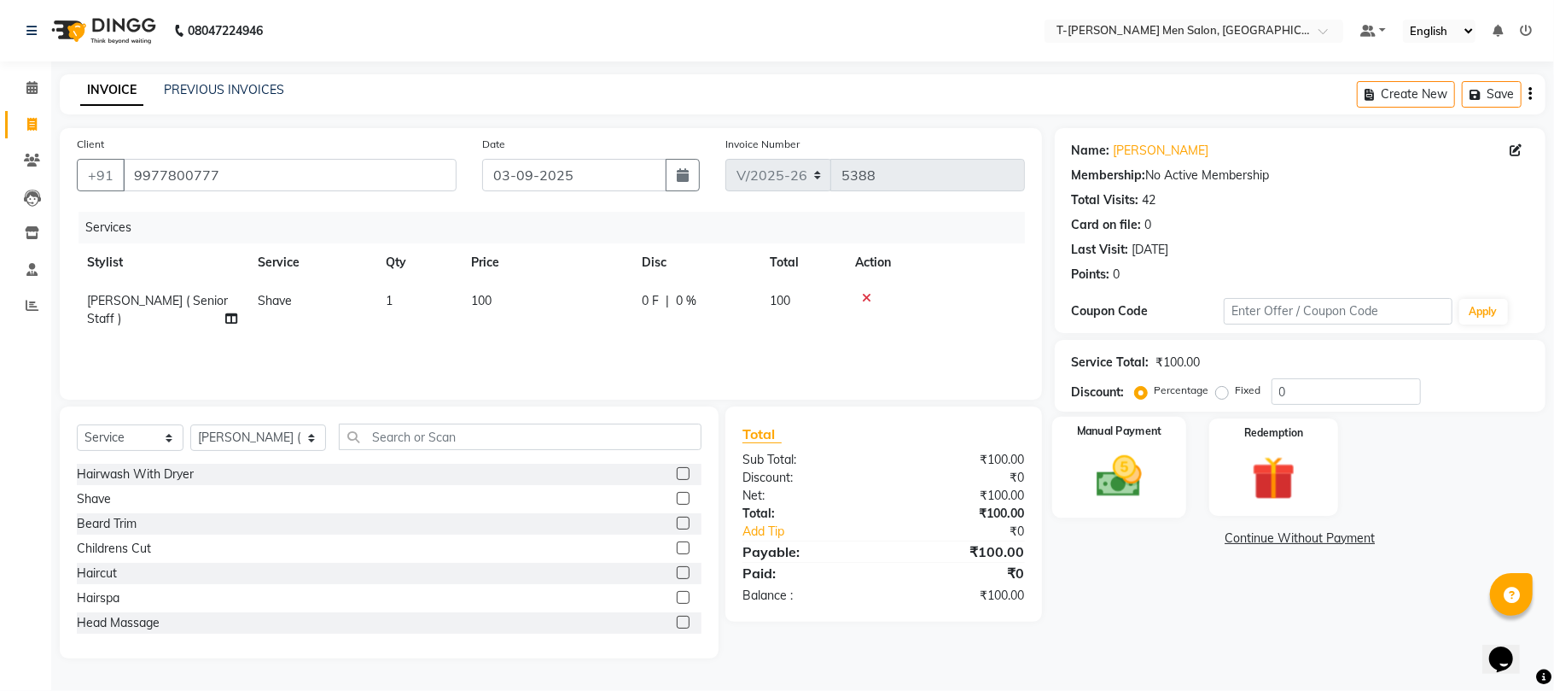
click at [1129, 479] on img at bounding box center [1119, 476] width 74 height 53
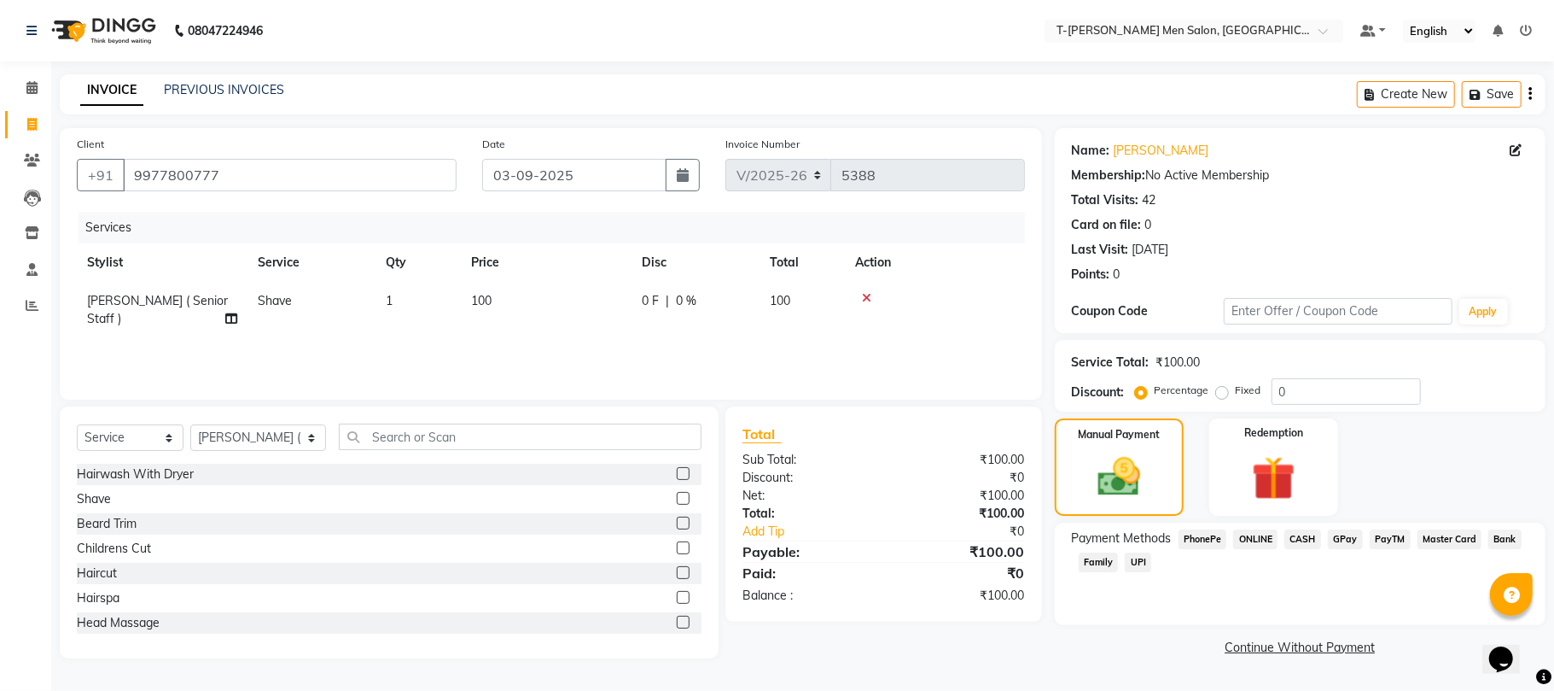
click at [1298, 534] on span "CASH" at bounding box center [1303, 539] width 37 height 20
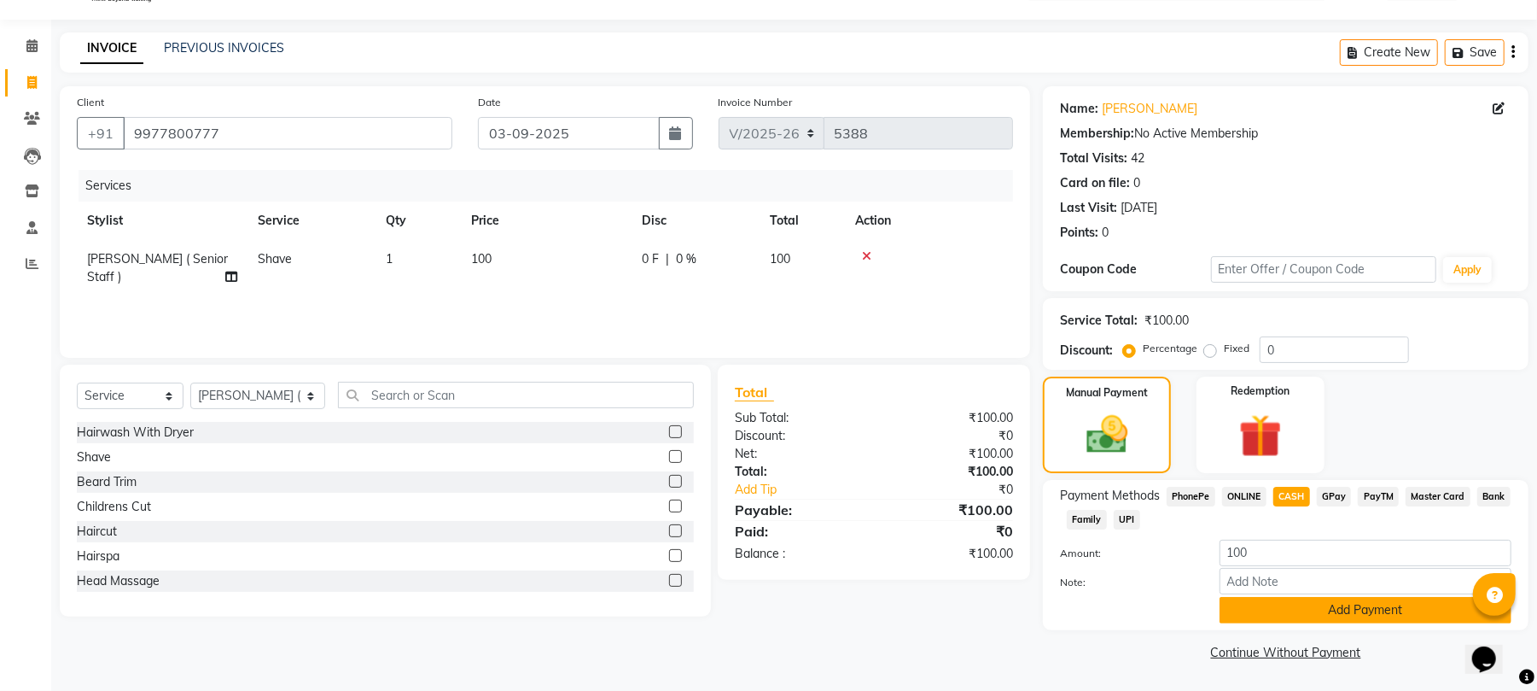
click at [1278, 621] on button "Add Payment" at bounding box center [1366, 610] width 292 height 26
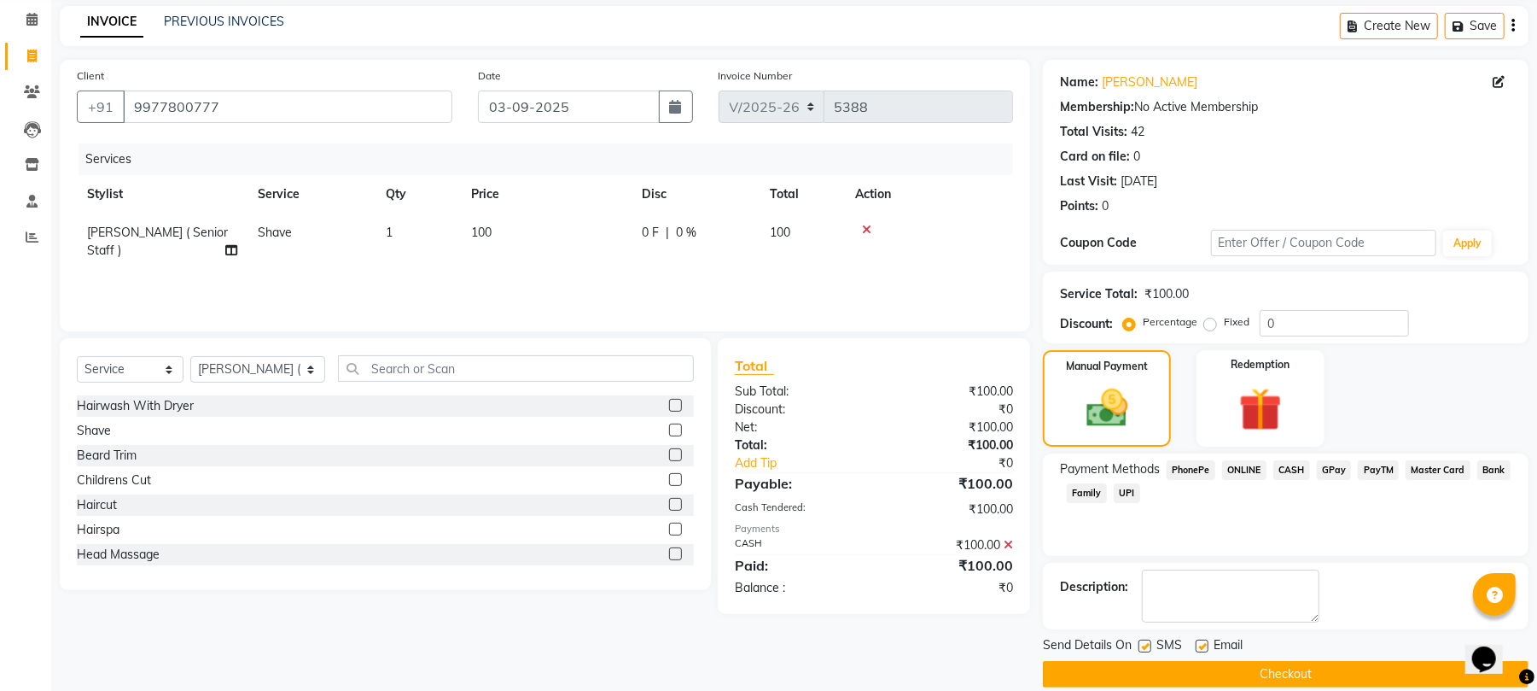
scroll to position [92, 0]
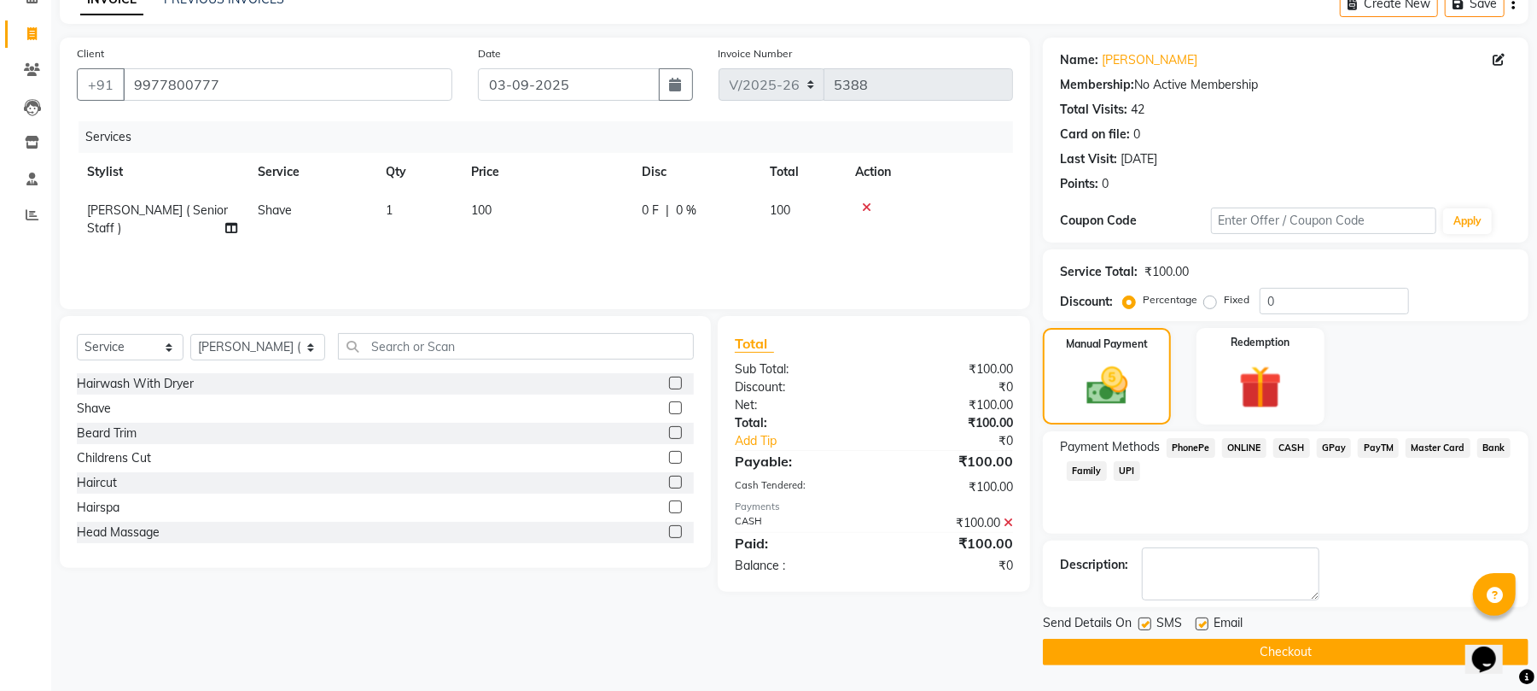
click at [1202, 626] on label at bounding box center [1202, 623] width 13 height 13
click at [1202, 626] on input "checkbox" at bounding box center [1201, 624] width 11 height 11
checkbox input "false"
drag, startPoint x: 1200, startPoint y: 645, endPoint x: 1179, endPoint y: 644, distance: 21.4
click at [1199, 647] on button "Checkout" at bounding box center [1286, 652] width 486 height 26
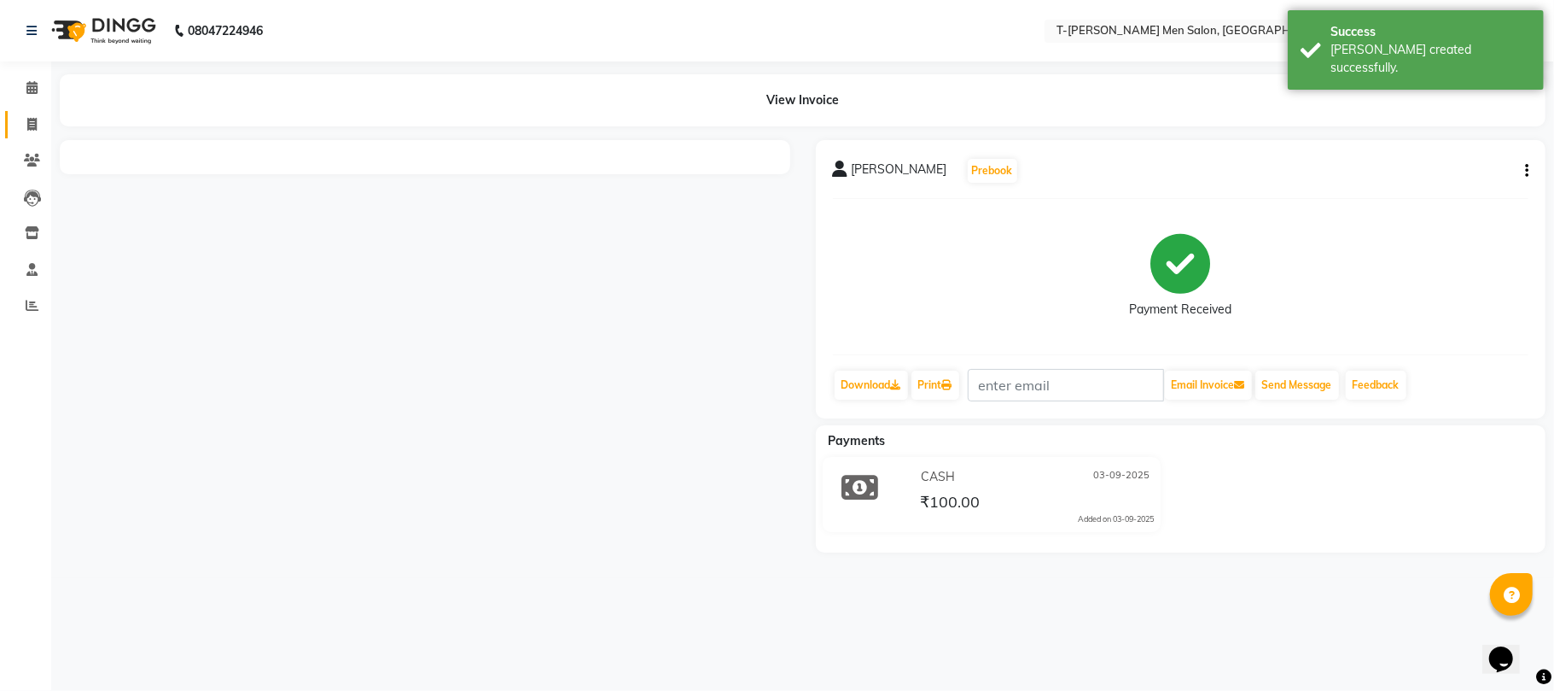
click at [35, 109] on li "Invoice" at bounding box center [25, 125] width 51 height 37
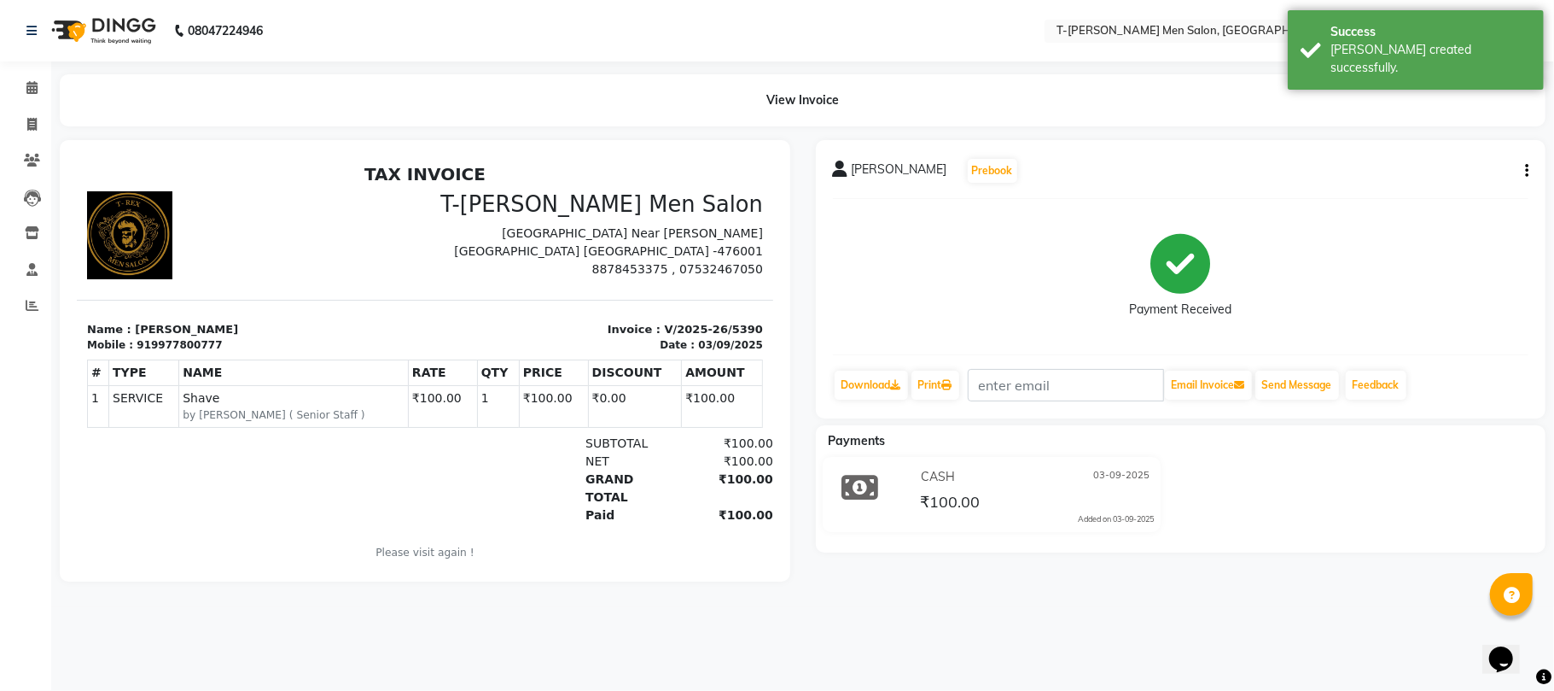
click at [35, 109] on li "Invoice" at bounding box center [25, 125] width 51 height 37
click at [35, 120] on icon at bounding box center [31, 124] width 9 height 13
select select "service"
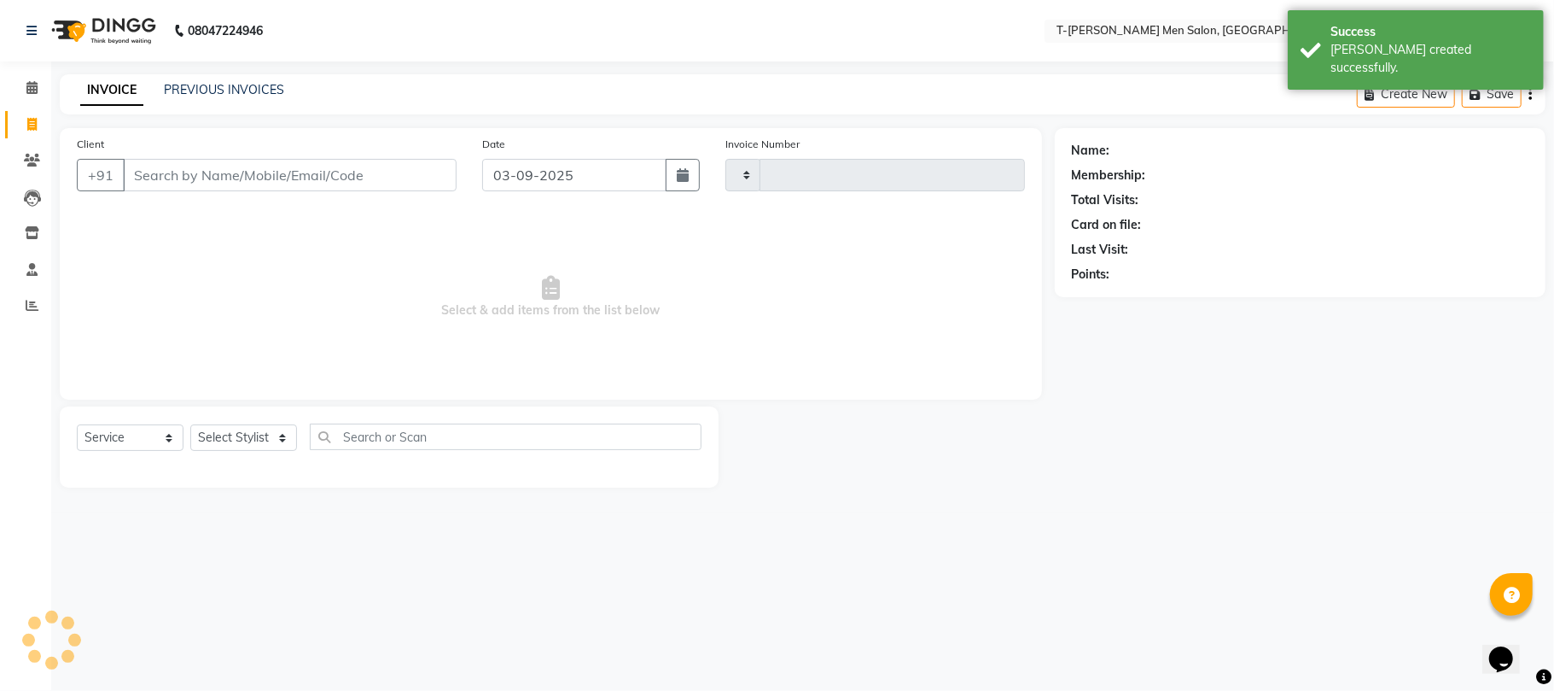
type input "5391"
select select "4816"
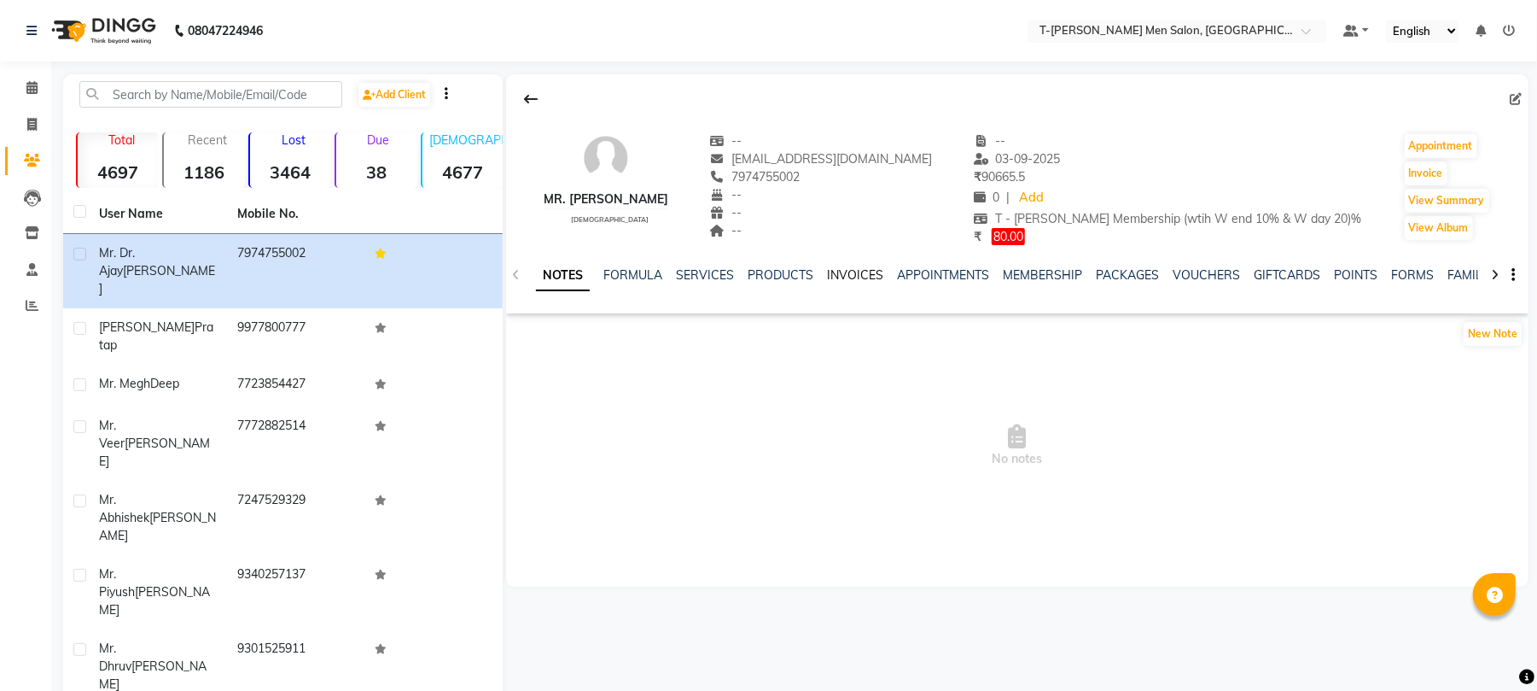
click at [845, 271] on link "INVOICES" at bounding box center [855, 274] width 56 height 15
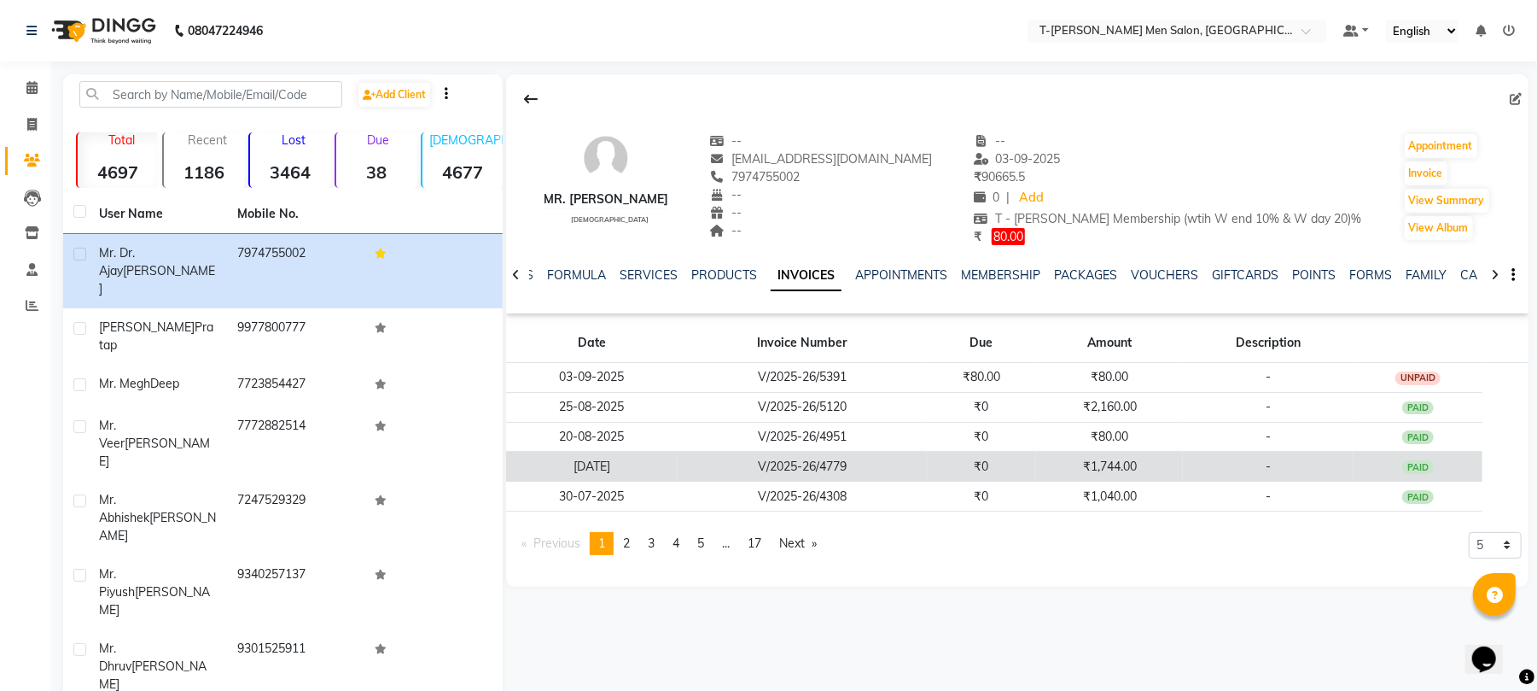
click at [919, 463] on td "V/2025-26/4779" at bounding box center [802, 467] width 249 height 30
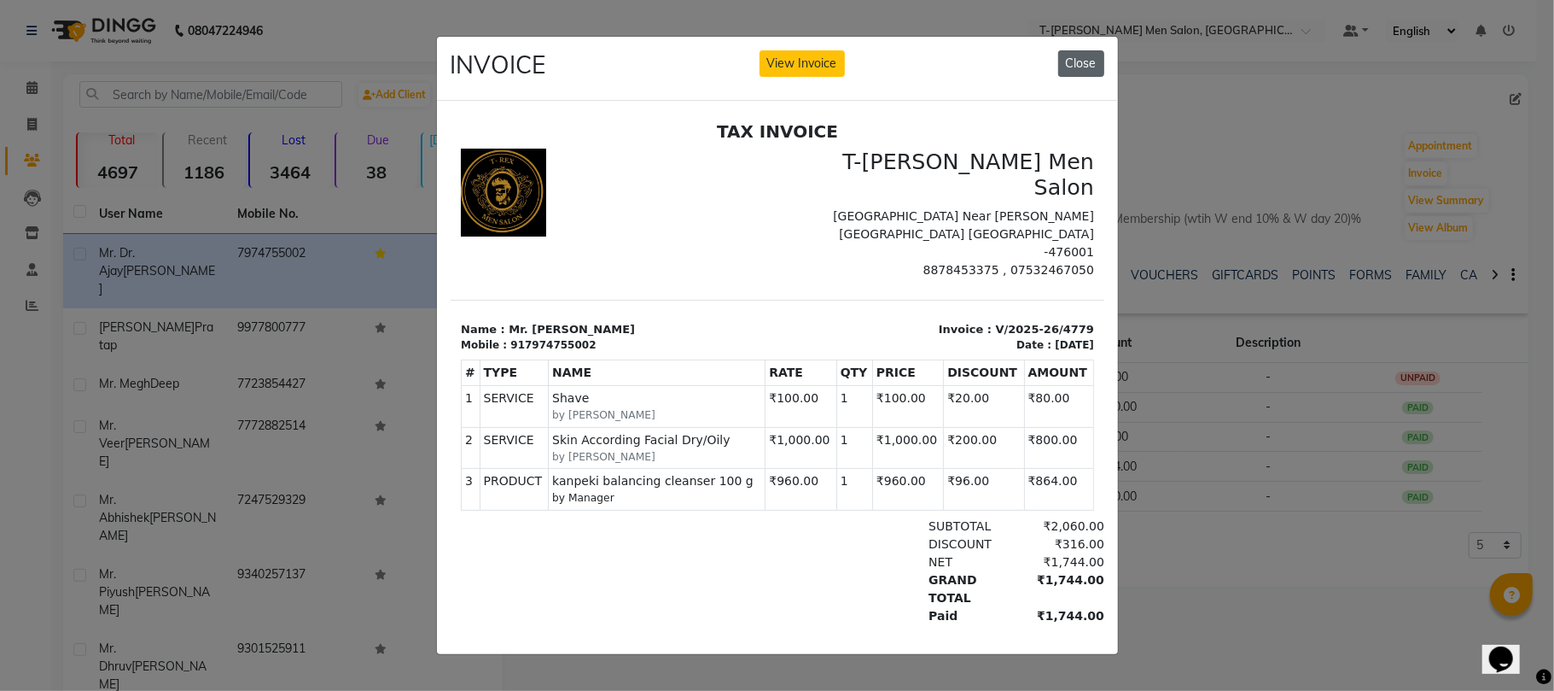
click at [1076, 61] on button "Close" at bounding box center [1082, 63] width 46 height 26
